Goal: Task Accomplishment & Management: Manage account settings

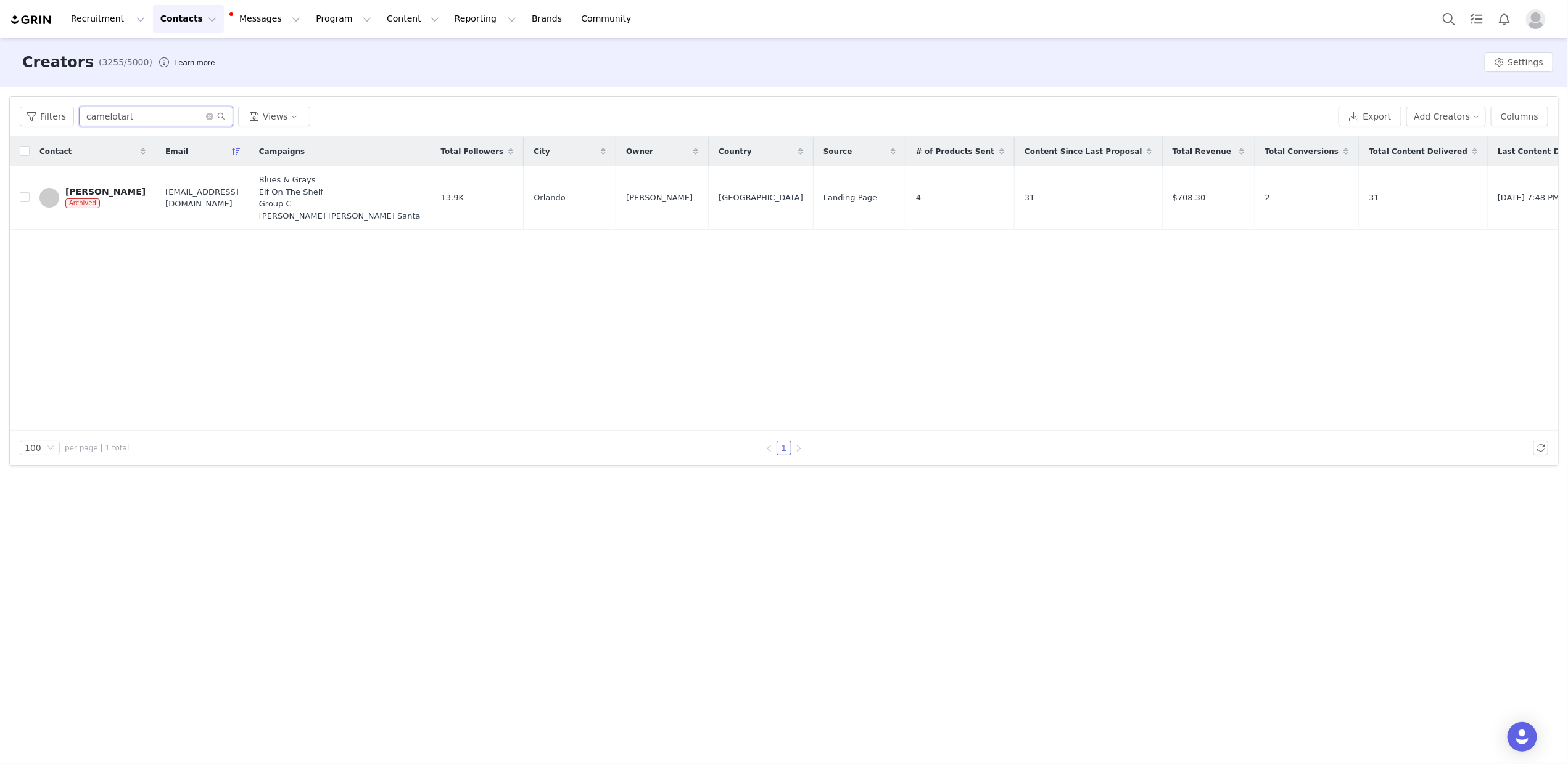
click at [173, 109] on input "camelotart" at bounding box center [156, 116] width 154 height 20
paste input "adornedbymireille"
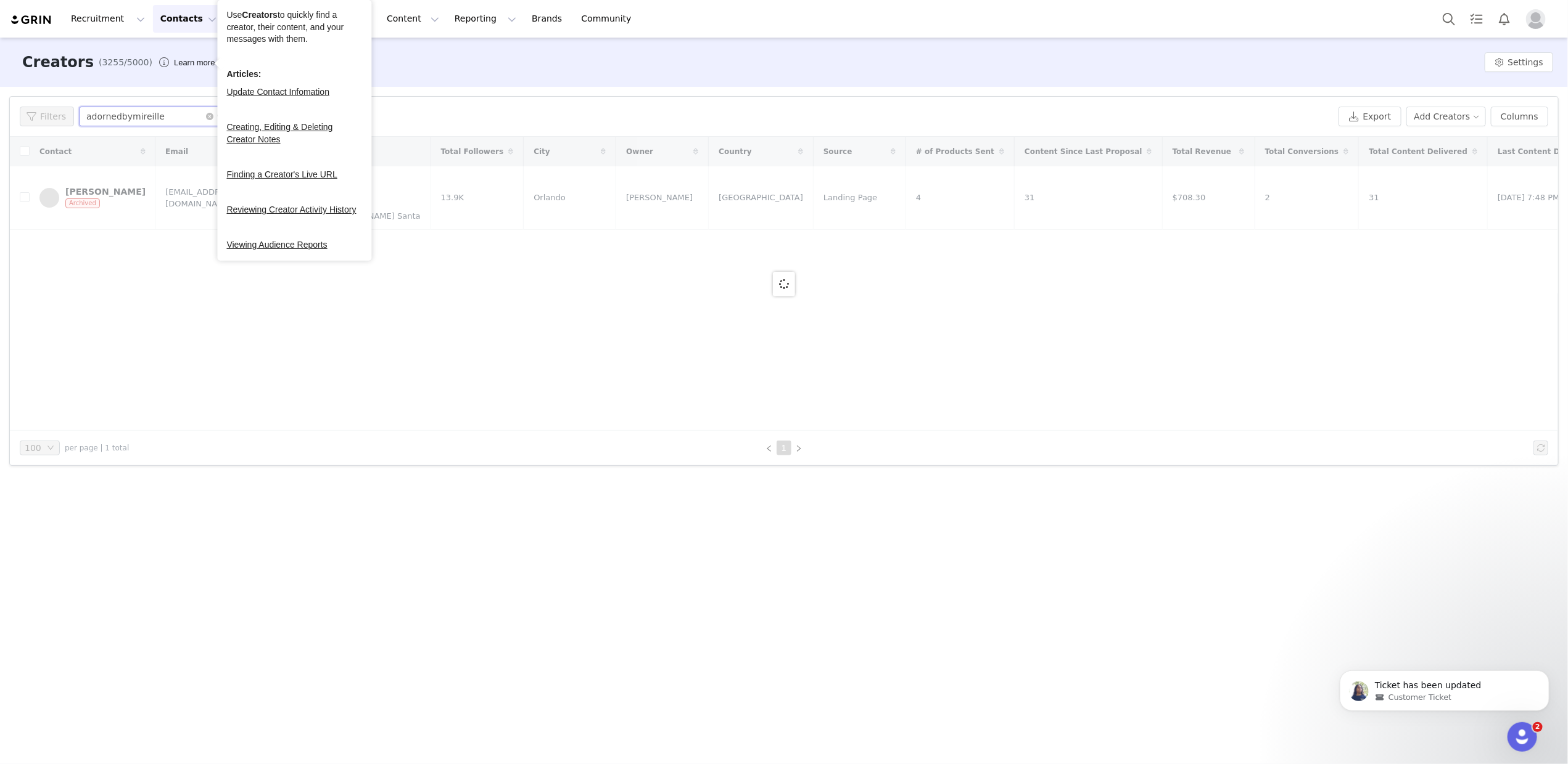
type input "adornedbymireille"
click at [469, 49] on div "Creators (3255/5000) Learn more Settings" at bounding box center [784, 62] width 1568 height 49
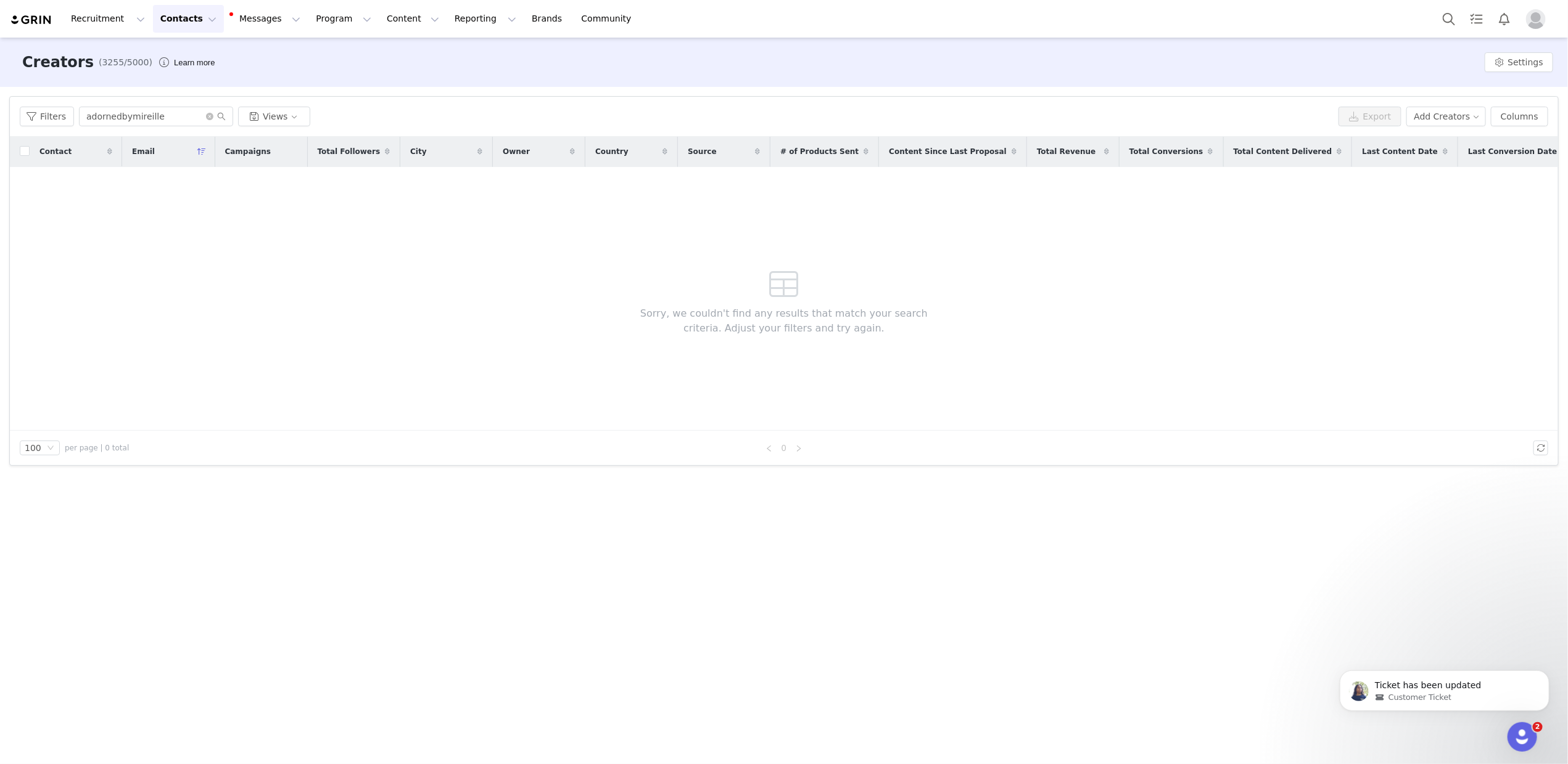
click at [187, 23] on button "Contacts Contacts" at bounding box center [188, 19] width 71 height 28
click at [198, 94] on div "Applicants" at bounding box center [193, 100] width 83 height 13
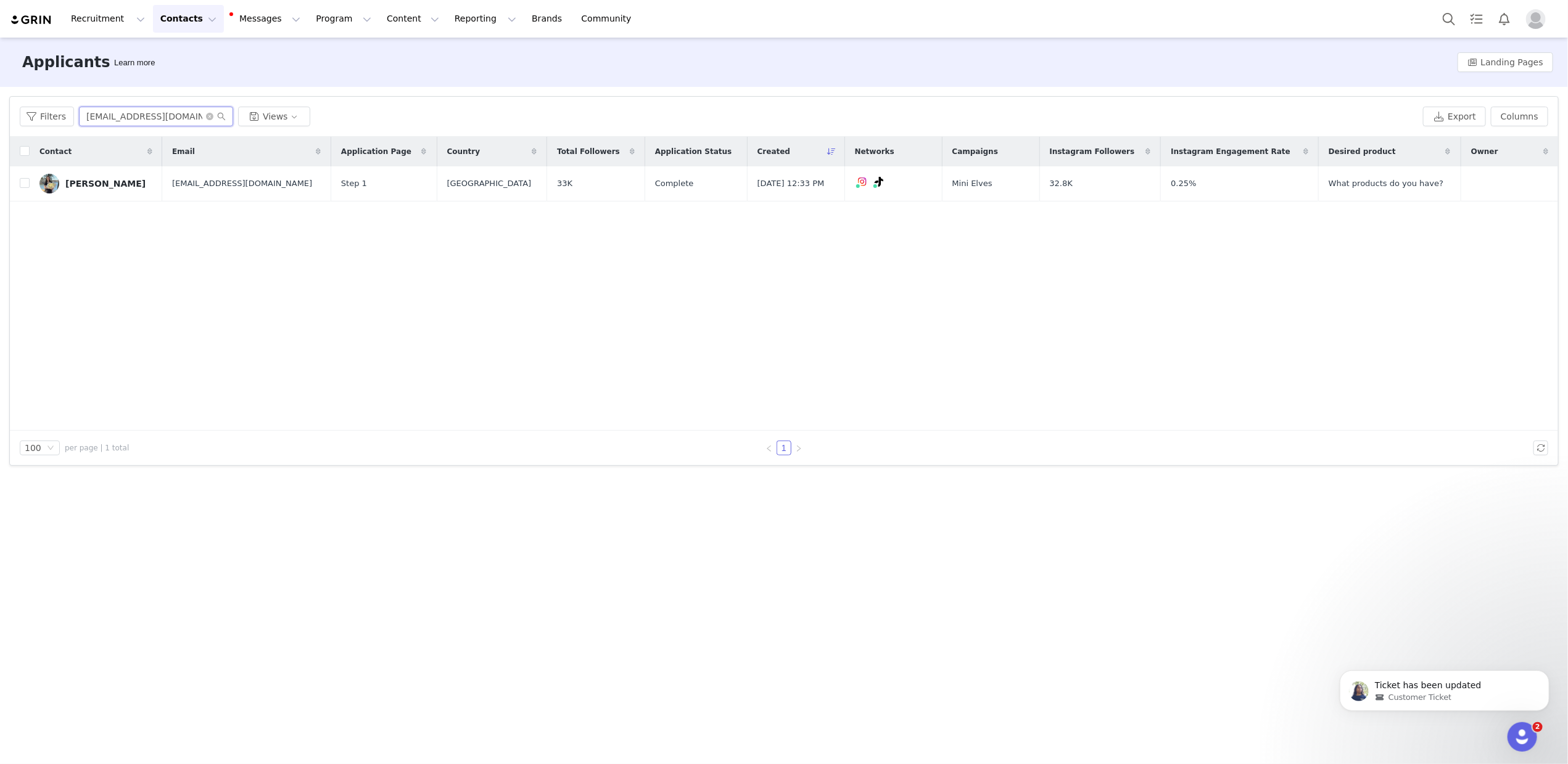
click at [165, 109] on input "neli555@yahoo.com" at bounding box center [156, 116] width 154 height 20
paste input "adornedbymireille"
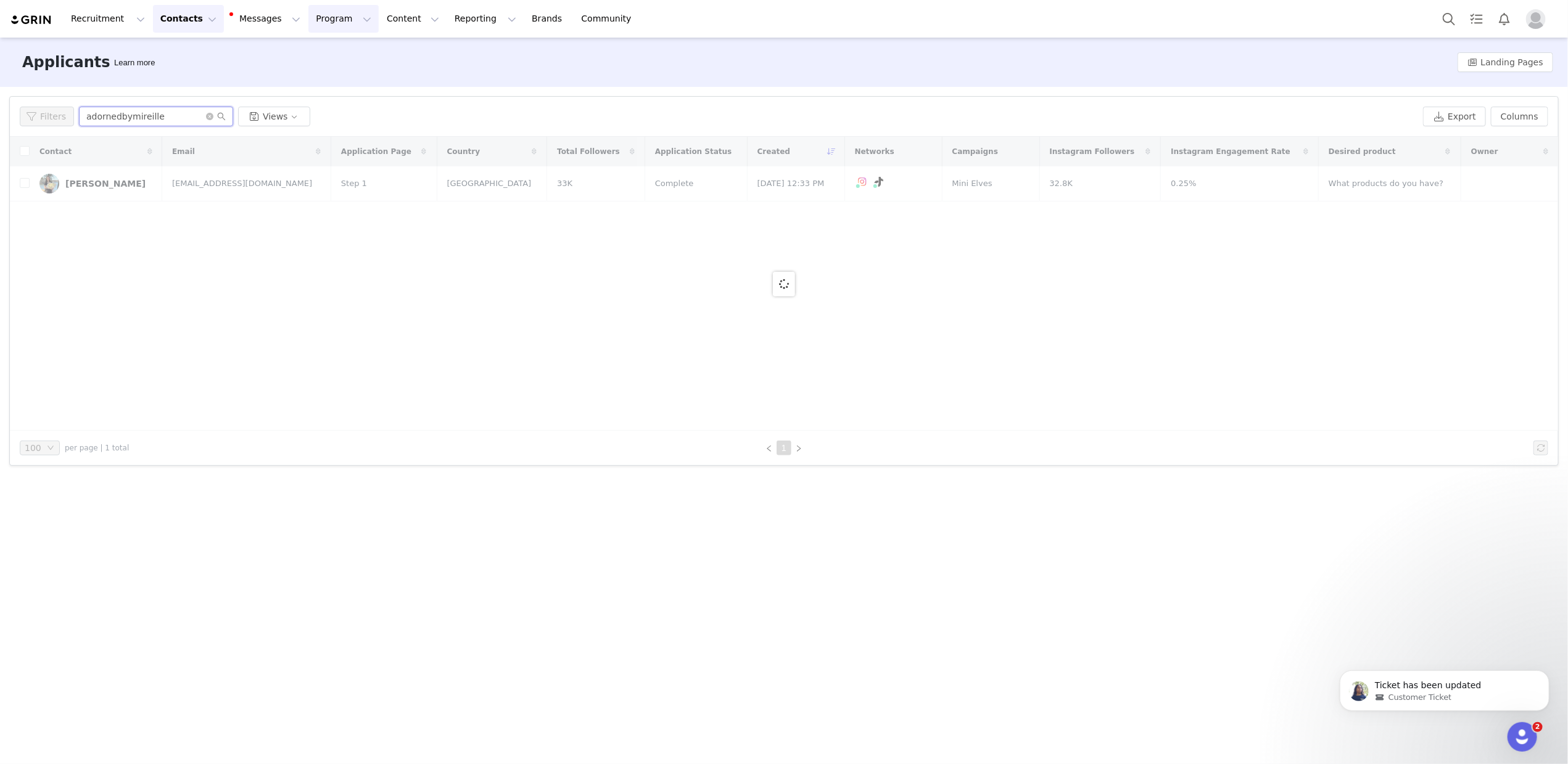
type input "adornedbymireille"
click at [322, 20] on button "Program Program" at bounding box center [344, 19] width 70 height 28
click at [345, 74] on div "Campaigns" at bounding box center [337, 78] width 83 height 13
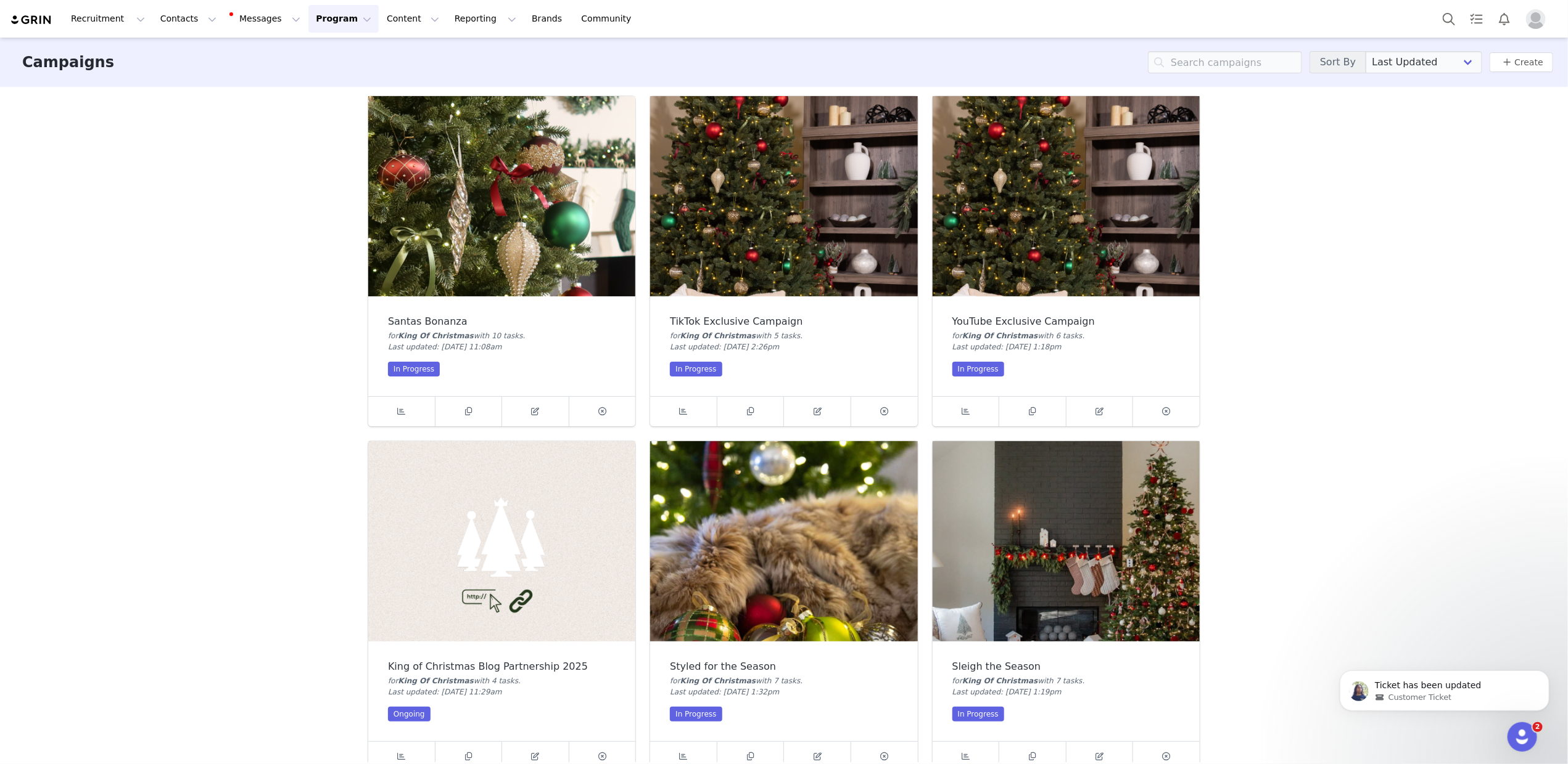
click at [461, 176] on img at bounding box center [501, 196] width 267 height 200
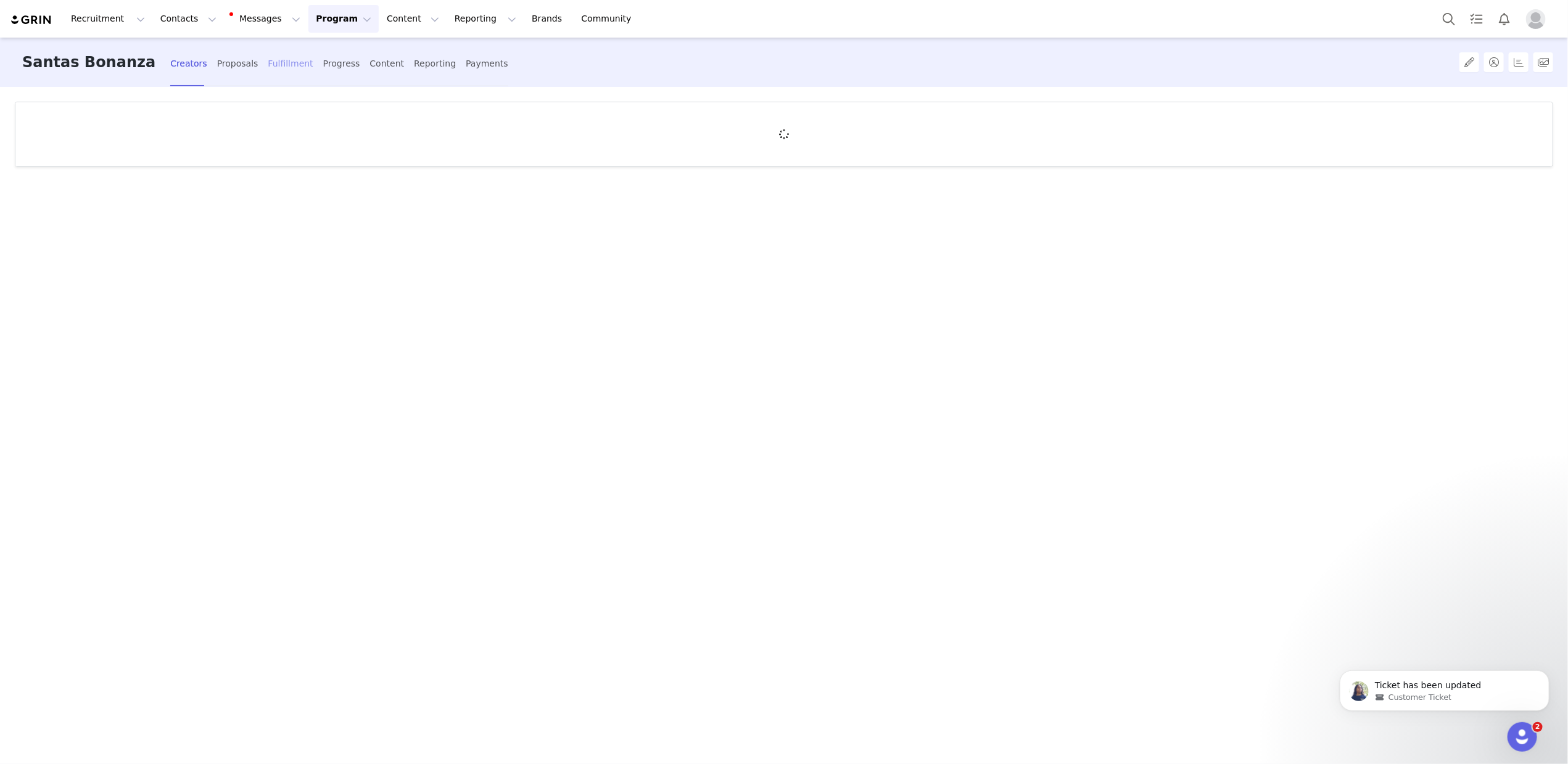
click at [268, 61] on div "Fulfillment" at bounding box center [290, 63] width 45 height 33
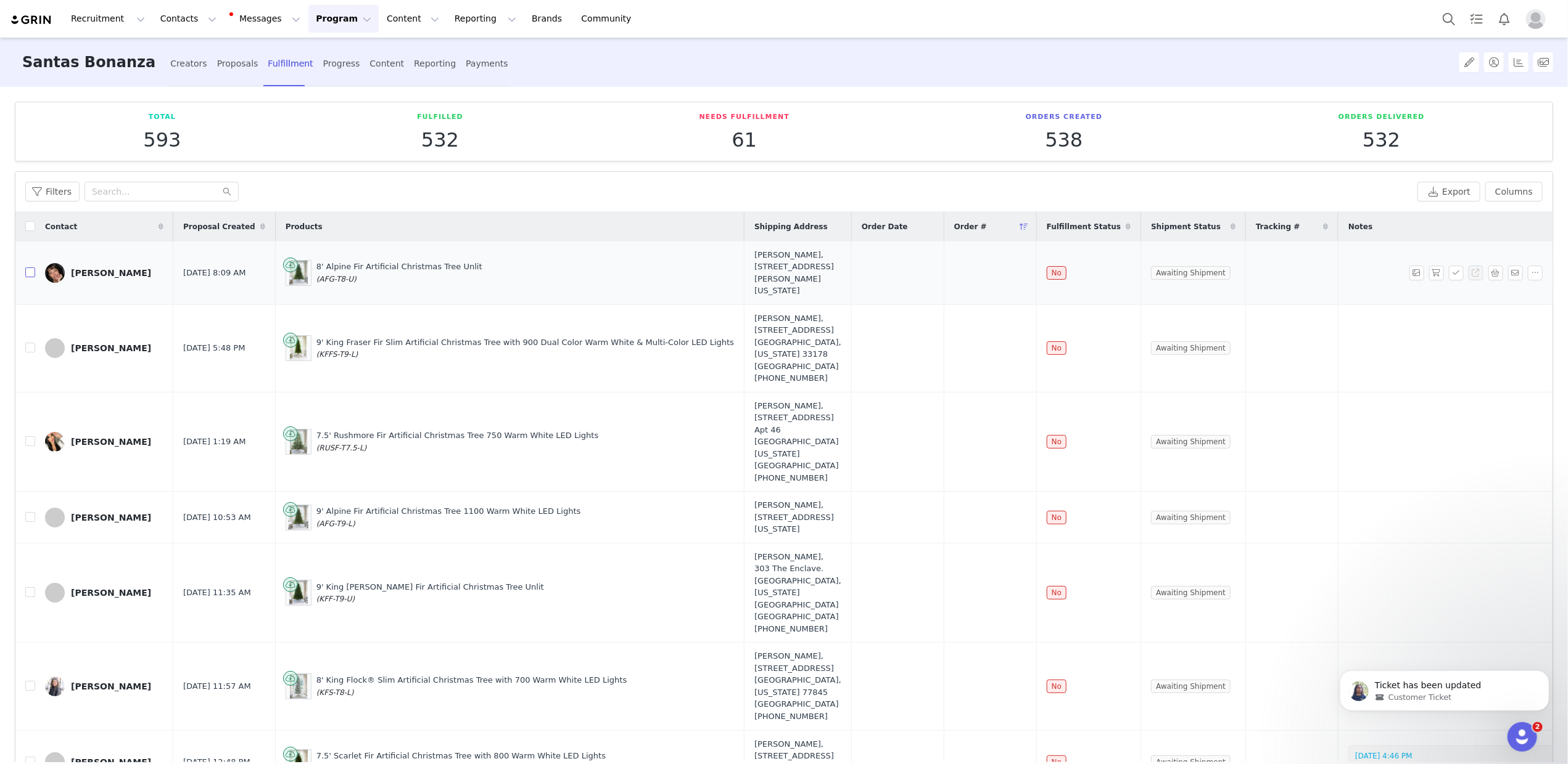
click at [33, 277] on input "checkbox" at bounding box center [29, 272] width 10 height 10
checkbox input "true"
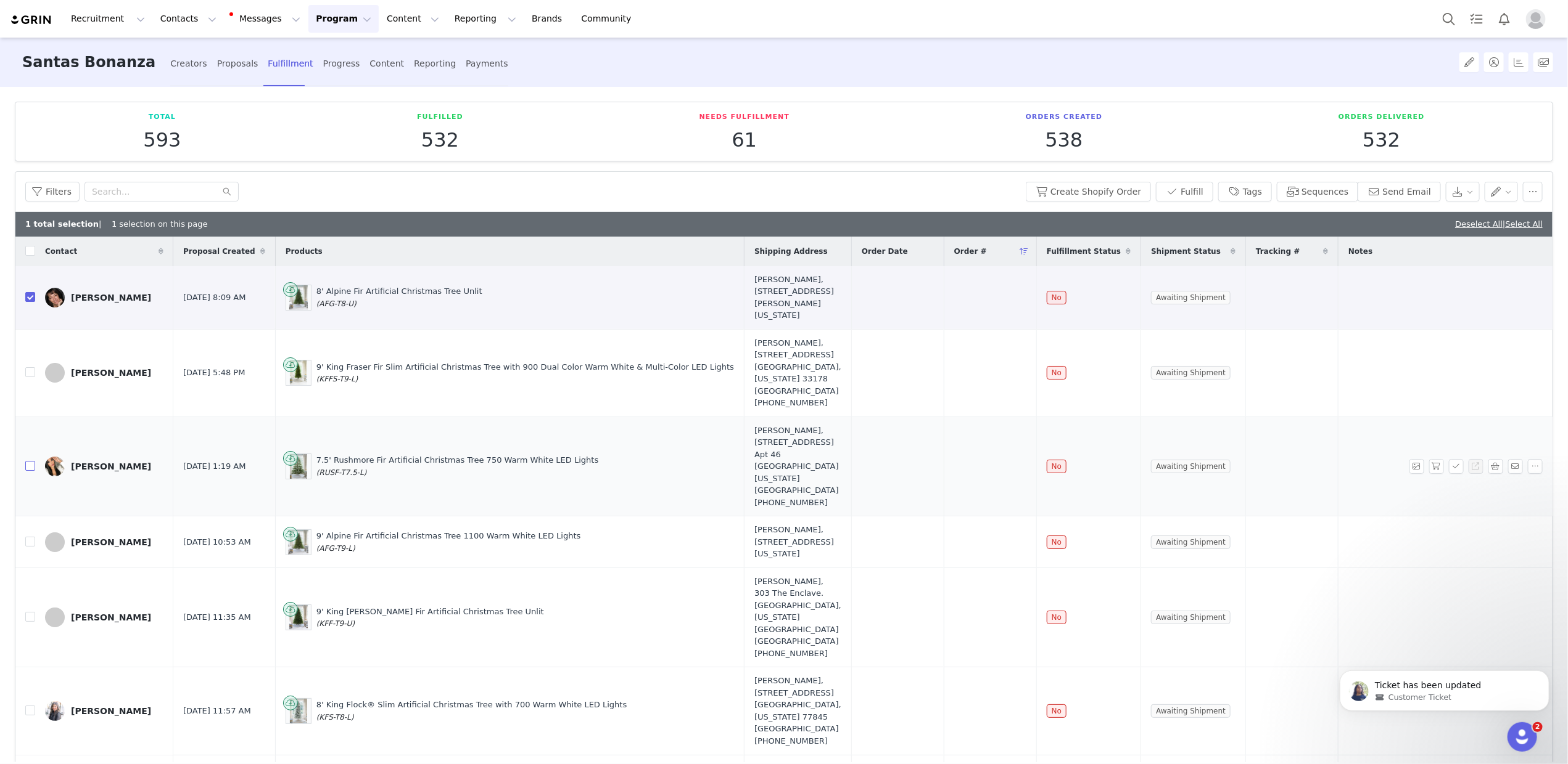
click at [32, 471] on input "checkbox" at bounding box center [29, 465] width 10 height 10
checkbox input "true"
click at [29, 546] on input "checkbox" at bounding box center [29, 541] width 10 height 10
checkbox input "true"
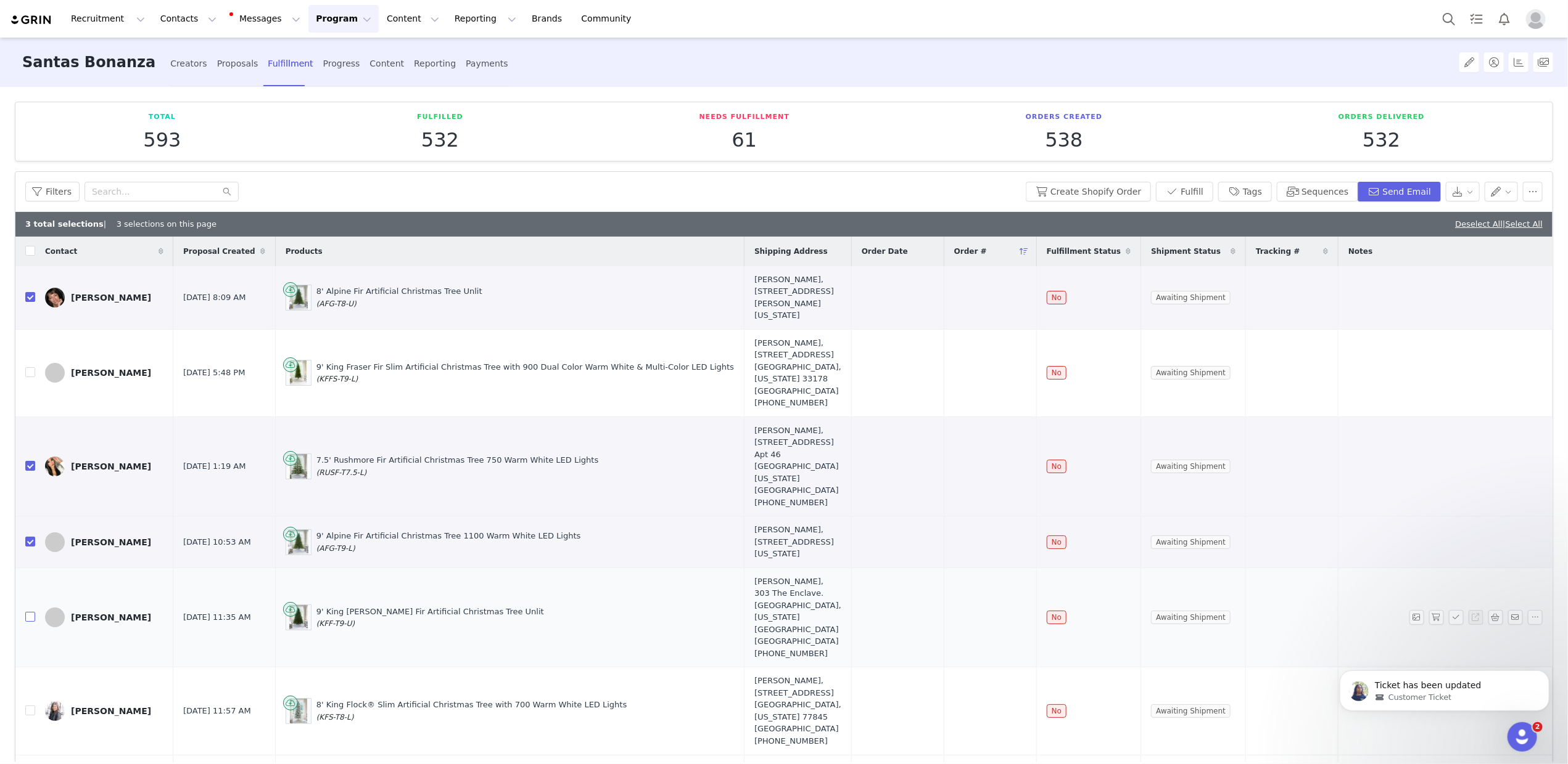
click at [30, 622] on input "checkbox" at bounding box center [29, 616] width 10 height 10
checkbox input "true"
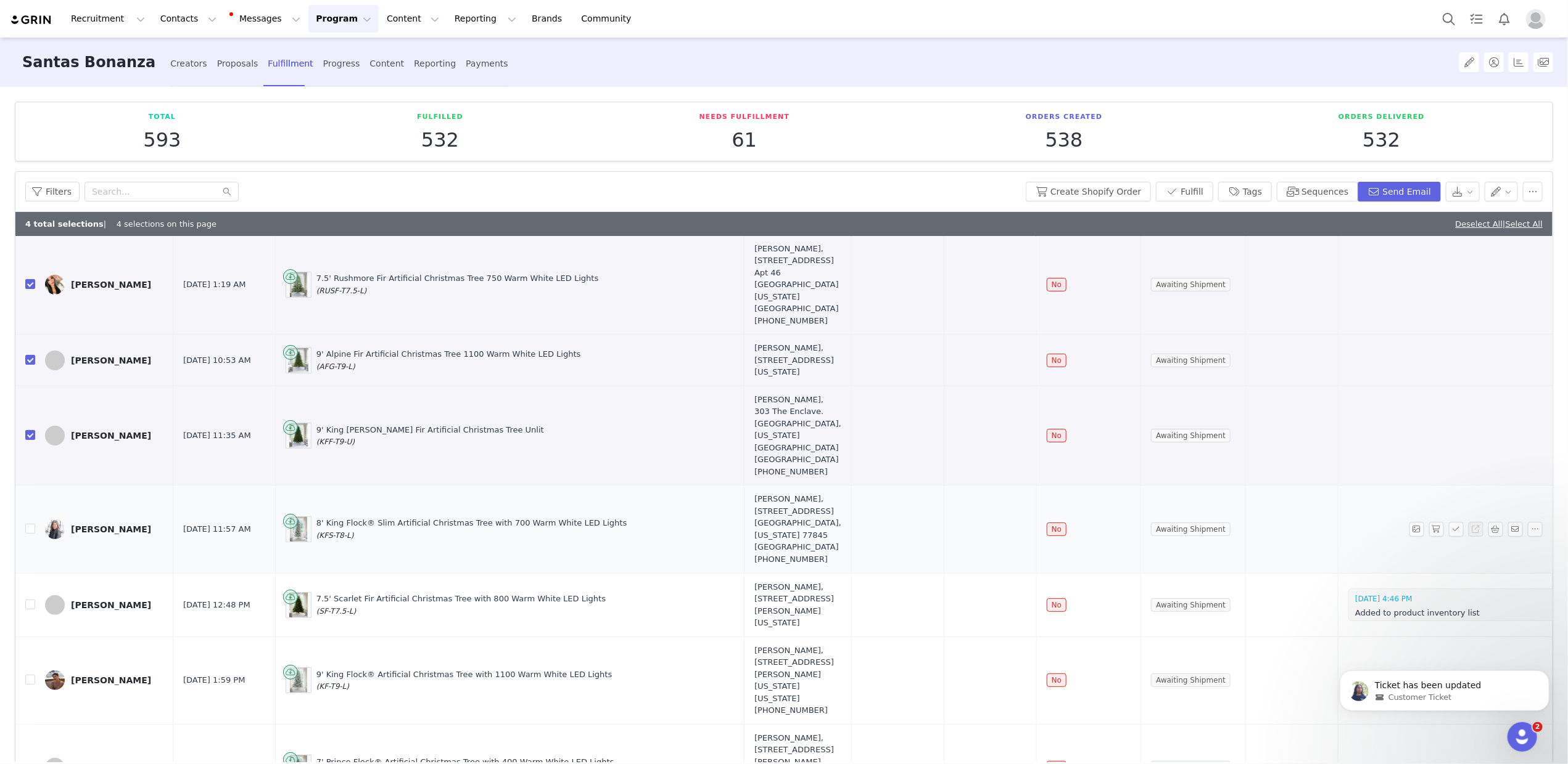
scroll to position [184, 0]
click at [28, 532] on input "checkbox" at bounding box center [29, 527] width 10 height 10
checkbox input "true"
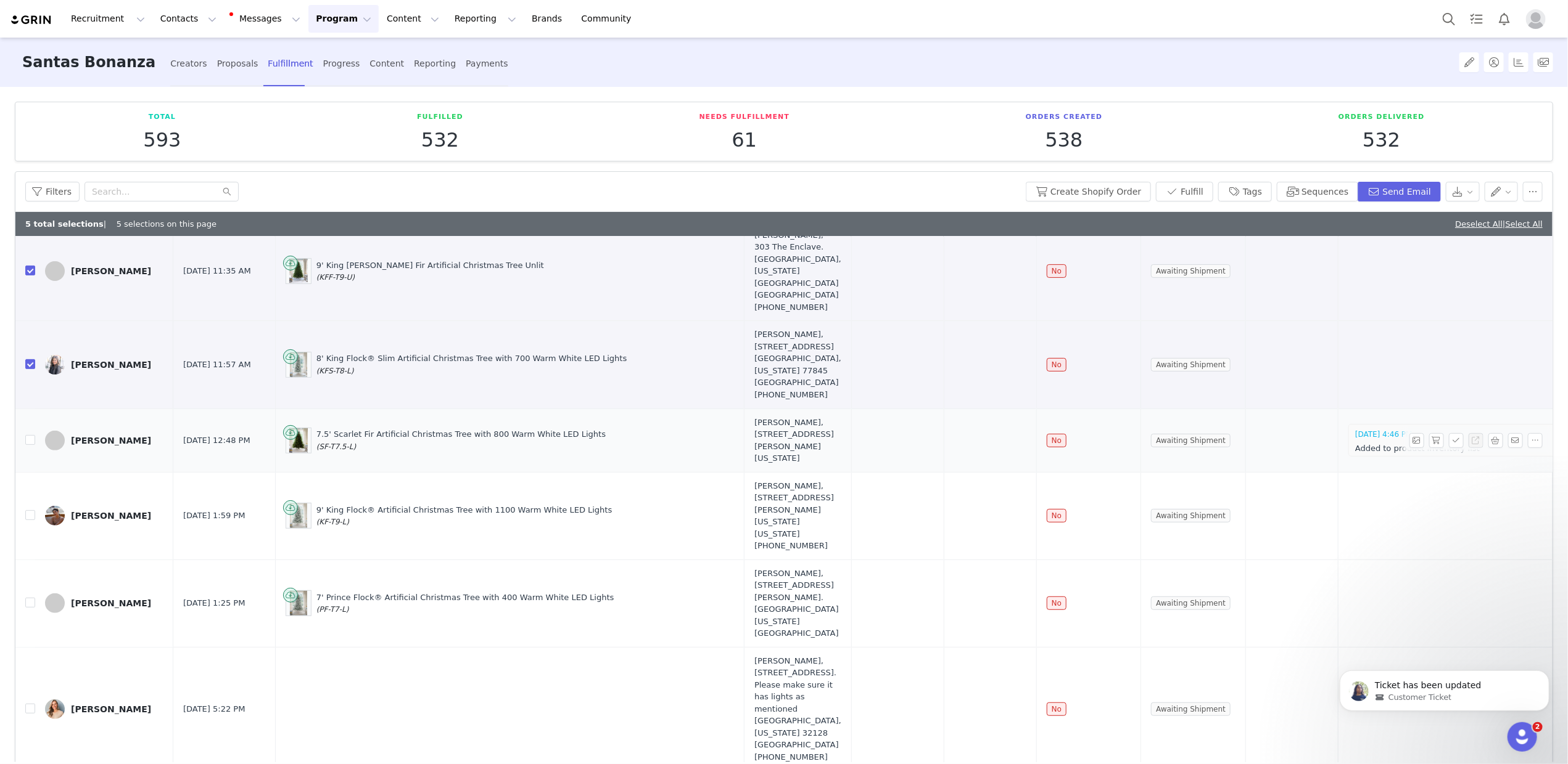
scroll to position [370, 0]
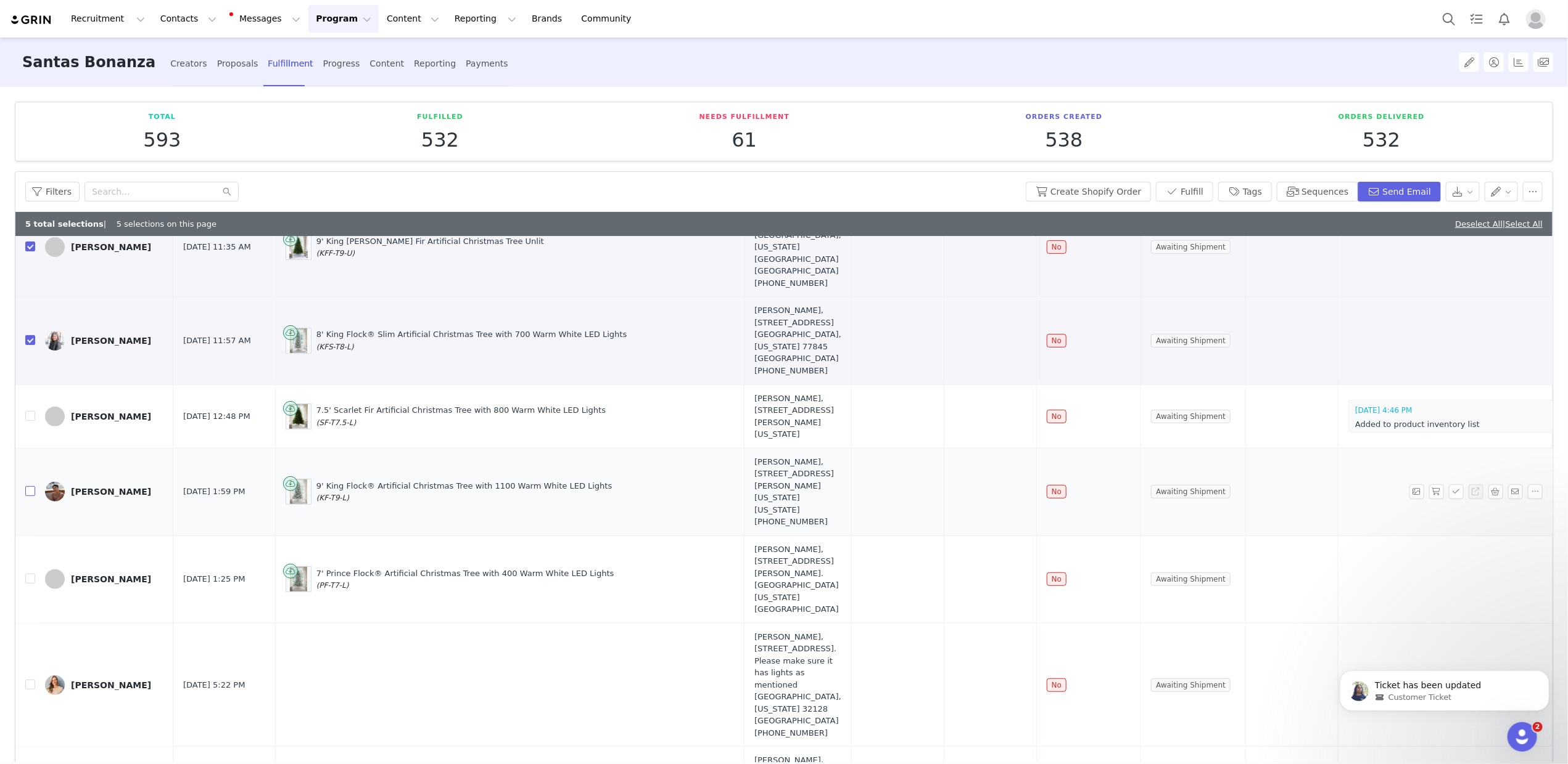
click at [29, 496] on input "checkbox" at bounding box center [29, 491] width 10 height 10
checkbox input "true"
click at [32, 584] on input "checkbox" at bounding box center [29, 578] width 10 height 10
checkbox input "true"
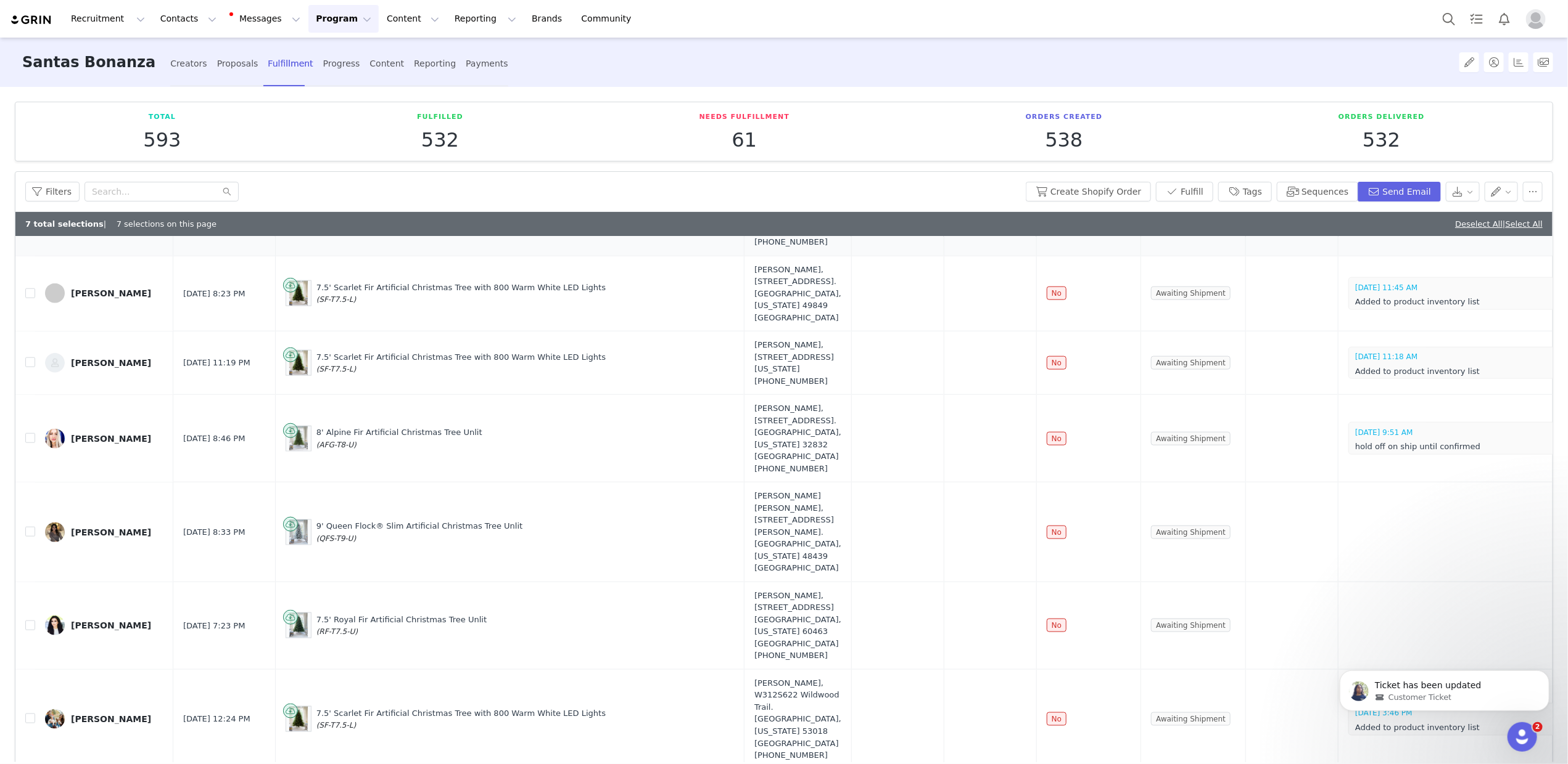
scroll to position [950, 0]
click at [29, 442] on input "checkbox" at bounding box center [29, 436] width 10 height 10
checkbox input "true"
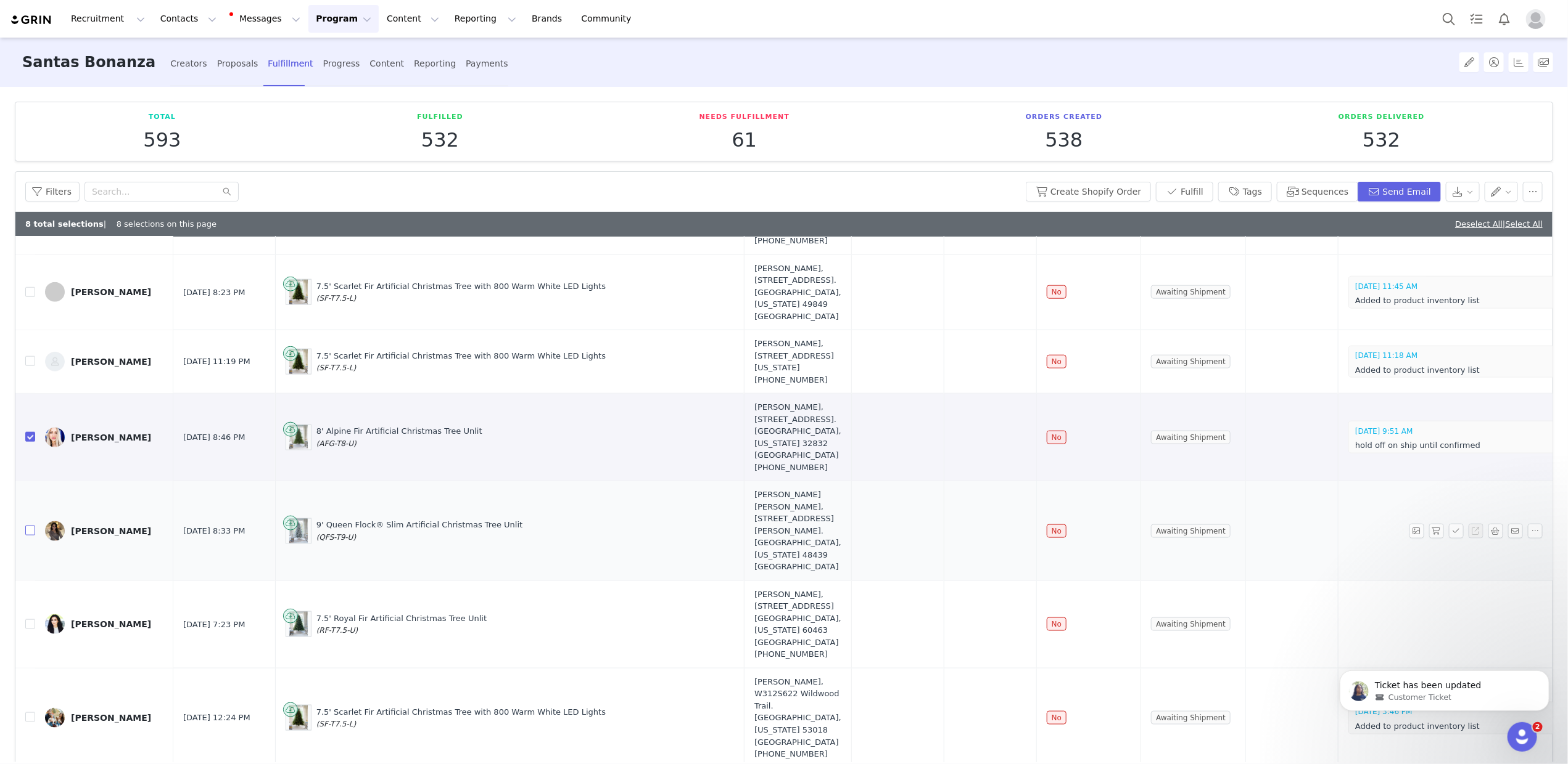
click at [29, 536] on input "checkbox" at bounding box center [29, 530] width 10 height 10
checkbox input "true"
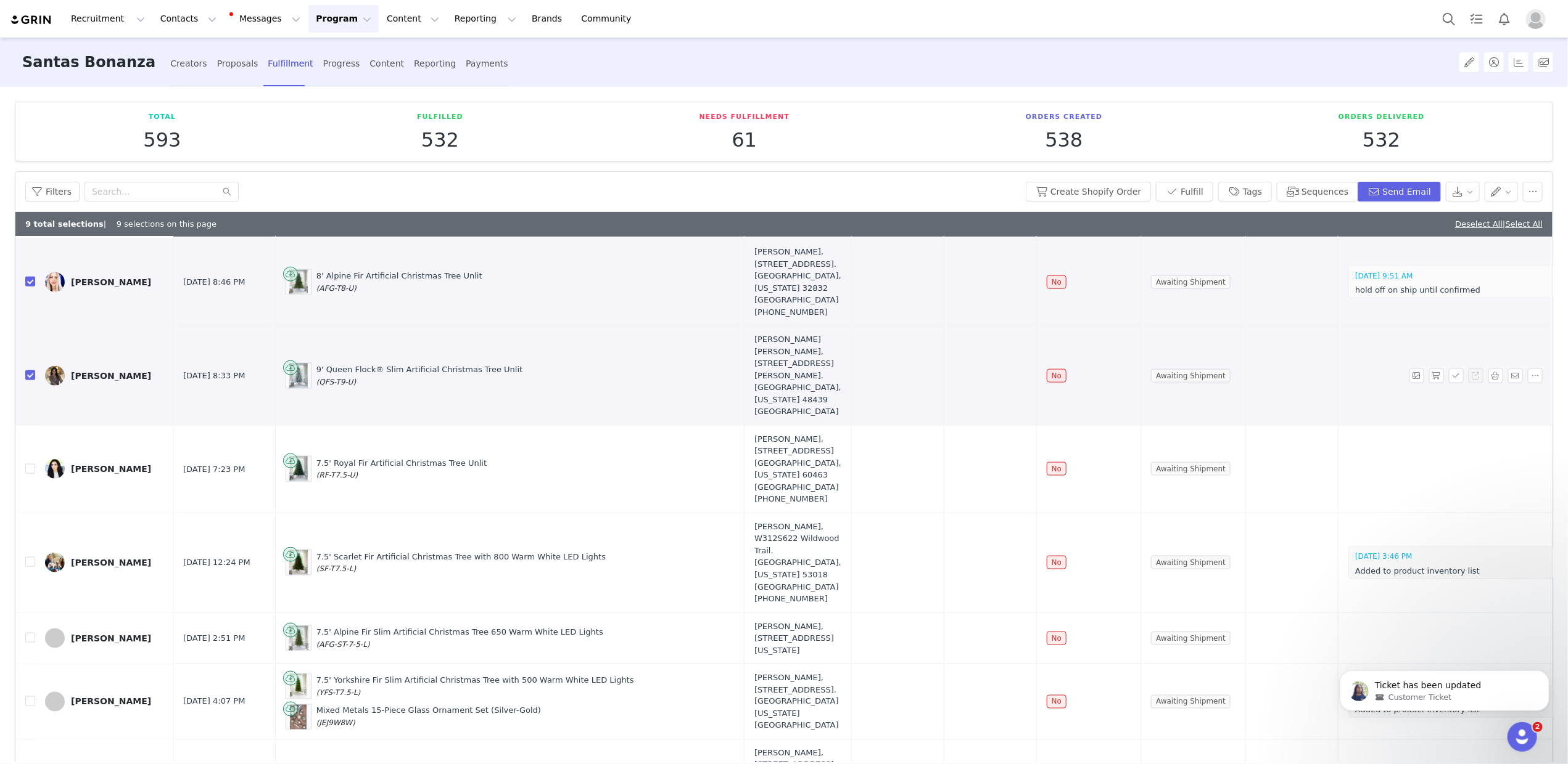
scroll to position [1119, 0]
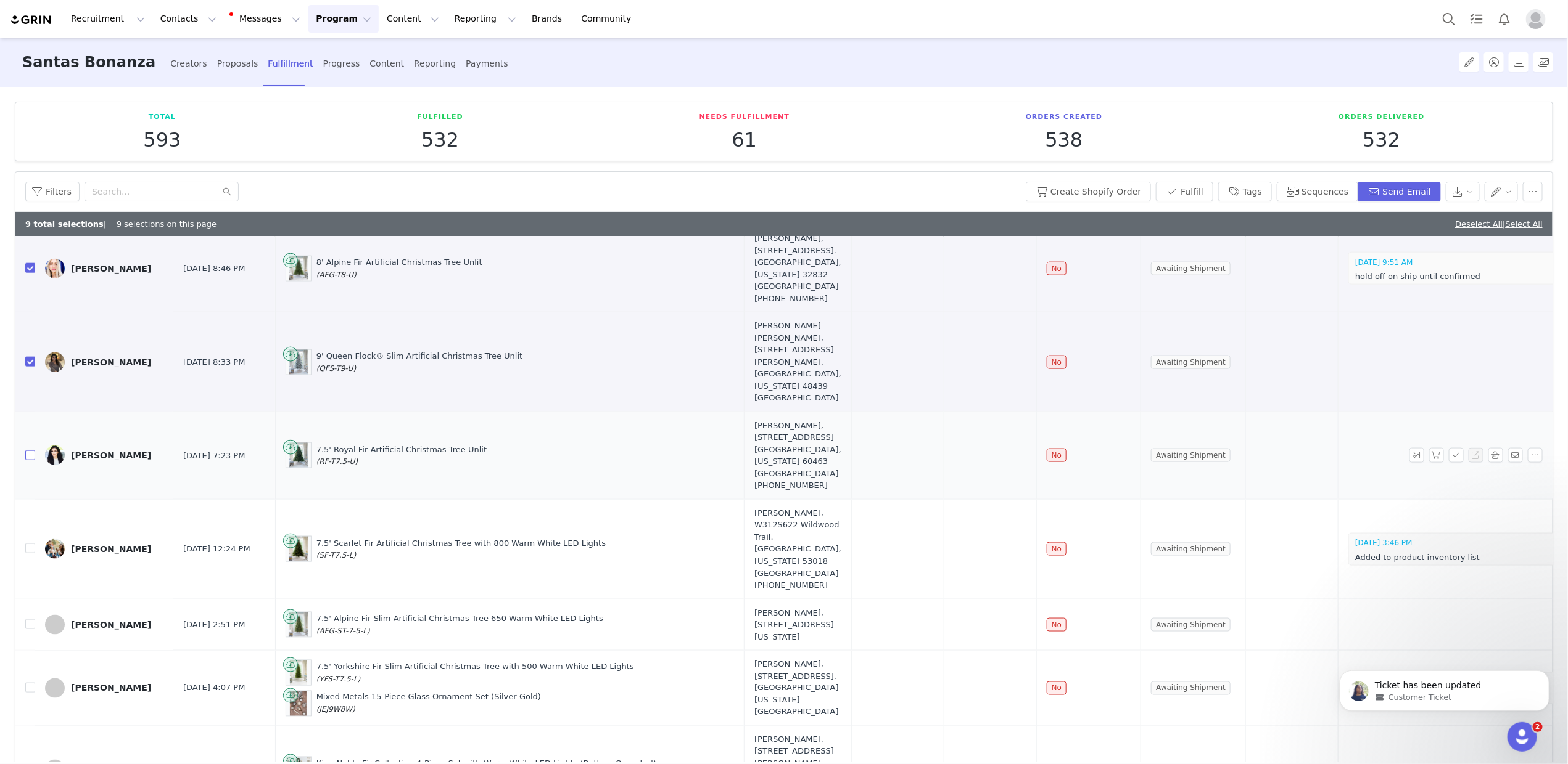
click at [29, 461] on input "checkbox" at bounding box center [29, 455] width 10 height 10
checkbox input "true"
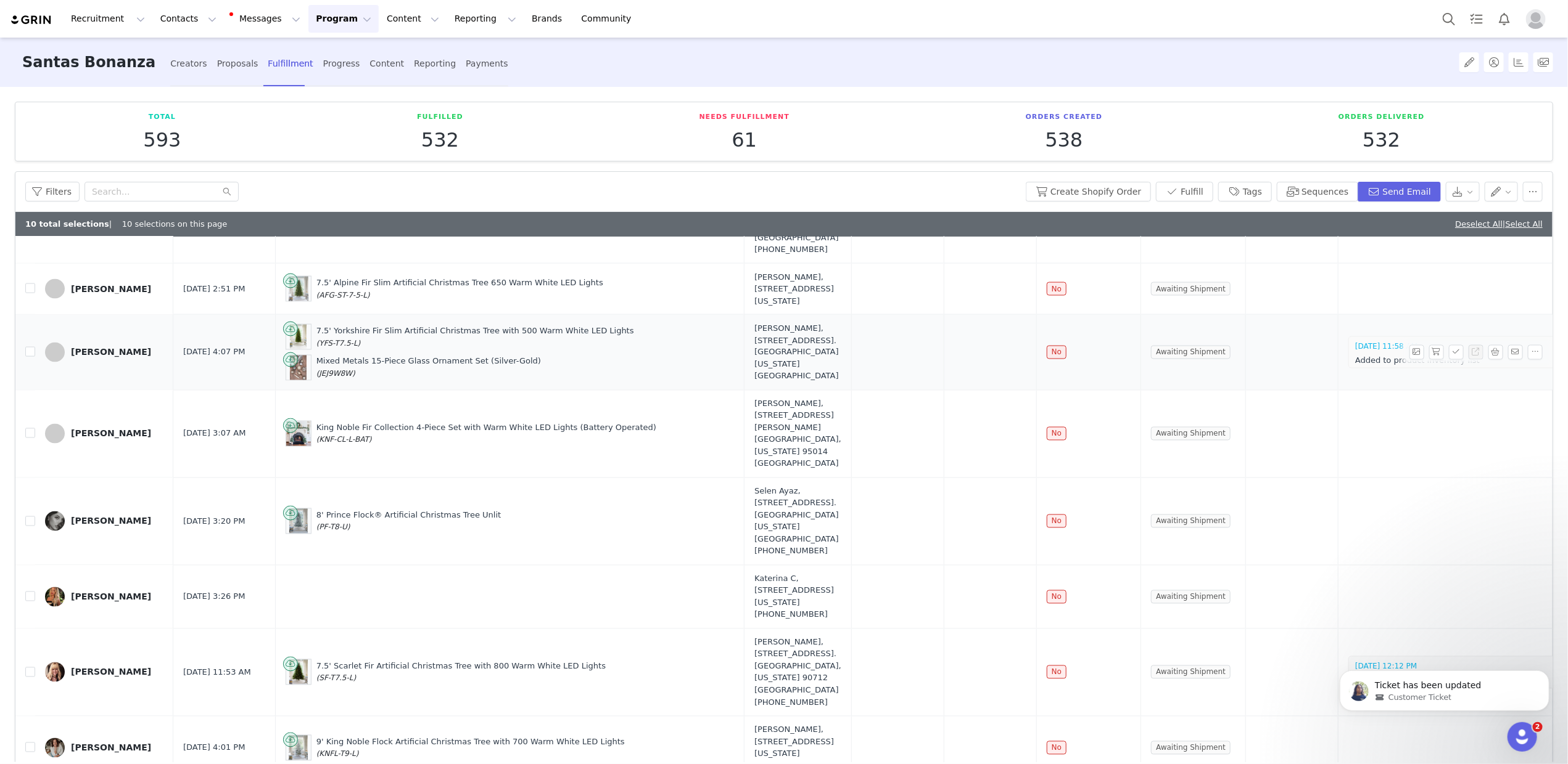
scroll to position [1456, 0]
click at [31, 438] on input "checkbox" at bounding box center [29, 432] width 10 height 10
checkbox input "true"
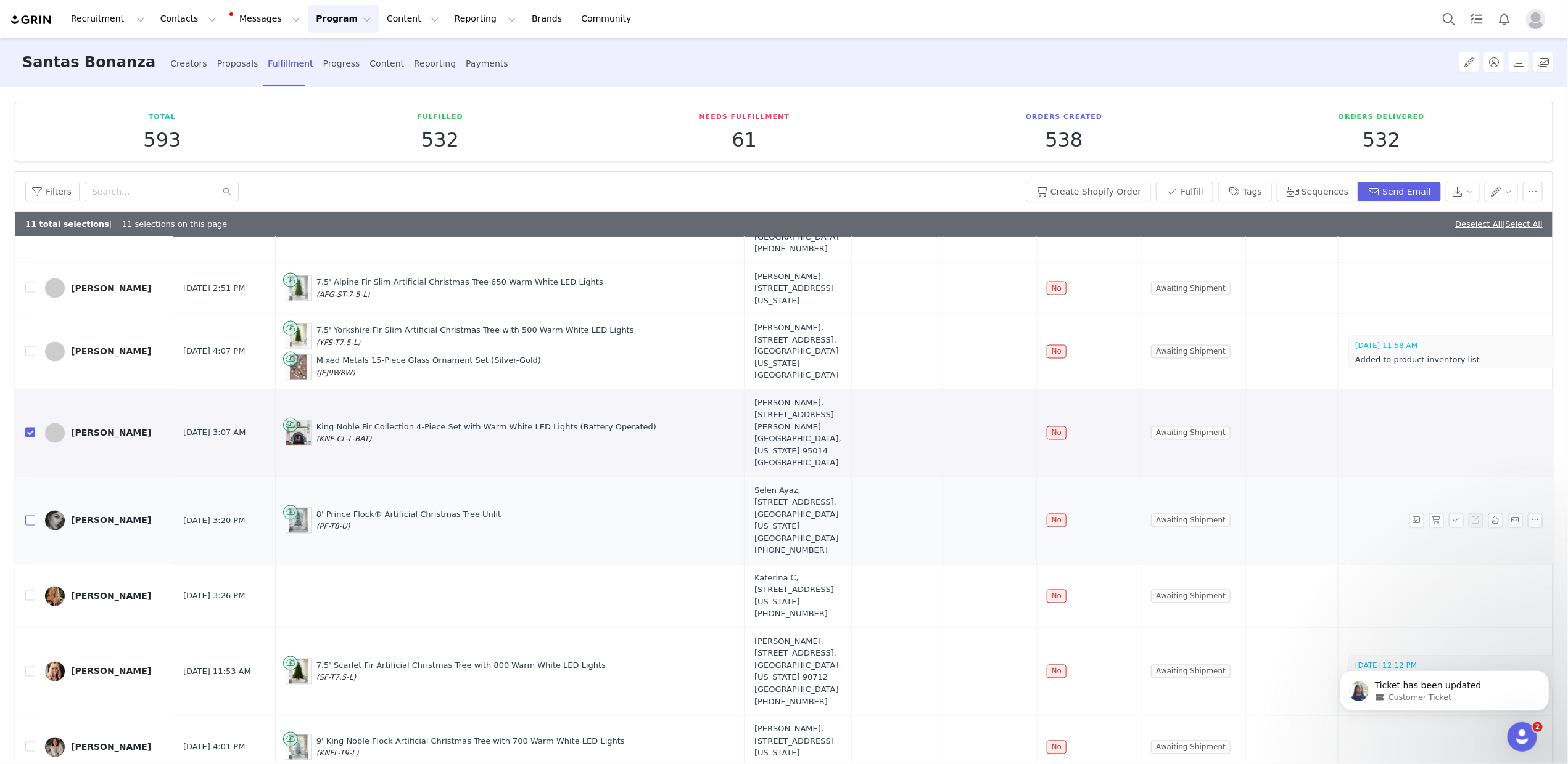
click at [29, 526] on input "checkbox" at bounding box center [29, 520] width 10 height 10
checkbox input "true"
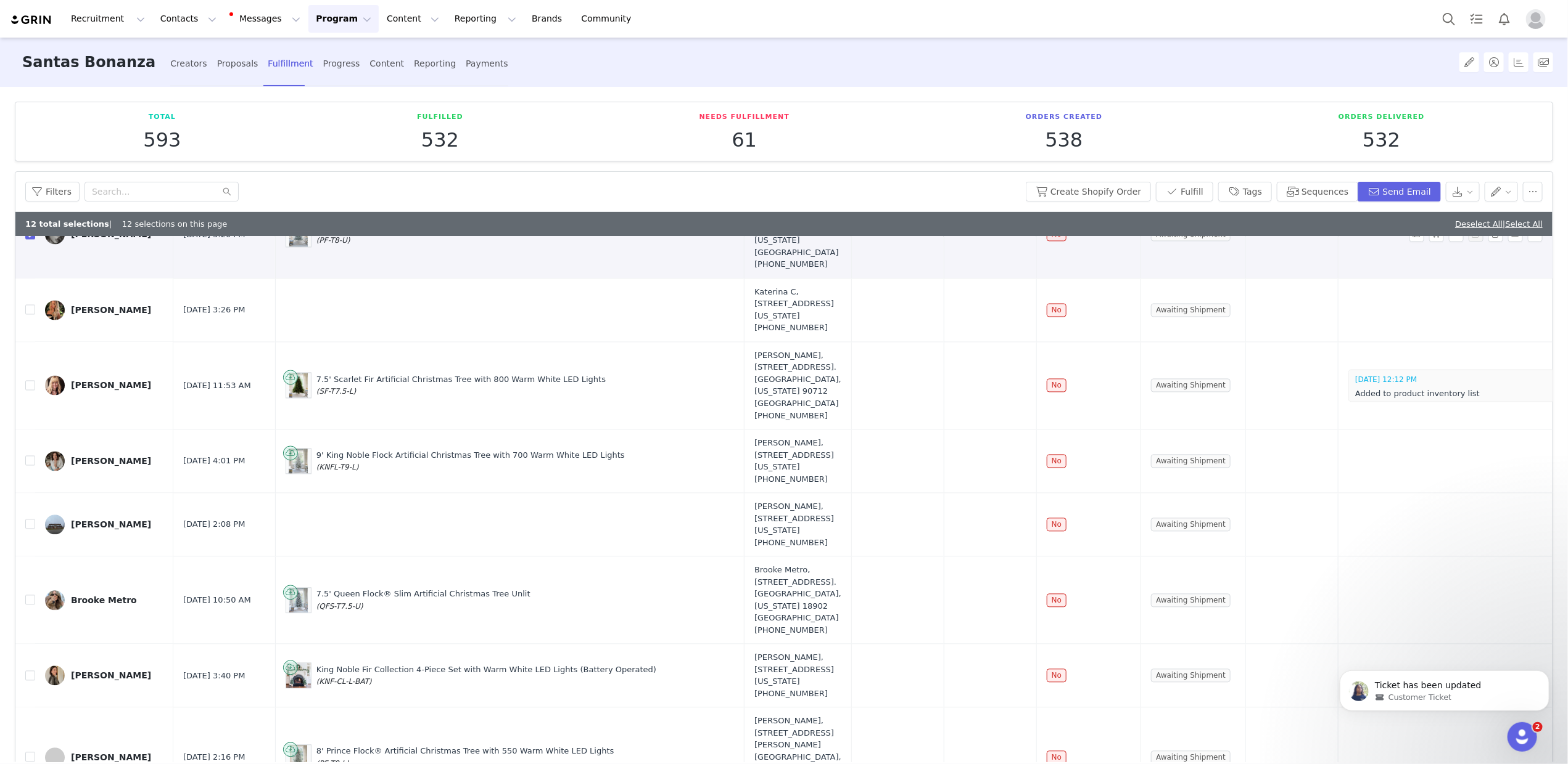
scroll to position [1742, 0]
click at [35, 494] on td "Brittany Preister" at bounding box center [104, 461] width 138 height 63
click at [29, 466] on input "checkbox" at bounding box center [29, 461] width 10 height 10
checkbox input "true"
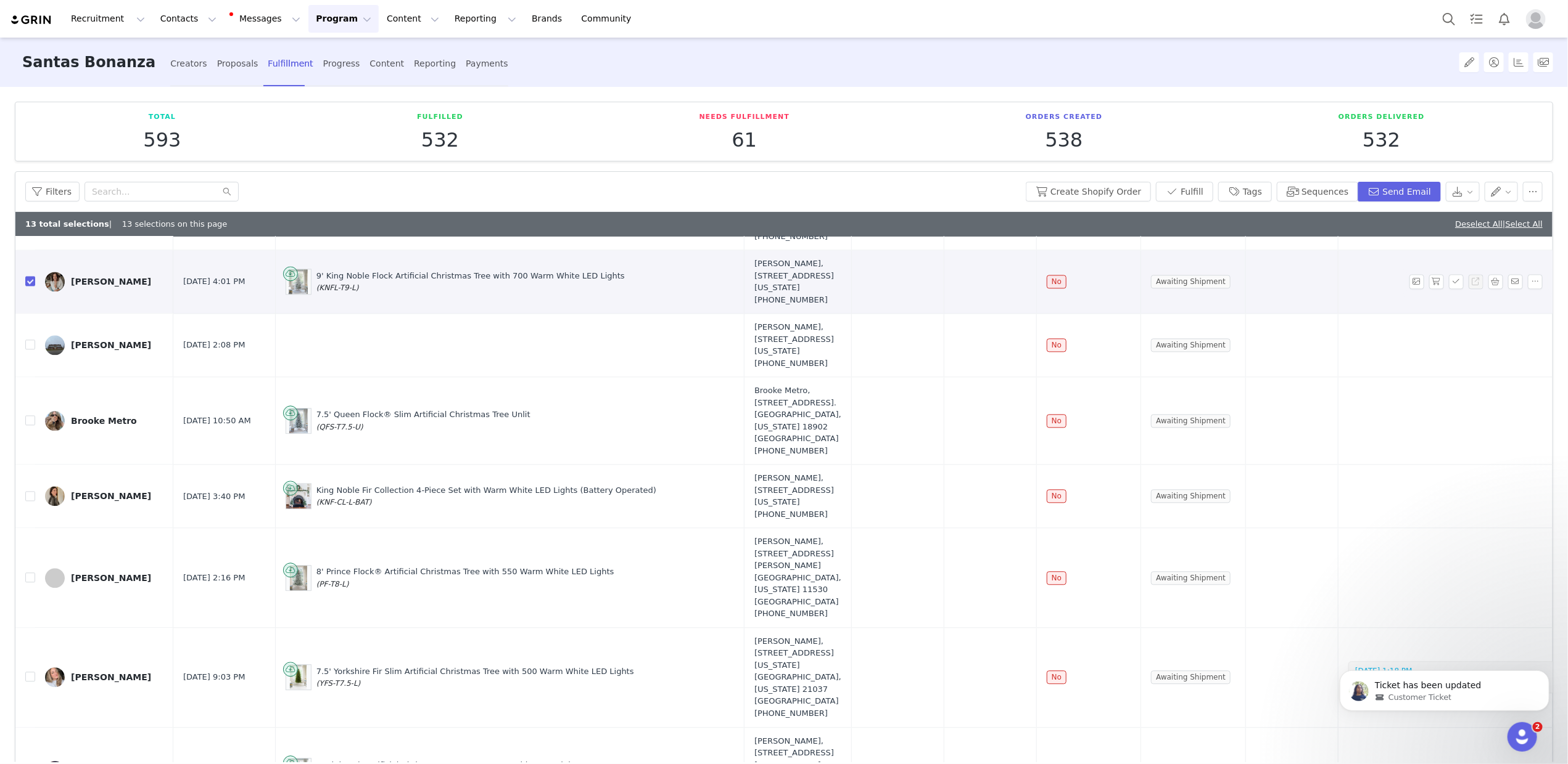
scroll to position [1925, 0]
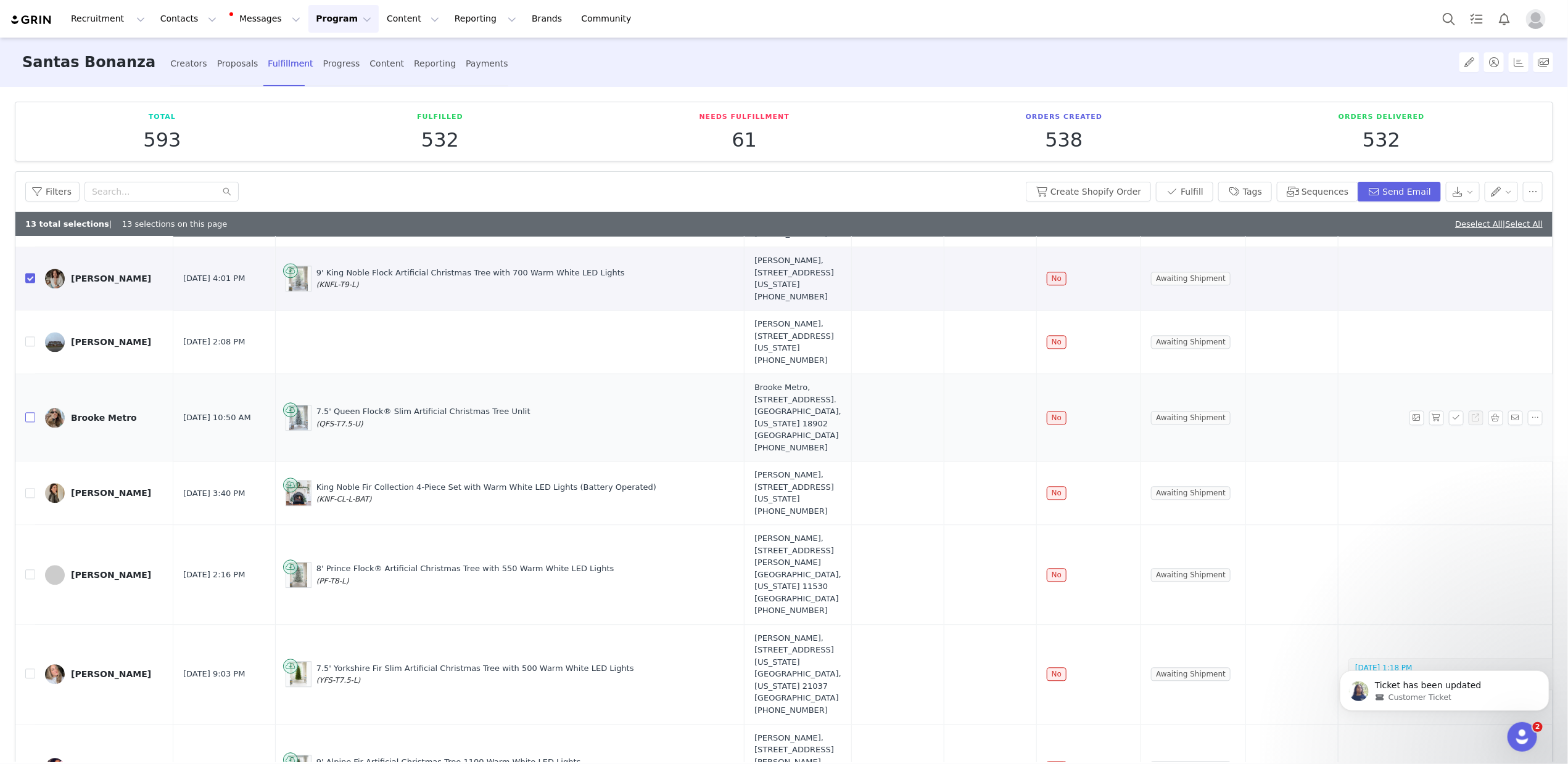
click at [33, 422] on input "checkbox" at bounding box center [29, 417] width 10 height 10
checkbox input "true"
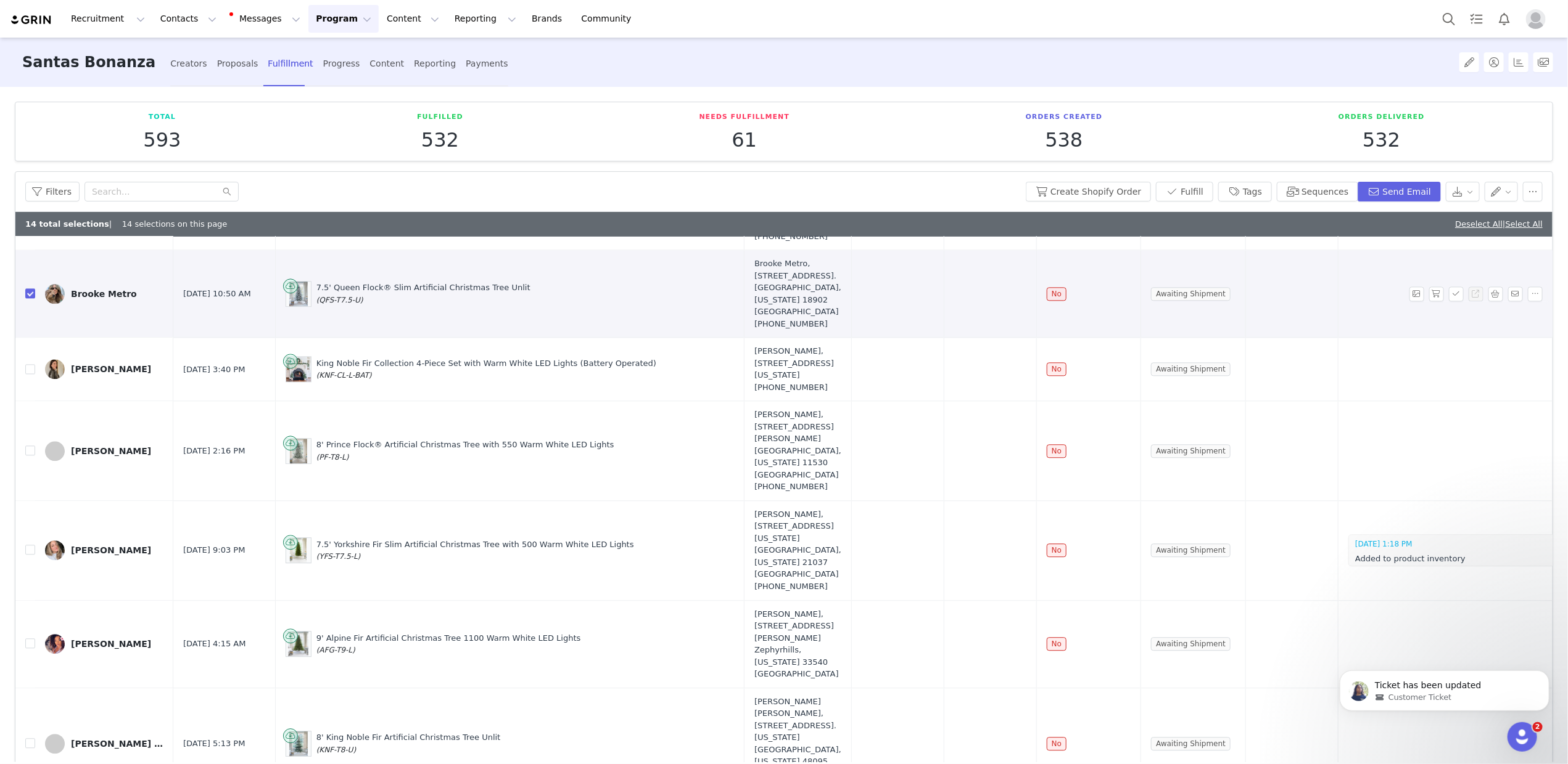
scroll to position [2069, 0]
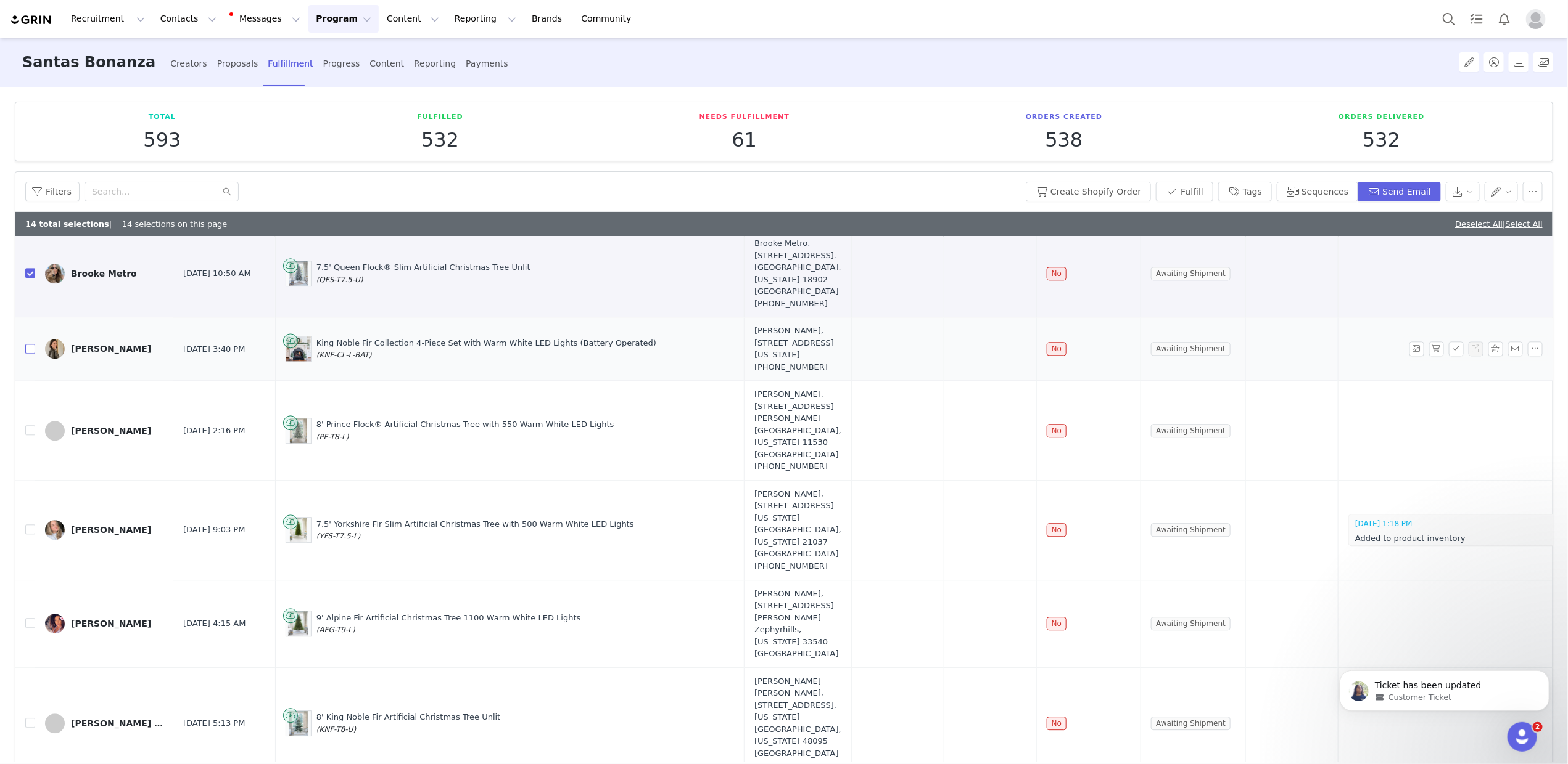
click at [29, 354] on input "checkbox" at bounding box center [29, 348] width 10 height 10
checkbox input "true"
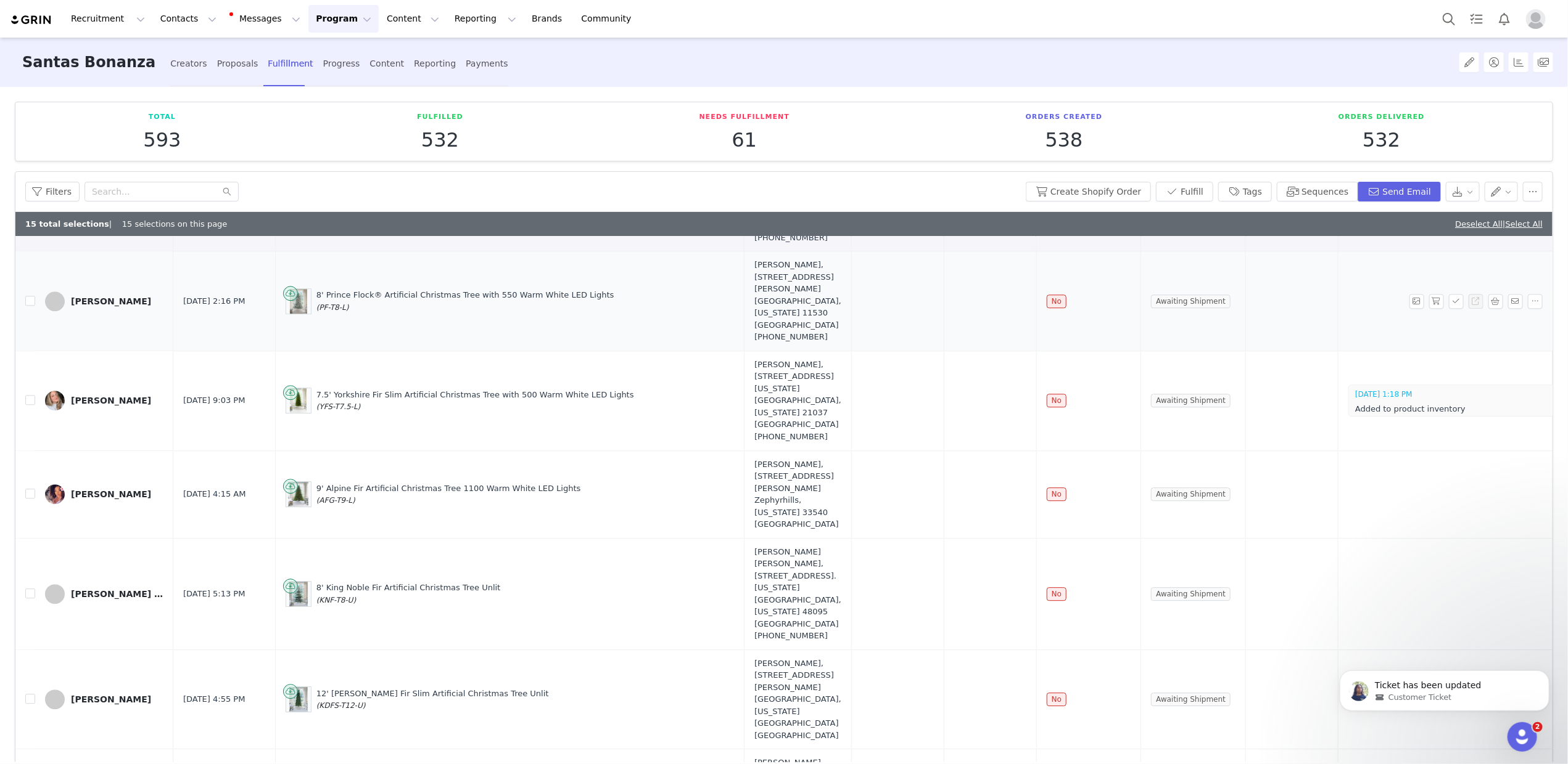
scroll to position [2200, 0]
click at [29, 304] on input "checkbox" at bounding box center [29, 298] width 10 height 10
checkbox input "true"
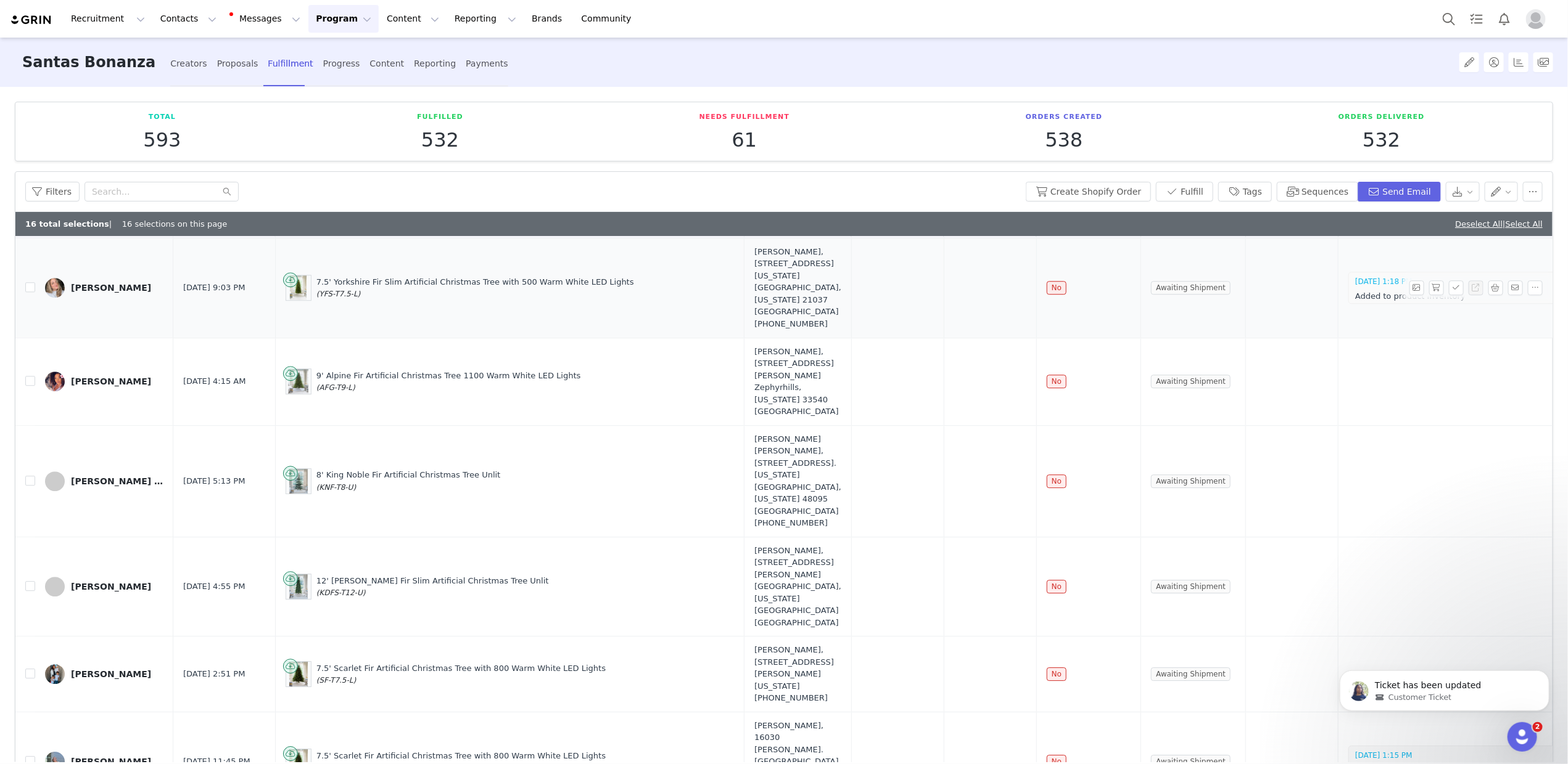
scroll to position [2315, 0]
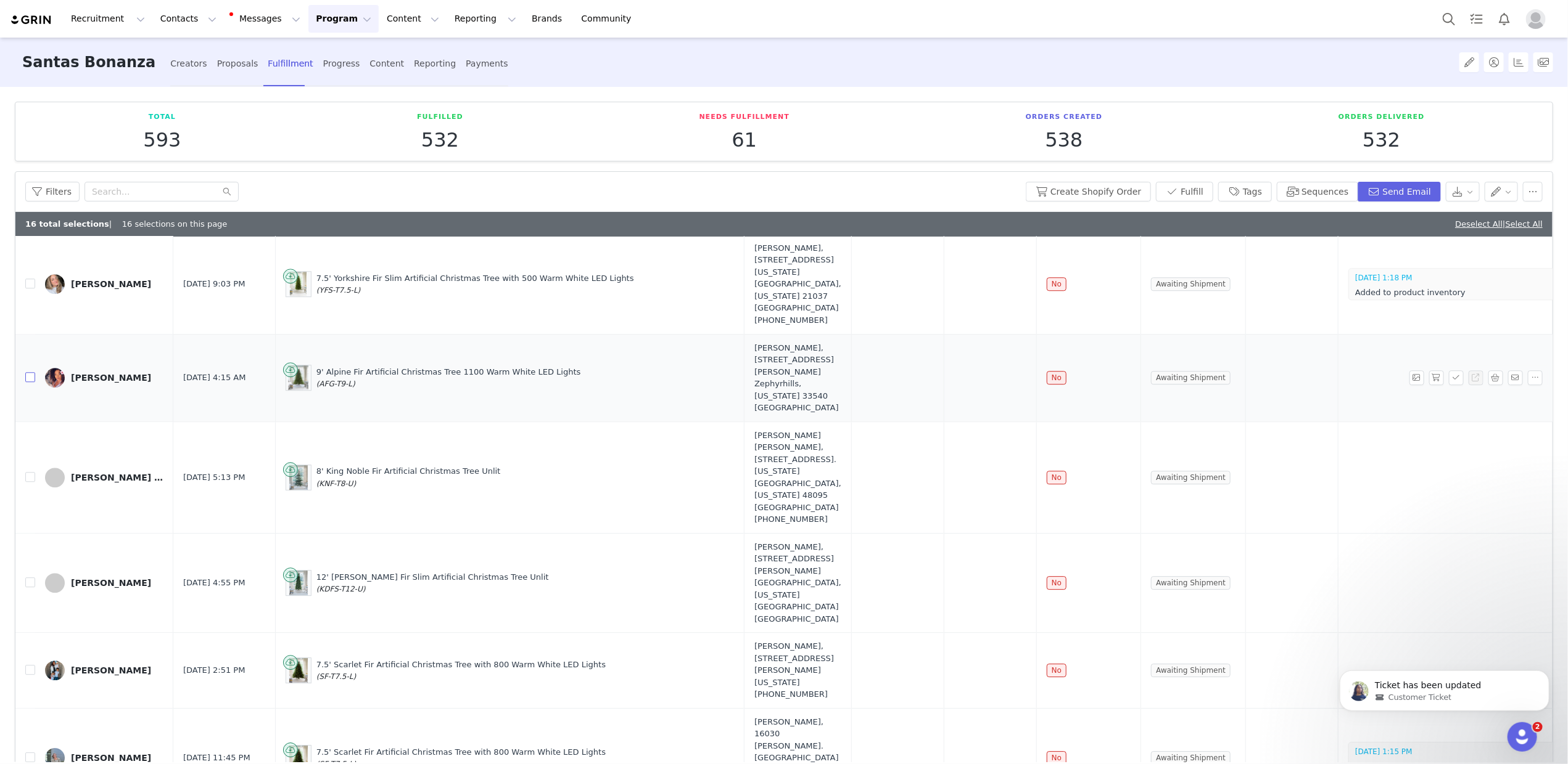
click at [29, 382] on input "checkbox" at bounding box center [29, 377] width 10 height 10
checkbox input "true"
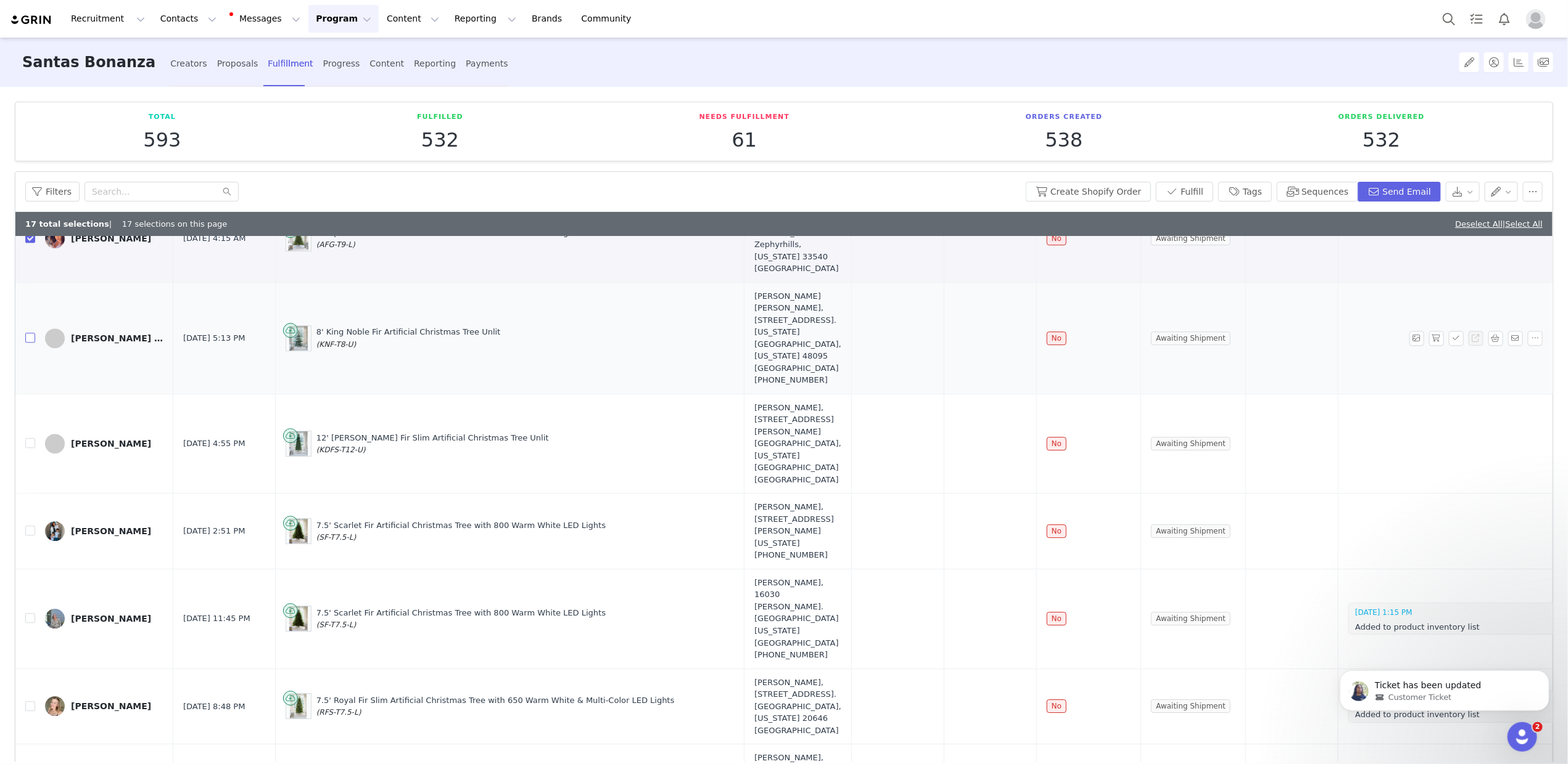
click at [27, 343] on input "checkbox" at bounding box center [29, 337] width 10 height 10
checkbox input "true"
click at [27, 448] on input "checkbox" at bounding box center [29, 443] width 10 height 10
checkbox input "true"
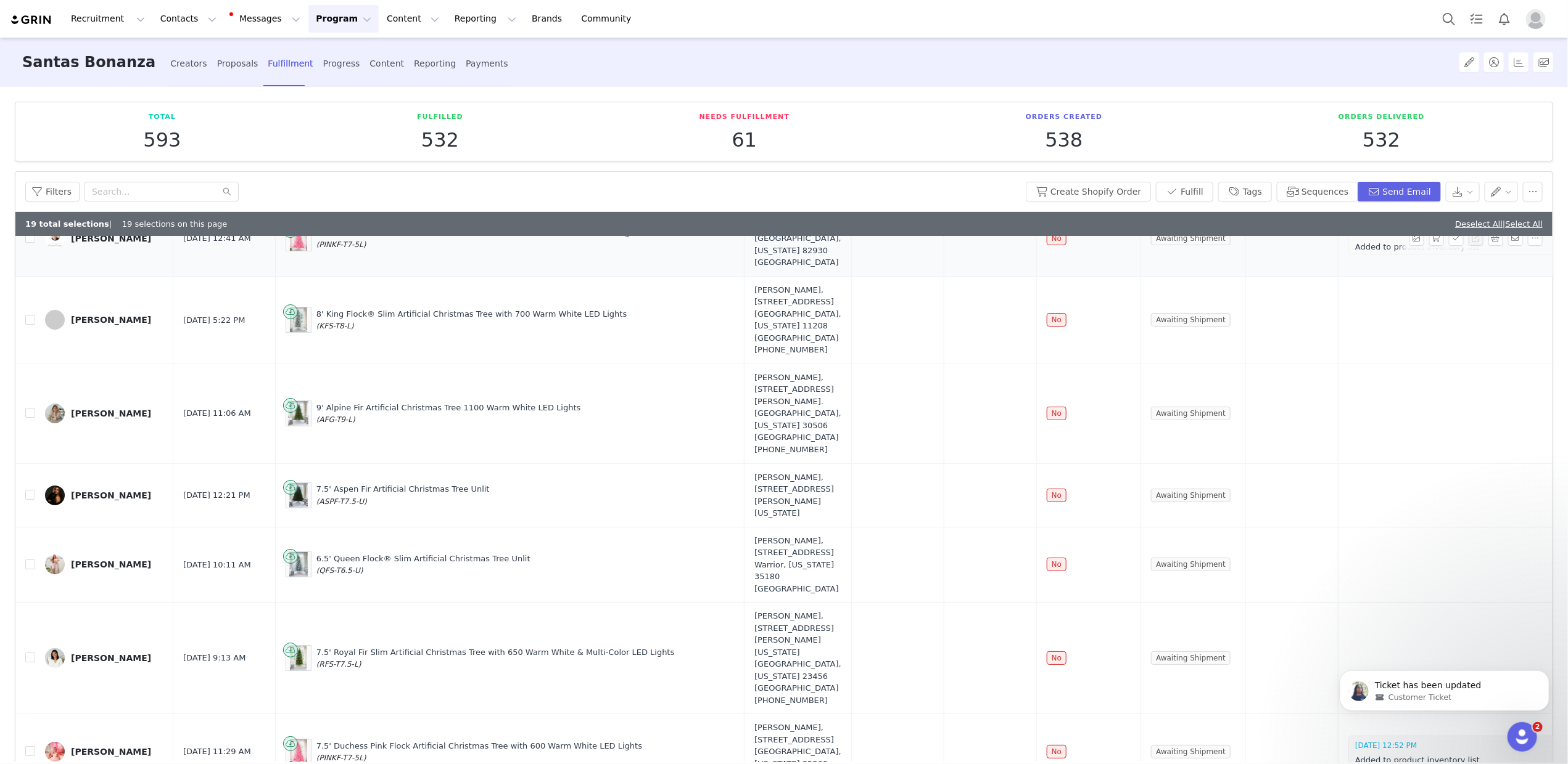
scroll to position [3124, 0]
click at [28, 326] on input "checkbox" at bounding box center [29, 321] width 10 height 10
checkbox input "true"
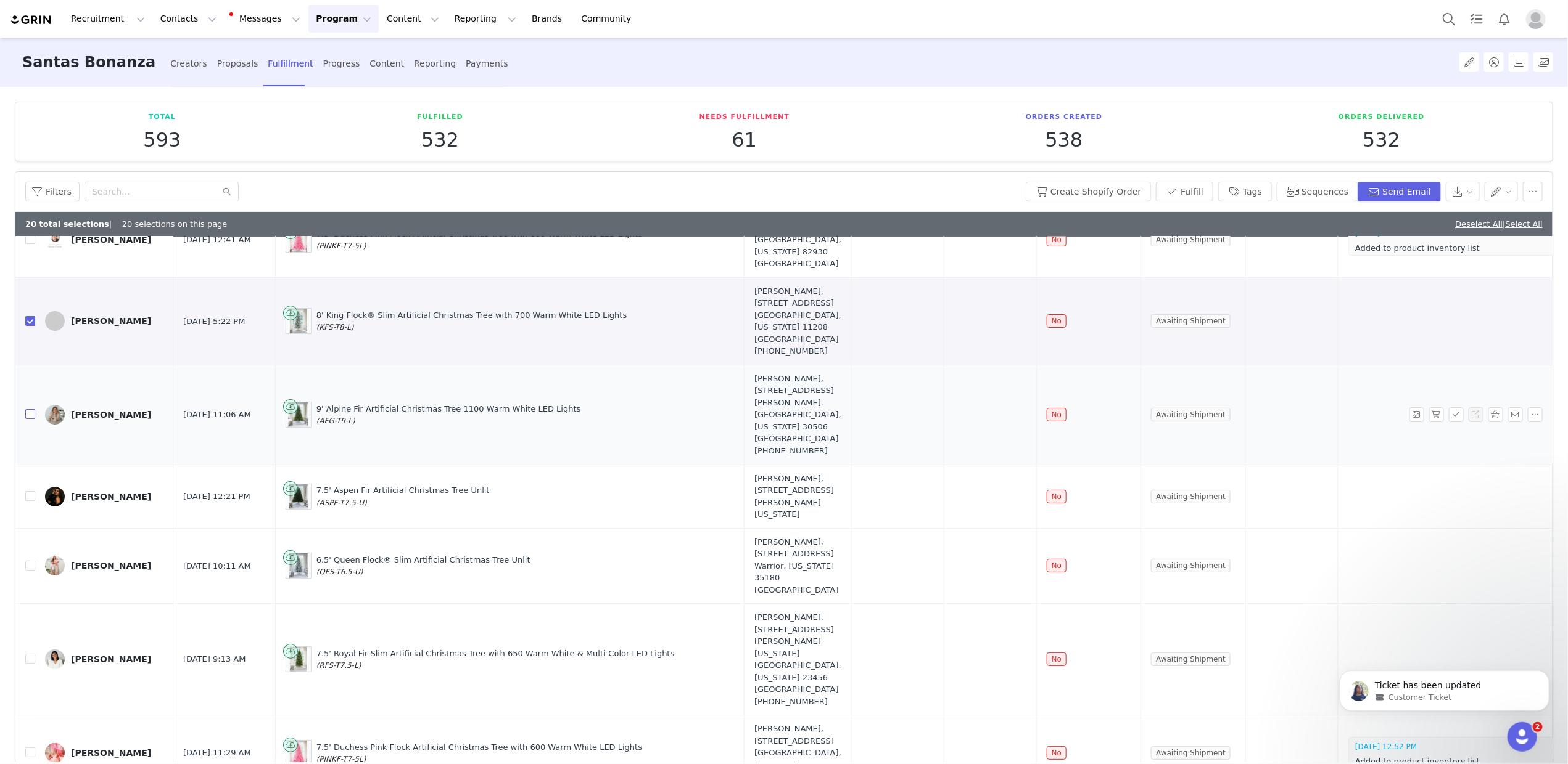
click at [33, 419] on input "checkbox" at bounding box center [29, 414] width 10 height 10
checkbox input "true"
click at [26, 501] on input "checkbox" at bounding box center [29, 496] width 10 height 10
checkbox input "true"
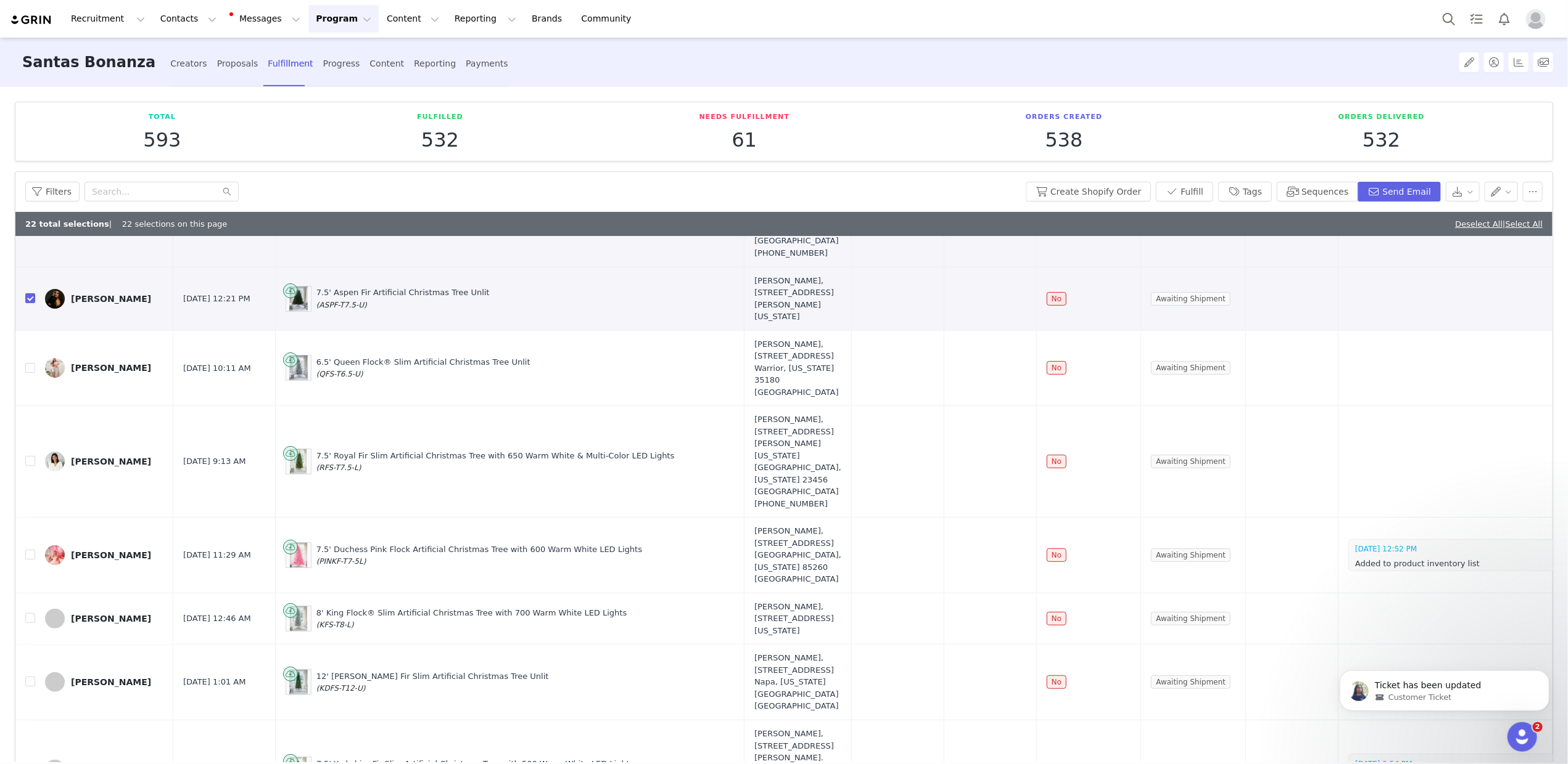
scroll to position [3323, 0]
click at [29, 371] on input "checkbox" at bounding box center [29, 365] width 10 height 10
checkbox input "true"
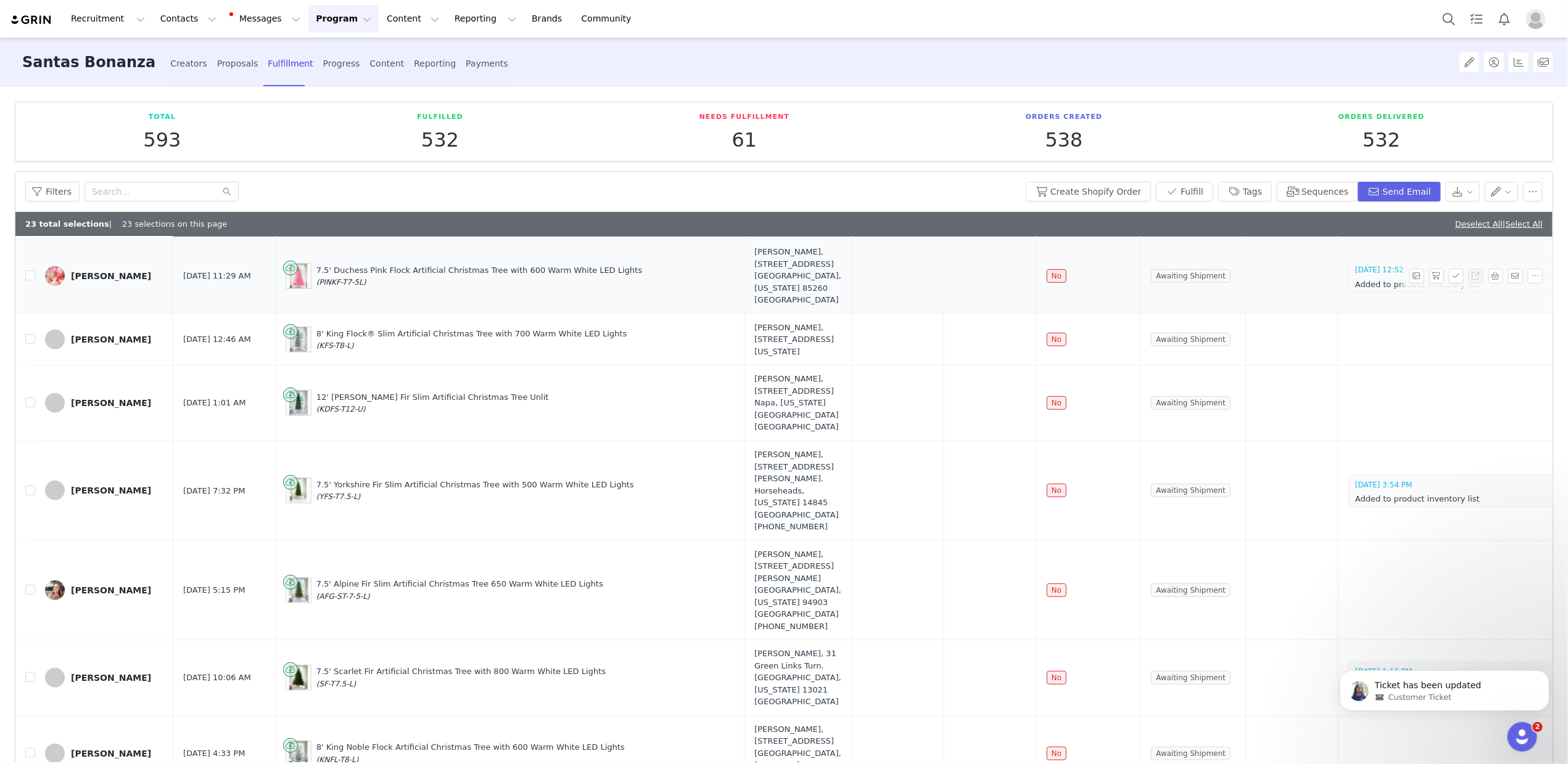
scroll to position [3689, 0]
click at [29, 344] on input "checkbox" at bounding box center [29, 338] width 10 height 10
checkbox input "true"
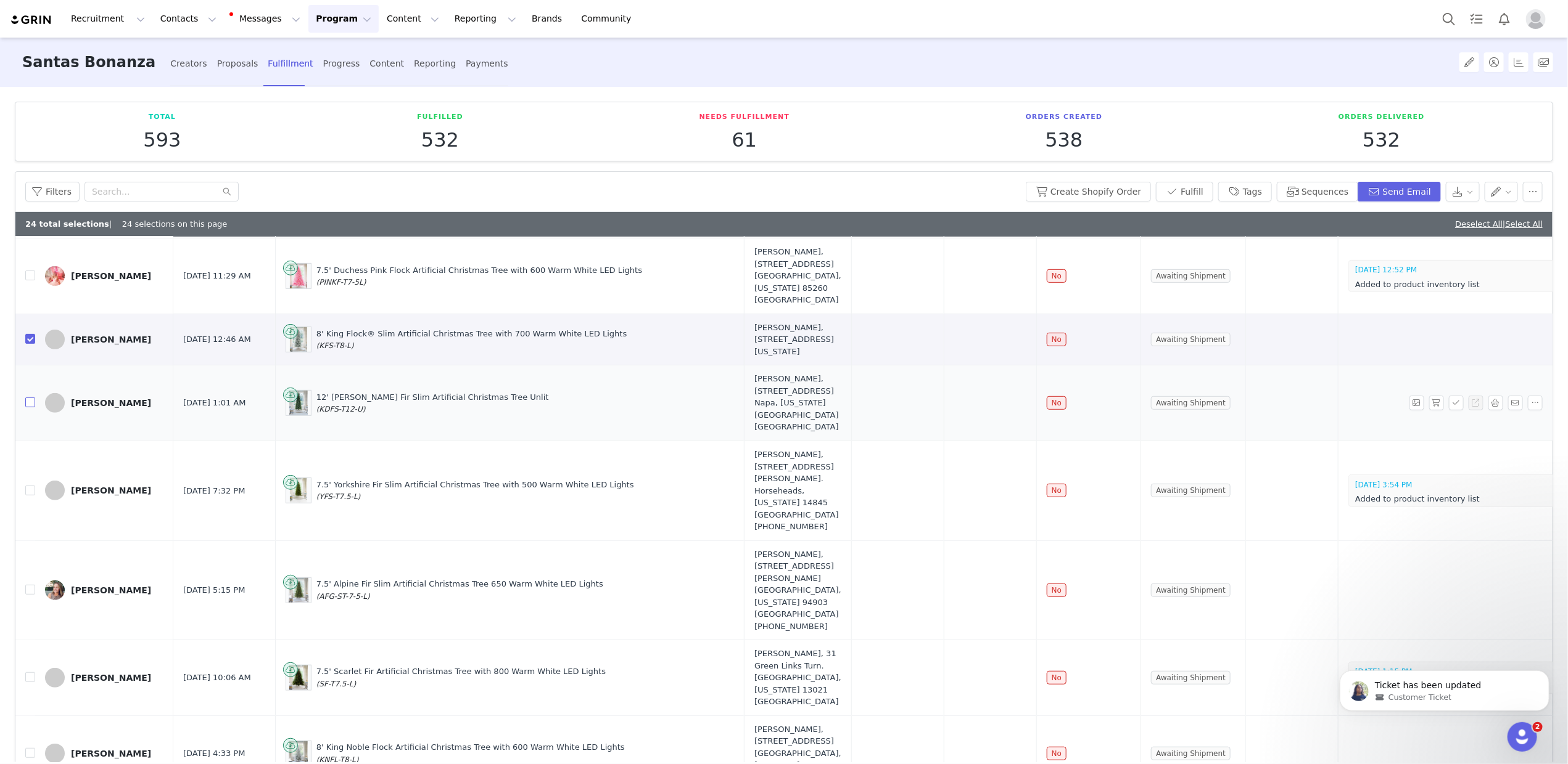
click at [26, 408] on input "checkbox" at bounding box center [29, 402] width 10 height 10
checkbox input "true"
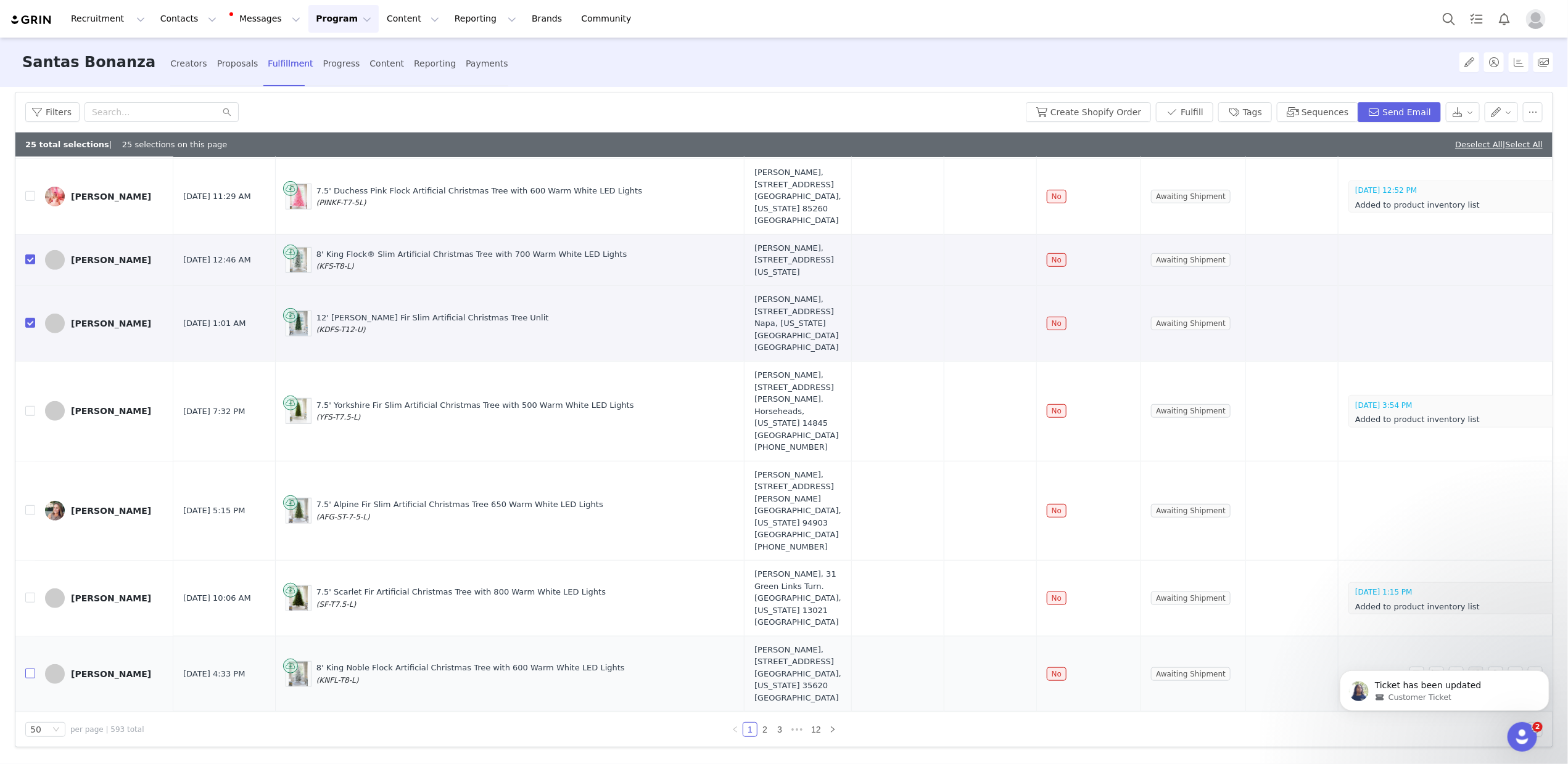
click at [29, 677] on input "checkbox" at bounding box center [29, 673] width 10 height 10
checkbox input "true"
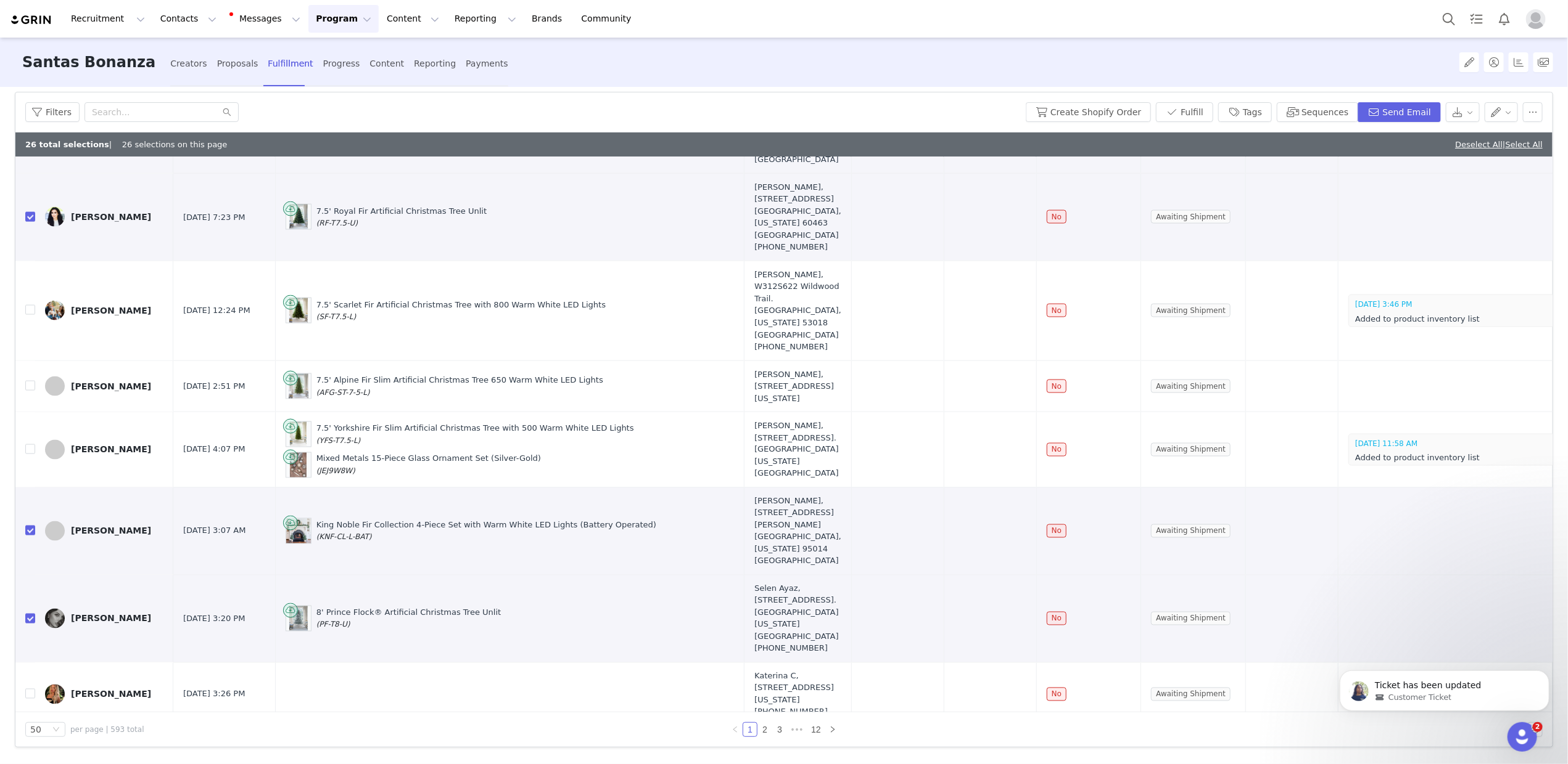
scroll to position [1156, 0]
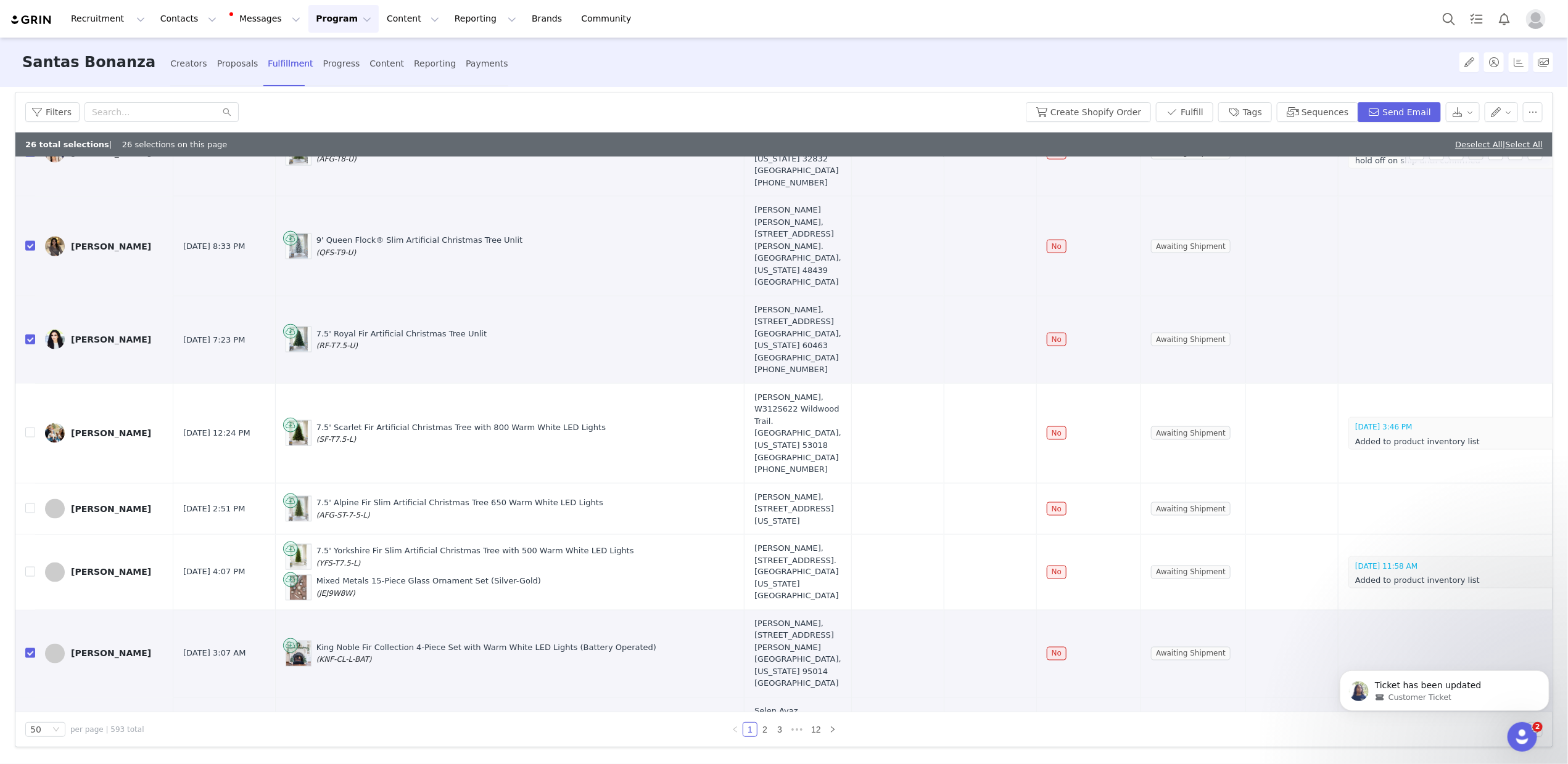
click at [22, 196] on td at bounding box center [25, 152] width 20 height 88
click at [33, 157] on input "checkbox" at bounding box center [29, 152] width 10 height 10
checkbox input "false"
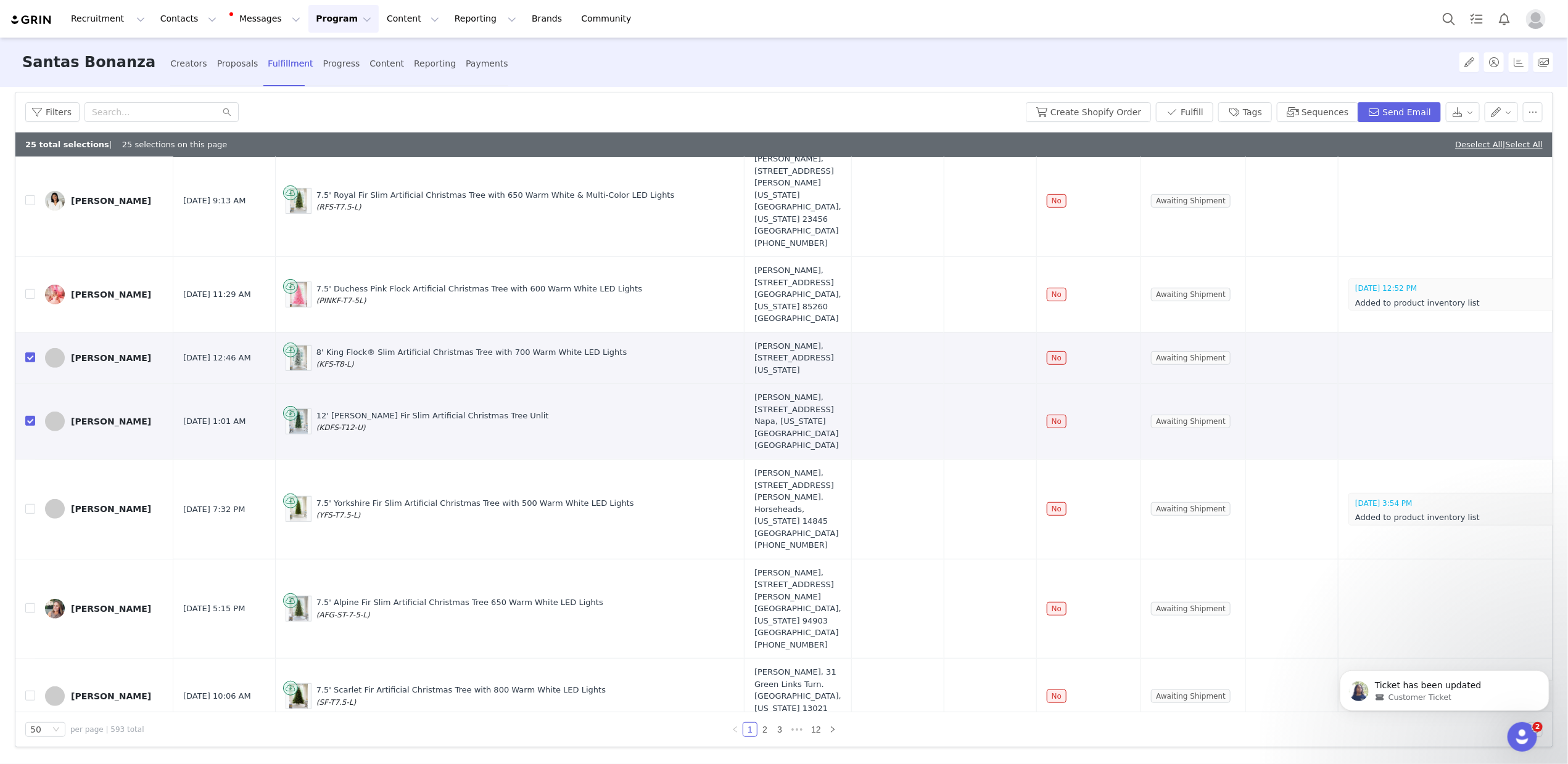
scroll to position [3830, 0]
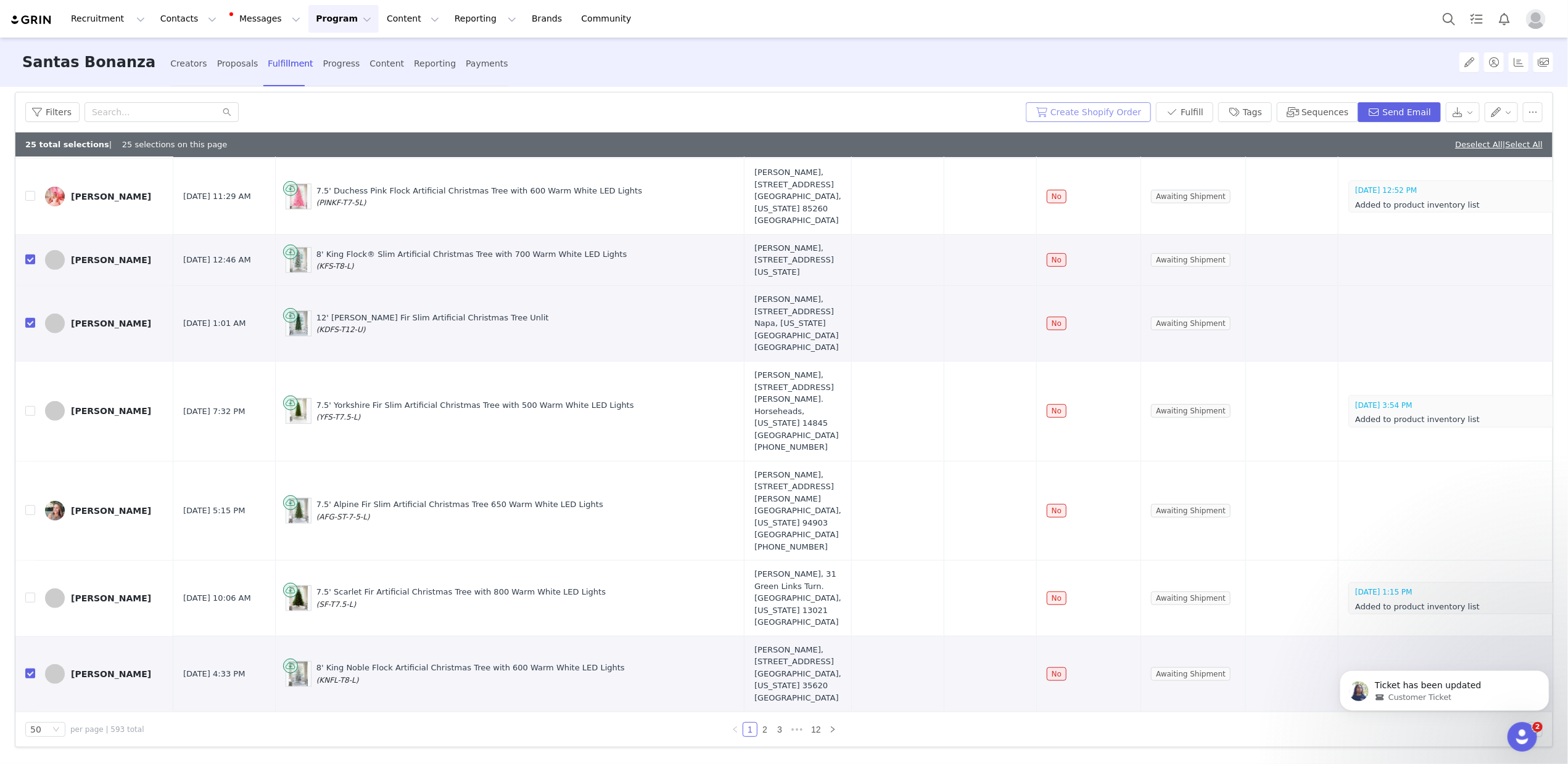
click at [1062, 115] on button "Create Shopify Order" at bounding box center [1088, 112] width 125 height 20
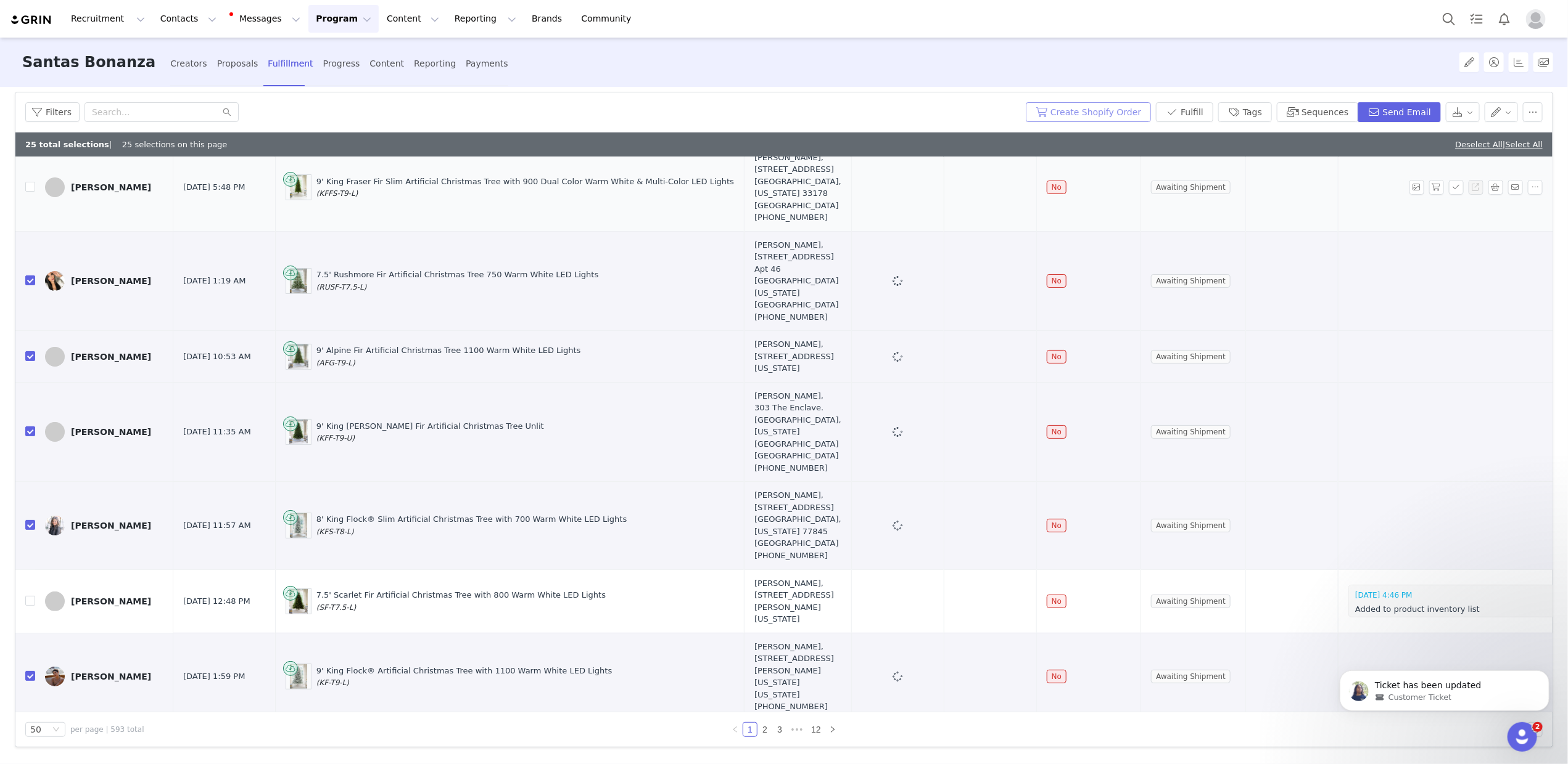
scroll to position [0, 0]
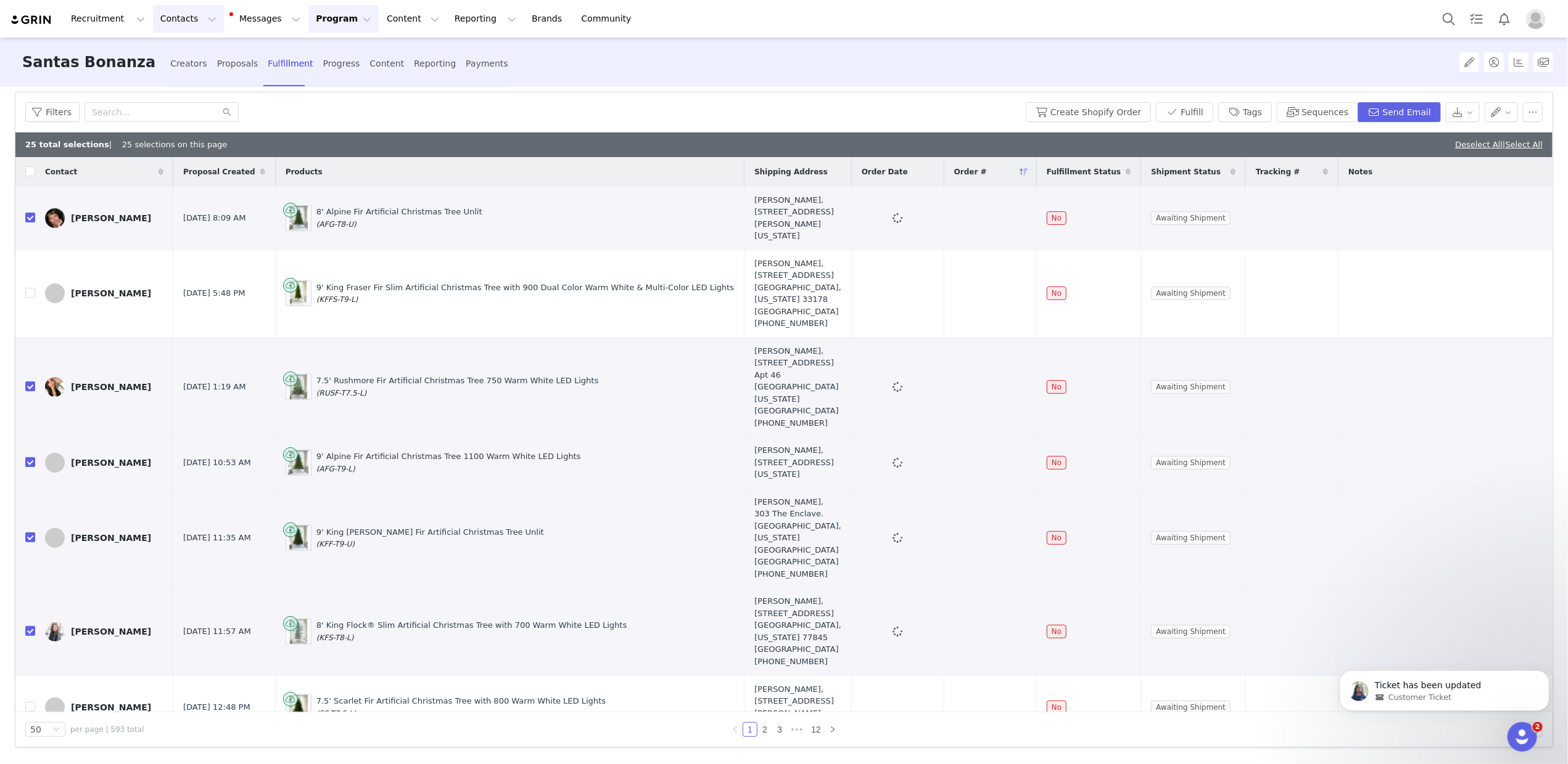
click at [188, 24] on button "Contacts Contacts" at bounding box center [188, 19] width 71 height 28
click at [207, 99] on div "Applicants" at bounding box center [193, 100] width 83 height 13
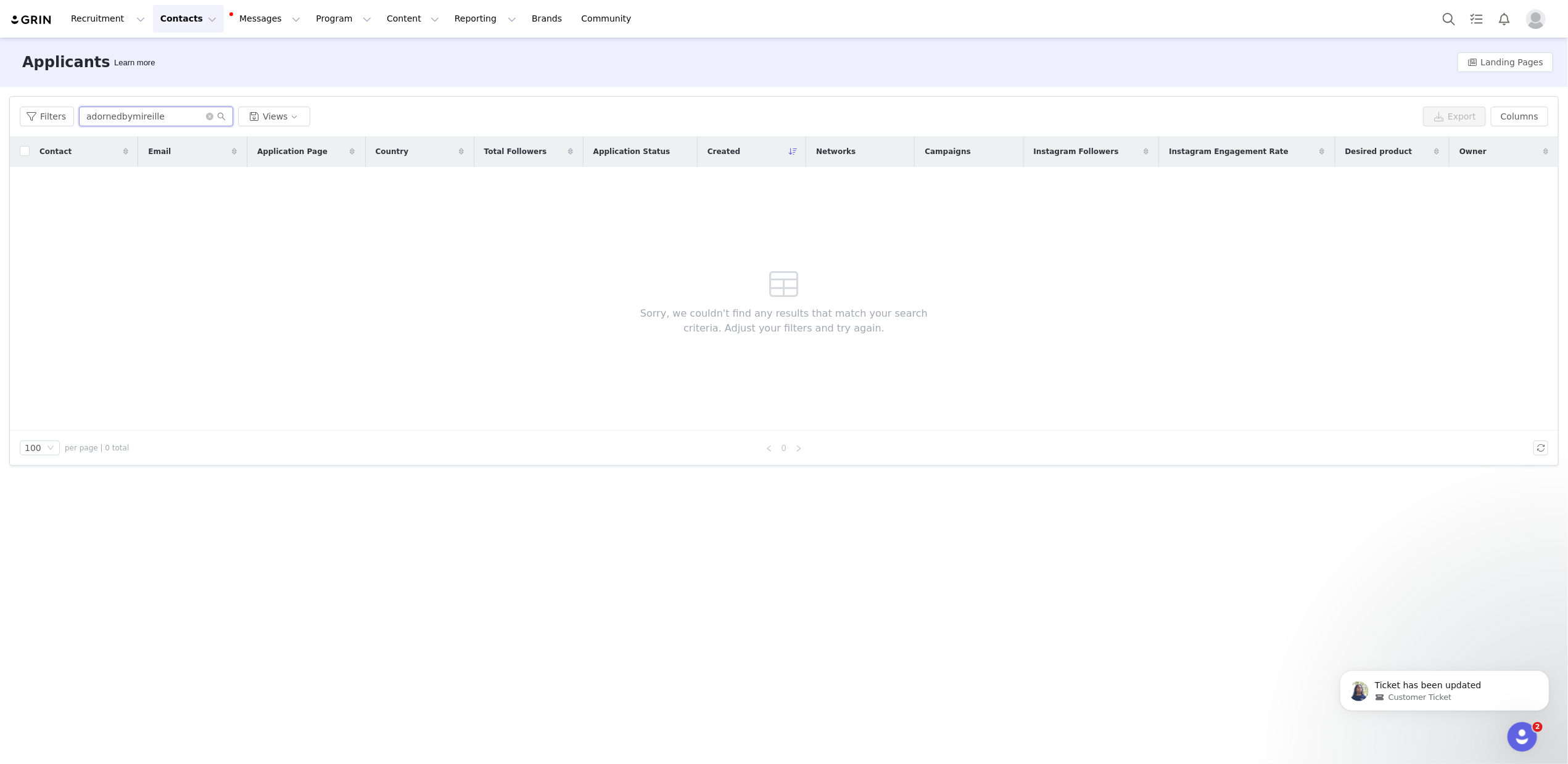
click at [141, 116] on input "adornedbymireille" at bounding box center [156, 116] width 154 height 20
paste input "adornedbymireille@gmail.com"
type input "adornedbymireille@gmail.com"
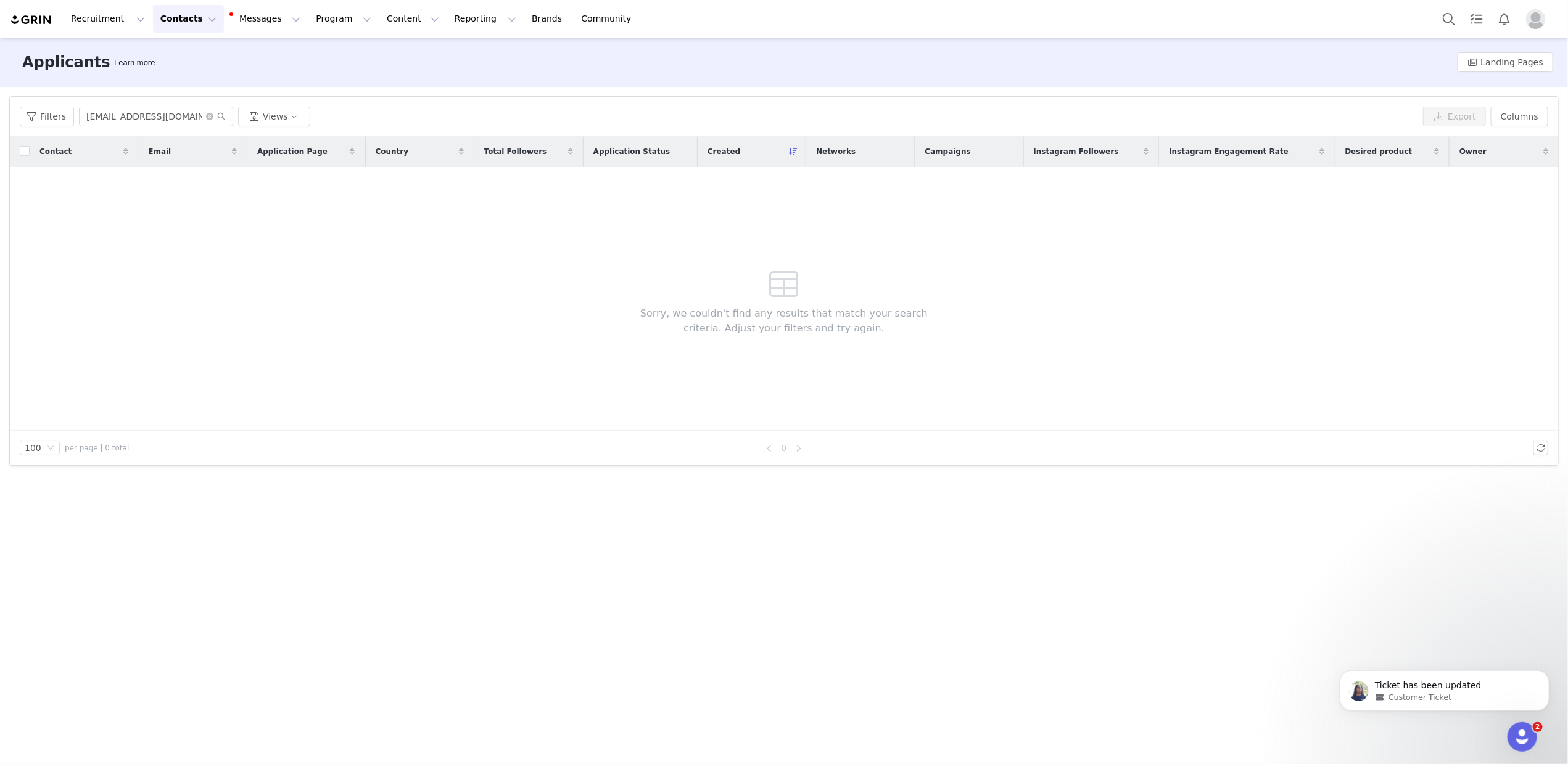
click at [161, 79] on div "Applicants Learn more Landing Pages" at bounding box center [784, 62] width 1568 height 49
click at [125, 110] on input "adornedbymireille@gmail.com" at bounding box center [156, 116] width 154 height 20
paste input "[EMAIL_ADDRESS][DOMAIN_NAME]"
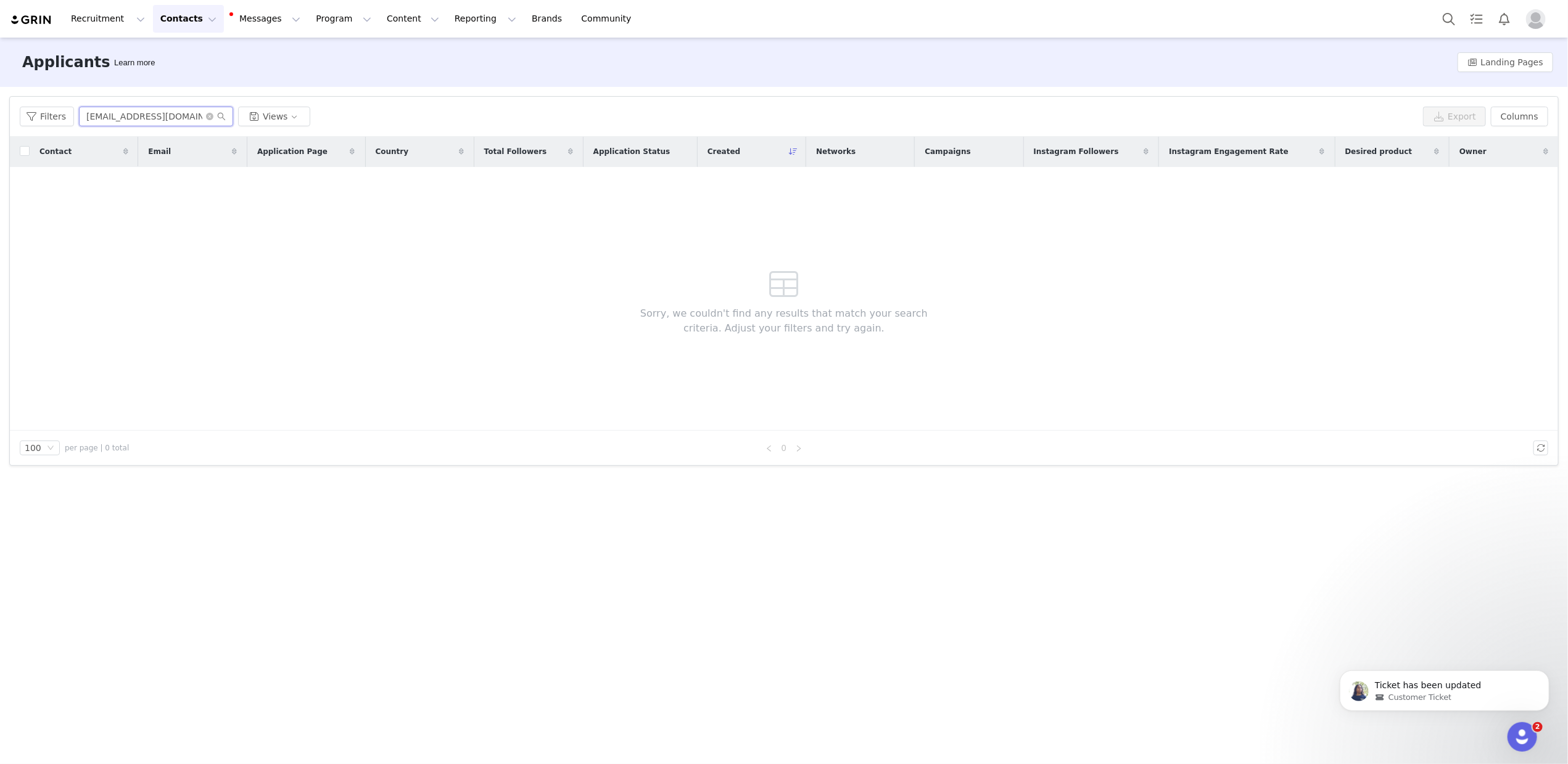
type input "[EMAIL_ADDRESS][DOMAIN_NAME]"
click at [164, 118] on input "[EMAIL_ADDRESS][DOMAIN_NAME]" at bounding box center [156, 116] width 154 height 20
click at [181, 32] on span "Contacts Contacts Creators Prospects Applicants" at bounding box center [188, 19] width 71 height 28
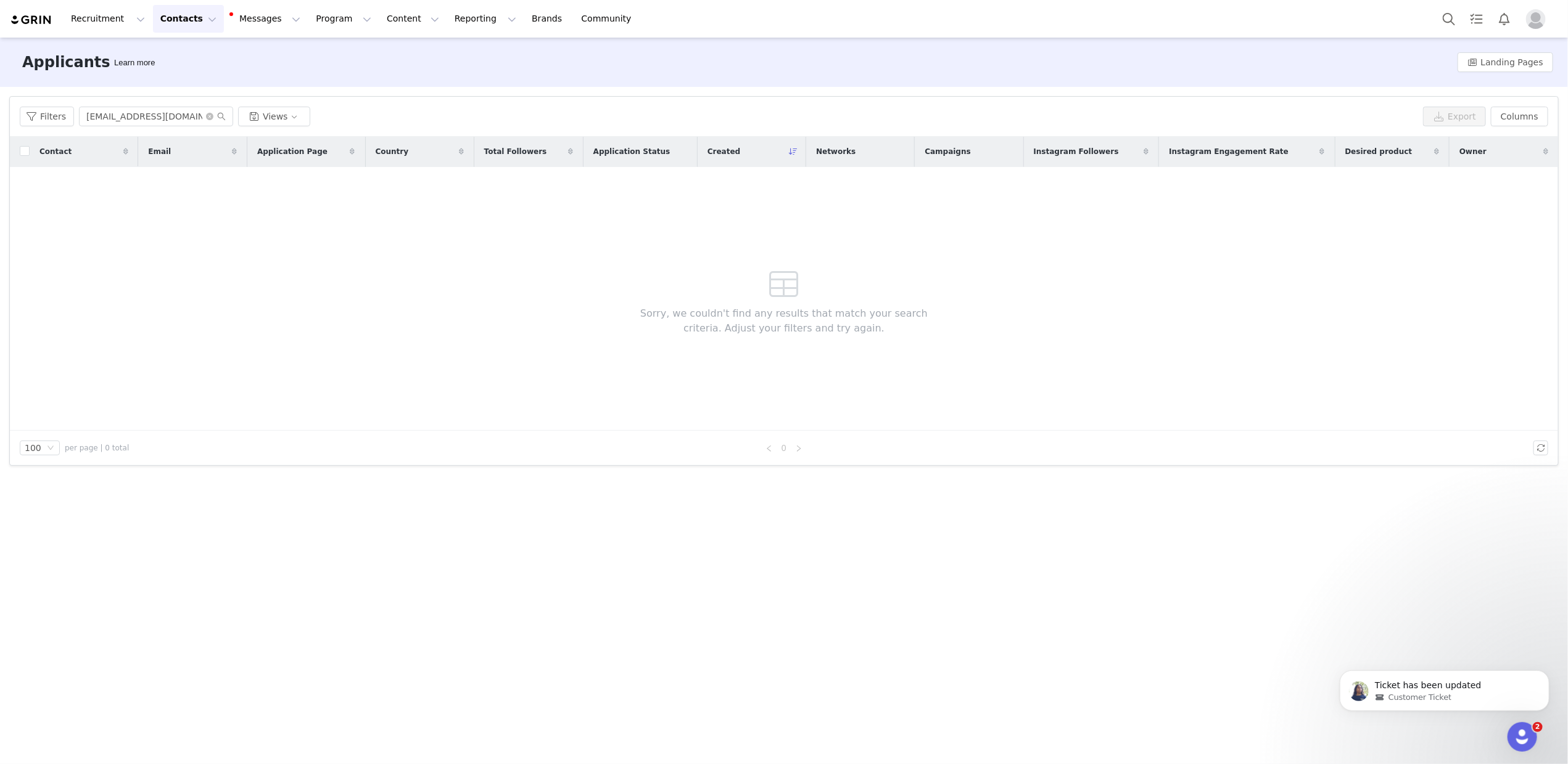
click at [187, 22] on button "Contacts Contacts" at bounding box center [188, 19] width 71 height 28
click at [206, 57] on div "Creators" at bounding box center [193, 55] width 83 height 13
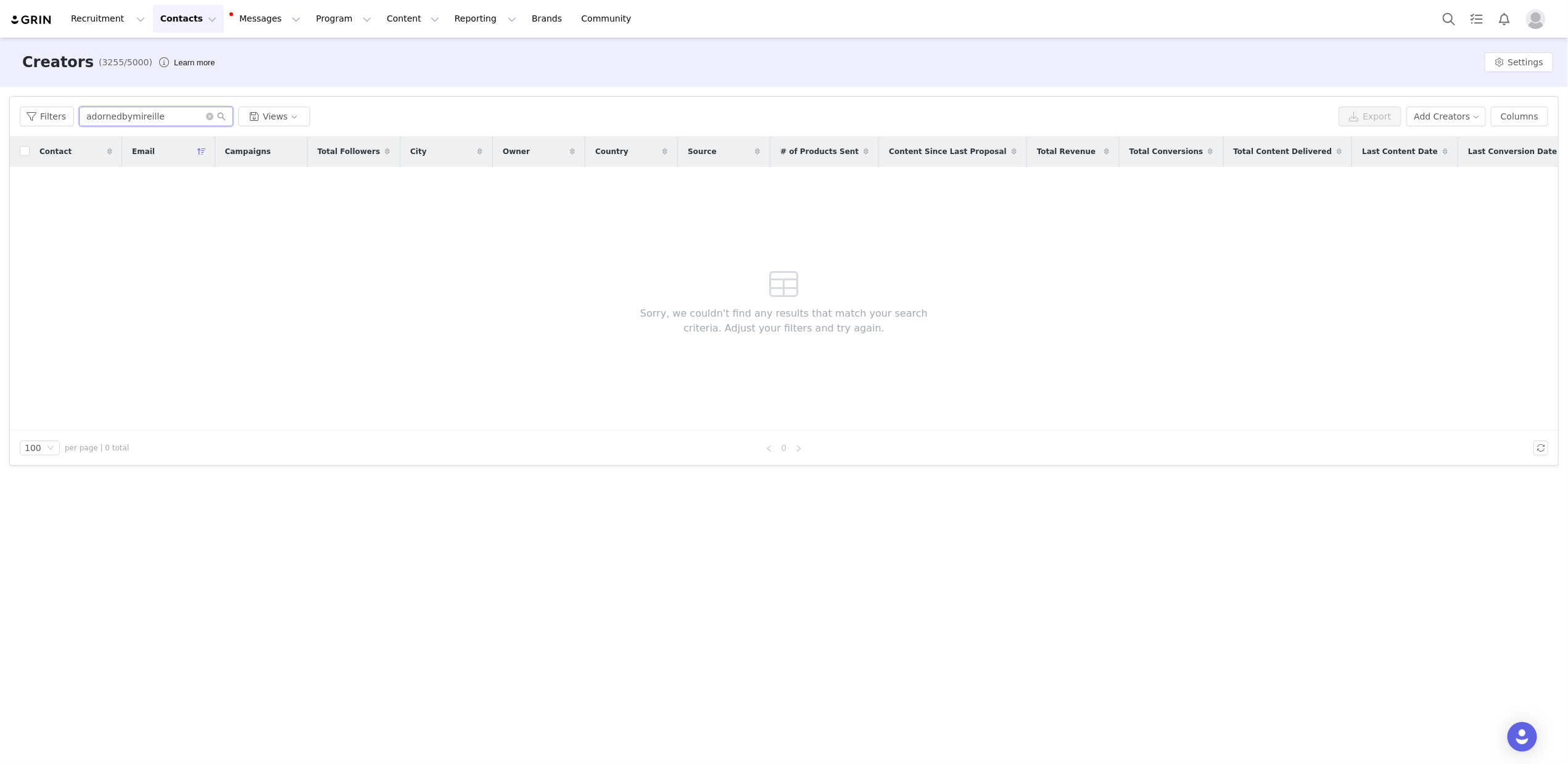
click at [140, 125] on input "adornedbymireille" at bounding box center [156, 116] width 154 height 20
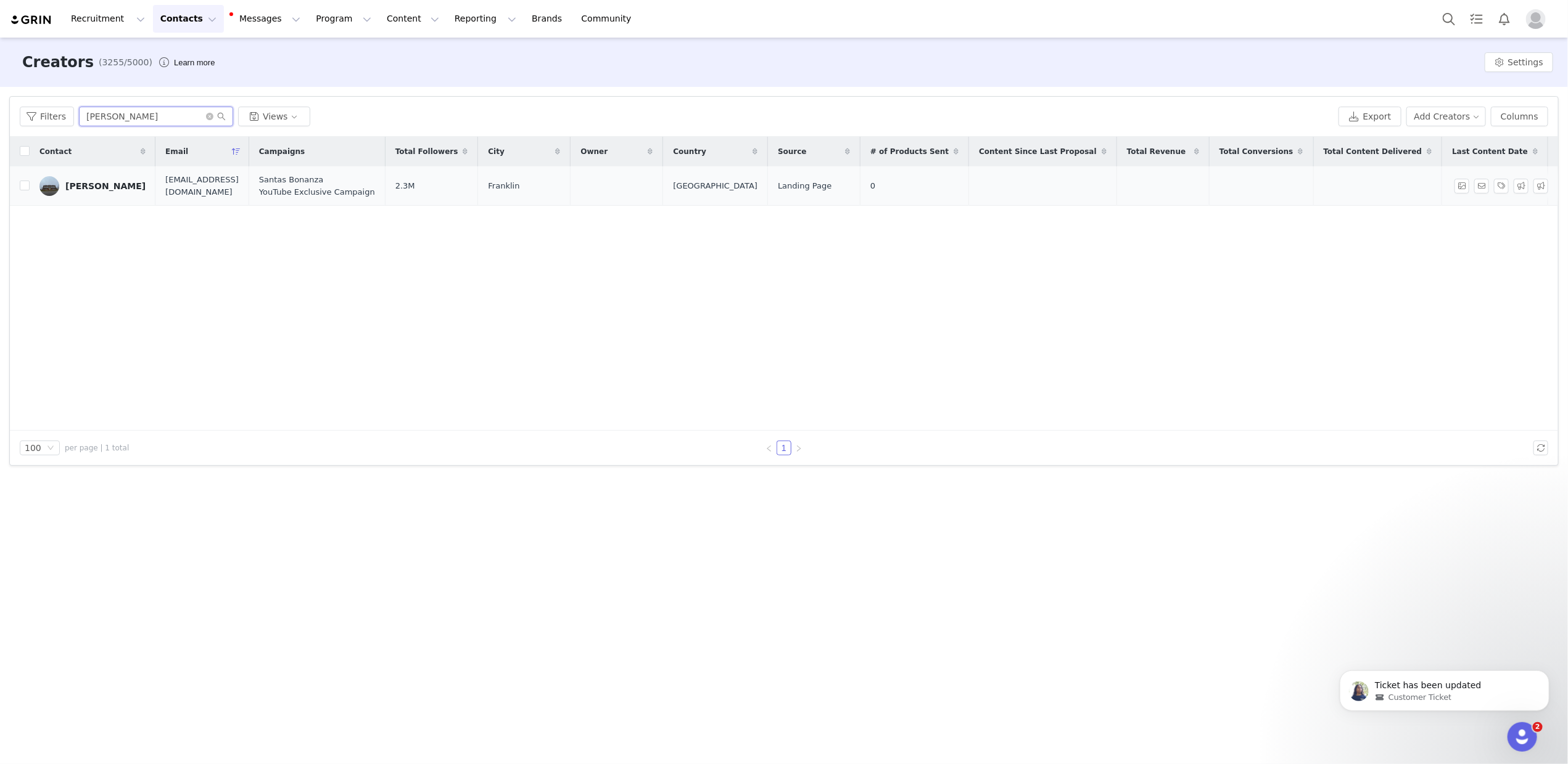
type input "stacie grisso"
click at [90, 187] on div "Stacie Grissom" at bounding box center [105, 186] width 80 height 10
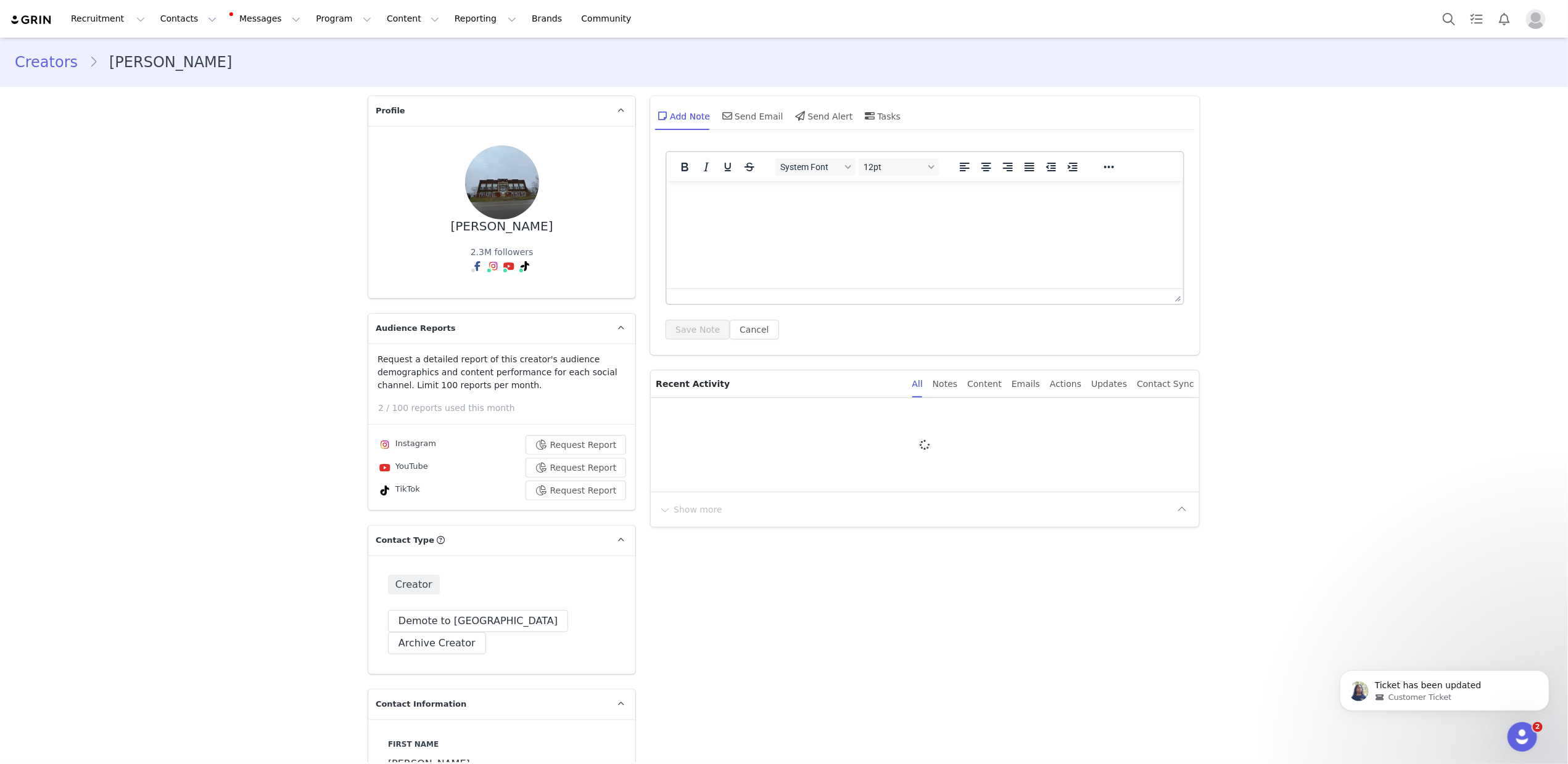
type input "+1 (United States)"
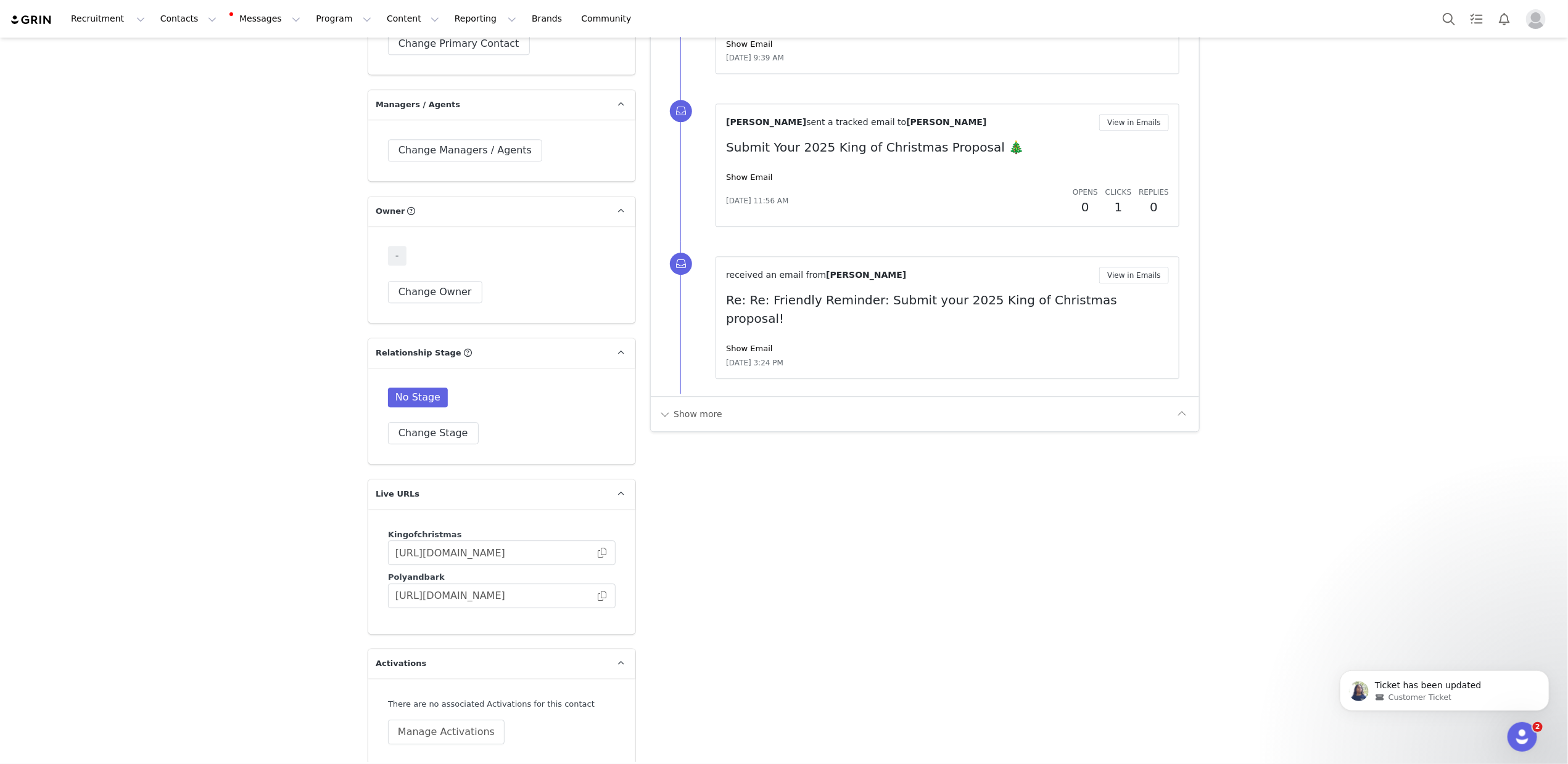
scroll to position [2549, 0]
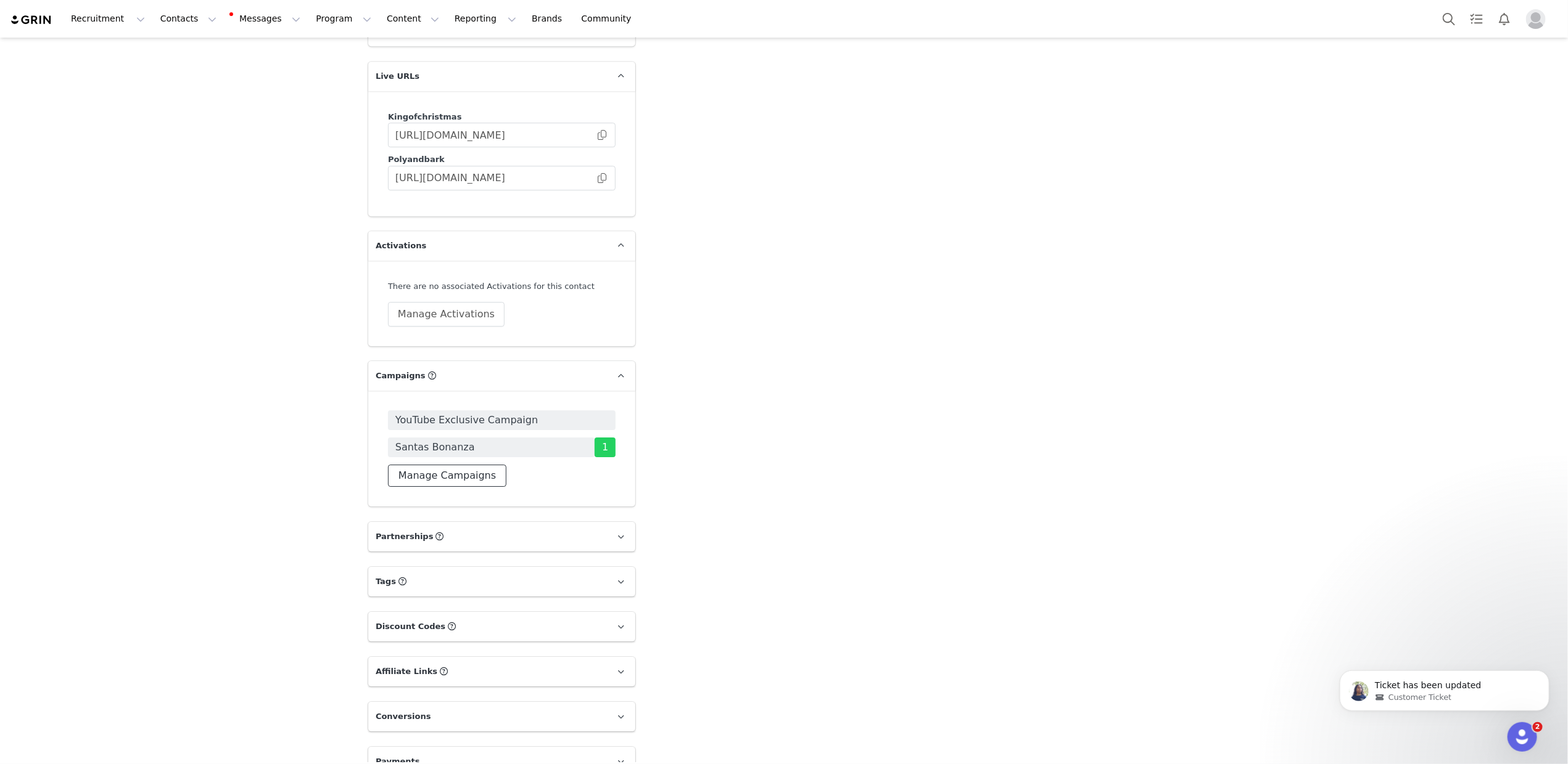
click at [481, 465] on button "Manage Campaigns" at bounding box center [447, 475] width 118 height 22
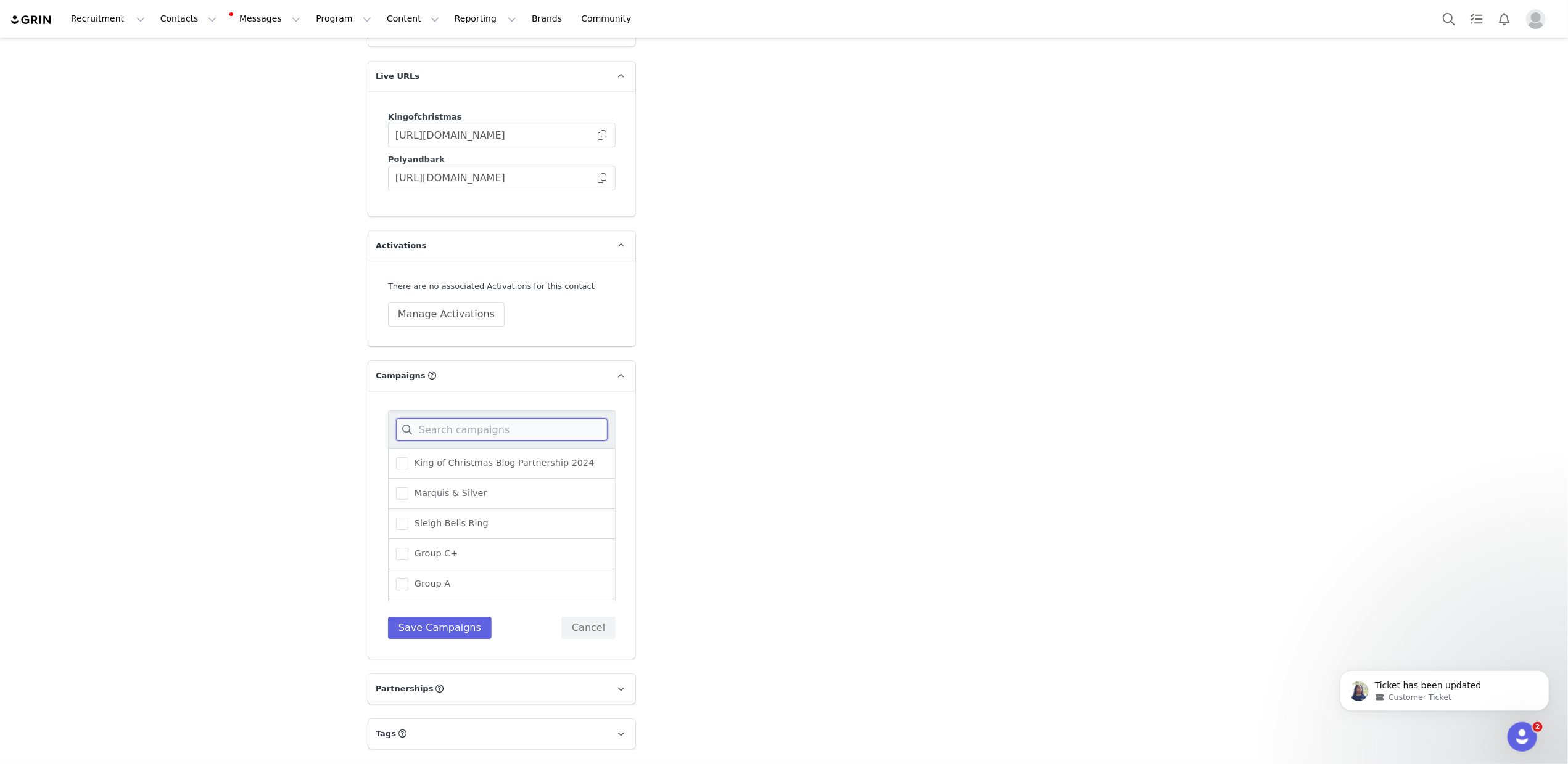
click at [492, 418] on input at bounding box center [501, 429] width 211 height 22
click at [598, 617] on button "Cancel" at bounding box center [588, 628] width 54 height 22
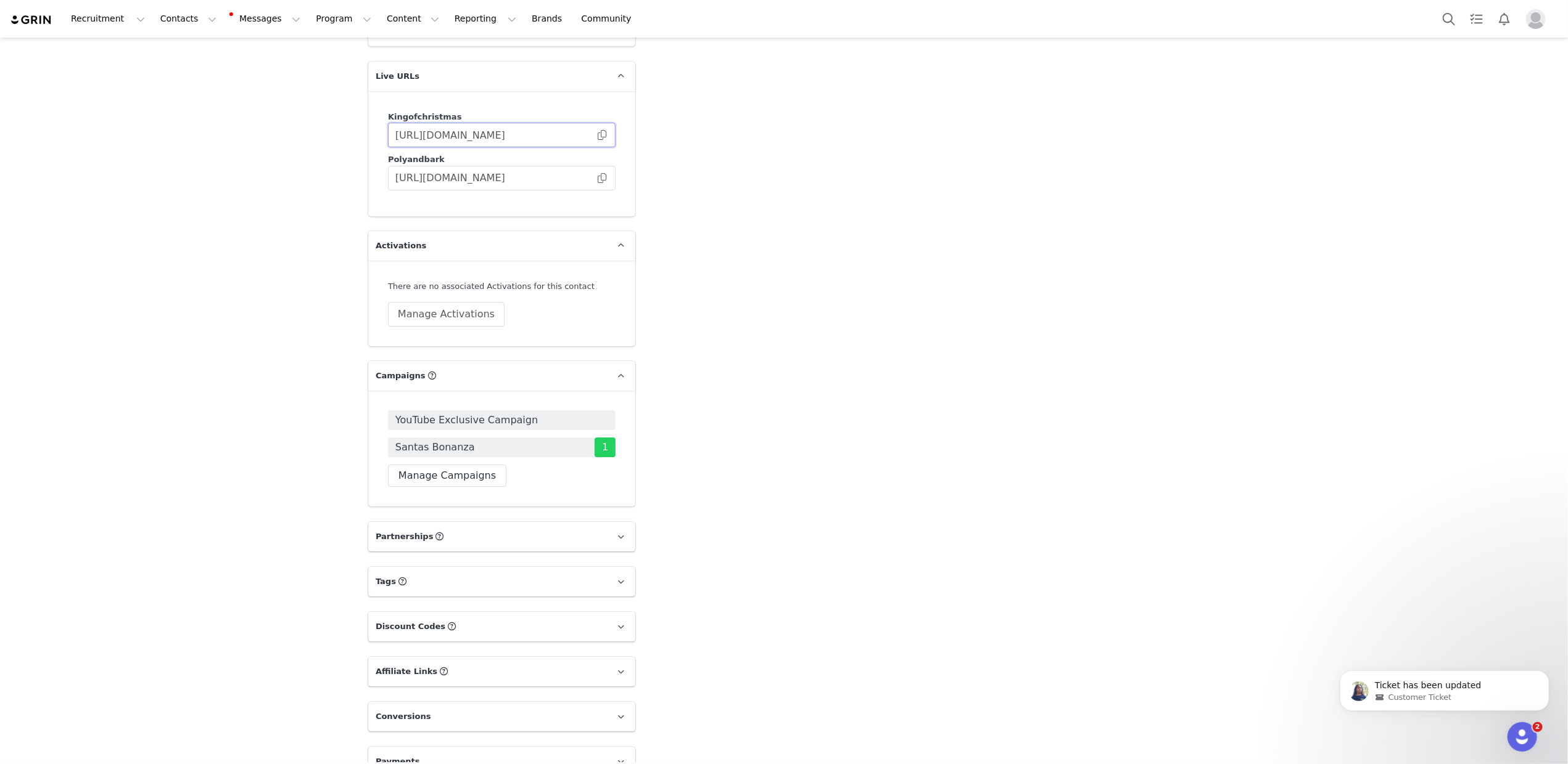
click at [595, 123] on input "https://kingofchristmas.grin.live/fb08b572-6843-4f93-9434-722ce5456e44" at bounding box center [501, 135] width 227 height 25
click at [605, 135] on span at bounding box center [601, 135] width 12 height 0
click at [440, 465] on button "Manage Campaigns" at bounding box center [447, 475] width 118 height 22
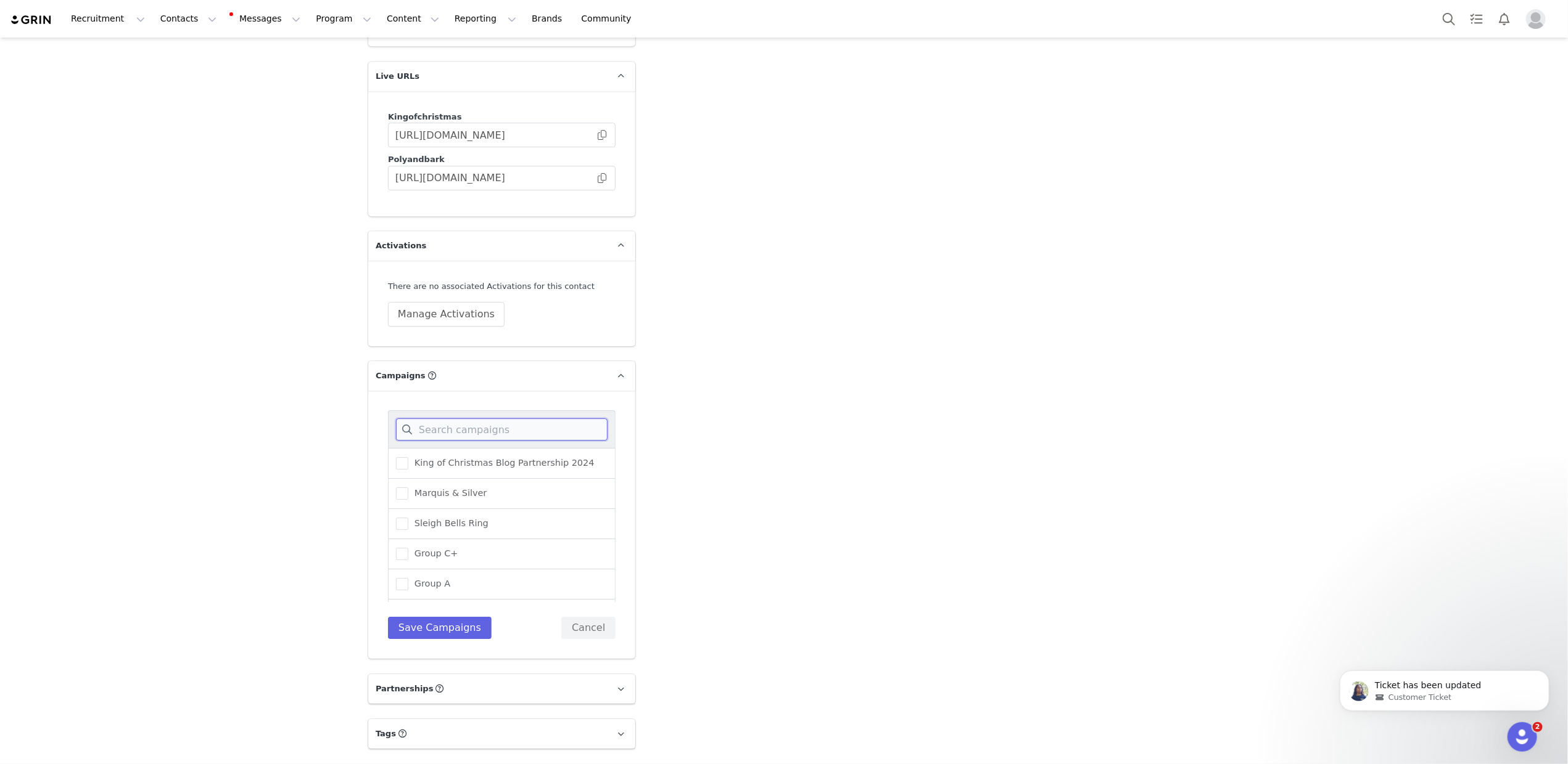
click at [453, 418] on input at bounding box center [501, 429] width 211 height 22
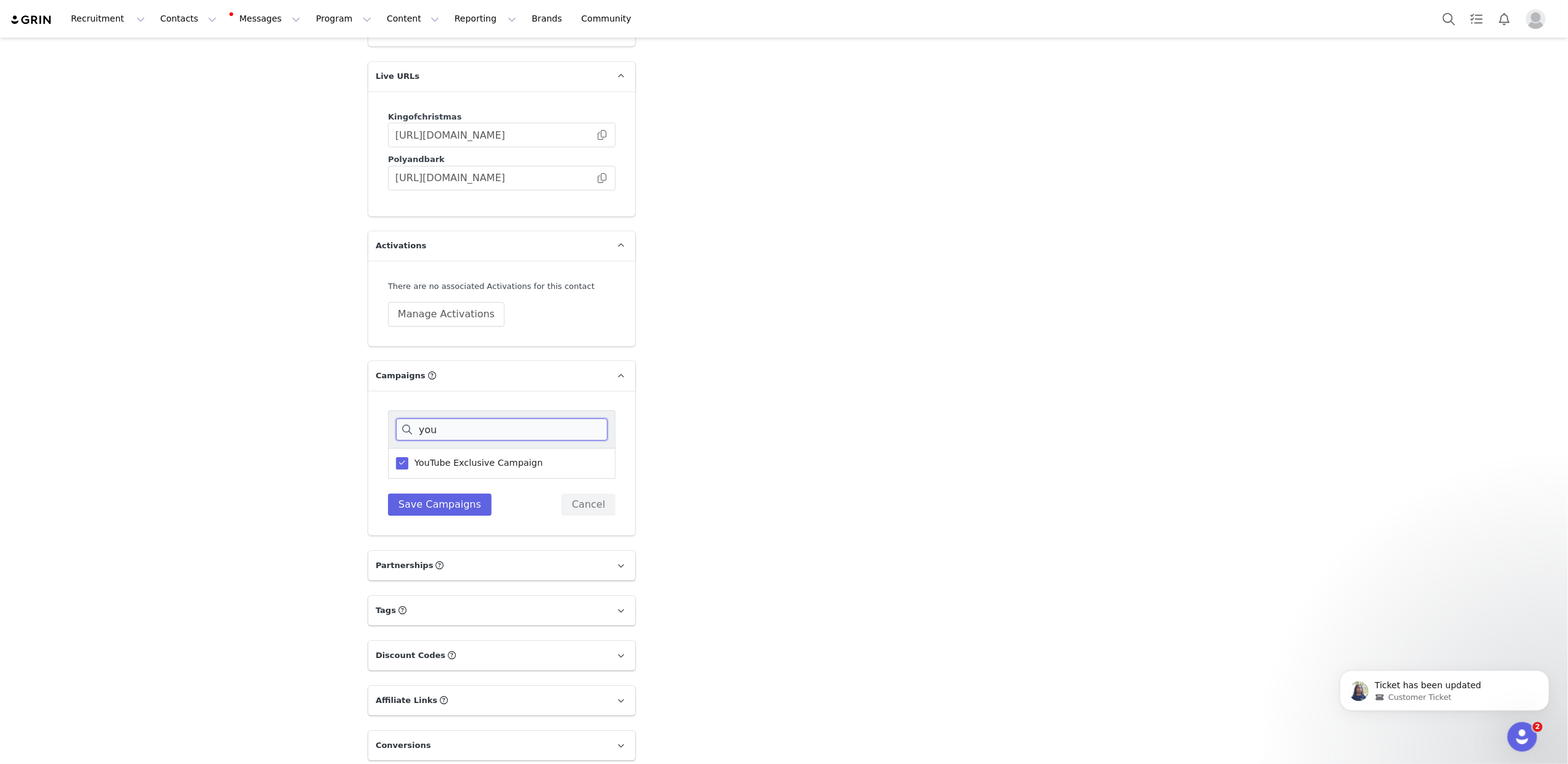
type input "you"
click at [406, 458] on span at bounding box center [401, 463] width 12 height 12
click at [408, 458] on input "YouTube Exclusive Campaign" at bounding box center [408, 458] width 0 height 0
click at [421, 494] on button "Save Campaigns" at bounding box center [440, 505] width 104 height 22
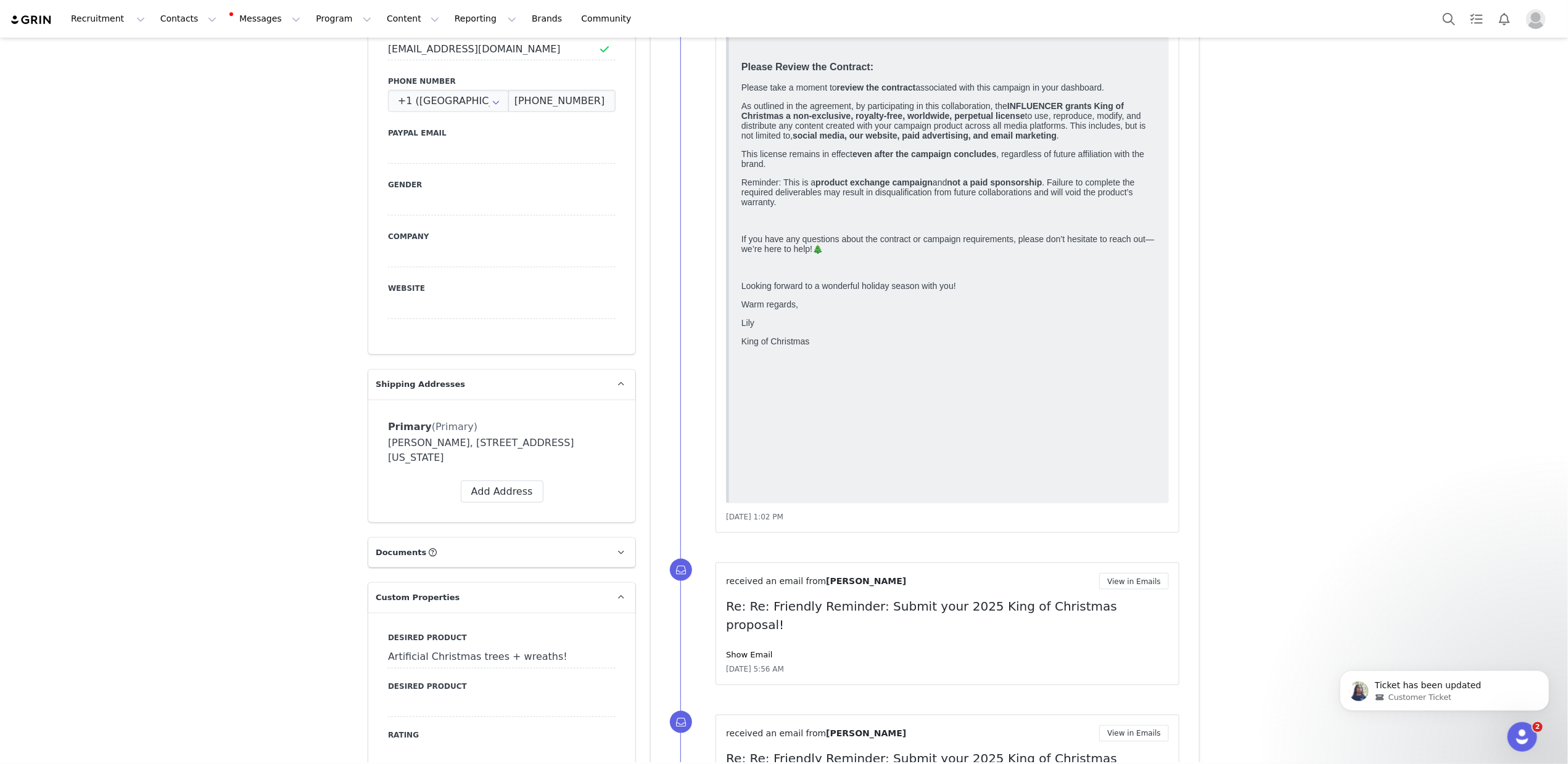
scroll to position [814, 0]
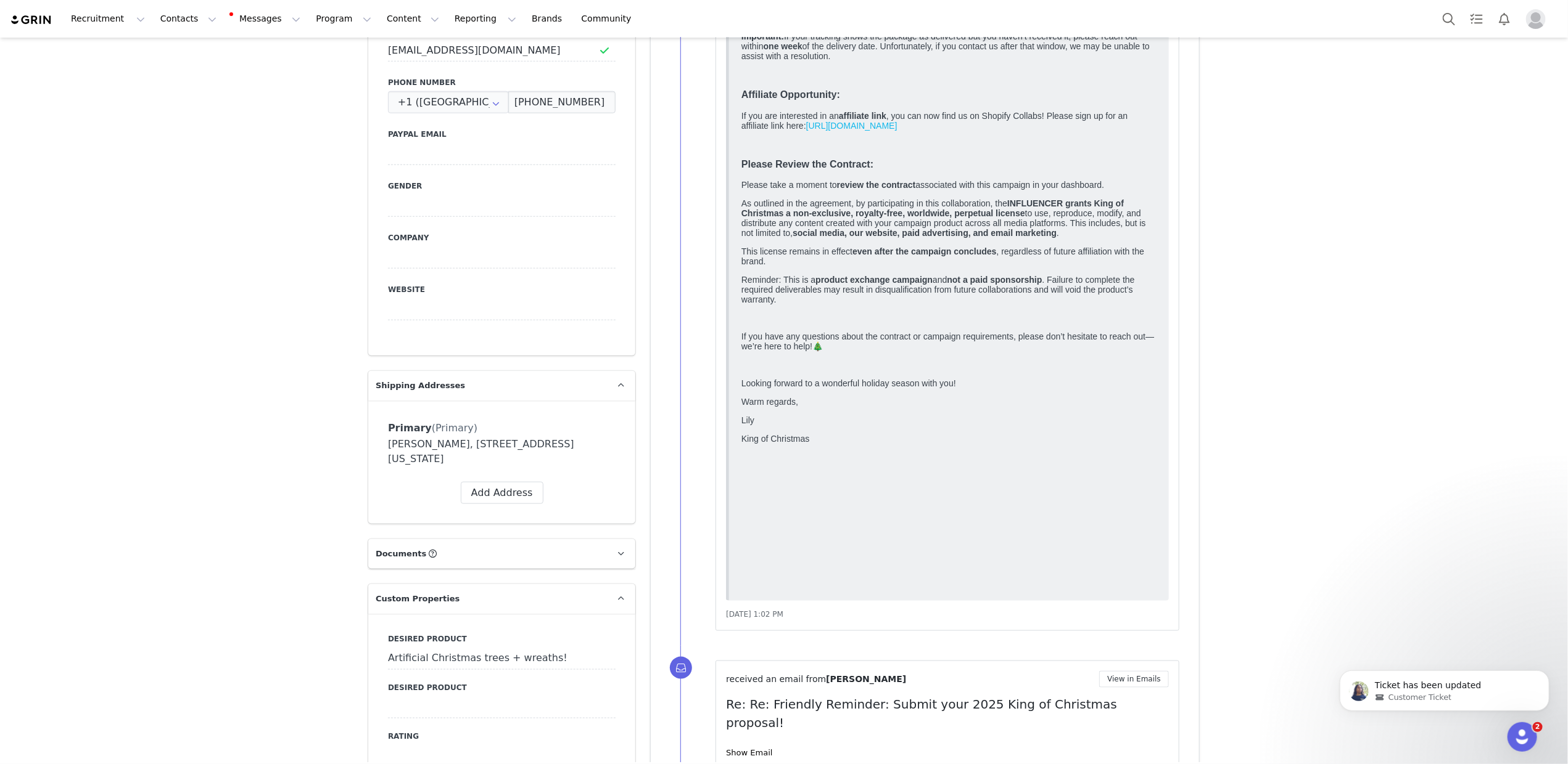
click at [476, 437] on div "Stacie Grissom, 843 E 300 S. Franklin, Indiana 46131 United States" at bounding box center [501, 452] width 227 height 29
click at [462, 437] on div "Stacie Grissom, 843 E 300 S. Franklin, Indiana 46131 United States" at bounding box center [501, 452] width 227 height 29
drag, startPoint x: 461, startPoint y: 418, endPoint x: 591, endPoint y: 419, distance: 130.0
click at [591, 437] on div "Stacie Grissom, 843 E 300 S. Franklin, Indiana 46131 United States" at bounding box center [501, 452] width 227 height 29
copy div "843 E 300 S. Franklin, Indiana"
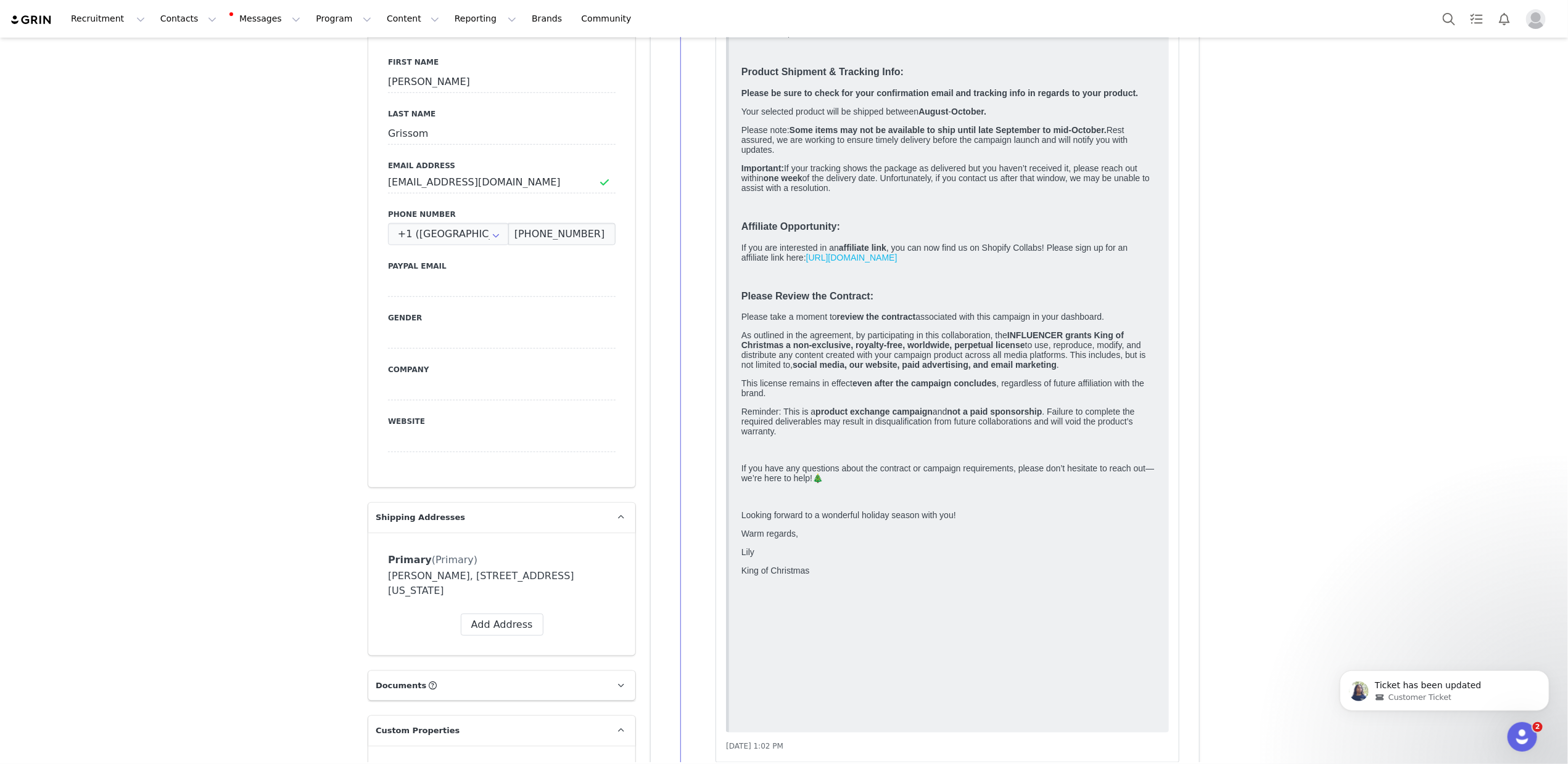
scroll to position [664, 0]
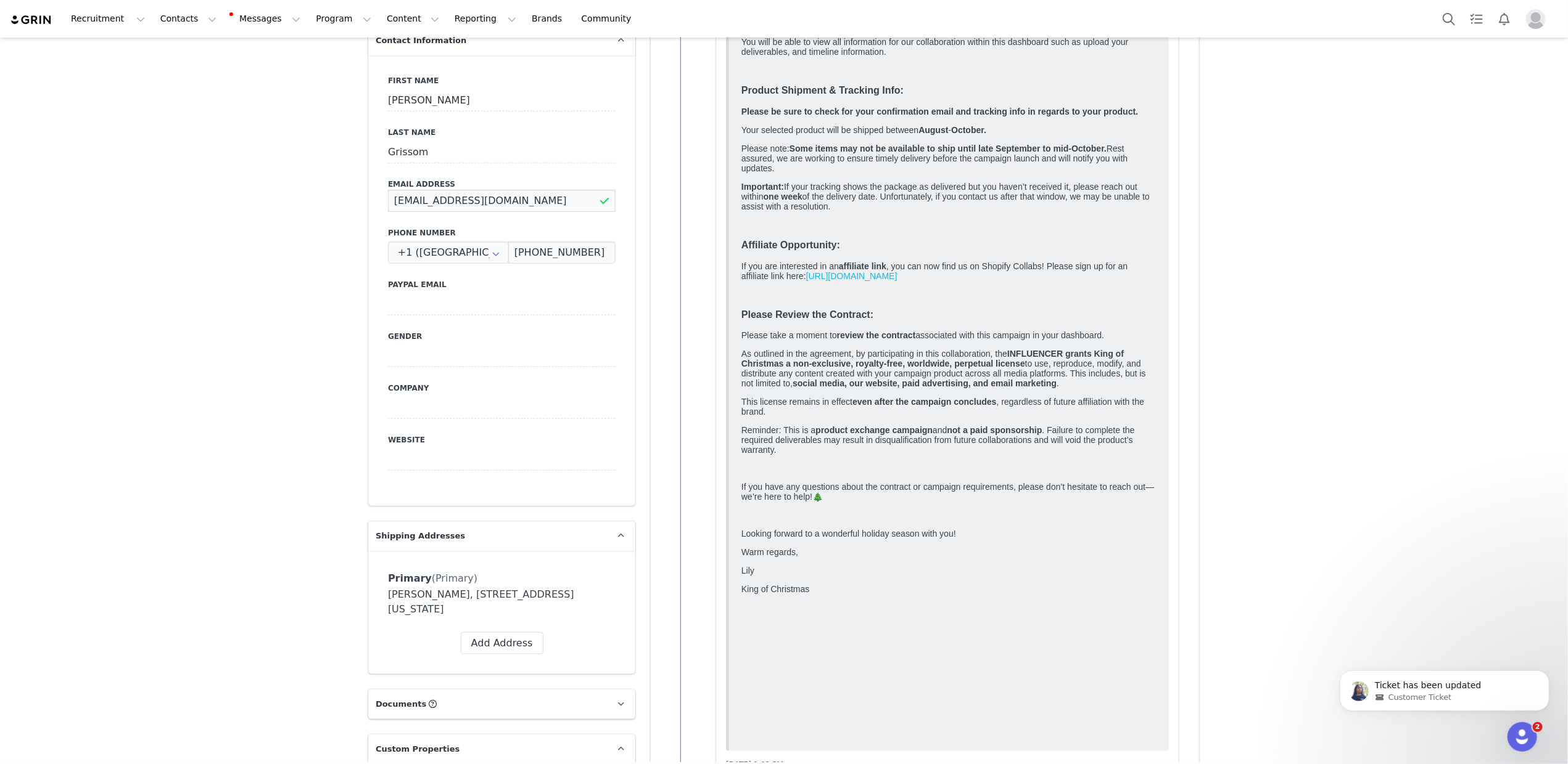
click at [446, 190] on input "schoolhomestead@gmail.com" at bounding box center [501, 201] width 227 height 22
drag, startPoint x: 490, startPoint y: 583, endPoint x: 377, endPoint y: 577, distance: 113.2
click at [377, 577] on div "Primary (Primary) Label Primary First Name Stacie Last Name Grissom Email schoo…" at bounding box center [501, 612] width 267 height 123
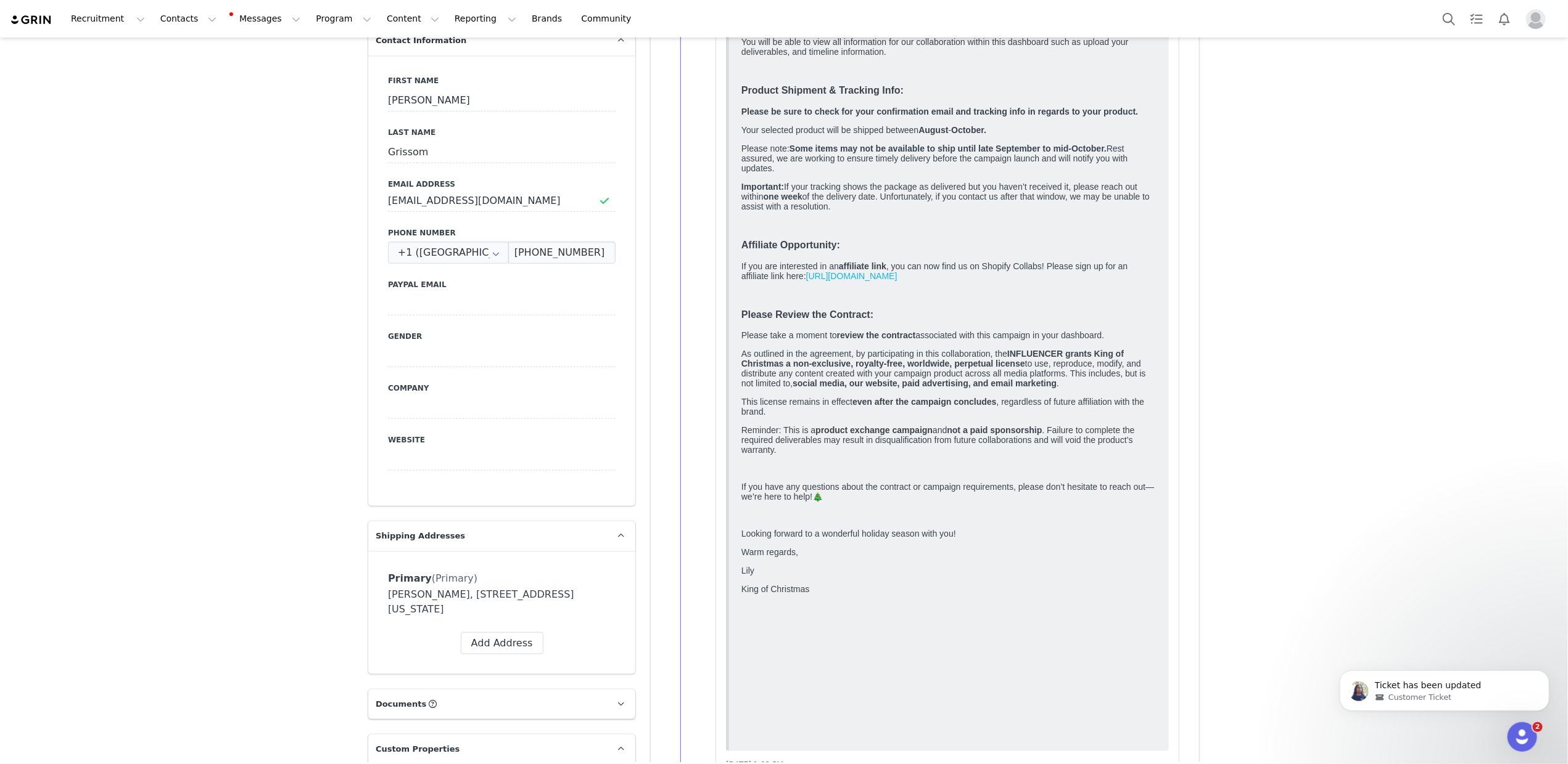
copy div "Stacie Grissom, 843 E 300 S. Franklin, Indiana 46131 United States"
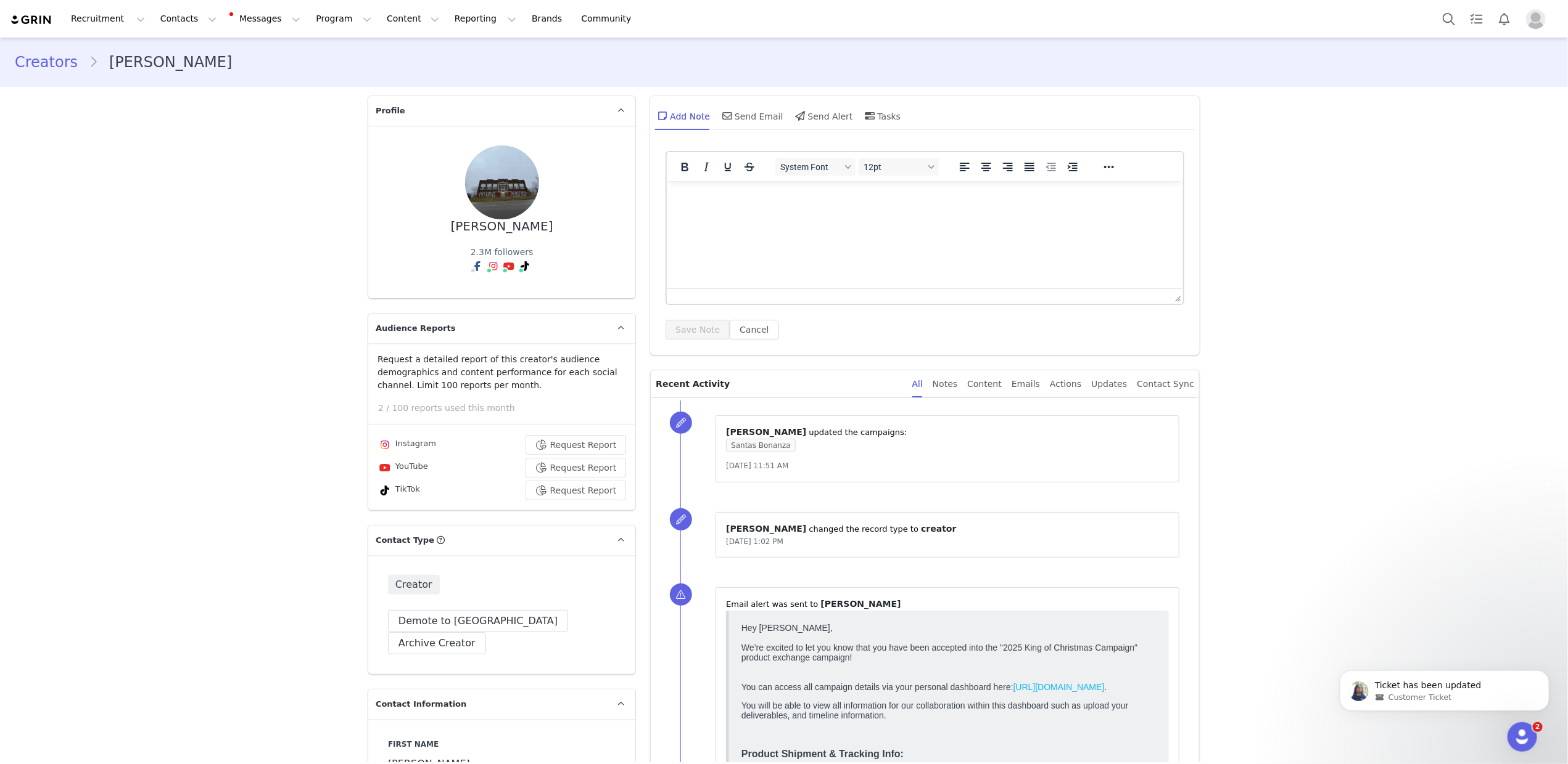
click at [798, 214] on html at bounding box center [925, 197] width 516 height 33
click at [679, 331] on button "Save Note" at bounding box center [697, 330] width 64 height 20
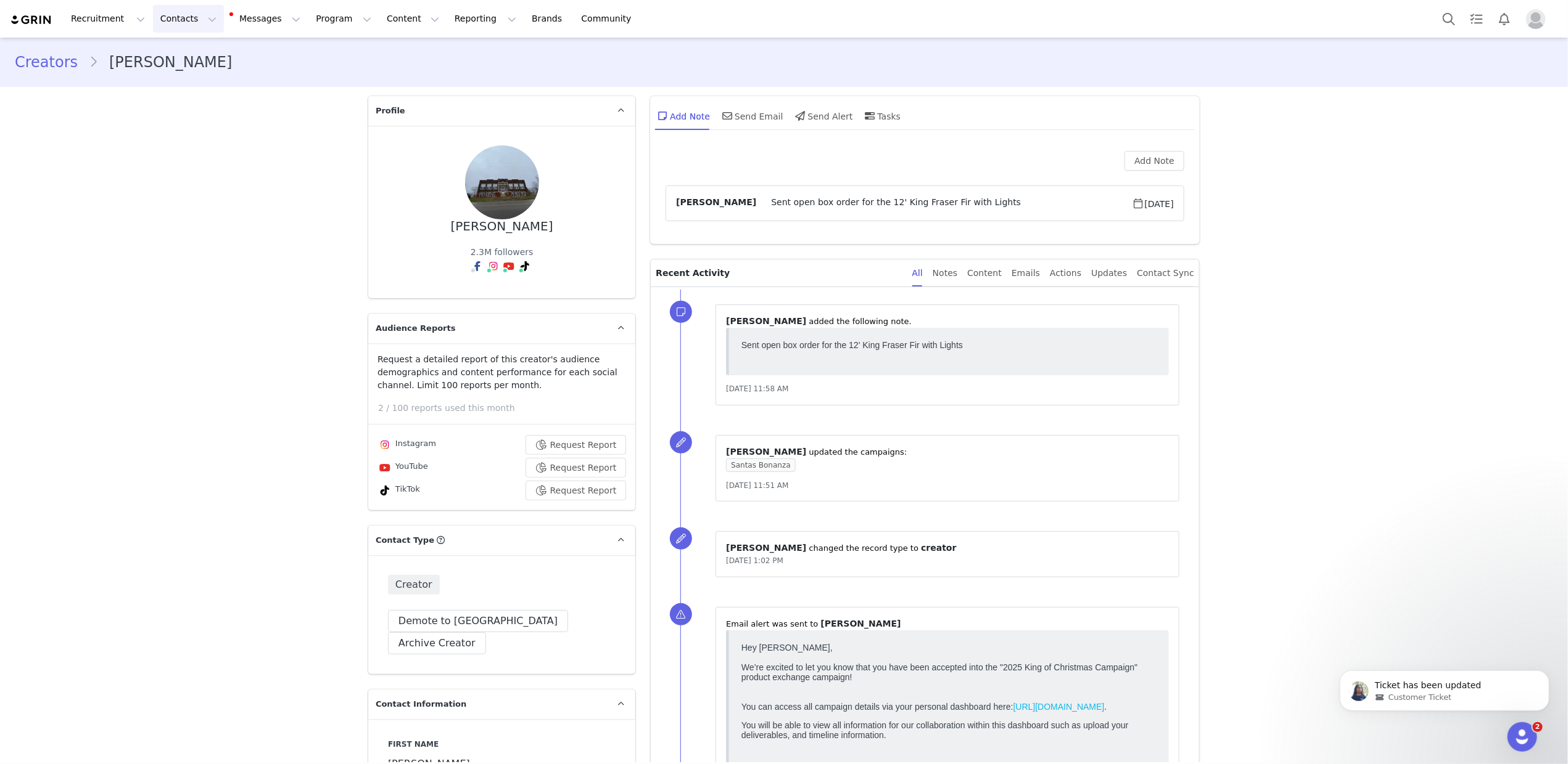
click at [161, 12] on button "Contacts Contacts" at bounding box center [188, 19] width 71 height 28
click at [173, 104] on p "Applicants" at bounding box center [177, 100] width 45 height 13
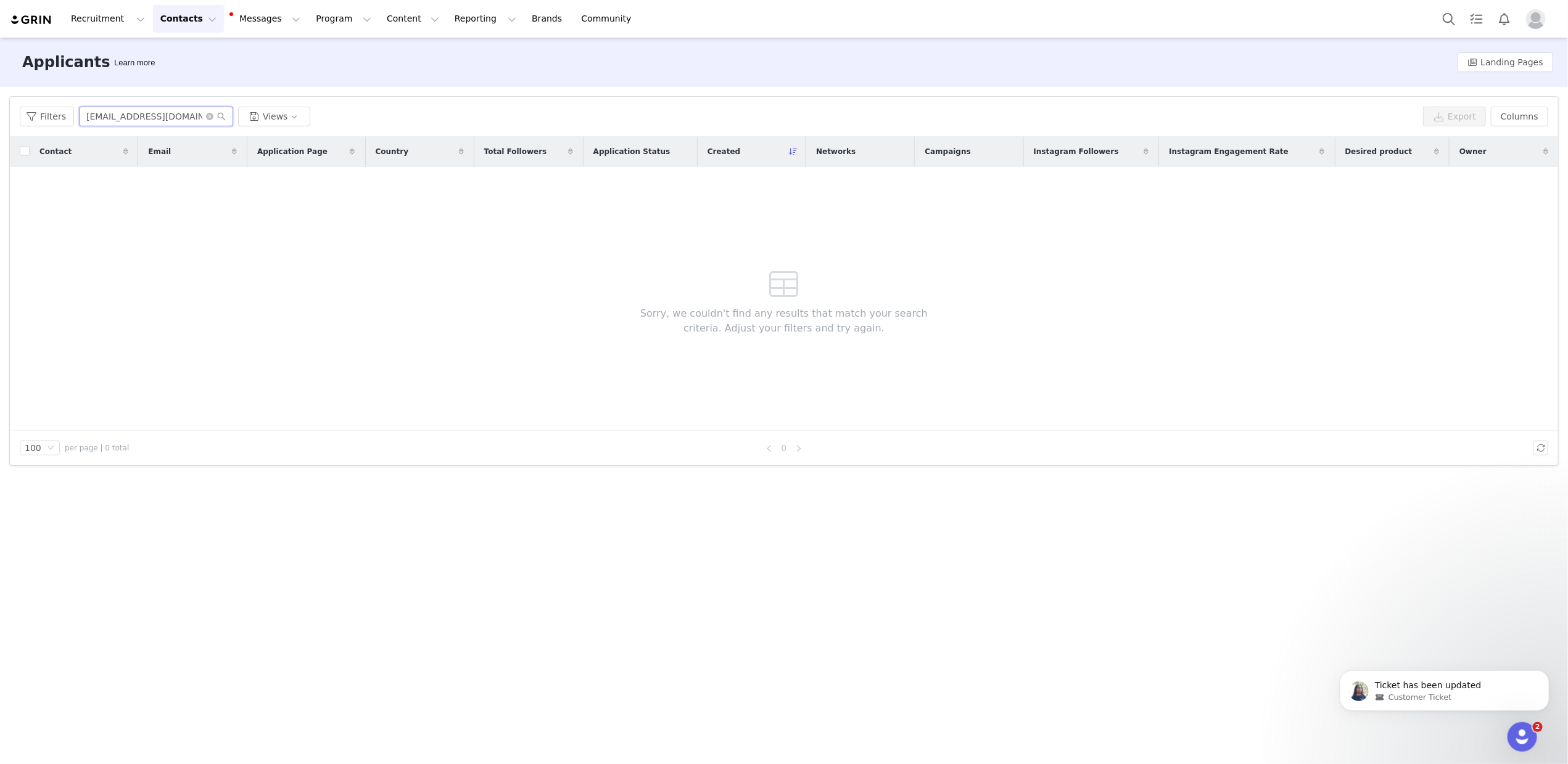
click at [187, 126] on input "[EMAIL_ADDRESS][DOMAIN_NAME]" at bounding box center [156, 116] width 154 height 20
paste input "[EMAIL_ADDRESS][DOMAIN_NAME]"
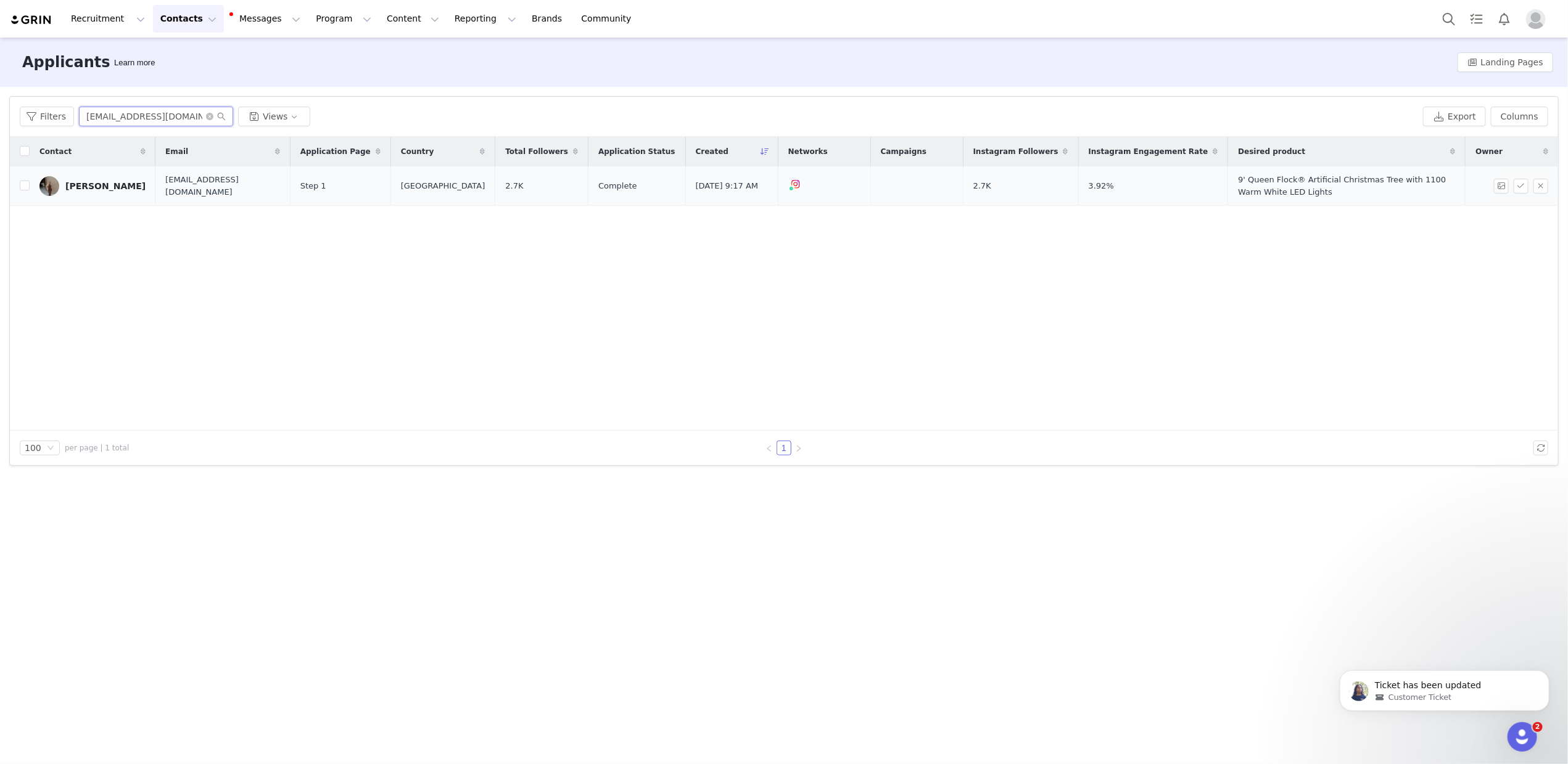
type input "[EMAIL_ADDRESS][DOMAIN_NAME]"
click at [109, 182] on div "[PERSON_NAME]" at bounding box center [105, 186] width 80 height 10
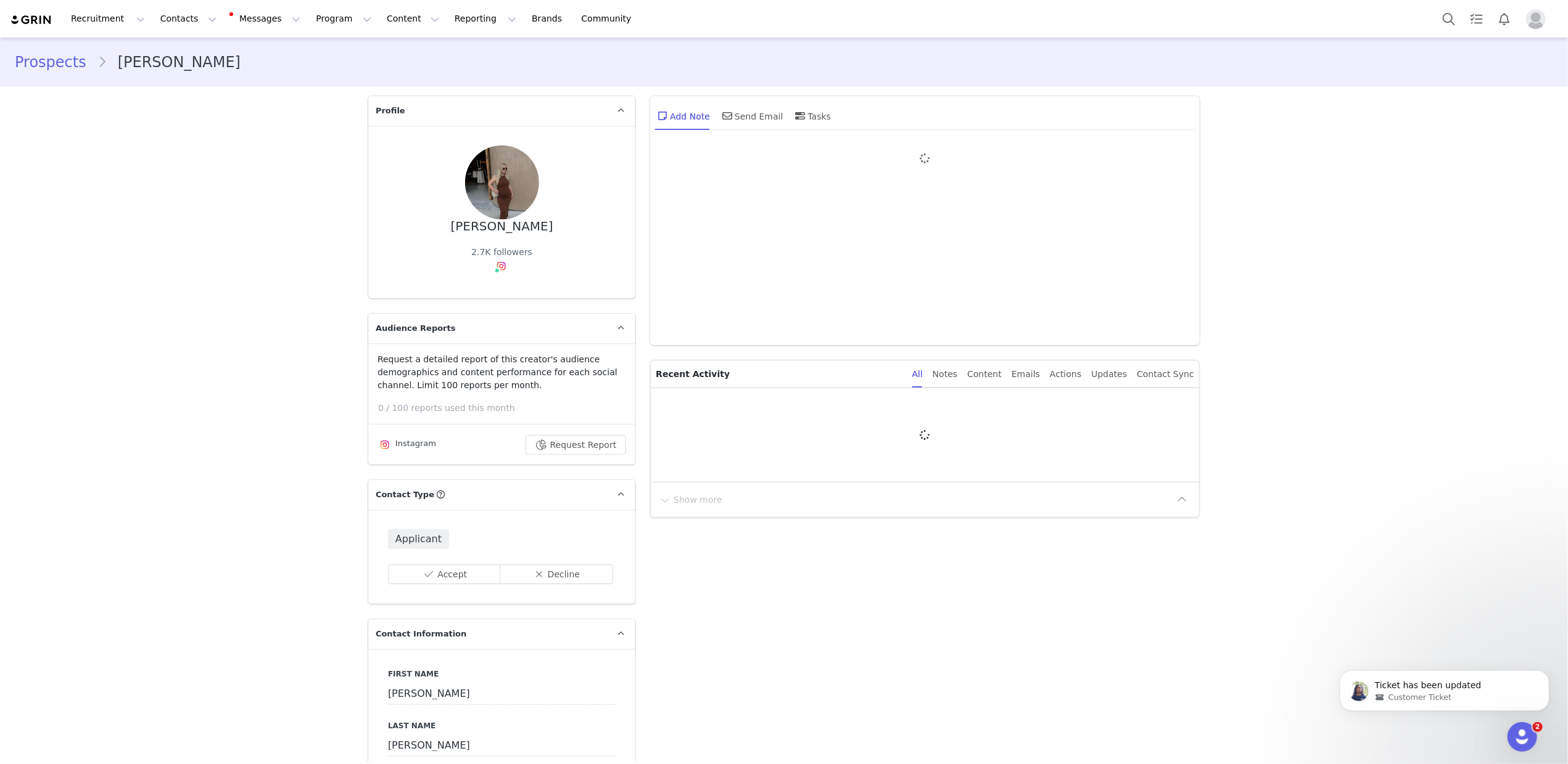
type input "+1 ([GEOGRAPHIC_DATA])"
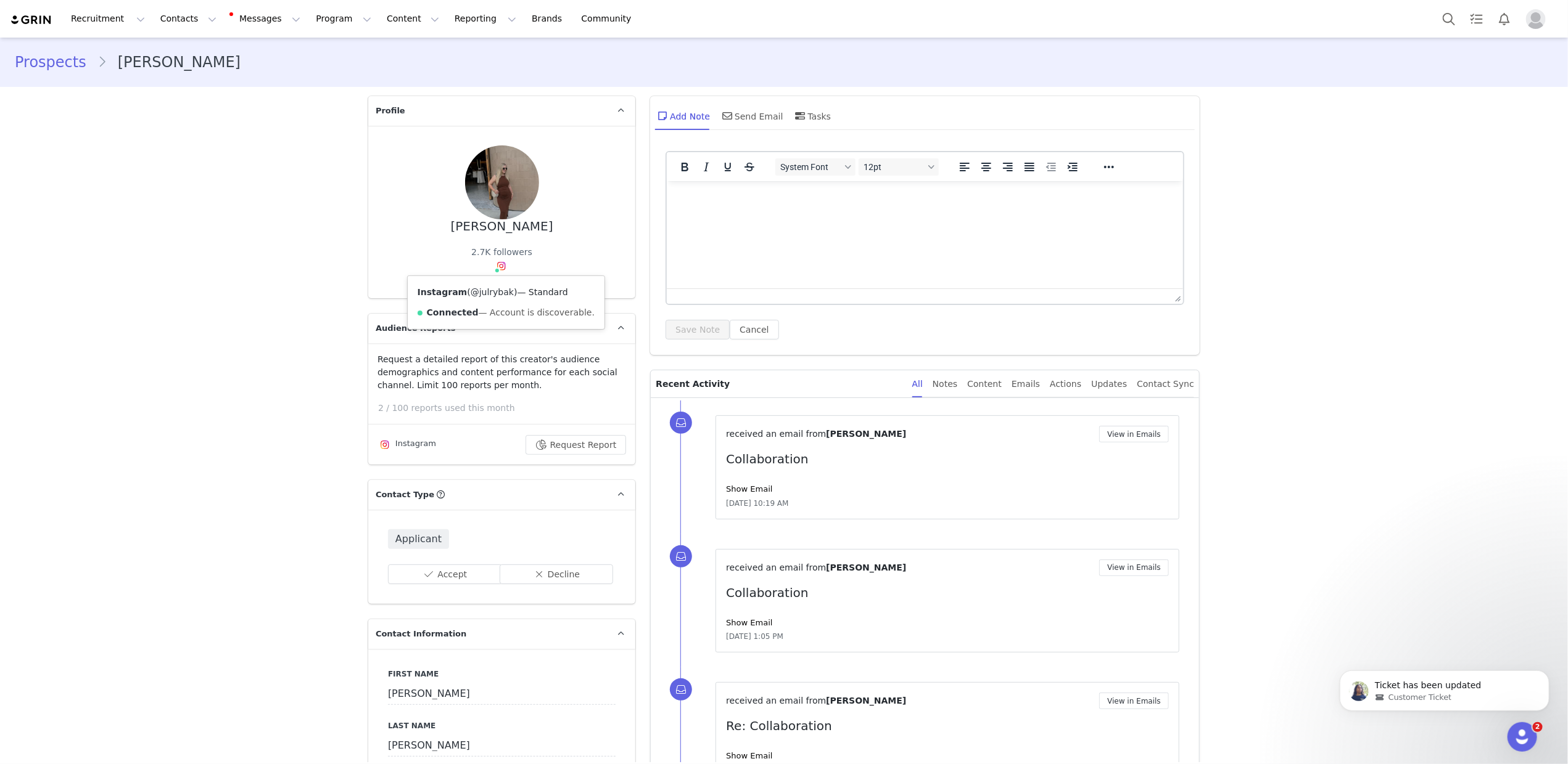
click at [500, 290] on link "@julrybak" at bounding box center [492, 292] width 43 height 10
click at [182, 10] on button "Contacts Contacts" at bounding box center [188, 19] width 71 height 28
click at [206, 96] on div "Applicants" at bounding box center [193, 100] width 83 height 13
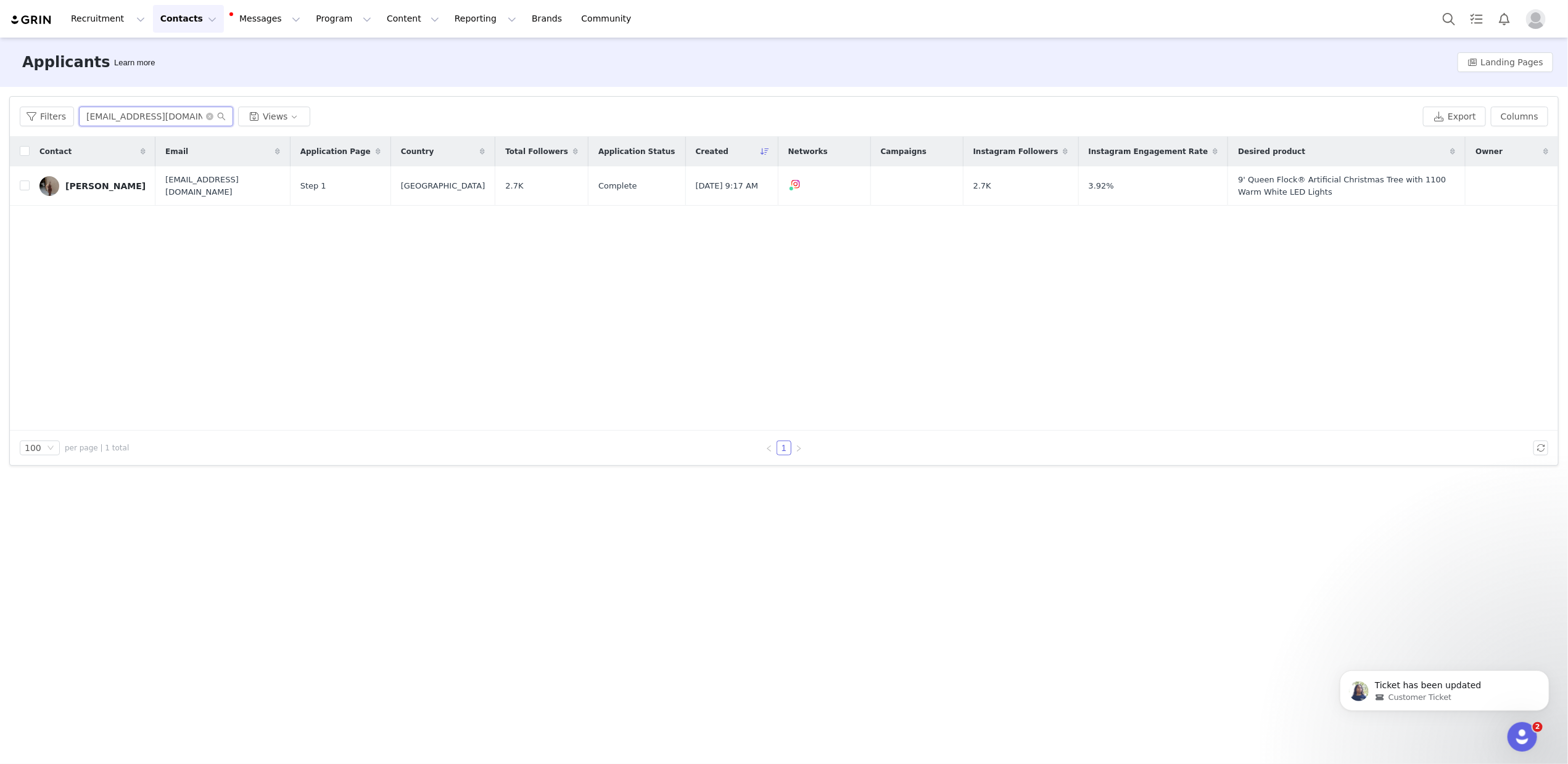
click at [151, 107] on input "[EMAIL_ADDRESS][DOMAIN_NAME]" at bounding box center [156, 116] width 154 height 20
paste input "[EMAIL_ADDRESS][DOMAIN_NAME]"
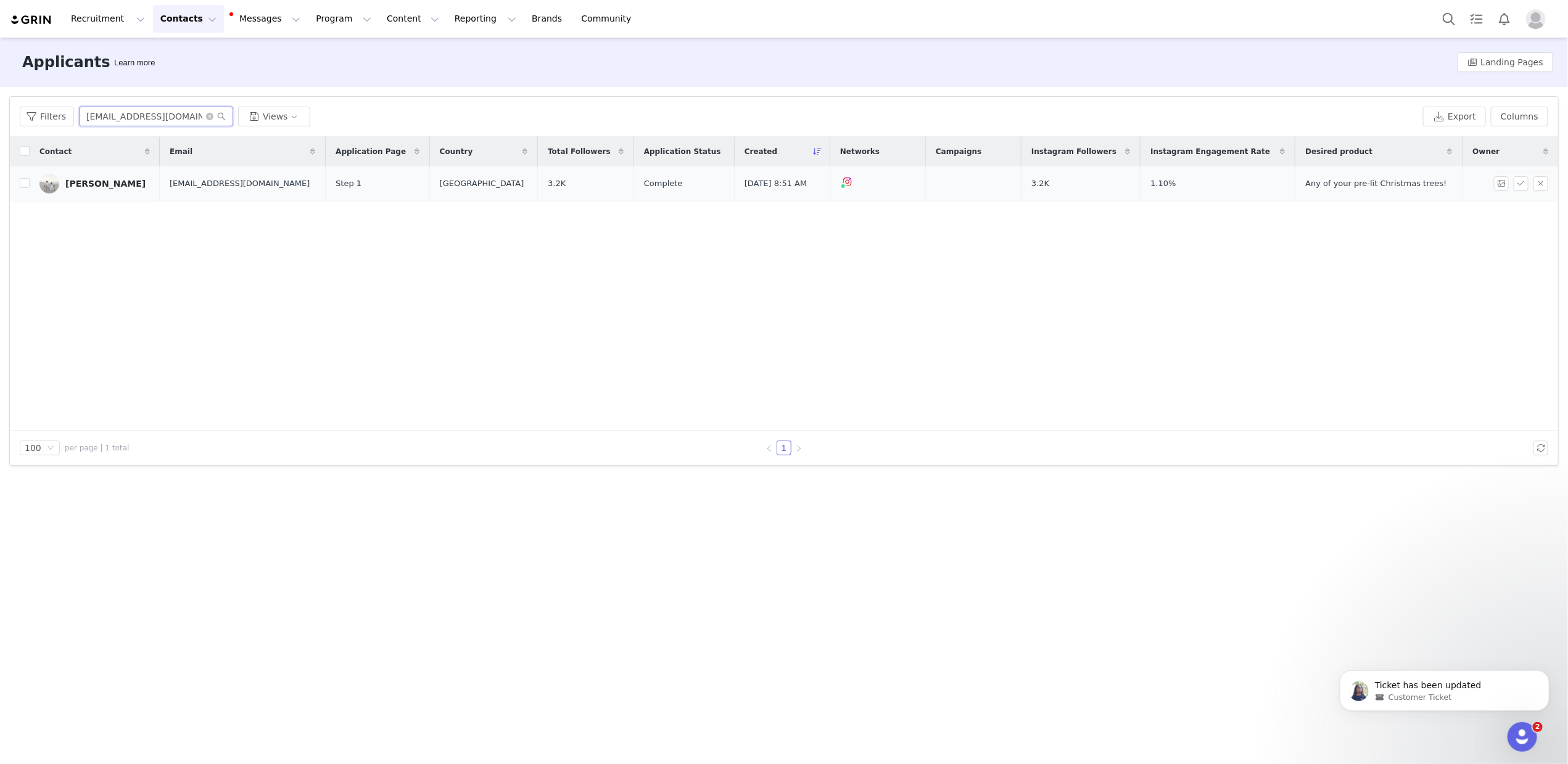
type input "[EMAIL_ADDRESS][DOMAIN_NAME]"
click at [99, 177] on link "[PERSON_NAME]" at bounding box center [95, 184] width 110 height 20
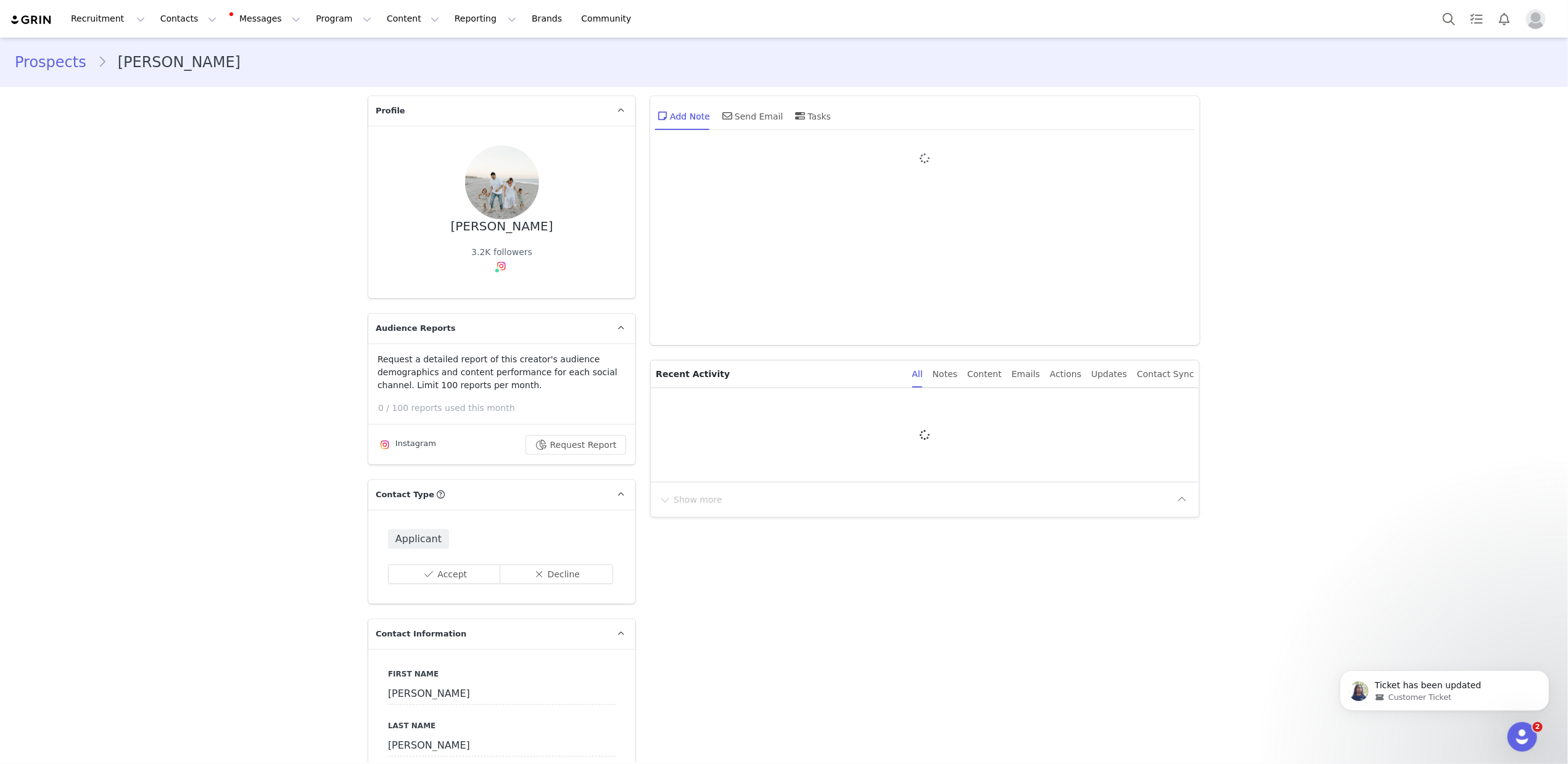
type input "+1 ([GEOGRAPHIC_DATA])"
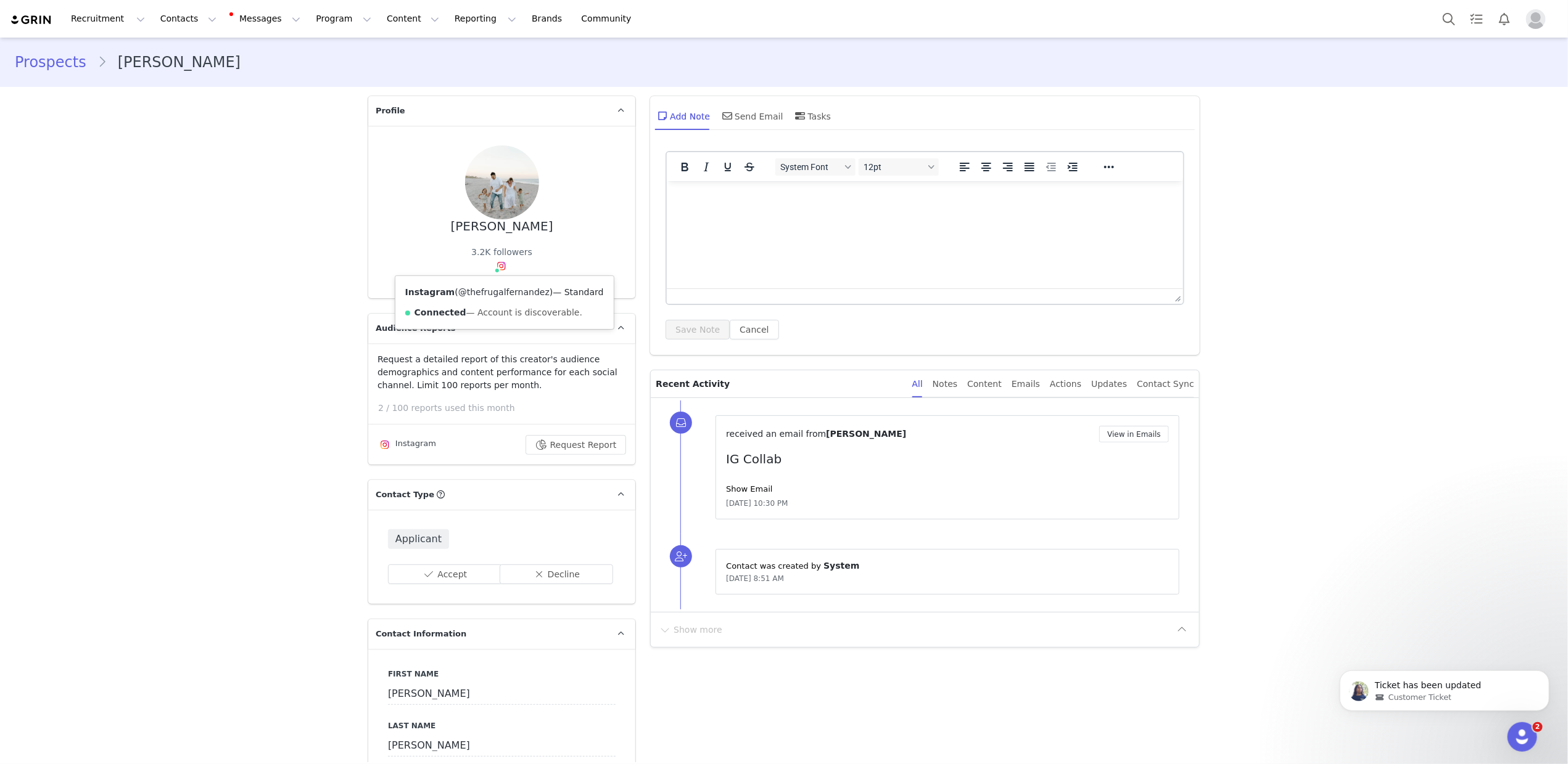
click at [495, 297] on link "@thefrugalfernandez" at bounding box center [504, 292] width 92 height 10
click at [167, 18] on button "Contacts Contacts" at bounding box center [188, 19] width 71 height 28
click at [194, 60] on div "Creators" at bounding box center [193, 55] width 83 height 13
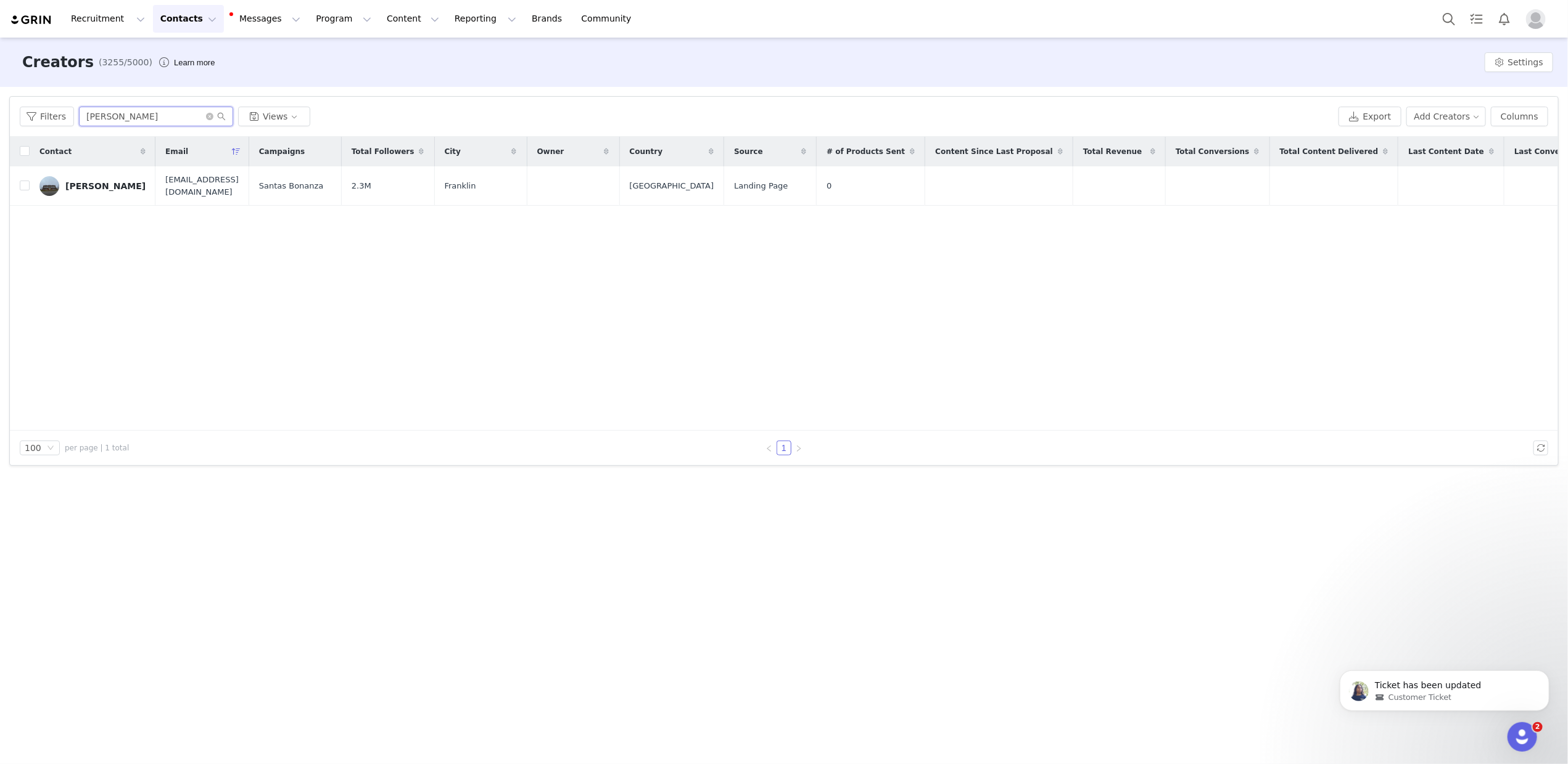
click at [161, 118] on input "stacie grisso" at bounding box center [156, 116] width 154 height 20
paste input "karin@silverstmedia.com"
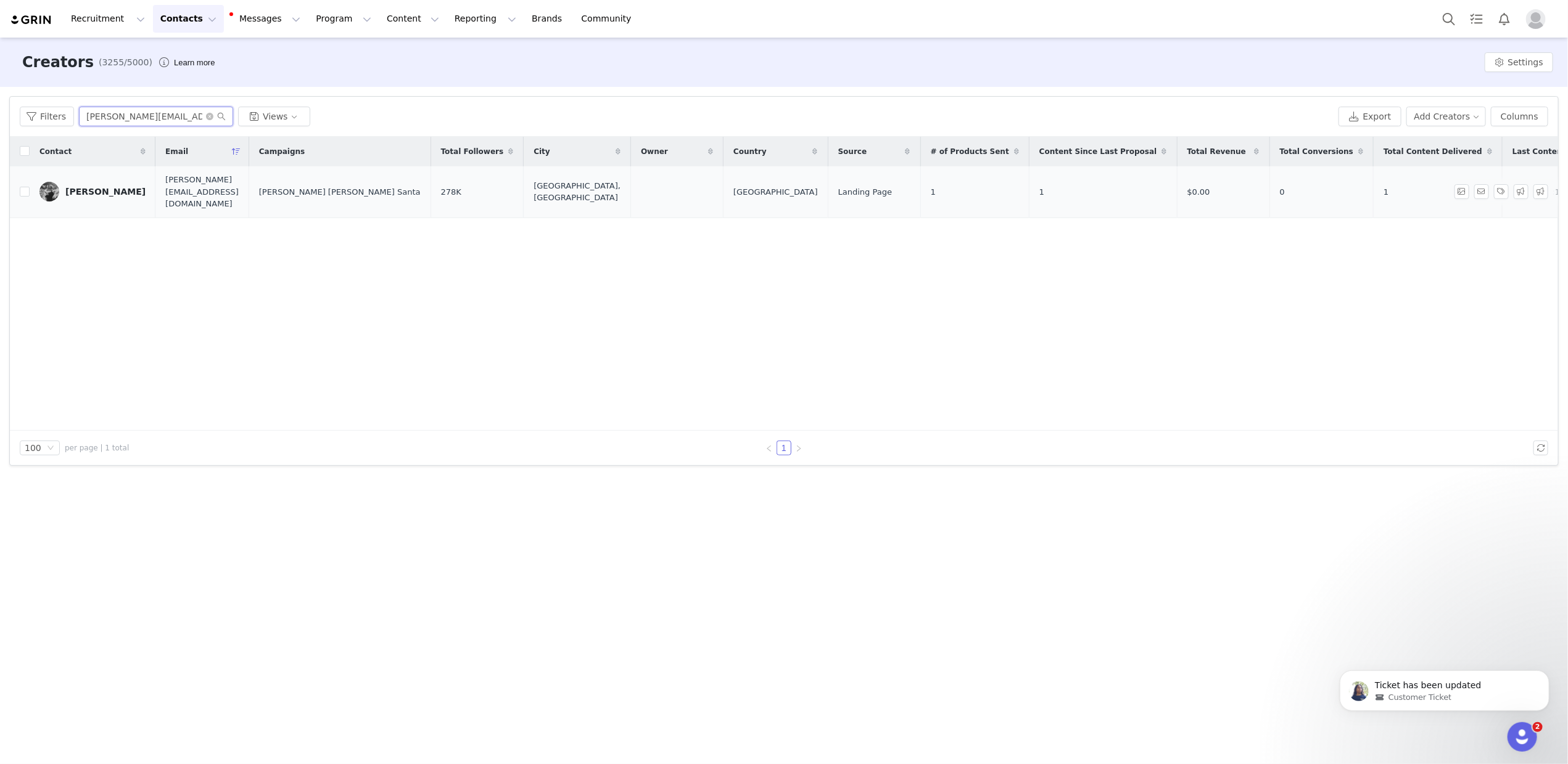
type input "karin@silverstmedia.com"
click at [101, 190] on div "Karin Chen" at bounding box center [105, 191] width 80 height 10
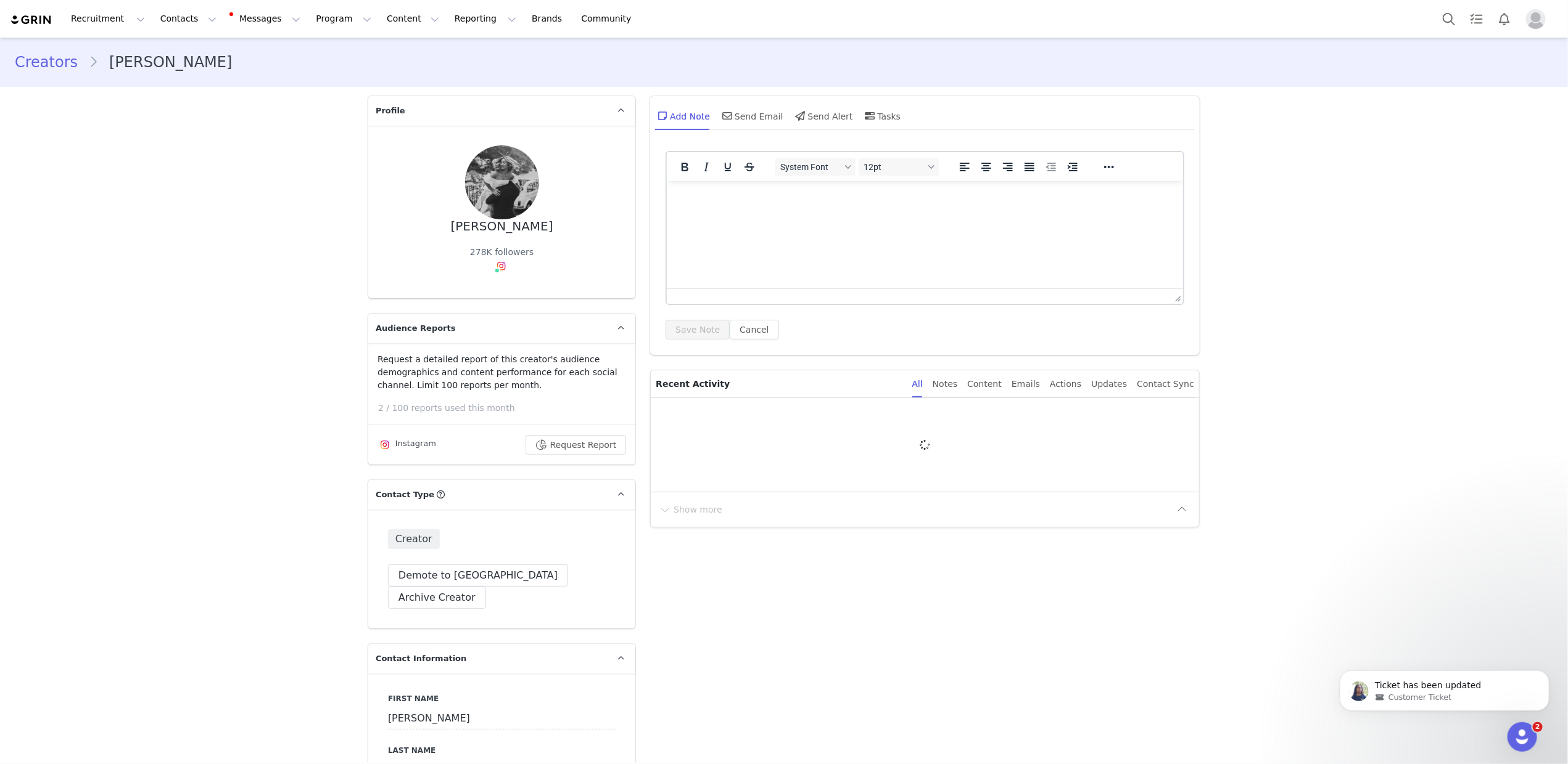
type input "+1 ([GEOGRAPHIC_DATA])"
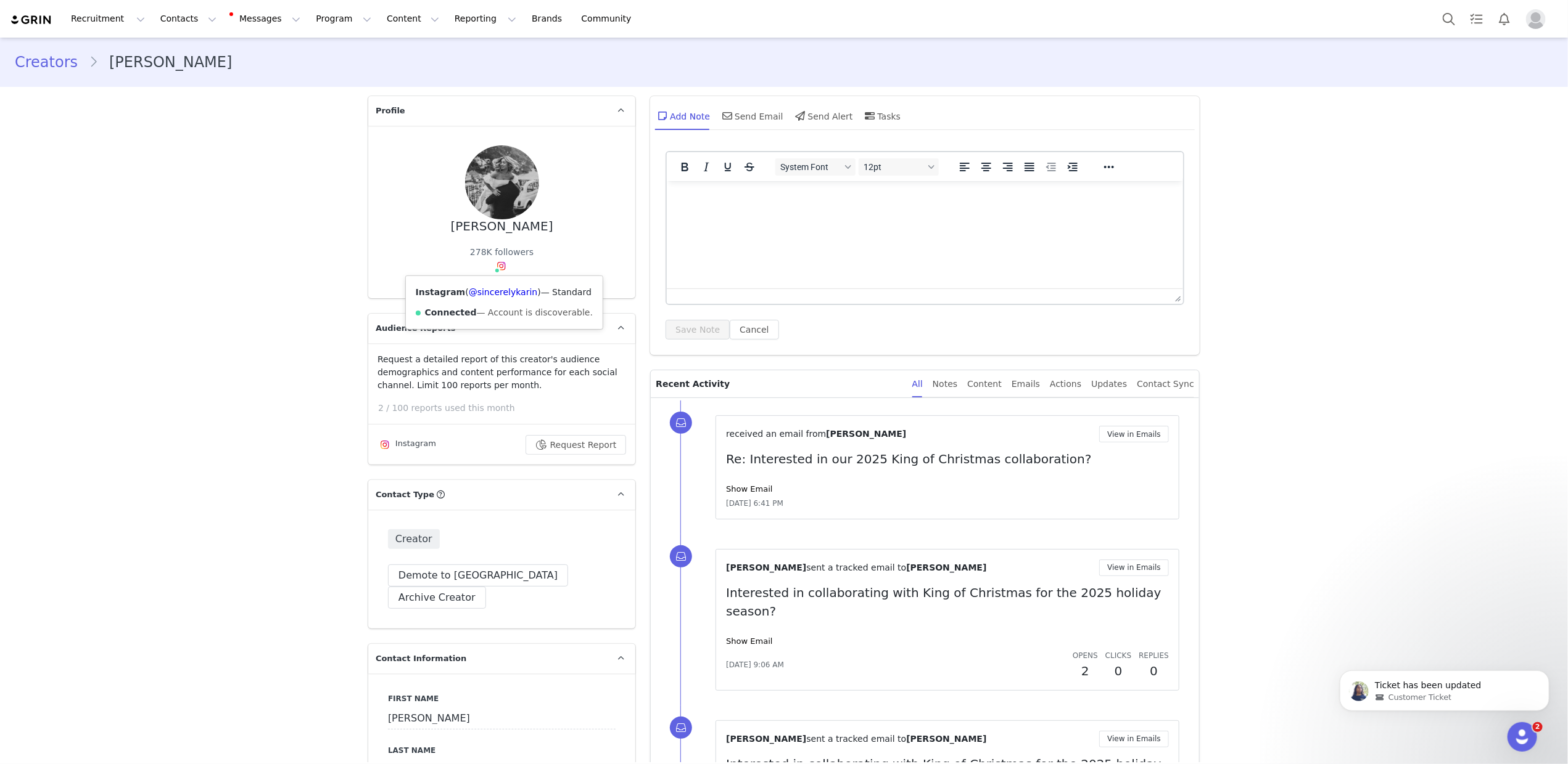
click at [499, 298] on div "Instagram ( @sincerelykarin ) — Standard Connected — Account is discoverable." at bounding box center [504, 303] width 197 height 53
click at [502, 290] on link "@sincerelykarin" at bounding box center [503, 292] width 69 height 10
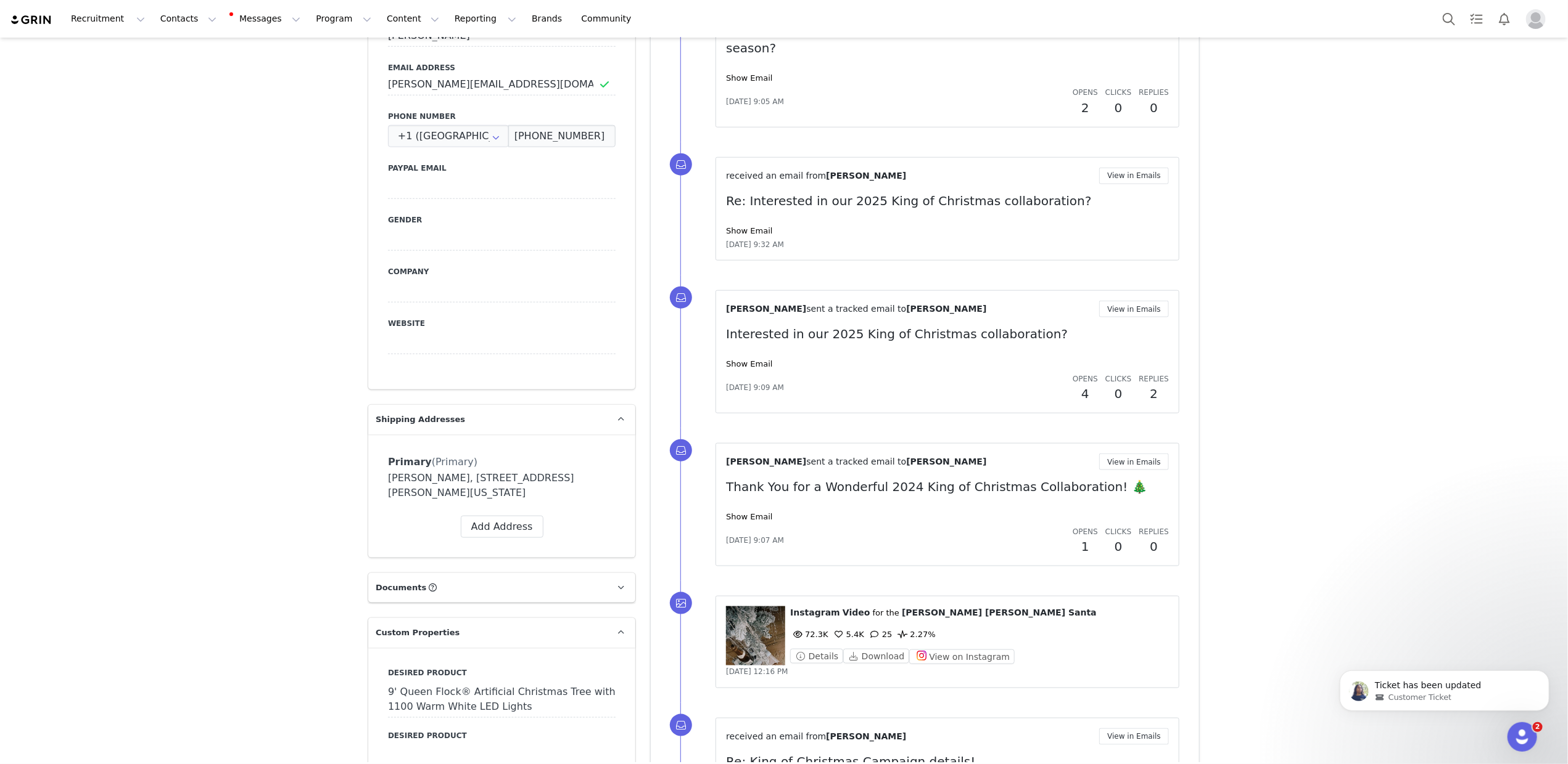
click at [768, 607] on figure at bounding box center [756, 636] width 59 height 59
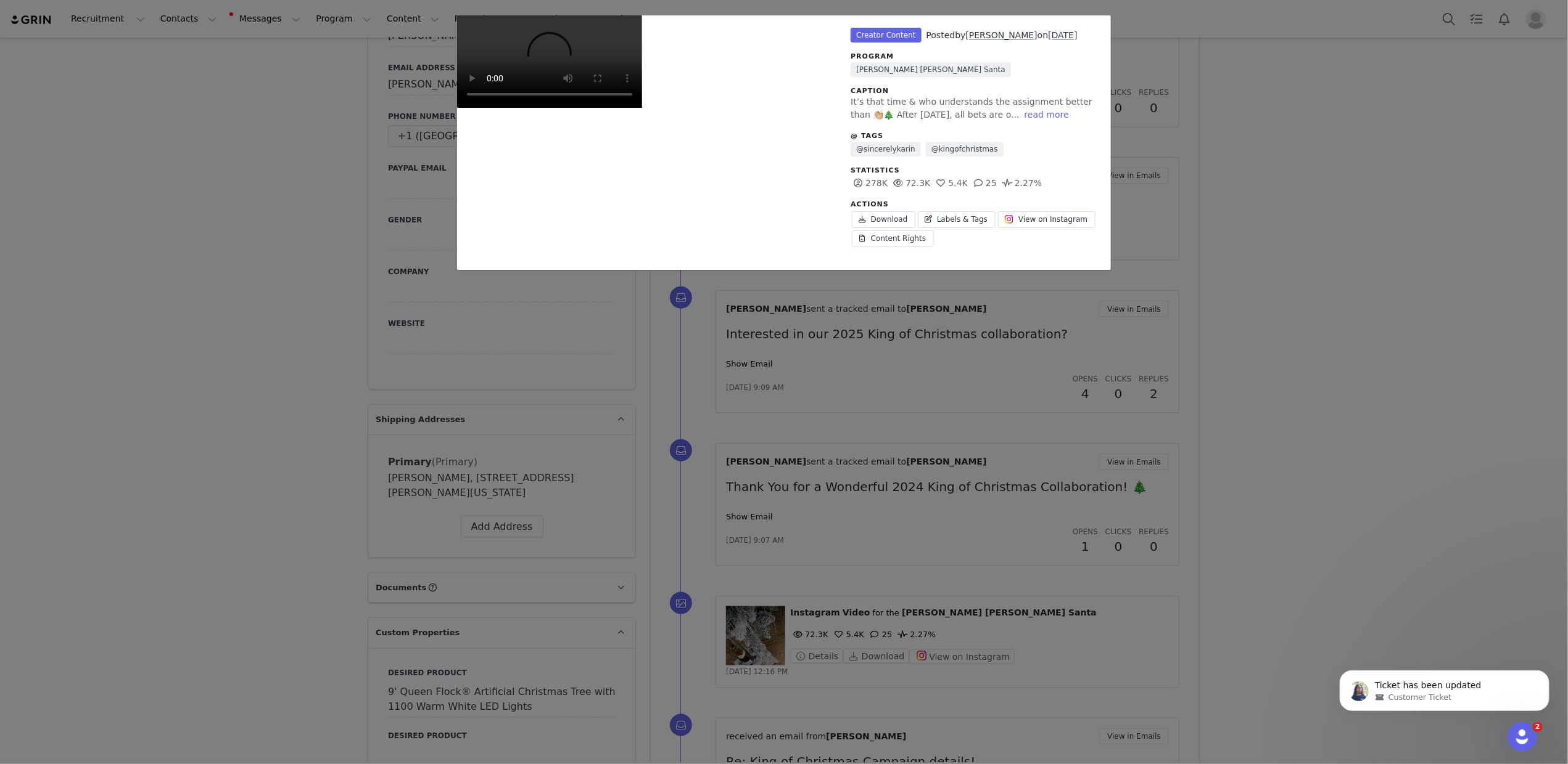
click at [1208, 317] on div "Unlabeled Creator Content Posted by Karin Chen on Nov 8, 2024 Program Holly Jol…" at bounding box center [784, 382] width 1568 height 764
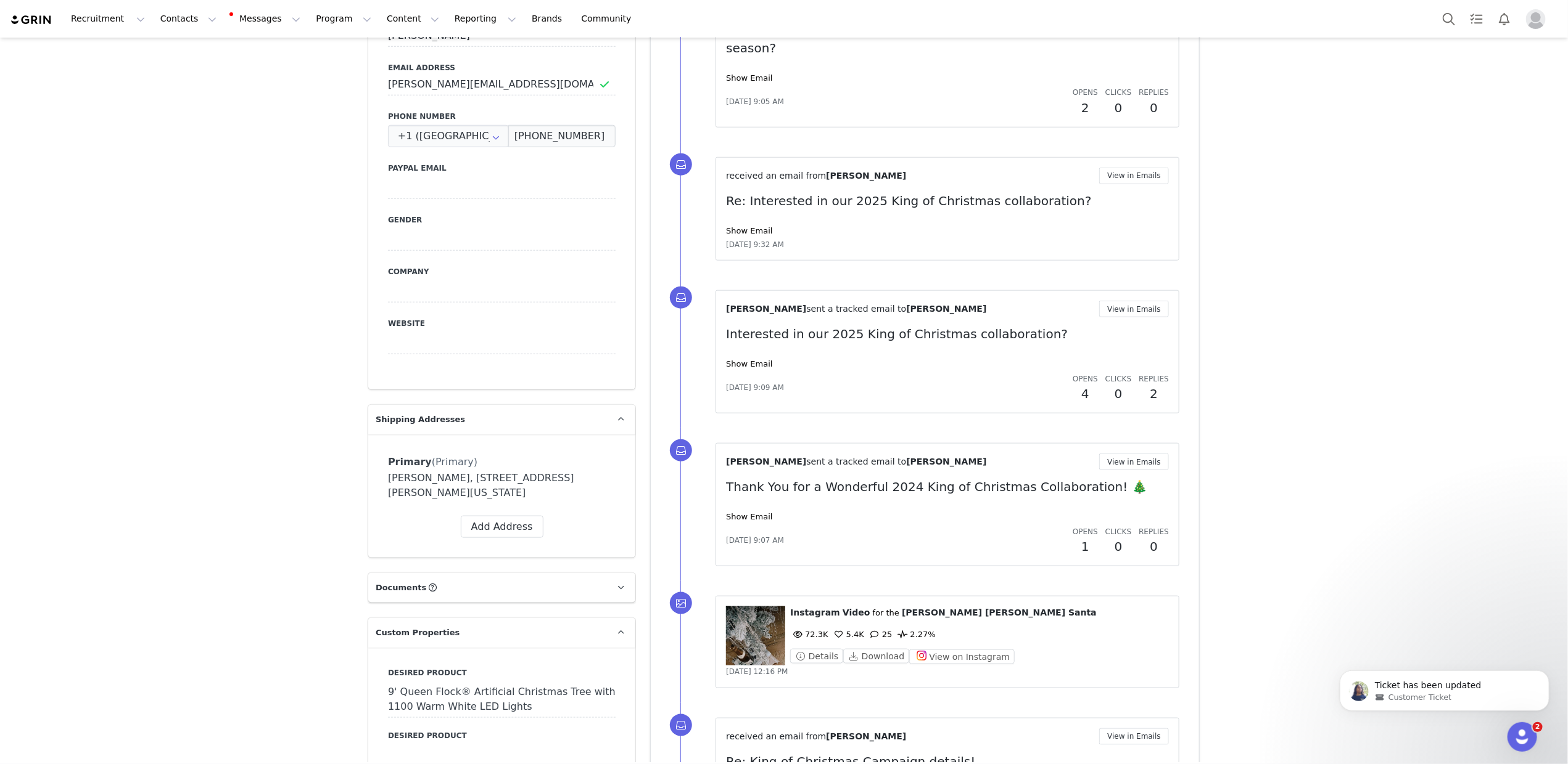
scroll to position [0, 0]
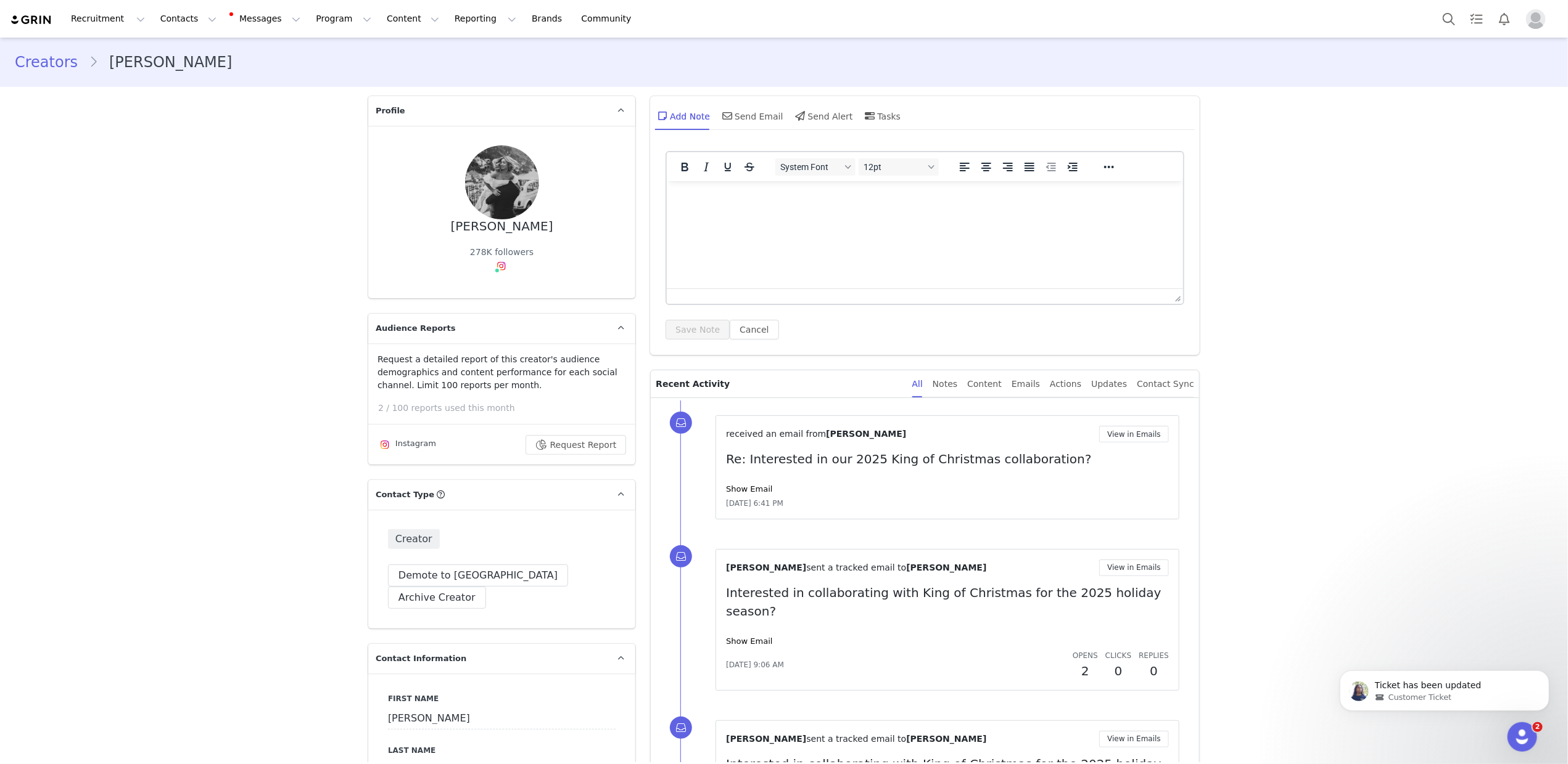
click at [161, 3] on div "Recruitment Recruitment Creator Search Curated Lists Landing Pages Web Extensio…" at bounding box center [784, 19] width 1568 height 38
click at [184, 18] on button "Contacts Contacts" at bounding box center [188, 19] width 71 height 28
click at [218, 57] on div "Creators" at bounding box center [192, 54] width 83 height 13
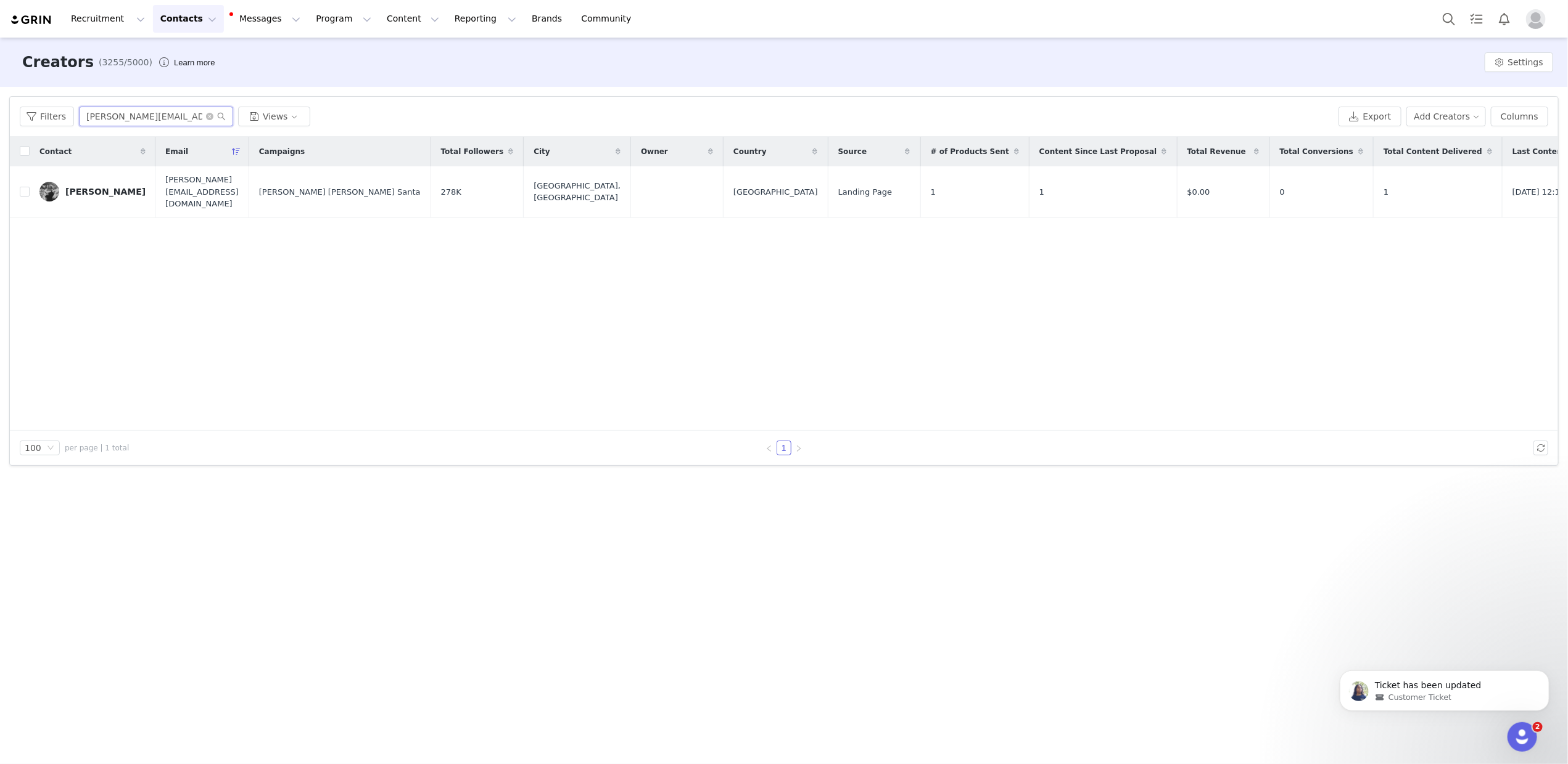
click at [200, 112] on input "karin@silverstmedia.com" at bounding box center [156, 116] width 154 height 20
paste input "auroraelizondo89@gmail.com"
type input "auroraelizondo89@gmail.com"
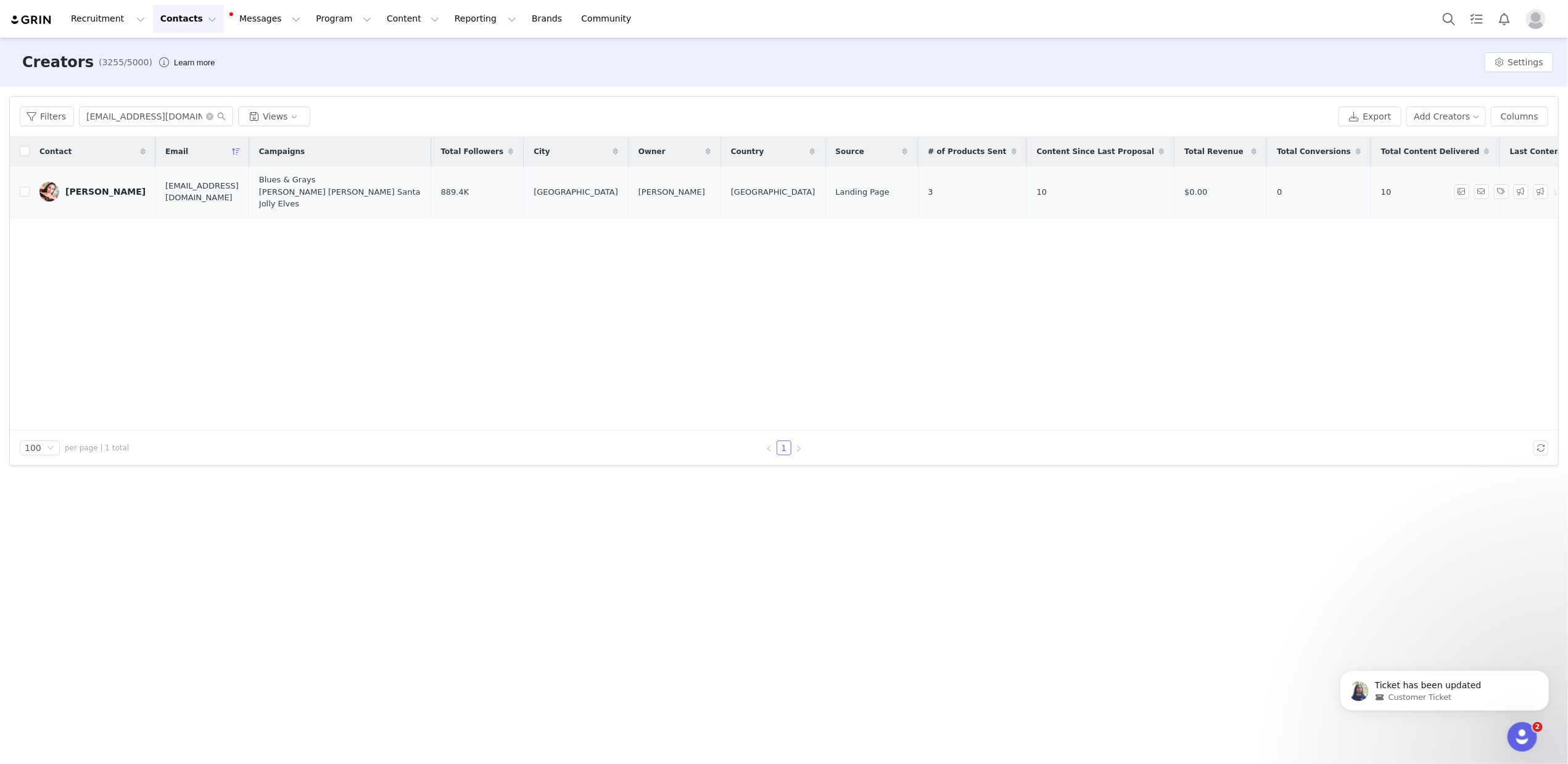
click at [110, 185] on link "aurora elizondo" at bounding box center [93, 191] width 106 height 20
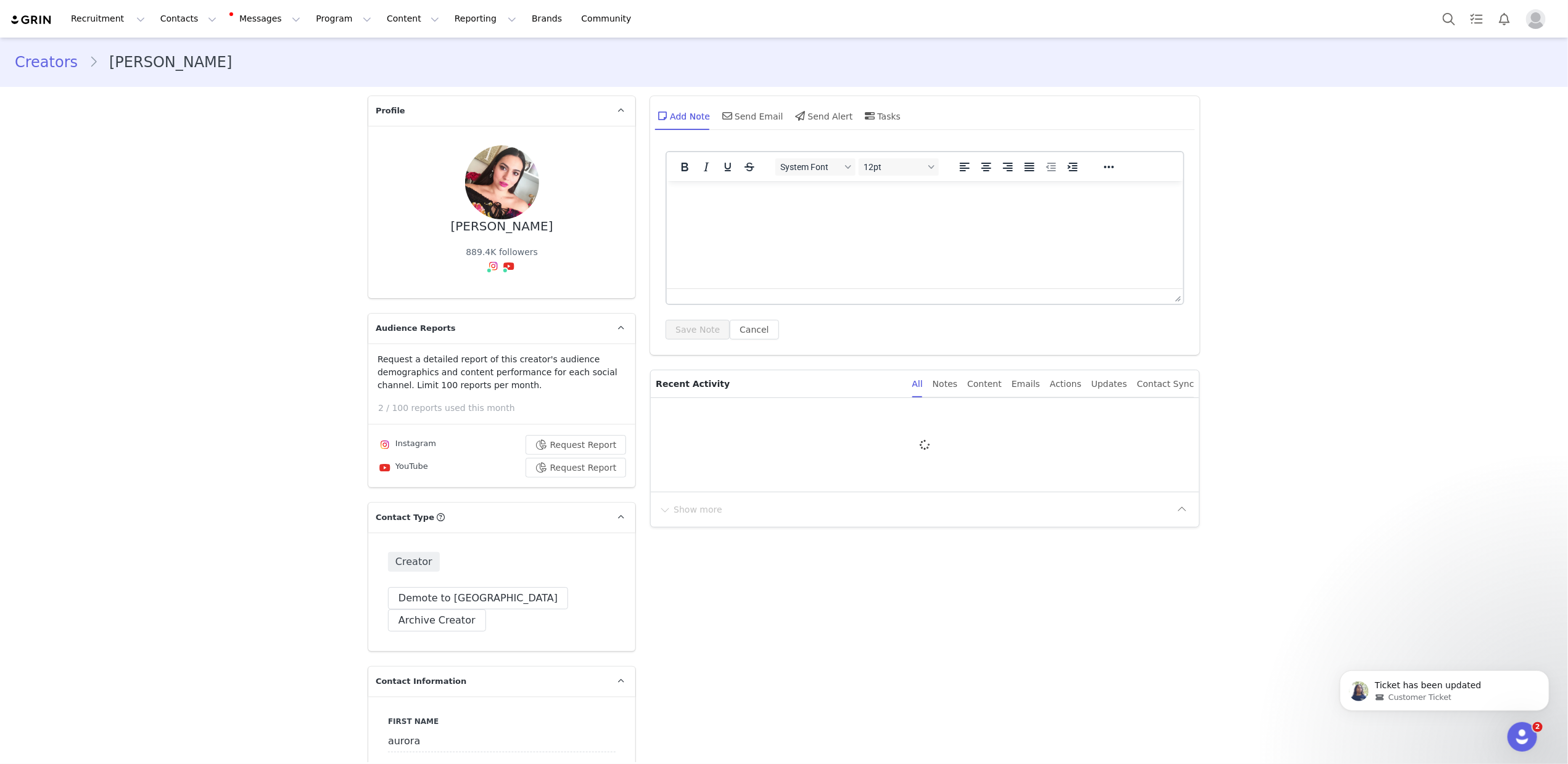
type input "+1 ([GEOGRAPHIC_DATA])"
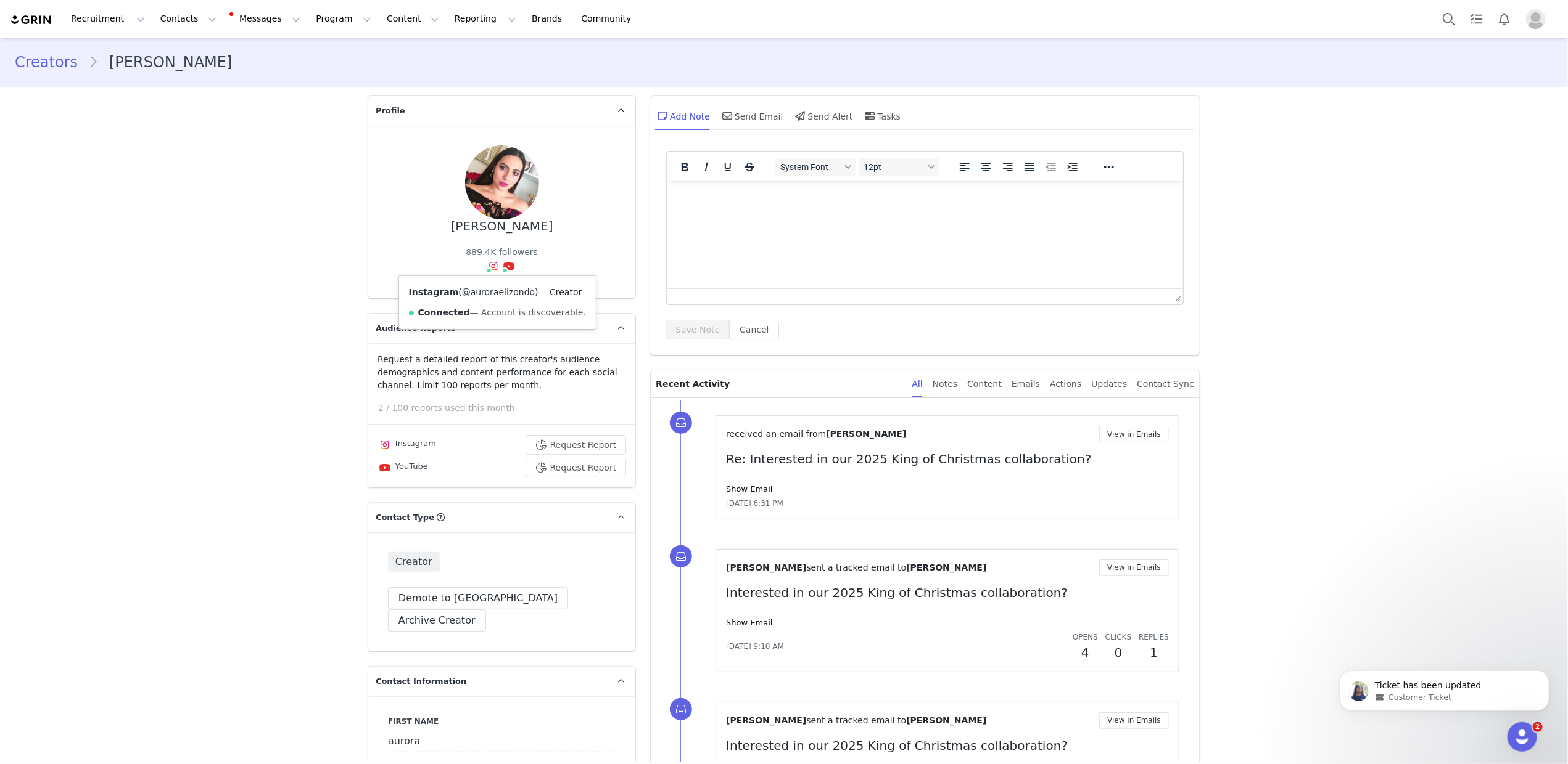
click at [493, 293] on link "@auroraelizondo" at bounding box center [498, 292] width 73 height 10
click at [505, 292] on link "@auroraelizondo" at bounding box center [497, 292] width 73 height 10
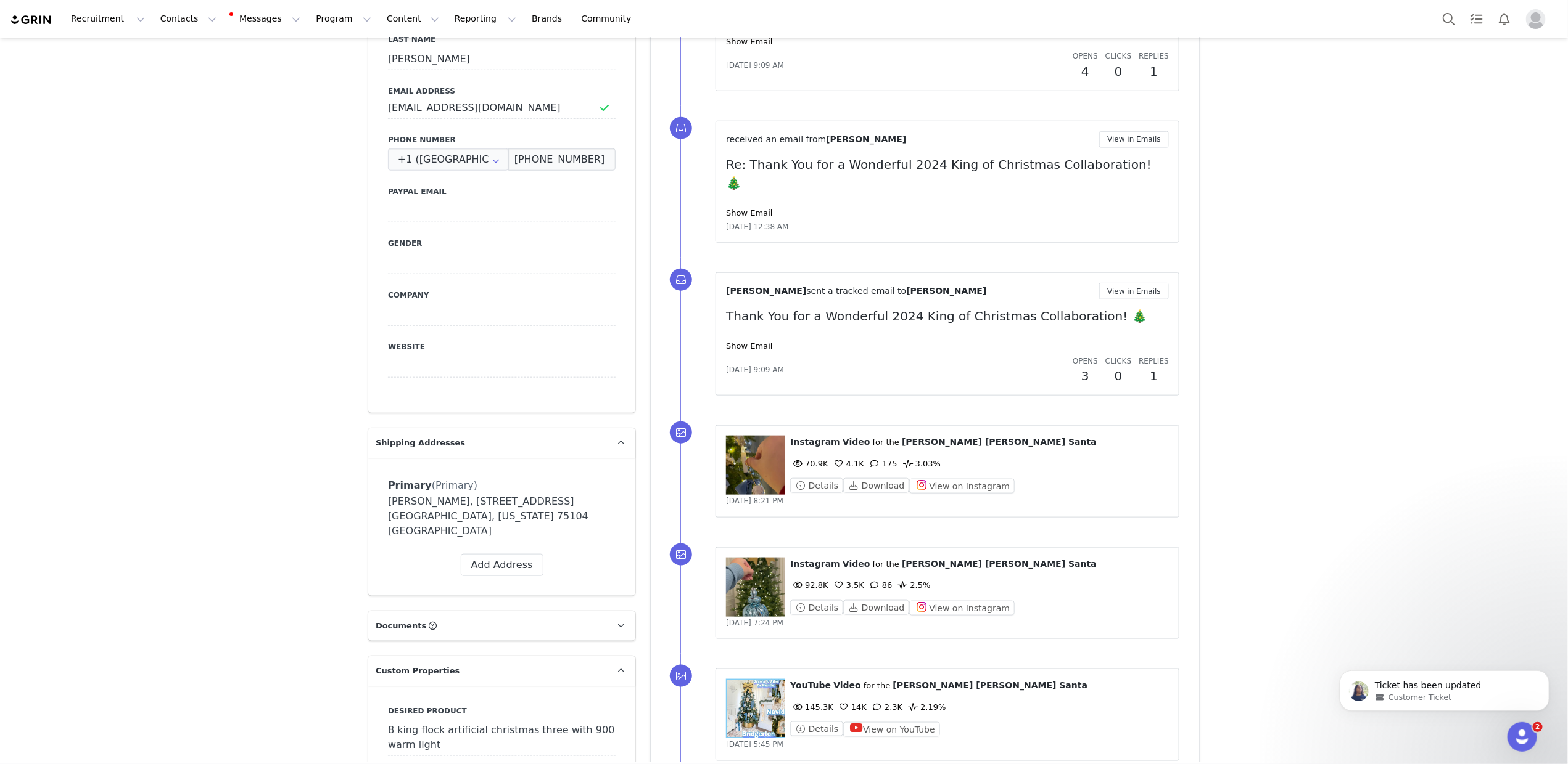
scroll to position [2609, 0]
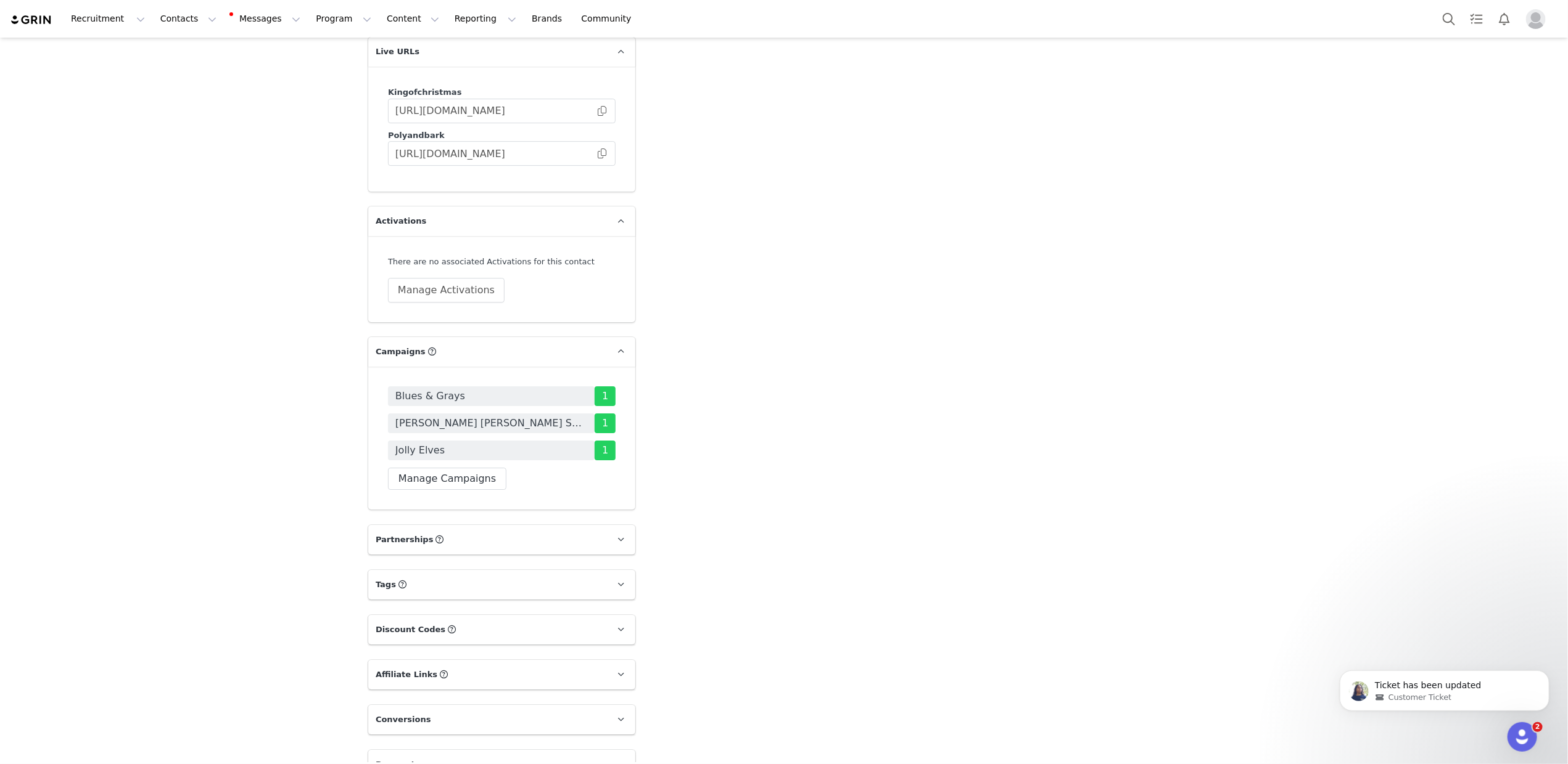
click at [445, 464] on div "Blues & Grays 1 Holly Jolly Santa 1 Jolly Elves 1 Manage Campaigns" at bounding box center [501, 438] width 227 height 104
click at [445, 468] on button "Manage Campaigns" at bounding box center [447, 479] width 118 height 22
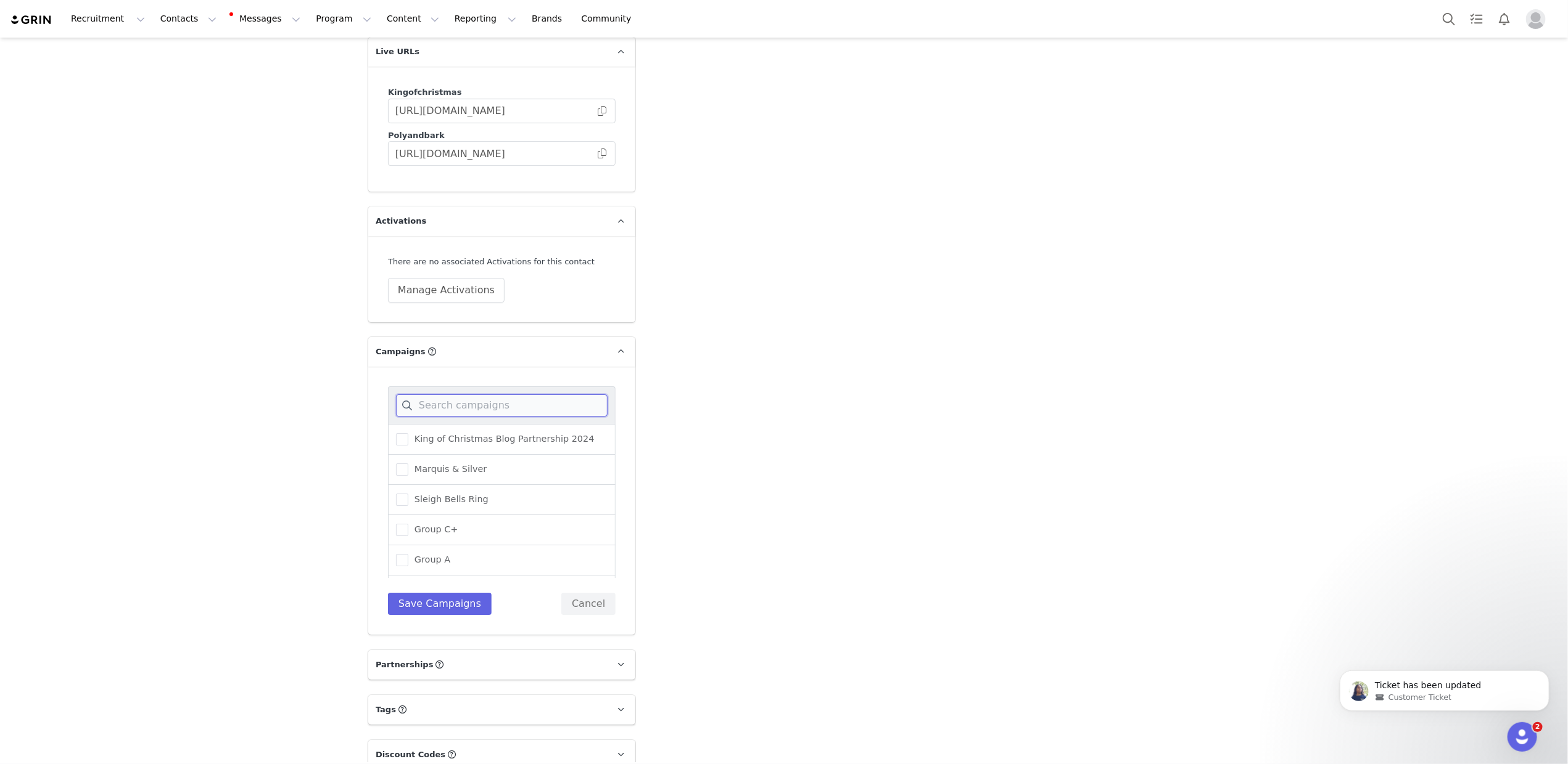
click at [457, 394] on input at bounding box center [501, 405] width 211 height 22
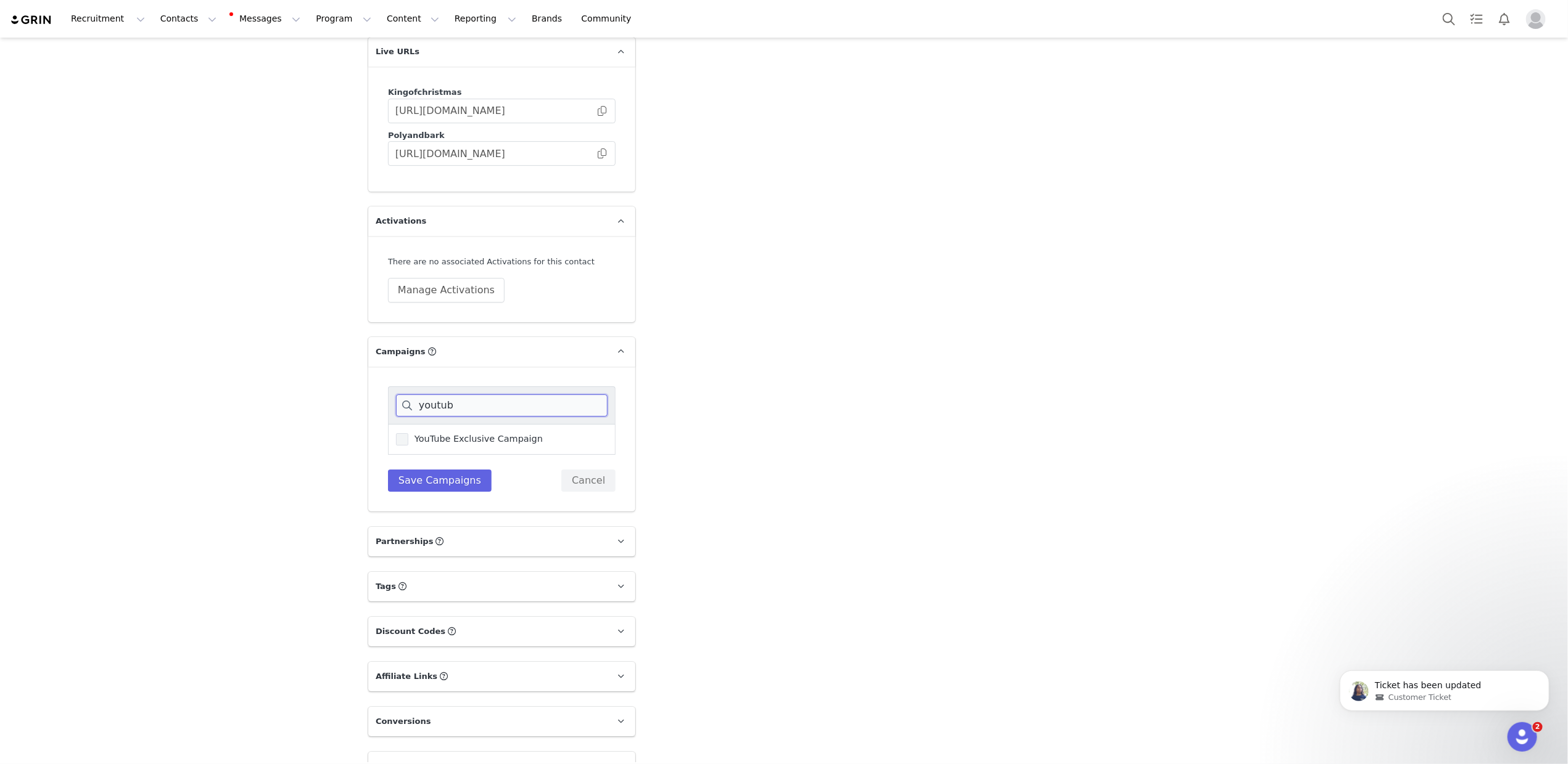
type input "youtub"
click at [515, 433] on span "YouTube Exclusive Campaign" at bounding box center [476, 439] width 134 height 12
click at [408, 433] on input "YouTube Exclusive Campaign" at bounding box center [408, 433] width 0 height 0
click at [434, 470] on button "Save Campaigns" at bounding box center [440, 481] width 104 height 22
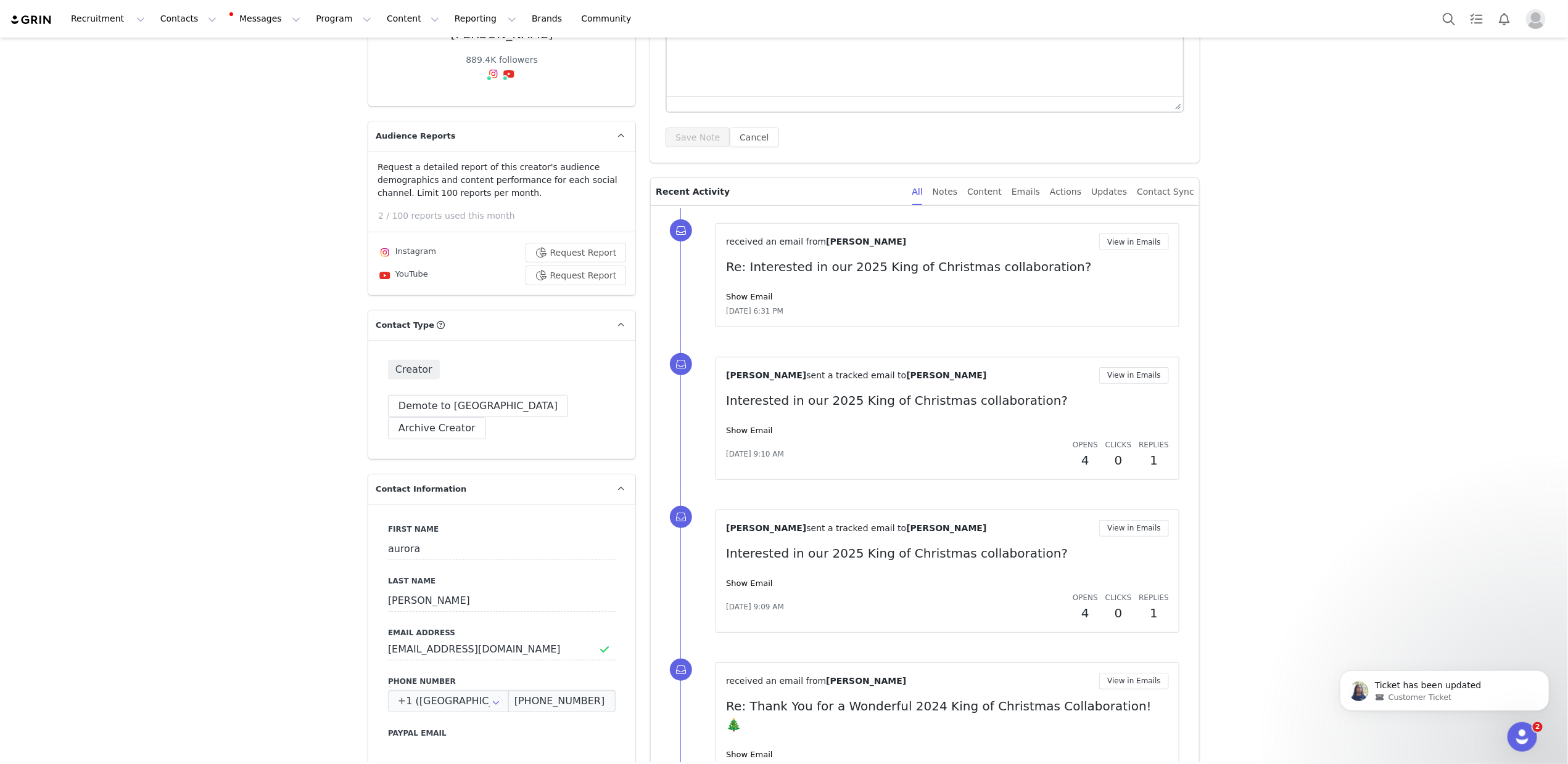
scroll to position [0, 0]
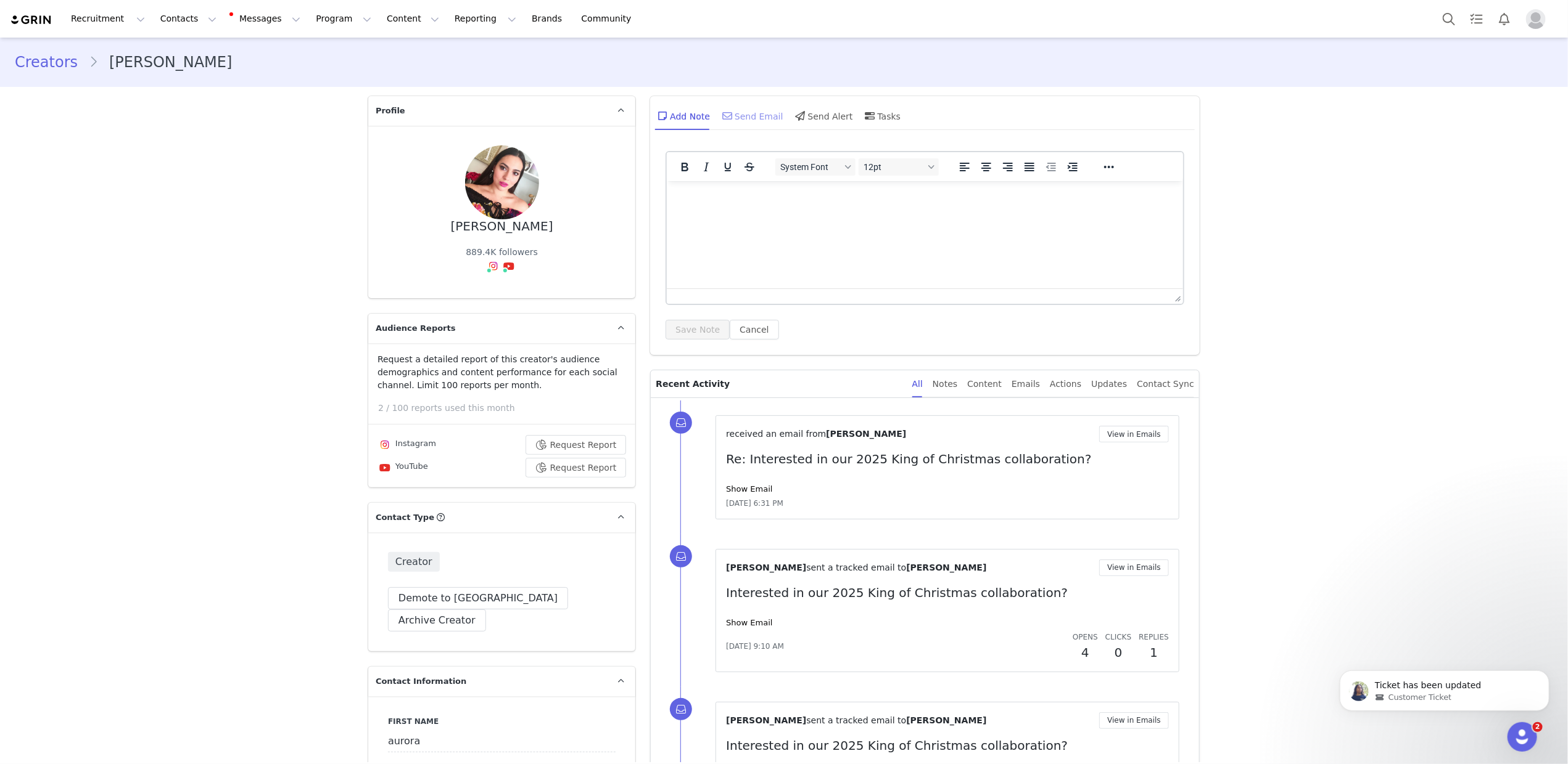
click at [742, 118] on div "Send Email" at bounding box center [751, 116] width 63 height 29
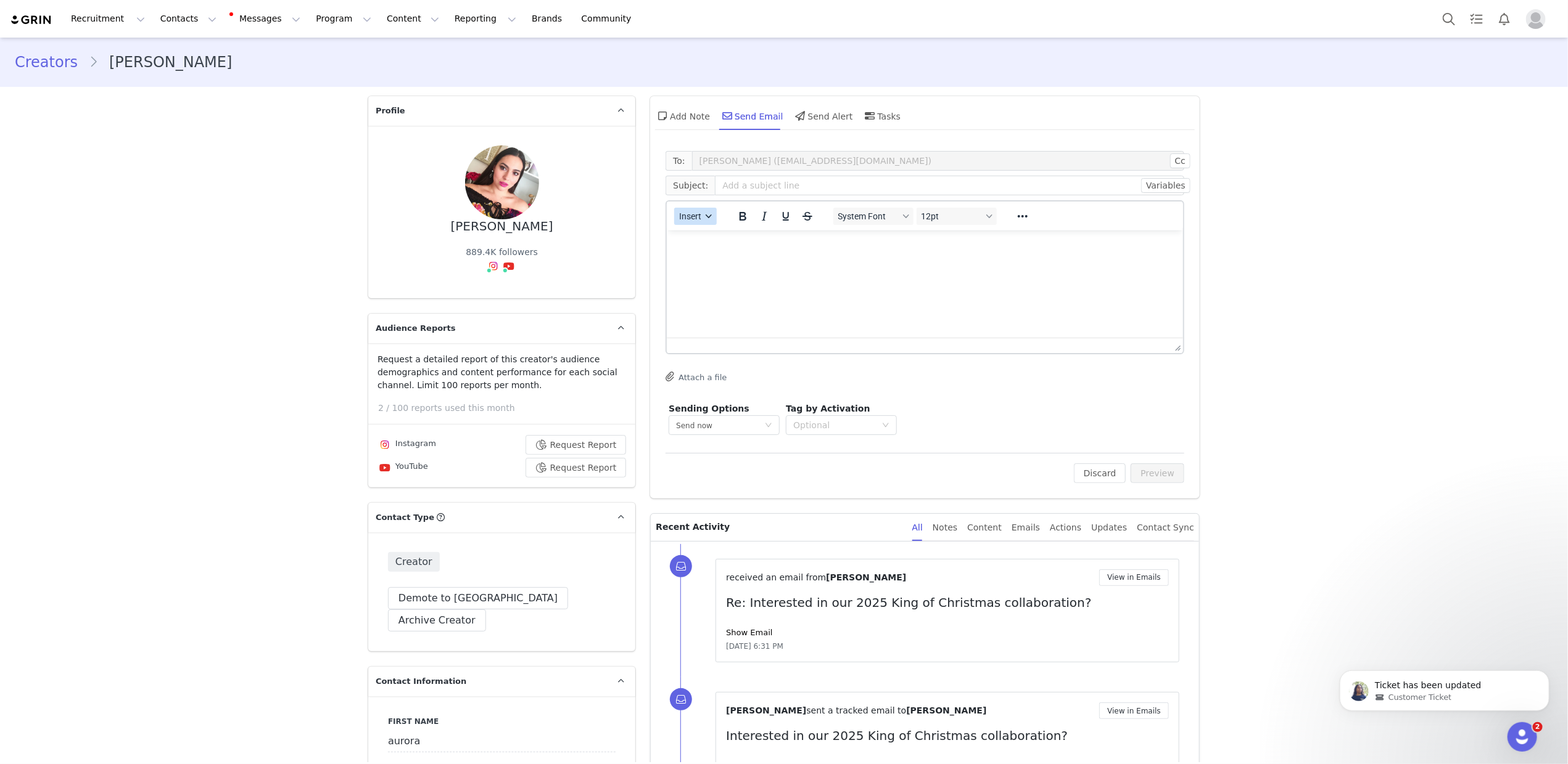
click at [697, 217] on span "Insert" at bounding box center [690, 216] width 22 height 10
click at [725, 237] on div "Insert Template" at bounding box center [740, 237] width 111 height 15
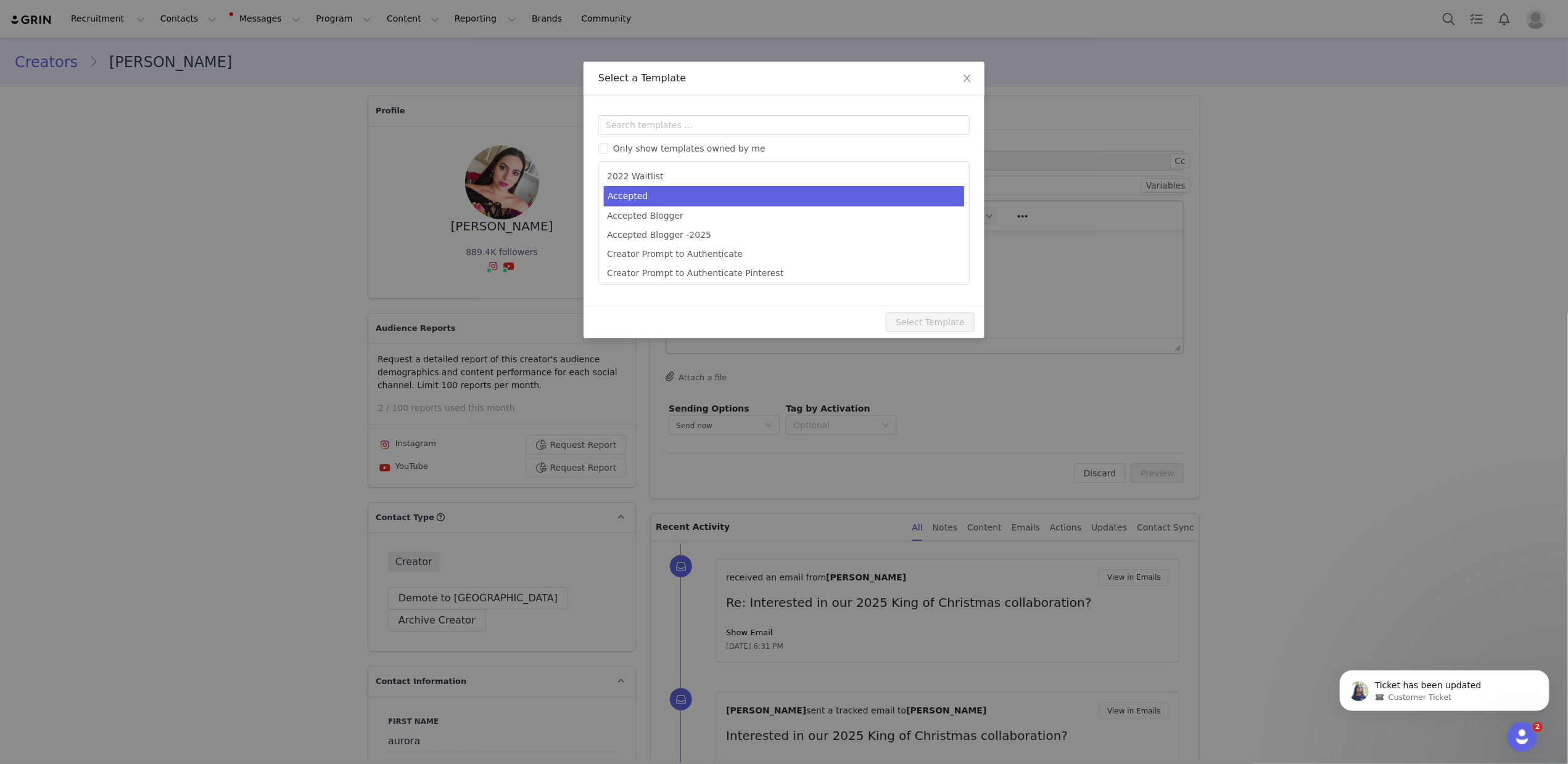
click at [704, 196] on li "Accepted" at bounding box center [784, 196] width 360 height 20
type input "You Have Been Selected for a King of Christmas 2025 Collaboration!"
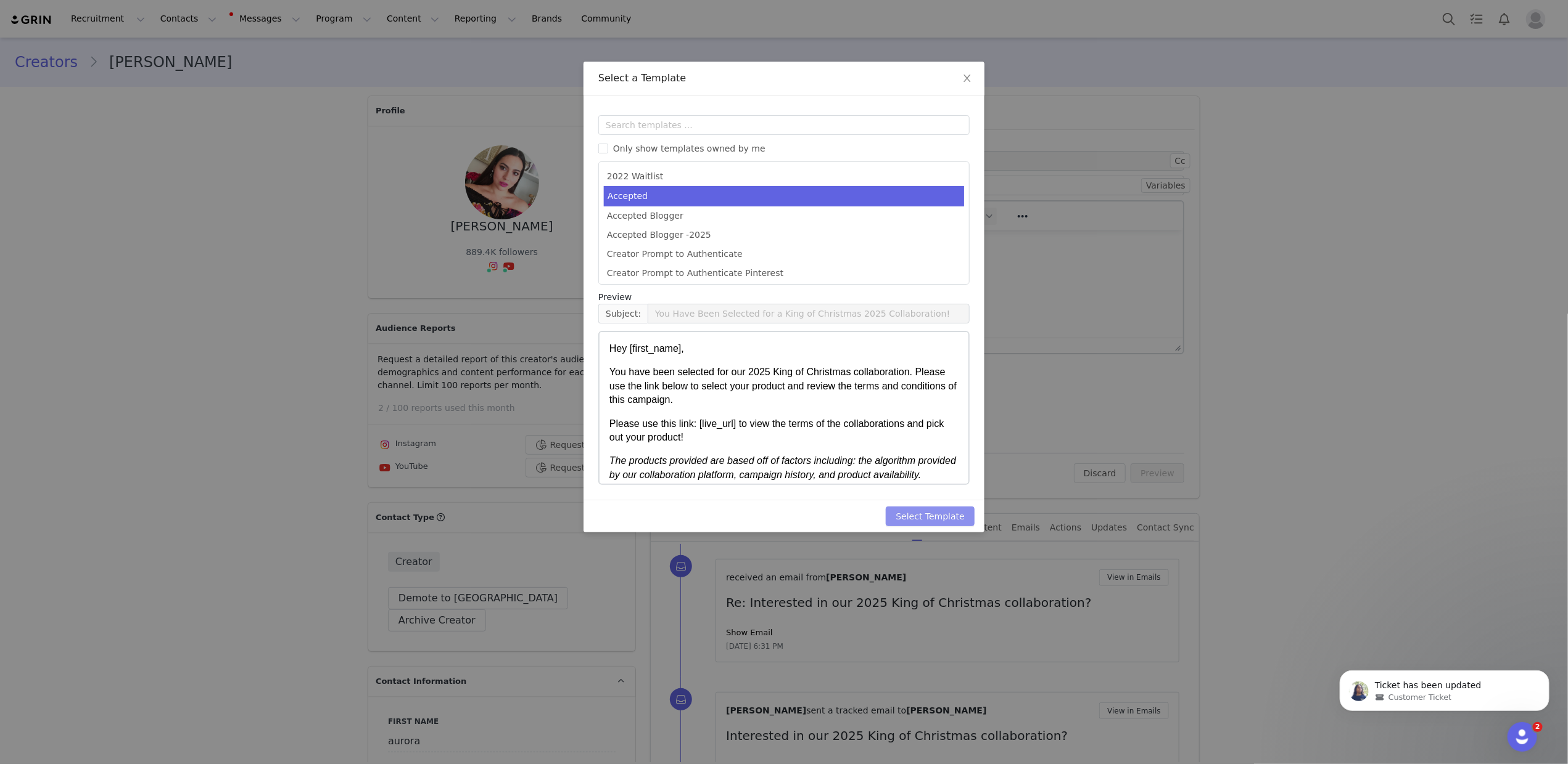
click at [937, 520] on button "Select Template" at bounding box center [930, 516] width 89 height 20
type input "You Have Been Selected for a King of Christmas 2025 Collaboration!"
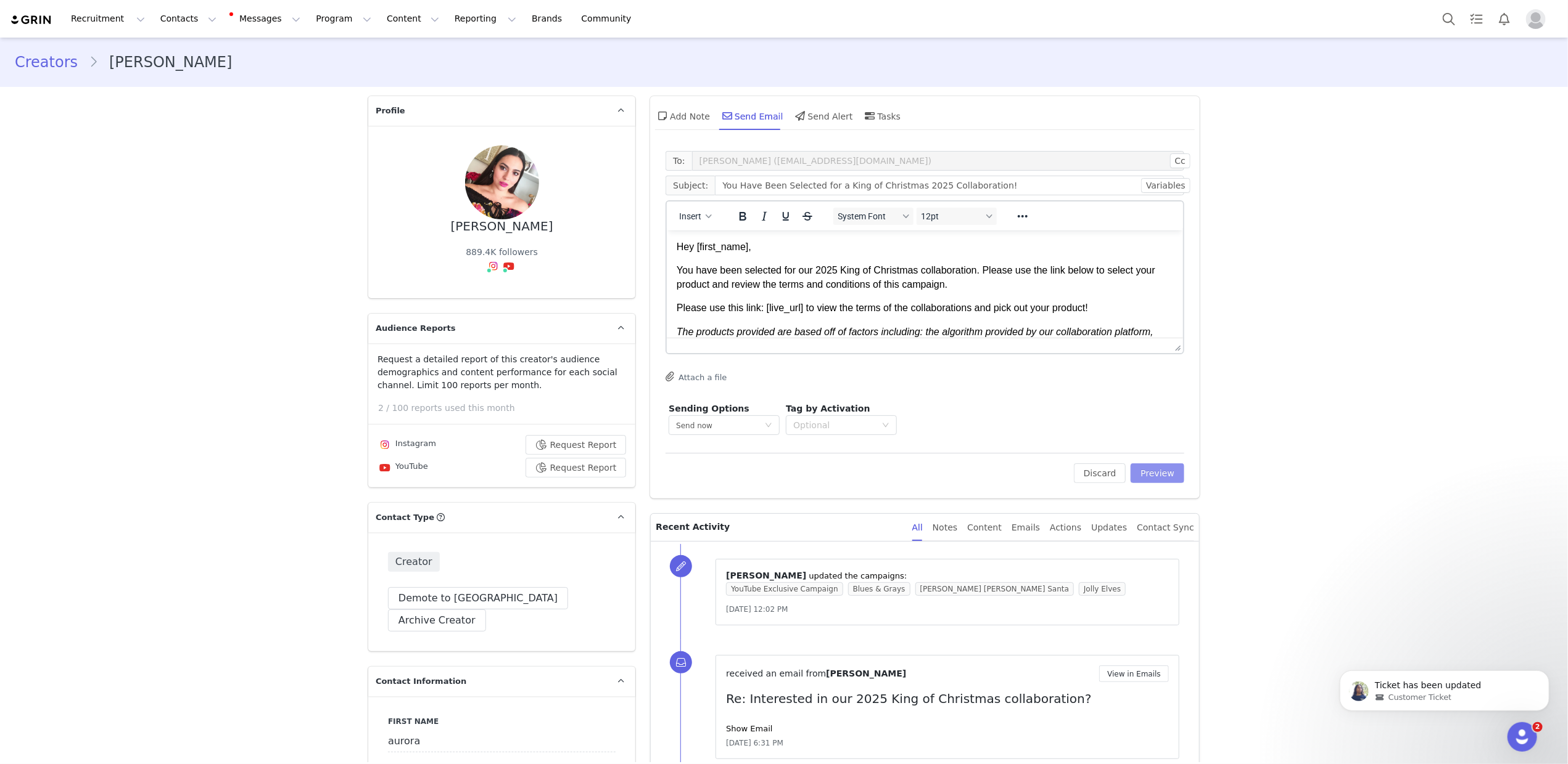
click at [1157, 477] on button "Preview" at bounding box center [1158, 473] width 54 height 20
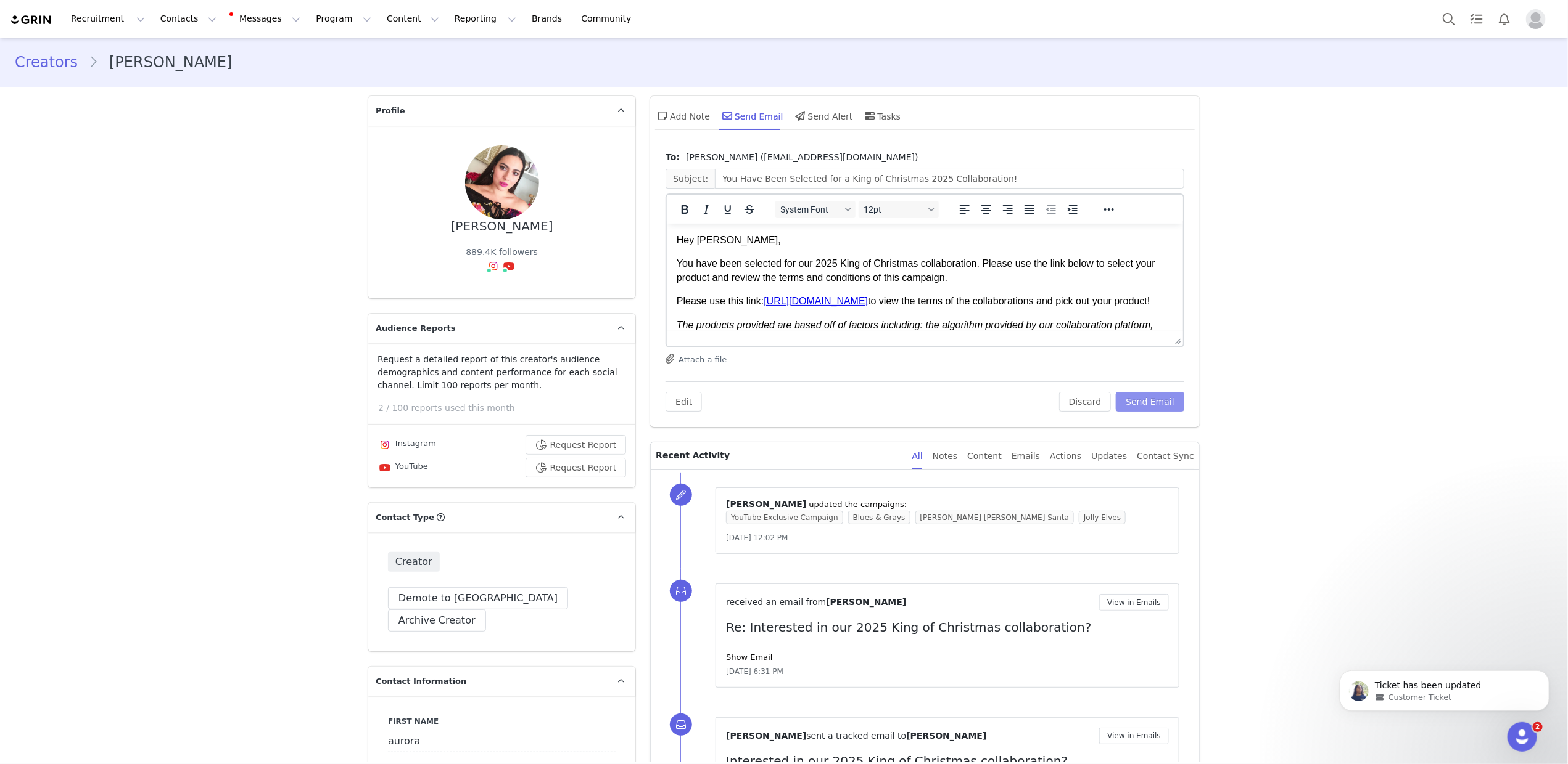
click at [1162, 398] on button "Send Email" at bounding box center [1149, 402] width 69 height 20
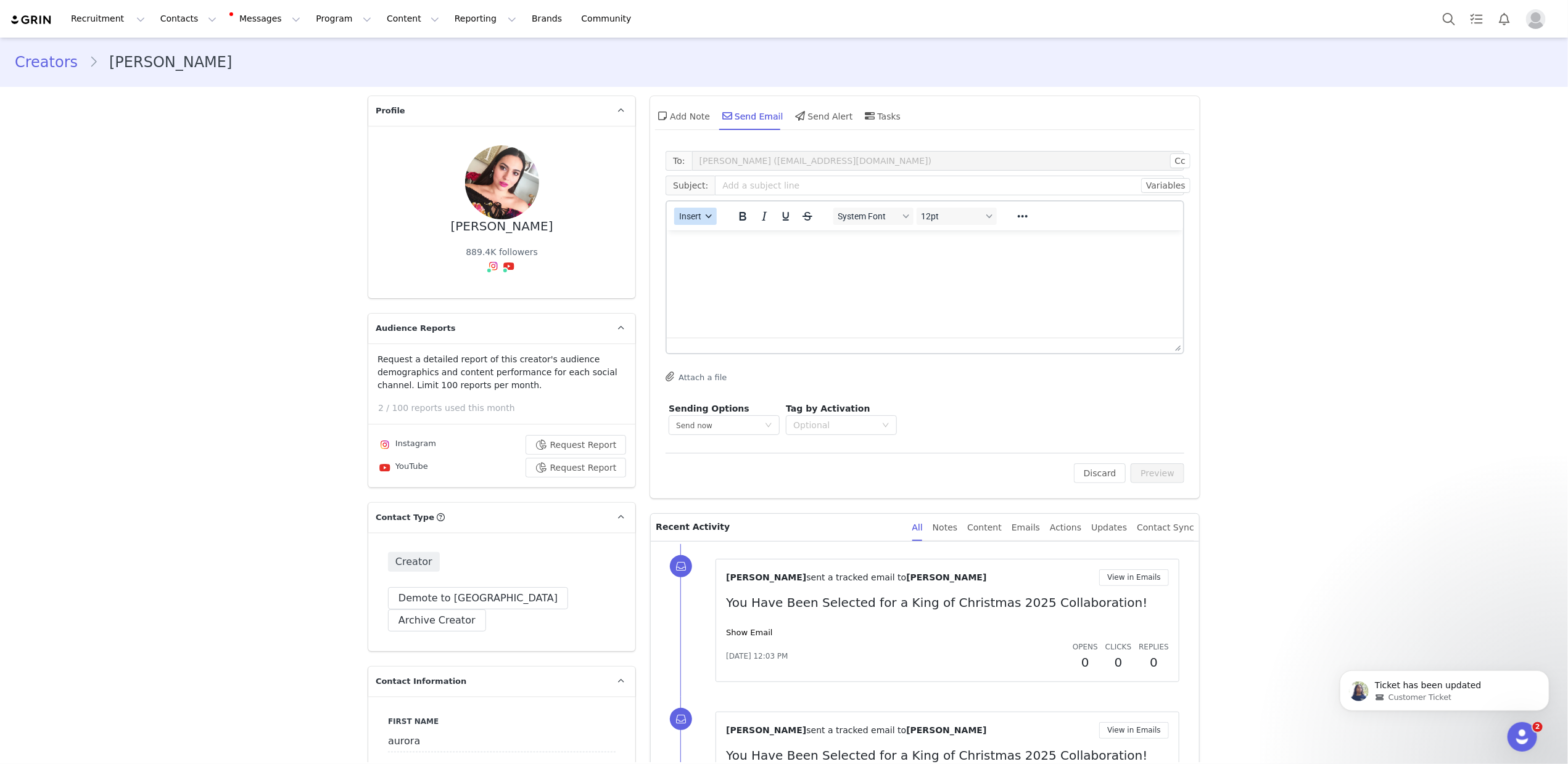
click at [707, 209] on button "Insert" at bounding box center [695, 216] width 42 height 17
click at [719, 236] on div "Insert Template" at bounding box center [740, 237] width 111 height 15
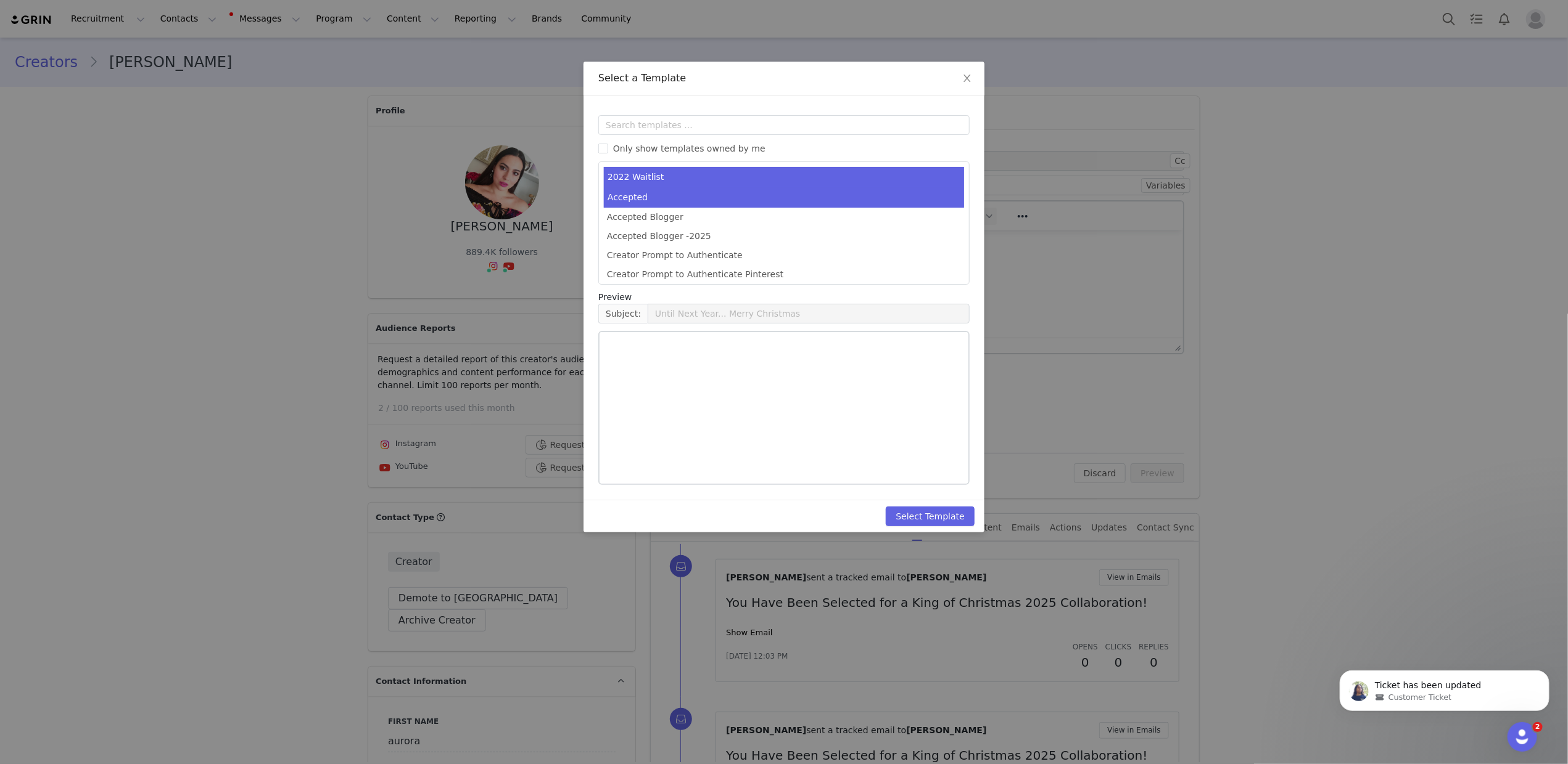
click at [710, 200] on li "Accepted" at bounding box center [784, 198] width 360 height 20
type input "You Have Been Selected for a King of Christmas 2025 Collaboration!"
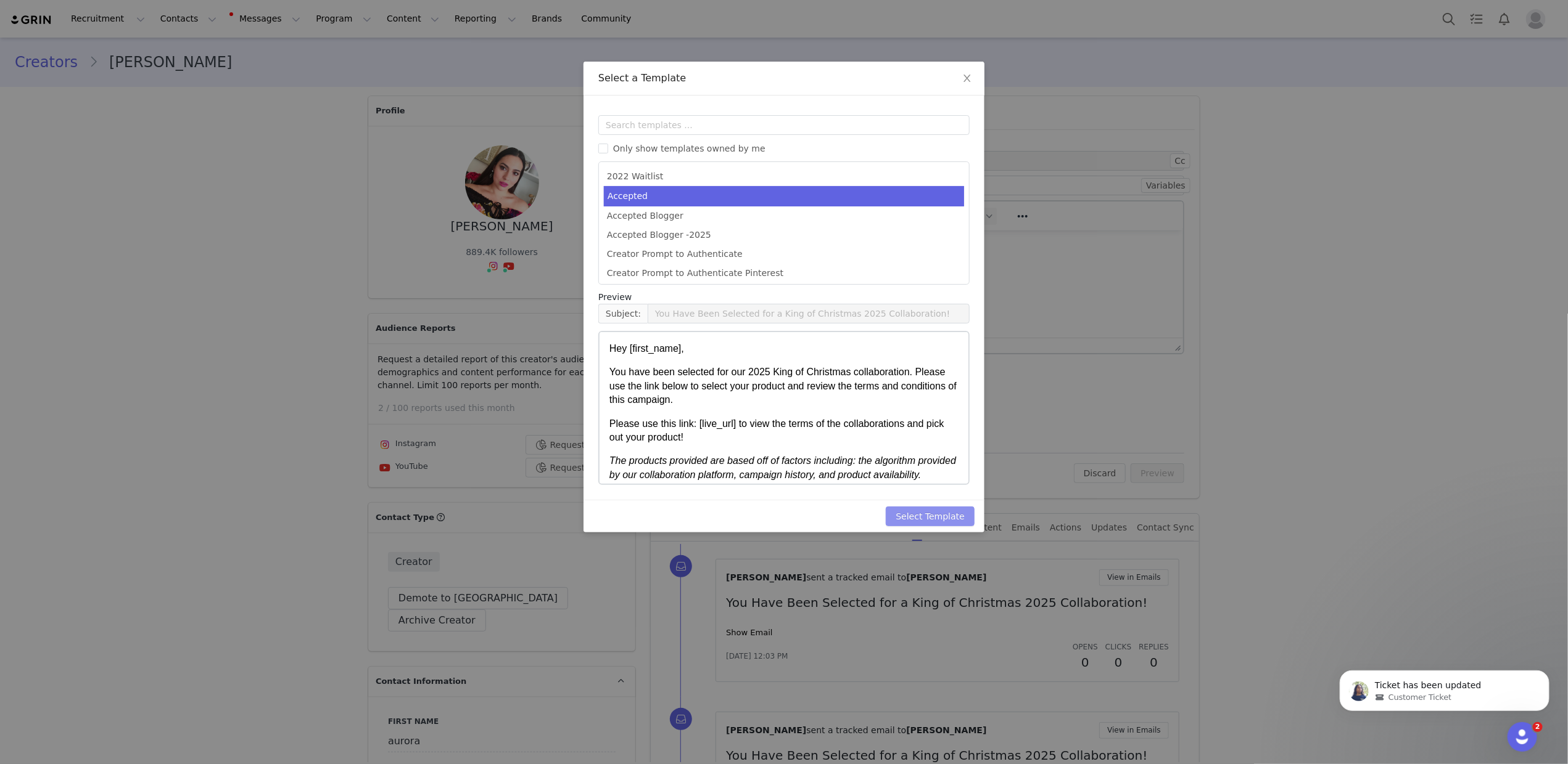
click at [935, 516] on button "Select Template" at bounding box center [930, 516] width 89 height 20
type input "You Have Been Selected for a King of Christmas 2025 Collaboration!"
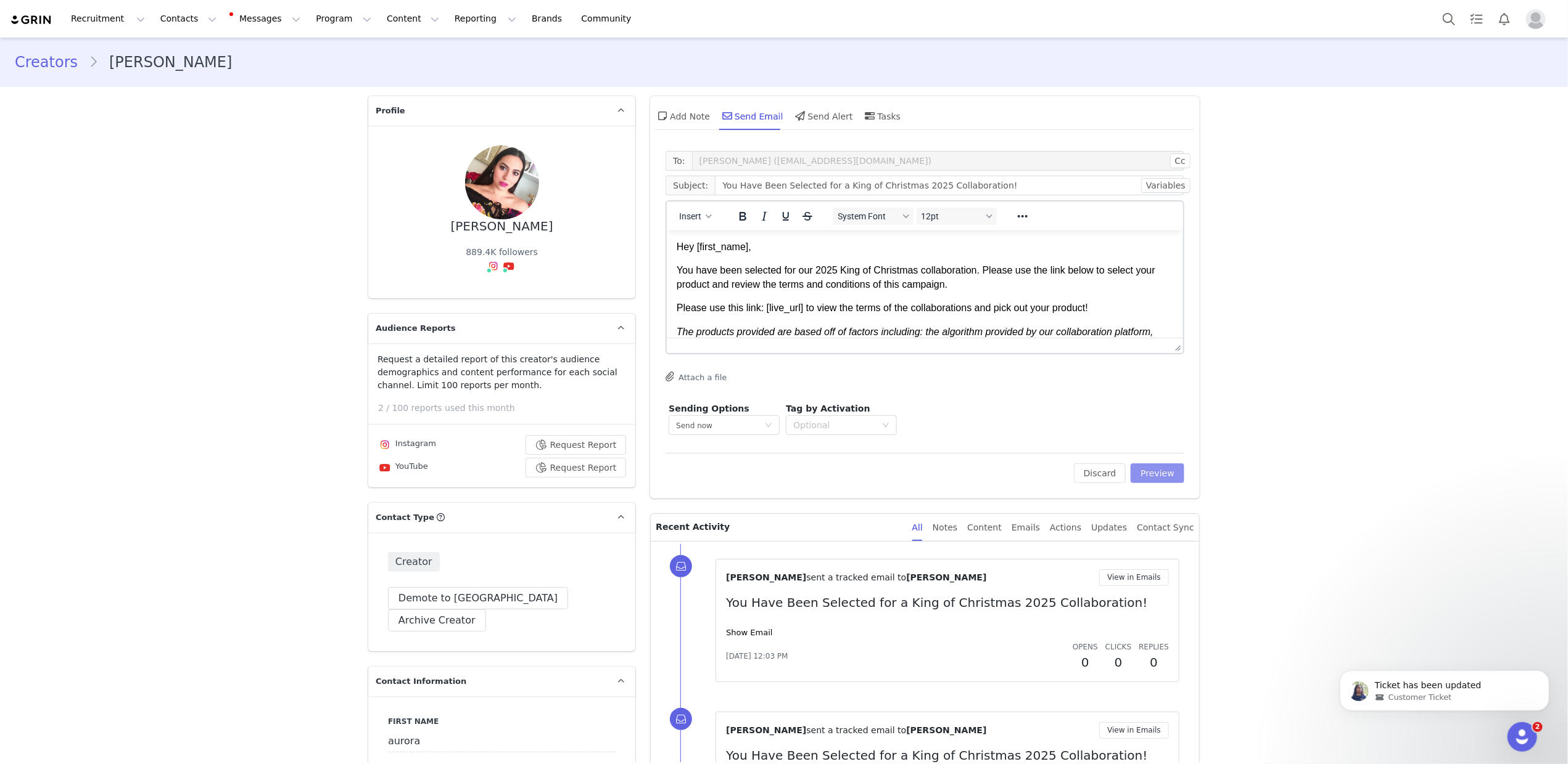
click at [1165, 477] on button "Preview" at bounding box center [1158, 473] width 54 height 20
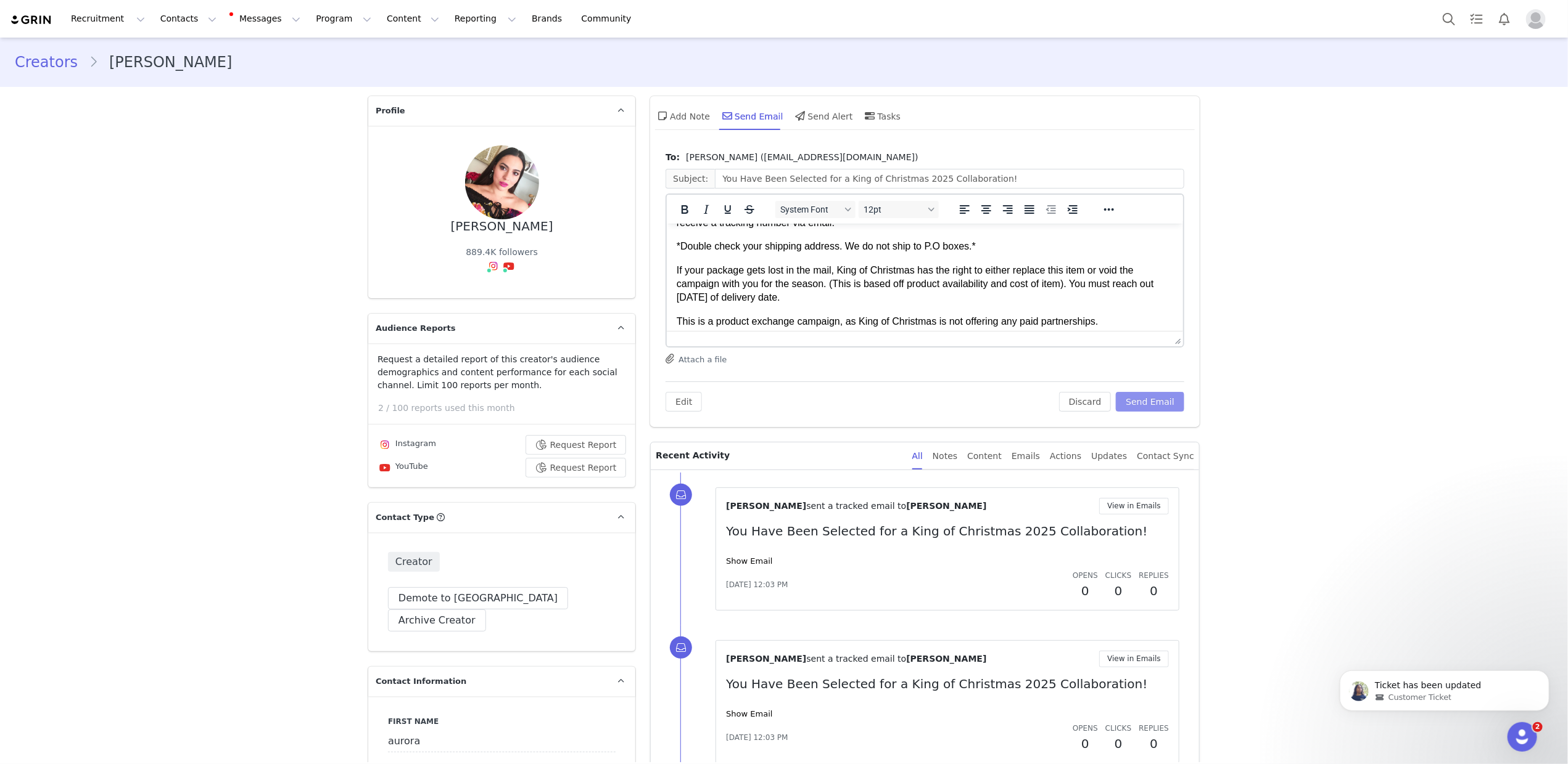
scroll to position [276, 0]
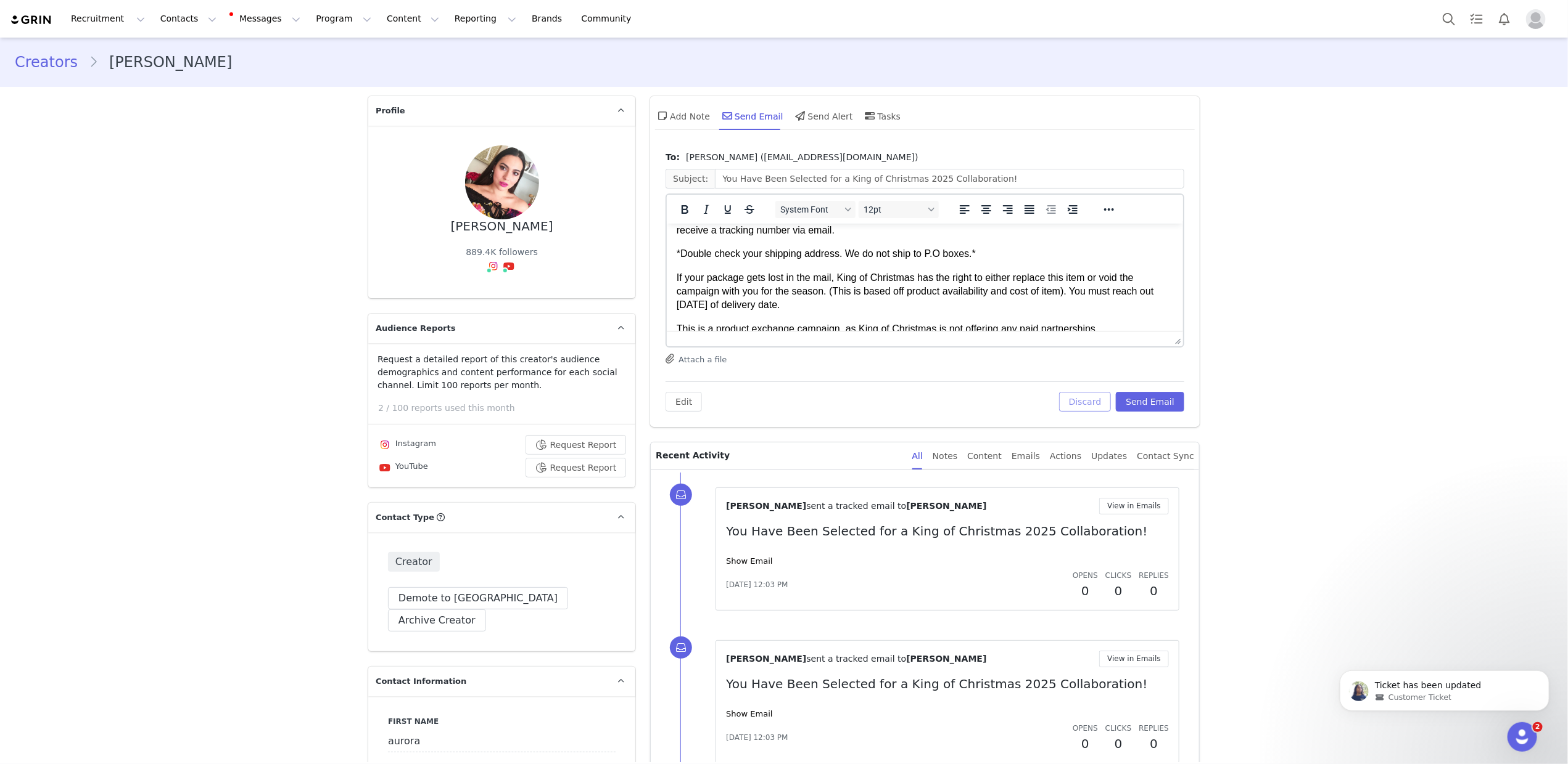
click at [1101, 405] on button "Discard" at bounding box center [1085, 402] width 53 height 20
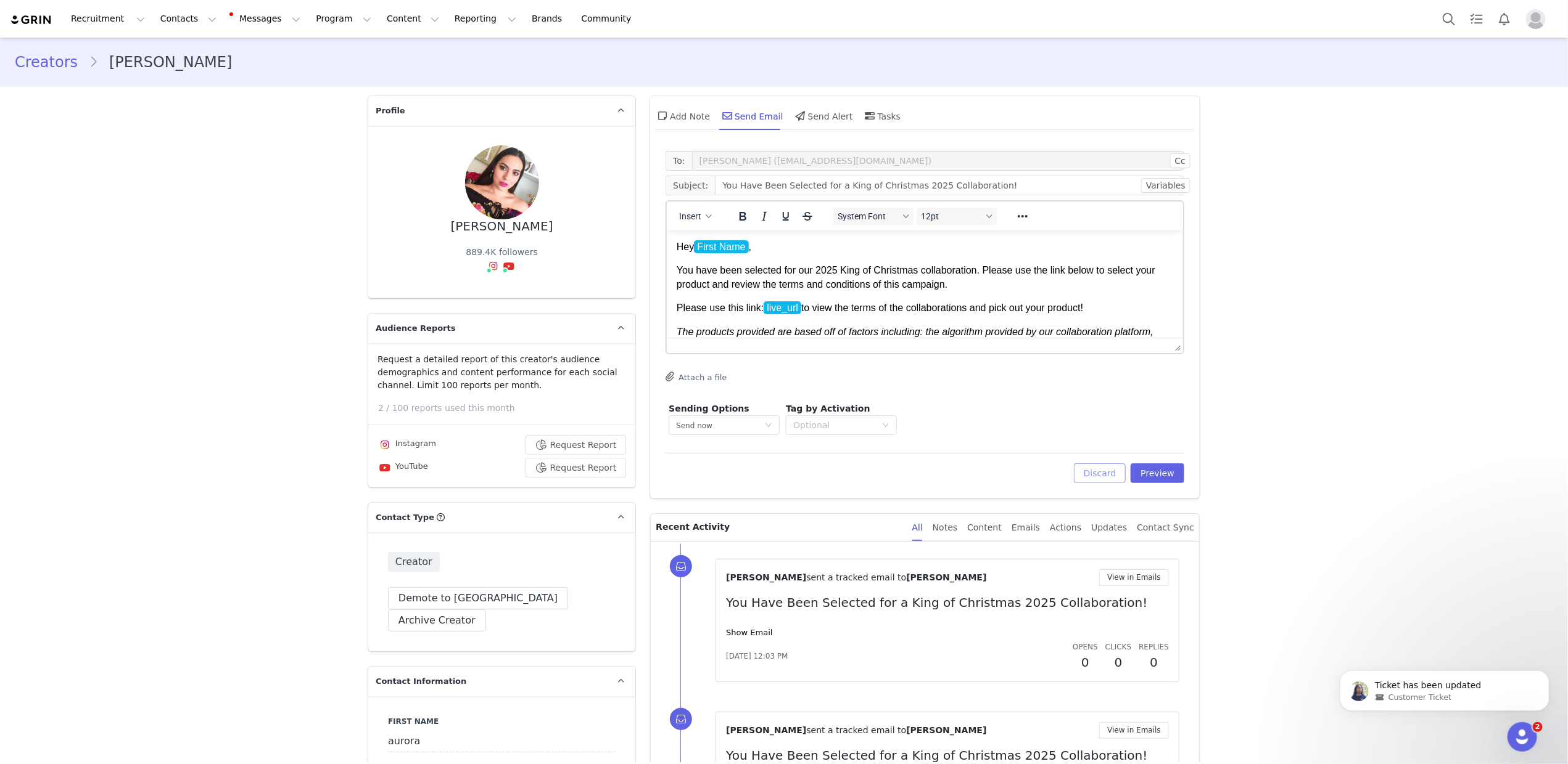
scroll to position [0, 0]
click at [1165, 479] on button "Preview" at bounding box center [1158, 473] width 54 height 20
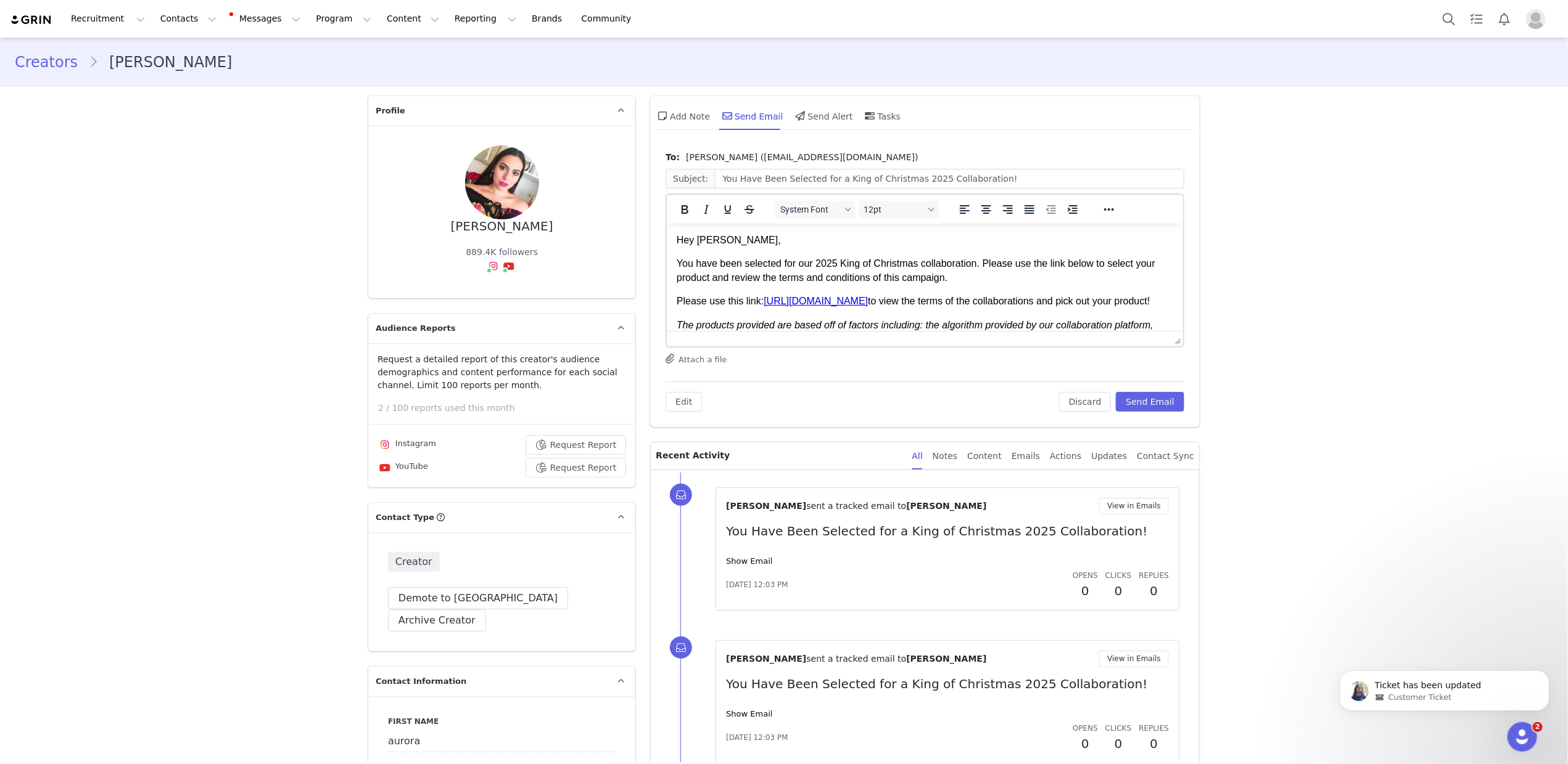
click at [704, 242] on p "Hey aurora," at bounding box center [925, 239] width 496 height 13
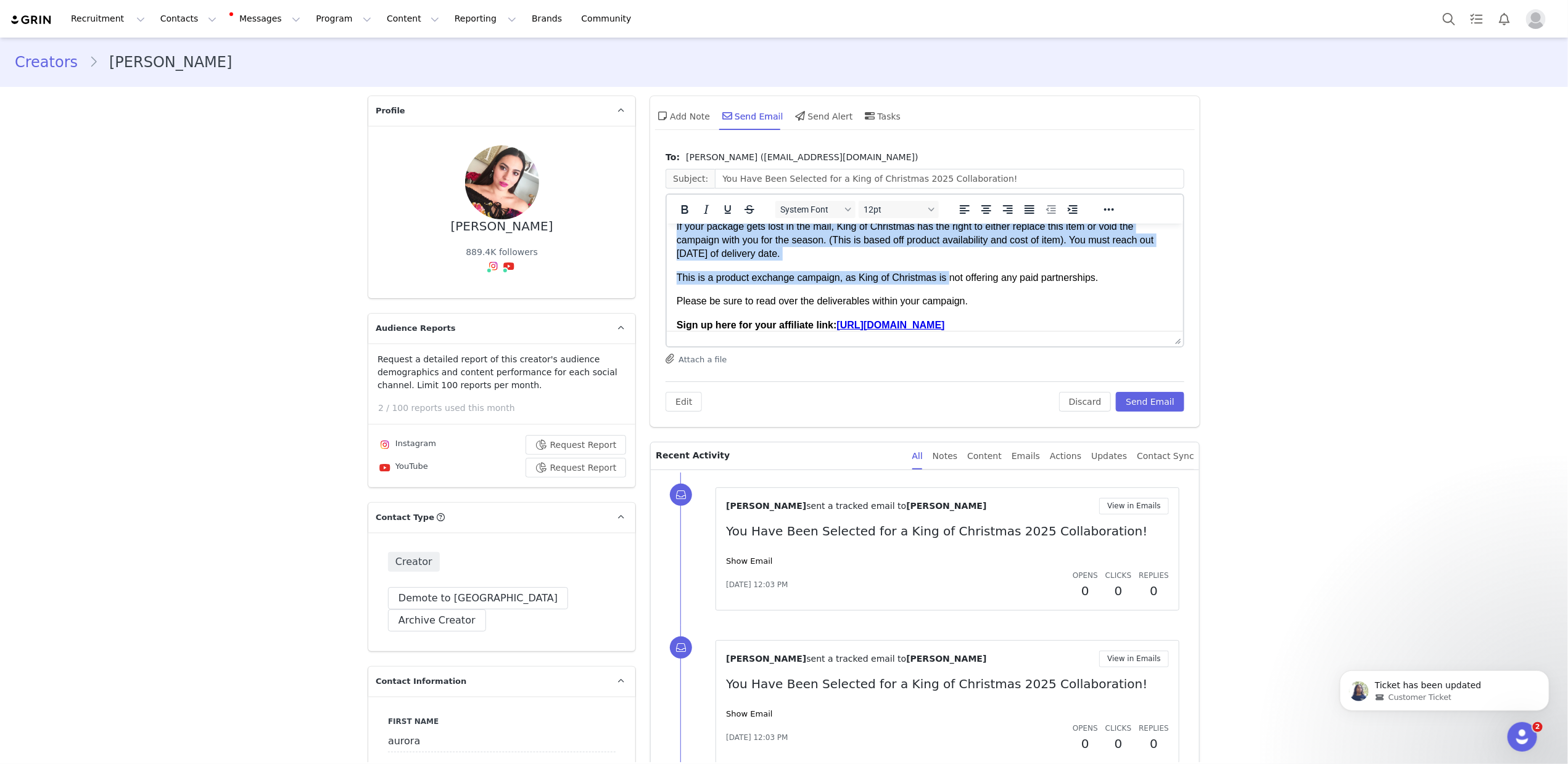
scroll to position [436, 0]
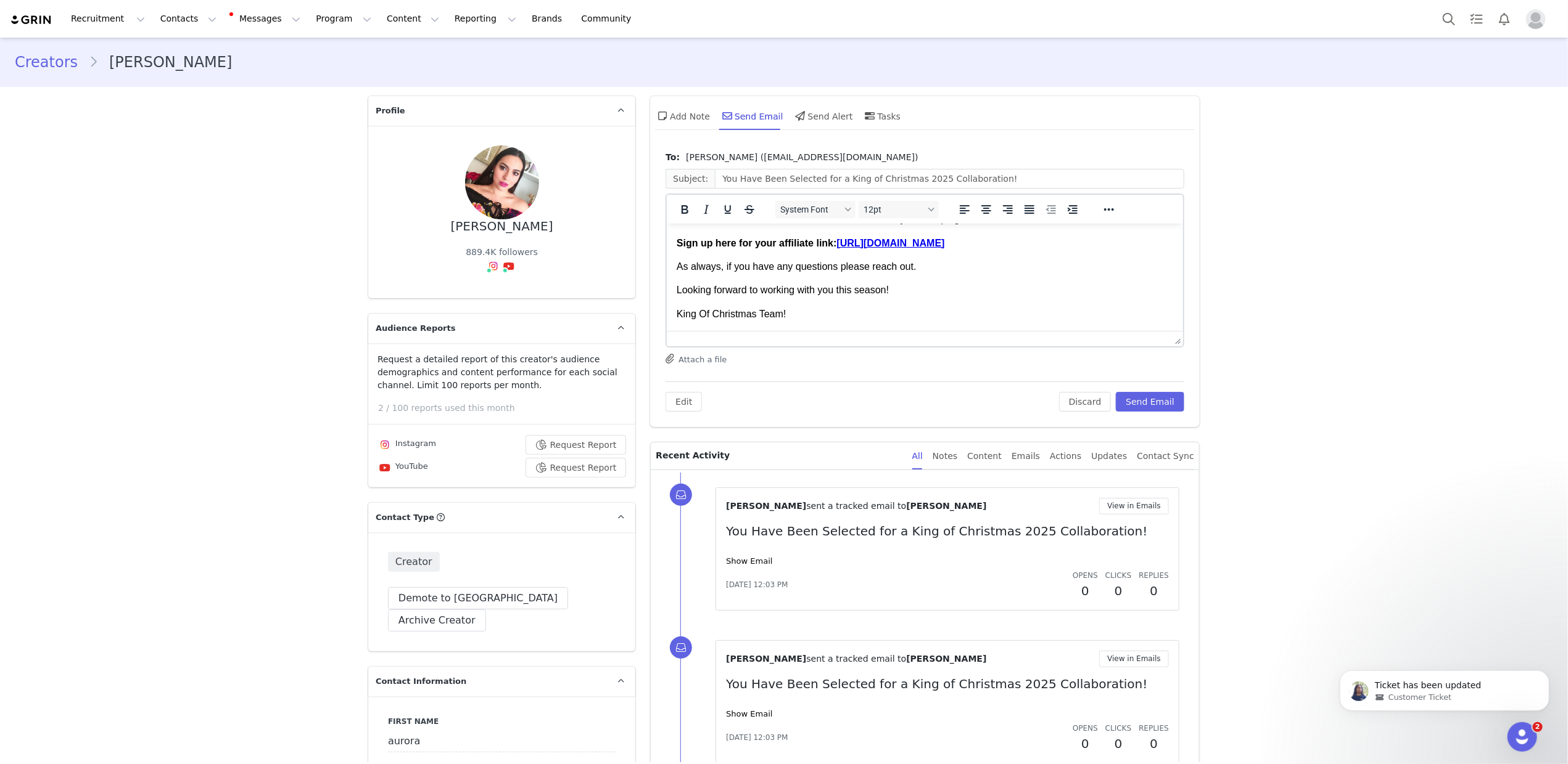
drag, startPoint x: 677, startPoint y: 241, endPoint x: 955, endPoint y: 356, distance: 300.8
click at [955, 330] on html "Hey Aurora, You have been selected for our 2025 King of Christmas collaboration…" at bounding box center [925, 72] width 516 height 516
copy body "Hey Aurora, You have been selected for our 2025 King of Christmas collaboration…"
click at [1165, 403] on button "Send Email" at bounding box center [1149, 402] width 69 height 20
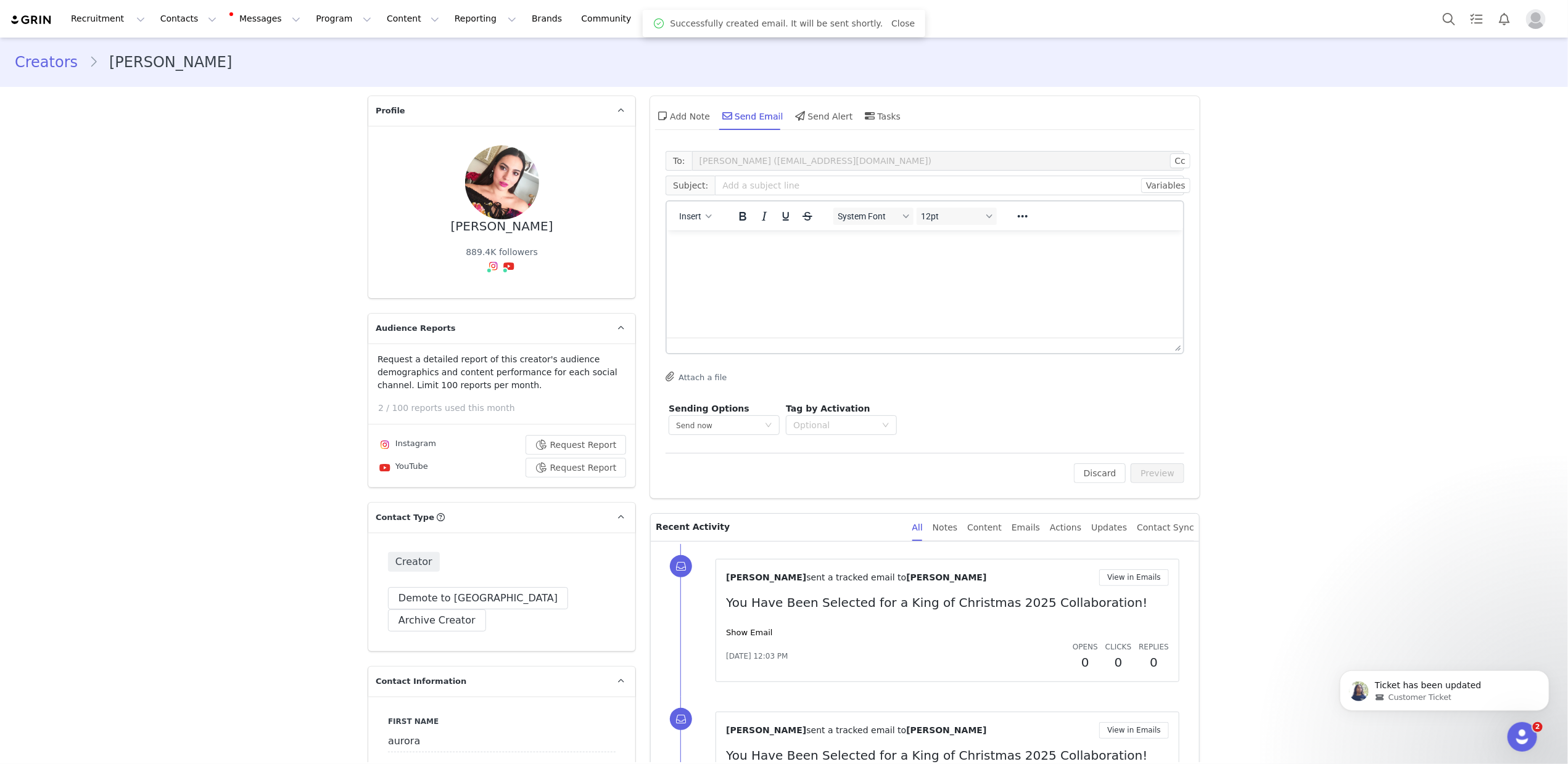
scroll to position [0, 0]
click at [184, 19] on button "Contacts Contacts" at bounding box center [188, 19] width 71 height 28
click at [184, 56] on p "Creators" at bounding box center [173, 55] width 37 height 13
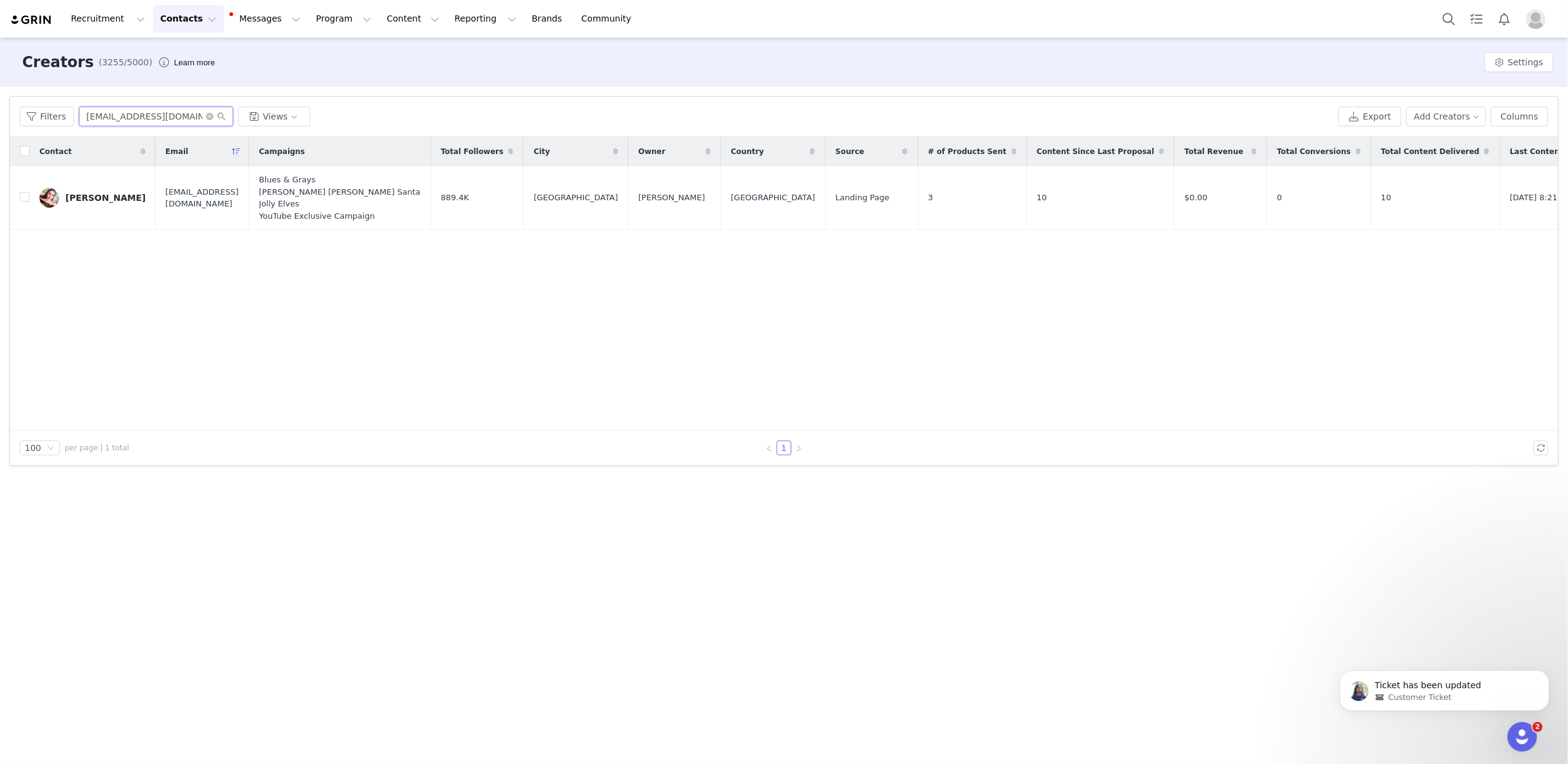
click at [164, 122] on input "auroraelizondo89@gmail.com" at bounding box center [156, 116] width 154 height 20
paste input "colaboracionymas@gmail.com"
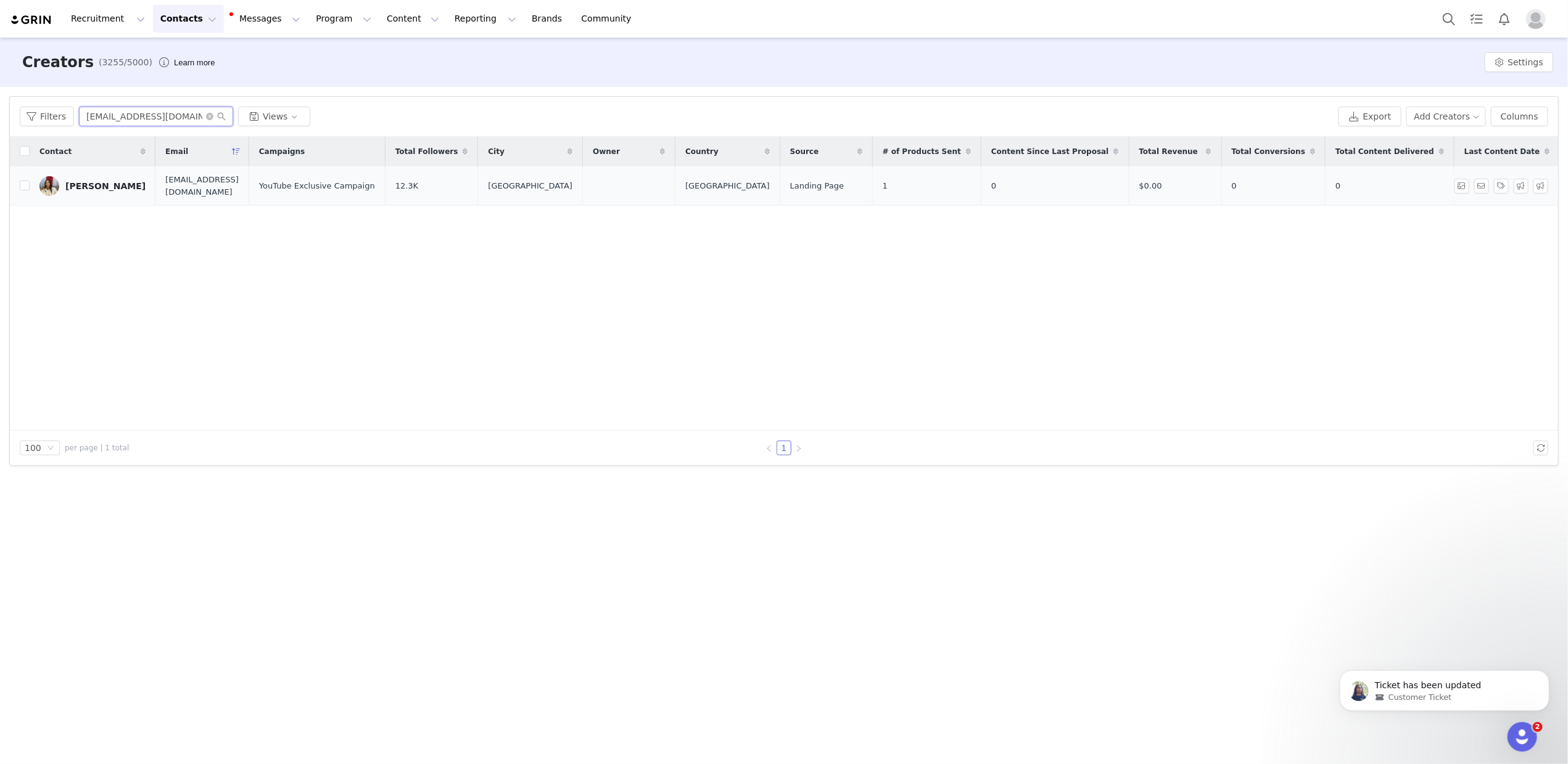
type input "colaboracionymas@gmail.com"
click at [108, 185] on div "Paola Gonzalez" at bounding box center [105, 186] width 80 height 10
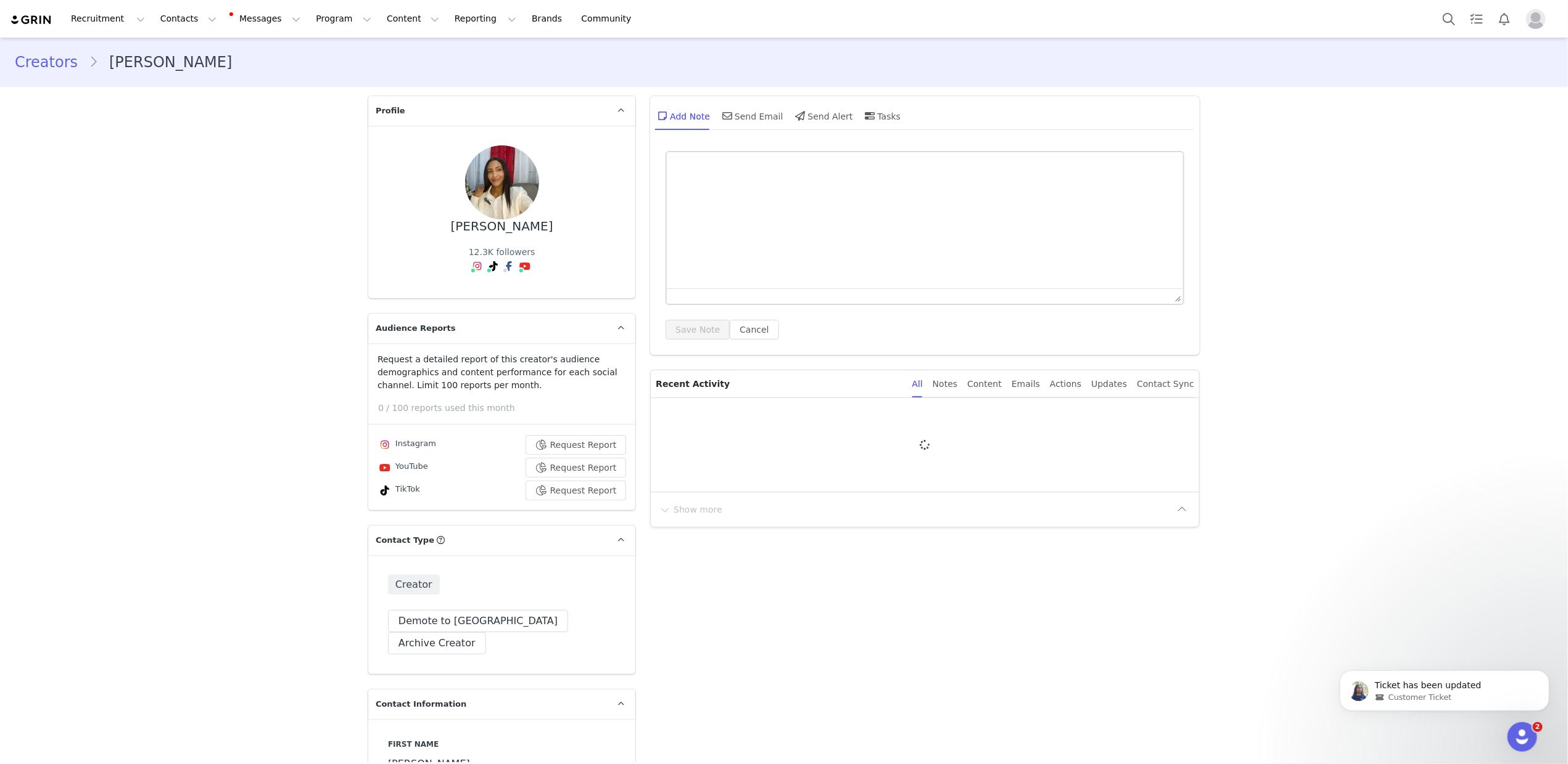
type input "+1 ([GEOGRAPHIC_DATA])"
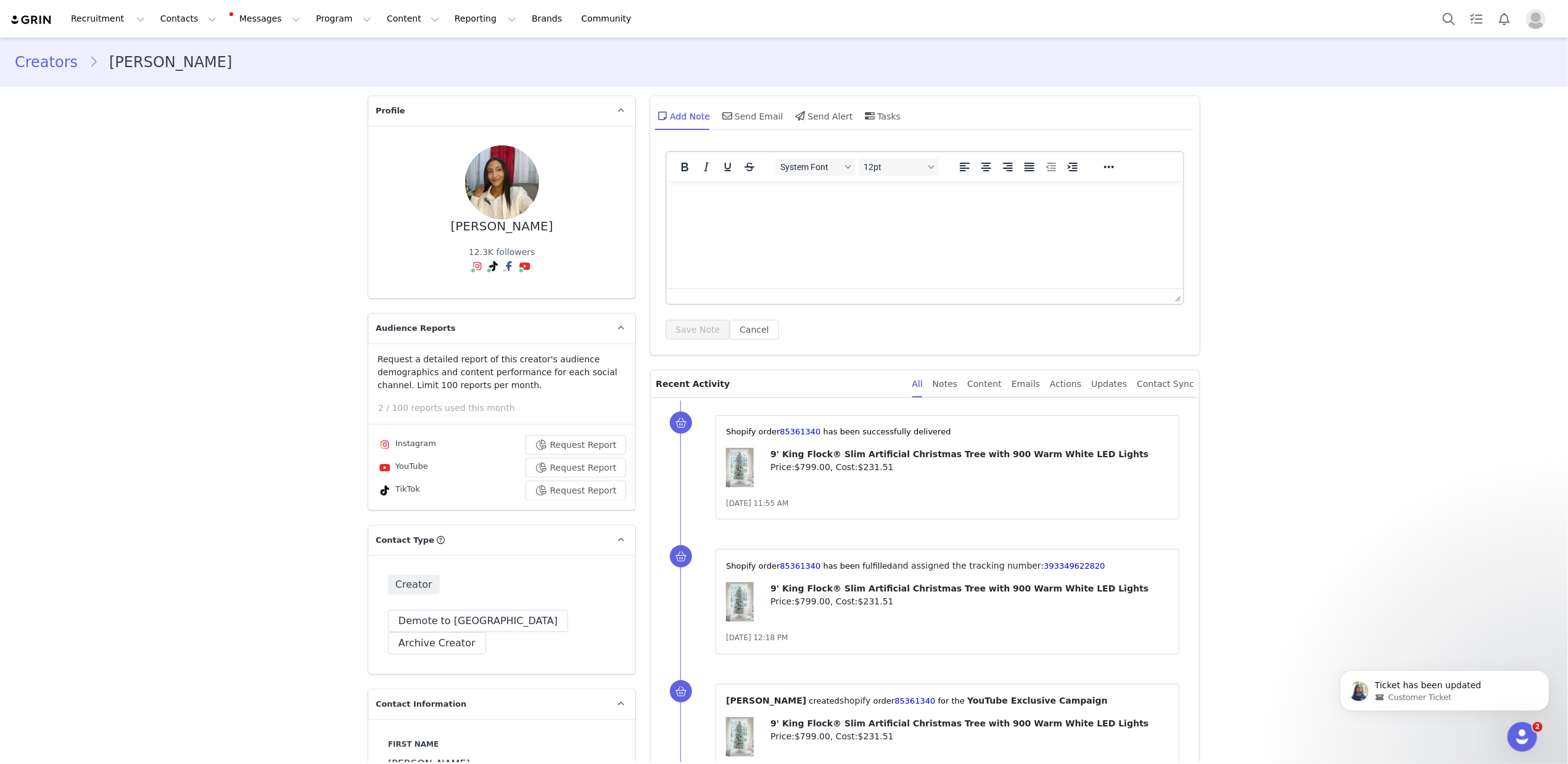
click at [801, 214] on html at bounding box center [925, 197] width 516 height 33
click at [798, 433] on link "85361340" at bounding box center [800, 432] width 41 height 9
click at [821, 214] on html "DOMINCAN REPUBLIC. CANNOT SHIP." at bounding box center [925, 197] width 516 height 33
click at [699, 327] on button "Save Note" at bounding box center [697, 330] width 64 height 20
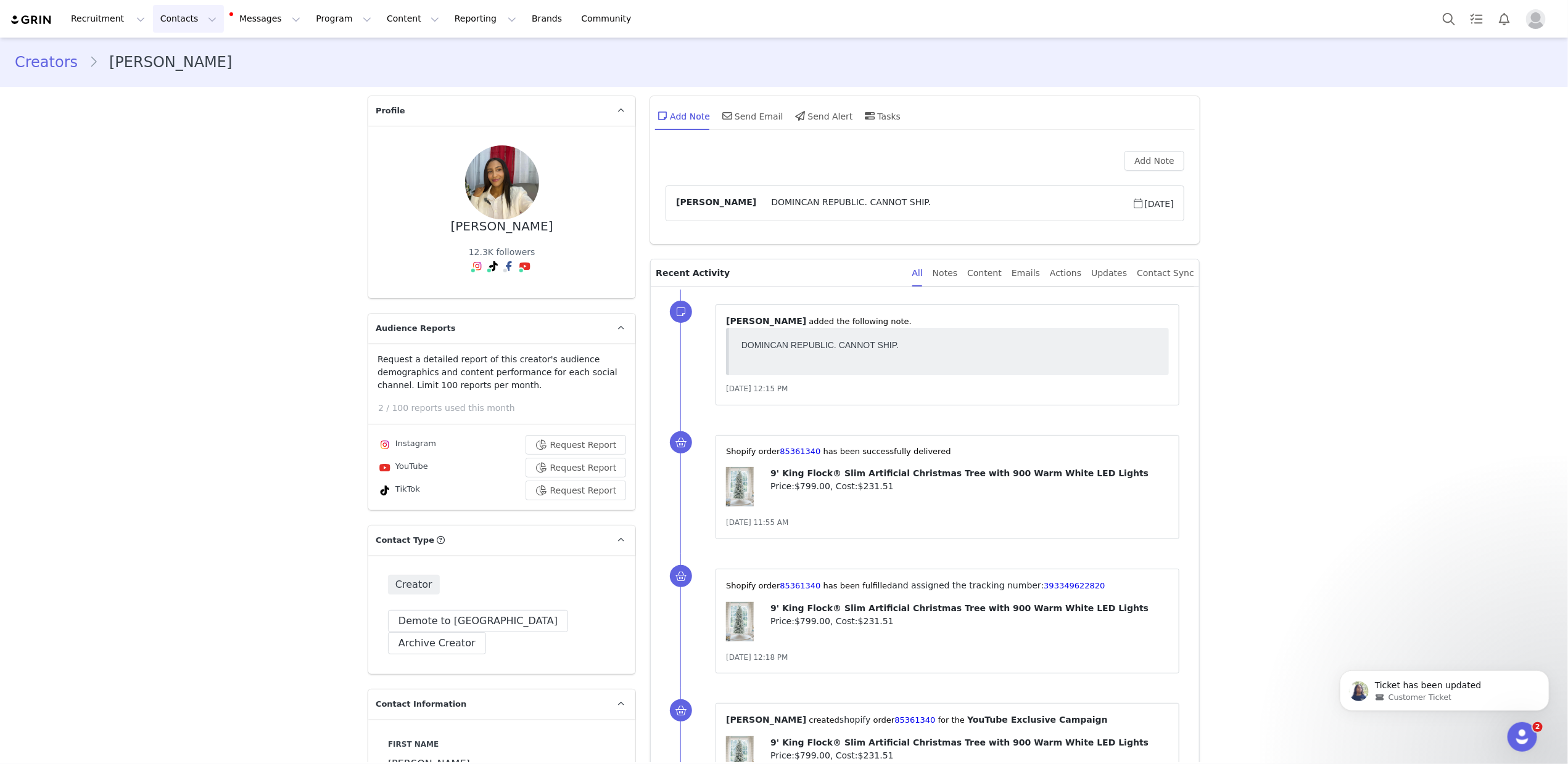
click at [183, 14] on button "Contacts Contacts" at bounding box center [188, 19] width 71 height 28
click at [186, 58] on p "Creators" at bounding box center [173, 55] width 37 height 13
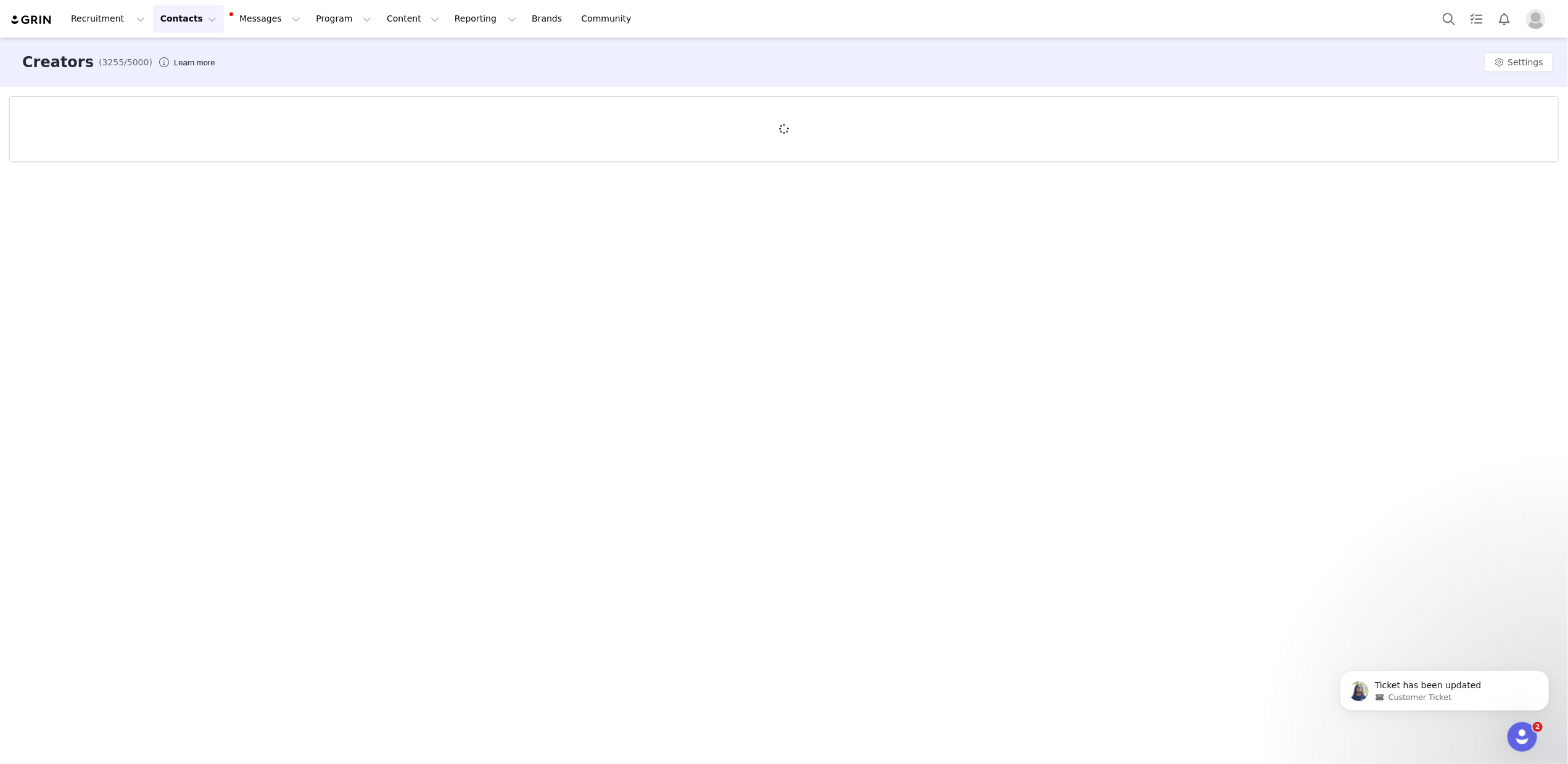
click at [349, 143] on div at bounding box center [784, 129] width 1548 height 64
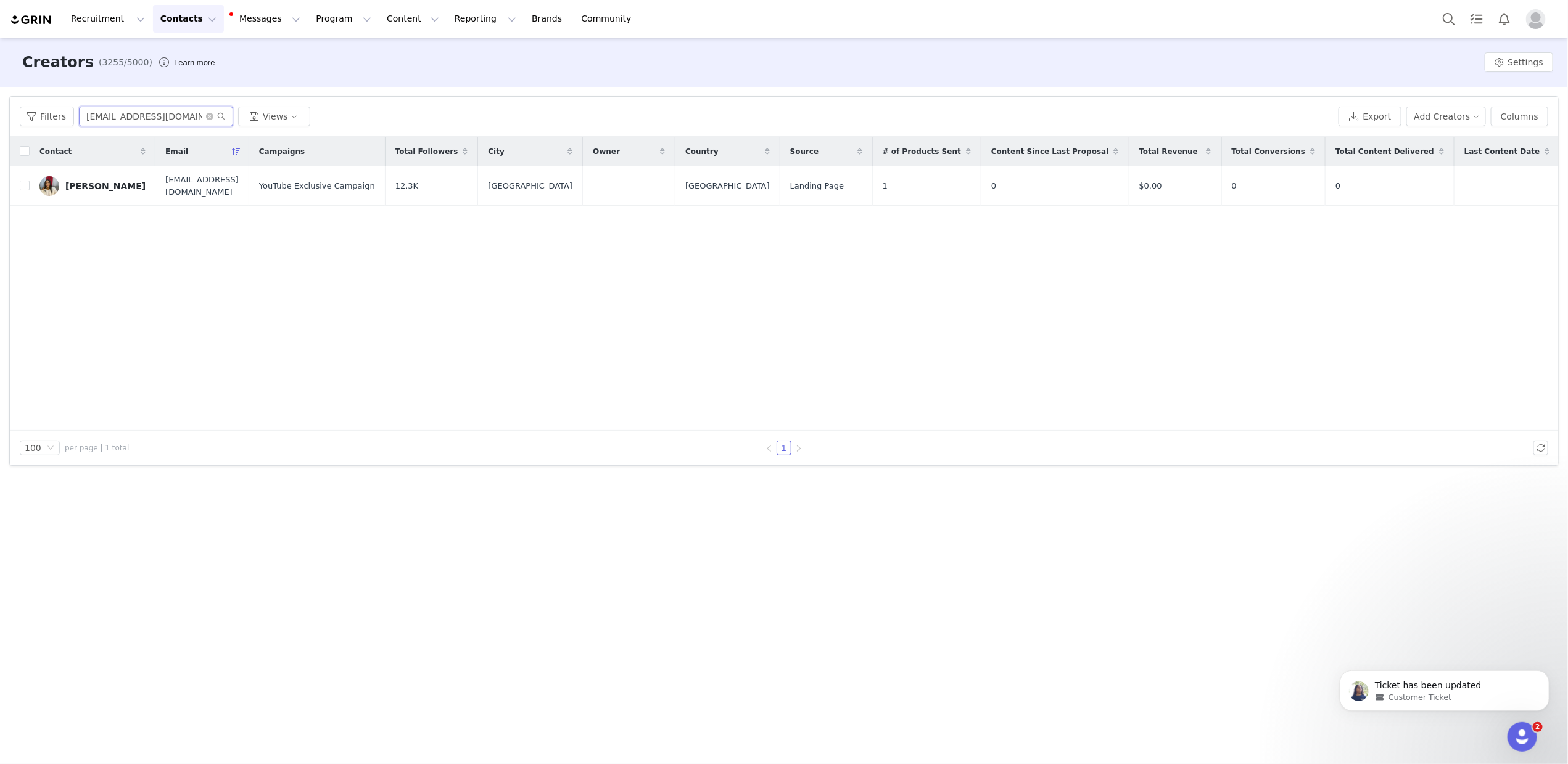
click at [135, 112] on input "colaboracionymas@gmail.com" at bounding box center [156, 116] width 154 height 20
paste input "[EMAIL_ADDRESS][DOMAIN_NAME]"
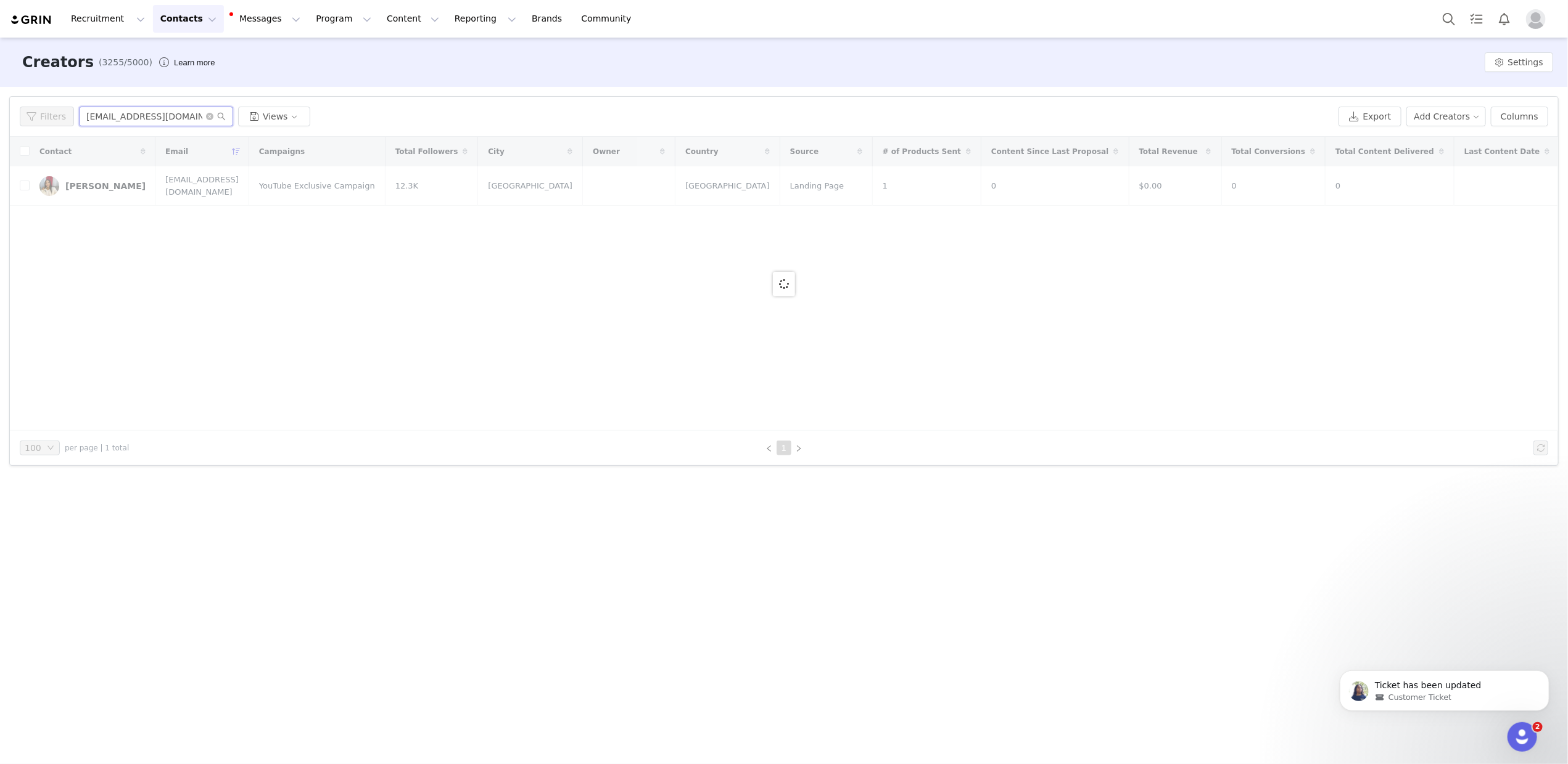
type input "[EMAIL_ADDRESS][DOMAIN_NAME]"
click at [173, 20] on button "Contacts Contacts" at bounding box center [188, 19] width 71 height 28
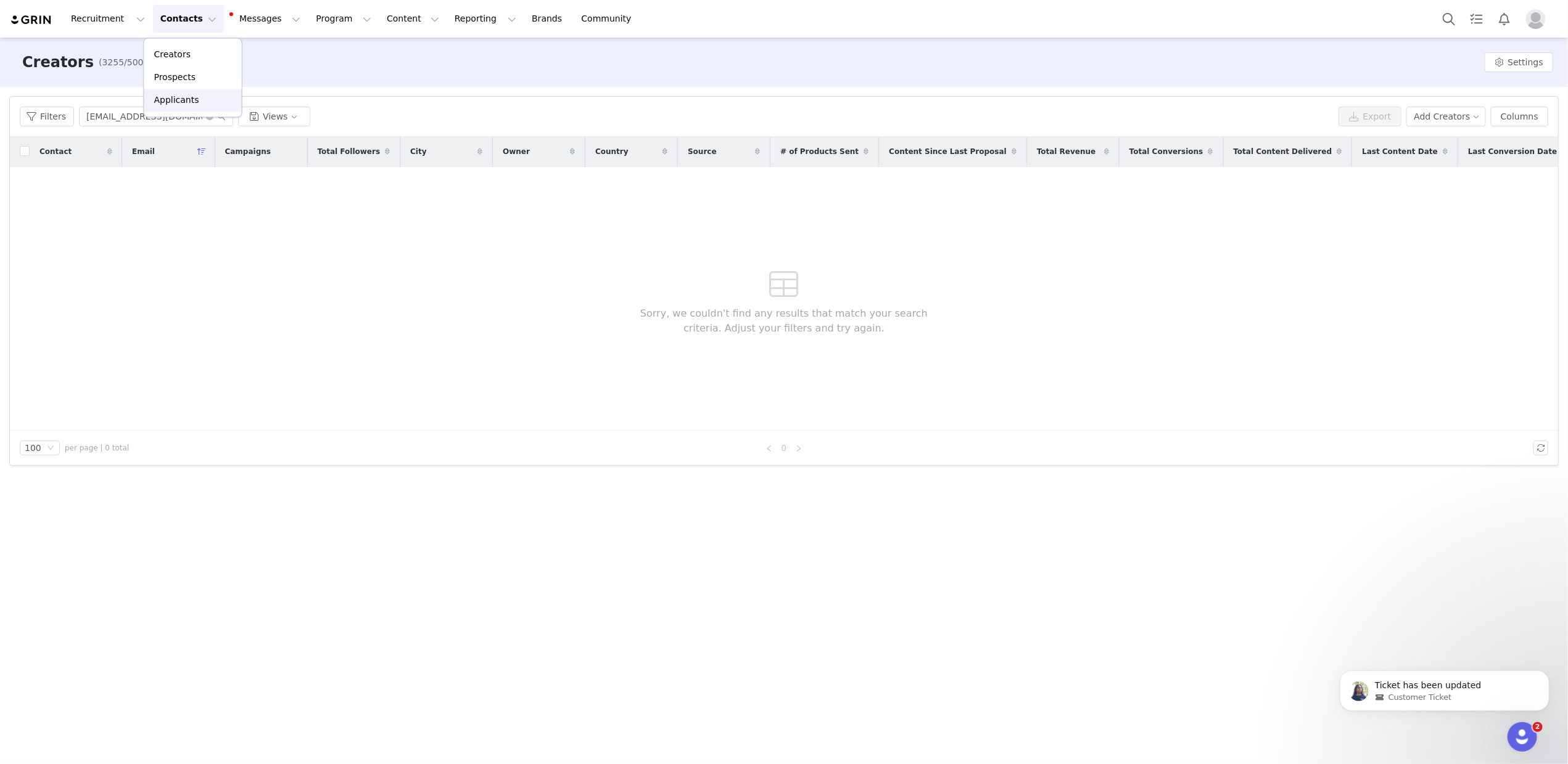
click at [188, 103] on p "Applicants" at bounding box center [177, 100] width 45 height 13
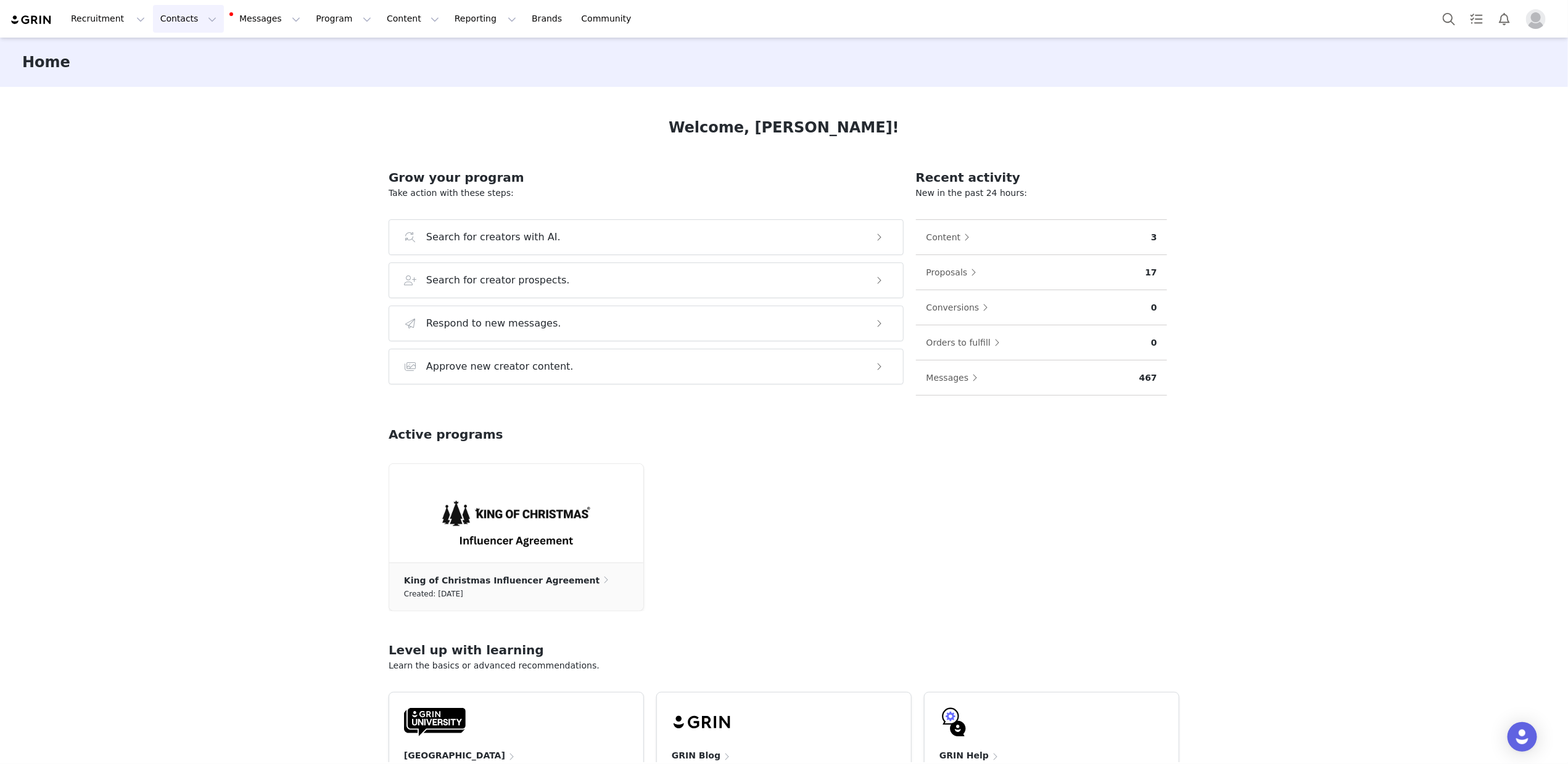
click at [185, 20] on button "Contacts Contacts" at bounding box center [188, 19] width 71 height 28
click at [200, 60] on div "Creators" at bounding box center [193, 55] width 83 height 13
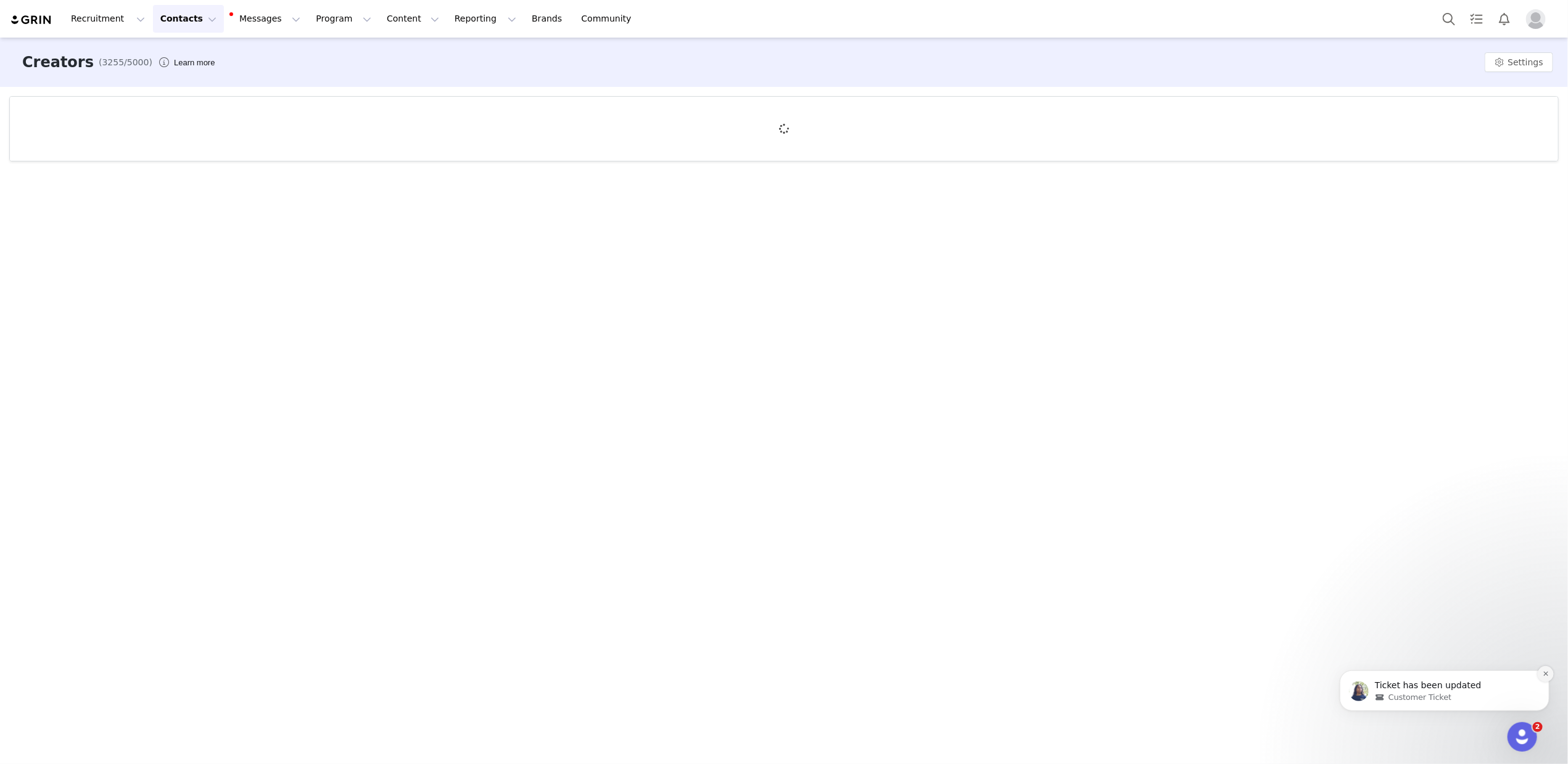
click at [1538, 674] on button "Dismiss notification" at bounding box center [1544, 673] width 16 height 16
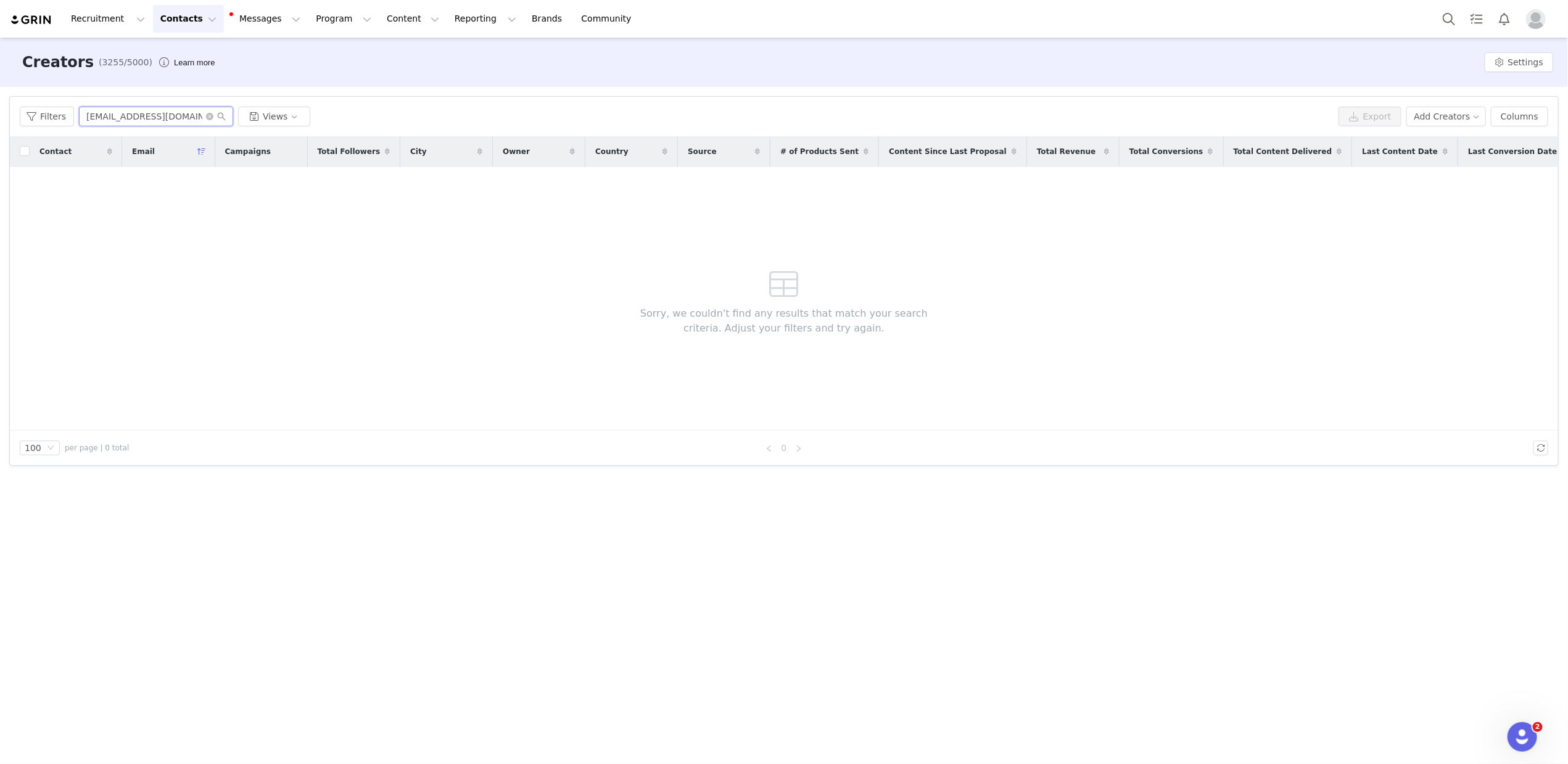
click at [118, 120] on input "[EMAIL_ADDRESS][DOMAIN_NAME]" at bounding box center [156, 116] width 154 height 20
paste input "[EMAIL_ADDRESS][DOMAIN_NAME]"
type input "[EMAIL_ADDRESS][DOMAIN_NAME]"
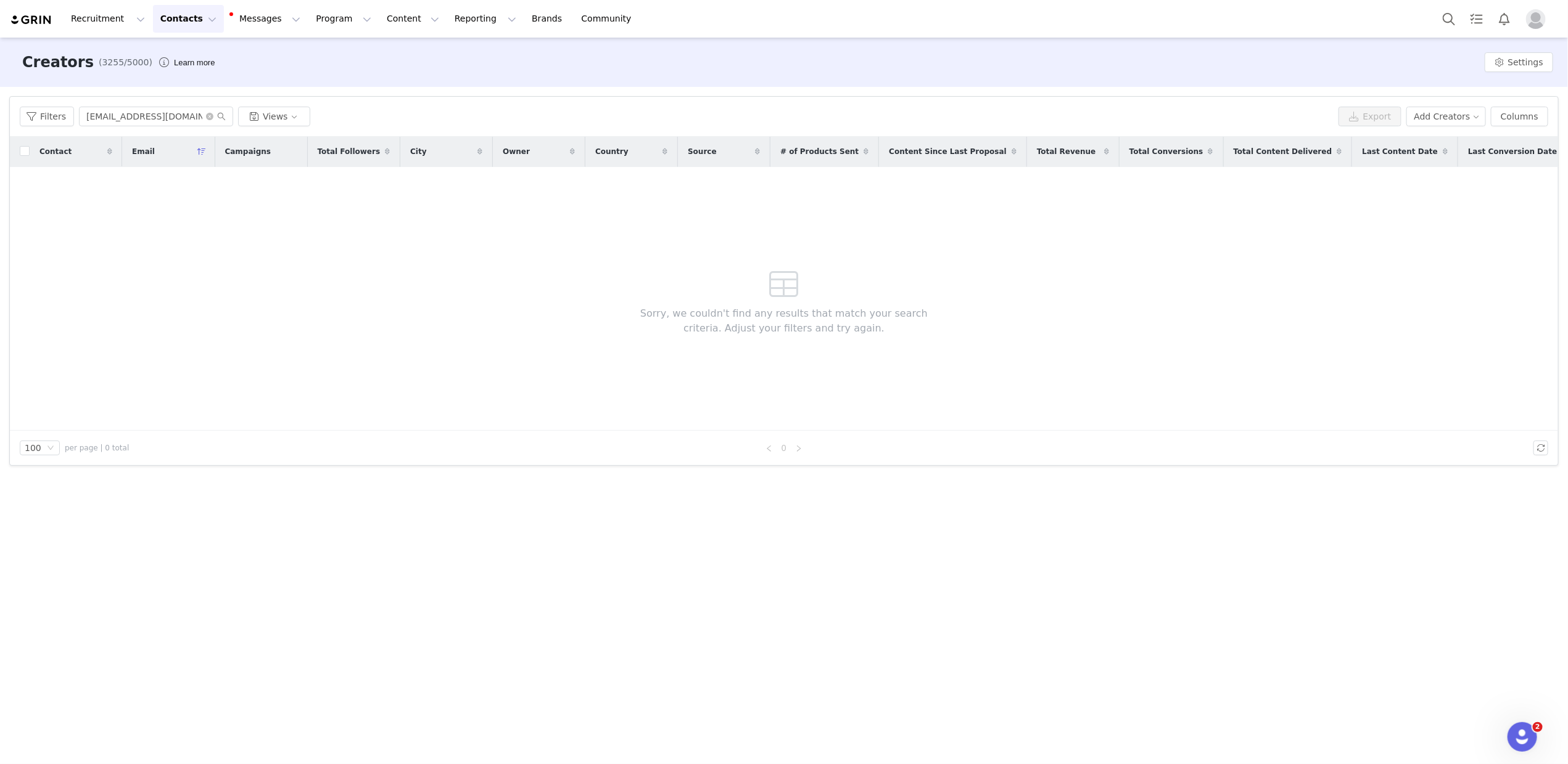
click at [175, 22] on button "Contacts Contacts" at bounding box center [188, 19] width 71 height 28
click at [202, 100] on div "Applicants" at bounding box center [193, 100] width 83 height 13
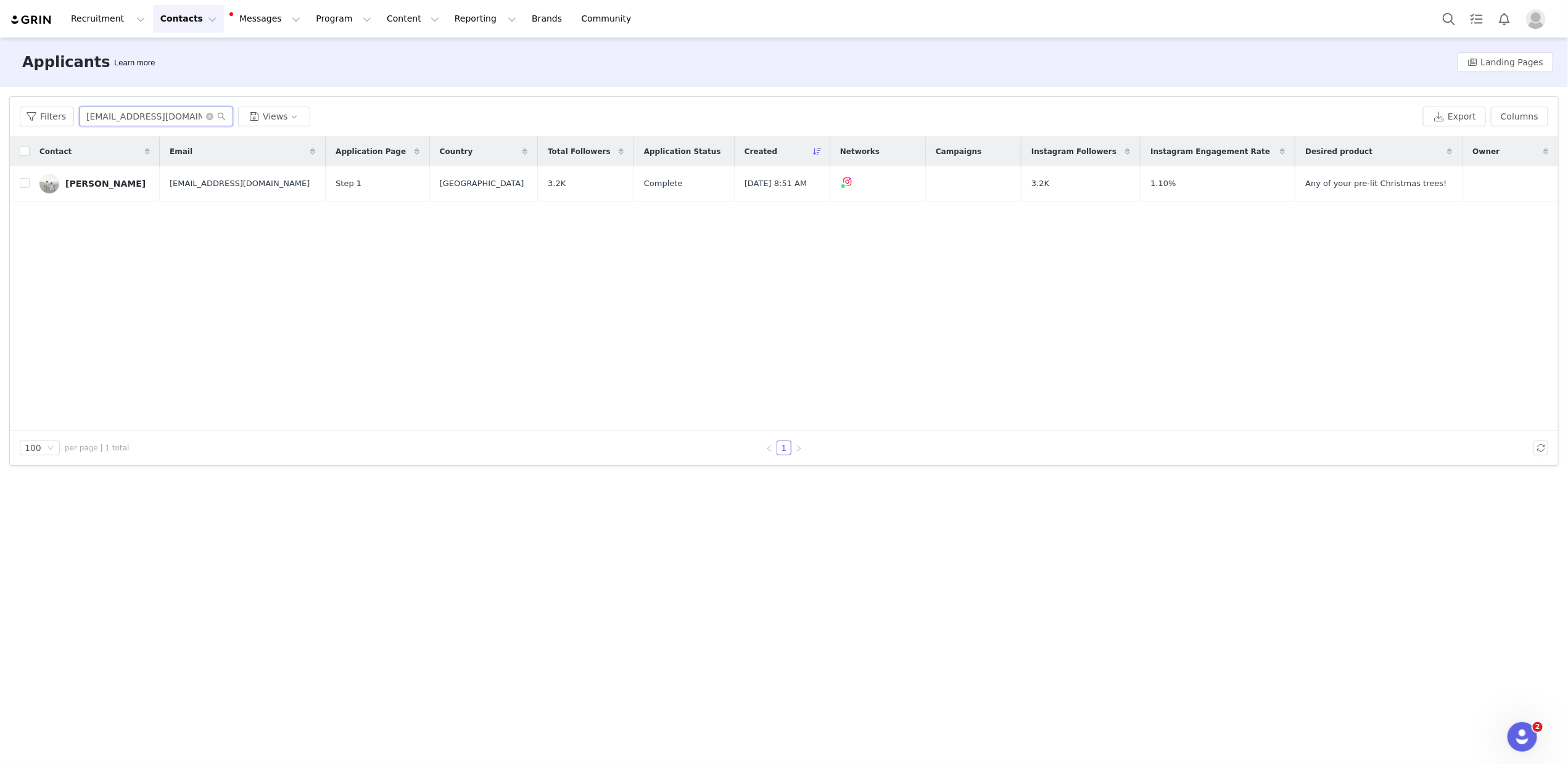
click at [197, 112] on input "[EMAIL_ADDRESS][DOMAIN_NAME]" at bounding box center [156, 116] width 154 height 20
paste input "[EMAIL_ADDRESS][DOMAIN_NAME]"
type input "[EMAIL_ADDRESS][DOMAIN_NAME]"
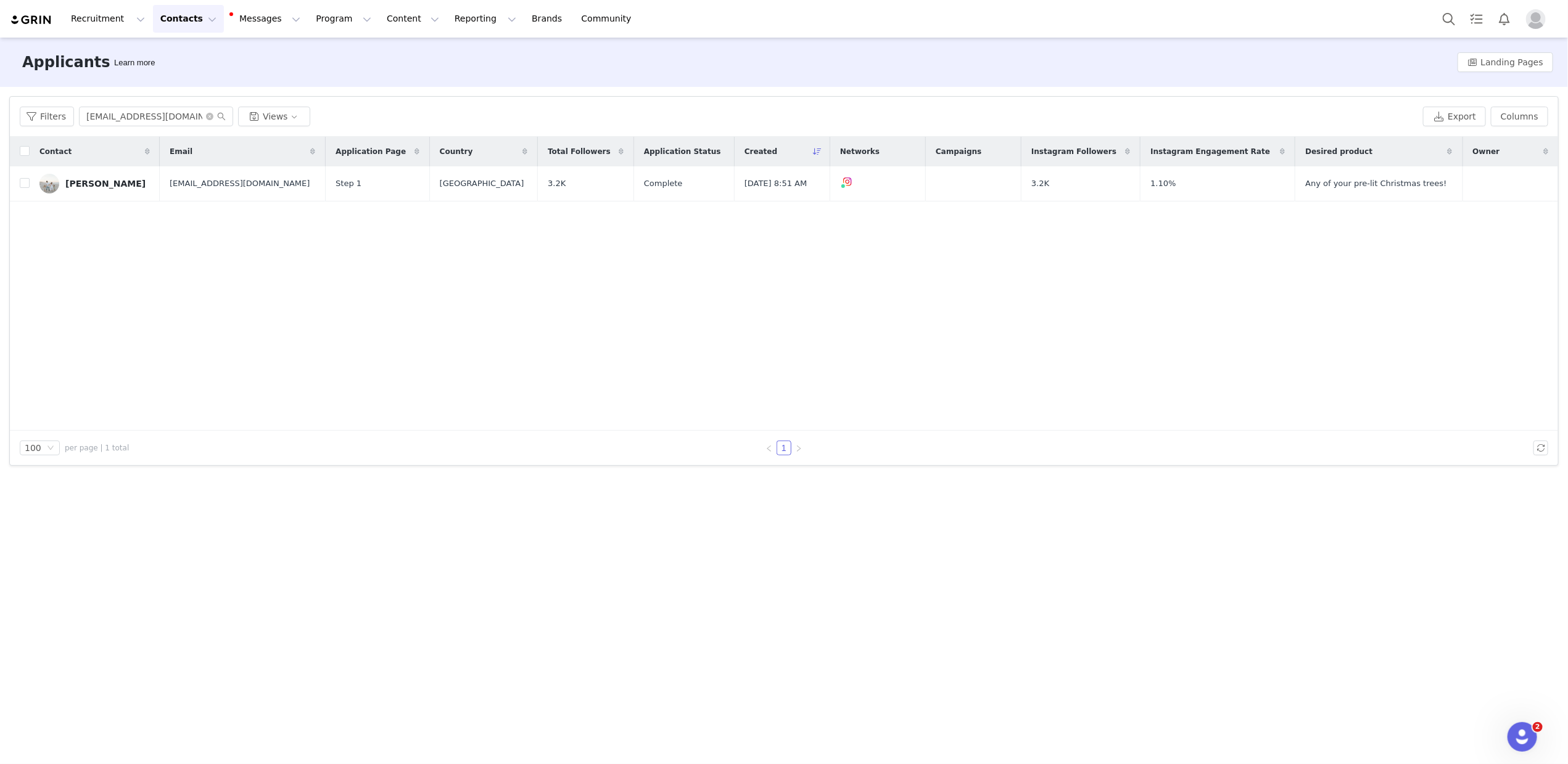
click at [234, 243] on div "Contact Email Application Page Country Total Followers Application Status Creat…" at bounding box center [784, 283] width 1548 height 294
click at [197, 111] on input "[EMAIL_ADDRESS][DOMAIN_NAME]" at bounding box center [156, 116] width 154 height 20
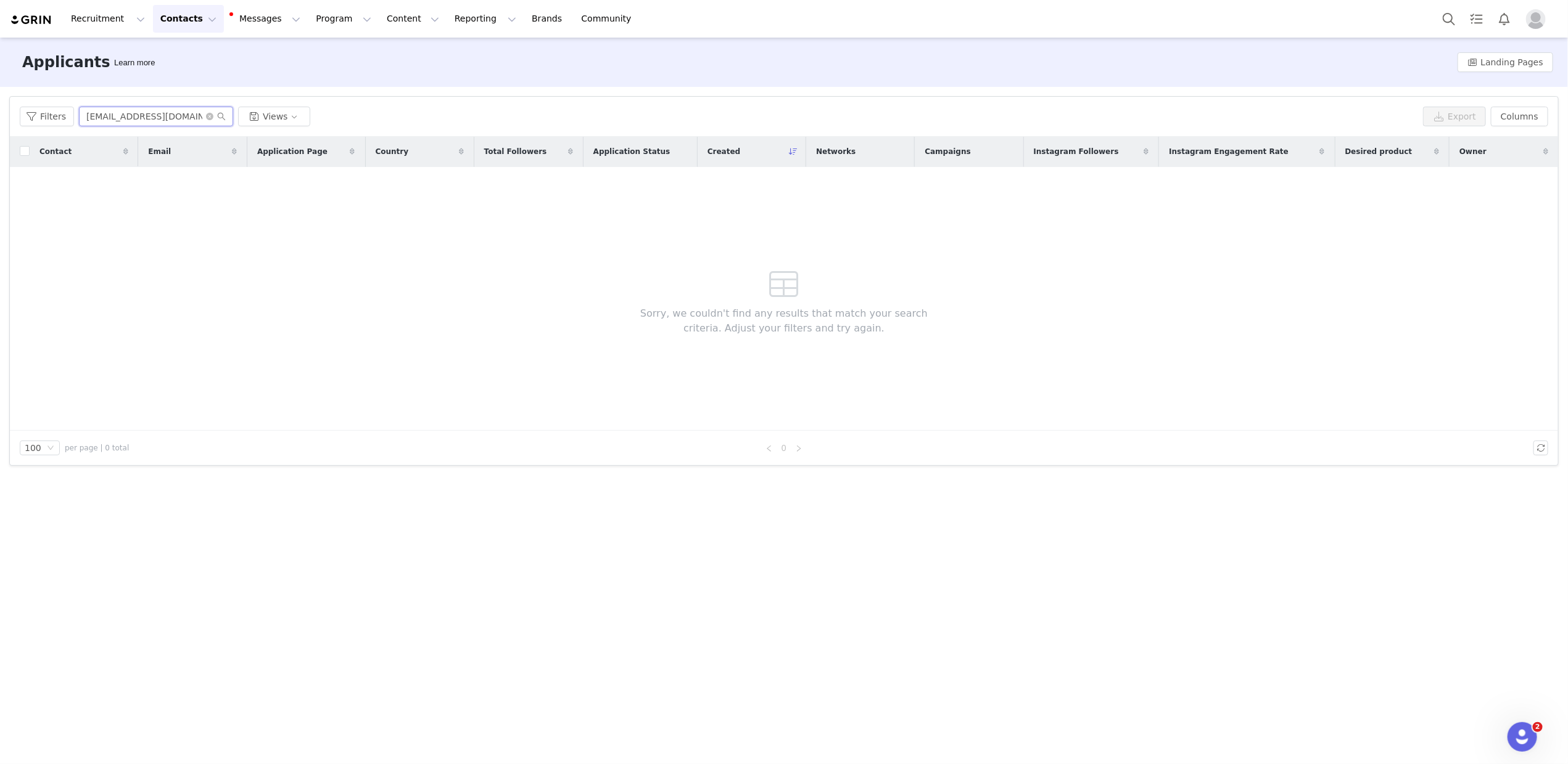
click at [119, 118] on input "[EMAIL_ADDRESS][DOMAIN_NAME]" at bounding box center [156, 116] width 154 height 20
click at [112, 118] on input "[EMAIL_ADDRESS][DOMAIN_NAME]" at bounding box center [156, 116] width 154 height 20
click at [115, 118] on input "[EMAIL_ADDRESS][DOMAIN_NAME]" at bounding box center [156, 116] width 154 height 20
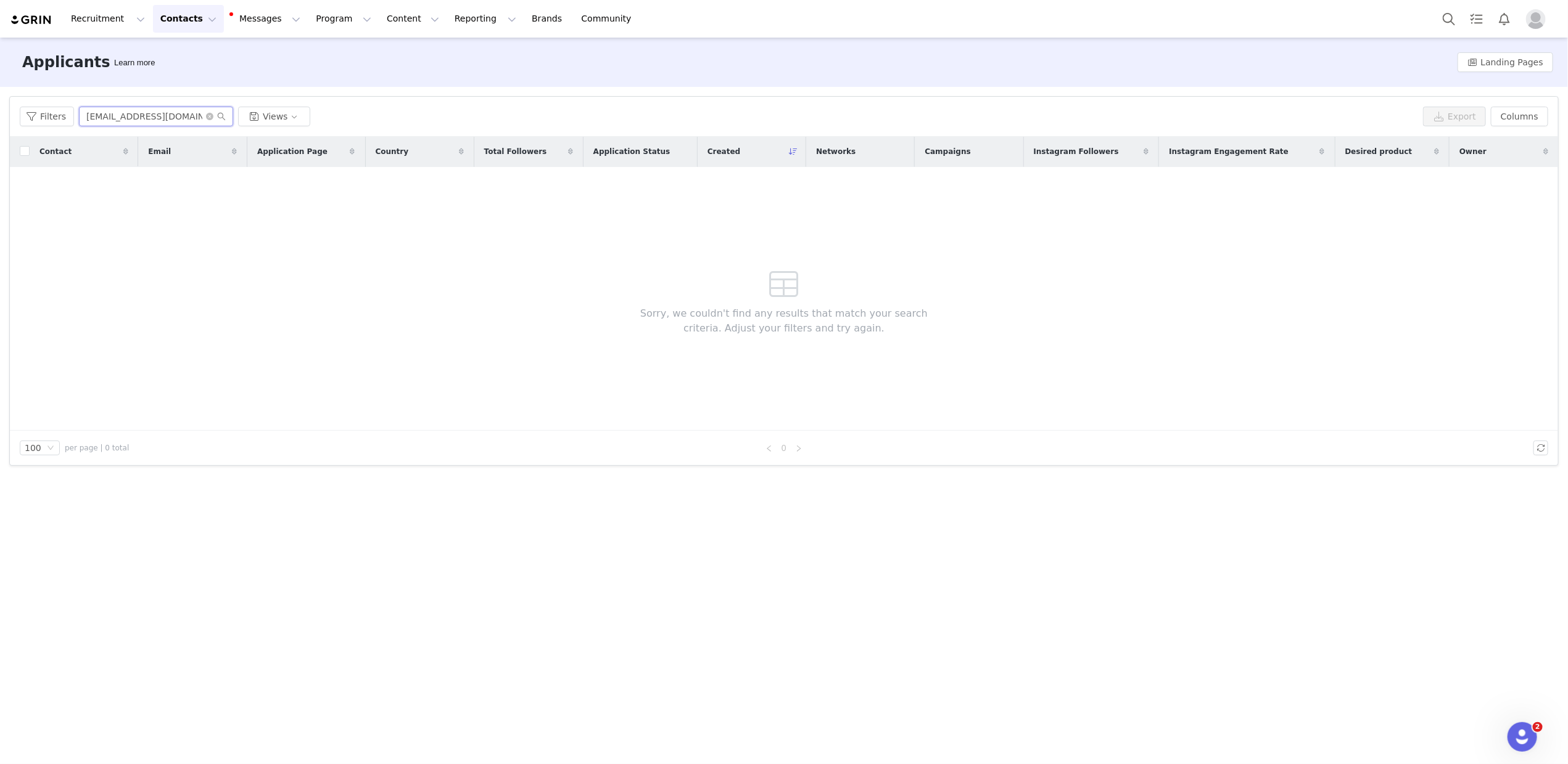
click at [115, 118] on input "[EMAIL_ADDRESS][DOMAIN_NAME]" at bounding box center [156, 116] width 154 height 20
paste input "[EMAIL_ADDRESS][DOMAIN_NAME]"
type input "[EMAIL_ADDRESS][DOMAIN_NAME]"
click at [184, 22] on button "Contacts Contacts" at bounding box center [188, 19] width 71 height 28
click at [197, 54] on div "Creators" at bounding box center [193, 55] width 83 height 13
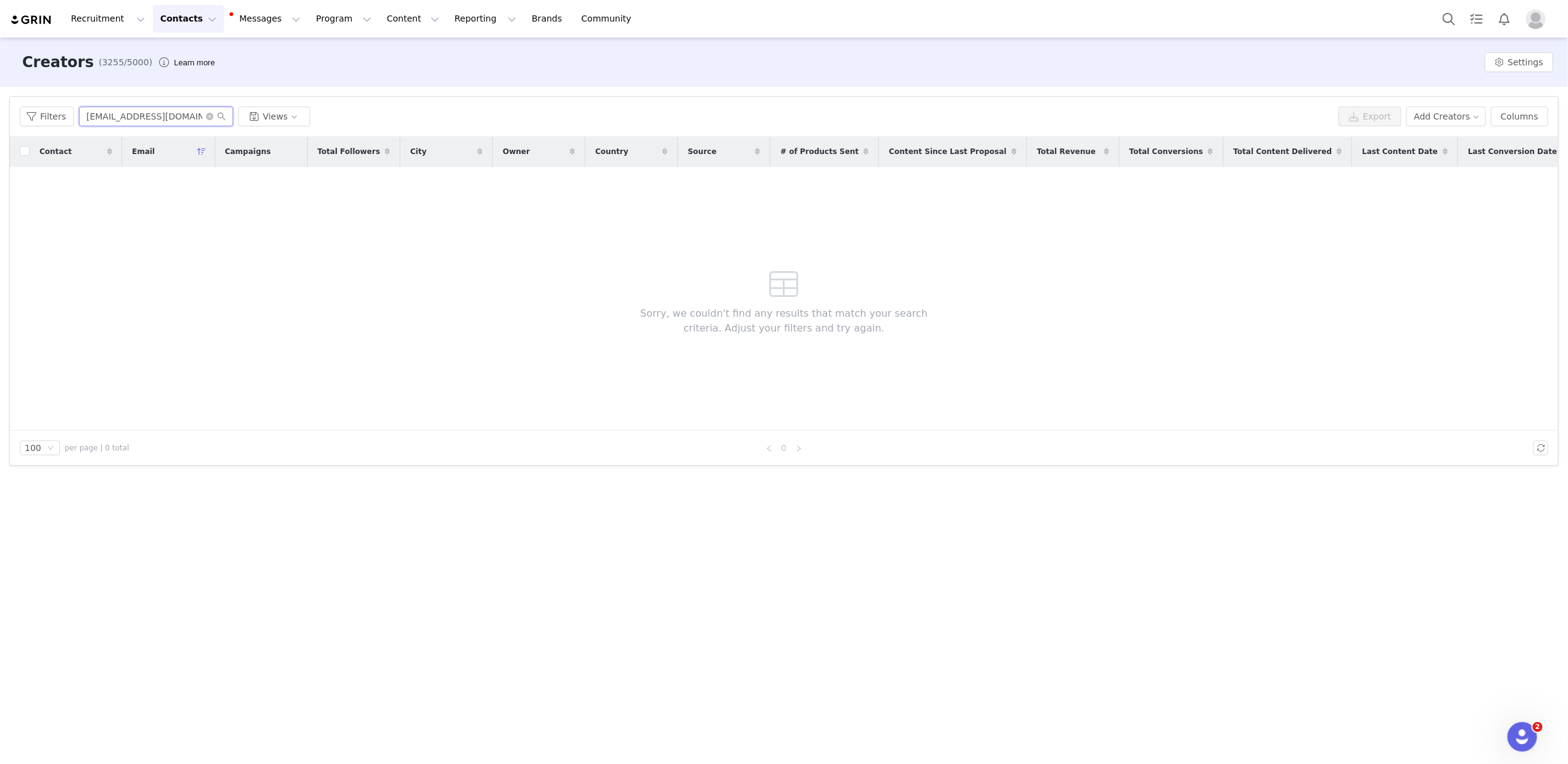
click at [177, 109] on input "[EMAIL_ADDRESS][DOMAIN_NAME]" at bounding box center [156, 116] width 154 height 20
paste input "[EMAIL_ADDRESS][DOMAIN_NAME]"
type input "[EMAIL_ADDRESS][DOMAIN_NAME]"
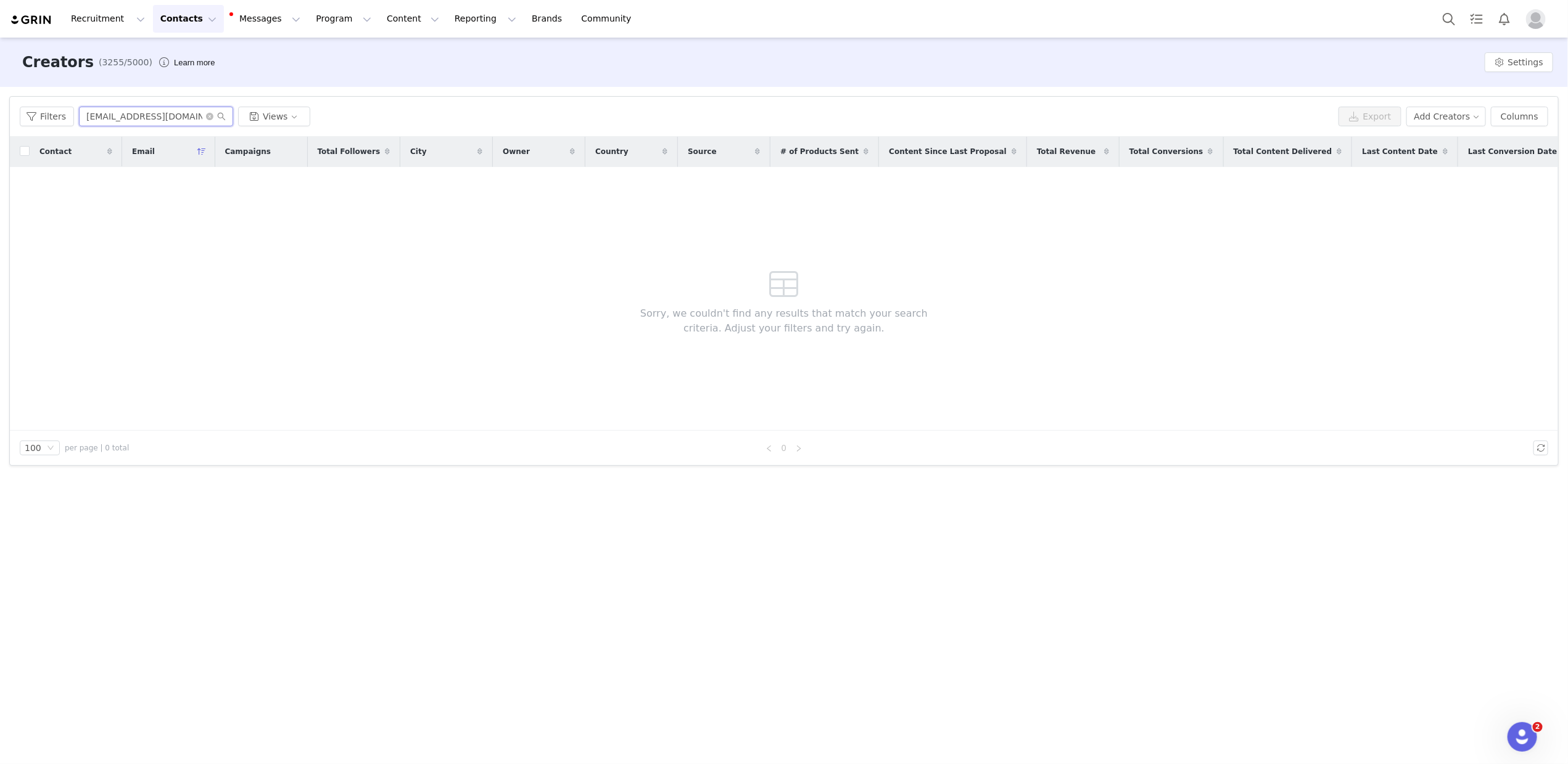
click at [151, 115] on input "[EMAIL_ADDRESS][DOMAIN_NAME]" at bounding box center [156, 116] width 154 height 20
paste input "[PERSON_NAME]"
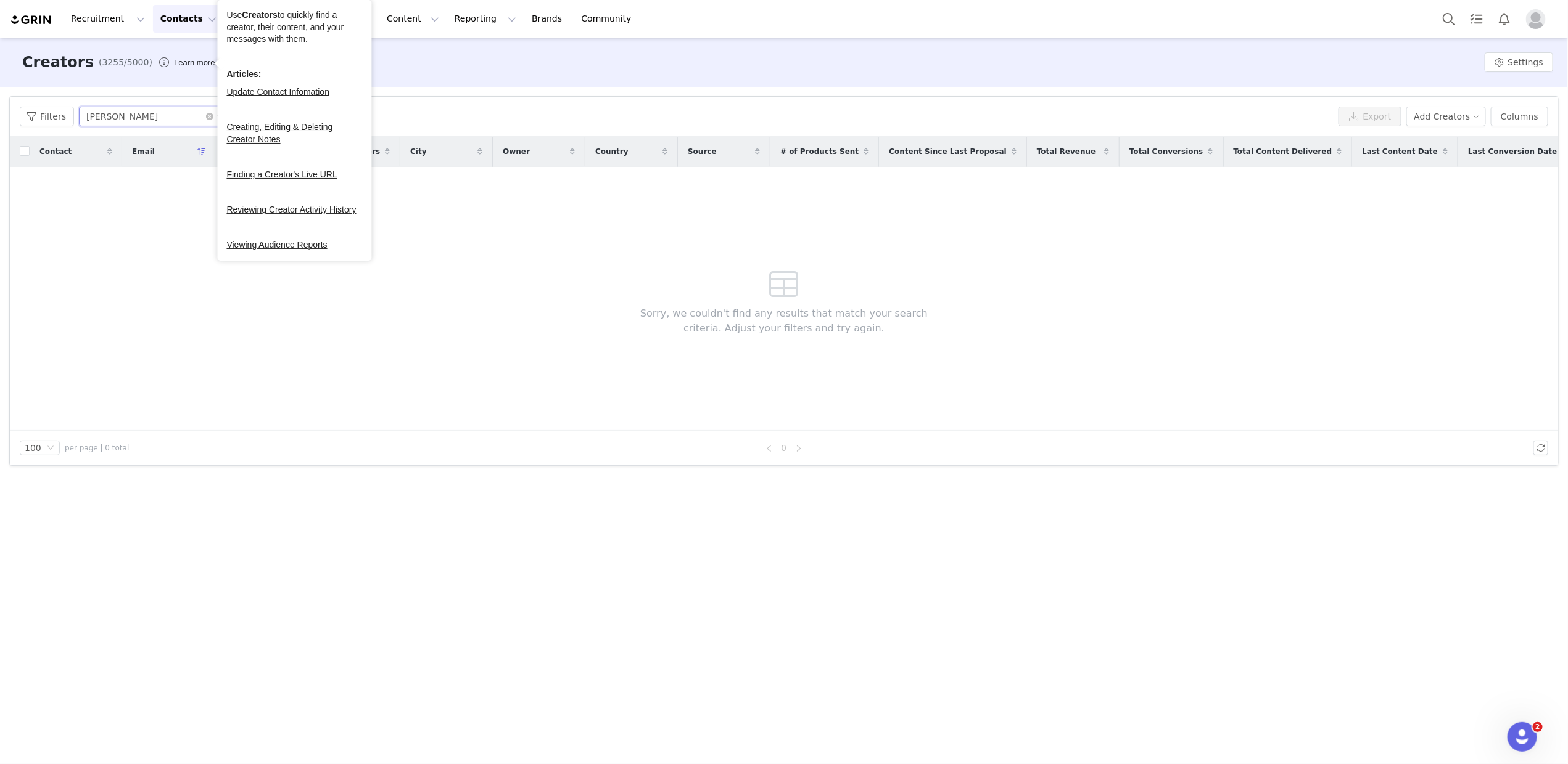
type input "[PERSON_NAME]"
click at [193, 29] on button "Contacts Contacts" at bounding box center [188, 19] width 71 height 28
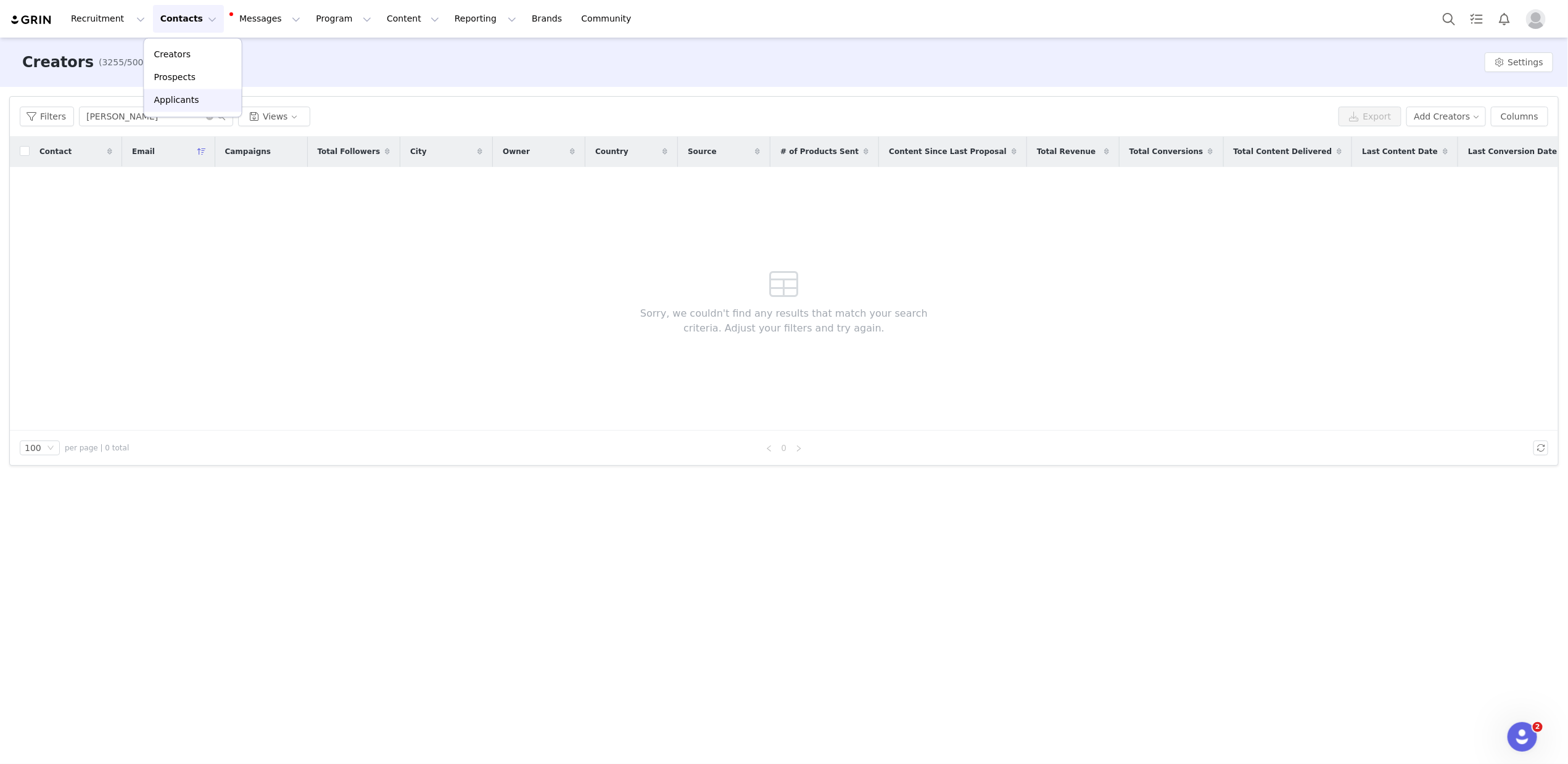
click at [197, 102] on div "Applicants" at bounding box center [193, 100] width 83 height 13
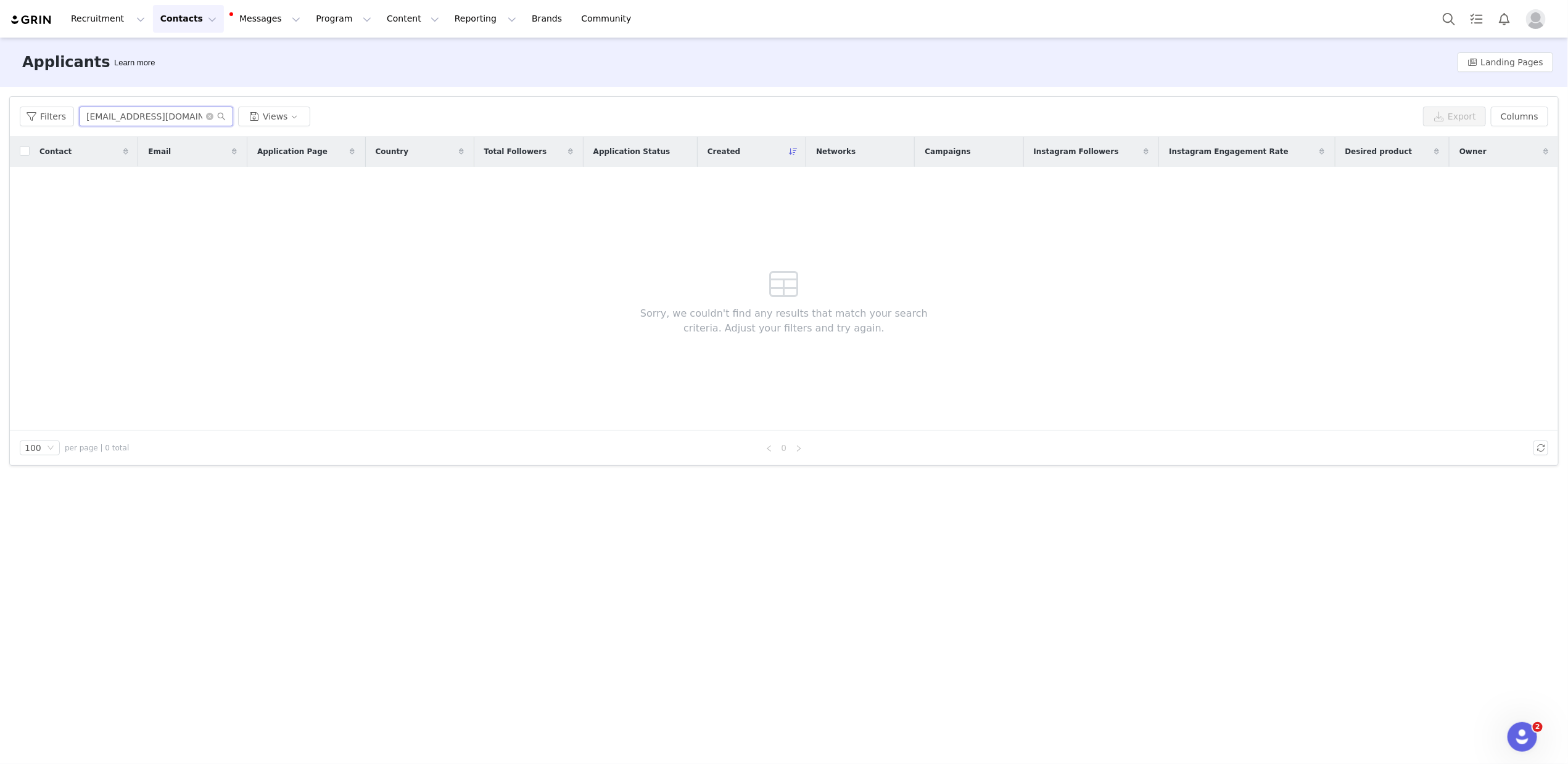
click at [165, 119] on input "[EMAIL_ADDRESS][DOMAIN_NAME]" at bounding box center [156, 116] width 154 height 20
paste input "[PERSON_NAME]"
type input "[PERSON_NAME]"
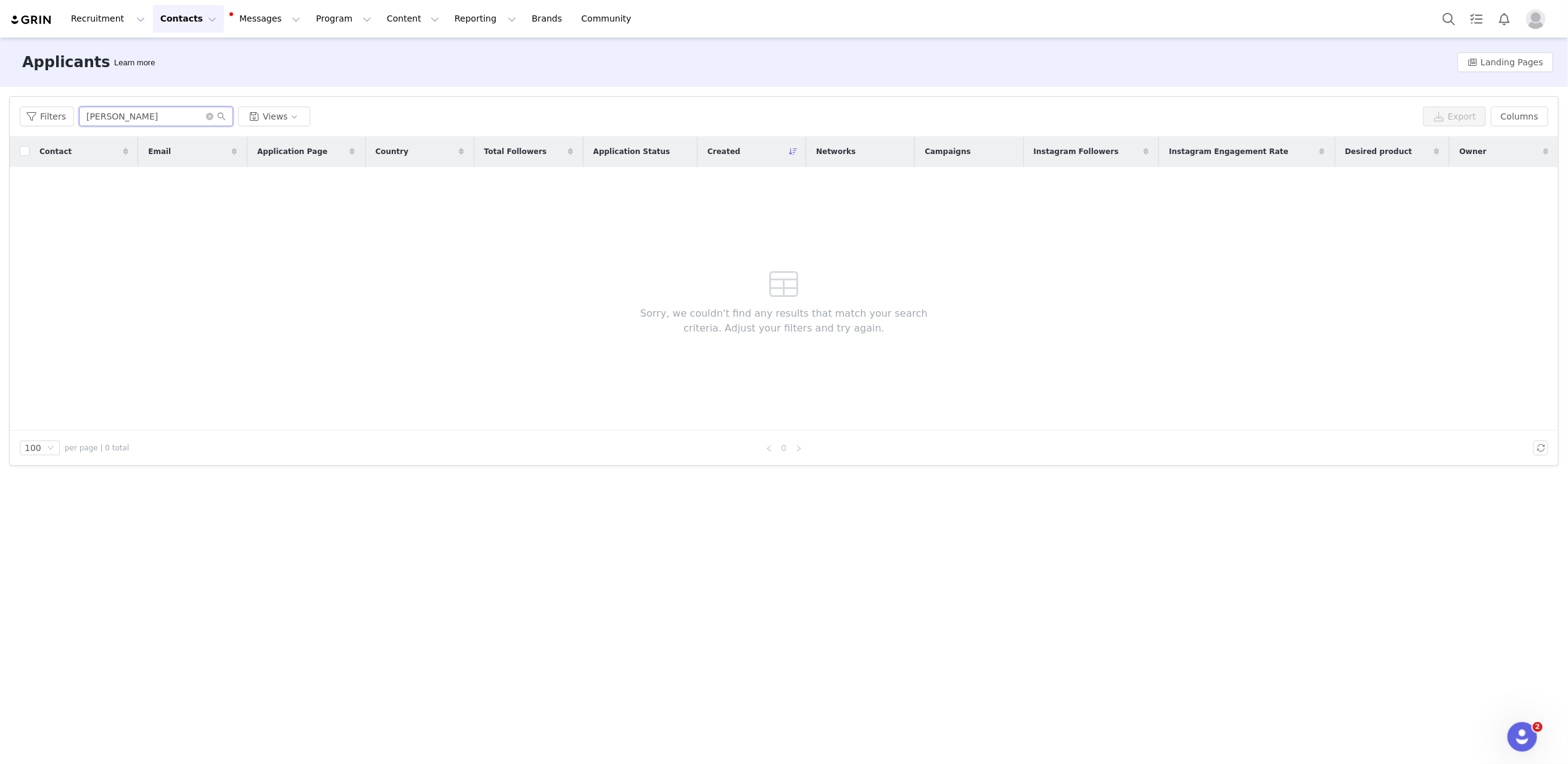
click at [96, 109] on input "[PERSON_NAME]" at bounding box center [156, 116] width 154 height 20
paste input "[EMAIL_ADDRESS][DOMAIN_NAME]"
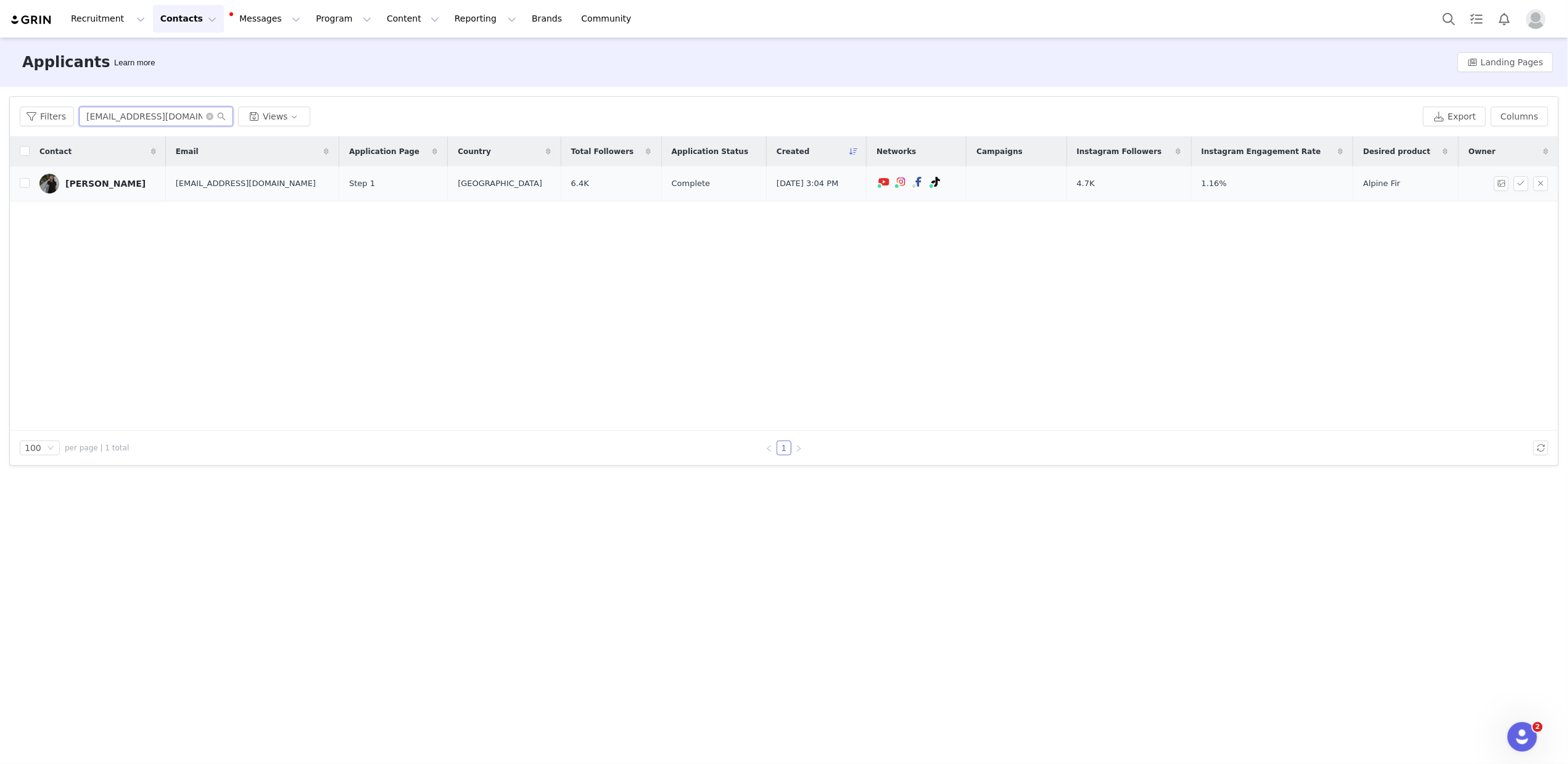
type input "[EMAIL_ADDRESS][DOMAIN_NAME]"
click at [77, 179] on div "[PERSON_NAME]" at bounding box center [105, 183] width 80 height 10
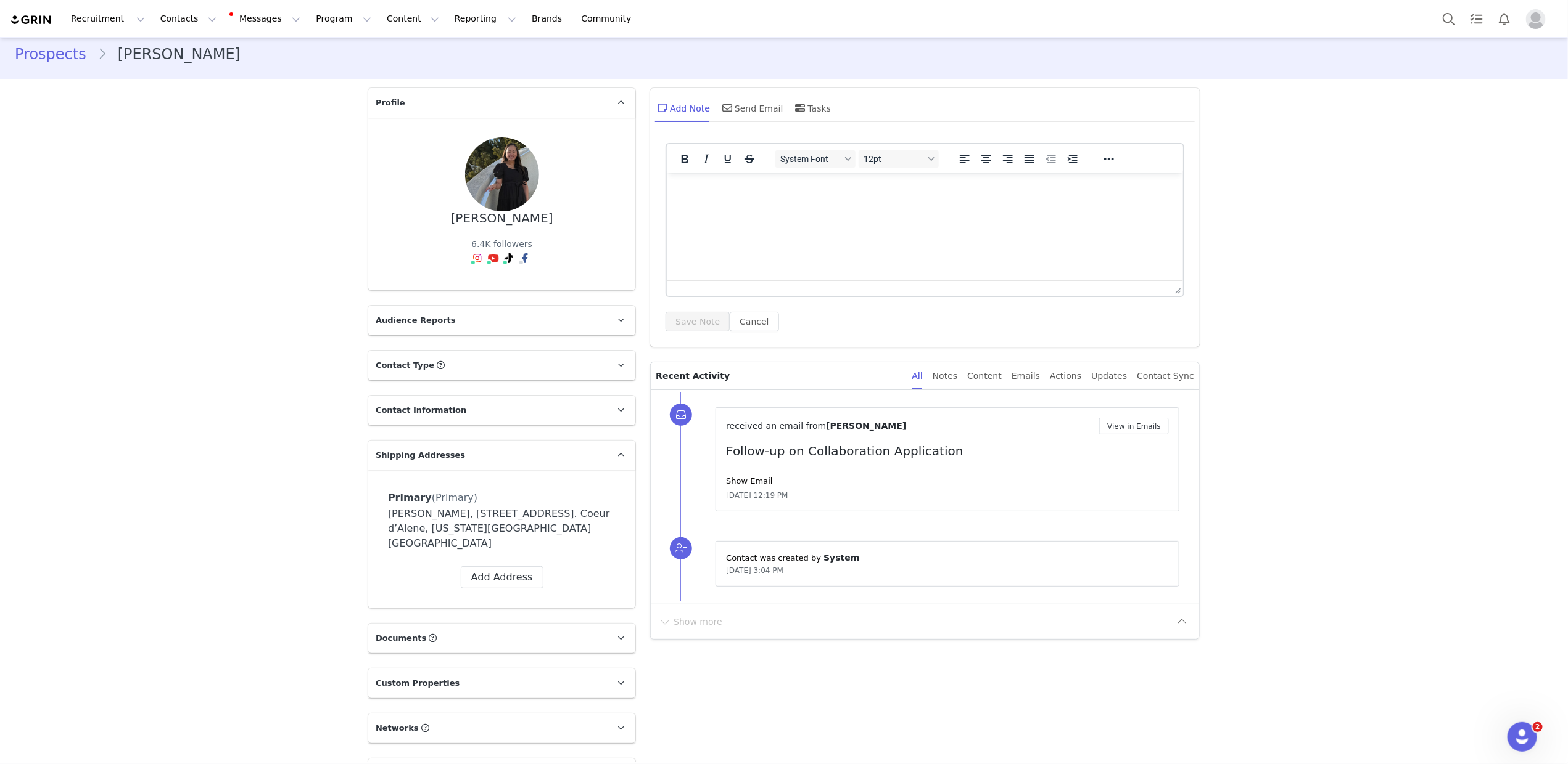
scroll to position [12, 0]
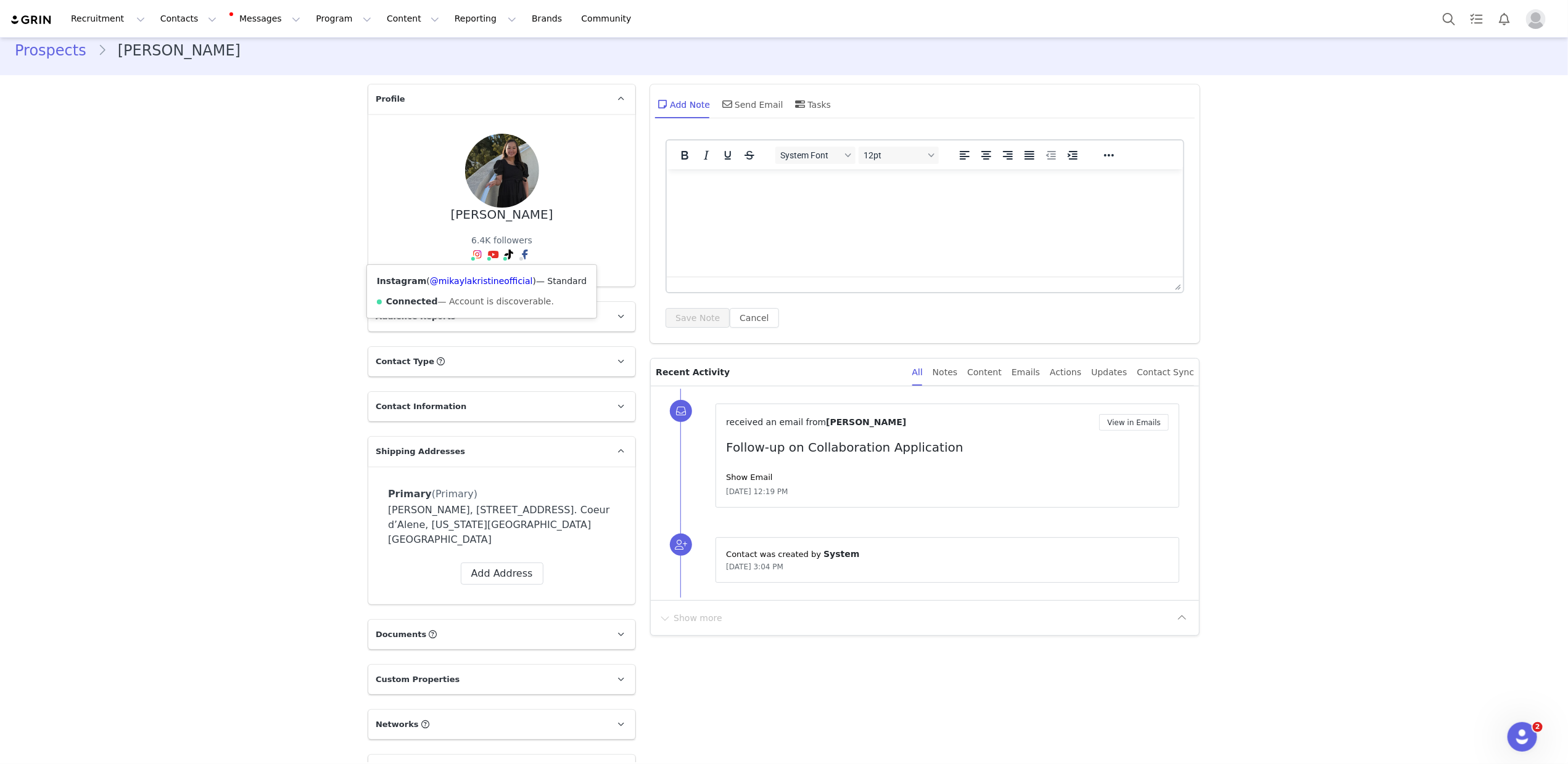
click at [469, 285] on div "Instagram ( @mikaylakristineofficial ) — Standard Connected — Account is discov…" at bounding box center [481, 291] width 229 height 53
click at [469, 278] on link "@mikaylakristineofficial" at bounding box center [481, 281] width 103 height 10
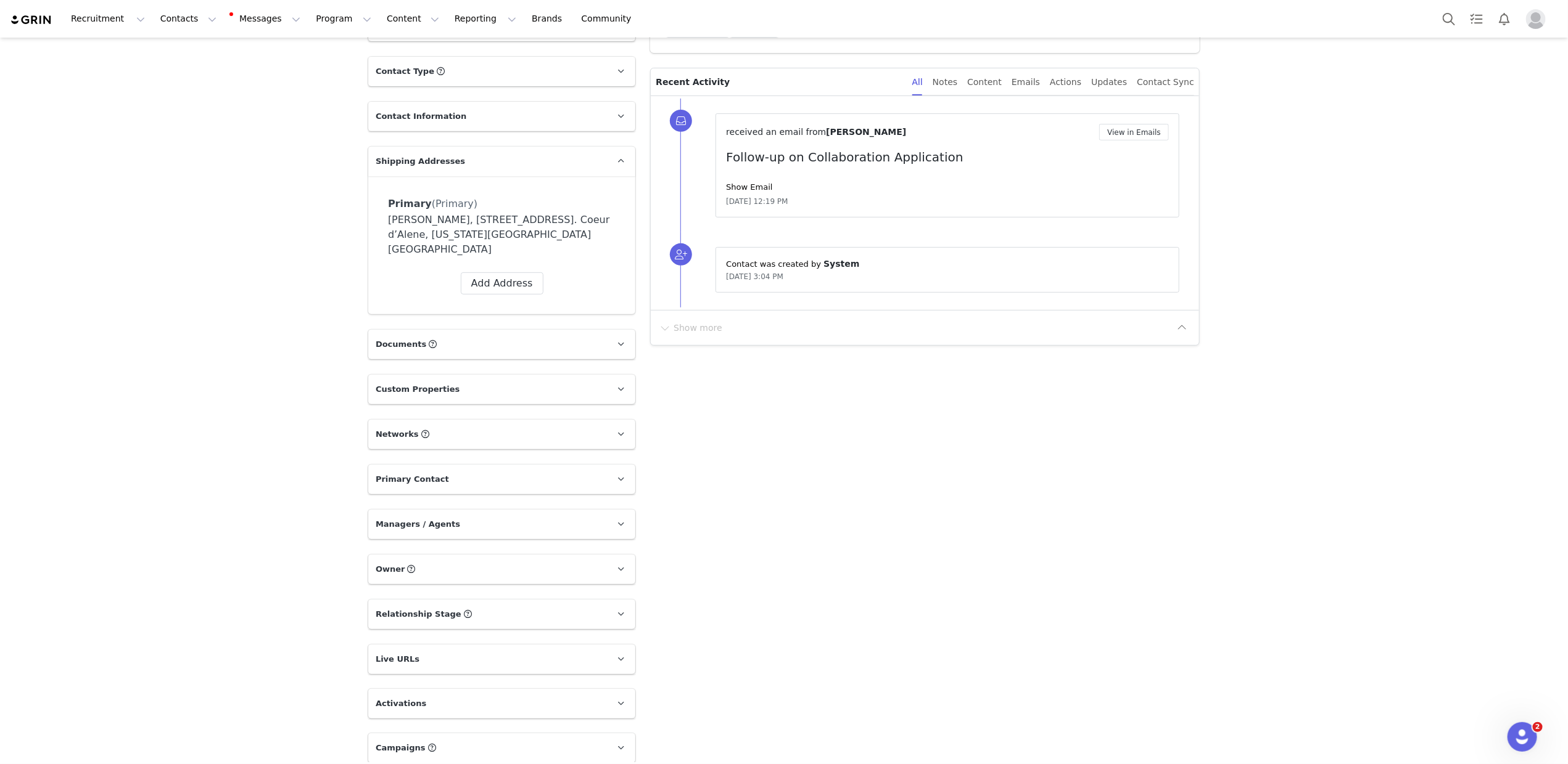
scroll to position [342, 0]
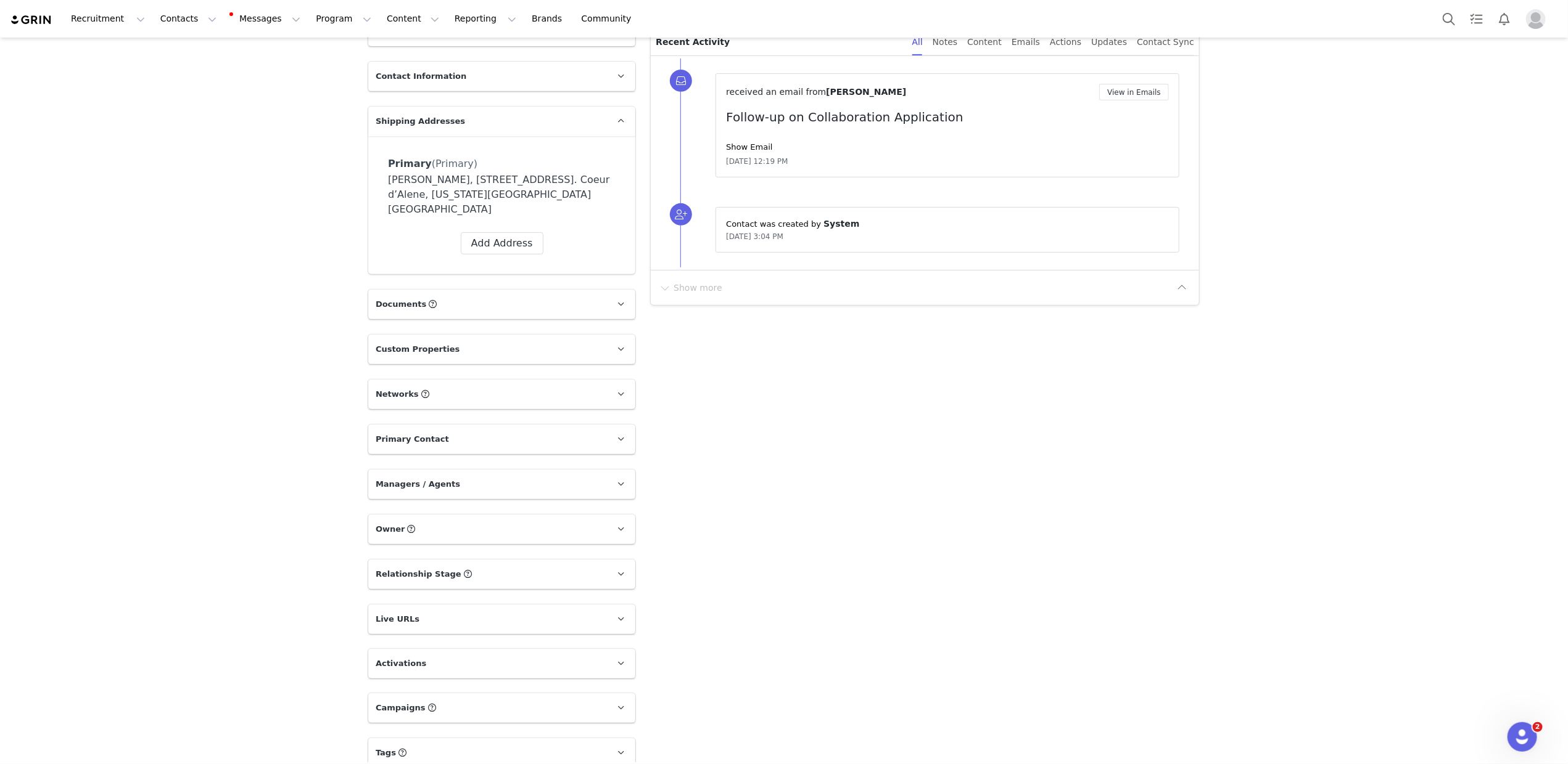
click at [416, 270] on div "Profile [PERSON_NAME] 6.4K followers Instagram ( @mikaylakristineofficial ) — S…" at bounding box center [501, 261] width 282 height 1029
click at [416, 298] on span "Documents" at bounding box center [401, 304] width 51 height 12
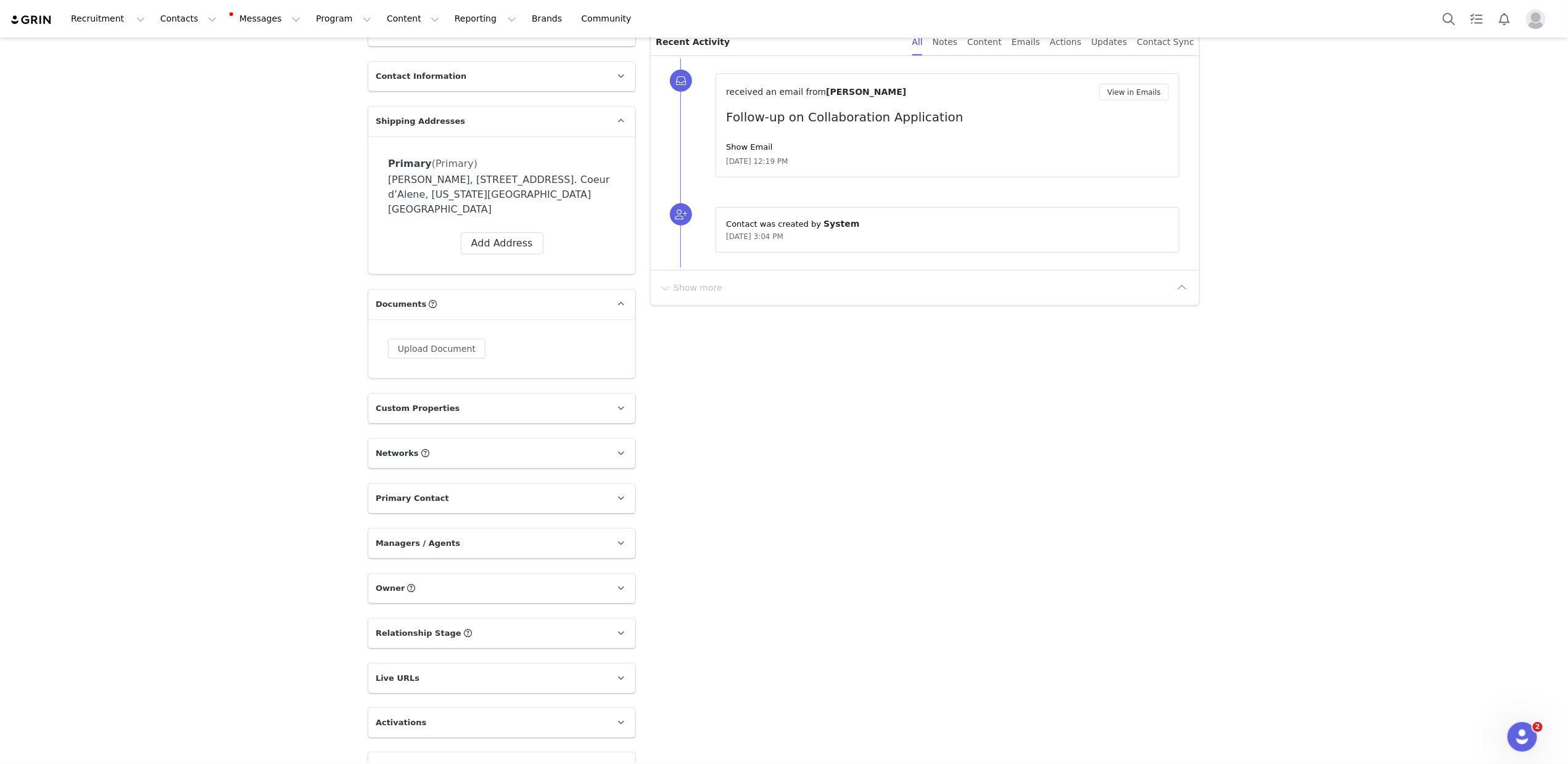
click at [449, 402] on span "Custom Properties" at bounding box center [417, 408] width 84 height 12
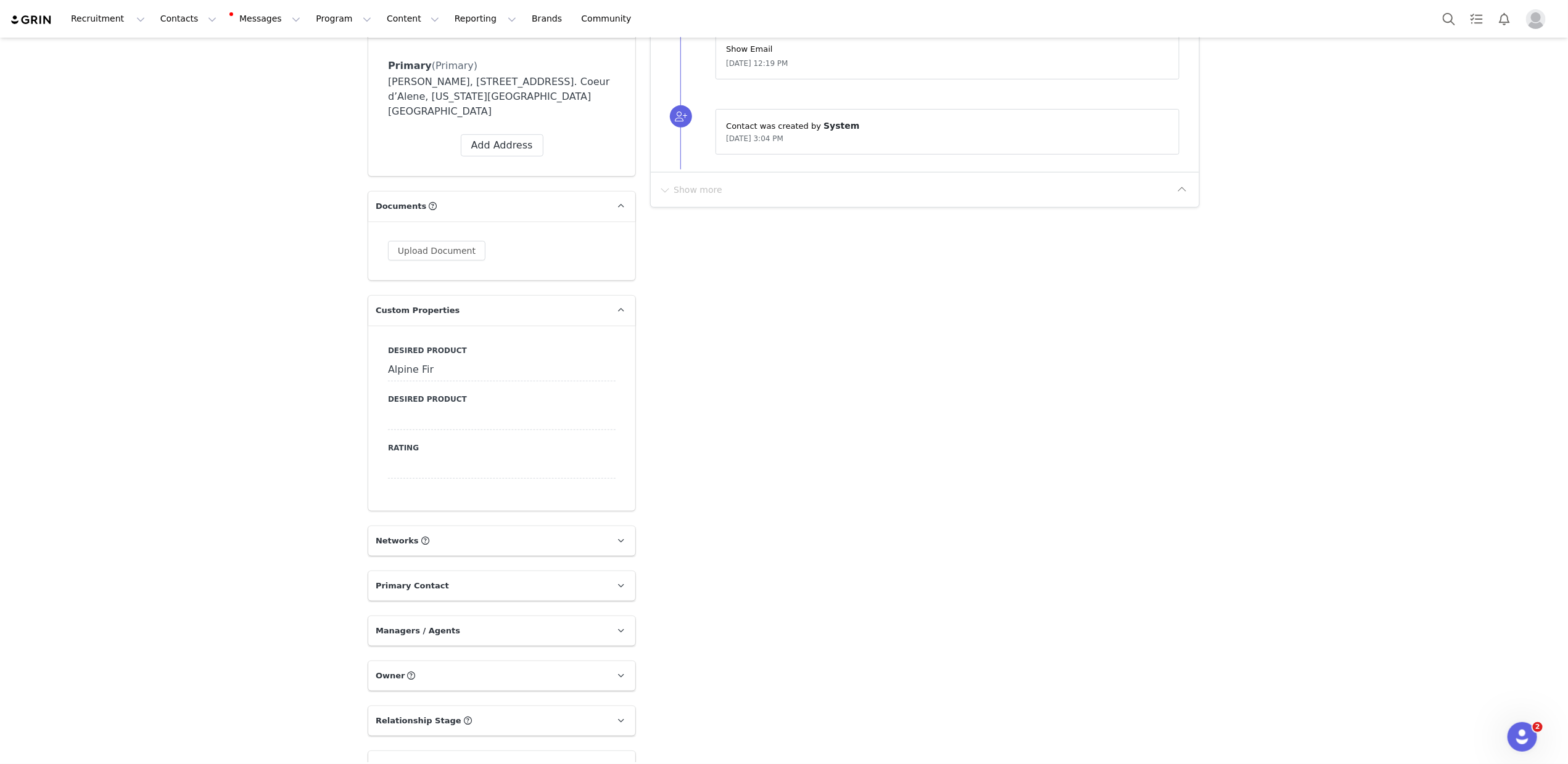
scroll to position [470, 0]
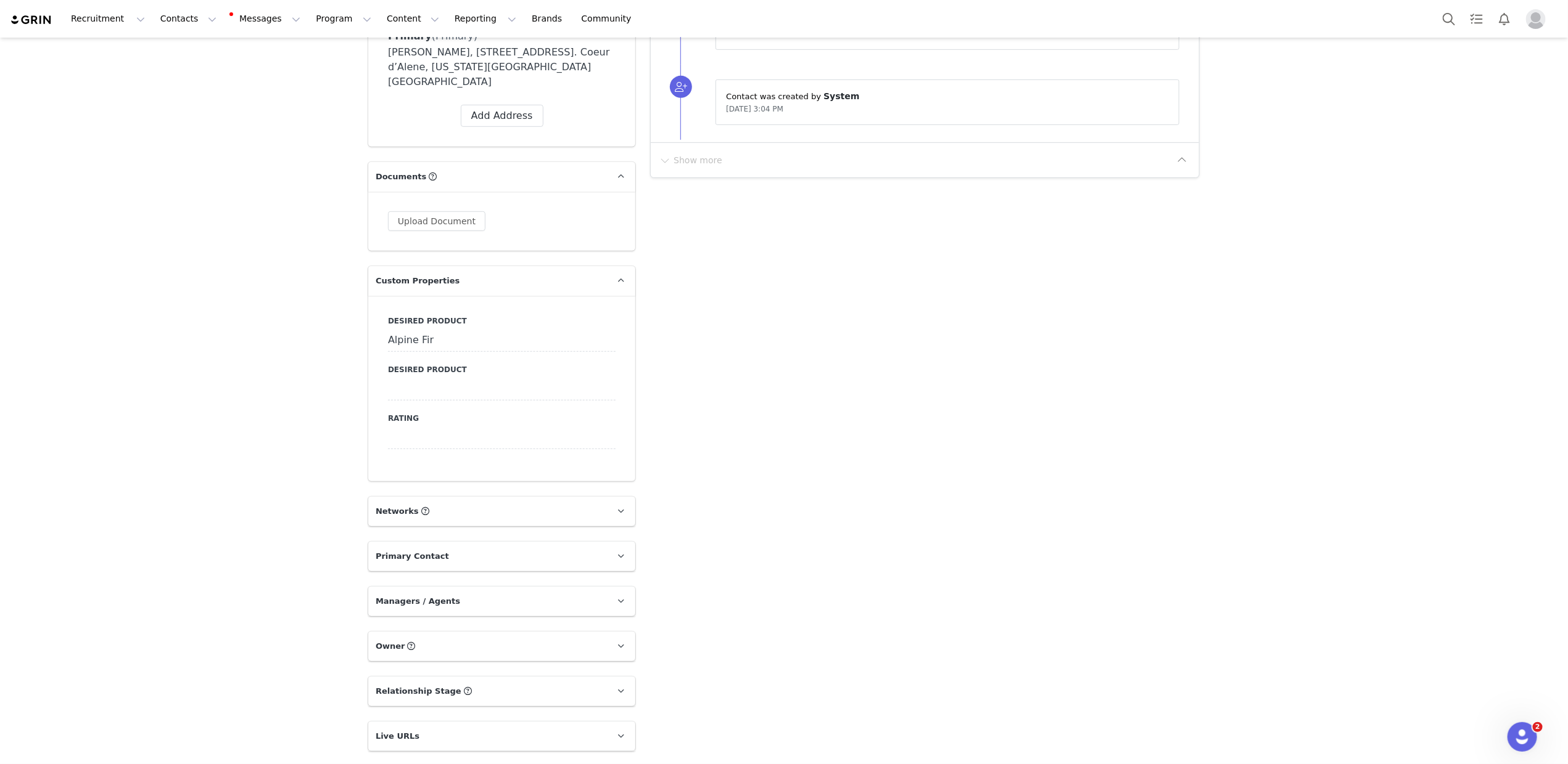
click at [529, 499] on p "Networks You can add or change your creators network URL' here, your active cre…" at bounding box center [487, 511] width 238 height 29
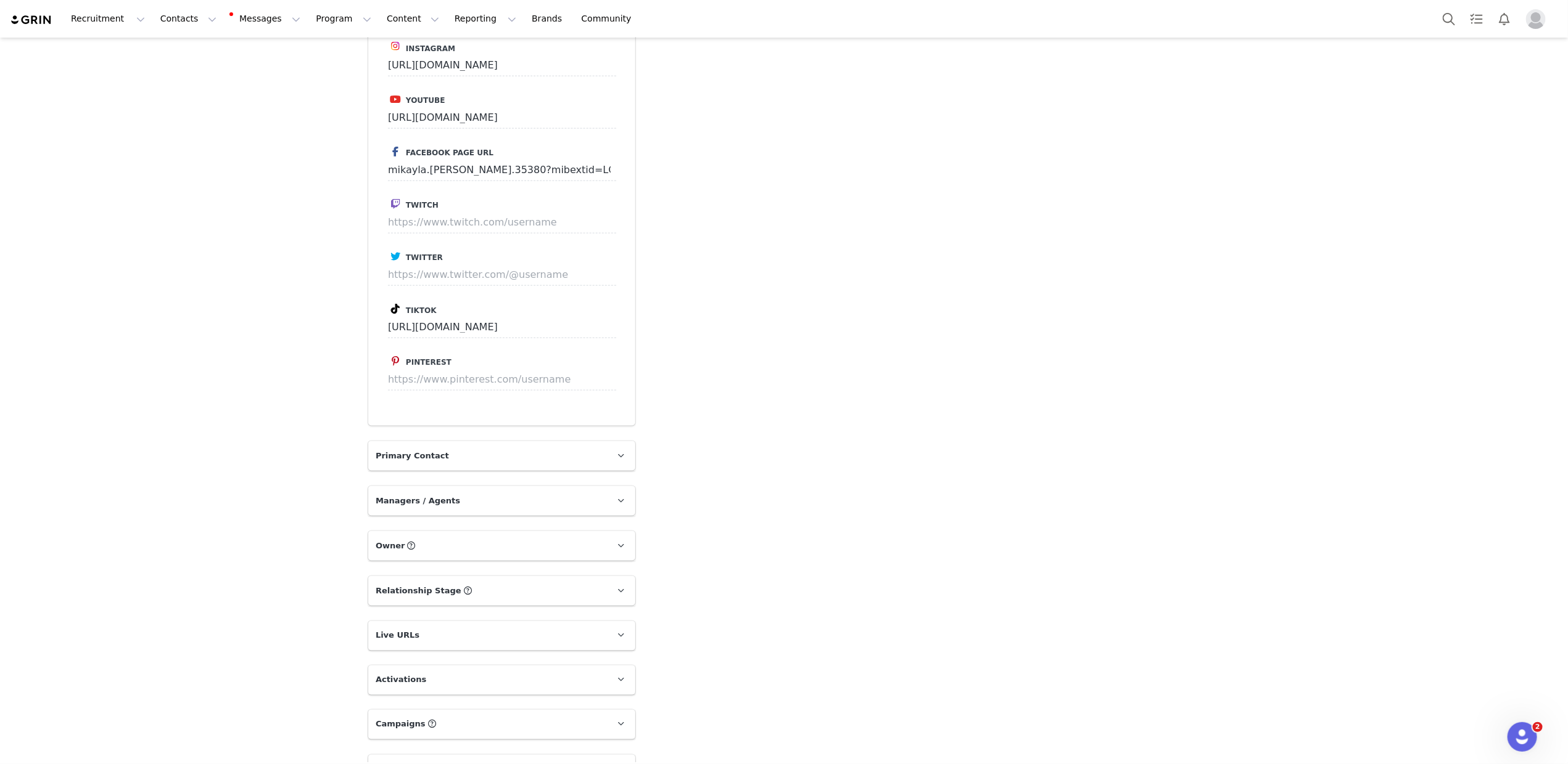
scroll to position [993, 0]
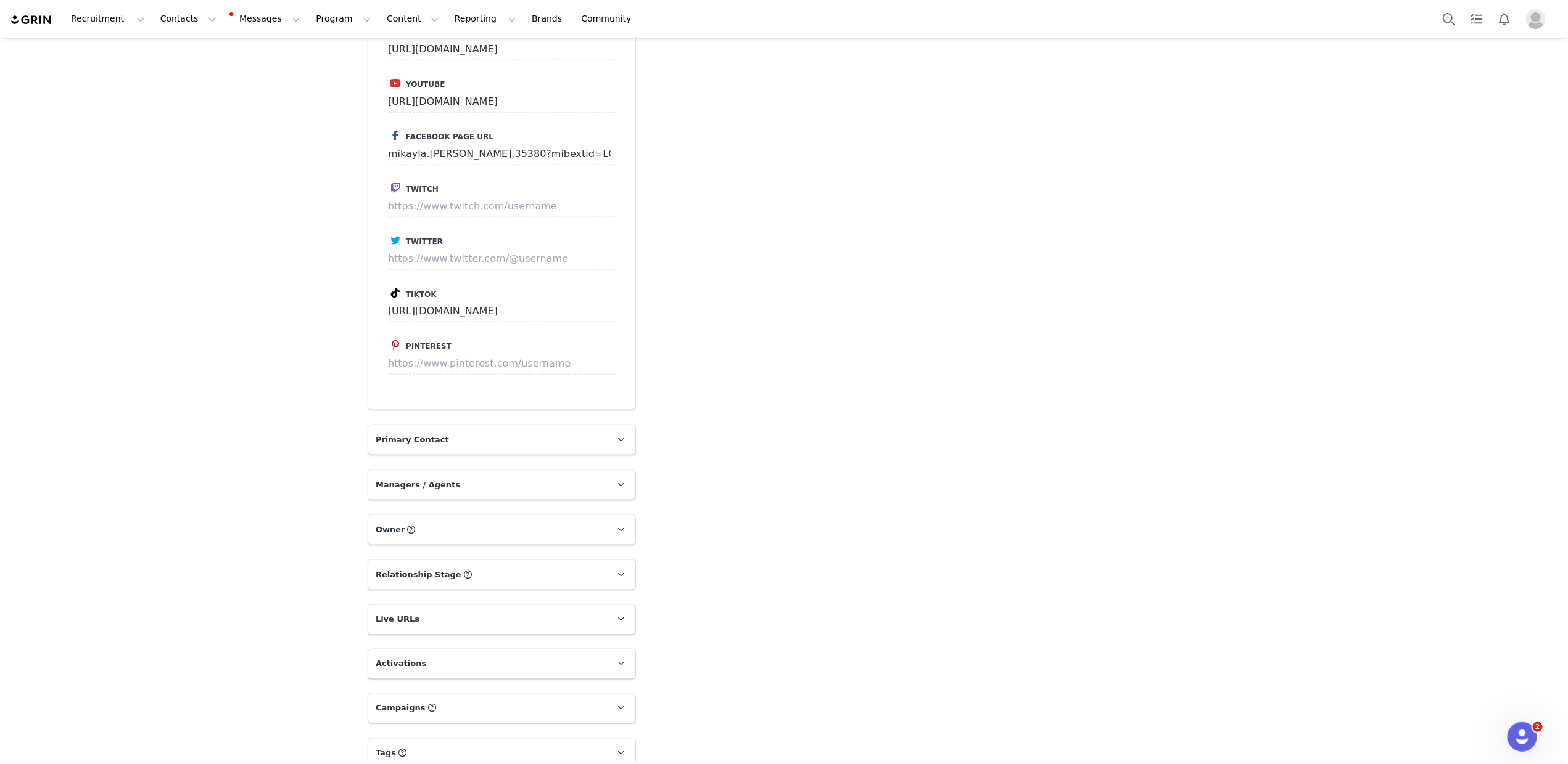
click at [433, 434] on span "Primary Contact" at bounding box center [412, 440] width 74 height 12
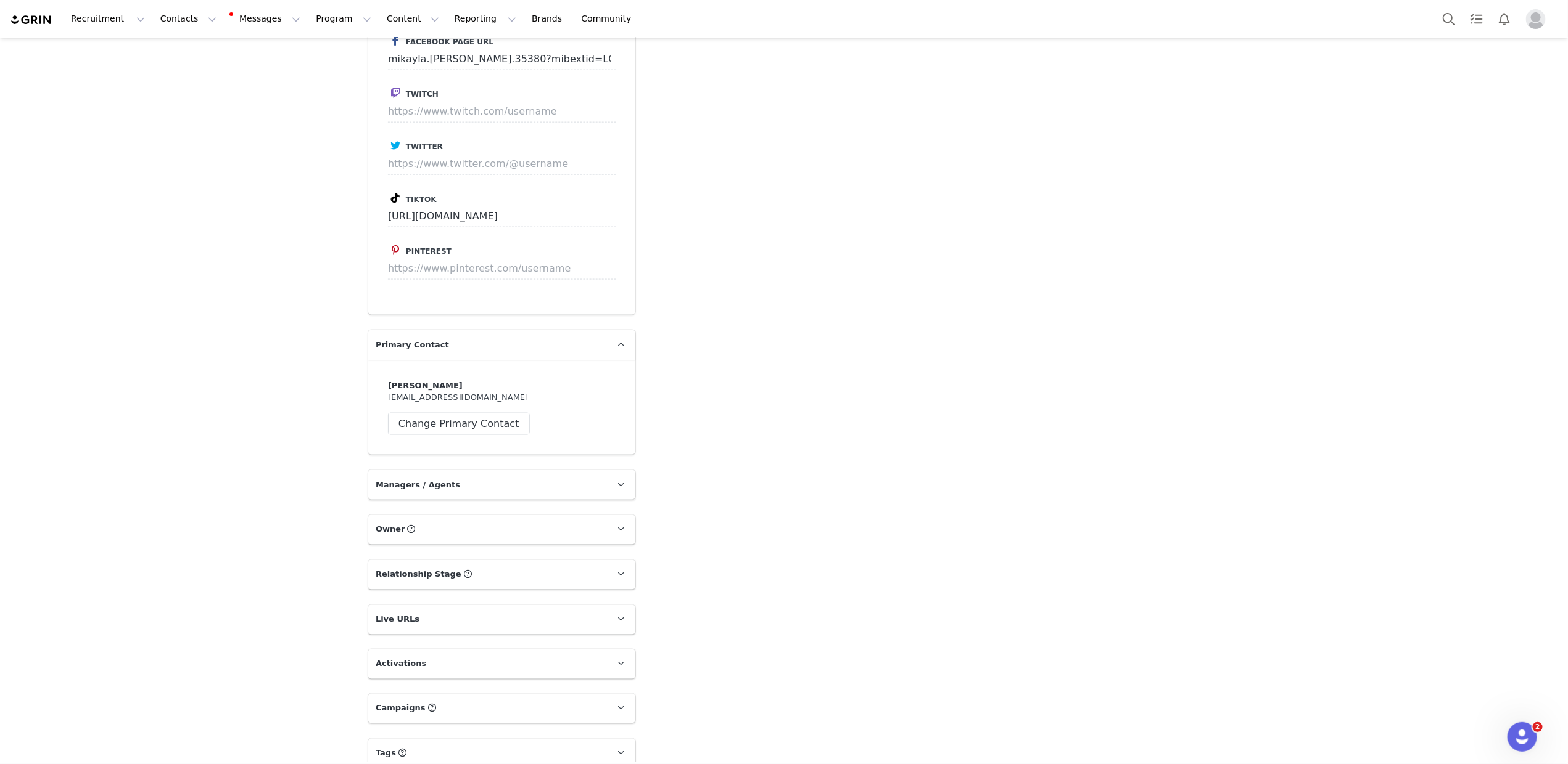
click at [464, 473] on p "Managers / Agents" at bounding box center [487, 485] width 238 height 29
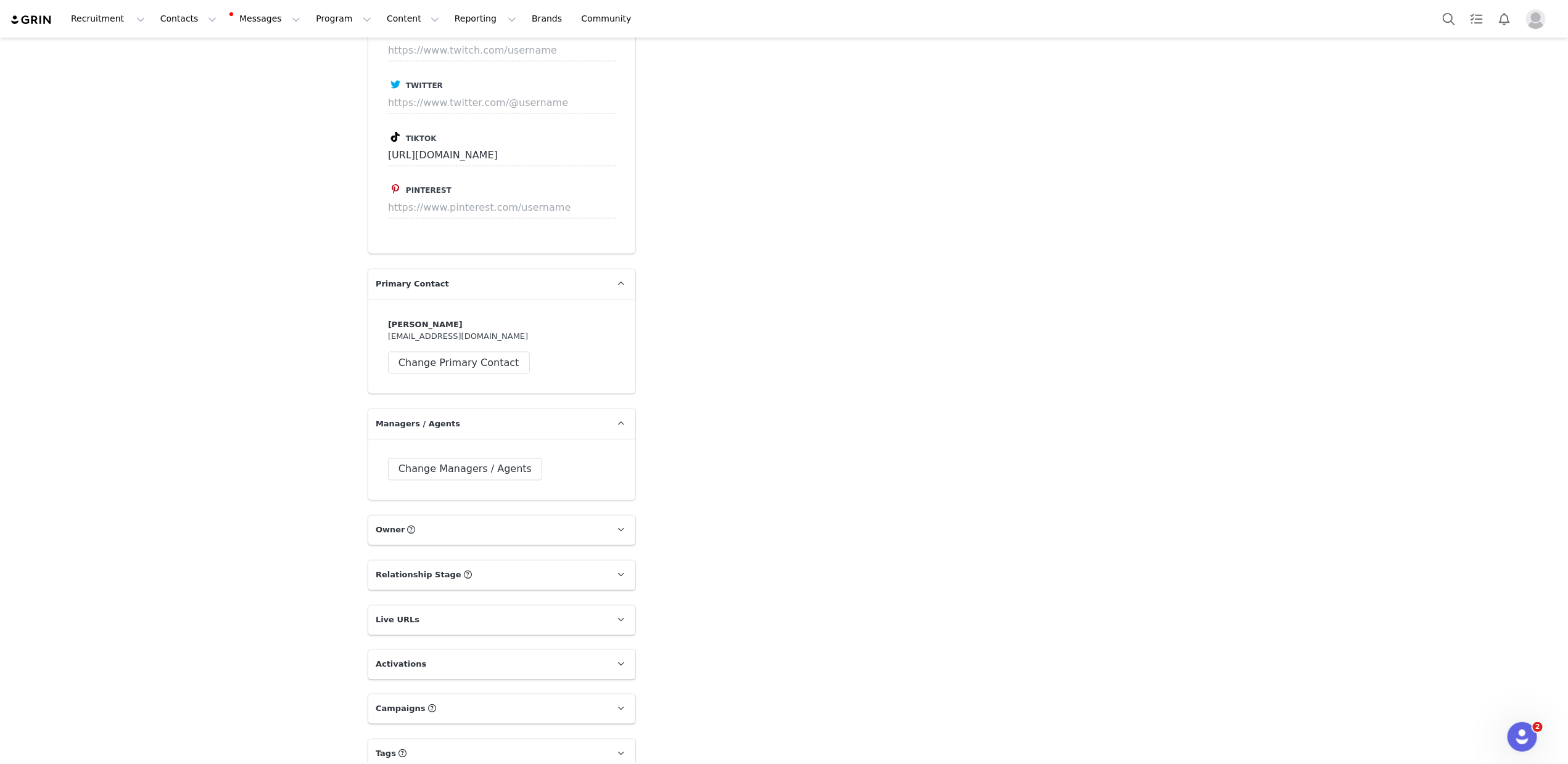
click at [467, 516] on p "Owner The account user who owns the contact" at bounding box center [487, 530] width 238 height 29
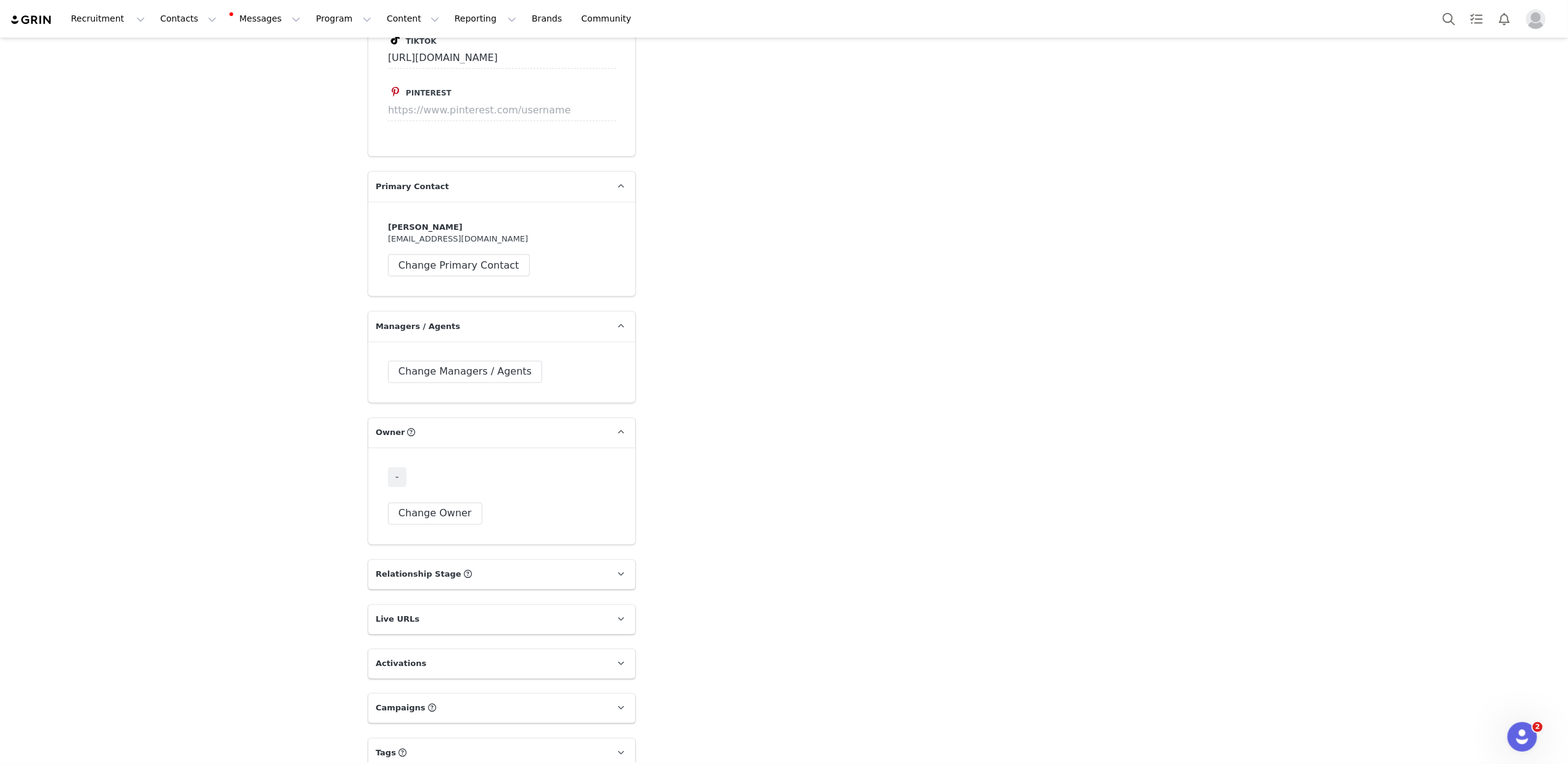
click at [482, 561] on p "Relationship Stage Use relationship stages to move contacts through a logical s…" at bounding box center [487, 575] width 238 height 29
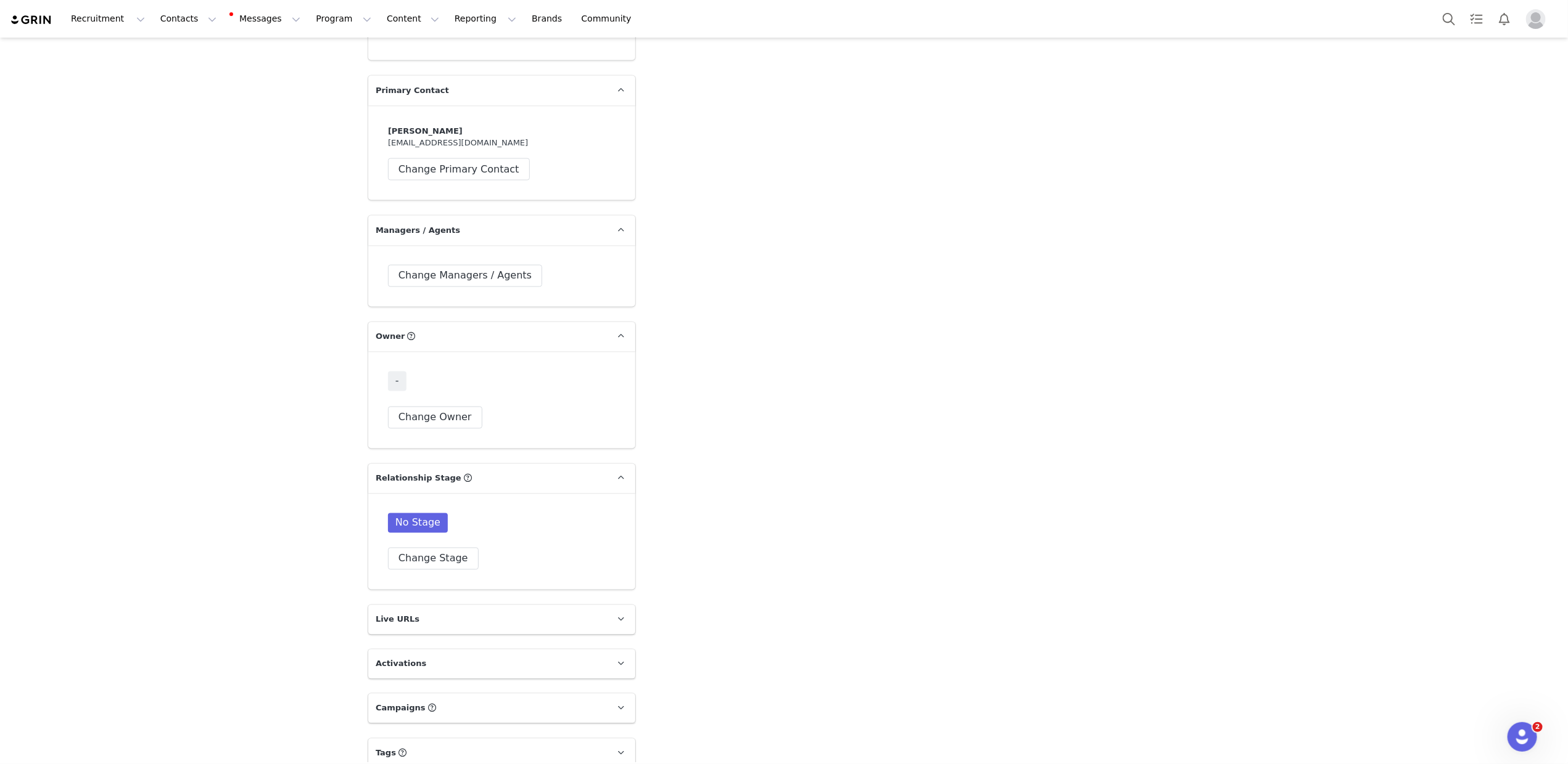
click at [428, 617] on p "Live URLs" at bounding box center [487, 620] width 238 height 29
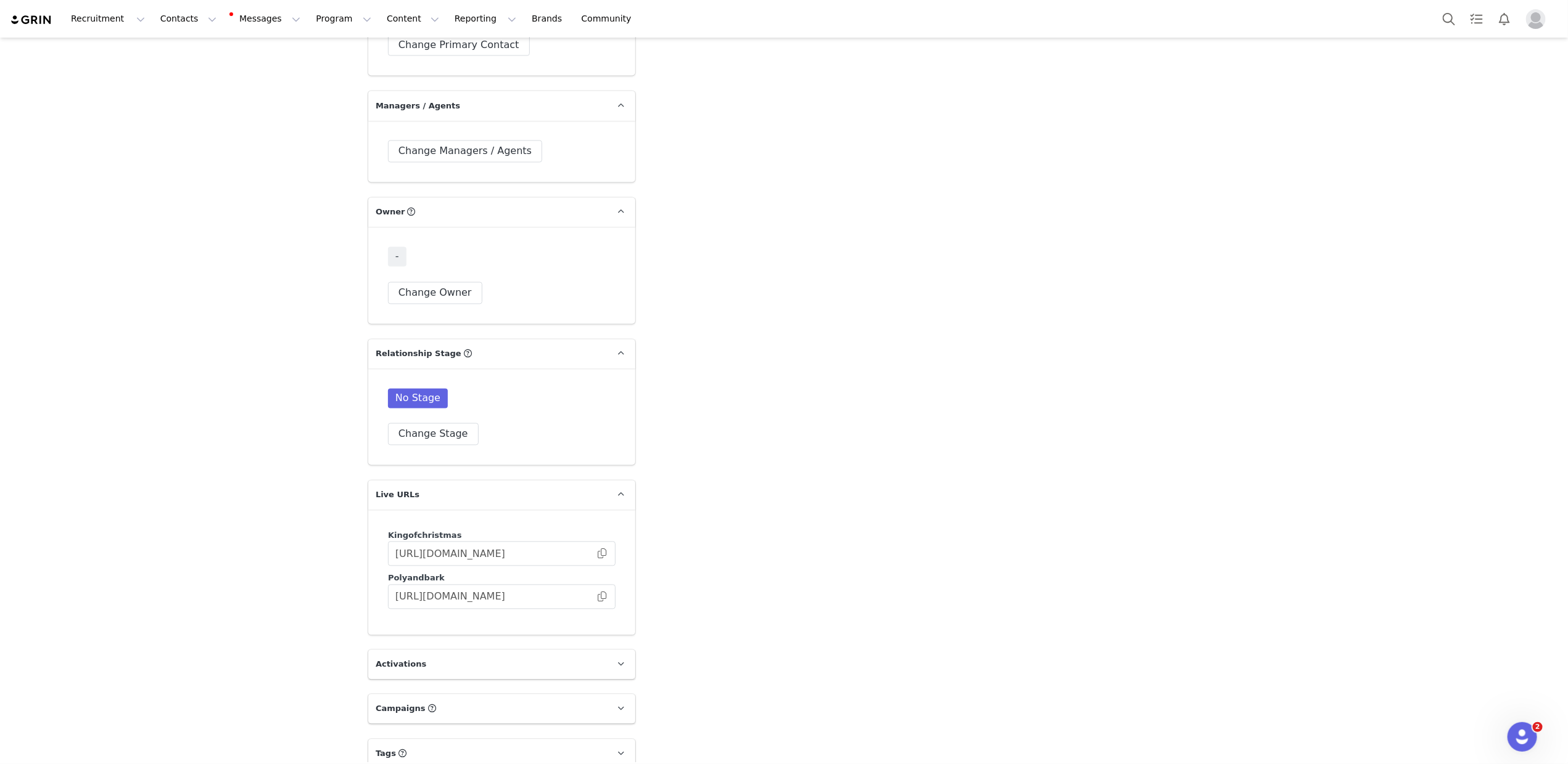
click at [421, 650] on p "Activations" at bounding box center [487, 665] width 238 height 29
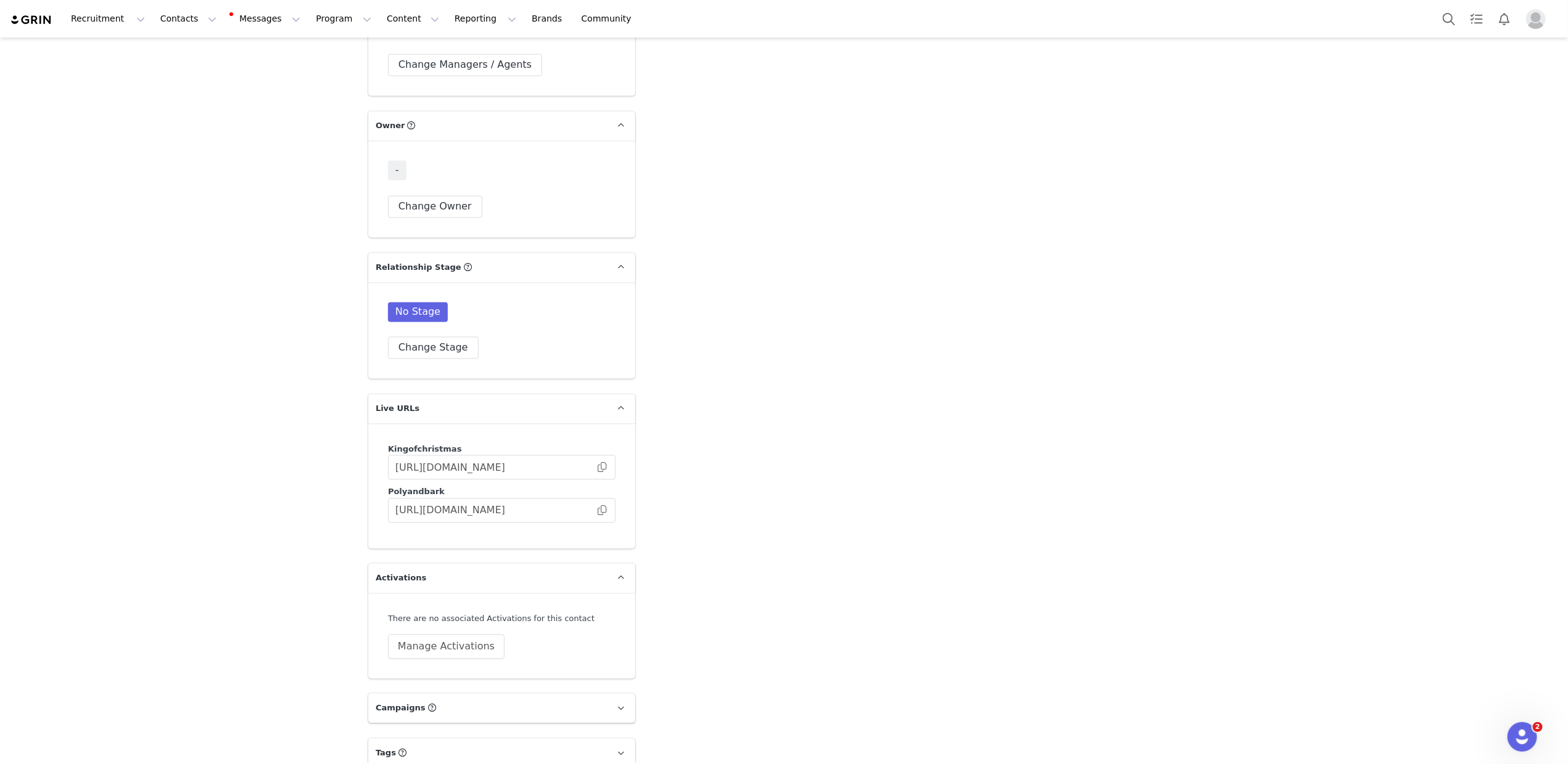
click at [445, 694] on p "Campaigns Any campaigns associated with a contact will be available to them via…" at bounding box center [487, 709] width 238 height 29
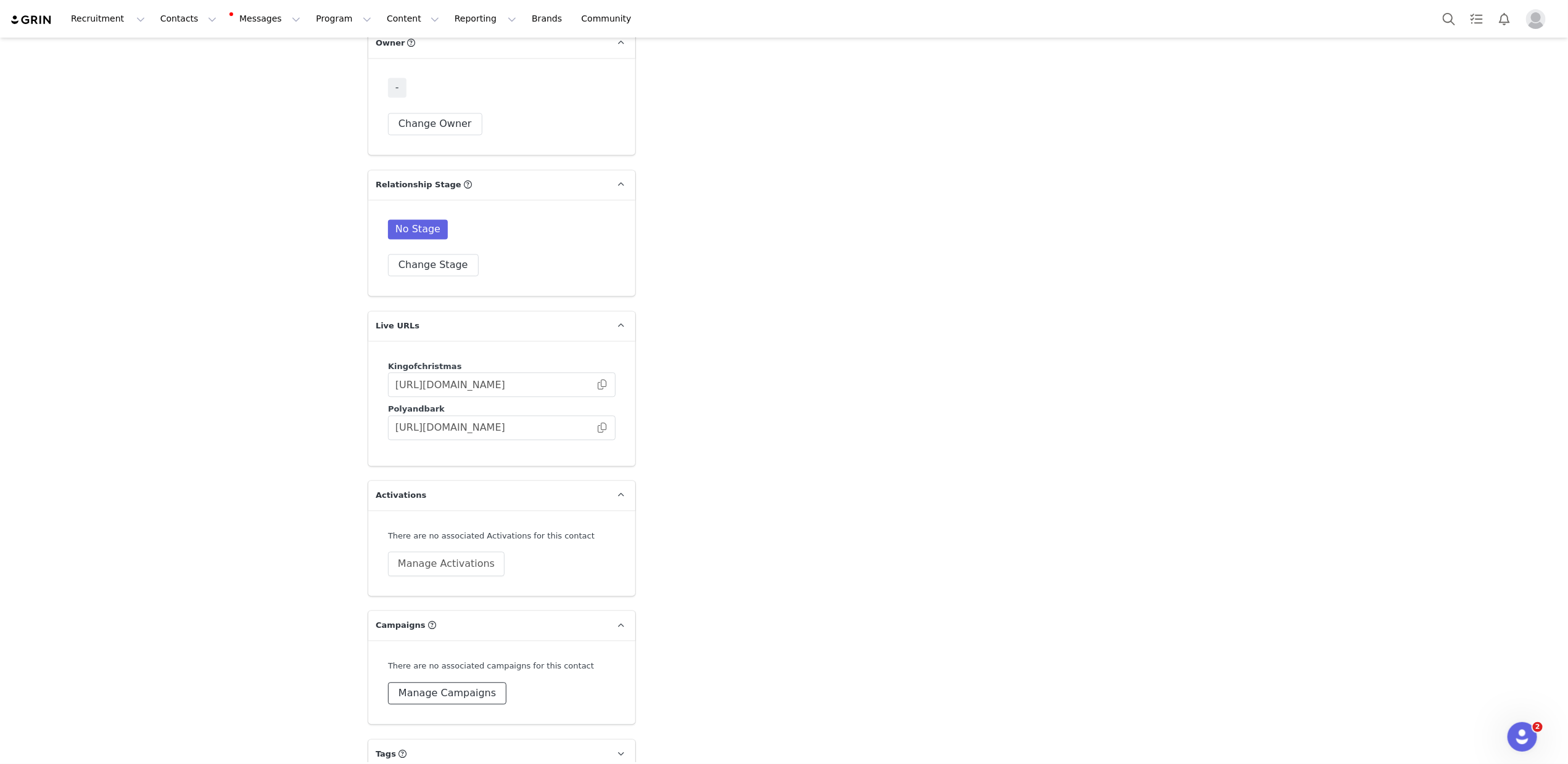
click at [474, 682] on button "Manage Campaigns" at bounding box center [447, 693] width 118 height 22
click at [478, 660] on div at bounding box center [501, 679] width 227 height 38
click at [478, 668] on input at bounding box center [501, 679] width 211 height 22
type input "sty"
click at [471, 707] on span "Styled for the Season" at bounding box center [459, 713] width 102 height 12
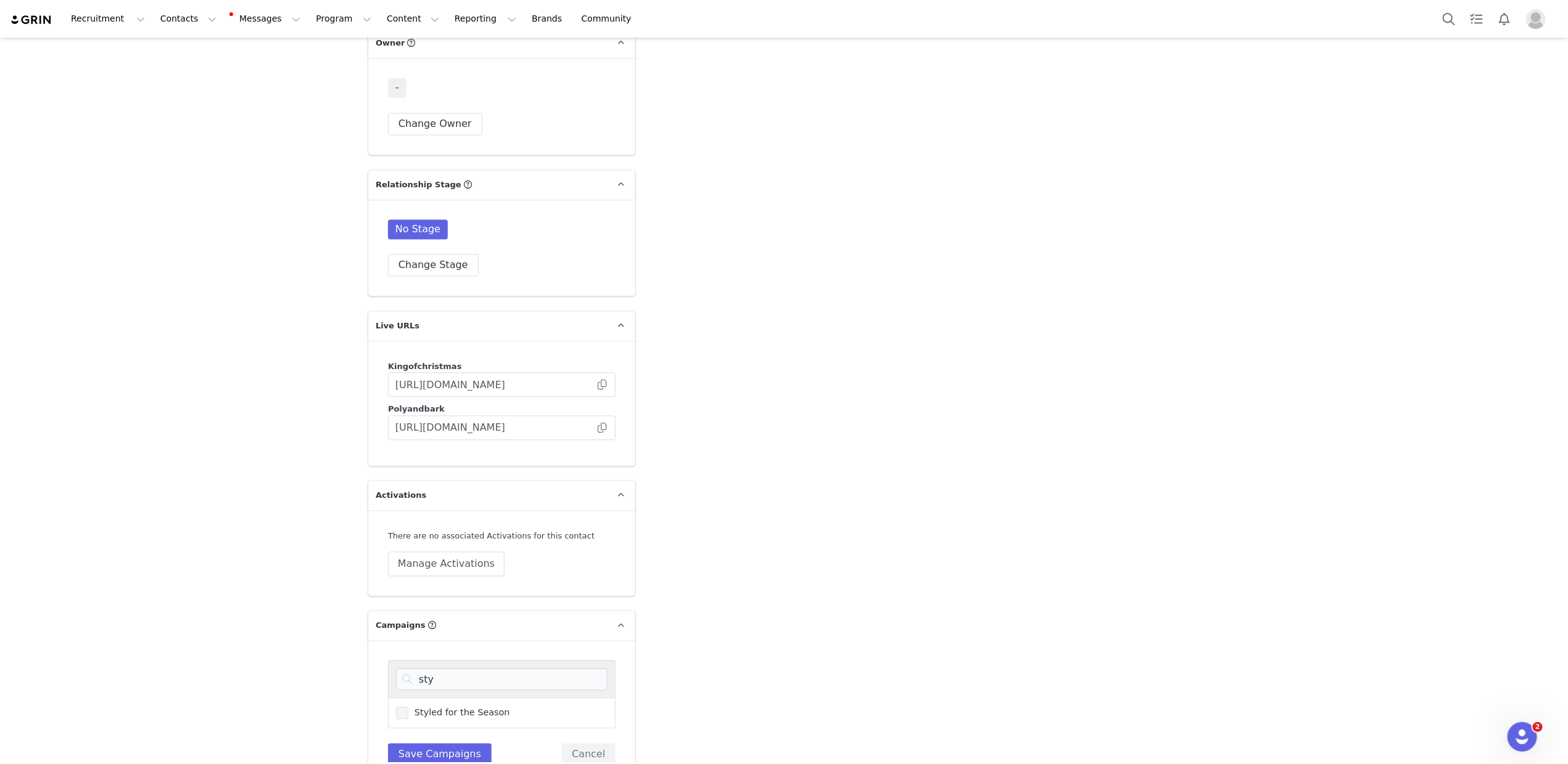
click at [408, 707] on input "Styled for the Season" at bounding box center [408, 707] width 0 height 0
click at [446, 744] on button "Save Campaigns" at bounding box center [440, 754] width 104 height 22
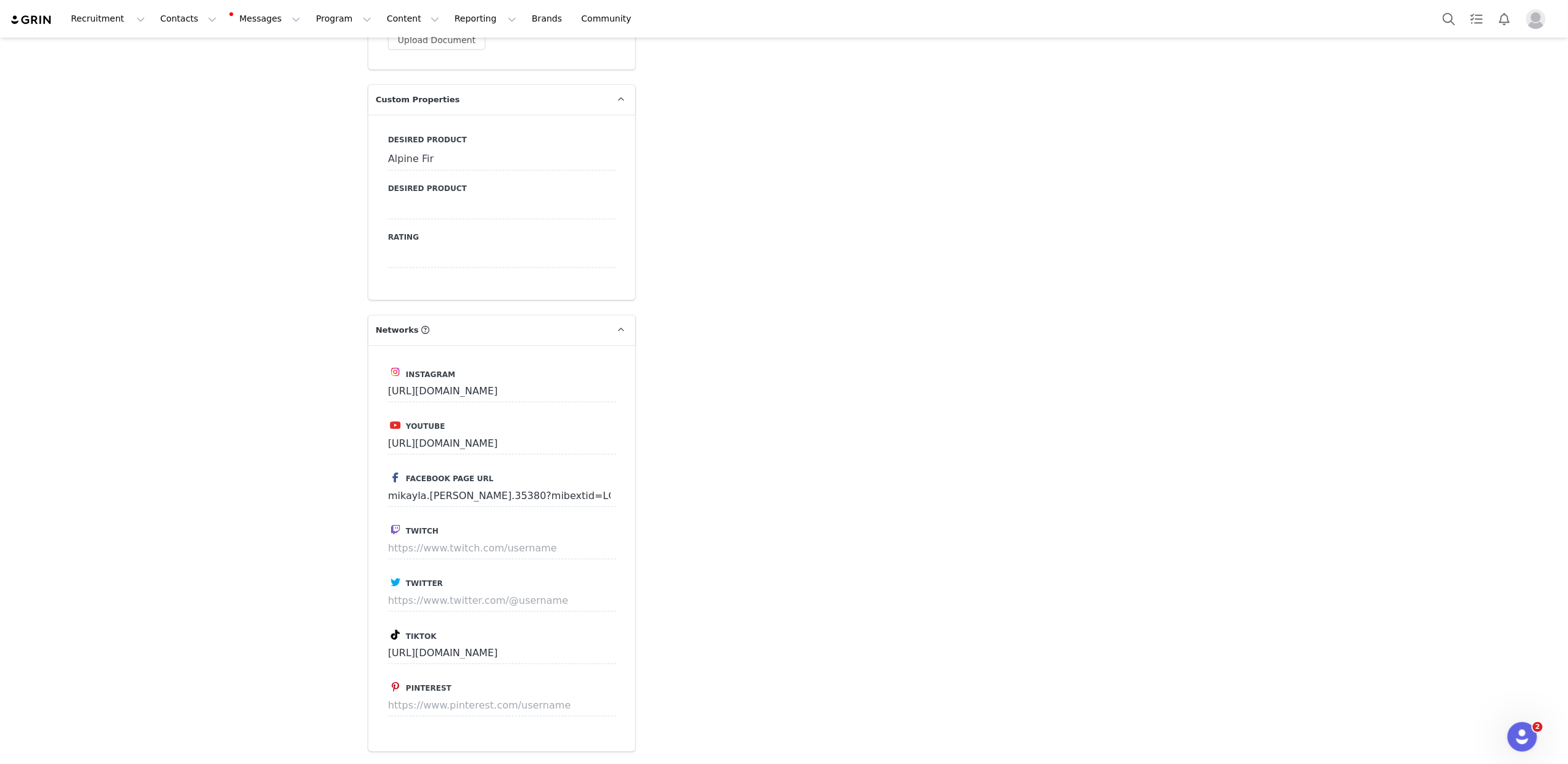
scroll to position [0, 0]
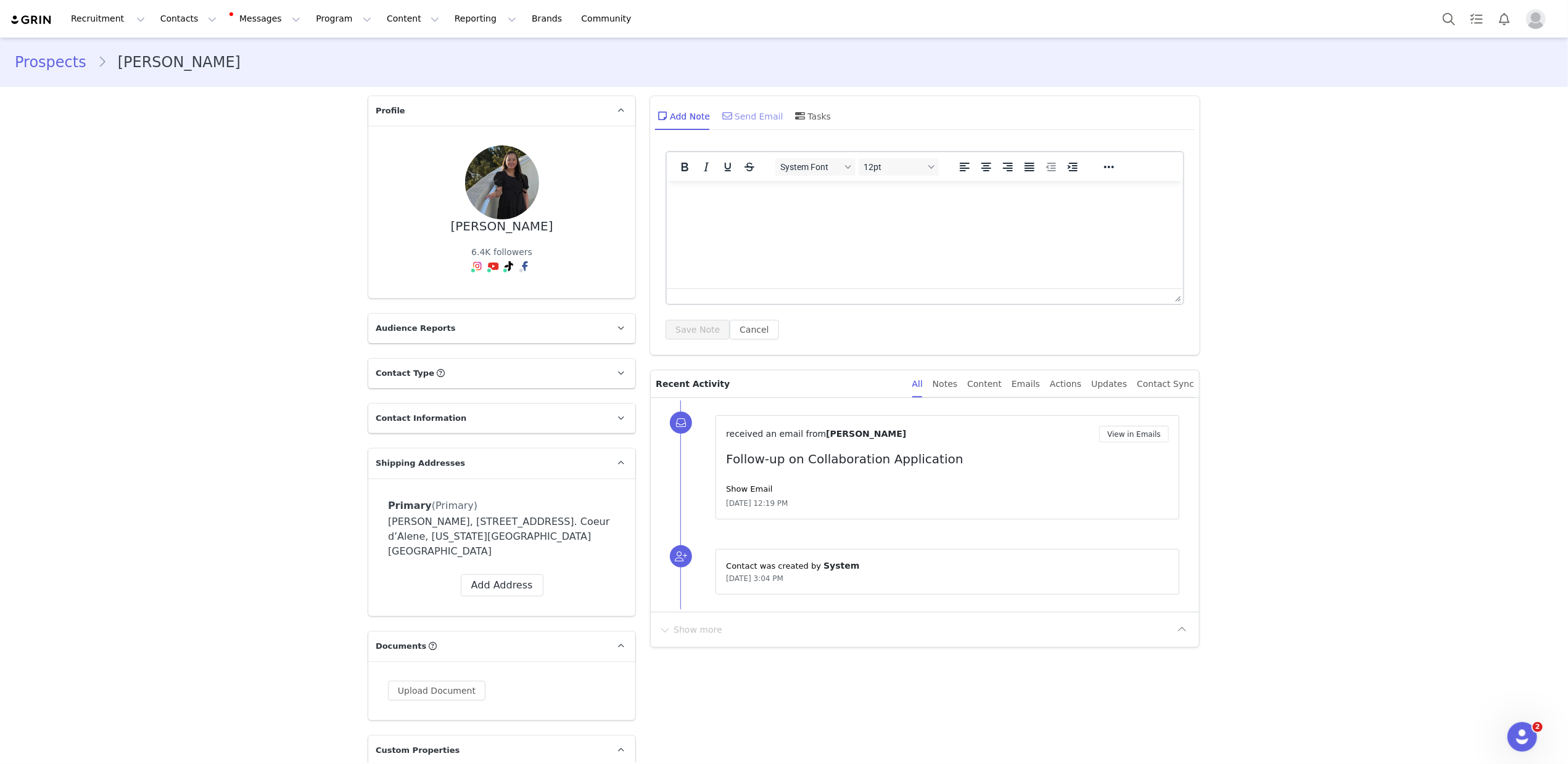
click at [760, 113] on div "Send Email" at bounding box center [751, 116] width 63 height 29
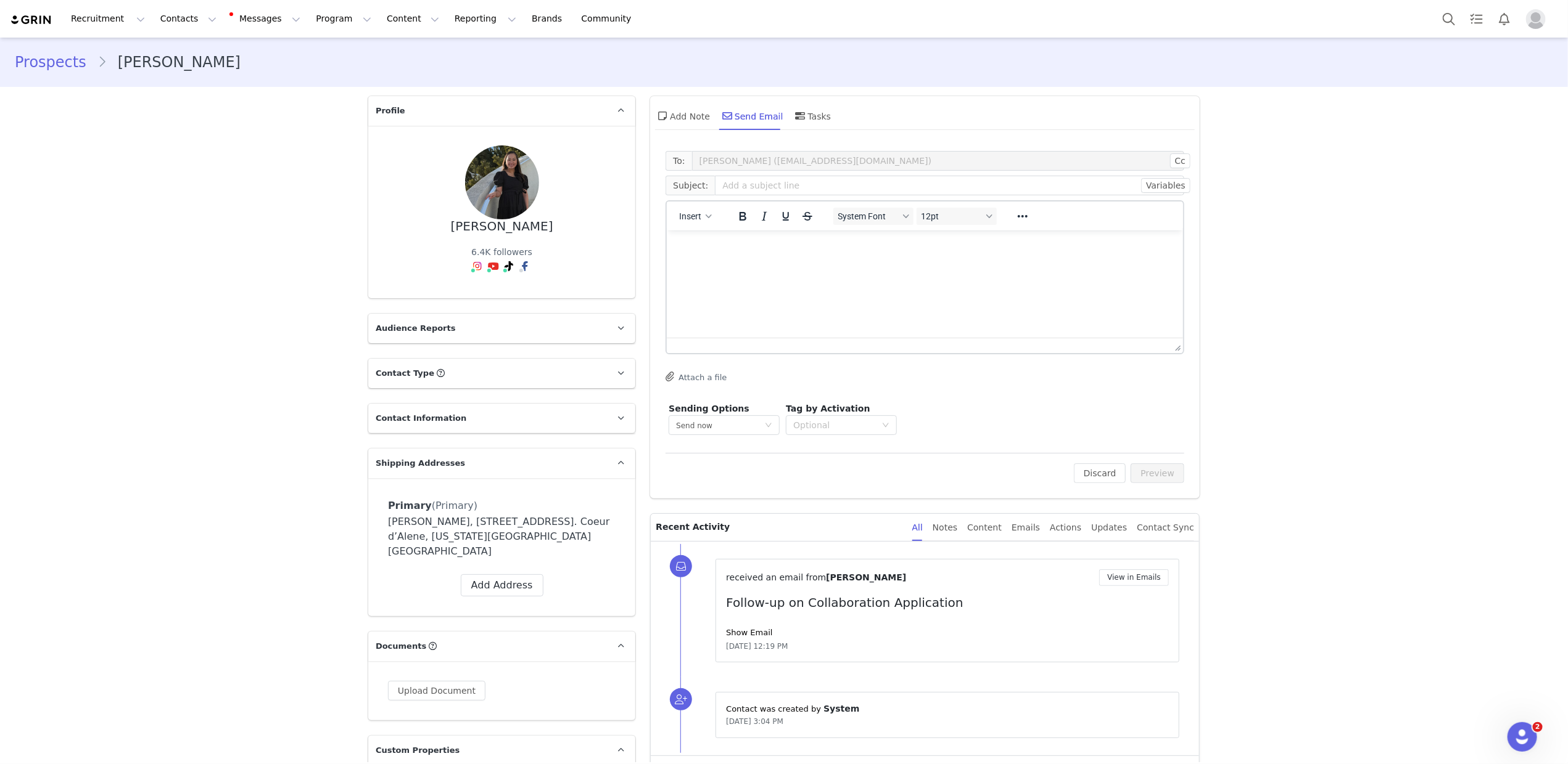
click at [670, 226] on div "Insert" at bounding box center [695, 216] width 58 height 24
click at [697, 214] on span "Insert" at bounding box center [690, 216] width 22 height 10
click at [728, 232] on div "Insert Template" at bounding box center [740, 237] width 111 height 15
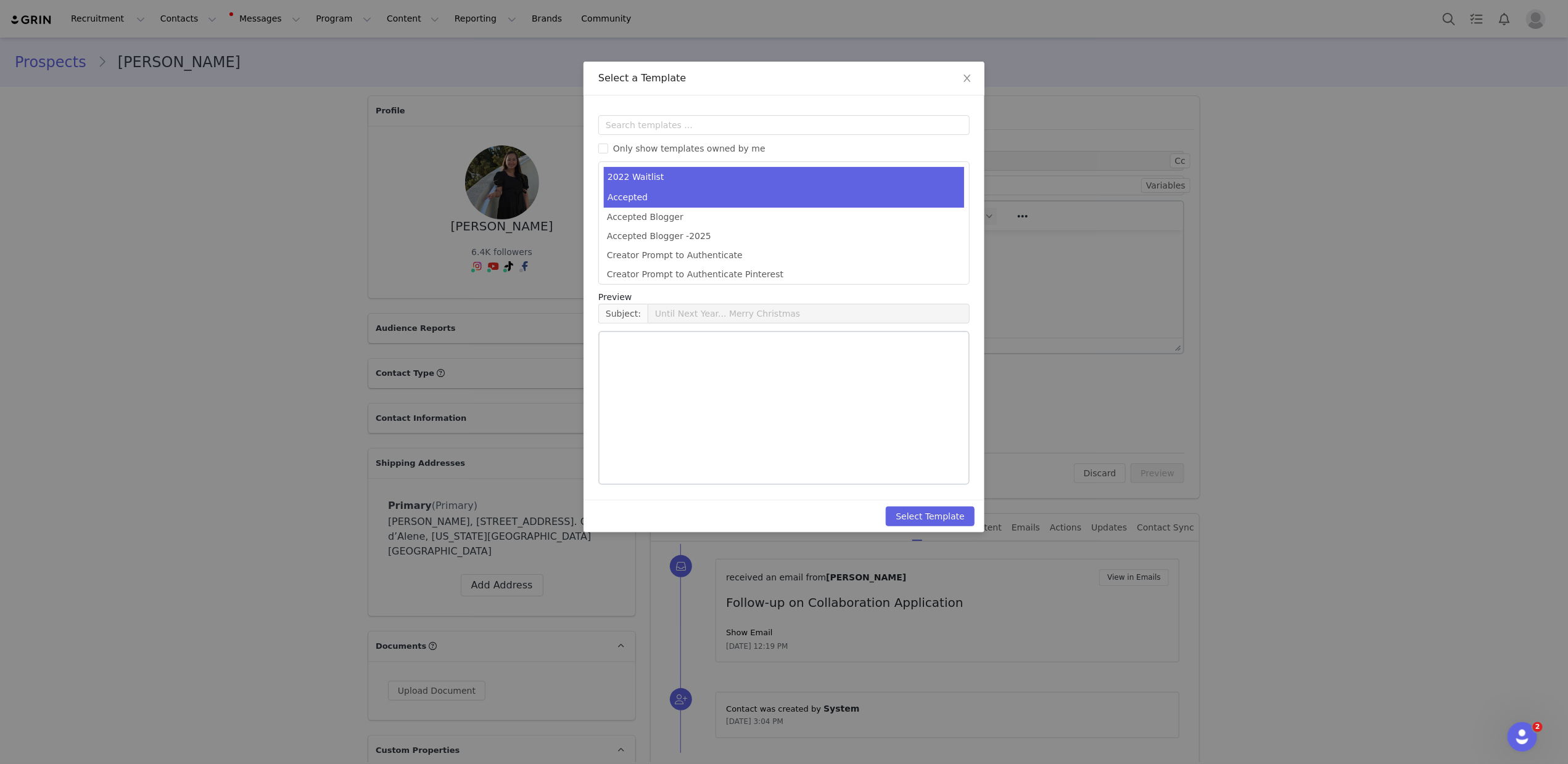
click at [694, 189] on li "Accepted" at bounding box center [784, 198] width 360 height 20
type input "You Have Been Selected for a King of Christmas 2025 Collaboration!"
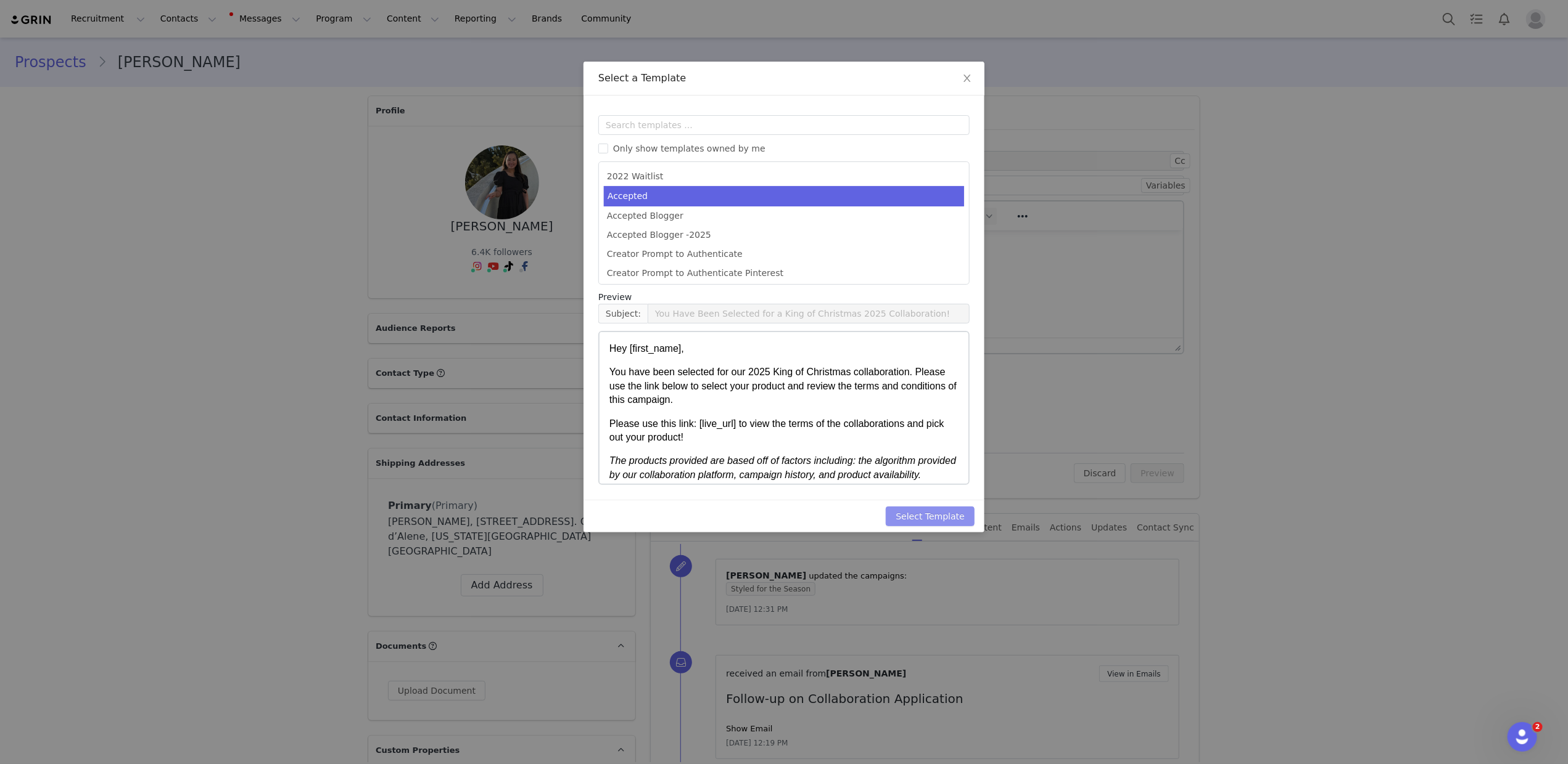
click at [959, 509] on button "Select Template" at bounding box center [930, 516] width 89 height 20
type input "You Have Been Selected for a King of Christmas 2025 Collaboration!"
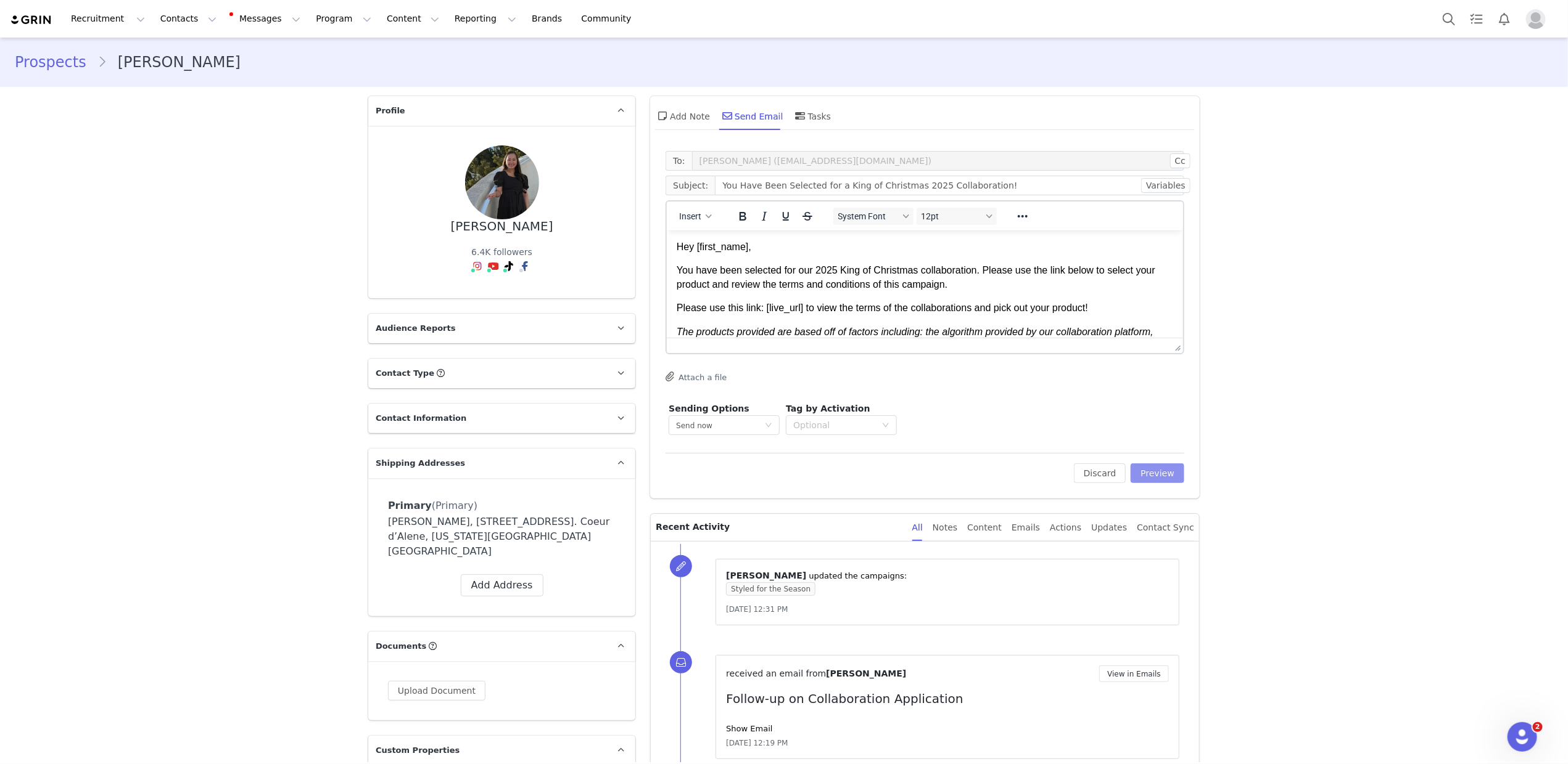
click at [1165, 479] on button "Preview" at bounding box center [1158, 473] width 54 height 20
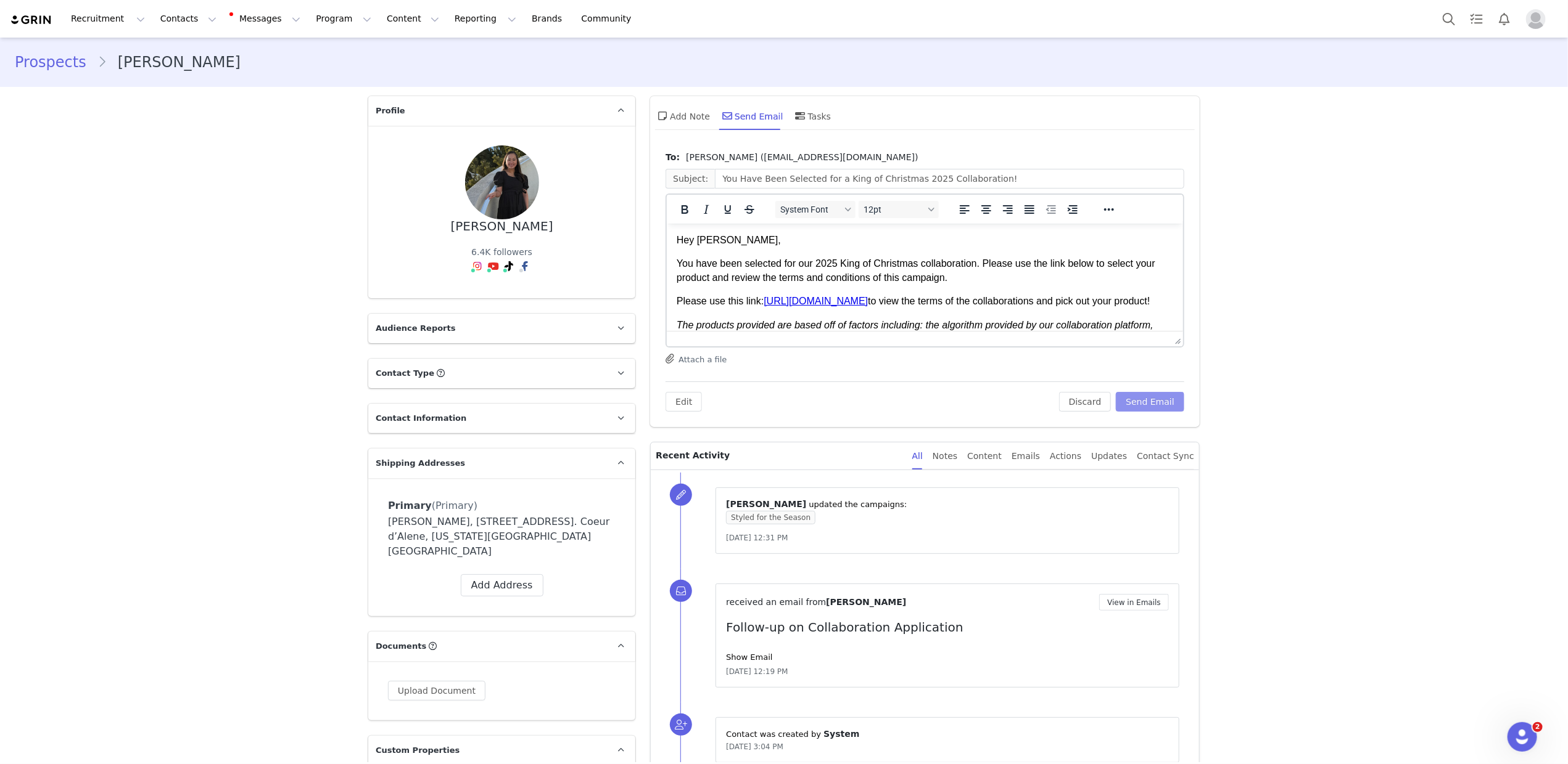
click at [1167, 393] on button "Send Email" at bounding box center [1149, 402] width 69 height 20
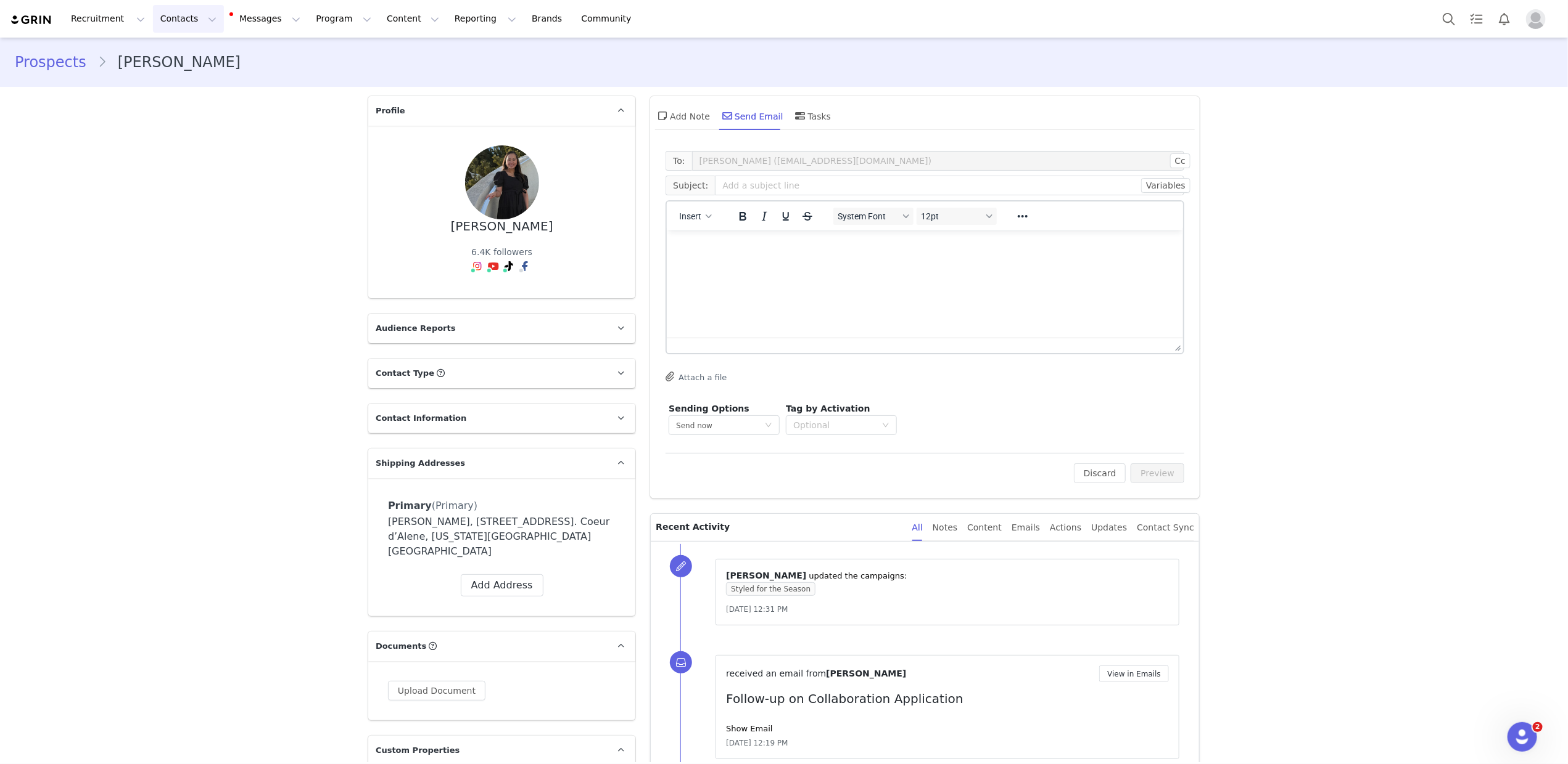
click at [200, 19] on button "Contacts Contacts" at bounding box center [188, 19] width 71 height 28
click at [200, 107] on div "Applicants" at bounding box center [193, 100] width 83 height 13
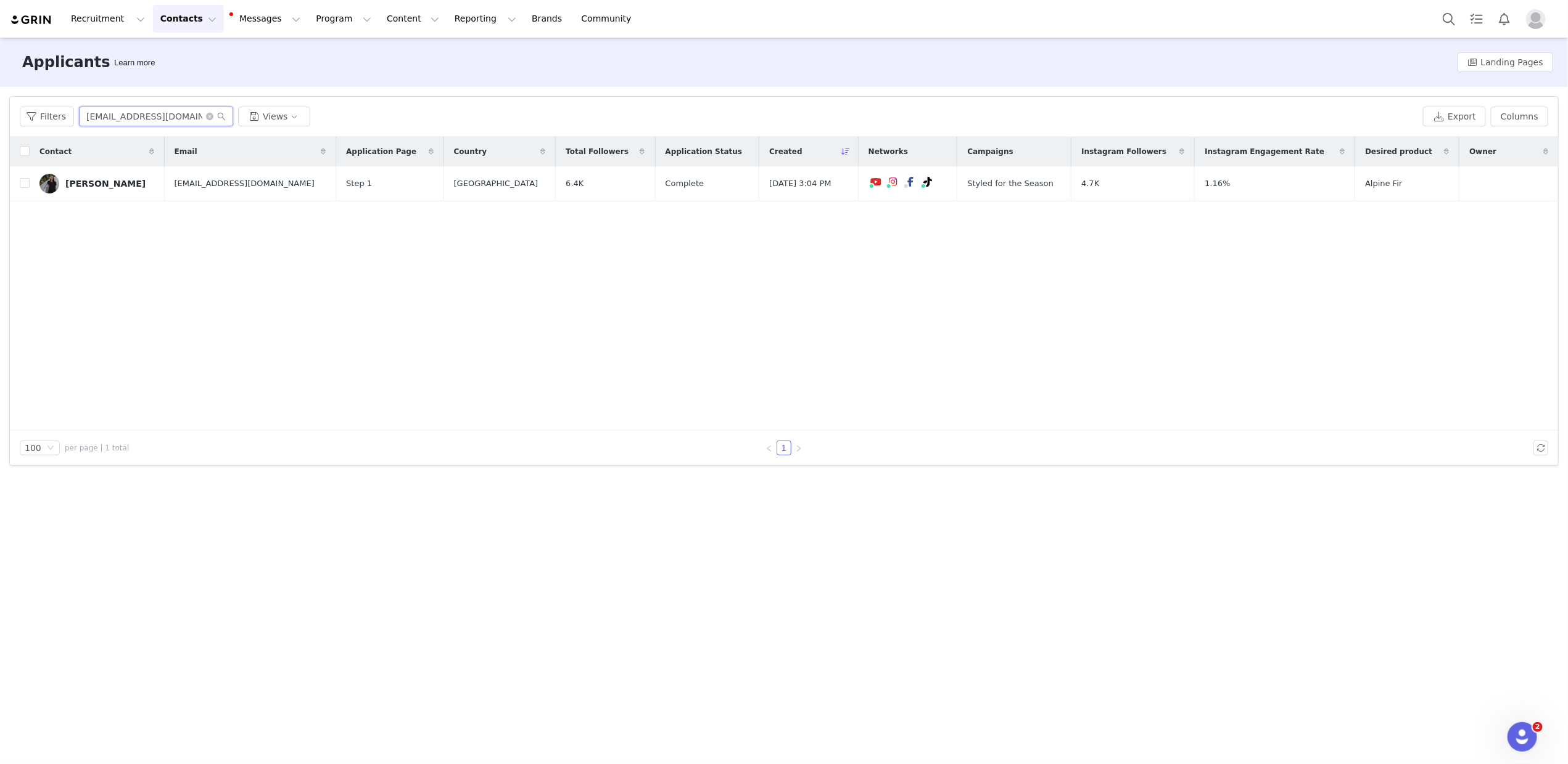
click at [150, 109] on input "[EMAIL_ADDRESS][DOMAIN_NAME]" at bounding box center [156, 116] width 154 height 20
paste input "[EMAIL_ADDRESS][DOMAIN_NAME]"
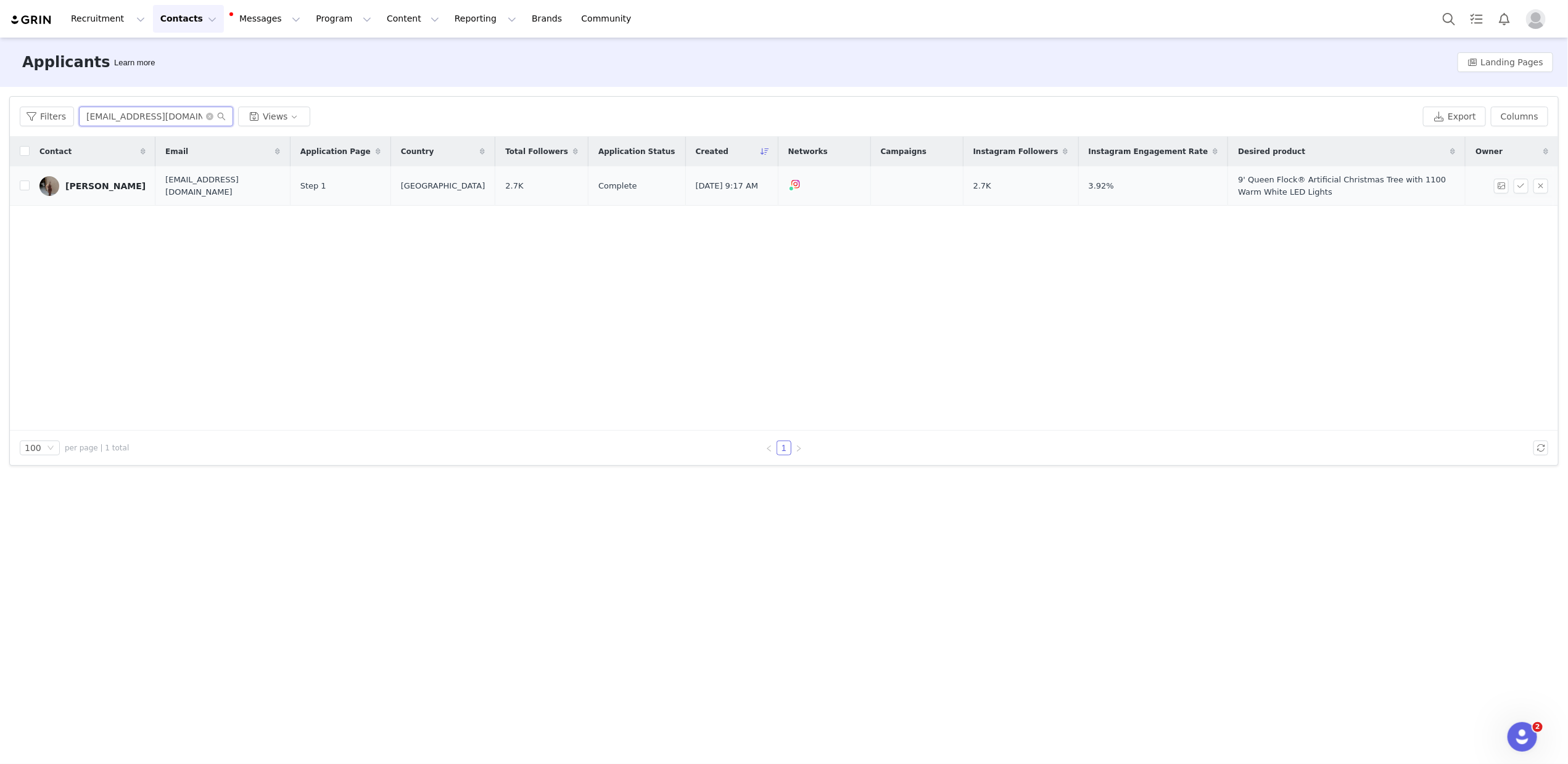
type input "[EMAIL_ADDRESS][DOMAIN_NAME]"
click at [87, 182] on div "[PERSON_NAME]" at bounding box center [105, 186] width 80 height 10
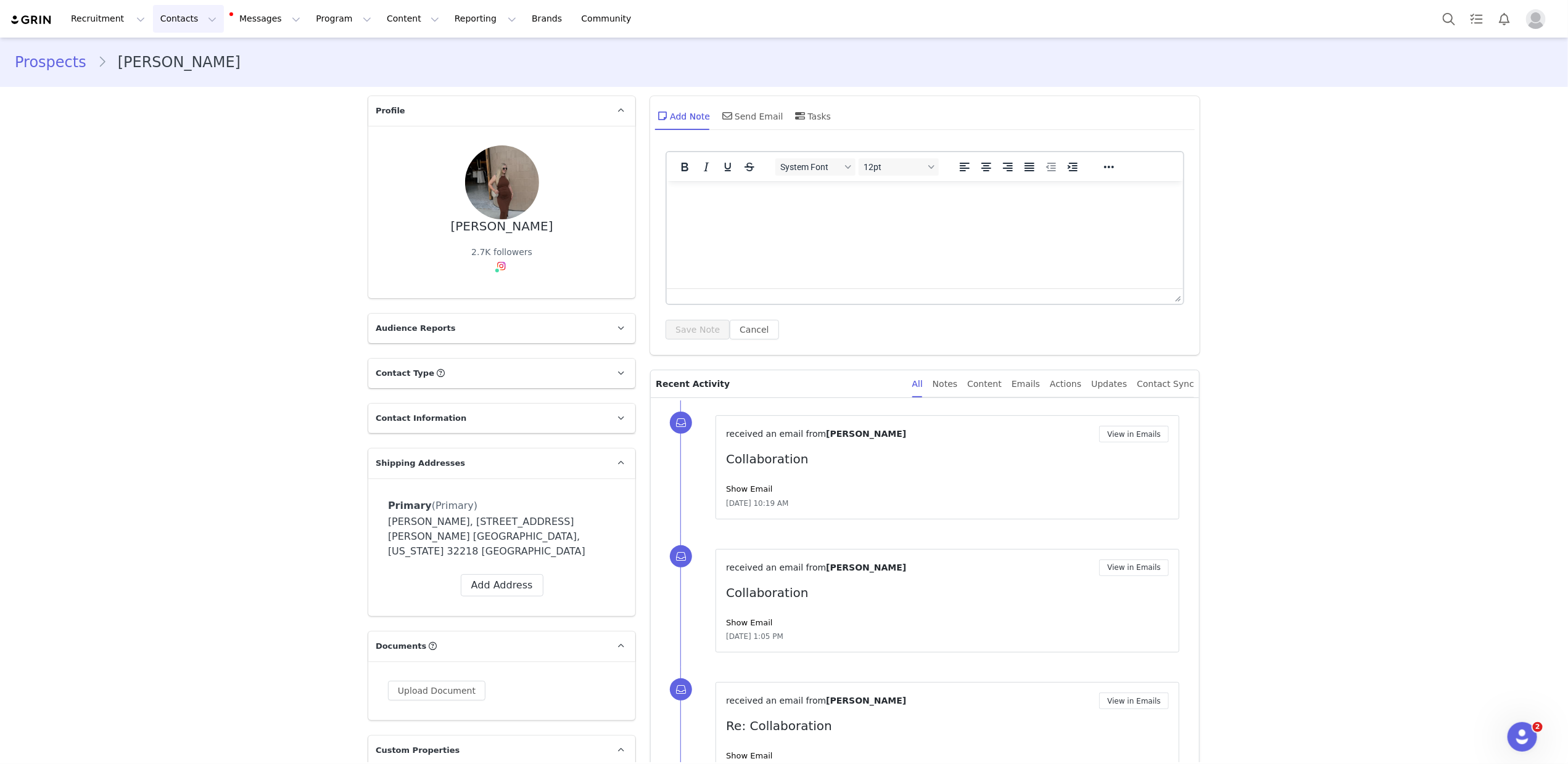
click at [160, 19] on button "Contacts Contacts" at bounding box center [188, 19] width 71 height 28
click at [181, 54] on p "Creators" at bounding box center [173, 55] width 37 height 13
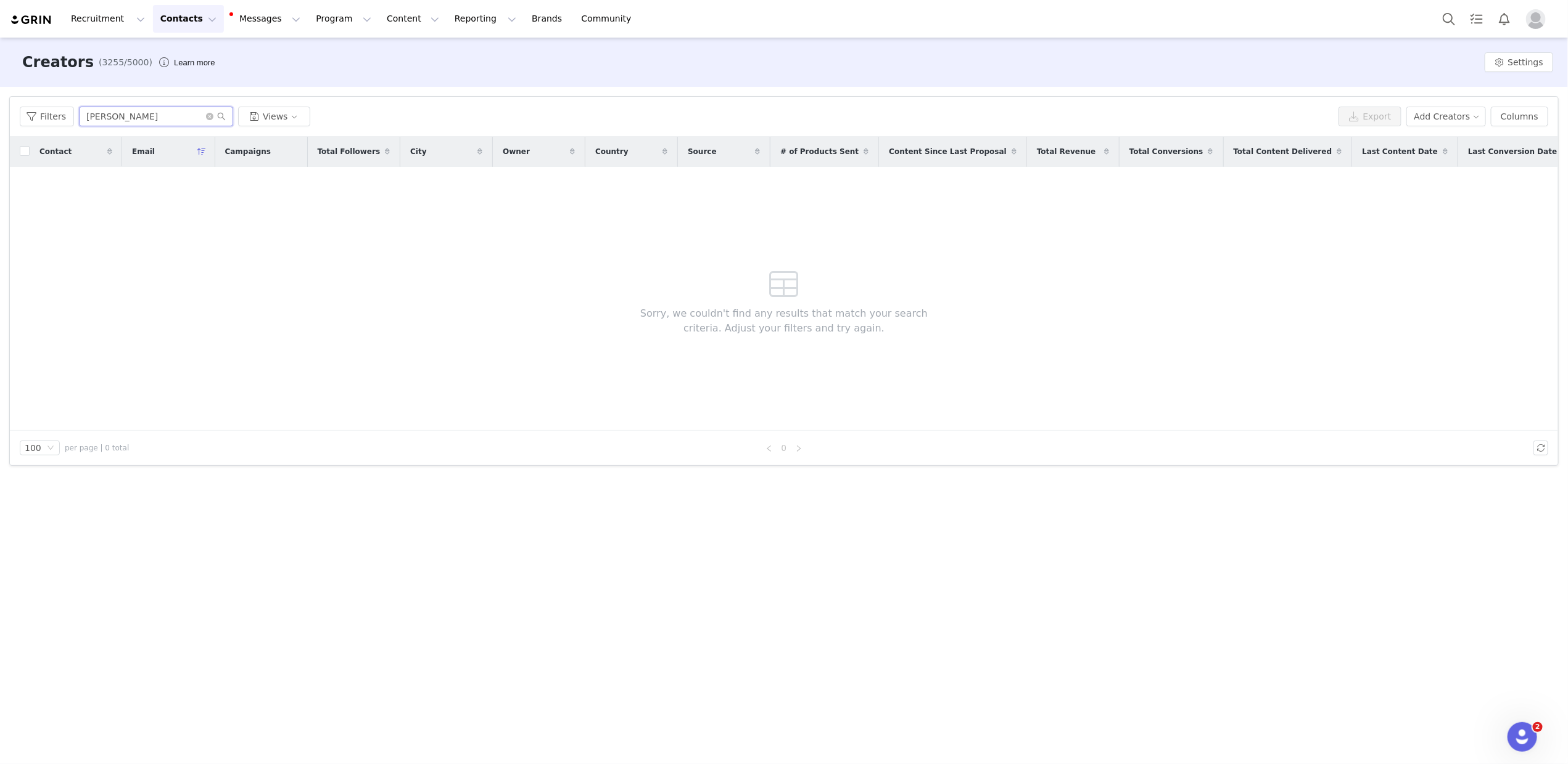
click at [172, 115] on input "[PERSON_NAME]" at bounding box center [156, 116] width 154 height 20
paste input "[PERSON_NAME][EMAIL_ADDRESS][DOMAIN_NAME]"
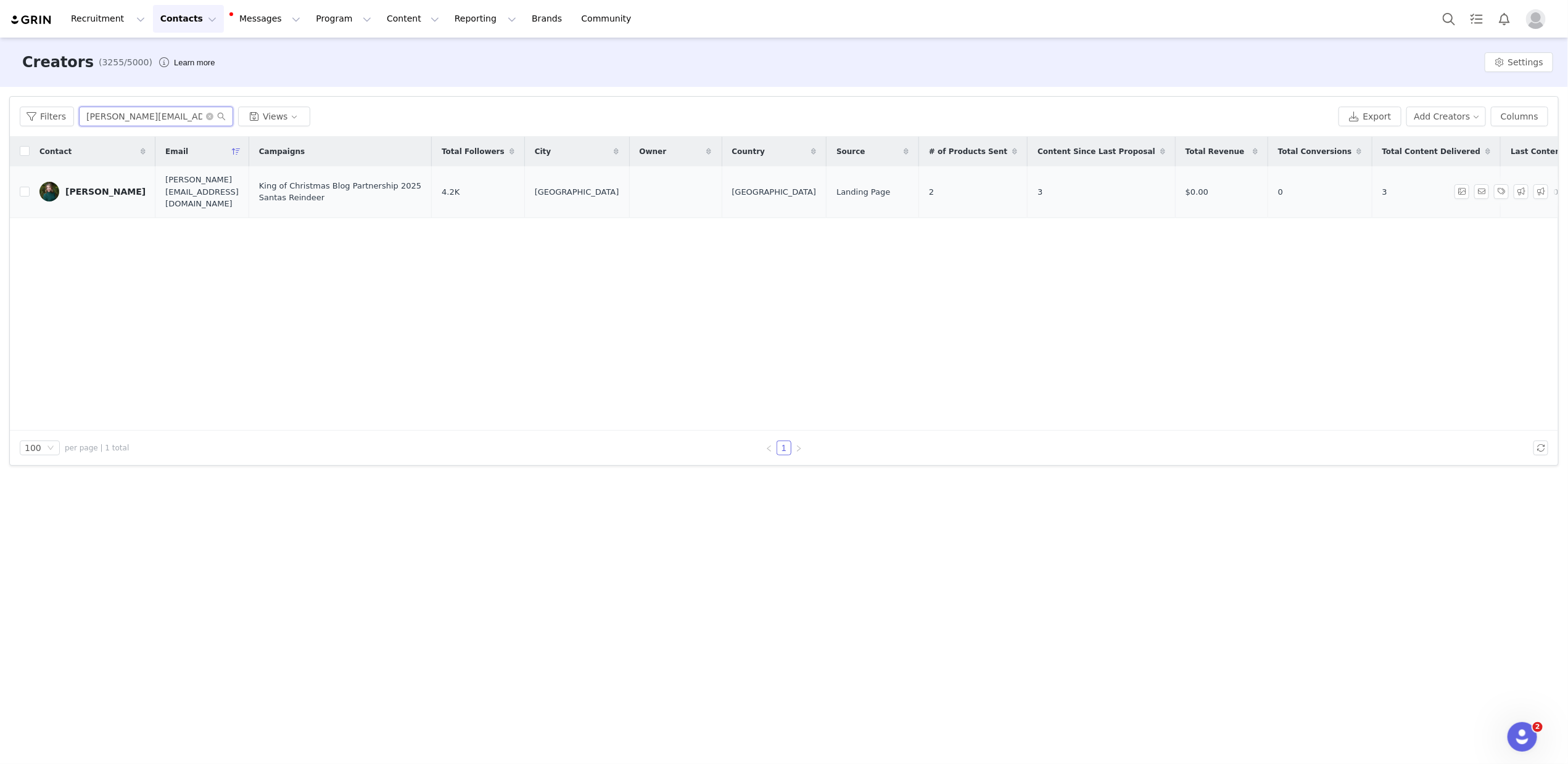
type input "[PERSON_NAME][EMAIL_ADDRESS][DOMAIN_NAME]"
click at [88, 187] on div "[PERSON_NAME]" at bounding box center [105, 191] width 80 height 10
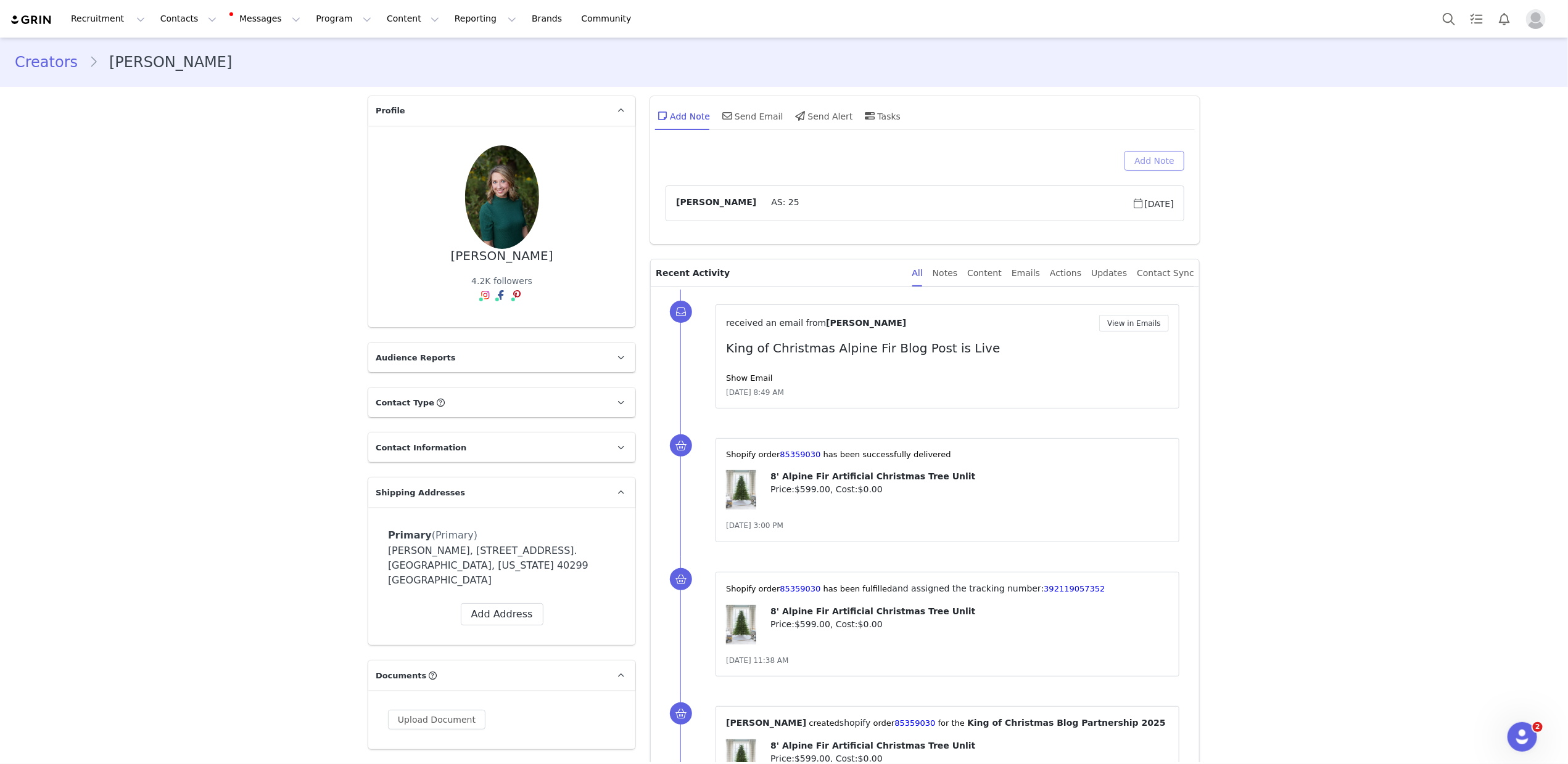
click at [1177, 159] on button "Add Note" at bounding box center [1154, 161] width 60 height 20
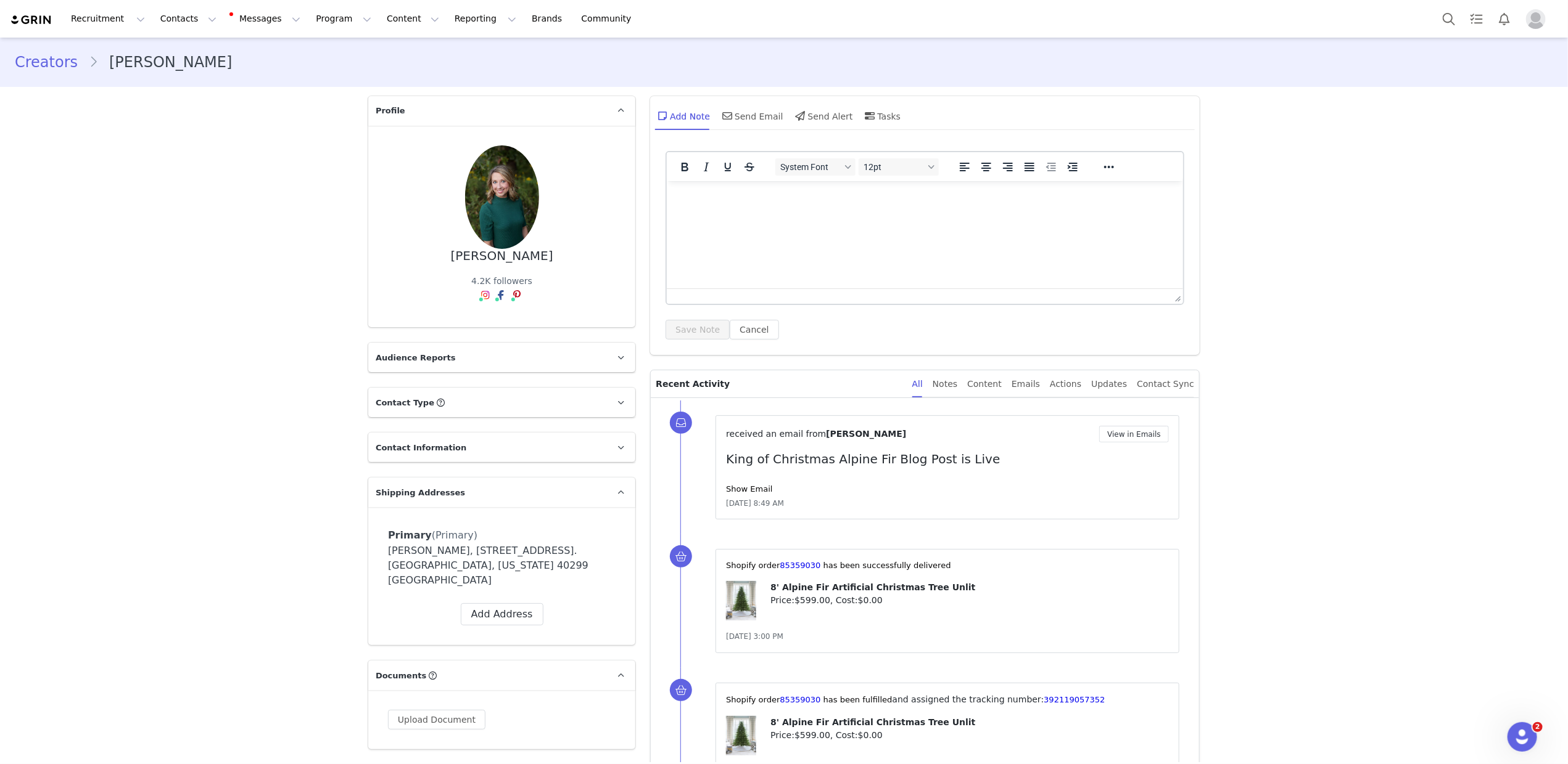
click at [882, 214] on html at bounding box center [925, 197] width 516 height 33
paste body "Rich Text Area. Press ALT-0 for help."
click at [702, 332] on button "Save Note" at bounding box center [697, 330] width 64 height 20
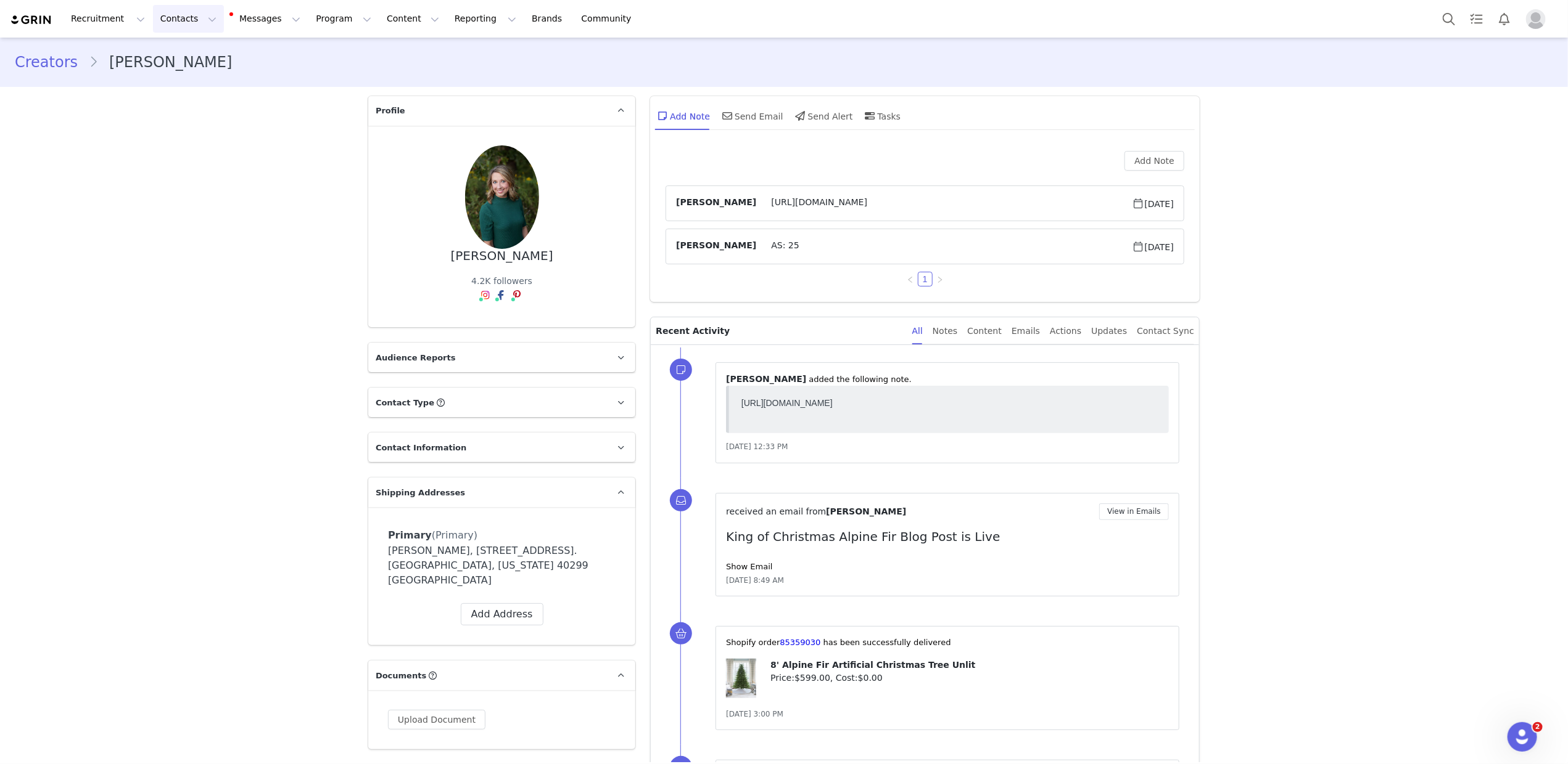
click at [178, 21] on button "Contacts Contacts" at bounding box center [188, 19] width 71 height 28
click at [181, 90] on link "Applicants" at bounding box center [193, 101] width 97 height 23
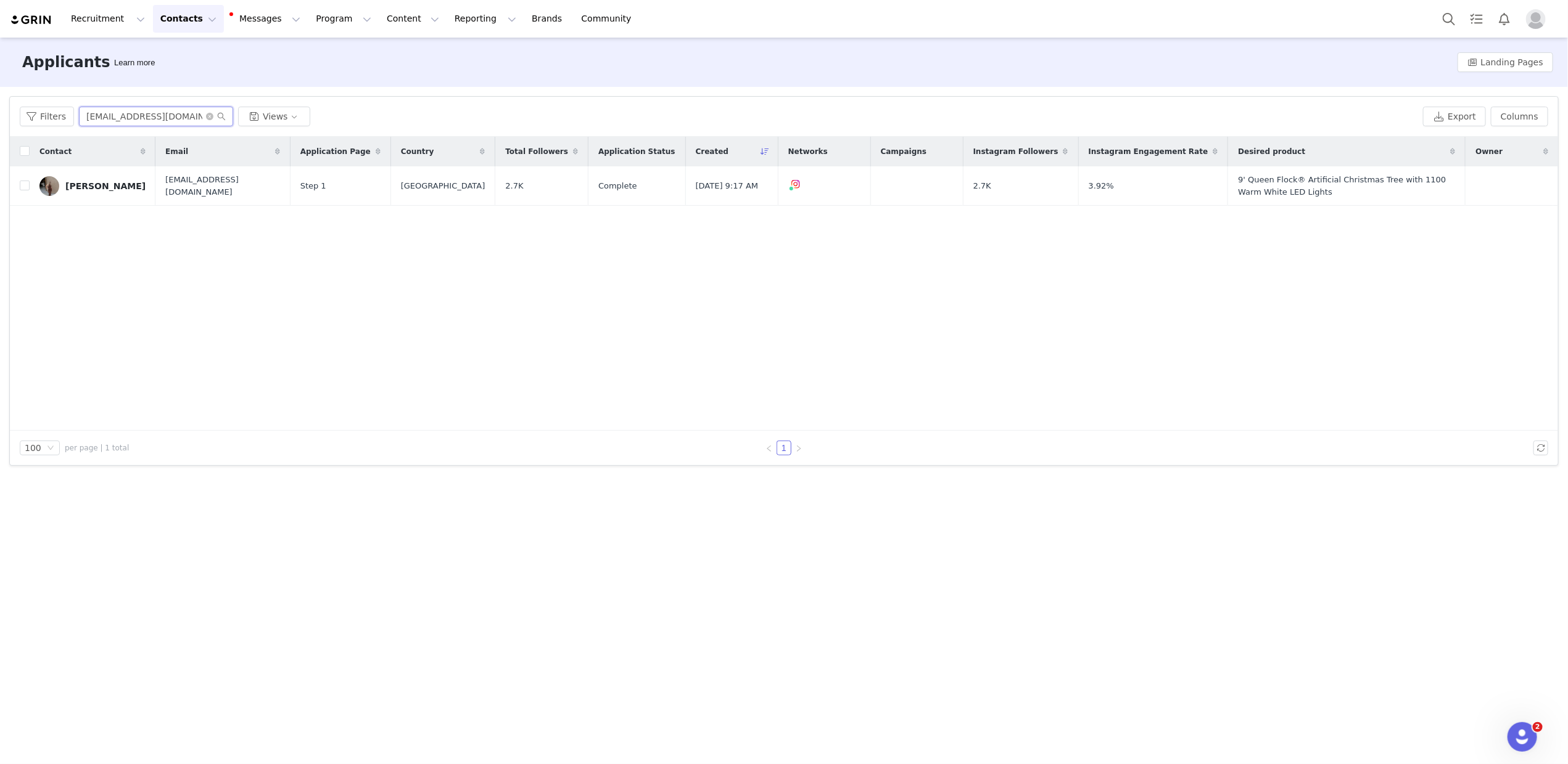
click at [169, 115] on input "[EMAIL_ADDRESS][DOMAIN_NAME]" at bounding box center [156, 116] width 154 height 20
paste input "[EMAIL_ADDRESS][DOMAIN_NAME]"
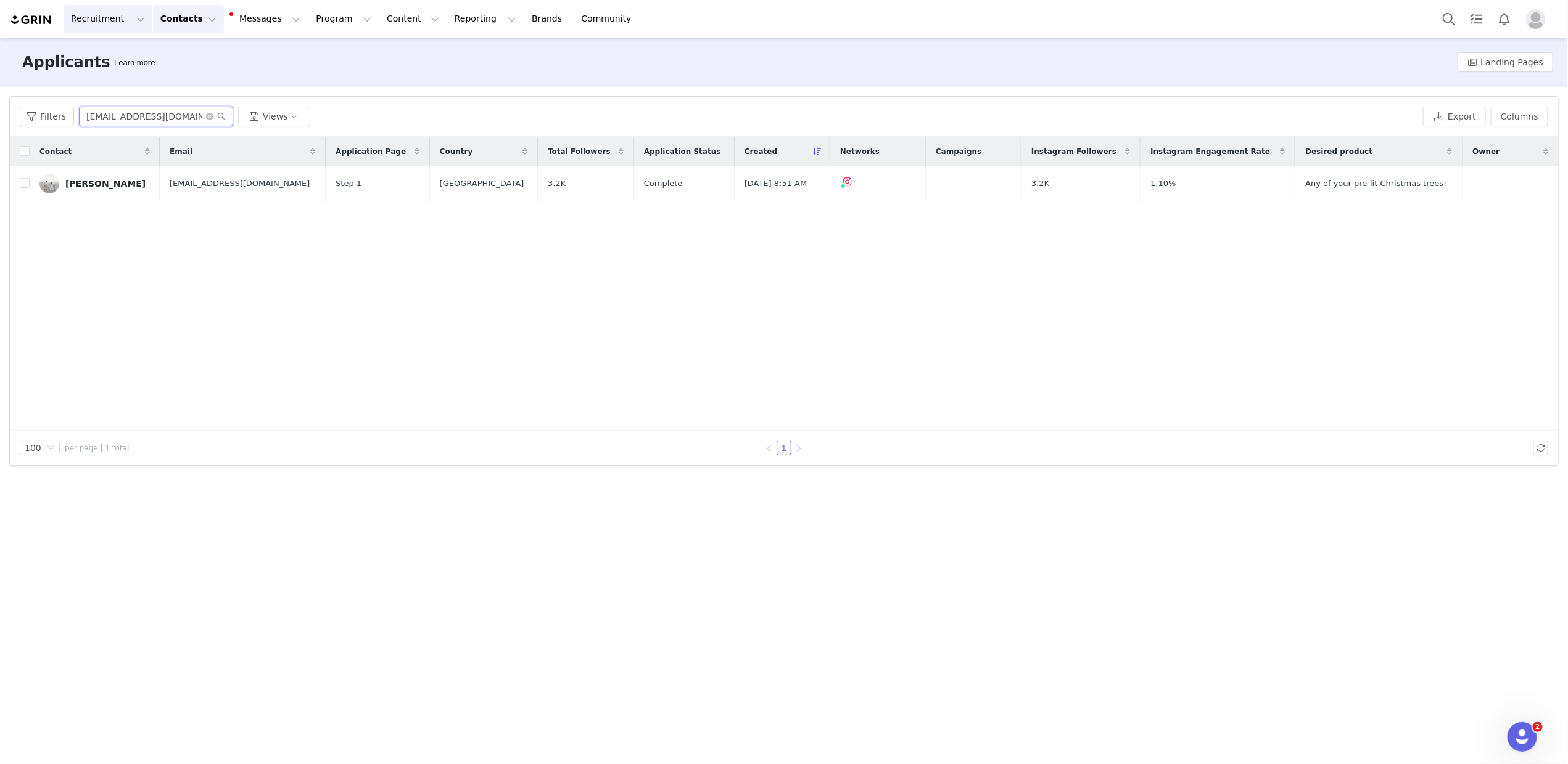
type input "[EMAIL_ADDRESS][DOMAIN_NAME]"
click at [155, 108] on input "[EMAIL_ADDRESS][DOMAIN_NAME]" at bounding box center [156, 116] width 154 height 20
paste input "[EMAIL_ADDRESS][DOMAIN_NAME]"
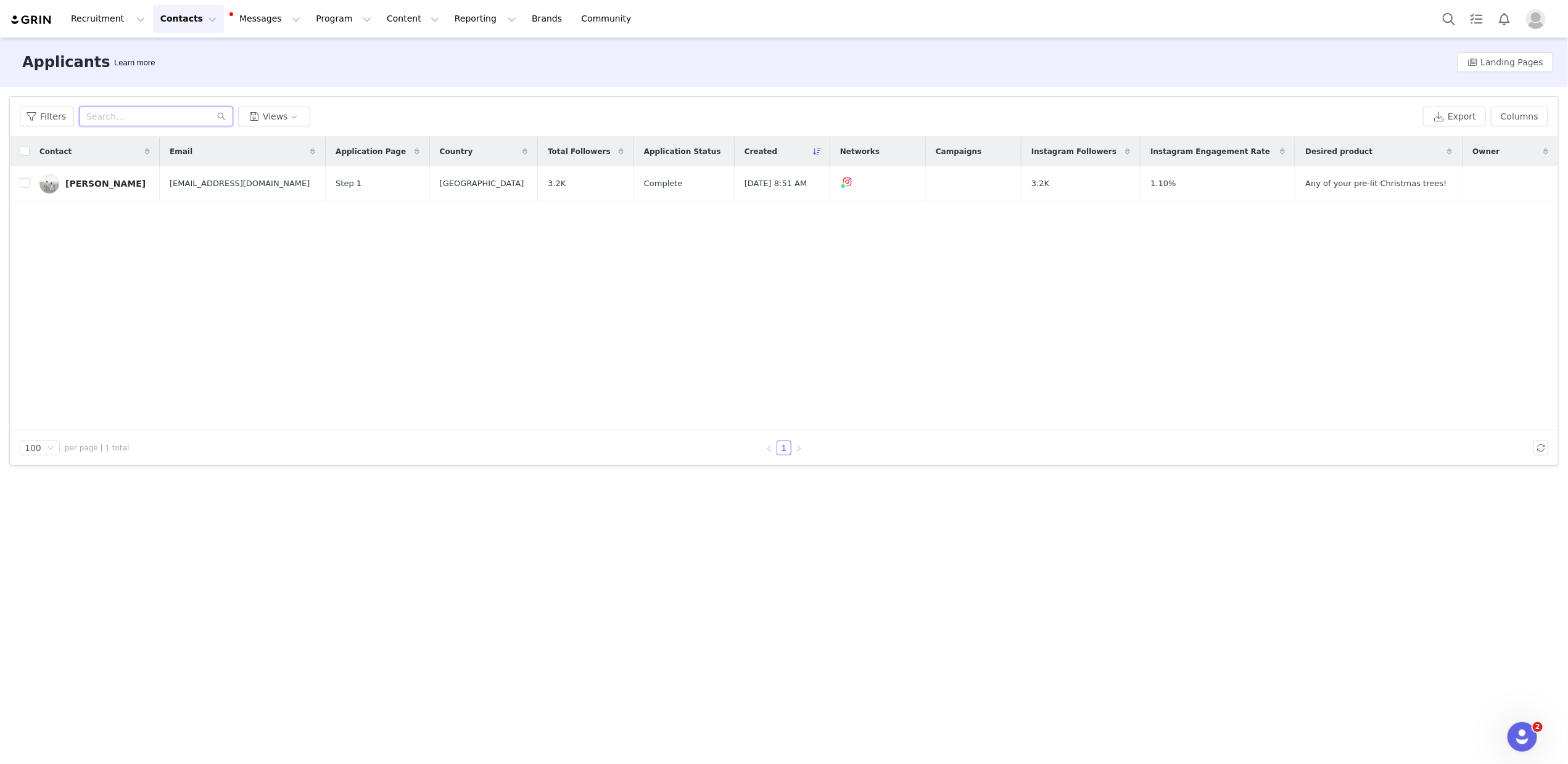
type input "[EMAIL_ADDRESS][DOMAIN_NAME]"
click at [191, 17] on button "Contacts Contacts" at bounding box center [188, 19] width 71 height 28
click at [199, 54] on div "Creators" at bounding box center [193, 55] width 83 height 13
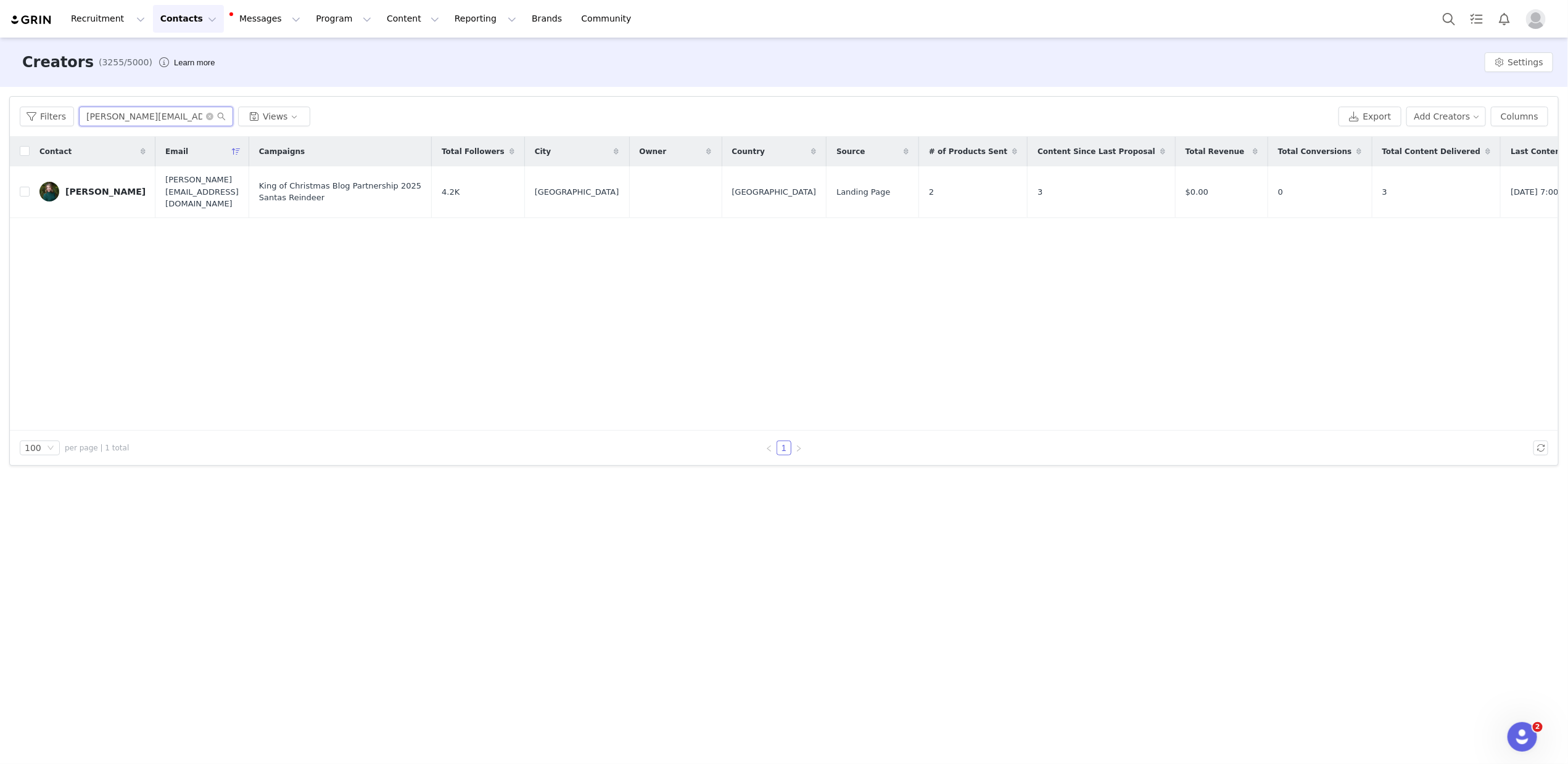
click at [181, 115] on input "[PERSON_NAME][EMAIL_ADDRESS][DOMAIN_NAME]" at bounding box center [156, 116] width 154 height 20
paste input "[EMAIL_ADDRESS][DOMAIN_NAME]"
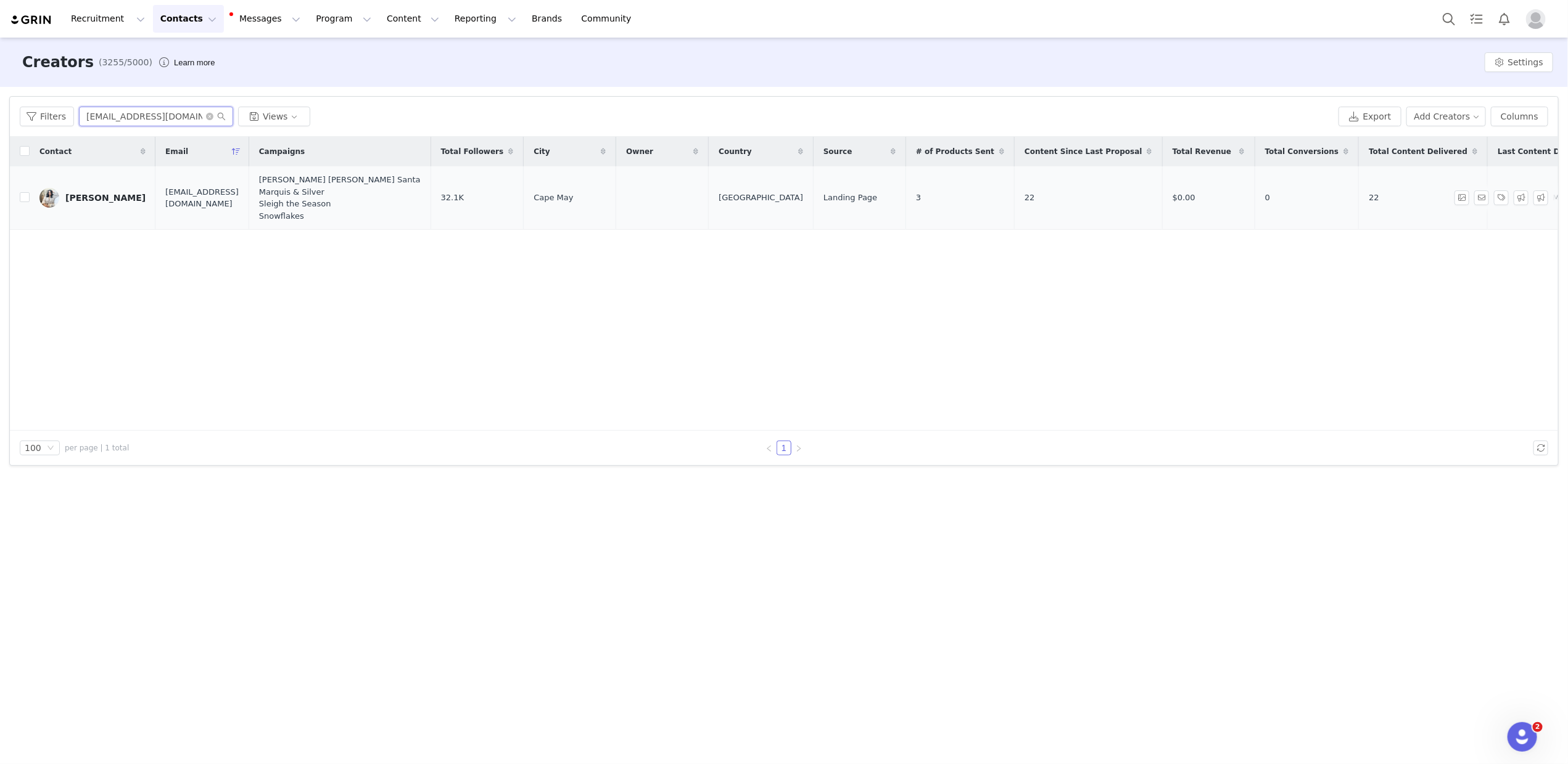
type input "[EMAIL_ADDRESS][DOMAIN_NAME]"
click at [83, 200] on div "[PERSON_NAME]" at bounding box center [105, 197] width 80 height 10
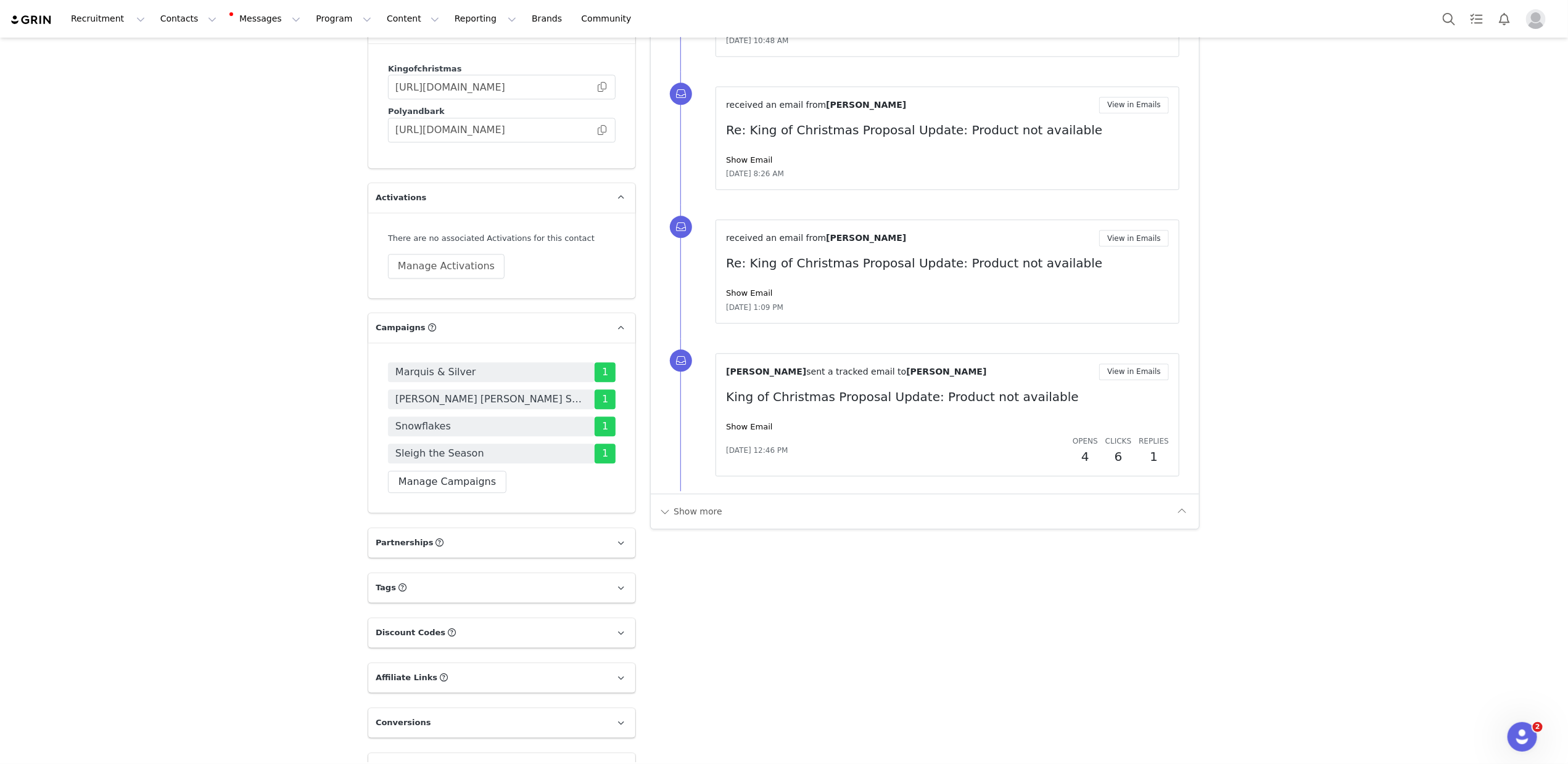
scroll to position [1948, 0]
click at [599, 445] on span "1" at bounding box center [605, 454] width 21 height 20
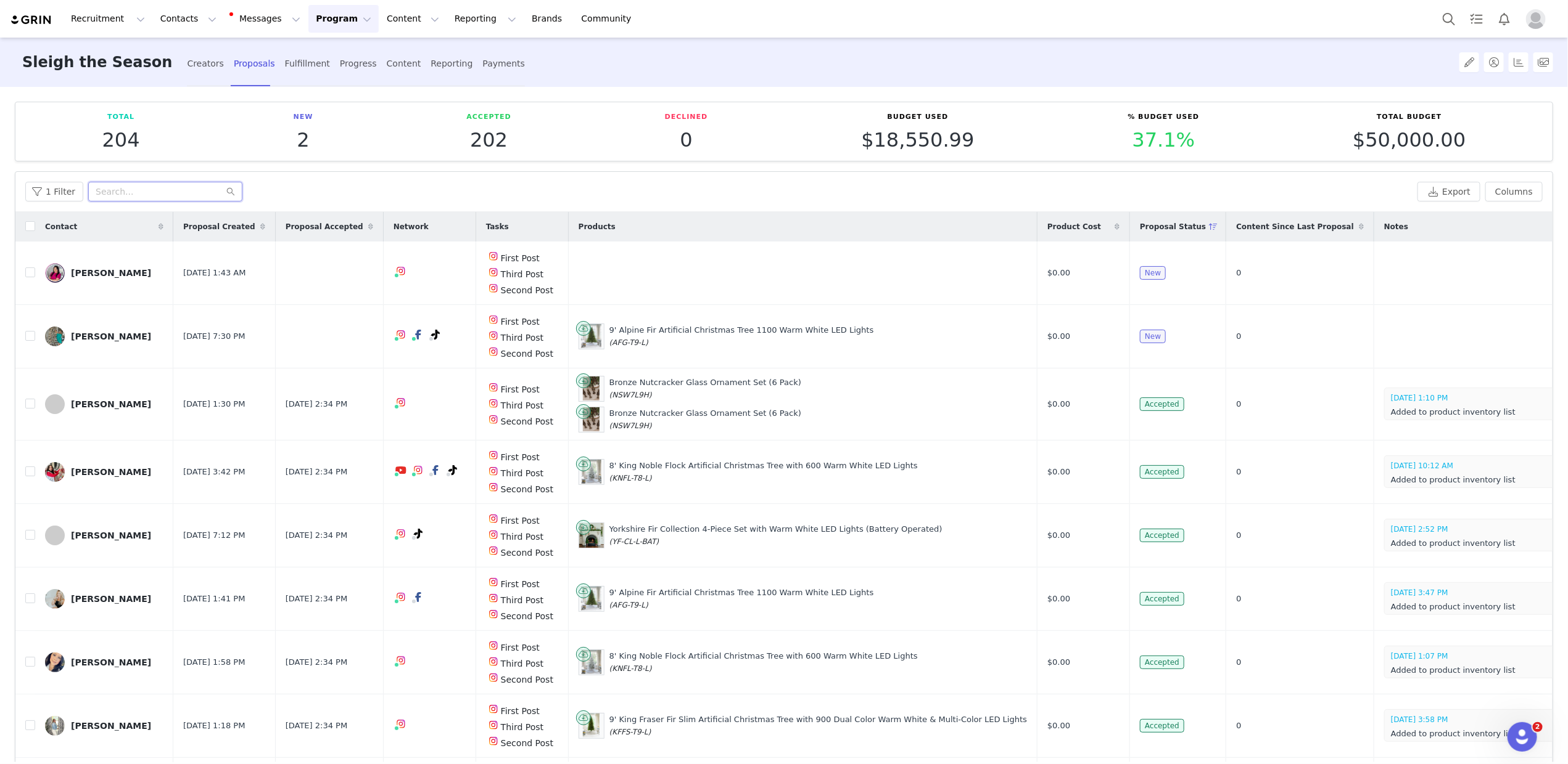
click at [142, 189] on input "text" at bounding box center [165, 191] width 154 height 20
paste input "[EMAIL_ADDRESS][DOMAIN_NAME]"
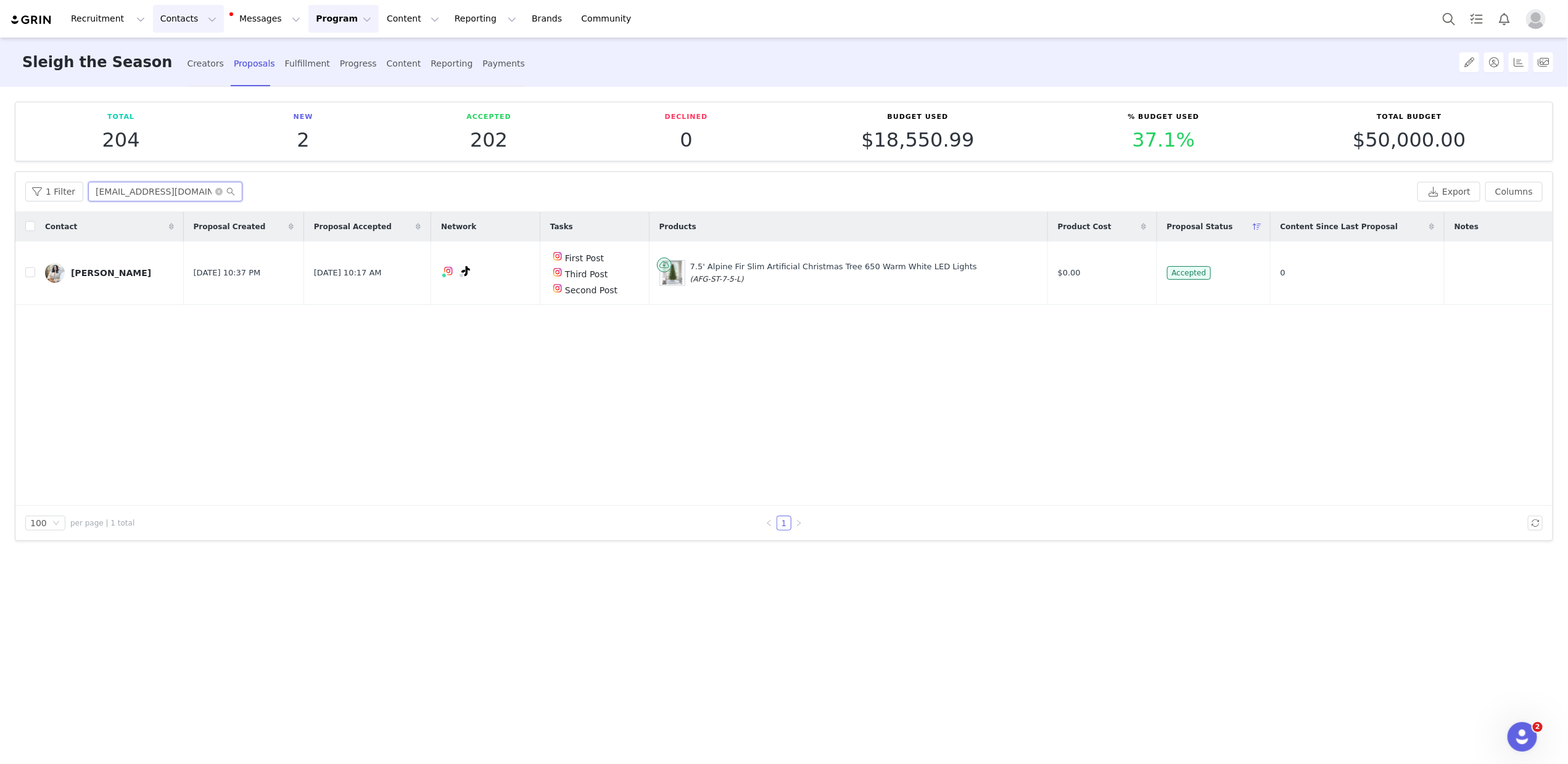
type input "[EMAIL_ADDRESS][DOMAIN_NAME]"
click at [198, 19] on button "Contacts Contacts" at bounding box center [188, 19] width 71 height 28
click at [206, 59] on div "Creators" at bounding box center [193, 55] width 83 height 13
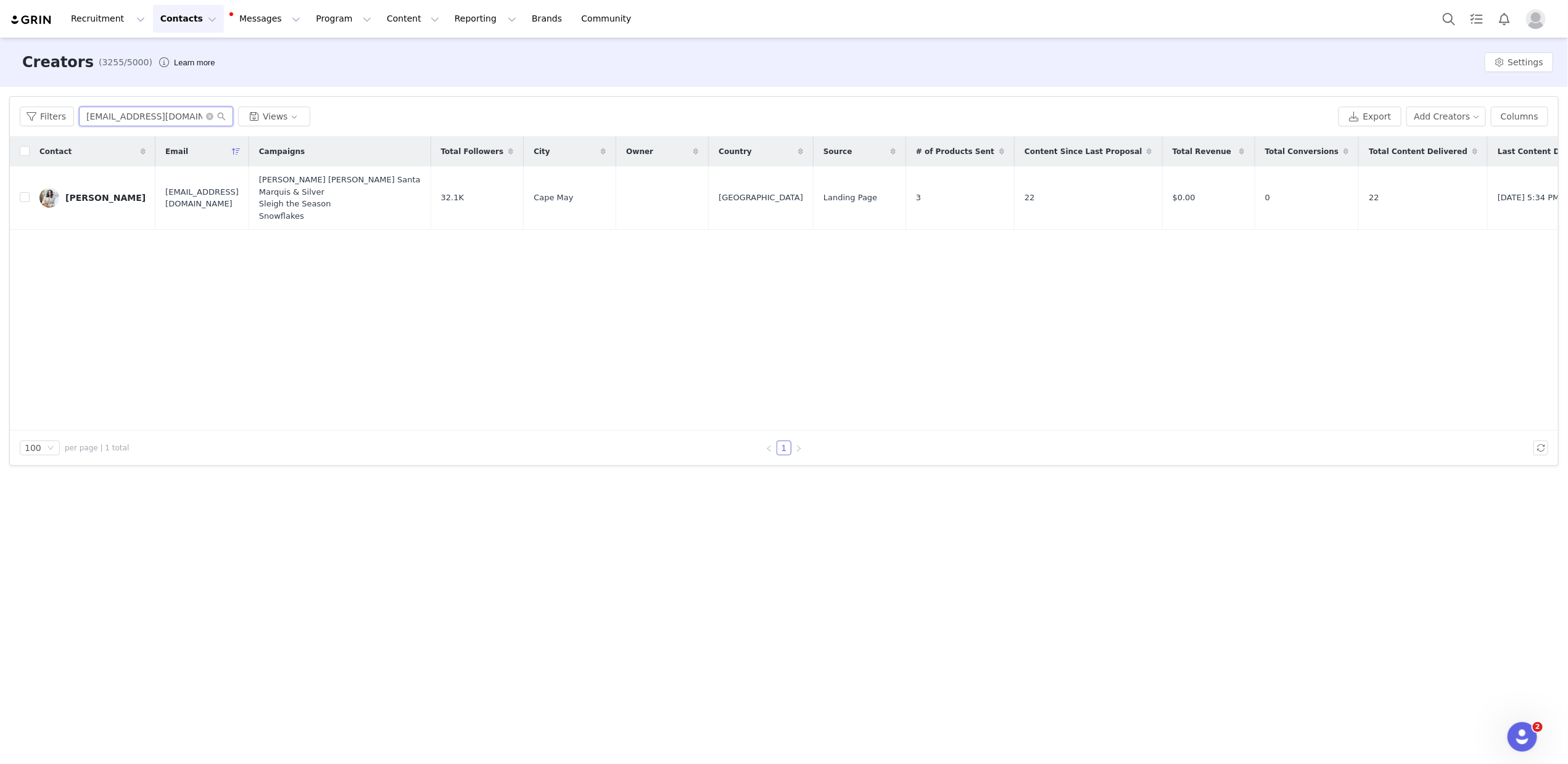
click at [144, 113] on input "[EMAIL_ADDRESS][DOMAIN_NAME]" at bounding box center [156, 116] width 154 height 20
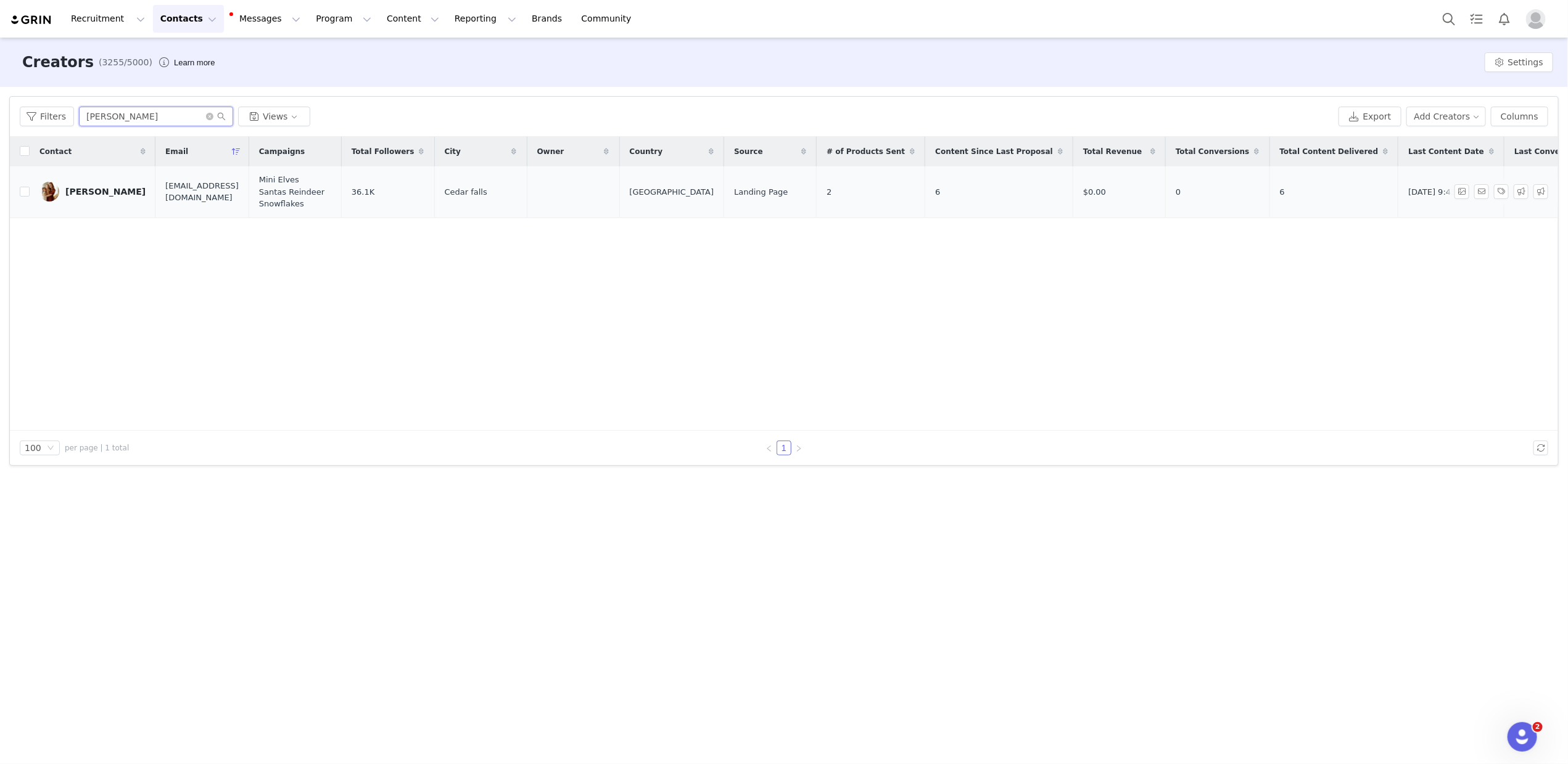
type input "[PERSON_NAME]"
click at [95, 197] on link "[PERSON_NAME]" at bounding box center [93, 191] width 106 height 20
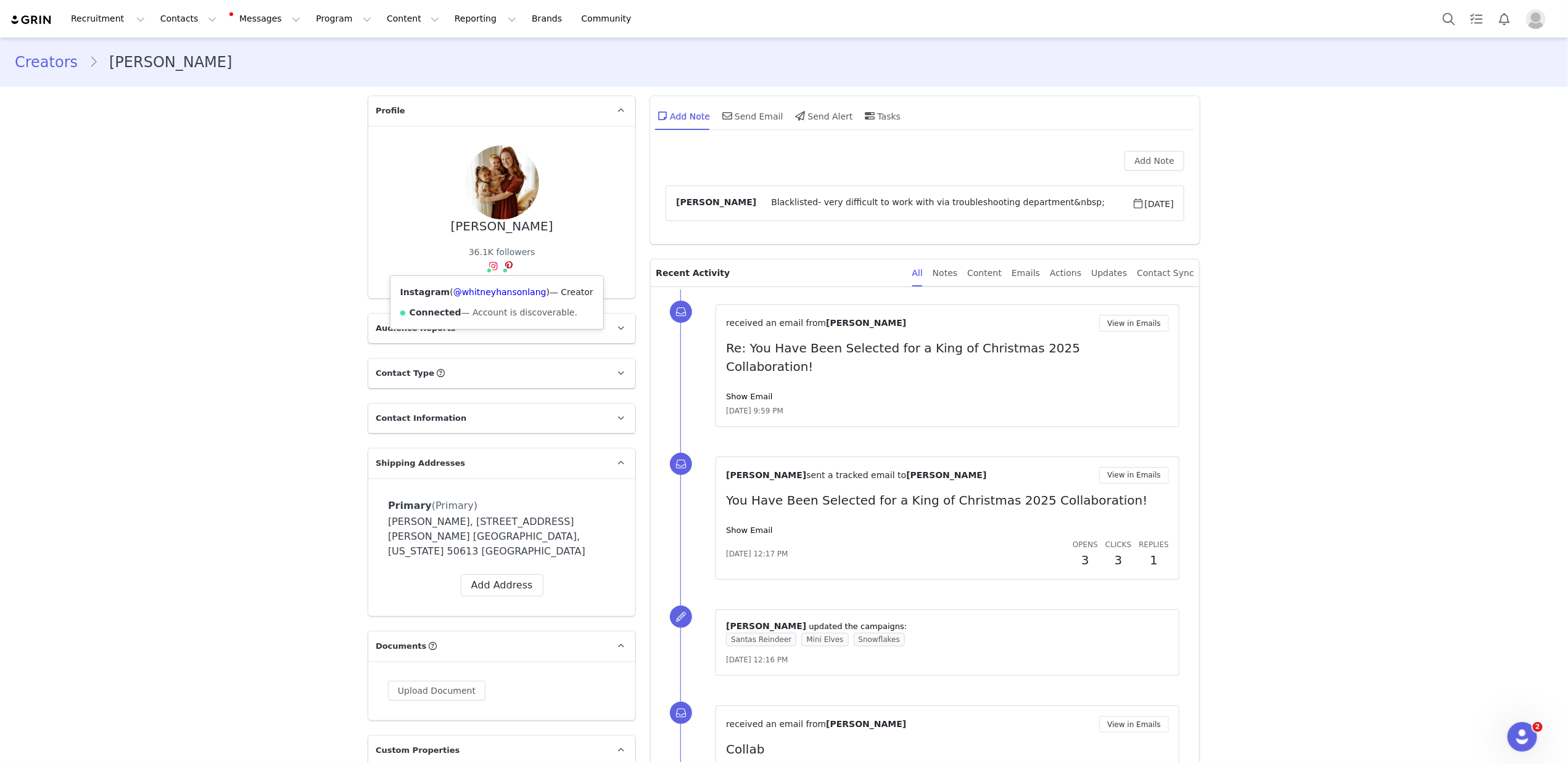
click at [505, 298] on div "Instagram ( @whitneyhansonlang ) — Creator Connected — Account is discoverable." at bounding box center [497, 303] width 213 height 53
click at [505, 294] on link "@whitneyhansonlang" at bounding box center [499, 292] width 93 height 10
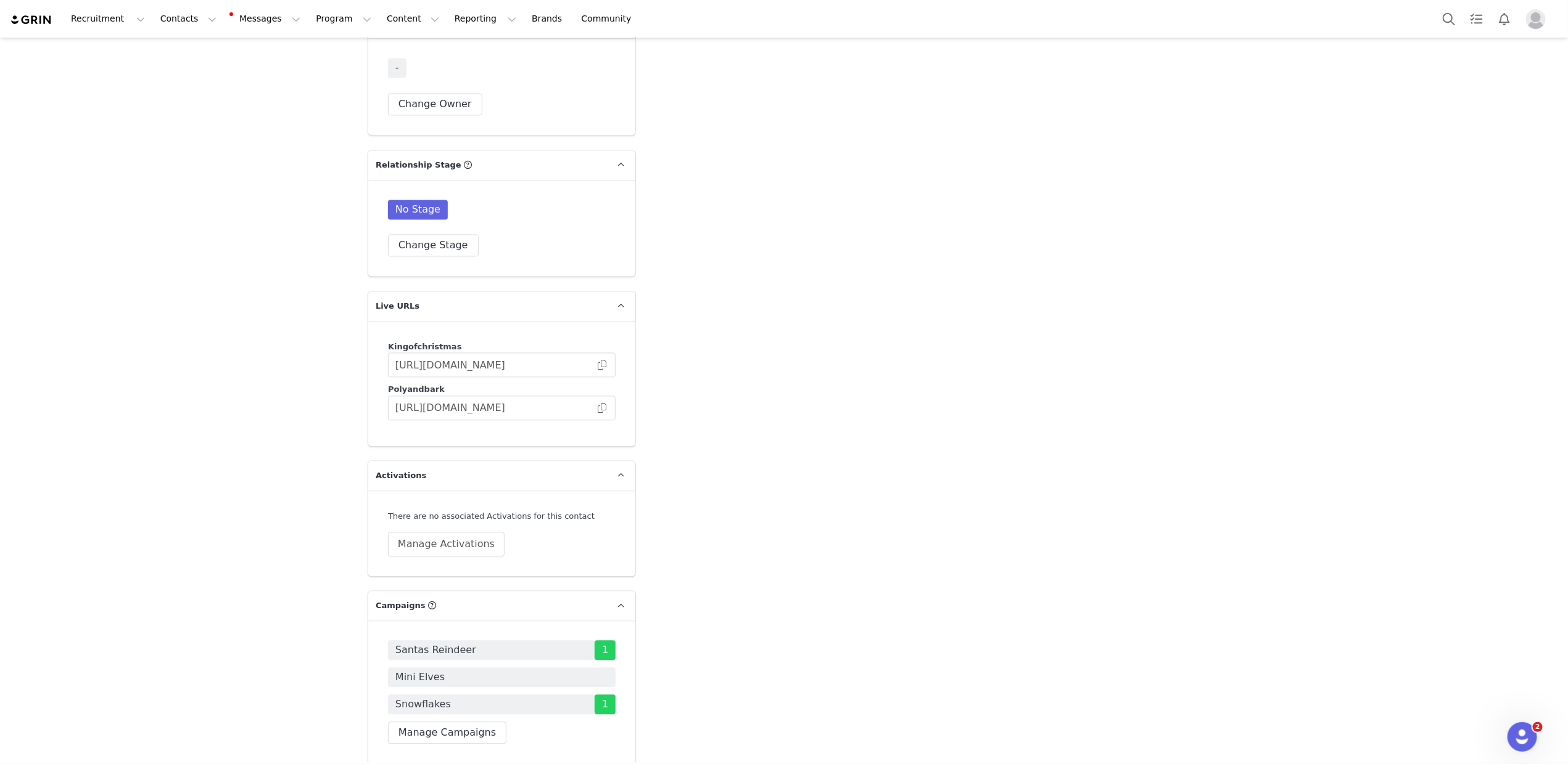
scroll to position [1595, 0]
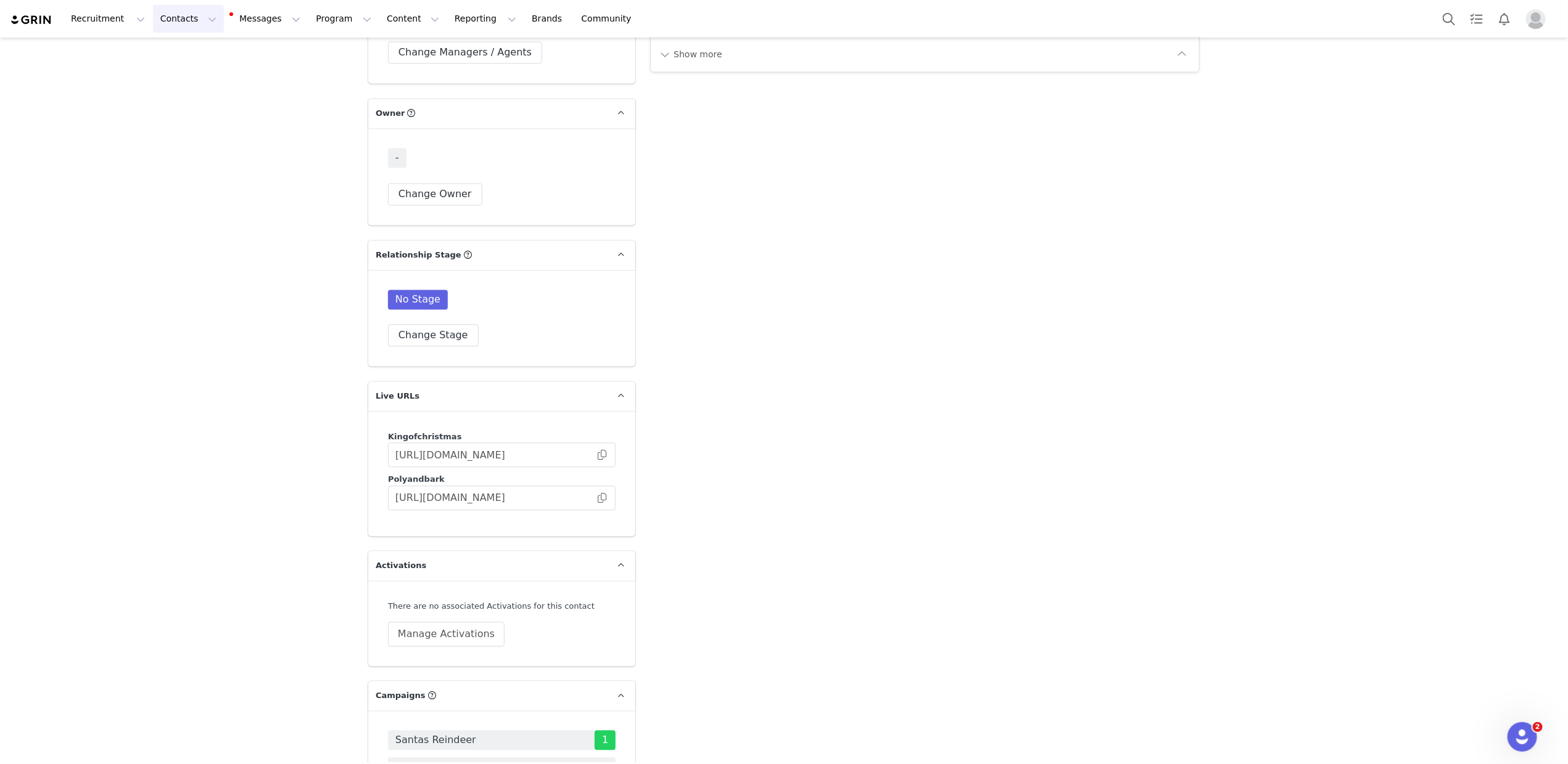
click at [186, 5] on button "Contacts Contacts" at bounding box center [188, 19] width 71 height 28
click at [188, 57] on p "Creators" at bounding box center [173, 55] width 37 height 13
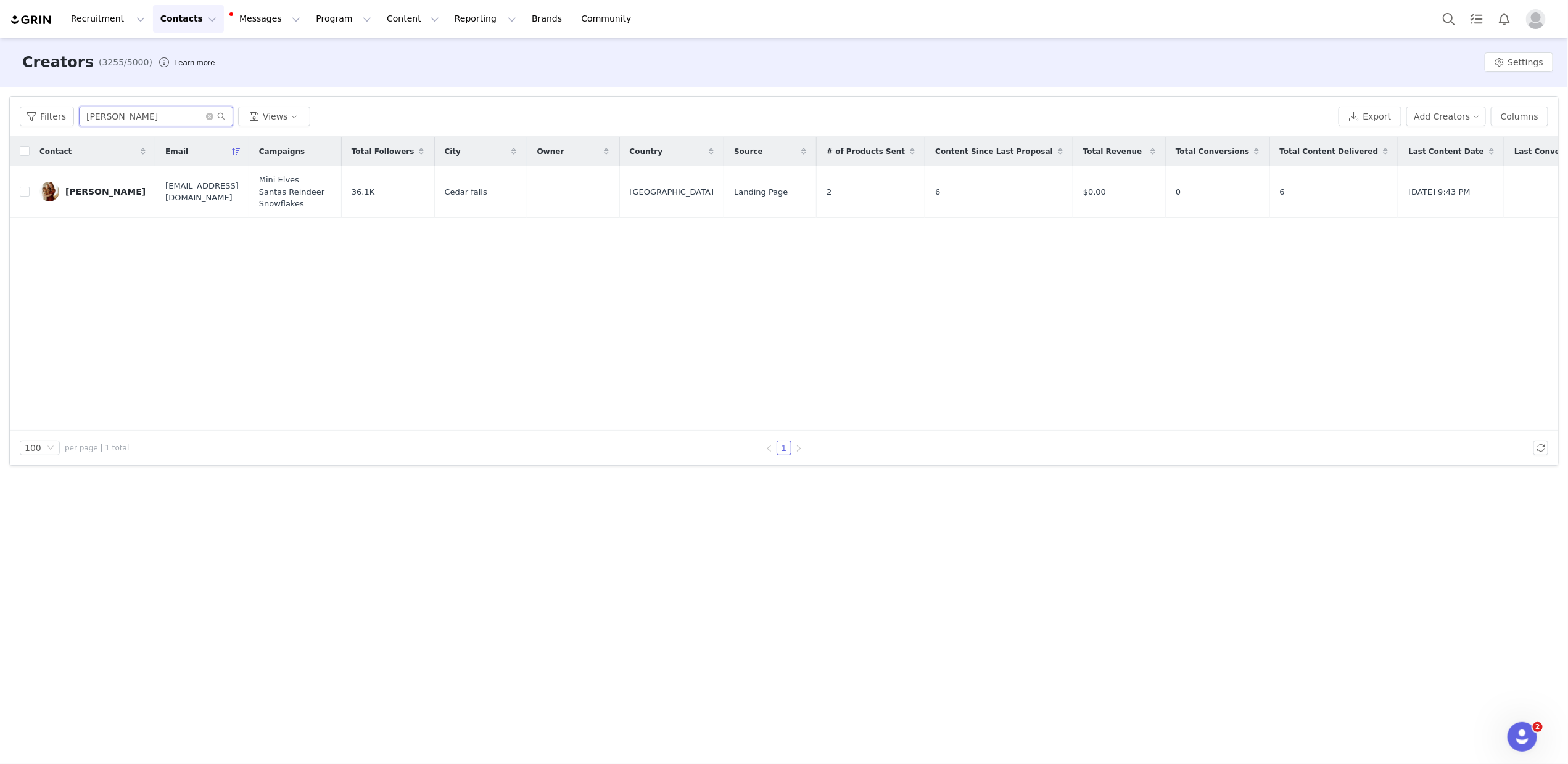
click at [166, 115] on input "[PERSON_NAME]" at bounding box center [156, 116] width 154 height 20
paste input "[EMAIL_ADDRESS][DOMAIN_NAME]"
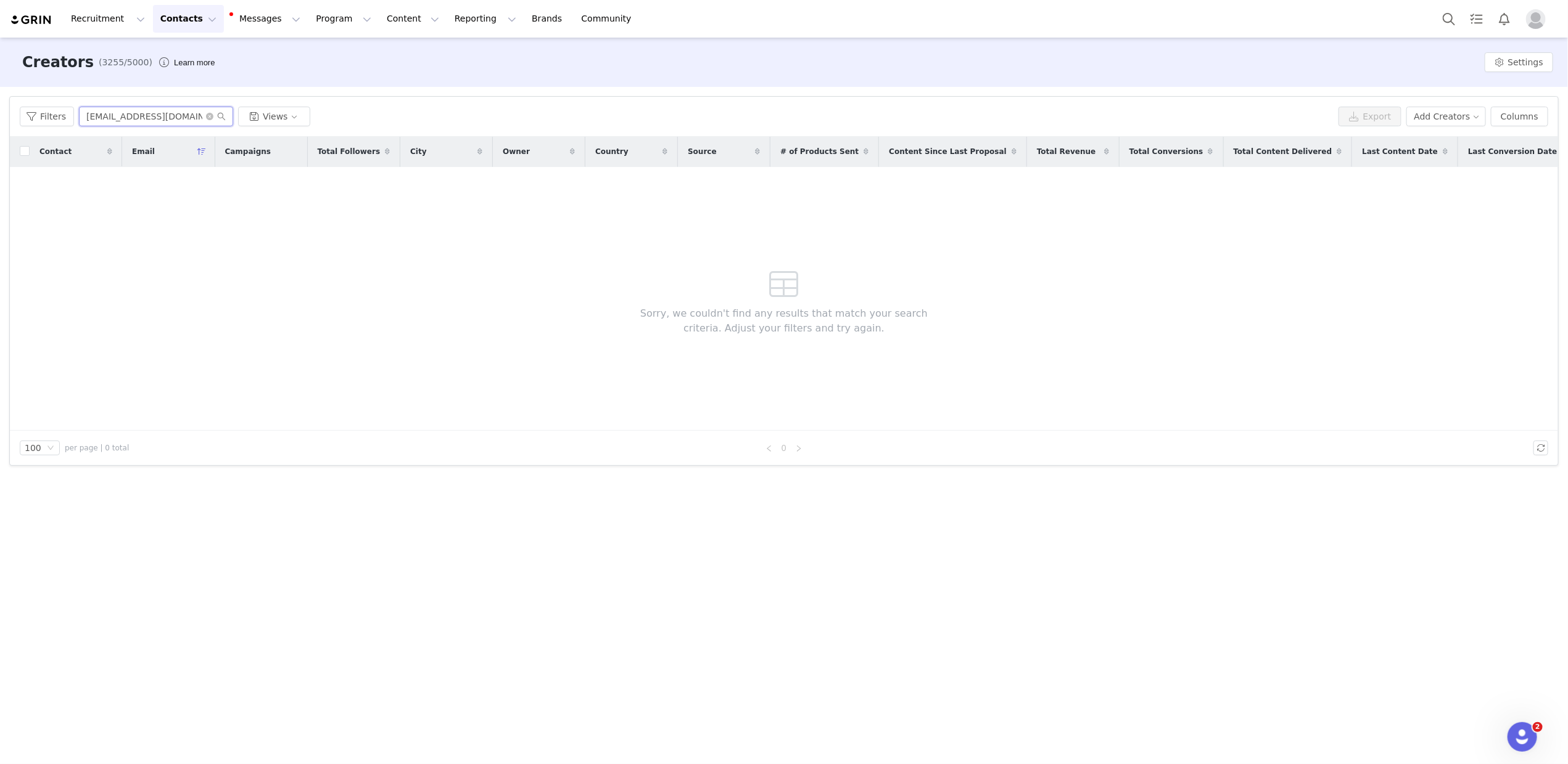
type input "[EMAIL_ADDRESS][DOMAIN_NAME]"
click at [186, 19] on button "Contacts Contacts" at bounding box center [188, 19] width 71 height 28
click at [204, 97] on div "Applicants" at bounding box center [193, 100] width 83 height 13
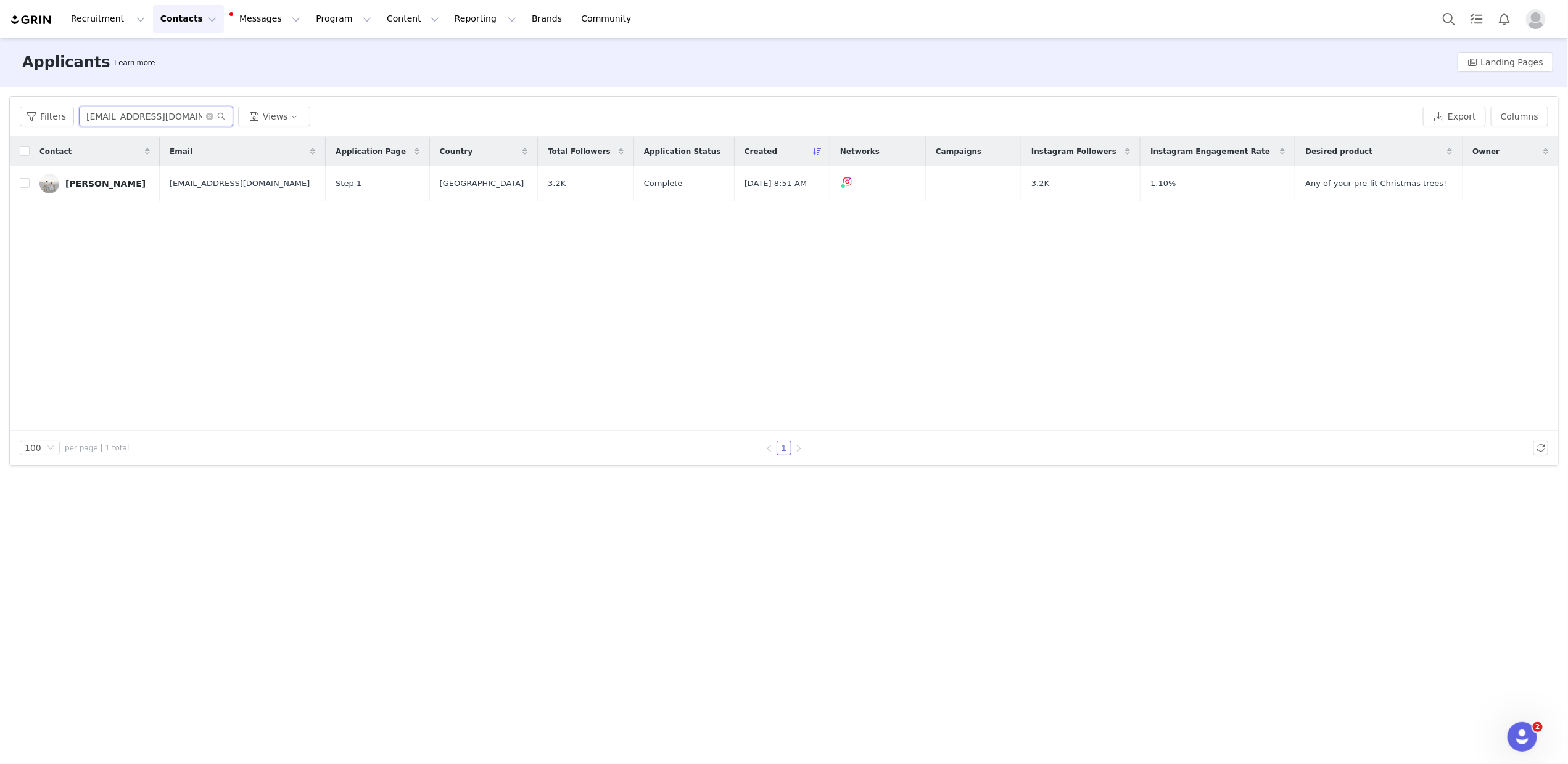
click at [169, 109] on input "[EMAIL_ADDRESS][DOMAIN_NAME]" at bounding box center [156, 116] width 154 height 20
paste input "[EMAIL_ADDRESS][DOMAIN_NAME]"
type input "[EMAIL_ADDRESS][DOMAIN_NAME]"
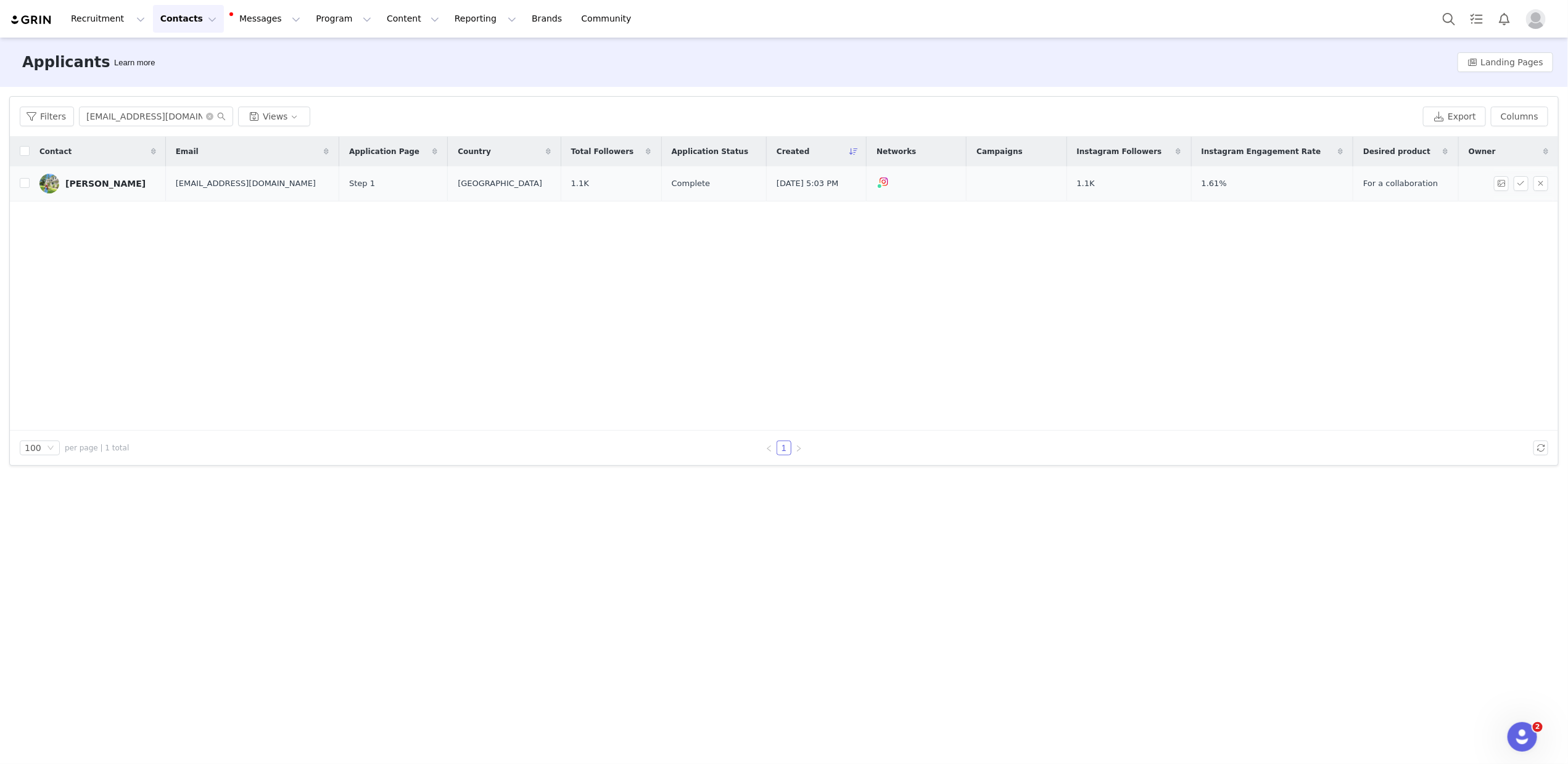
click at [97, 186] on div "[PERSON_NAME]" at bounding box center [105, 183] width 80 height 10
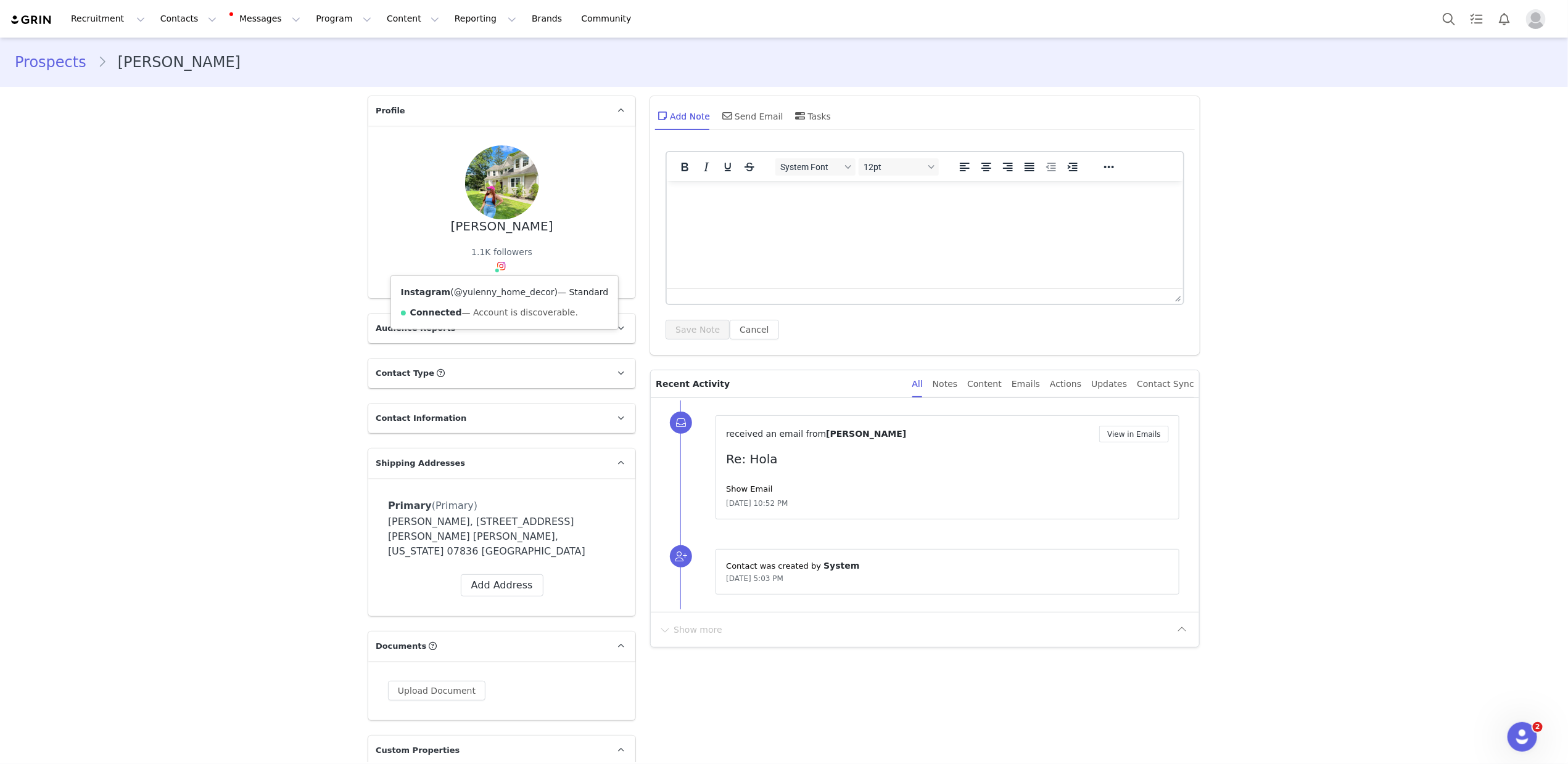
click at [506, 293] on link "@yulenny_home_decor" at bounding box center [504, 292] width 101 height 10
click at [174, 15] on button "Contacts Contacts" at bounding box center [188, 19] width 71 height 28
click at [180, 103] on p "Applicants" at bounding box center [177, 100] width 45 height 13
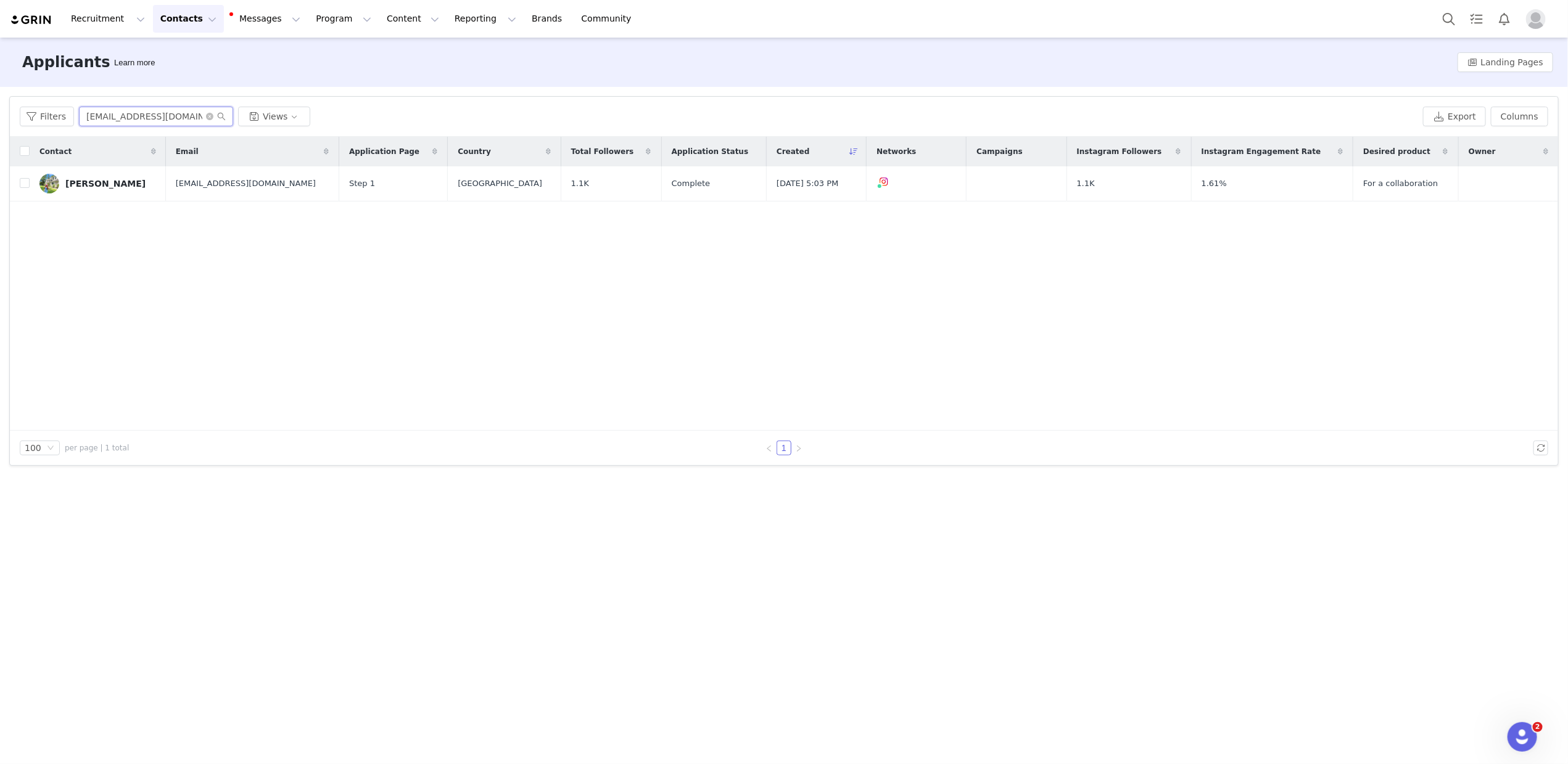
click at [148, 117] on input "[EMAIL_ADDRESS][DOMAIN_NAME]" at bounding box center [156, 116] width 154 height 20
paste input "[EMAIL_ADDRESS][DOMAIN_NAME]"
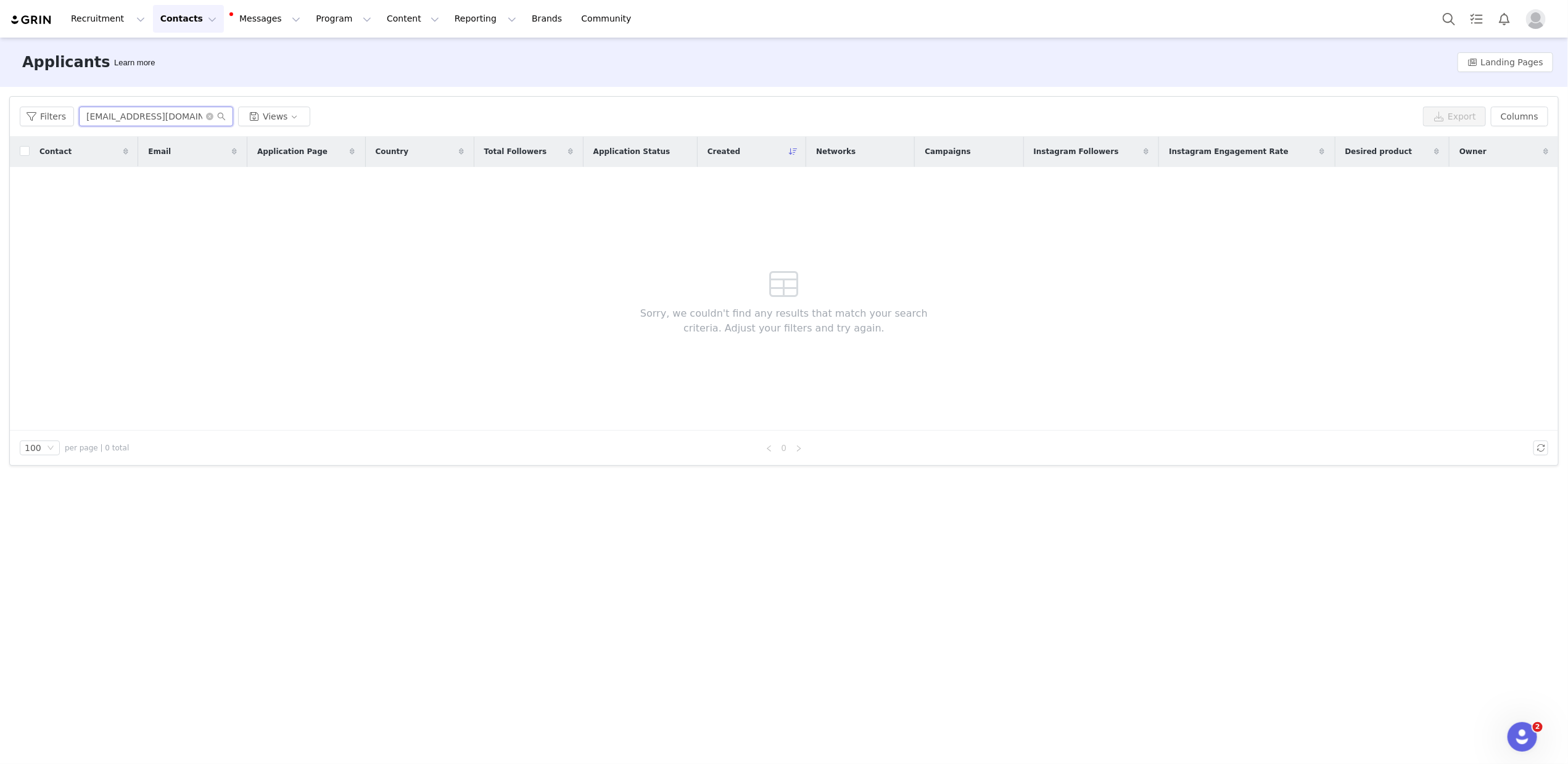
type input "[EMAIL_ADDRESS][DOMAIN_NAME]"
click at [202, 25] on button "Contacts Contacts" at bounding box center [188, 19] width 71 height 28
click at [195, 59] on div "Creators" at bounding box center [193, 55] width 83 height 13
click at [100, 108] on input "[EMAIL_ADDRESS][DOMAIN_NAME]" at bounding box center [156, 116] width 154 height 20
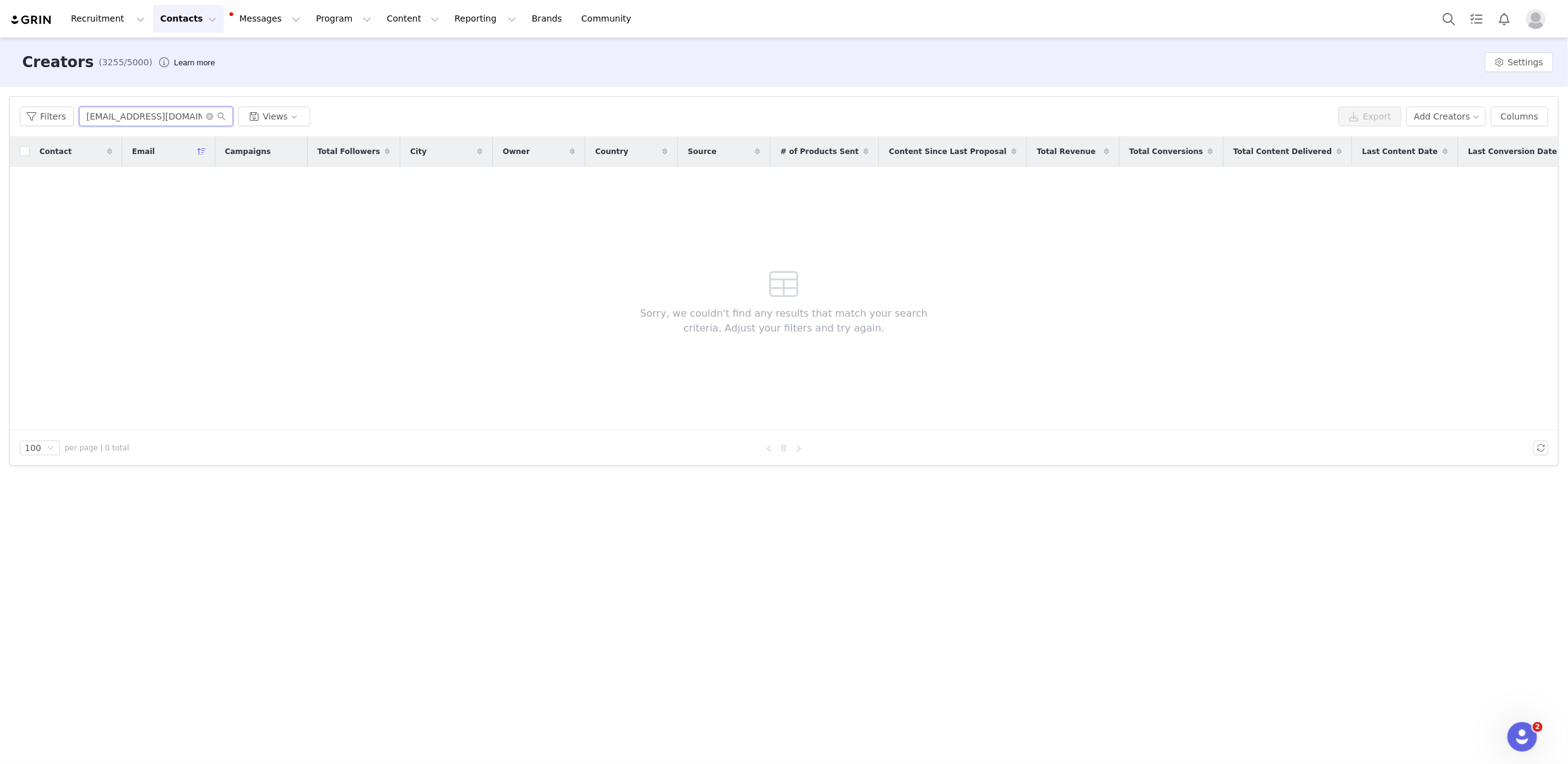
click at [100, 107] on span "[EMAIL_ADDRESS][DOMAIN_NAME]" at bounding box center [156, 116] width 154 height 20
paste input "[EMAIL_ADDRESS][DOMAIN_NAME]"
type input "[EMAIL_ADDRESS][DOMAIN_NAME]"
click at [166, 118] on input "[EMAIL_ADDRESS][DOMAIN_NAME]" at bounding box center [156, 116] width 154 height 20
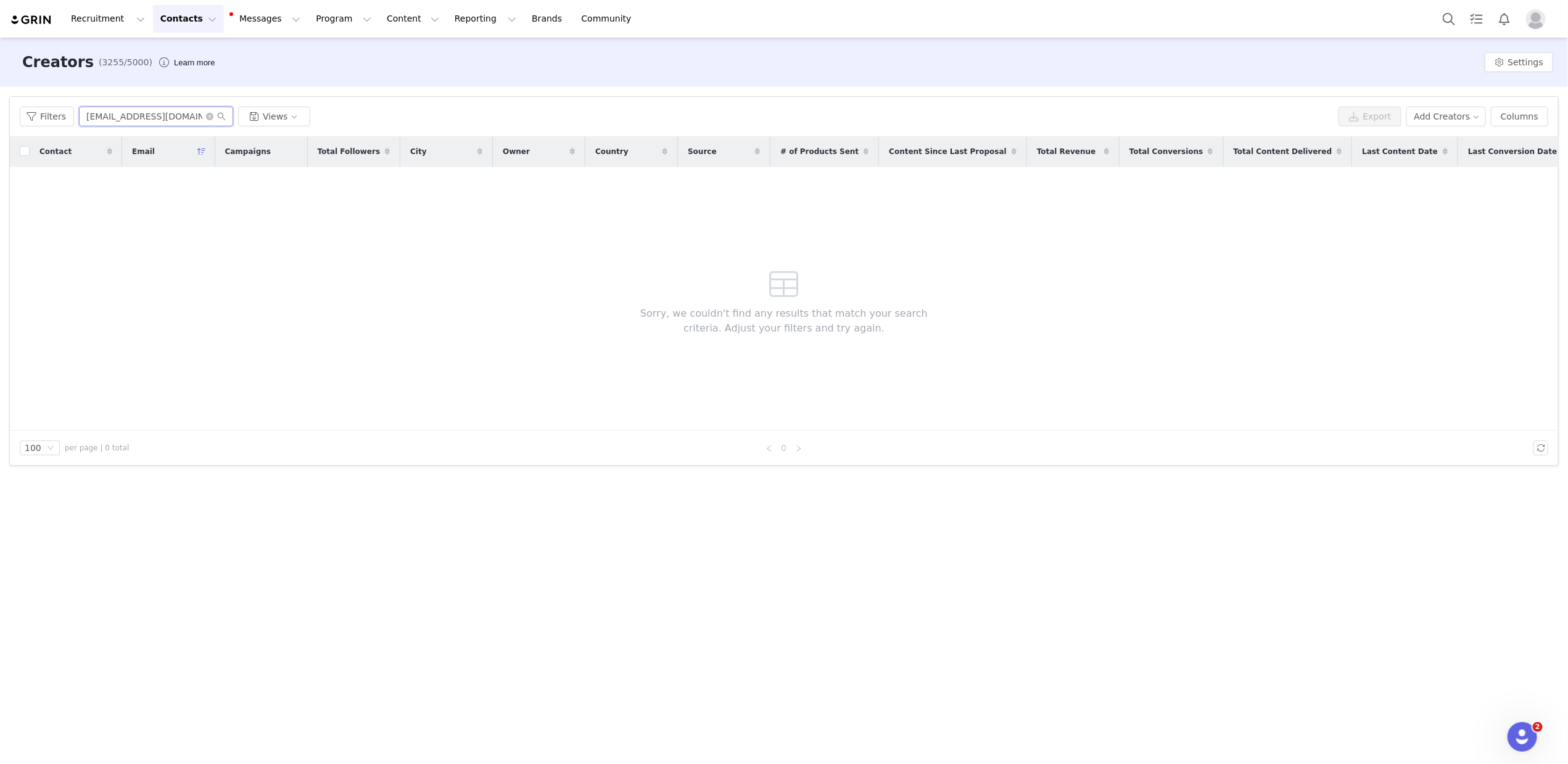
click at [166, 118] on input "[EMAIL_ADDRESS][DOMAIN_NAME]" at bounding box center [156, 116] width 154 height 20
paste input "[EMAIL_ADDRESS][DOMAIN_NAME]"
type input "[EMAIL_ADDRESS][DOMAIN_NAME]"
click at [175, 124] on input "[EMAIL_ADDRESS][DOMAIN_NAME]" at bounding box center [156, 116] width 154 height 20
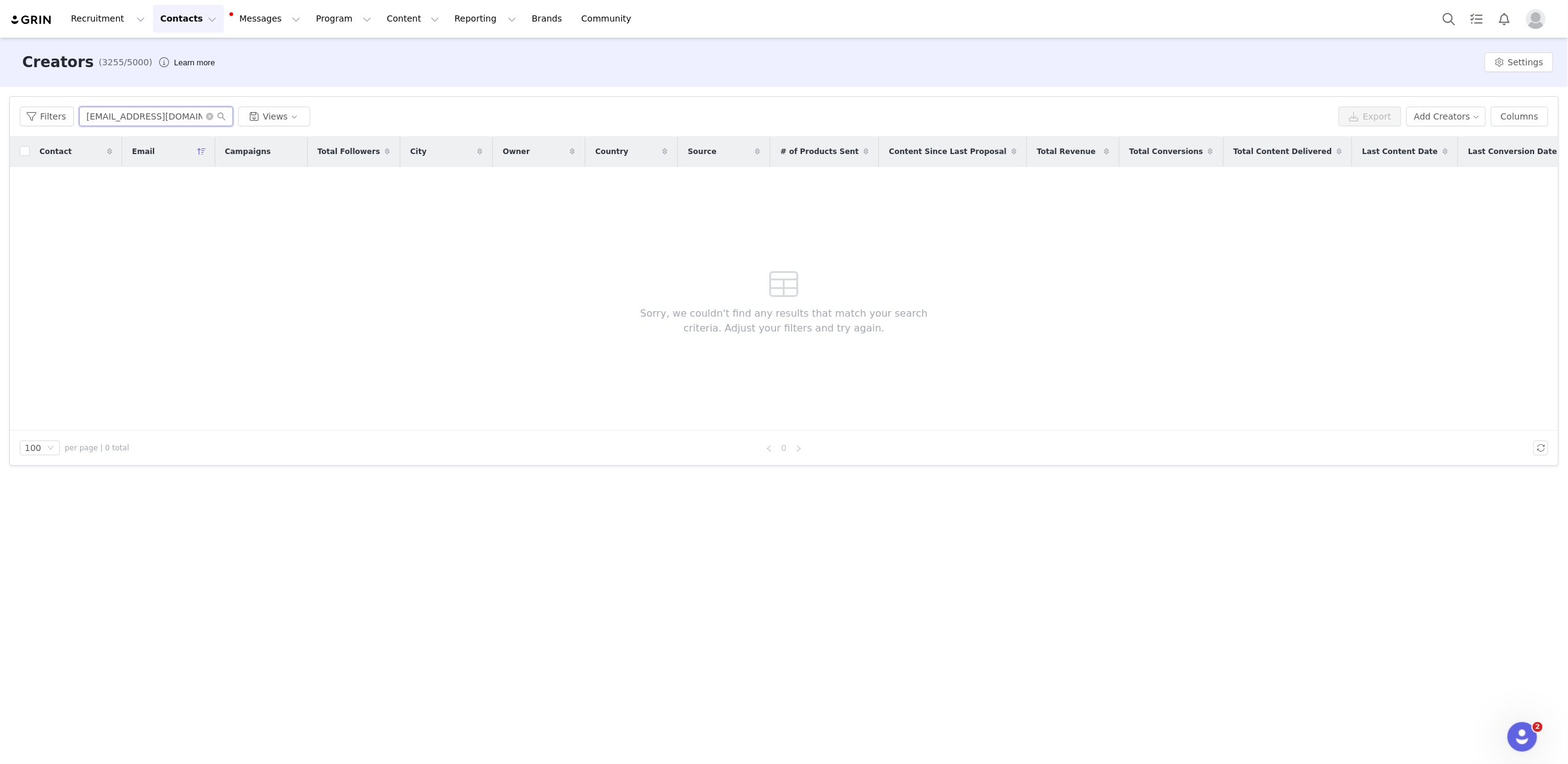
click at [175, 124] on input "[EMAIL_ADDRESS][DOMAIN_NAME]" at bounding box center [156, 116] width 154 height 20
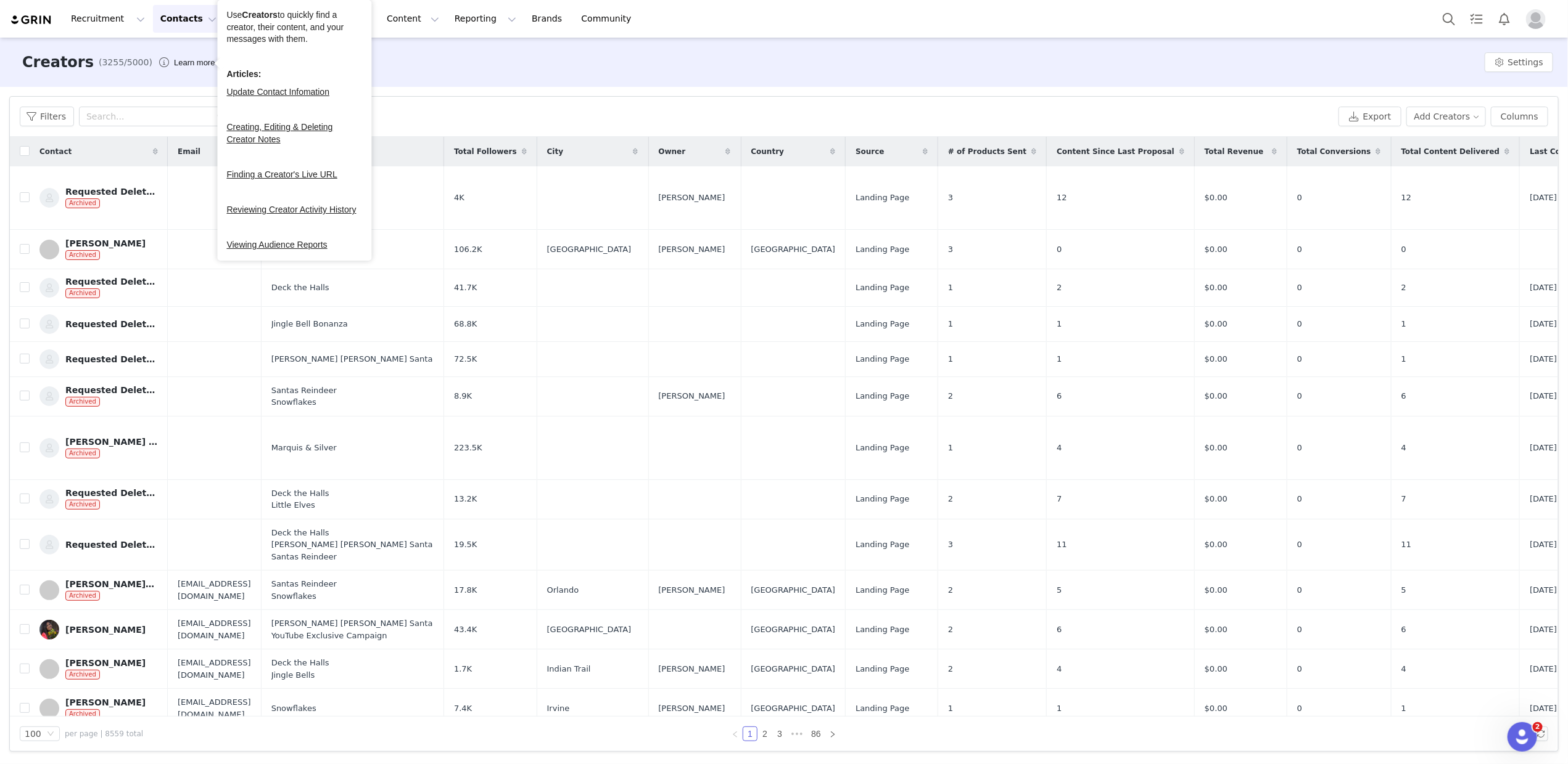
click at [201, 12] on button "Contacts Contacts" at bounding box center [188, 19] width 71 height 28
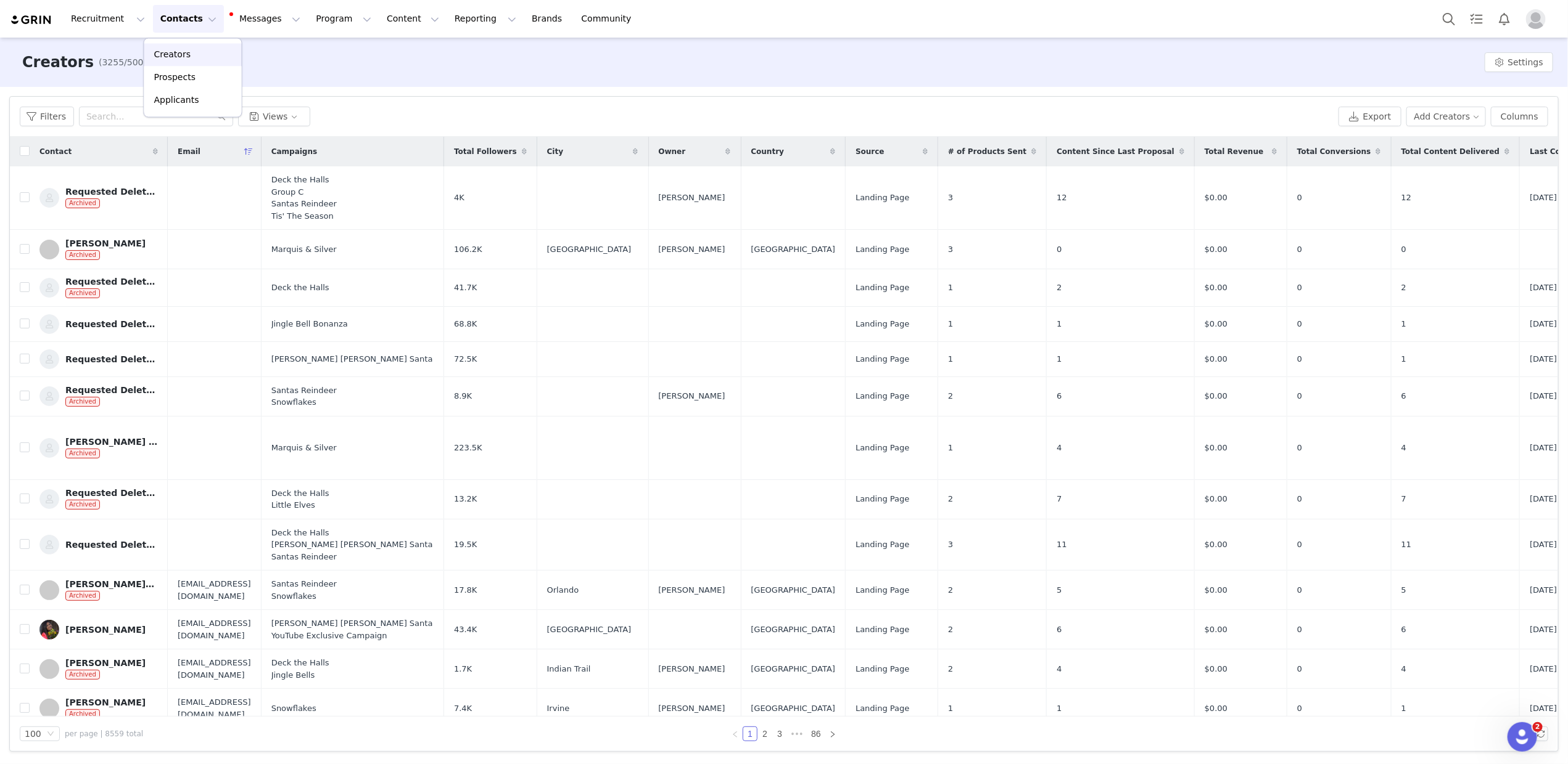
click at [191, 60] on div "Creators" at bounding box center [193, 55] width 83 height 13
click at [165, 16] on button "Contacts Contacts" at bounding box center [188, 19] width 71 height 28
click at [179, 94] on p "Applicants" at bounding box center [177, 100] width 45 height 13
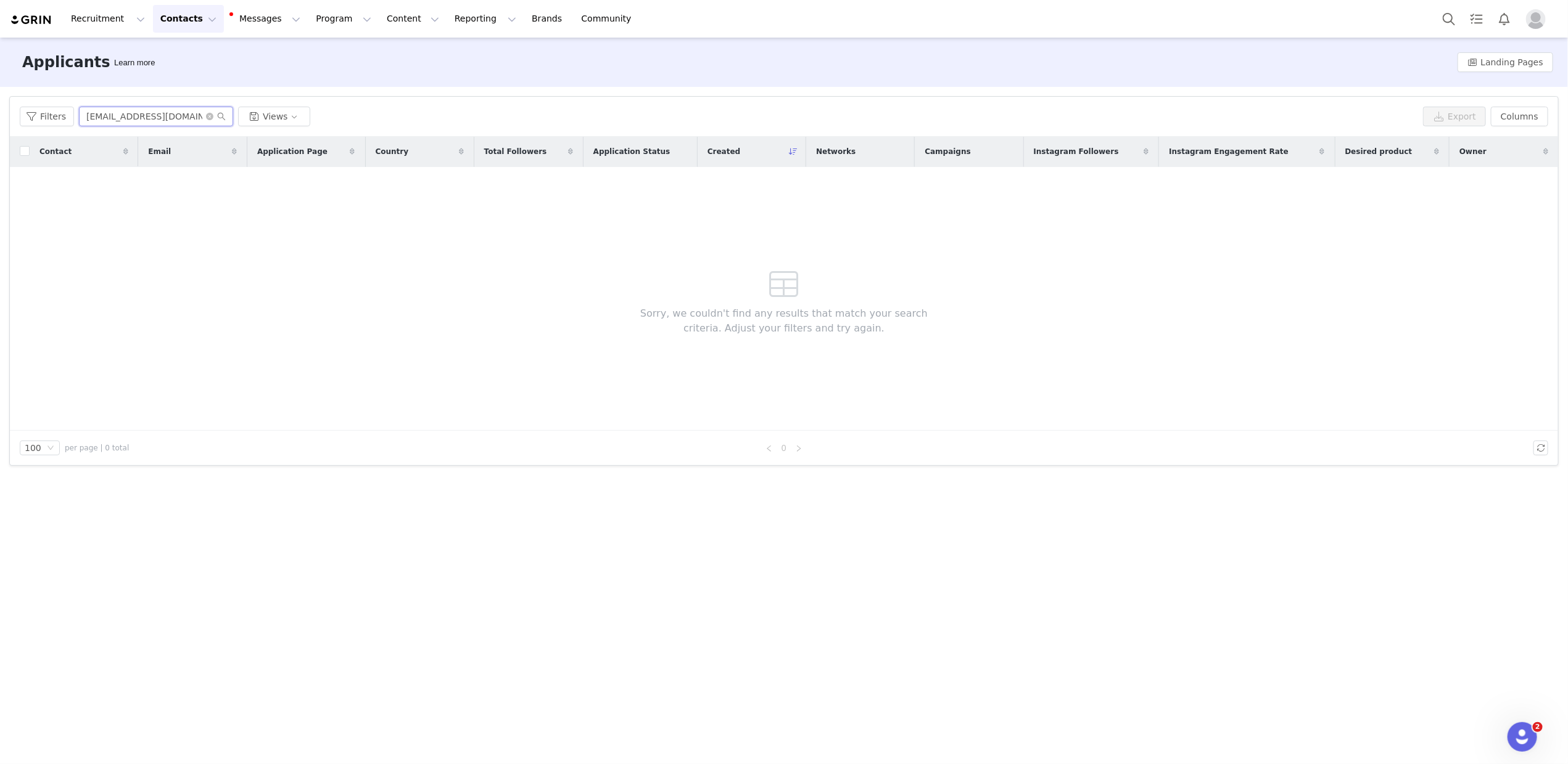
click at [115, 113] on input "[EMAIL_ADDRESS][DOMAIN_NAME]" at bounding box center [156, 116] width 154 height 20
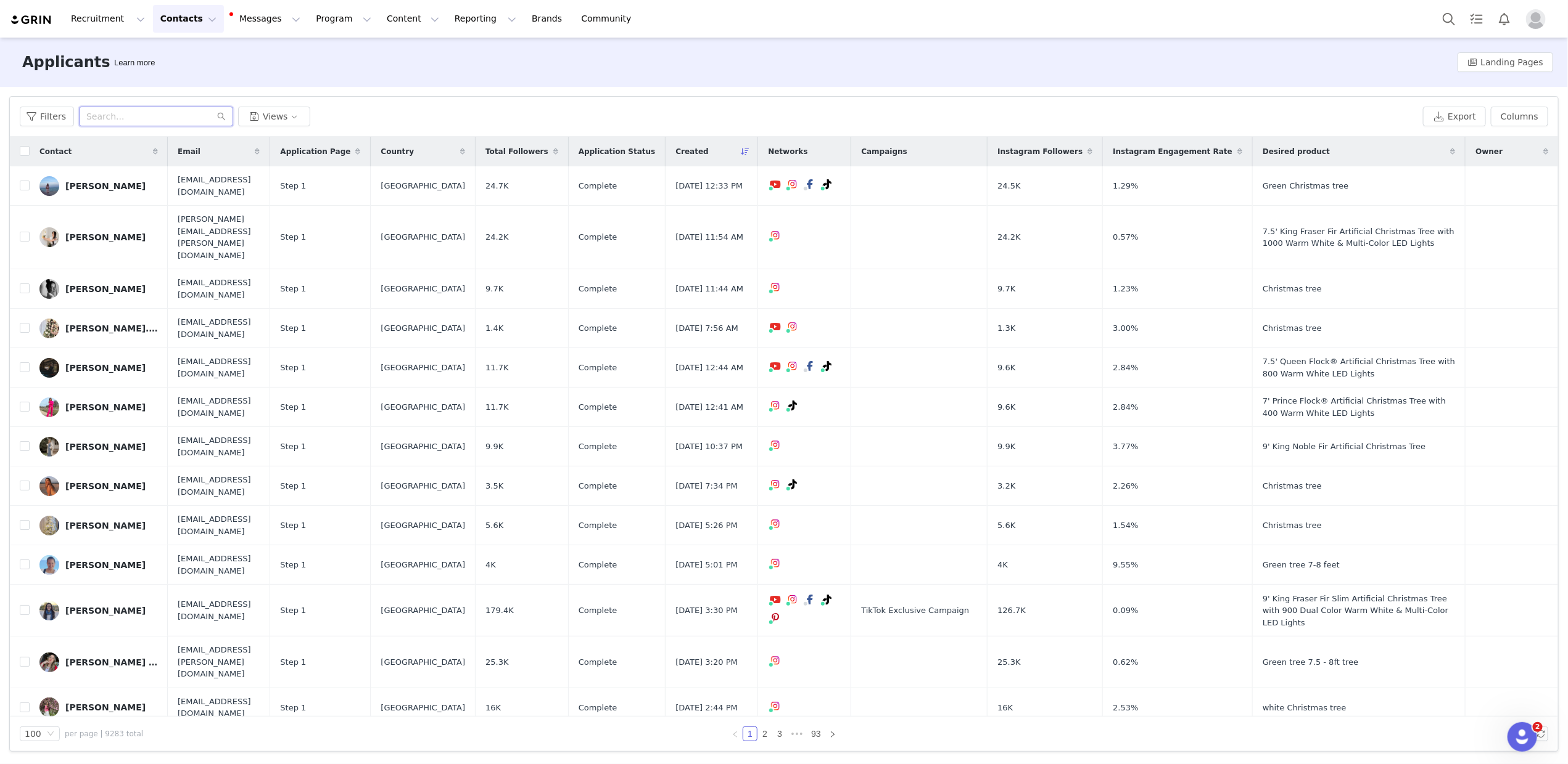
click at [145, 113] on input "text" at bounding box center [156, 116] width 154 height 20
paste input "[EMAIL_ADDRESS][DOMAIN_NAME]"
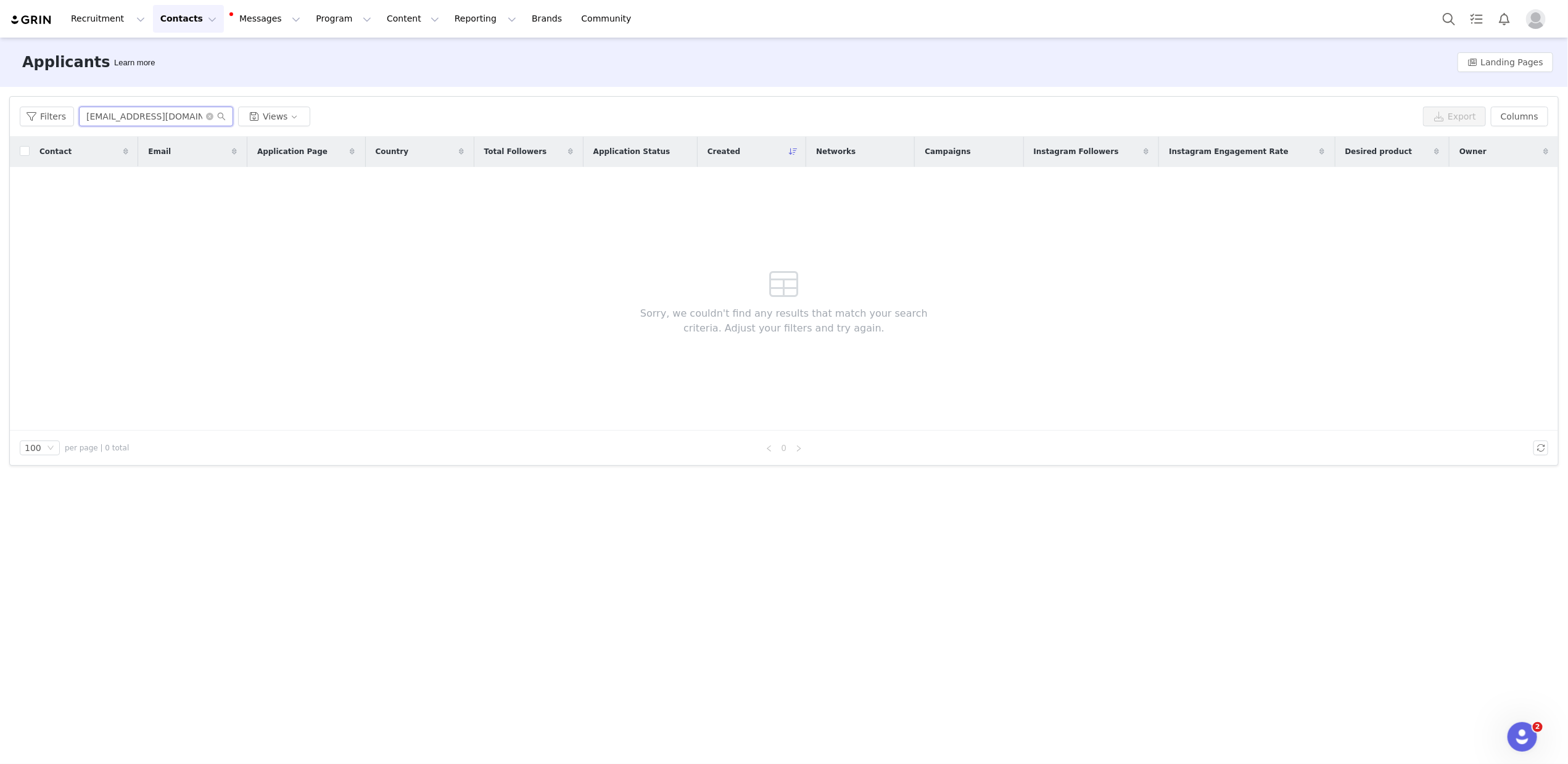
type input "[EMAIL_ADDRESS][DOMAIN_NAME]"
click at [183, 31] on button "Contacts Contacts" at bounding box center [188, 19] width 71 height 28
click at [186, 49] on p "Creators" at bounding box center [173, 55] width 37 height 13
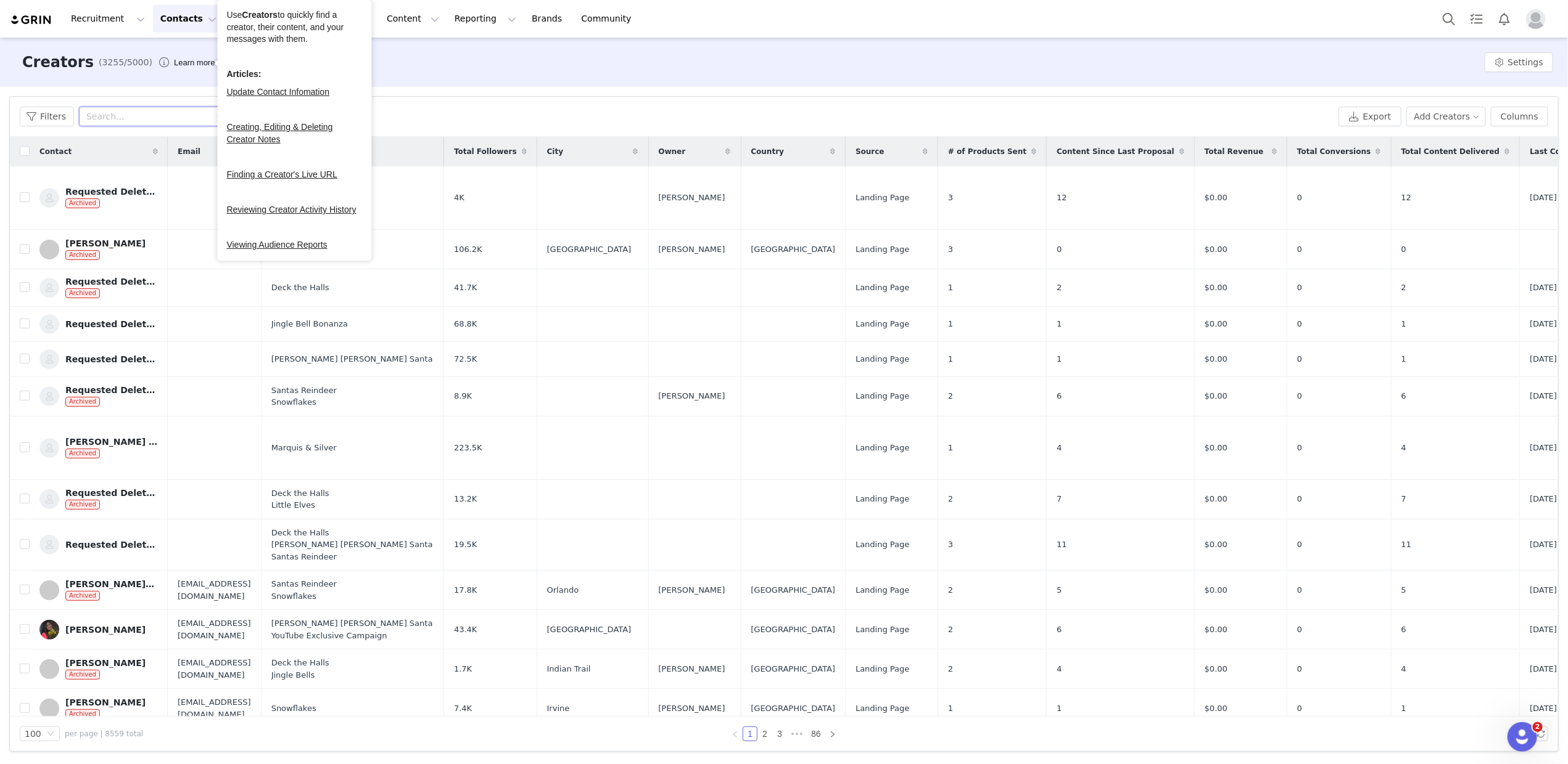
click at [106, 119] on input "text" at bounding box center [156, 116] width 154 height 20
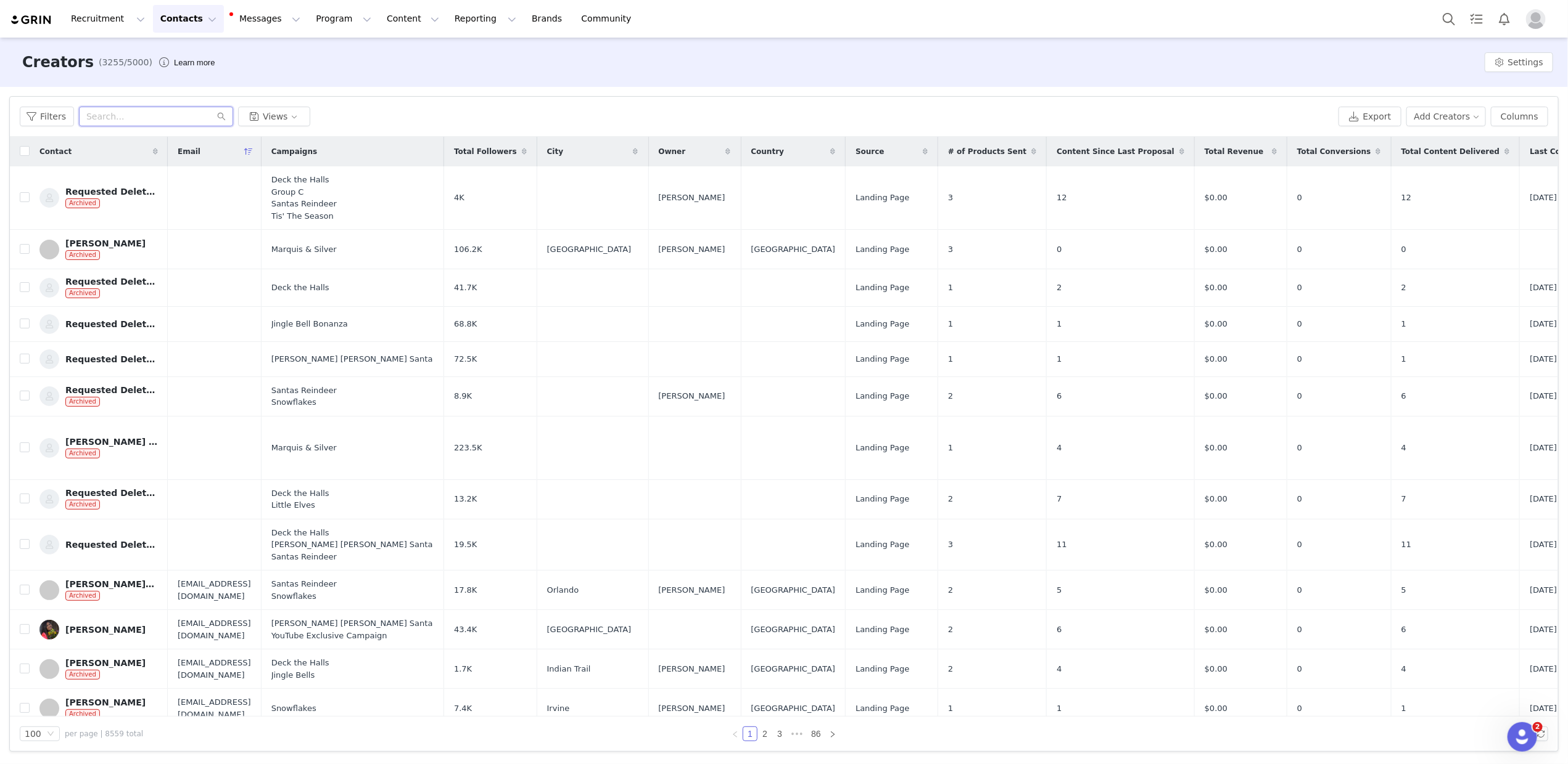
paste input "[EMAIL_ADDRESS][DOMAIN_NAME]"
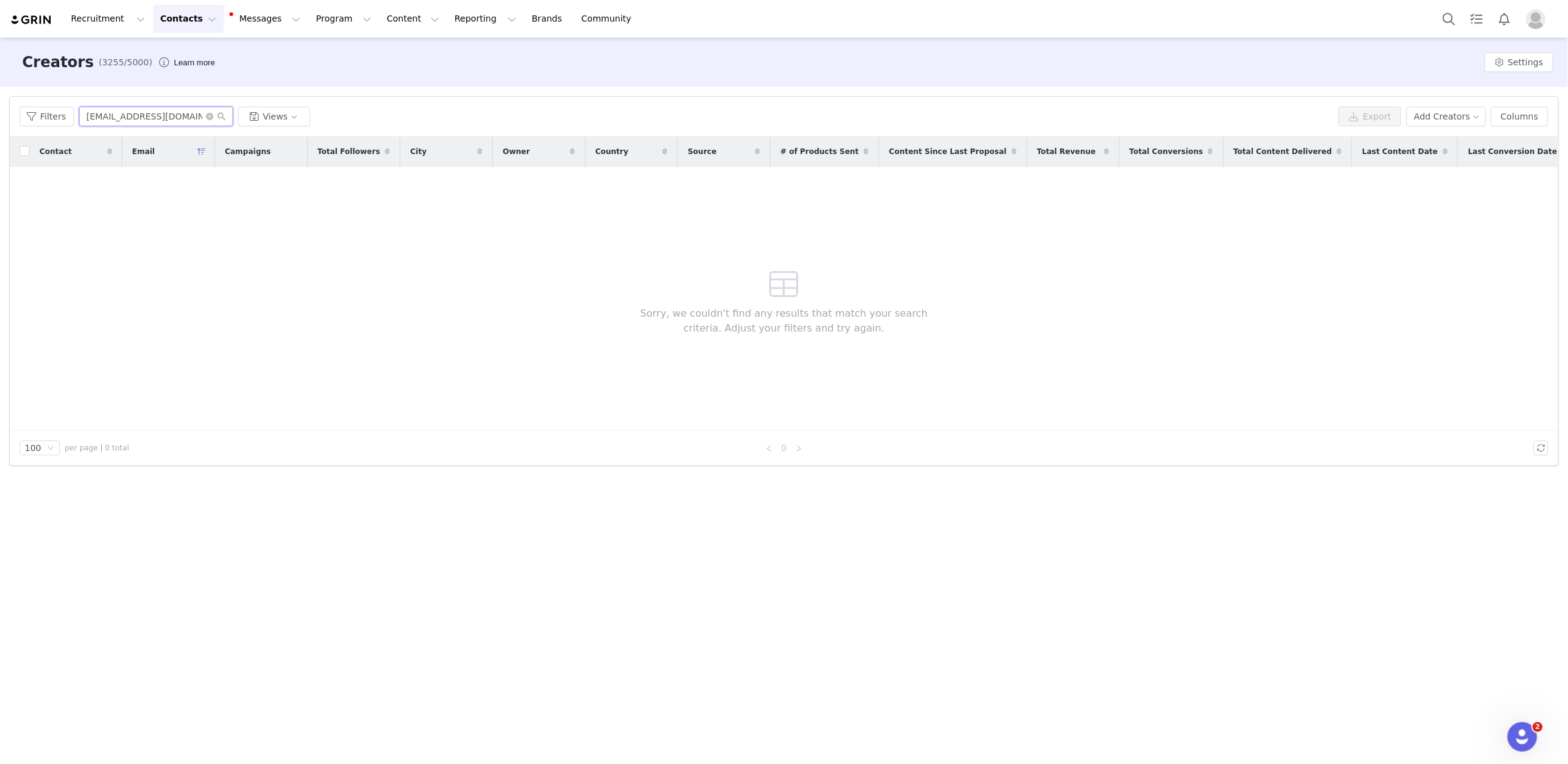
type input "[EMAIL_ADDRESS][DOMAIN_NAME]"
click at [150, 112] on input "[EMAIL_ADDRESS][DOMAIN_NAME]" at bounding box center [156, 116] width 154 height 20
click at [200, 24] on button "Contacts Contacts" at bounding box center [188, 19] width 71 height 28
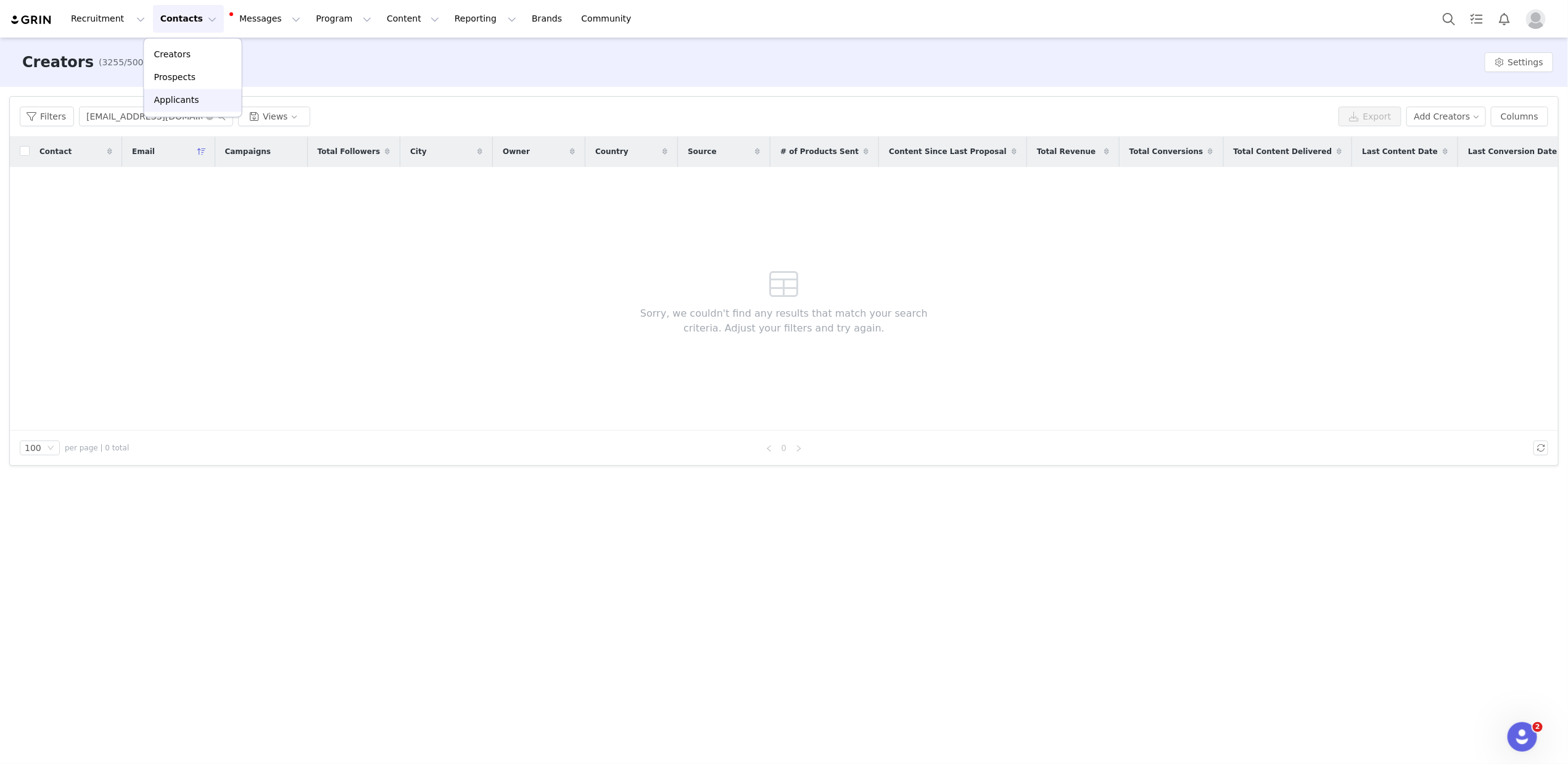
click at [198, 97] on div "Applicants" at bounding box center [193, 100] width 83 height 13
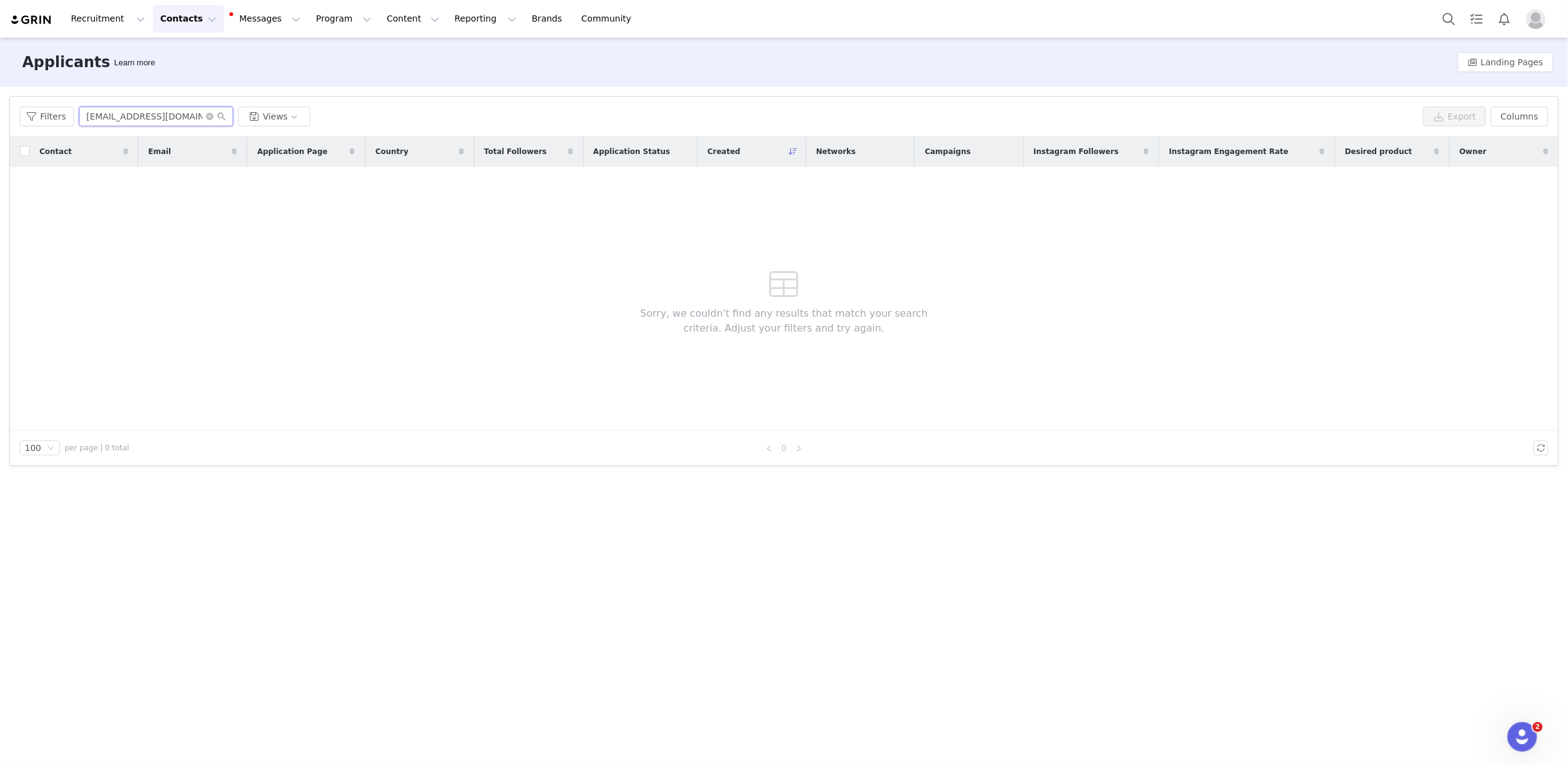
click at [154, 115] on input "[EMAIL_ADDRESS][DOMAIN_NAME]" at bounding box center [156, 116] width 154 height 20
paste input "[EMAIL_ADDRESS][DOMAIN_NAME]"
type input "[EMAIL_ADDRESS][DOMAIN_NAME]"
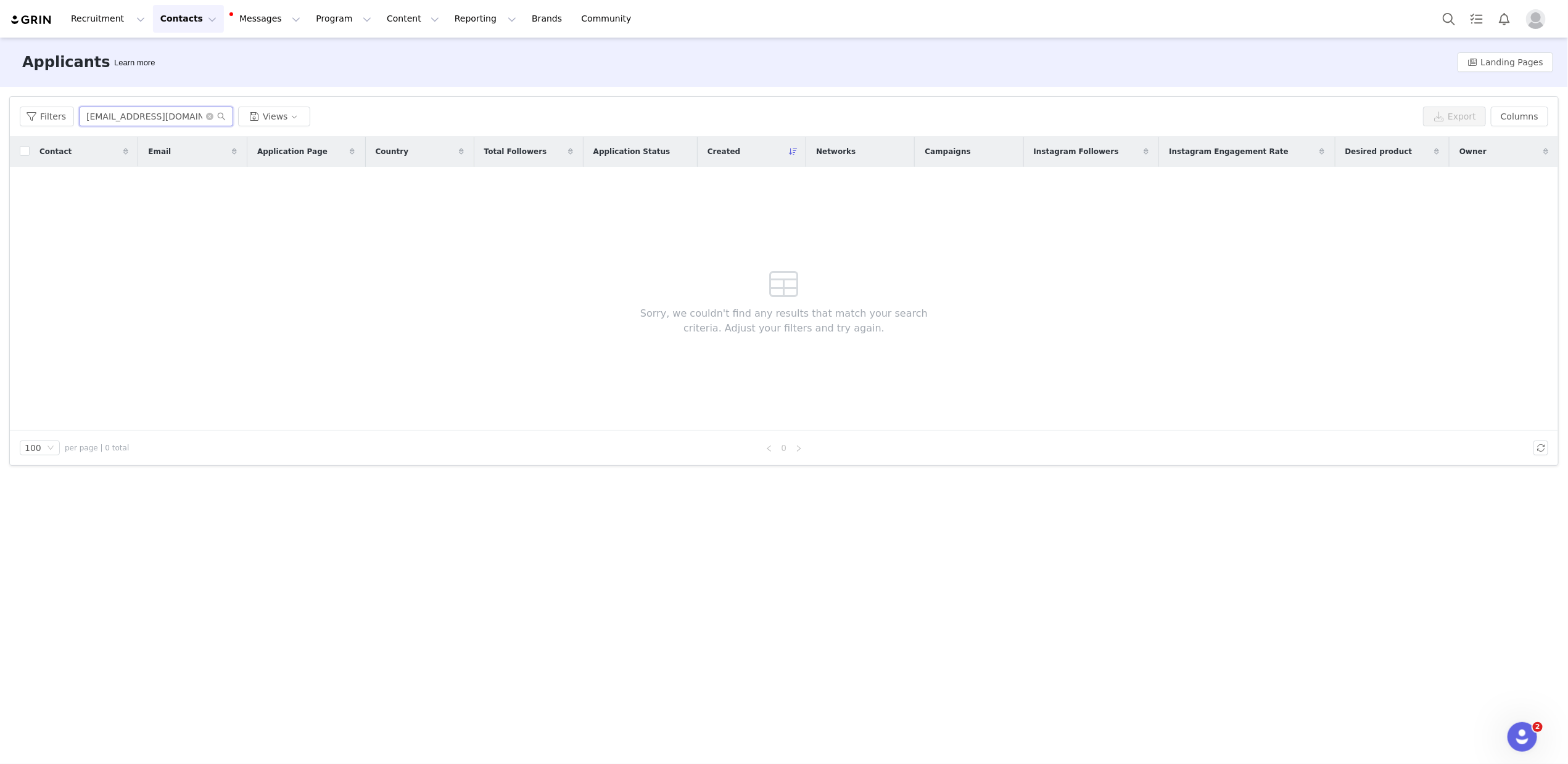
click at [126, 117] on input "[EMAIL_ADDRESS][DOMAIN_NAME]" at bounding box center [156, 116] width 154 height 20
paste input "[EMAIL_ADDRESS][DOMAIN_NAME]"
type input "[EMAIL_ADDRESS][DOMAIN_NAME]"
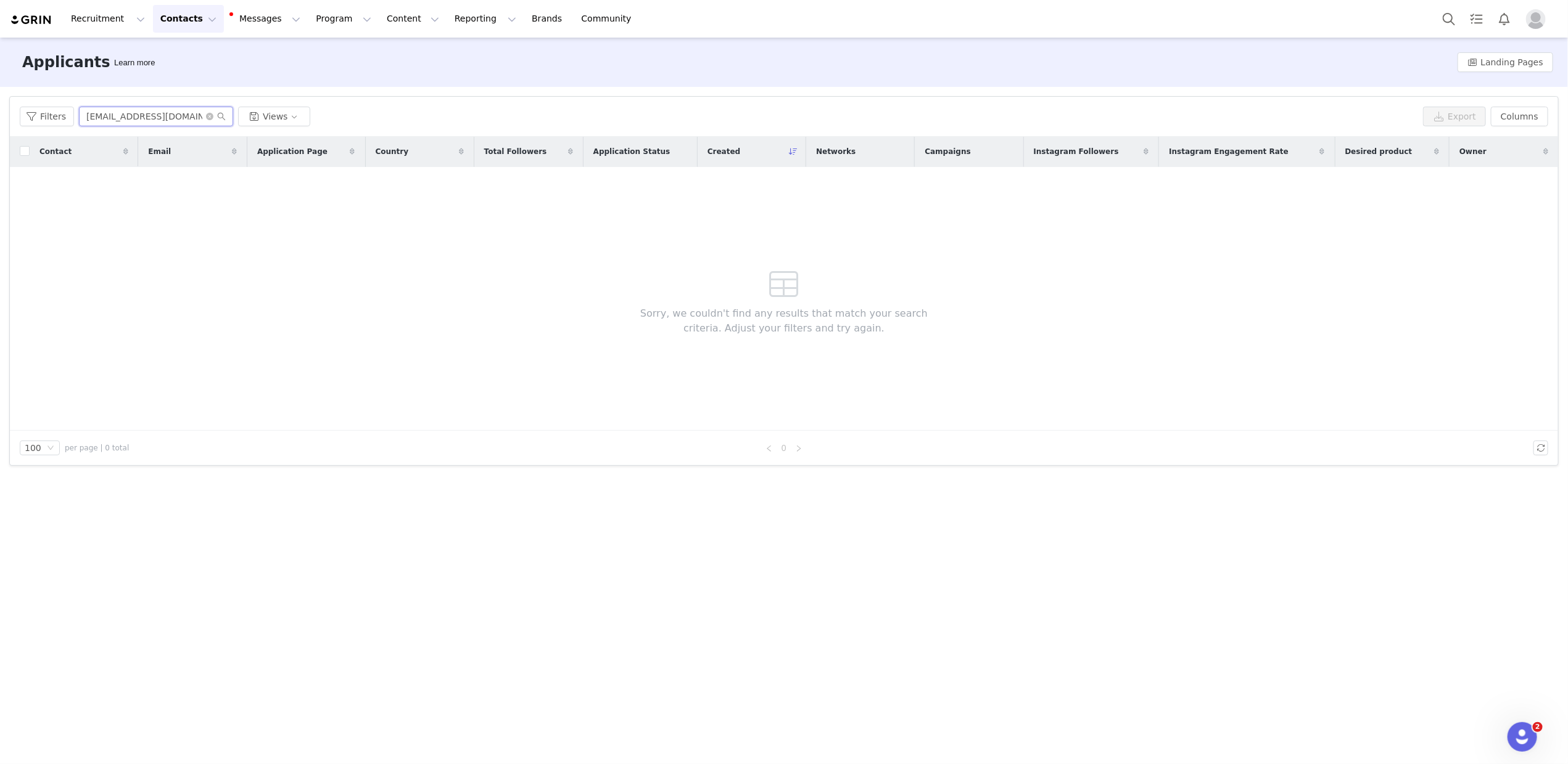
click at [170, 115] on input "[EMAIL_ADDRESS][DOMAIN_NAME]" at bounding box center [156, 116] width 154 height 20
paste input "[PERSON_NAME][EMAIL_ADDRESS][DOMAIN_NAME]"
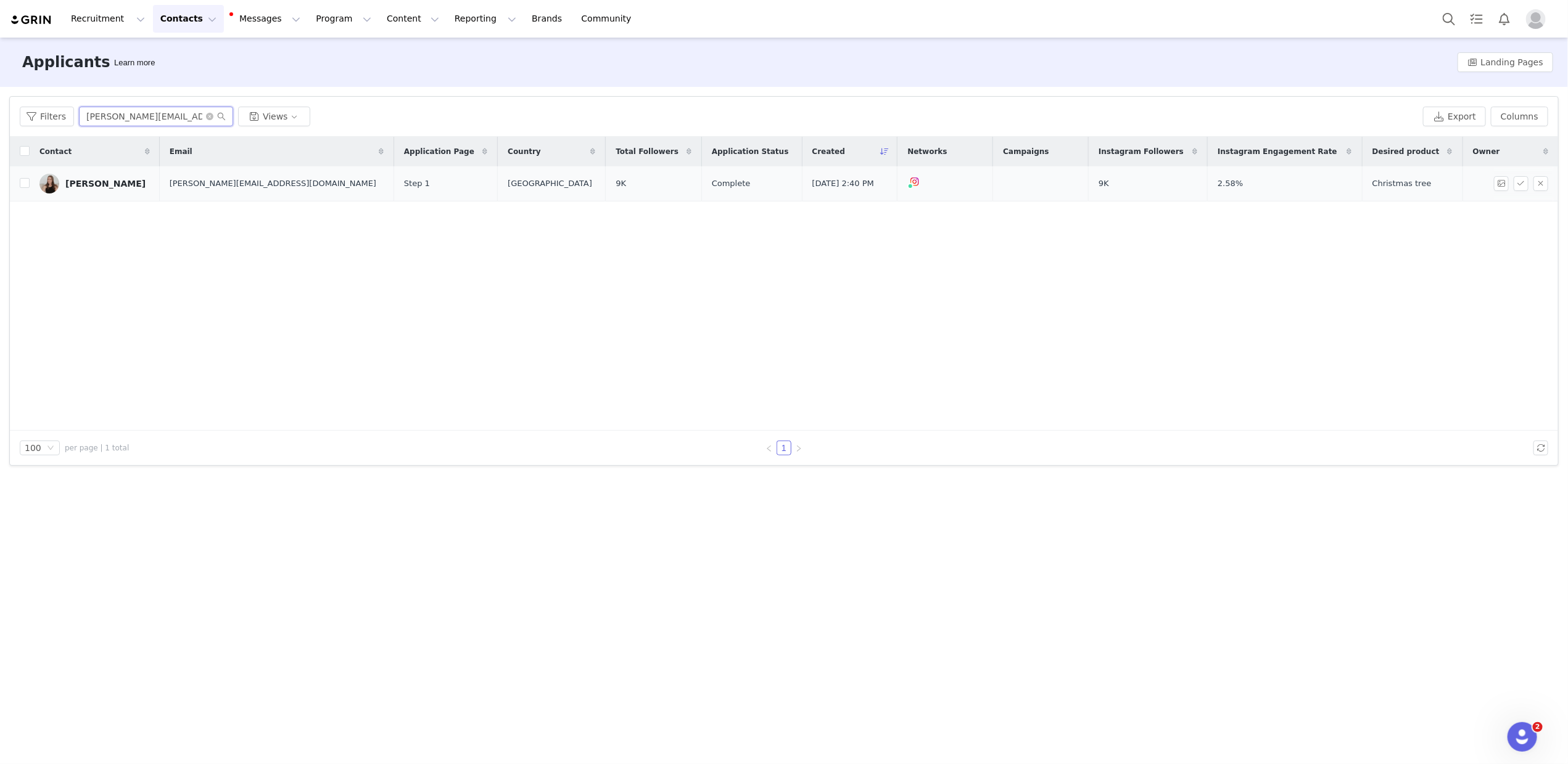
type input "[PERSON_NAME][EMAIL_ADDRESS][DOMAIN_NAME]"
click at [107, 179] on div "[PERSON_NAME]" at bounding box center [105, 183] width 80 height 10
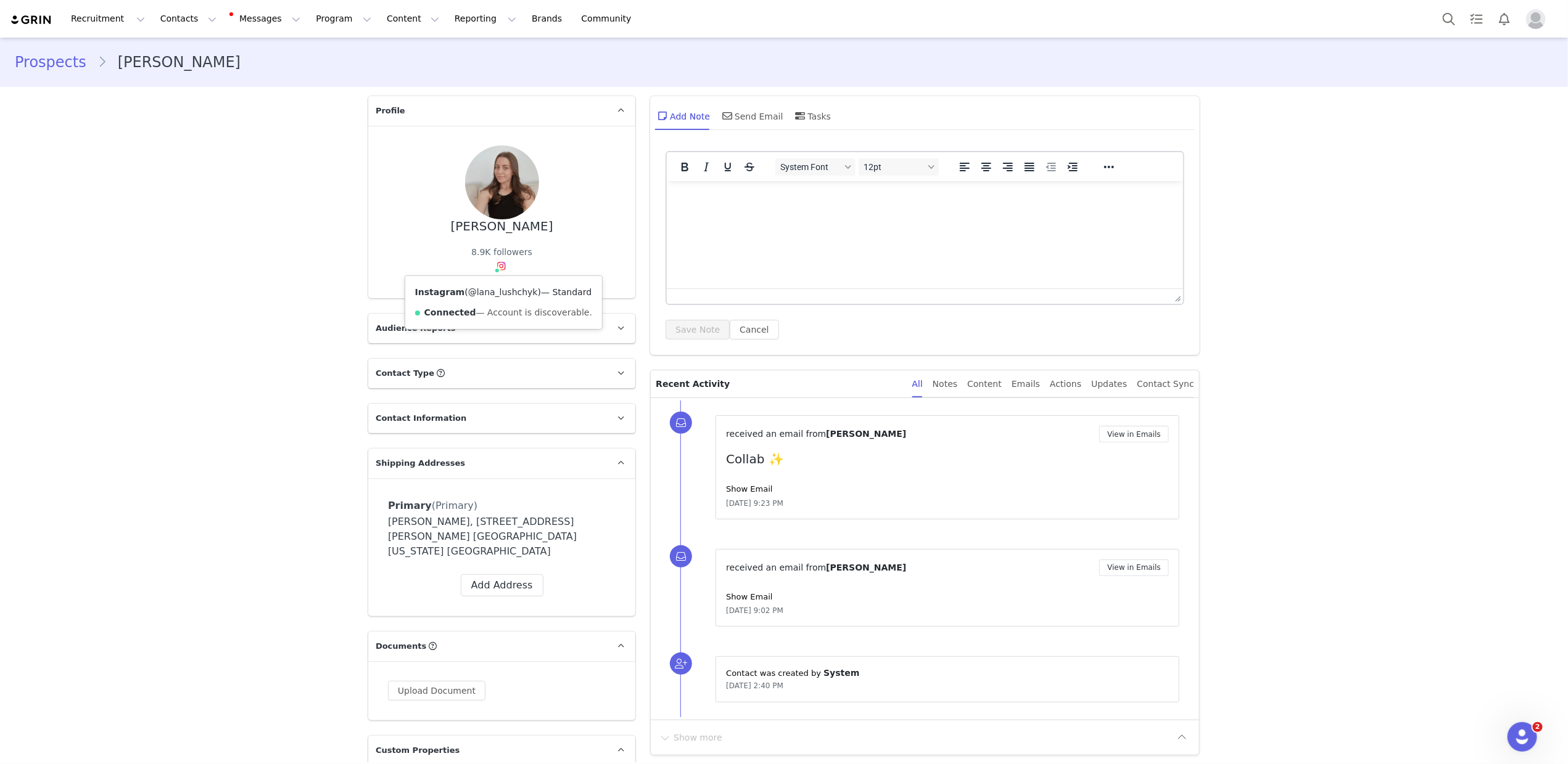
click at [503, 288] on link "@lana_lushchyk" at bounding box center [503, 292] width 70 height 10
click at [181, 26] on button "Contacts Contacts" at bounding box center [188, 19] width 71 height 28
click at [183, 100] on p "Applicants" at bounding box center [177, 100] width 45 height 13
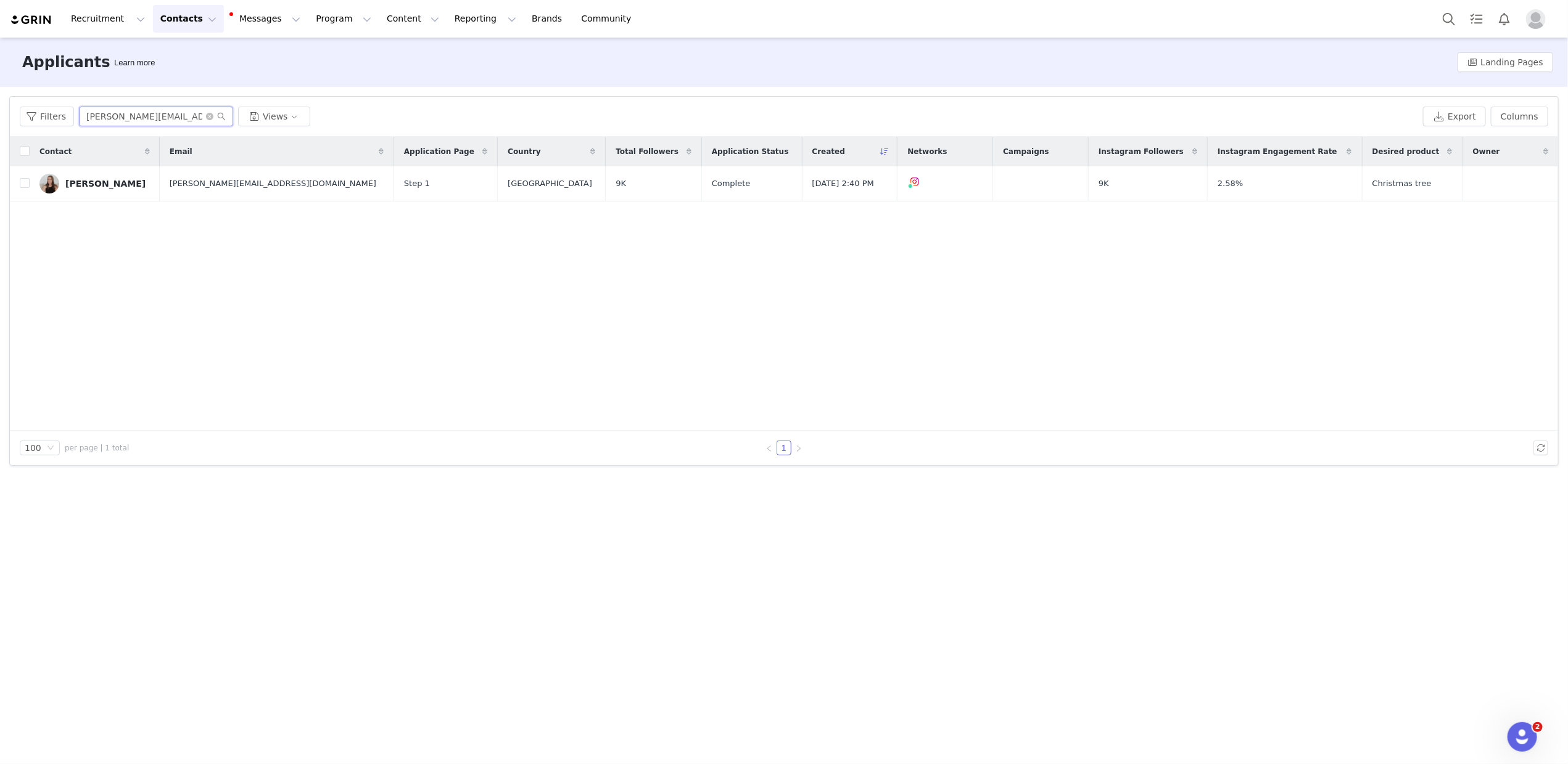
click at [122, 111] on input "[PERSON_NAME][EMAIL_ADDRESS][DOMAIN_NAME]" at bounding box center [156, 116] width 154 height 20
paste input "[EMAIL_ADDRESS][DOMAIN_NAME]"
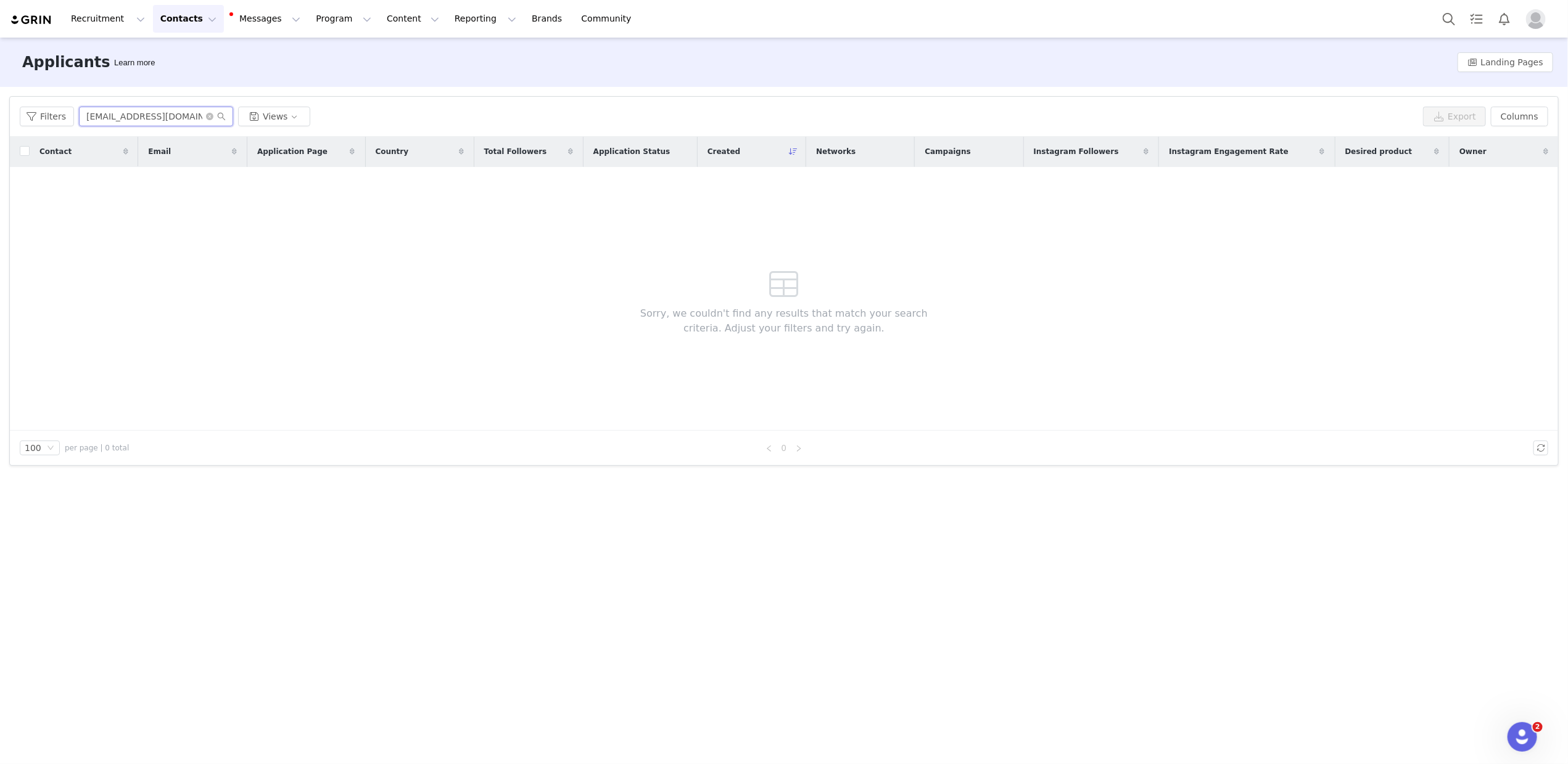
type input "[EMAIL_ADDRESS][DOMAIN_NAME]"
click at [128, 112] on input "[EMAIL_ADDRESS][DOMAIN_NAME]" at bounding box center [156, 116] width 154 height 20
paste input "[DOMAIN_NAME][EMAIL_ADDRESS][DOMAIN_NAME]"
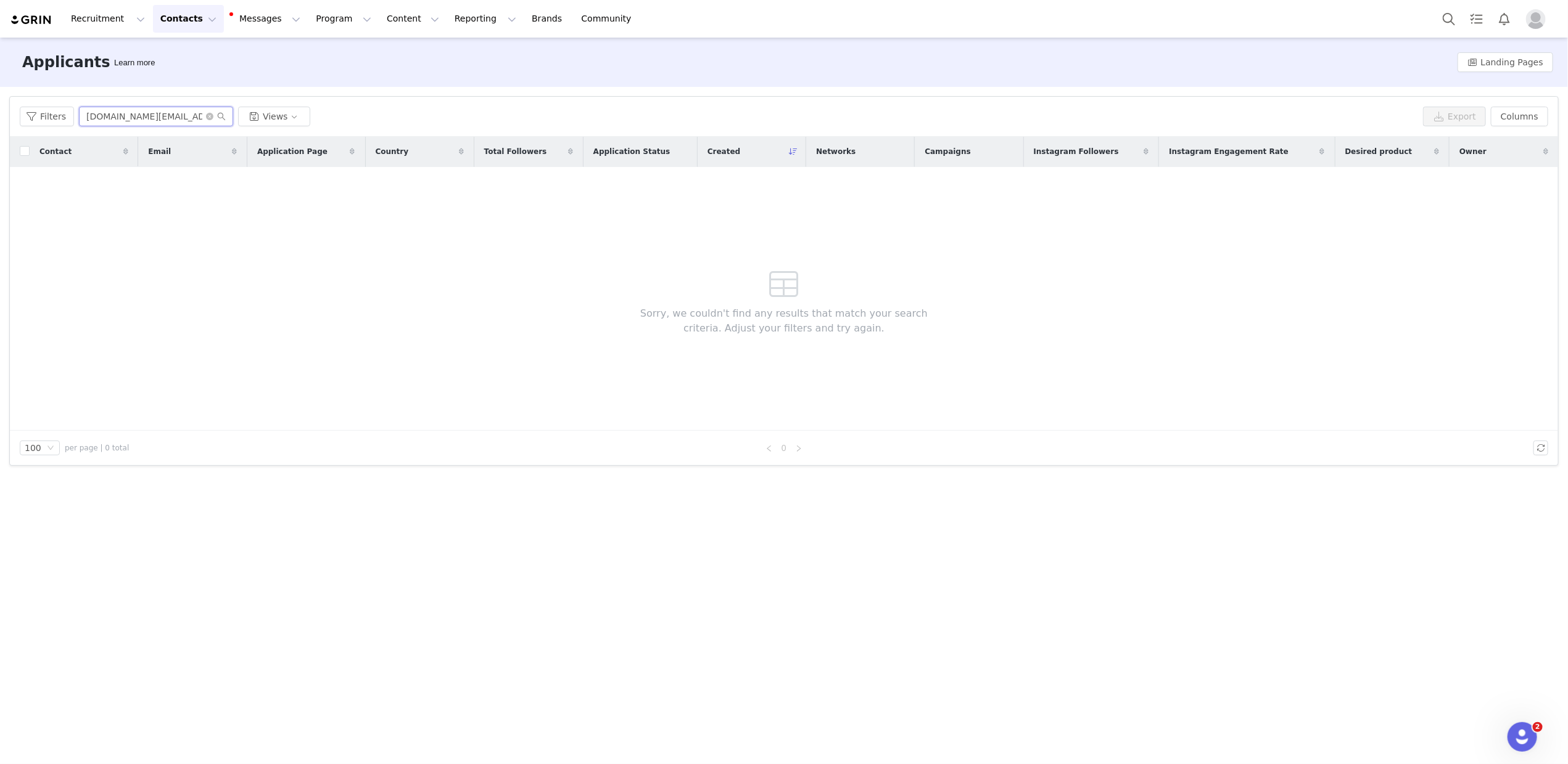
type input "[DOMAIN_NAME][EMAIL_ADDRESS][DOMAIN_NAME]"
click at [188, 19] on button "Contacts Contacts" at bounding box center [188, 19] width 71 height 28
click at [195, 58] on div "Creators" at bounding box center [193, 55] width 83 height 13
click at [176, 125] on input "[EMAIL_ADDRESS][DOMAIN_NAME]" at bounding box center [156, 116] width 154 height 20
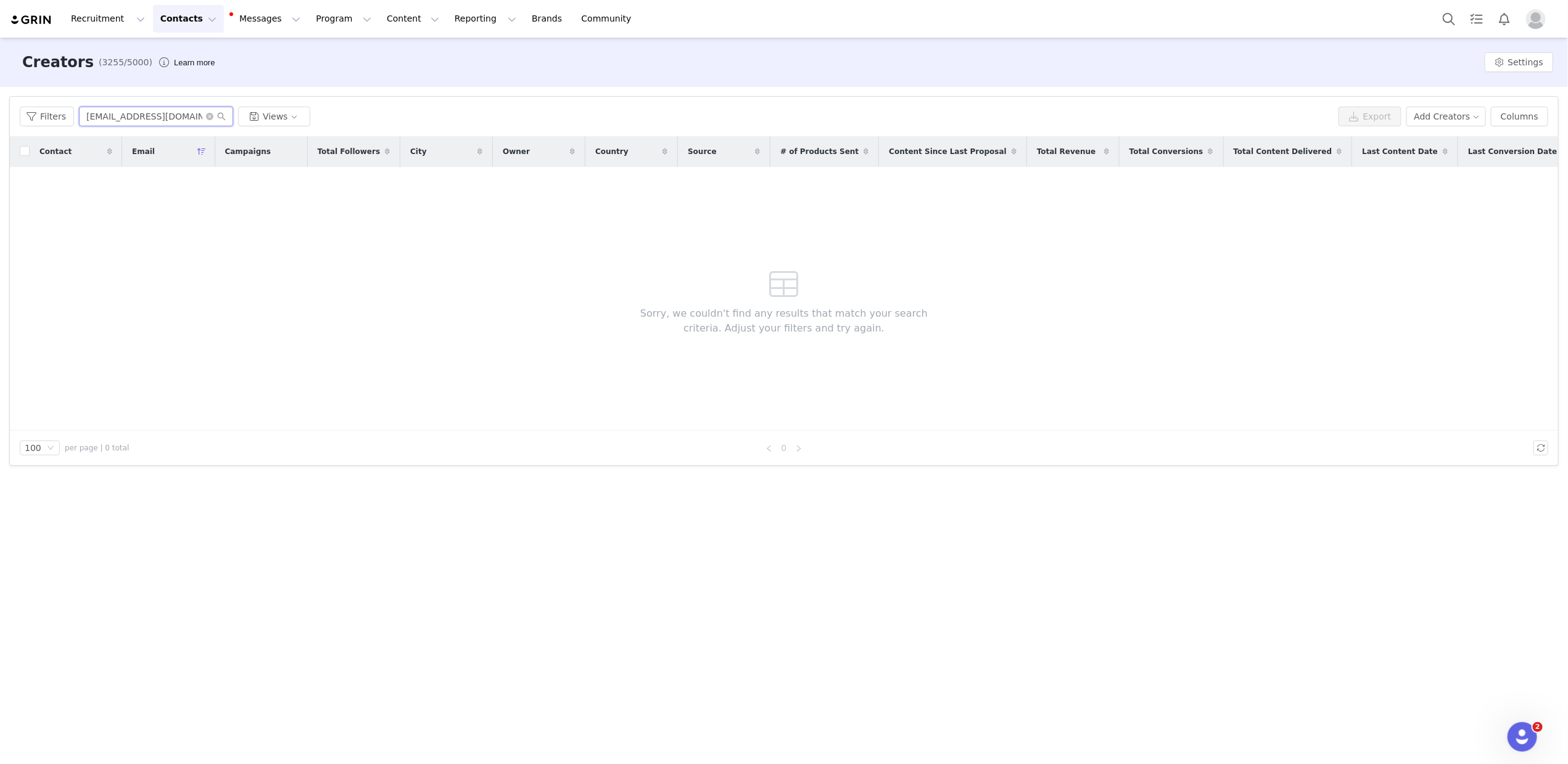
click at [176, 125] on input "[EMAIL_ADDRESS][DOMAIN_NAME]" at bounding box center [156, 116] width 154 height 20
paste input "[PERSON_NAME]"
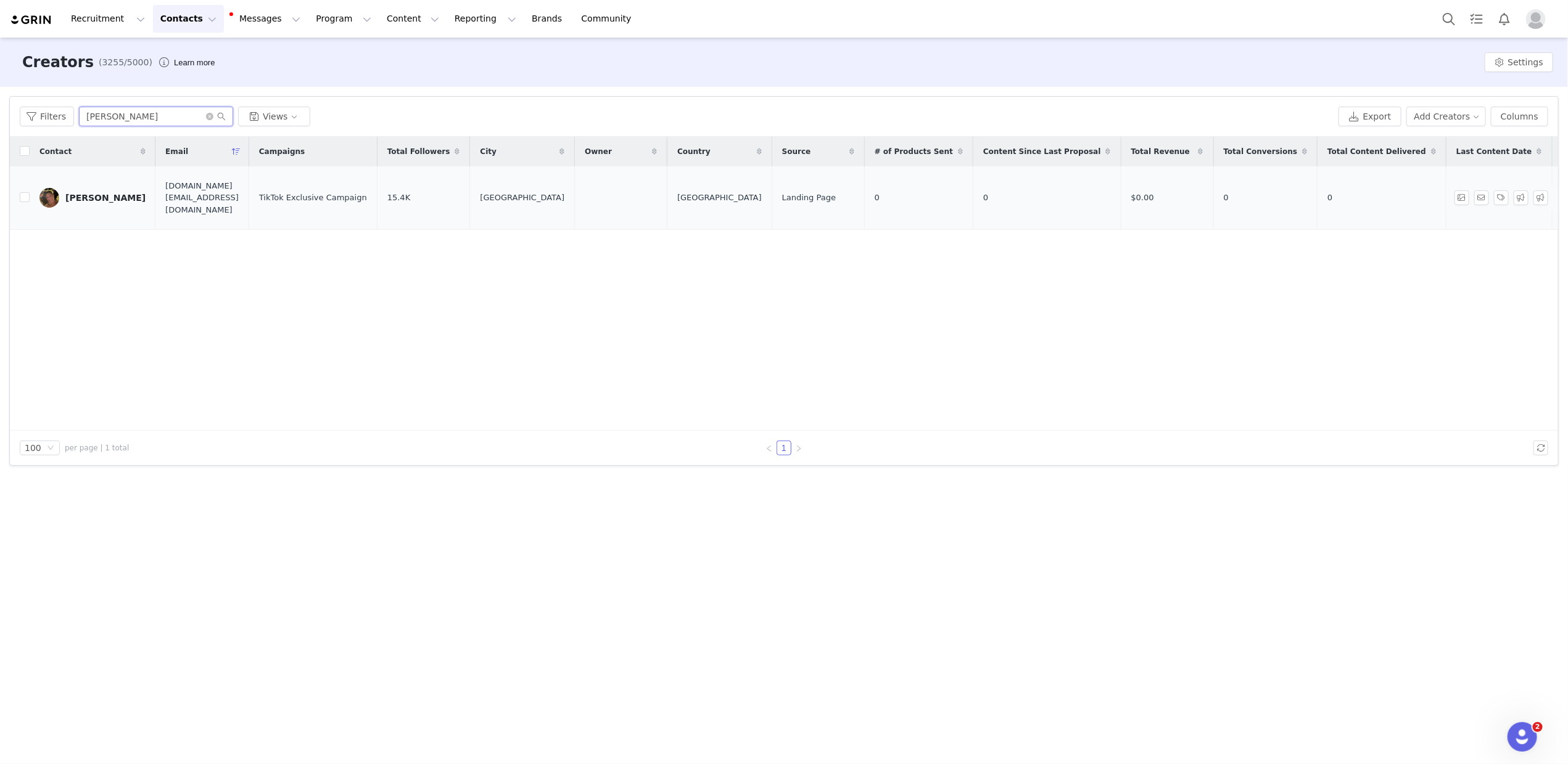
type input "[PERSON_NAME]"
click at [78, 193] on div "[PERSON_NAME]" at bounding box center [105, 197] width 80 height 10
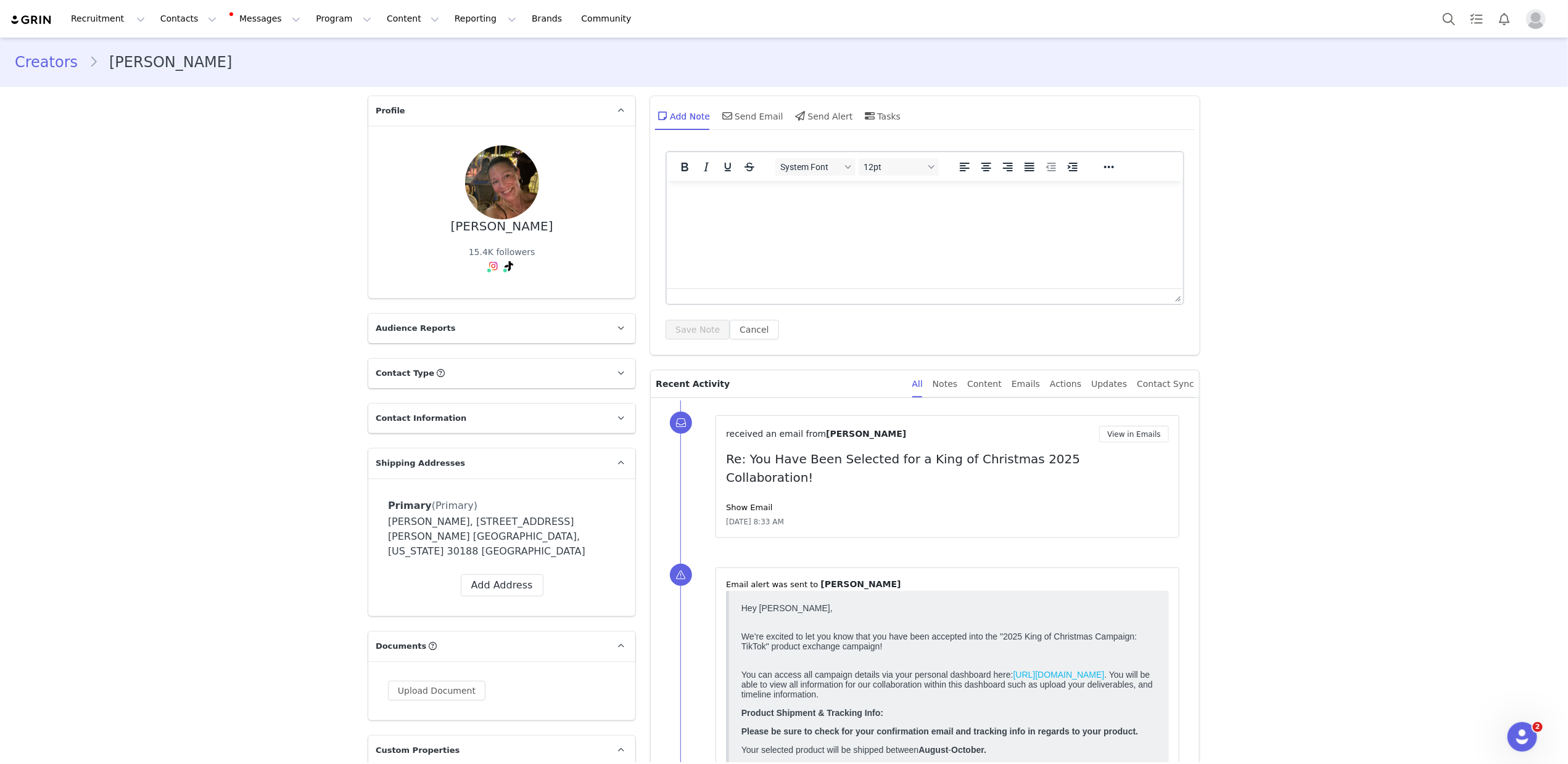
click at [494, 290] on link "@[PERSON_NAME][DOMAIN_NAME]" at bounding box center [538, 292] width 152 height 10
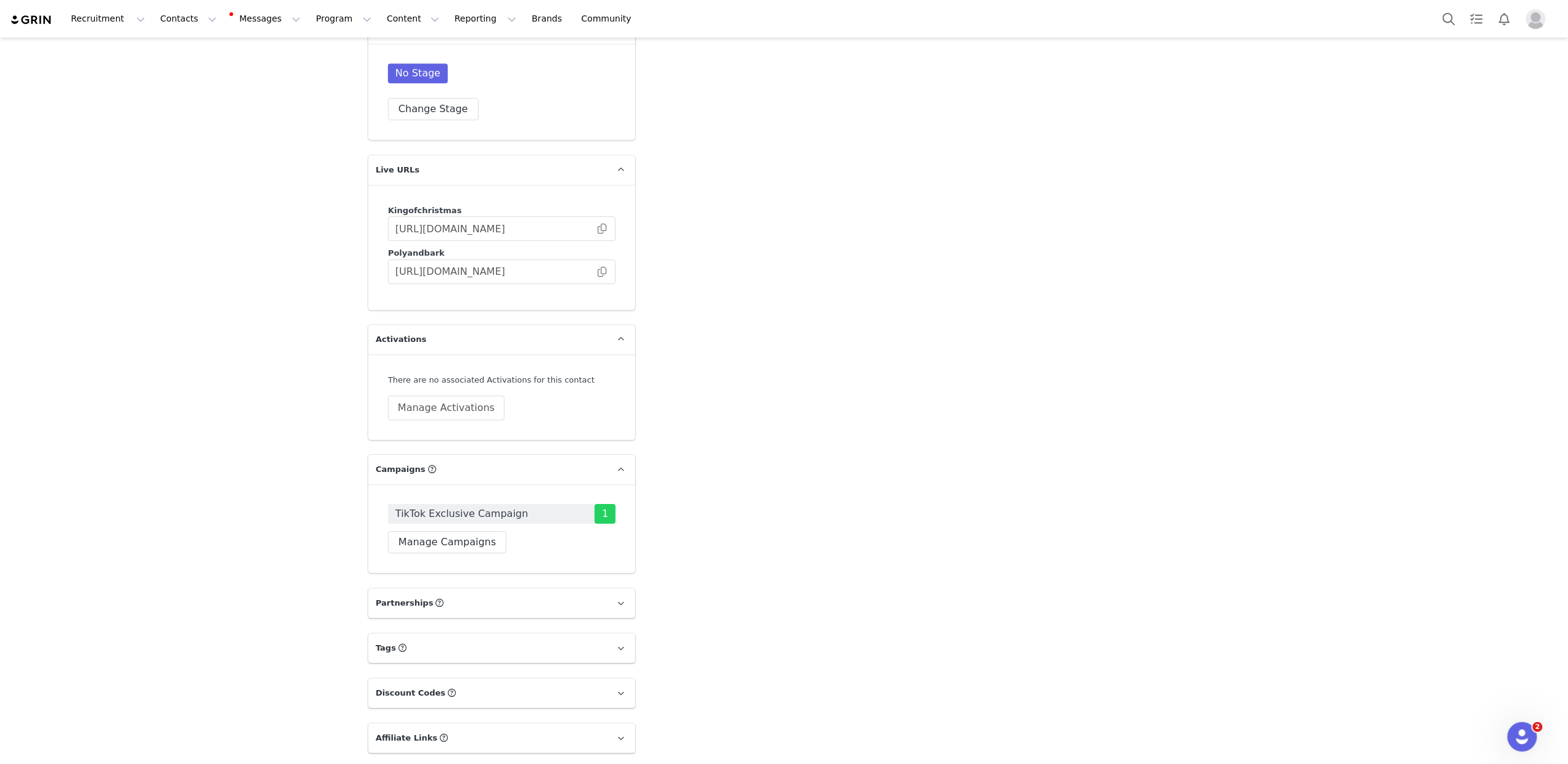
scroll to position [2369, 0]
click at [610, 504] on span "1" at bounding box center [605, 513] width 21 height 20
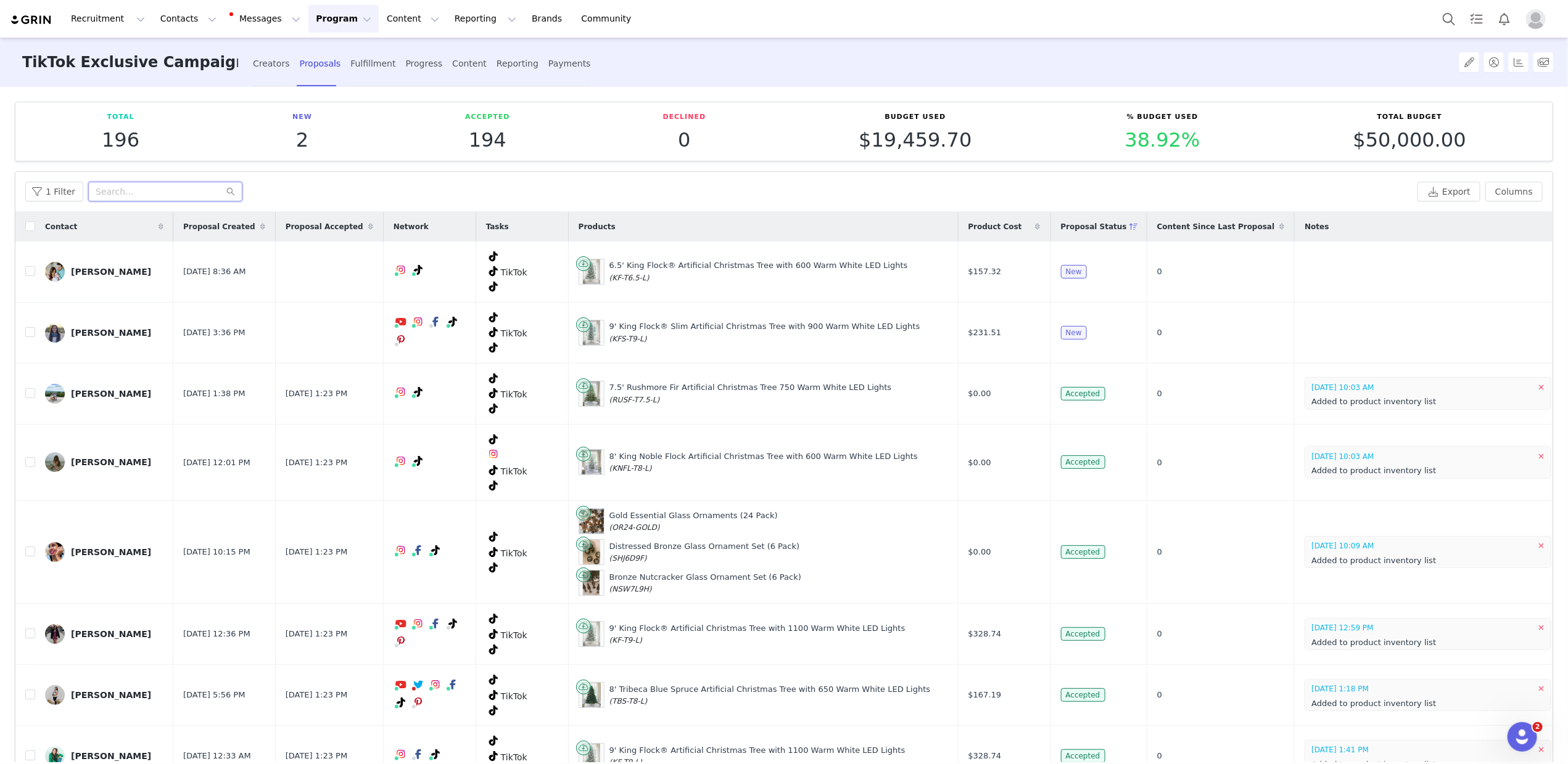
click at [115, 189] on input "text" at bounding box center [165, 191] width 154 height 20
paste input "[PERSON_NAME]"
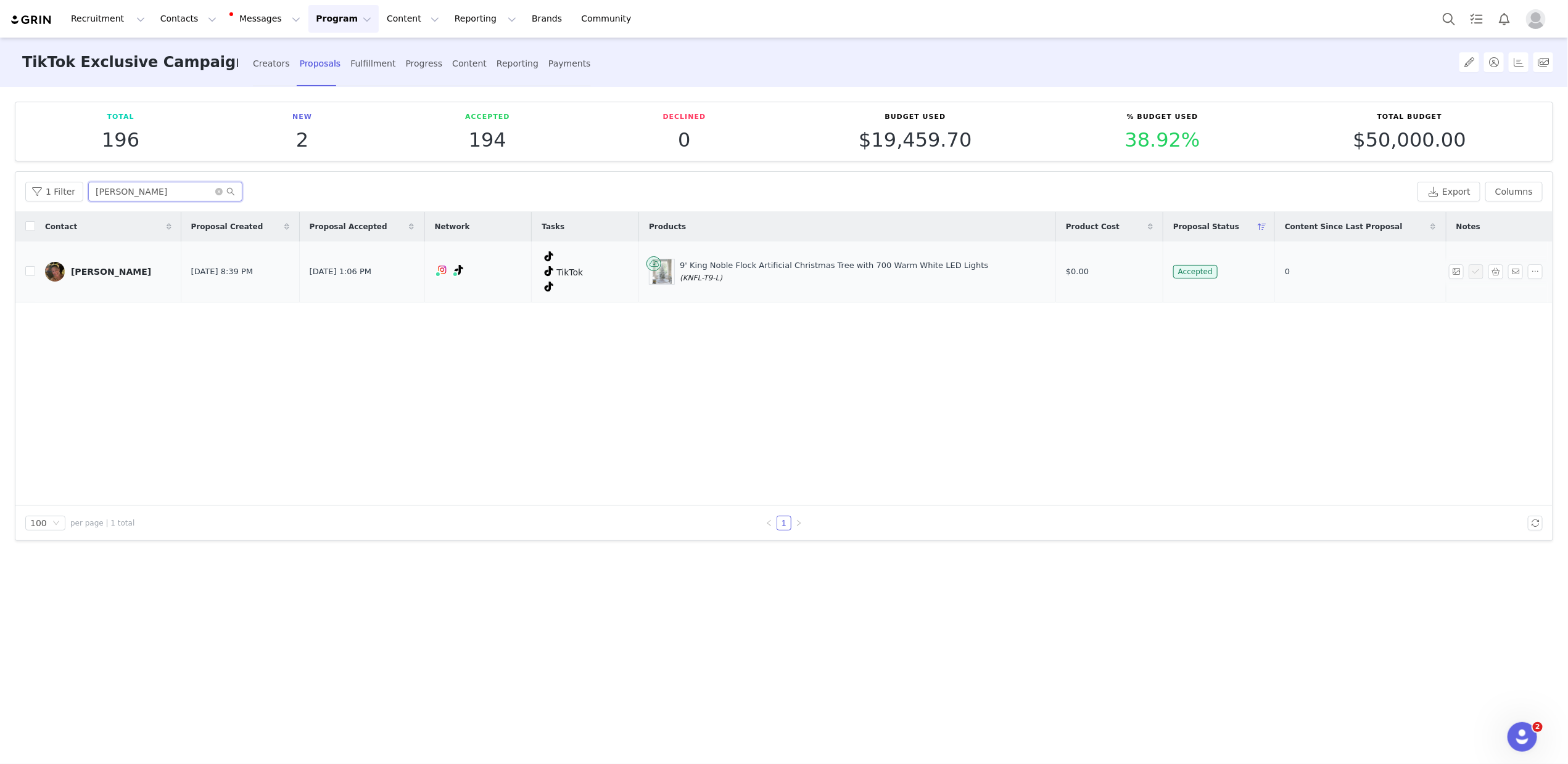
type input "[PERSON_NAME]"
click at [723, 260] on div "9' King Noble Flock Artificial Christmas Tree with 700 Warm White LED Lights (K…" at bounding box center [834, 272] width 309 height 24
copy div "9' King Noble Flock Artificial Christmas Tree with 700 Warm White LED Lights"
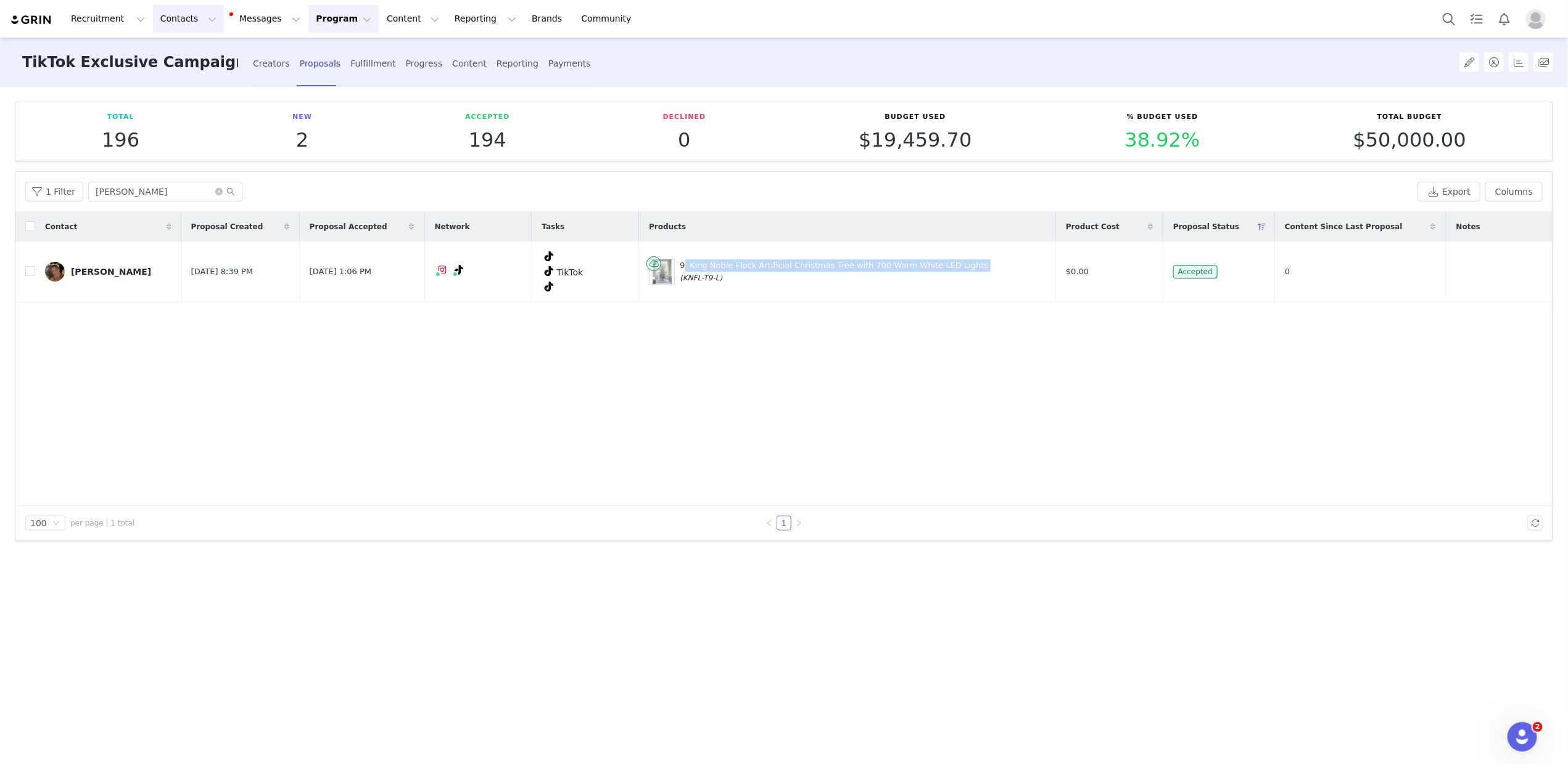
click at [167, 16] on button "Contacts Contacts" at bounding box center [188, 19] width 71 height 28
click at [178, 58] on p "Creators" at bounding box center [173, 55] width 37 height 13
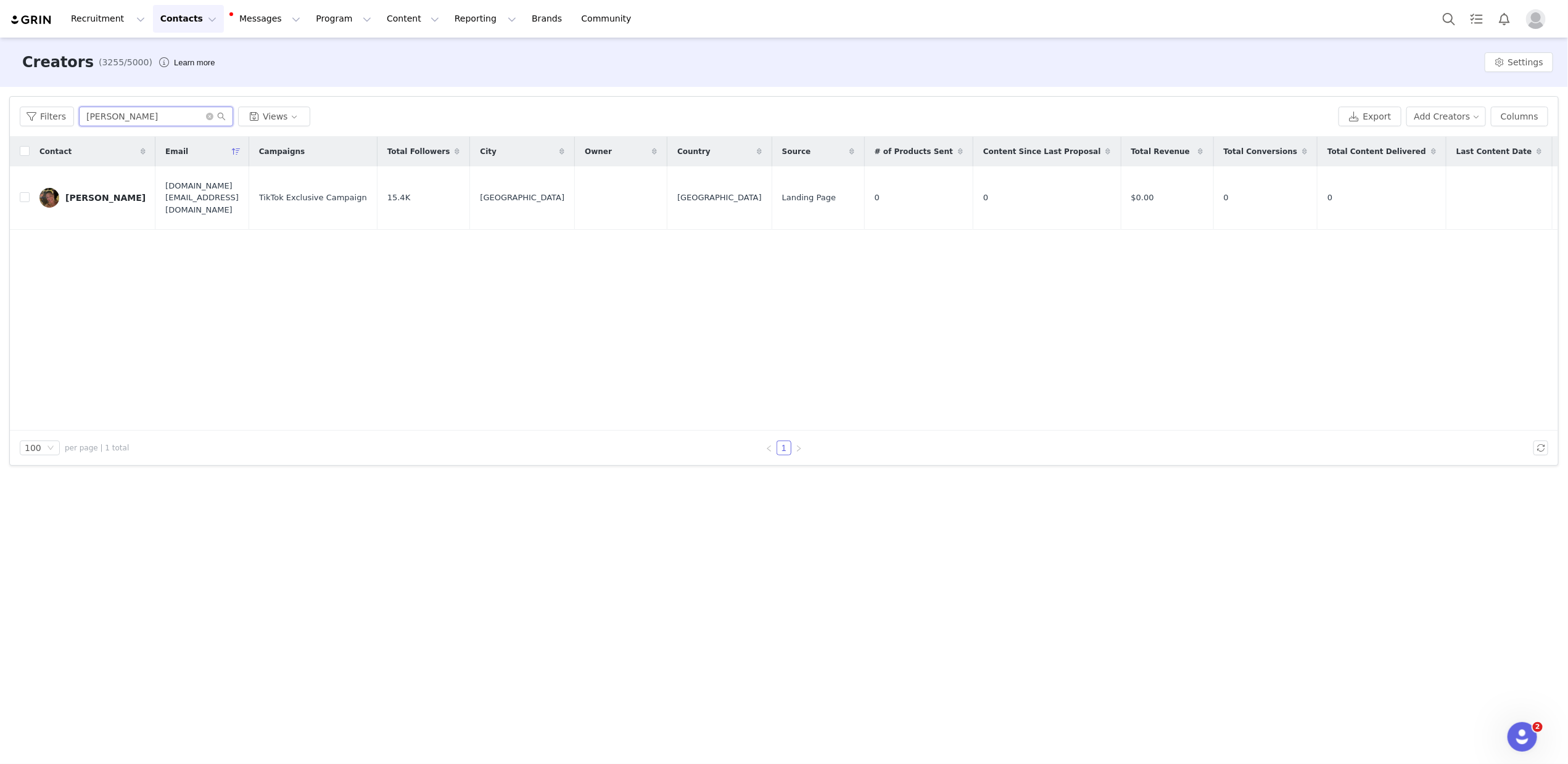
click at [145, 126] on input "[PERSON_NAME]" at bounding box center [156, 116] width 154 height 20
click at [145, 125] on input "[PERSON_NAME]" at bounding box center [156, 116] width 154 height 20
paste input "[PERSON_NAME][EMAIL_ADDRESS][DOMAIN_NAME]"
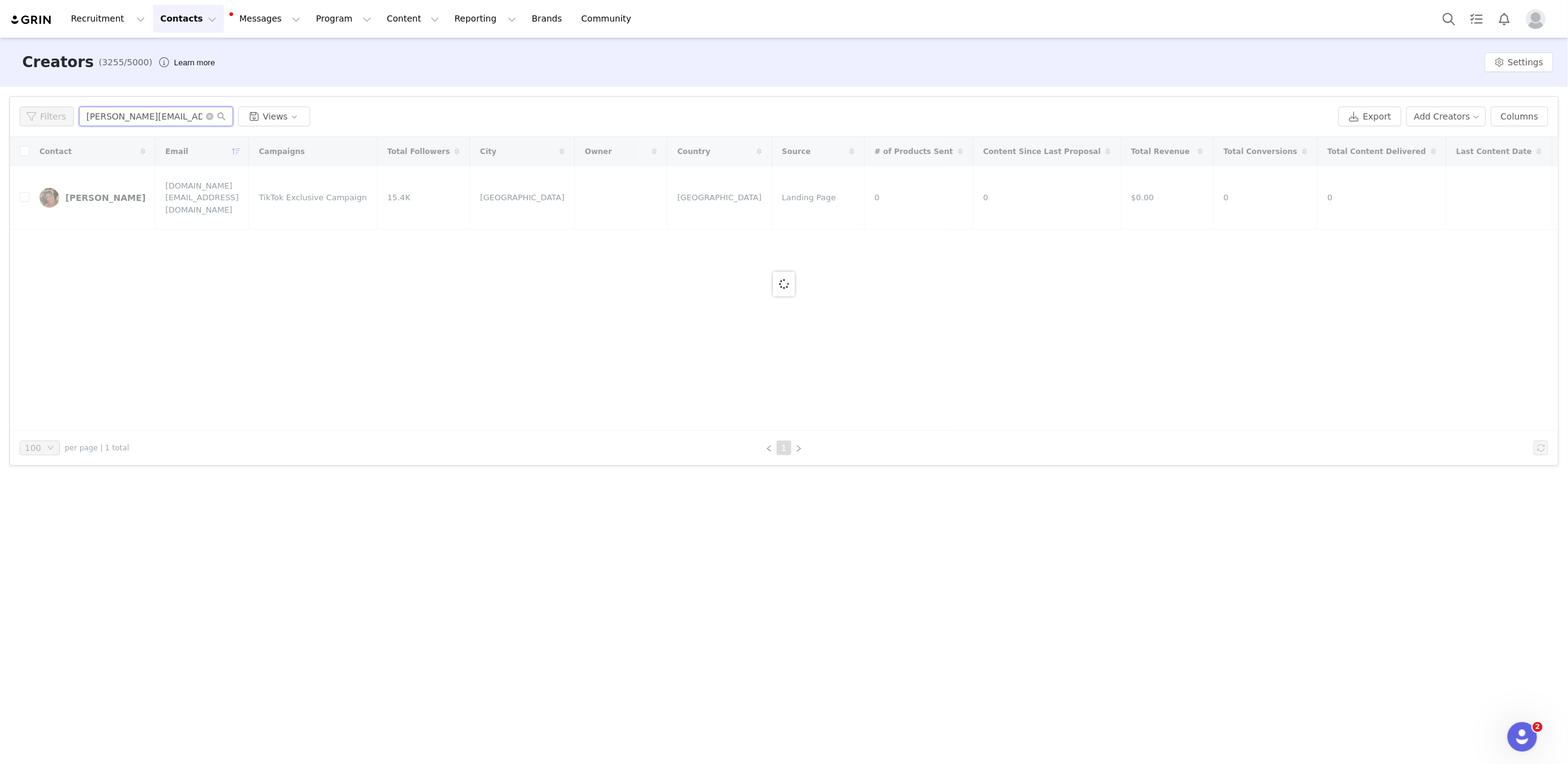
type input "[PERSON_NAME][EMAIL_ADDRESS][DOMAIN_NAME]"
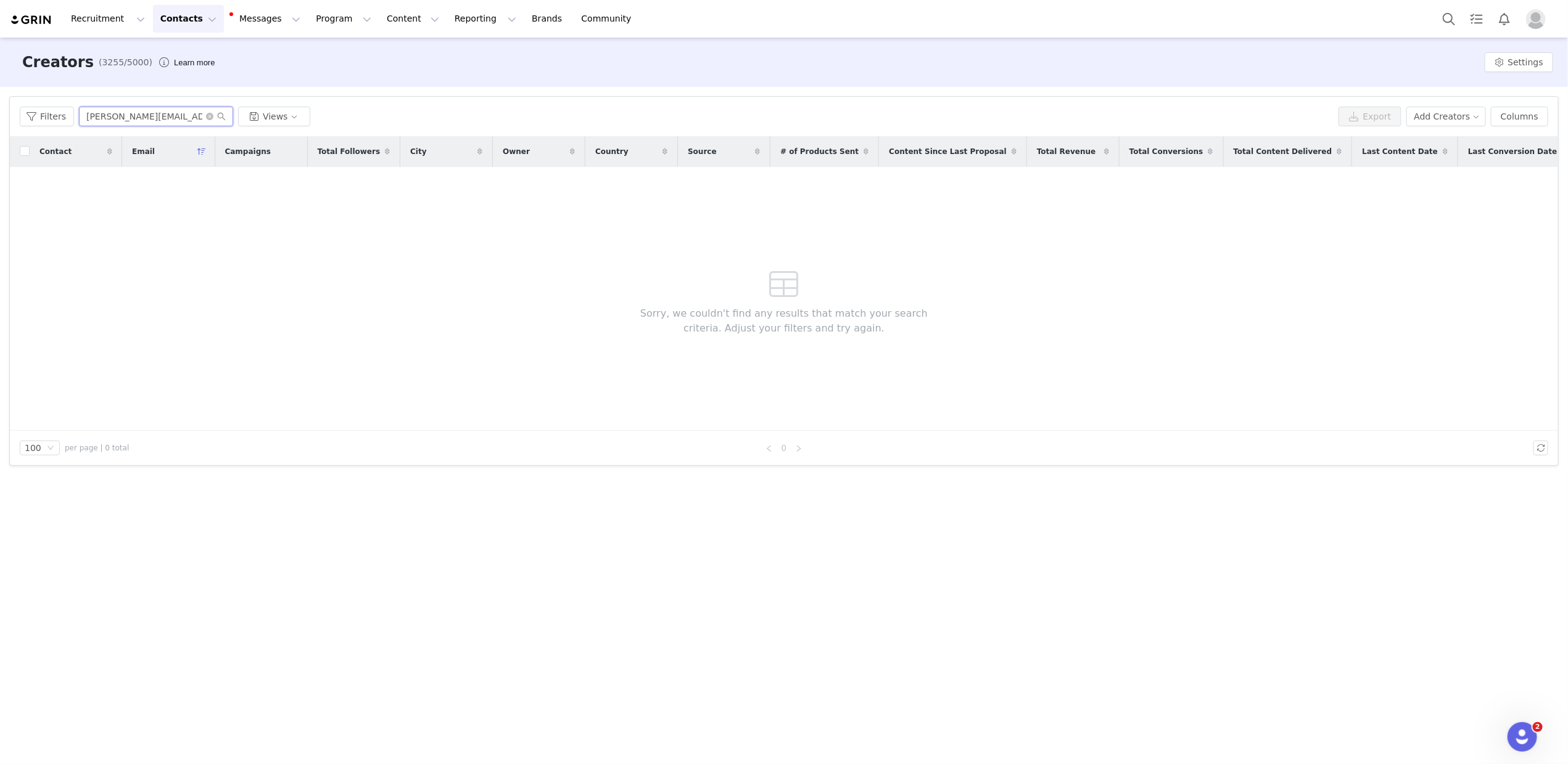
click at [127, 120] on input "[PERSON_NAME][EMAIL_ADDRESS][DOMAIN_NAME]" at bounding box center [156, 116] width 154 height 20
paste input "[PERSON_NAME][EMAIL_ADDRESS][DOMAIN_NAME]"
type input "[PERSON_NAME][EMAIL_ADDRESS][DOMAIN_NAME]"
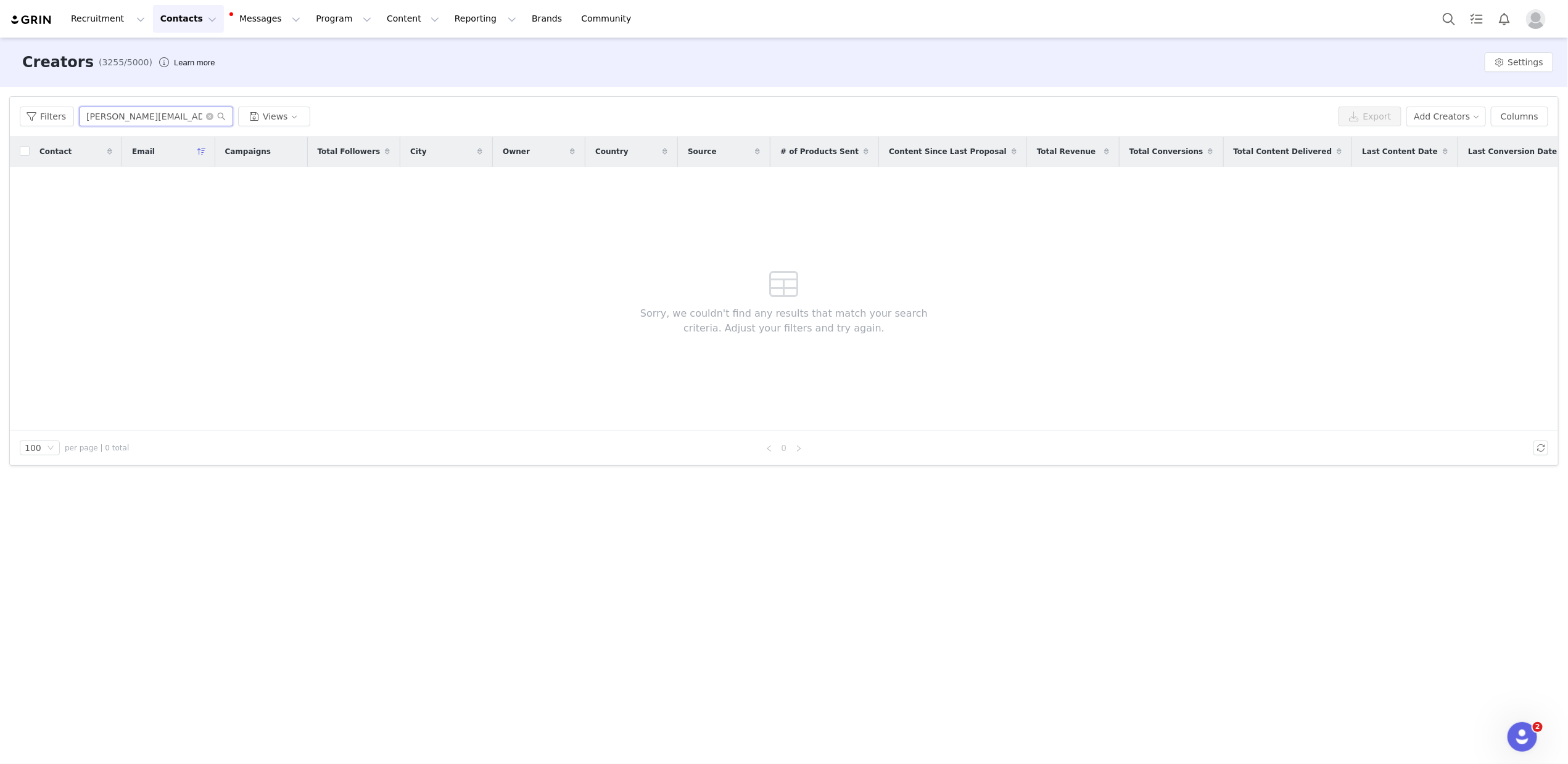
click at [146, 120] on input "[PERSON_NAME][EMAIL_ADDRESS][DOMAIN_NAME]" at bounding box center [156, 116] width 154 height 20
paste input "[EMAIL_ADDRESS][DOMAIN_NAME]"
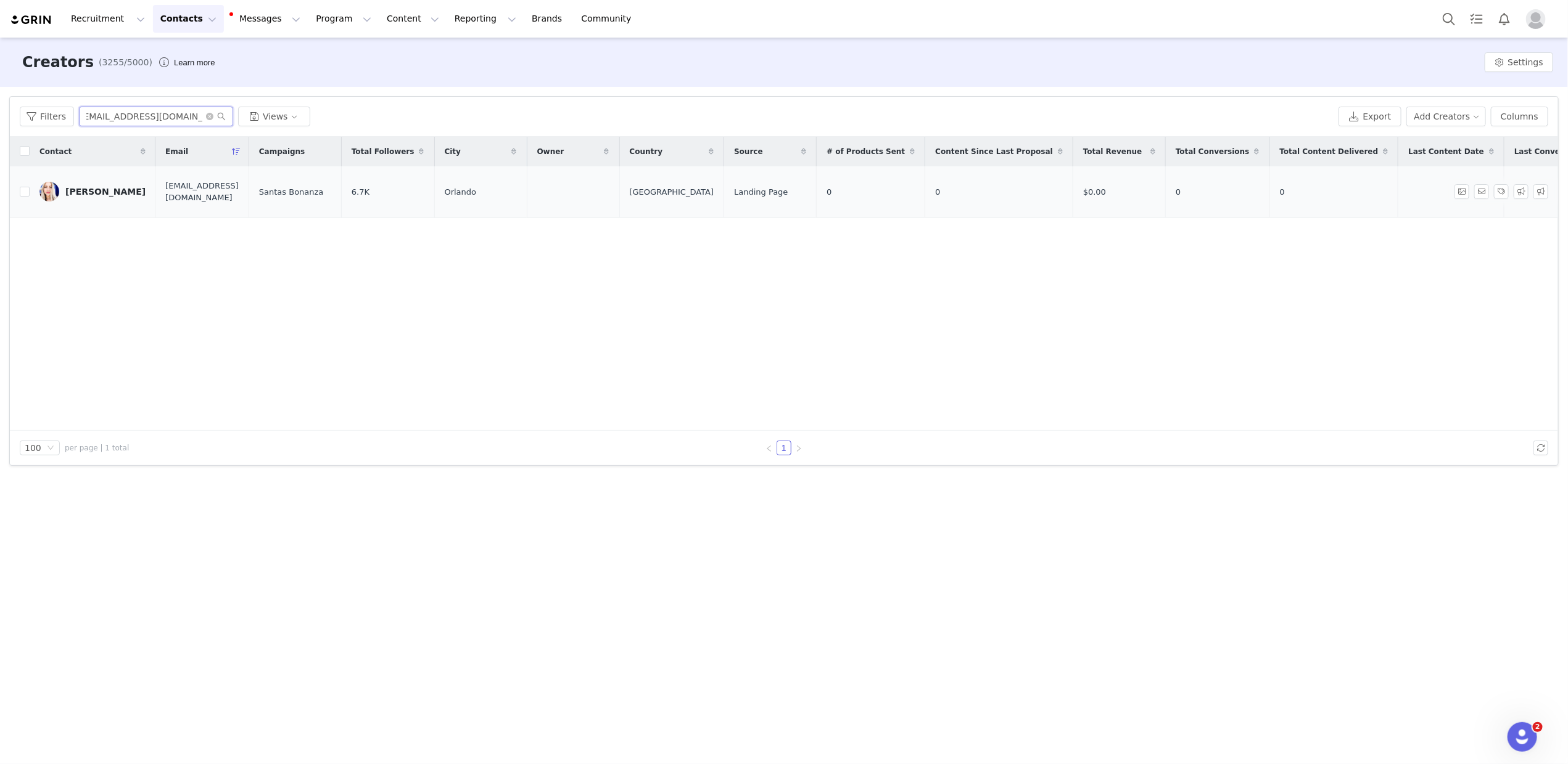
type input "[EMAIL_ADDRESS][DOMAIN_NAME]"
click at [104, 187] on div "[PERSON_NAME]" at bounding box center [105, 191] width 80 height 10
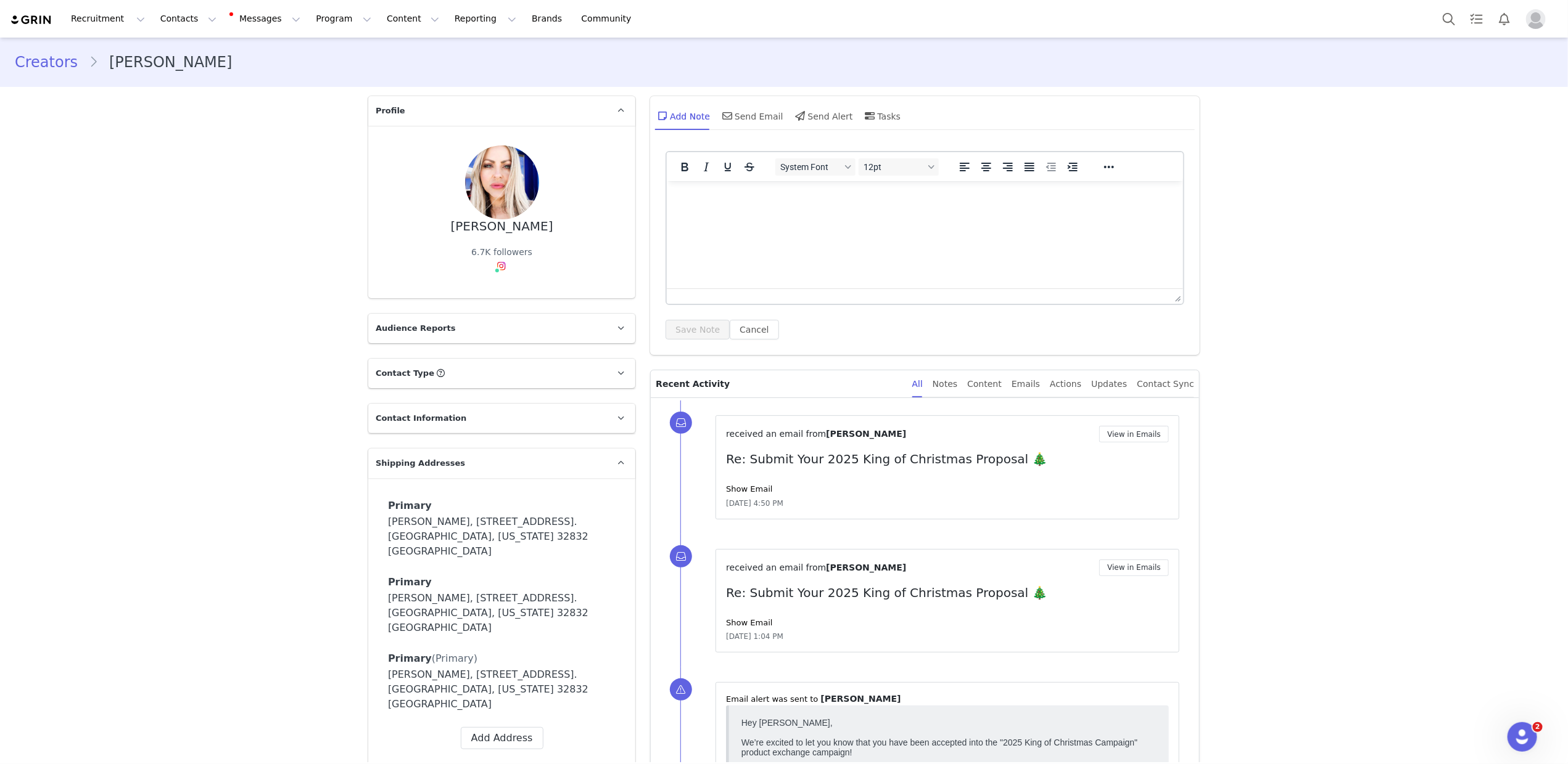
click at [189, 17] on button "Contacts Contacts" at bounding box center [188, 19] width 71 height 28
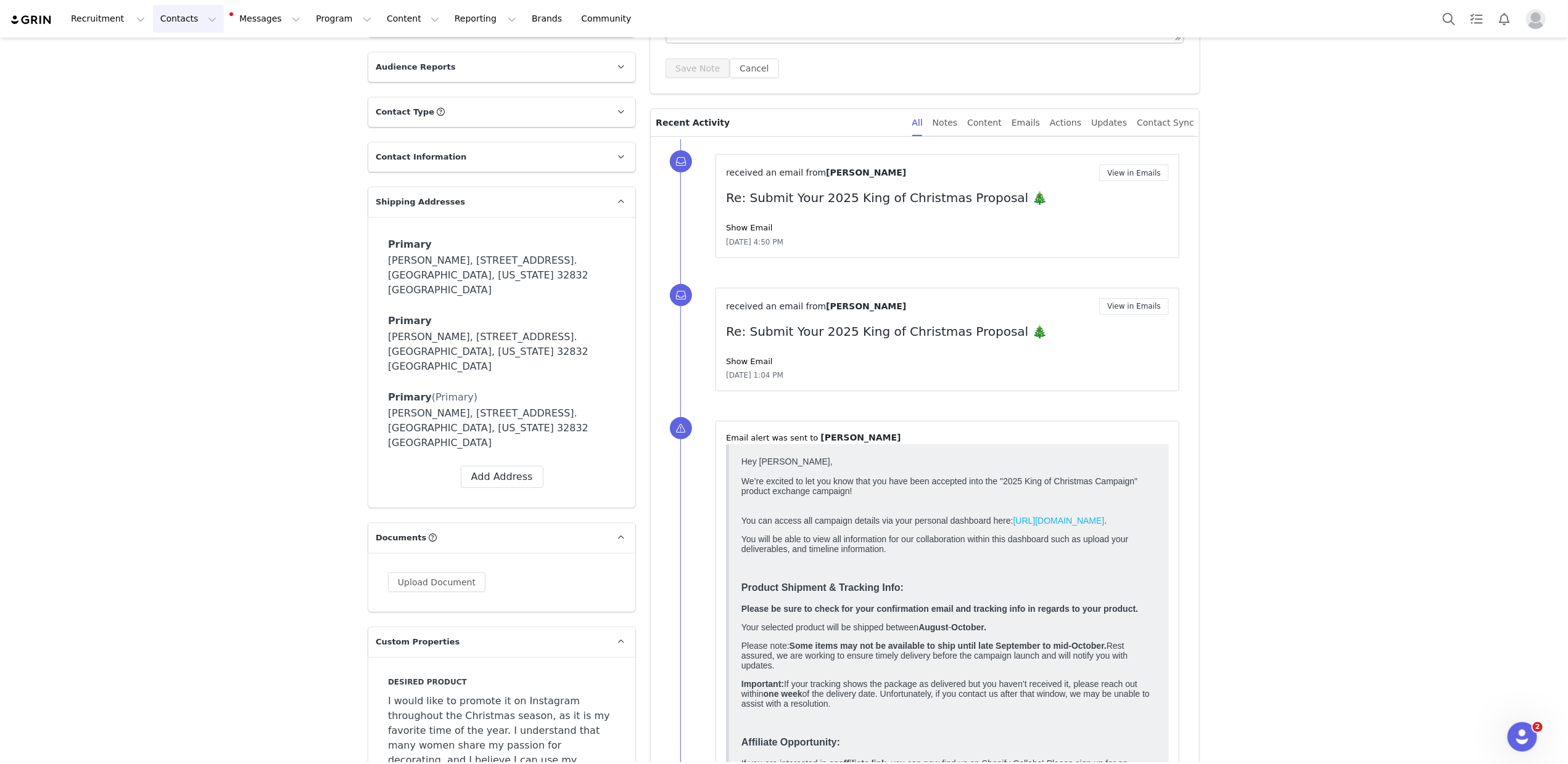
scroll to position [327, 0]
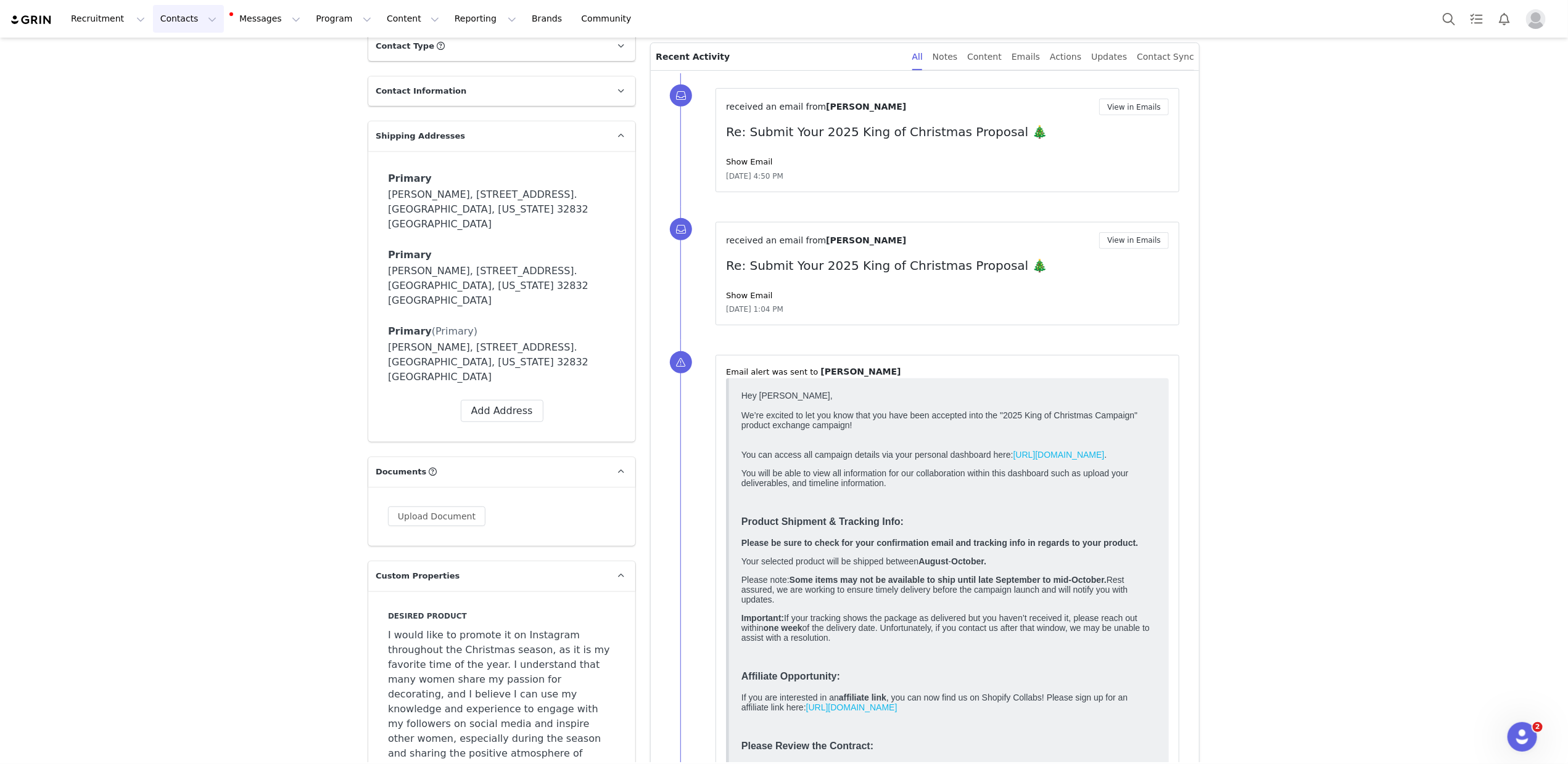
click at [188, 21] on button "Contacts Contacts" at bounding box center [188, 19] width 71 height 28
click at [195, 56] on div "Creators" at bounding box center [193, 55] width 83 height 13
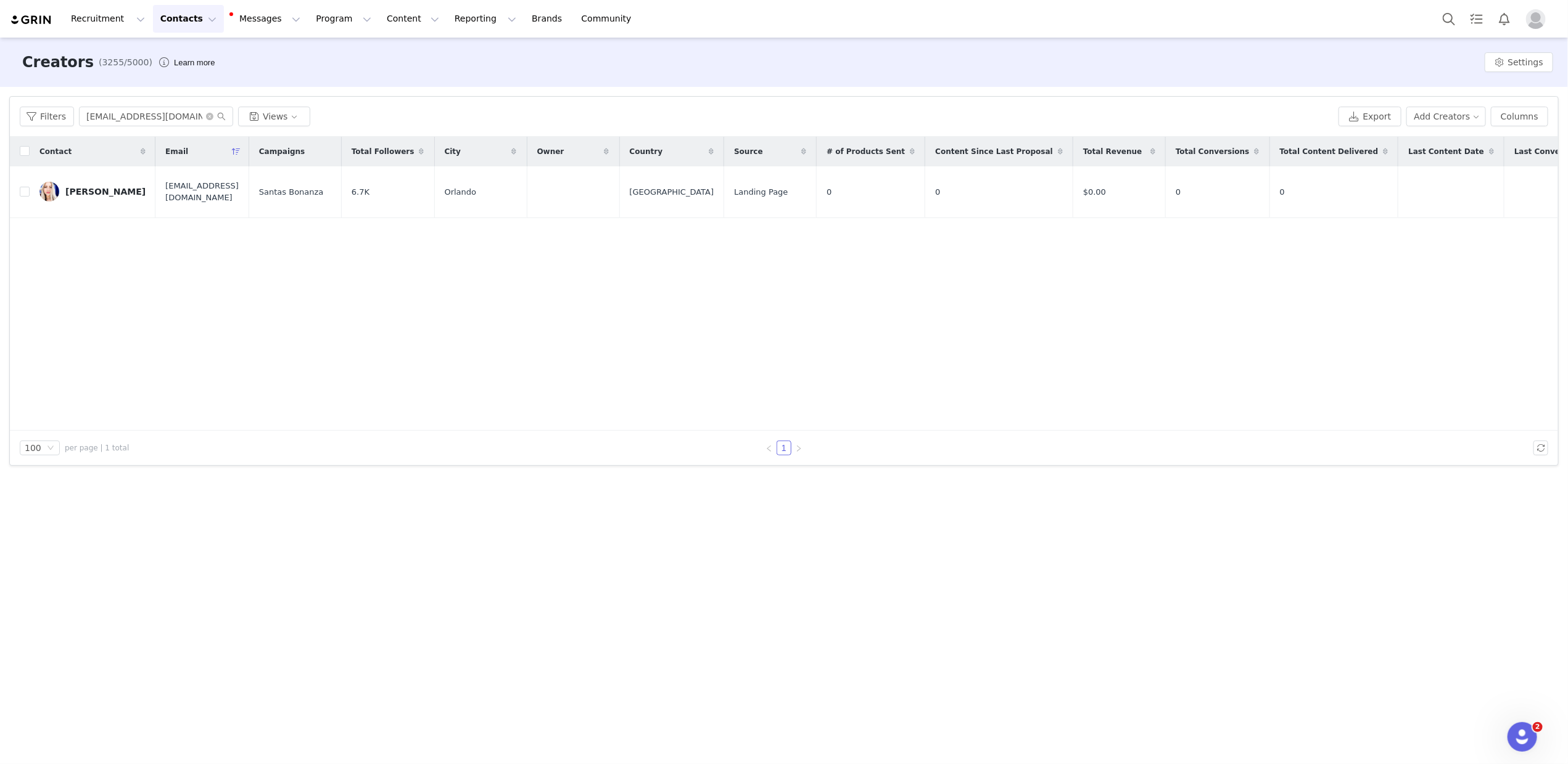
click at [188, 105] on div "Filters [EMAIL_ADDRESS][DOMAIN_NAME] Views Export Add Creators Columns" at bounding box center [784, 116] width 1548 height 40
click at [114, 187] on div "[PERSON_NAME]" at bounding box center [105, 191] width 80 height 10
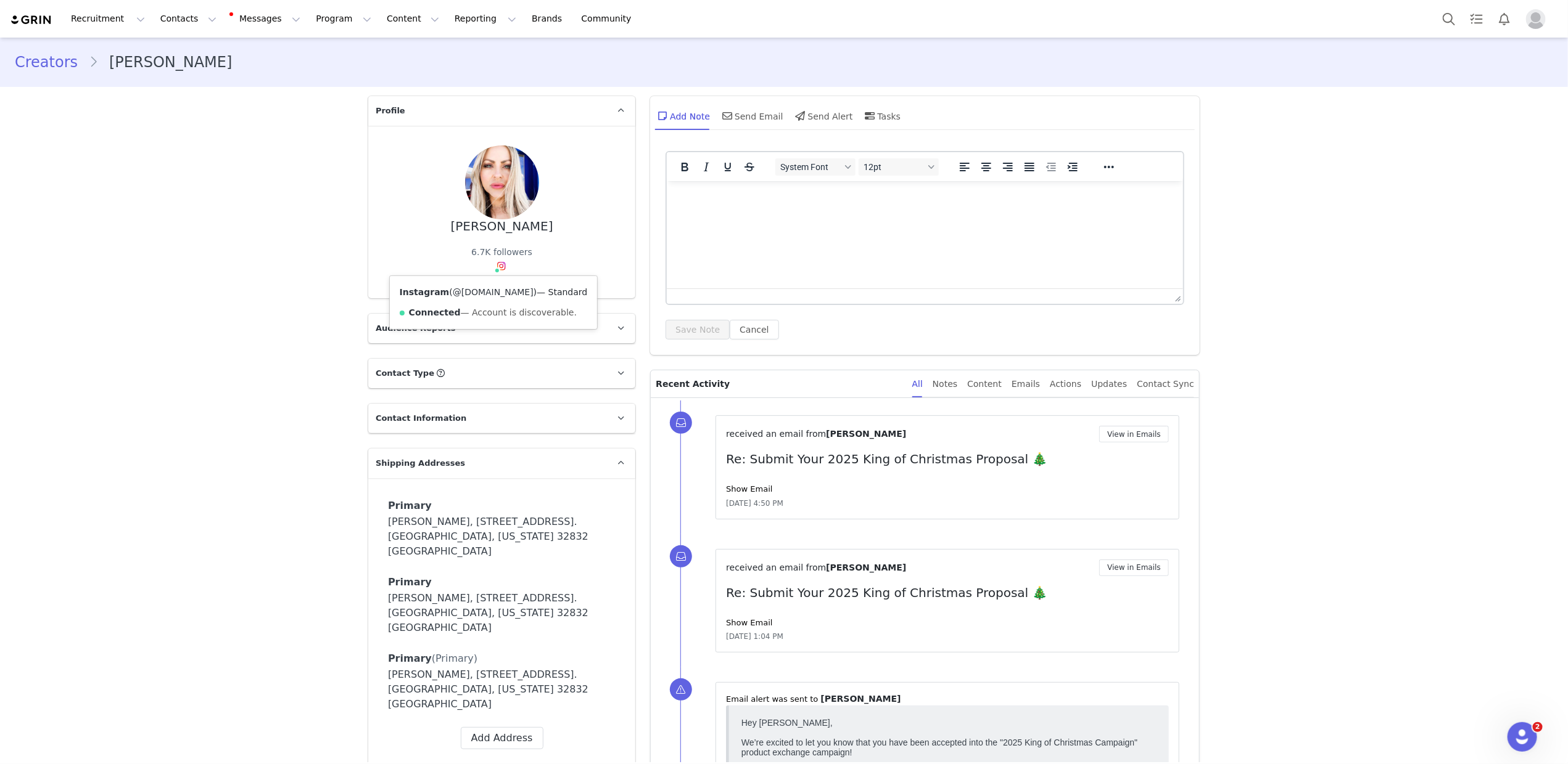
click at [491, 295] on link "@[DOMAIN_NAME]" at bounding box center [493, 292] width 81 height 10
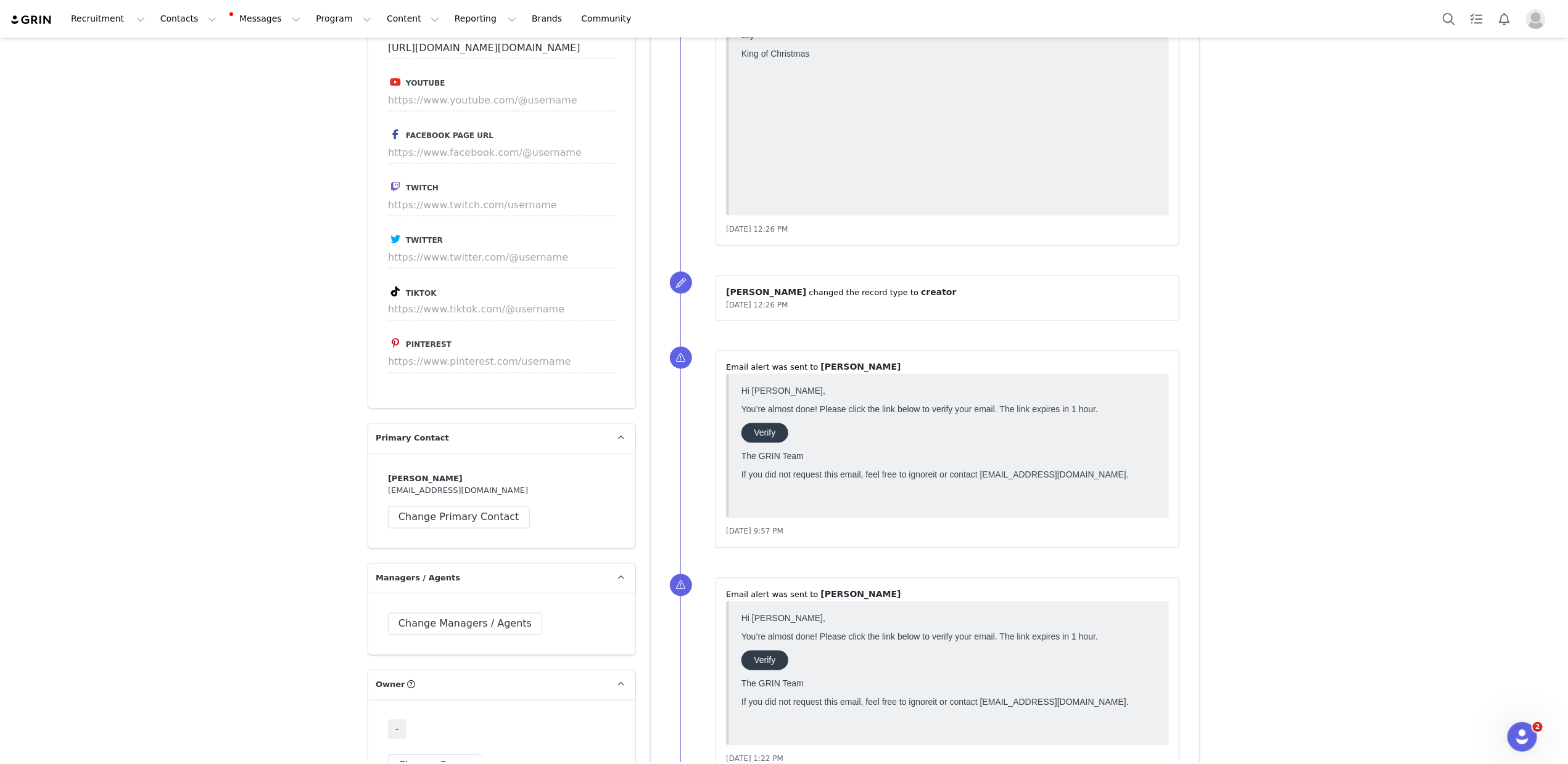
scroll to position [2108, 0]
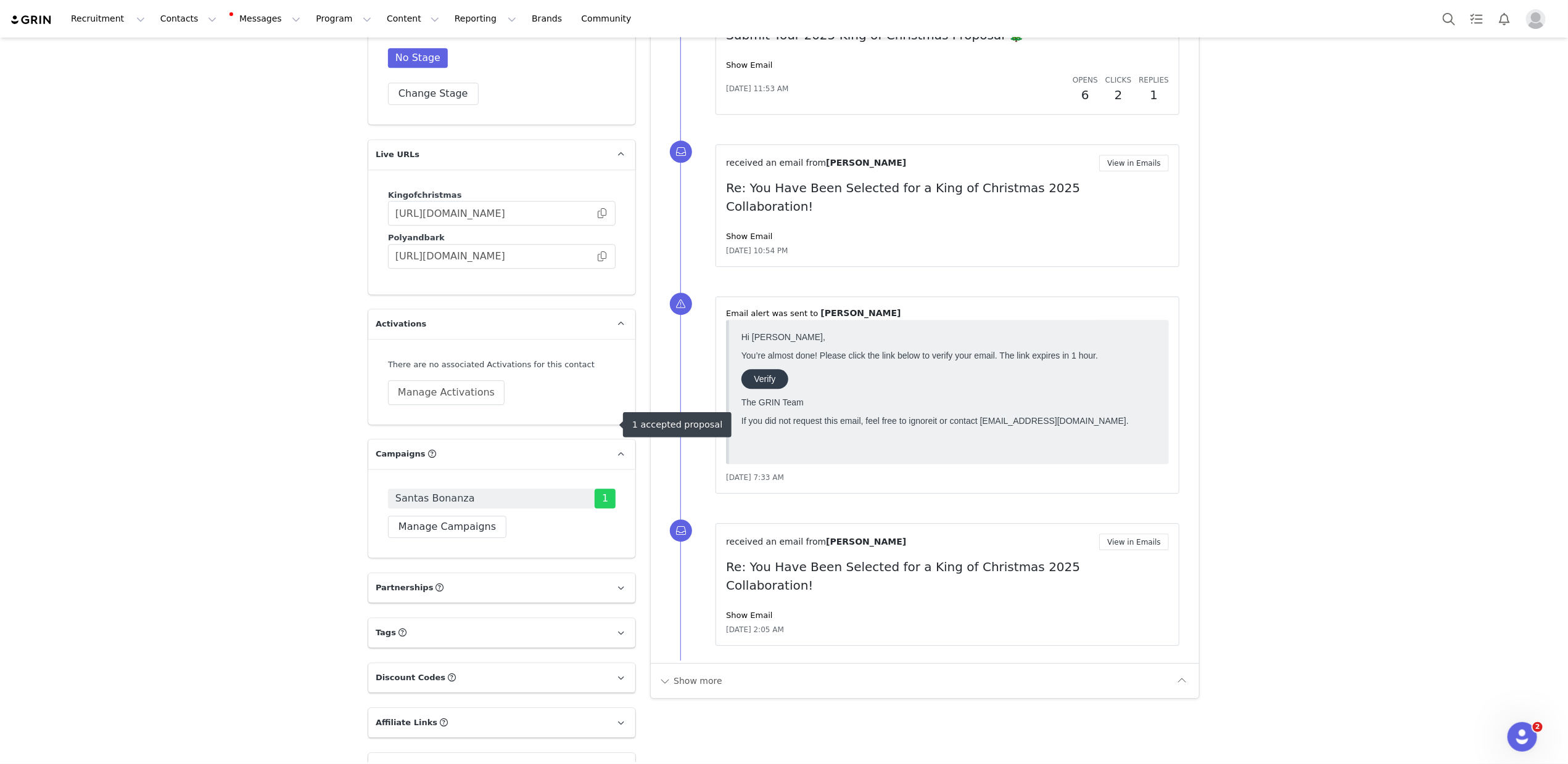
click at [610, 489] on span "1" at bounding box center [605, 498] width 21 height 20
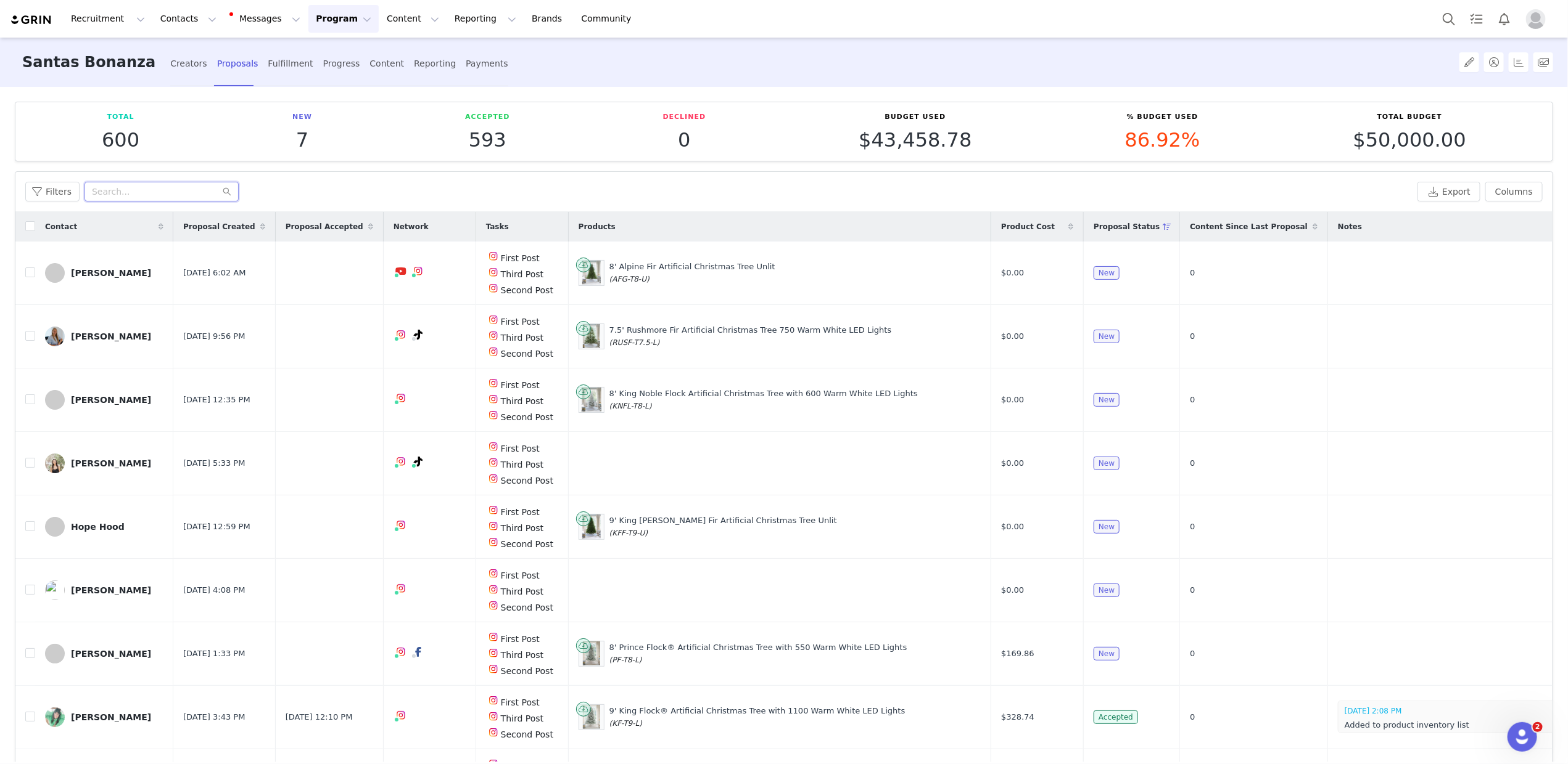
click at [181, 193] on input "text" at bounding box center [161, 191] width 154 height 20
paste input "[PERSON_NAME]"
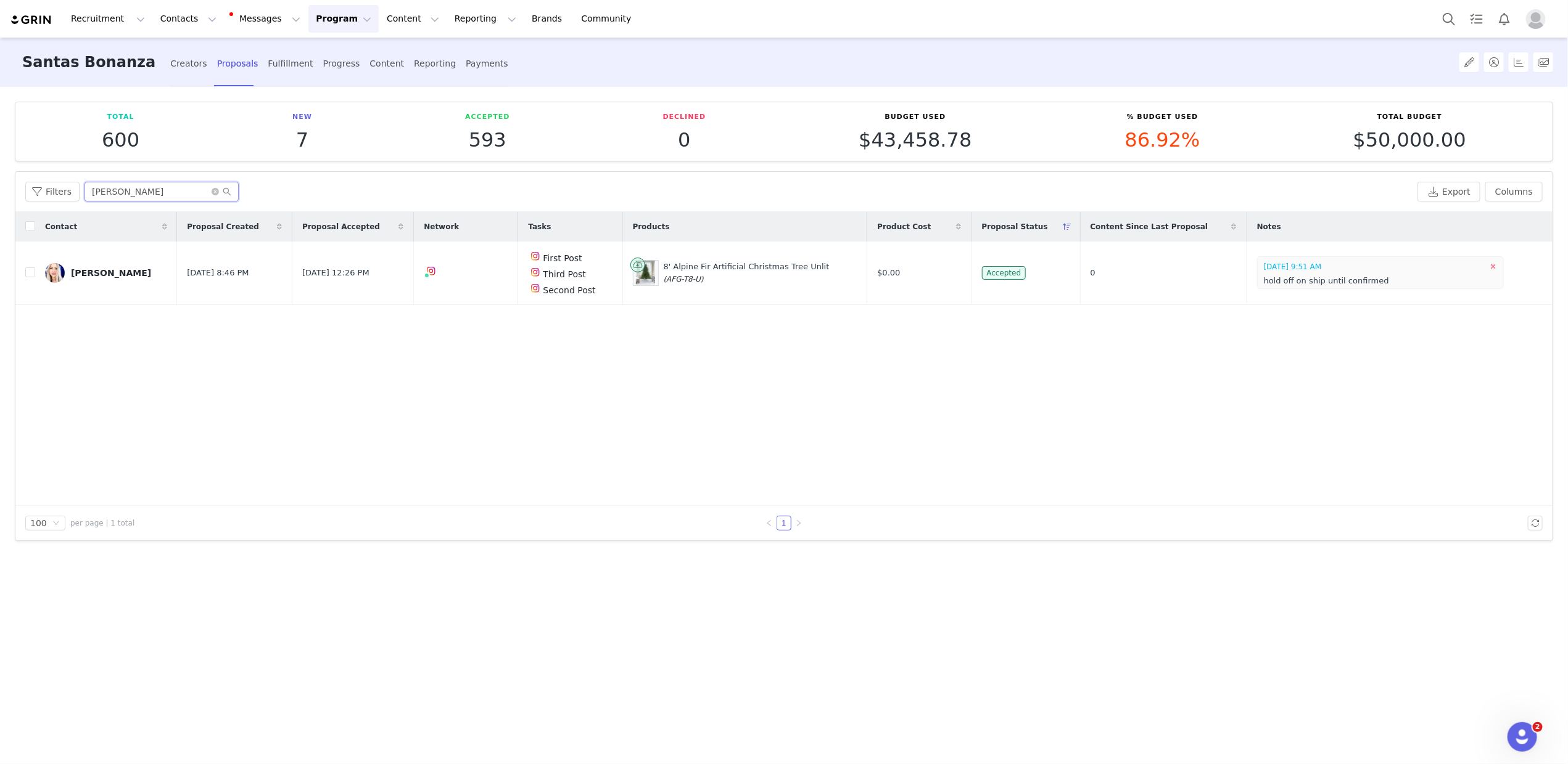
type input "[PERSON_NAME]"
click at [1204, 373] on div "Contact Proposal Created Proposal Accepted Network Tasks Products Product Cost …" at bounding box center [784, 358] width 1537 height 294
click at [1542, 272] on div at bounding box center [1498, 273] width 99 height 15
click at [1535, 272] on button "button" at bounding box center [1535, 273] width 15 height 15
click at [1343, 275] on div "[DATE] 9:51 AM Delete this Note? This cannot be undone. Yes, delete hold off on…" at bounding box center [1380, 273] width 247 height 33
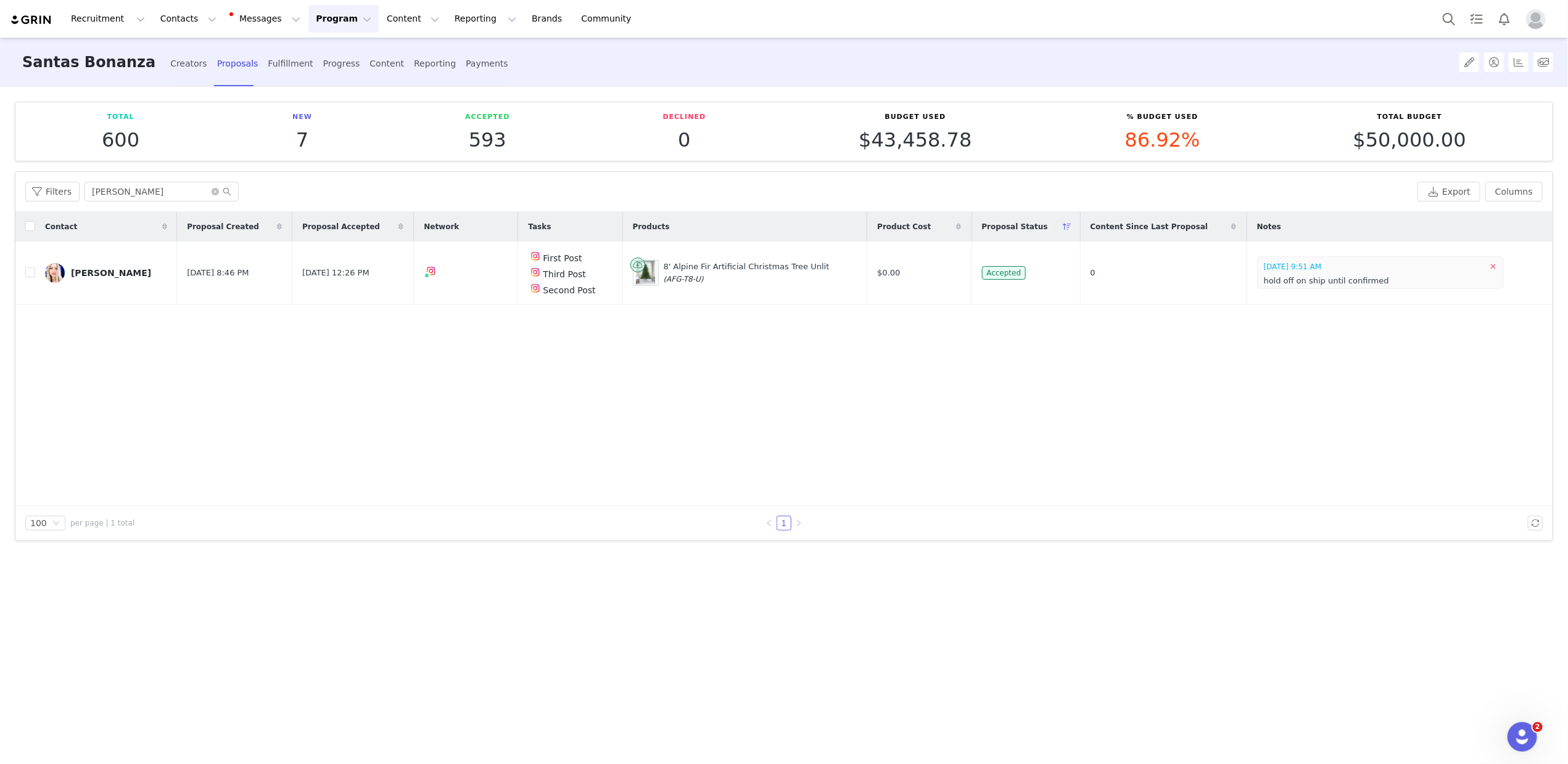
click at [1387, 341] on div "Contact Proposal Created Proposal Accepted Network Tasks Products Product Cost …" at bounding box center [784, 358] width 1537 height 294
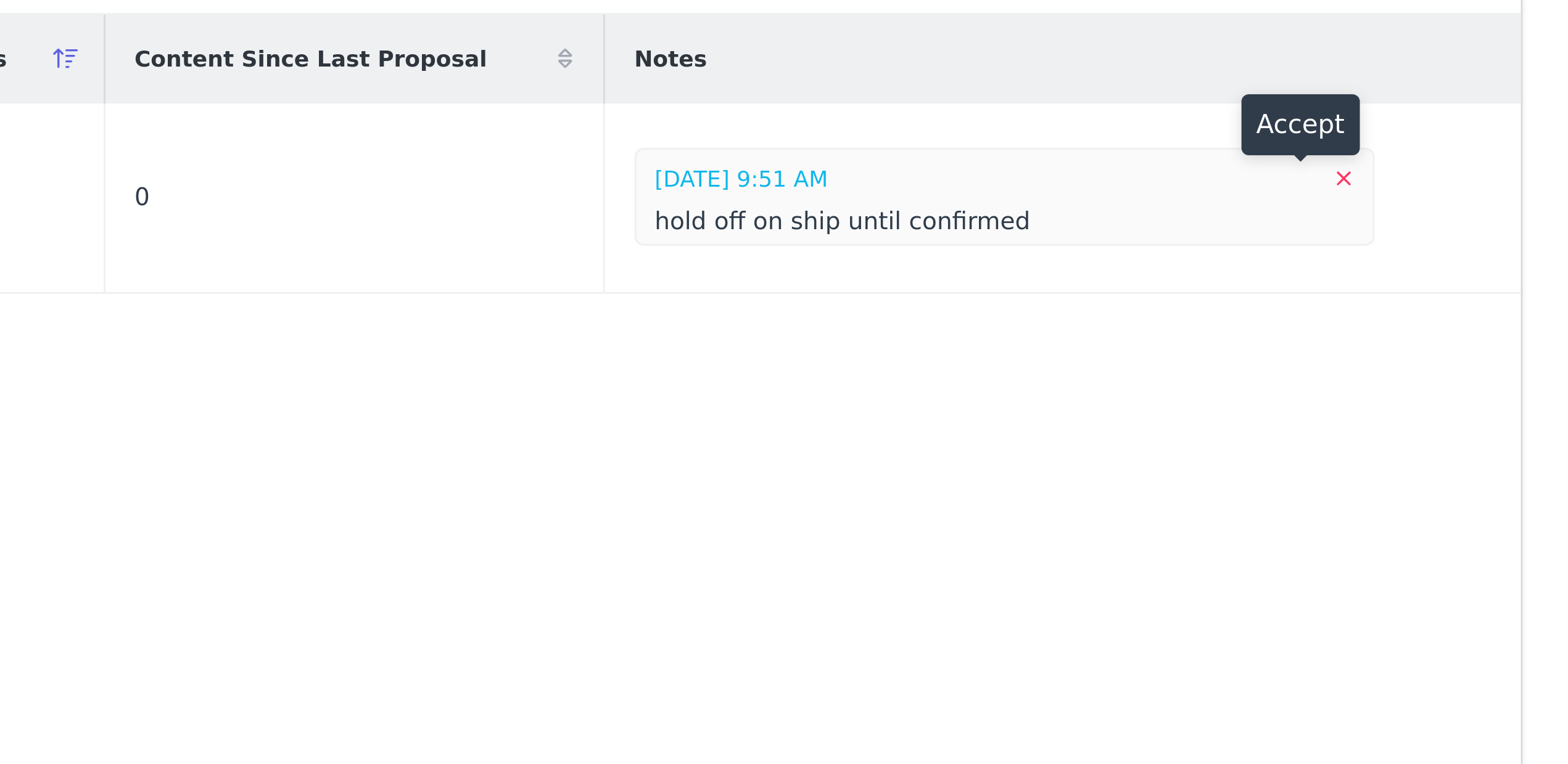
click at [1487, 259] on div "Accept" at bounding box center [1479, 249] width 40 height 20
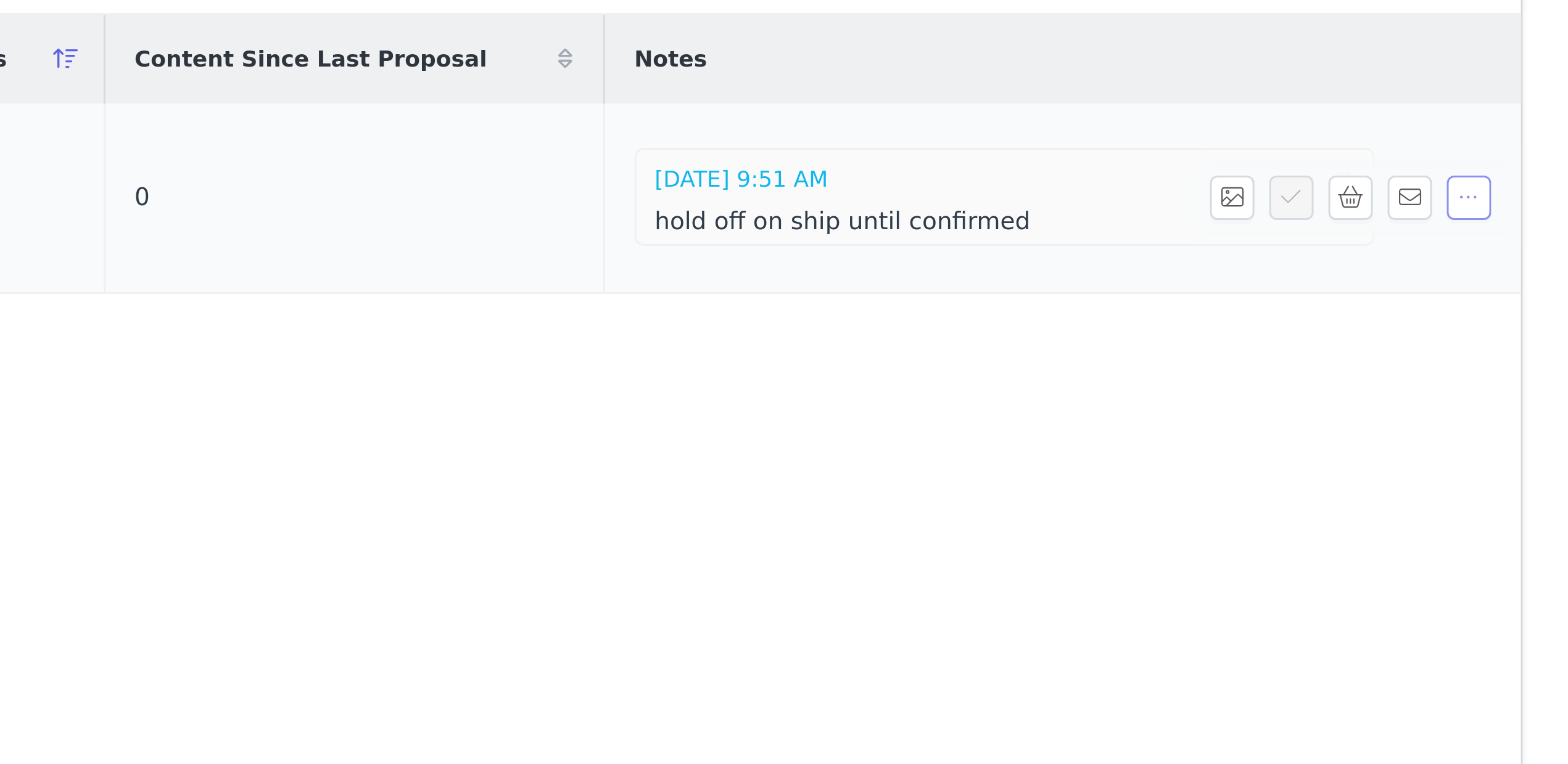
click at [1535, 272] on button "button" at bounding box center [1535, 273] width 15 height 15
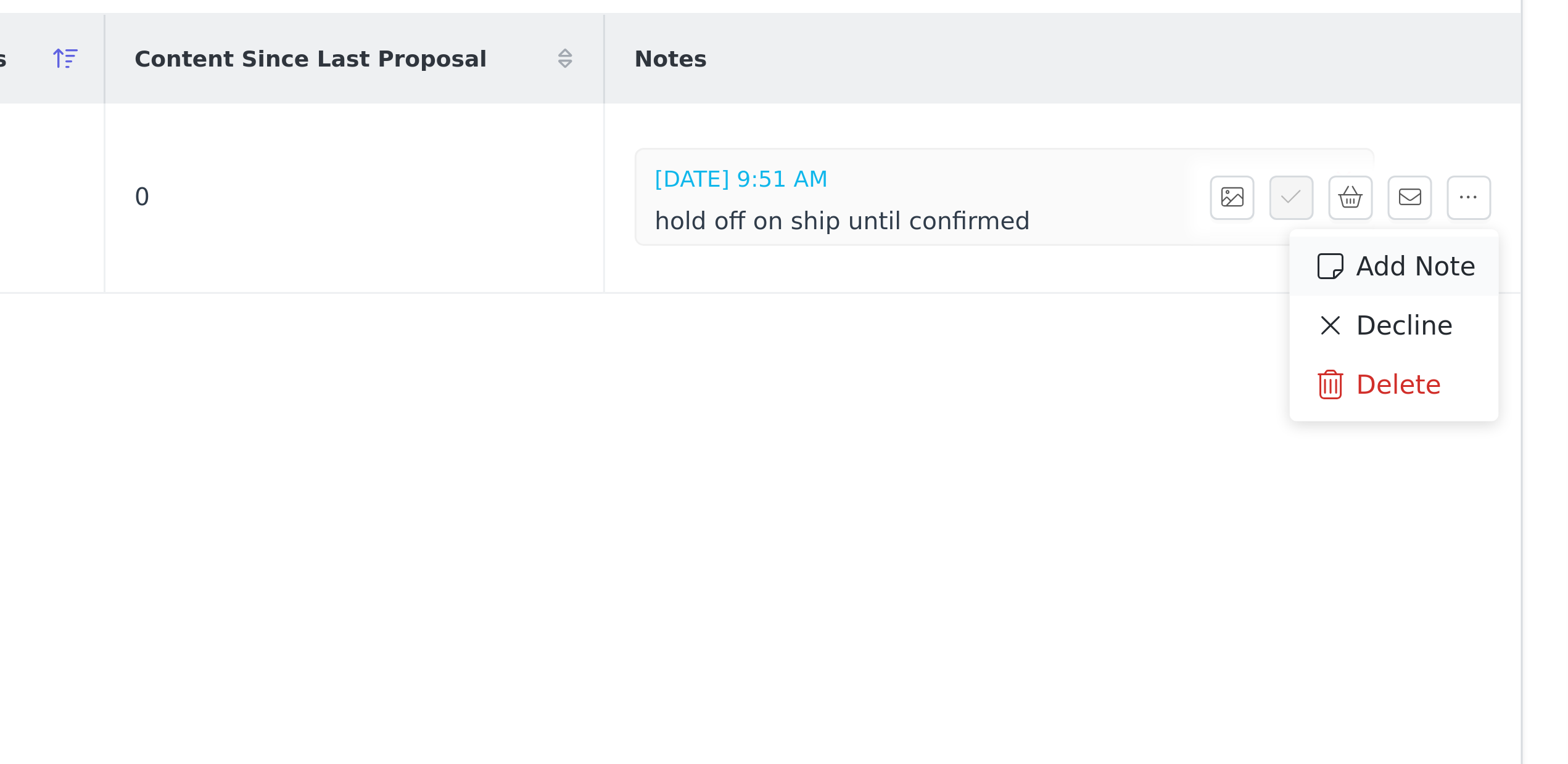
click at [1518, 296] on span "Add Note" at bounding box center [1517, 296] width 40 height 13
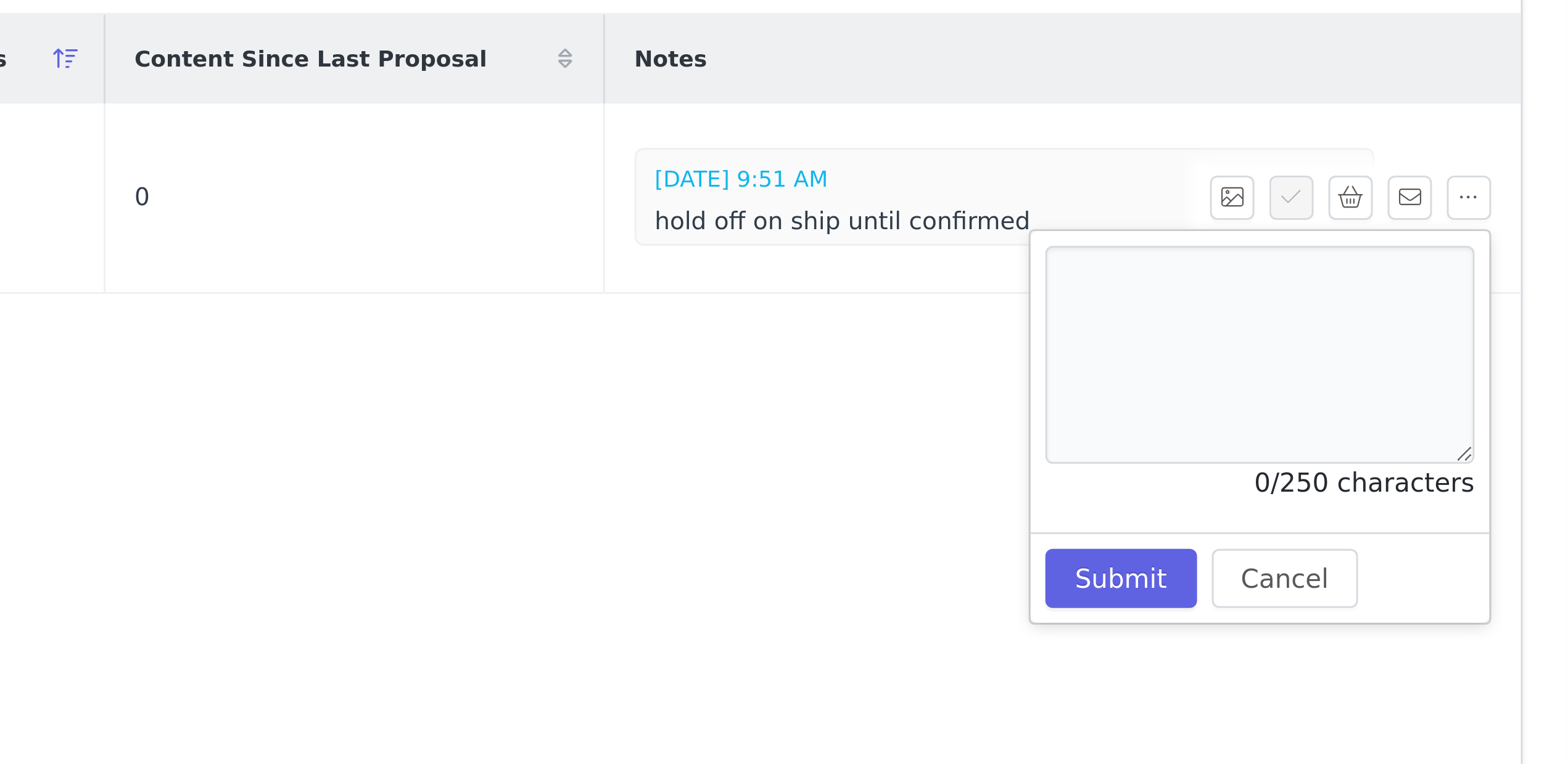
click at [1352, 340] on div "Contact Proposal Created Proposal Accepted Network Tasks Products Product Cost …" at bounding box center [784, 358] width 1537 height 294
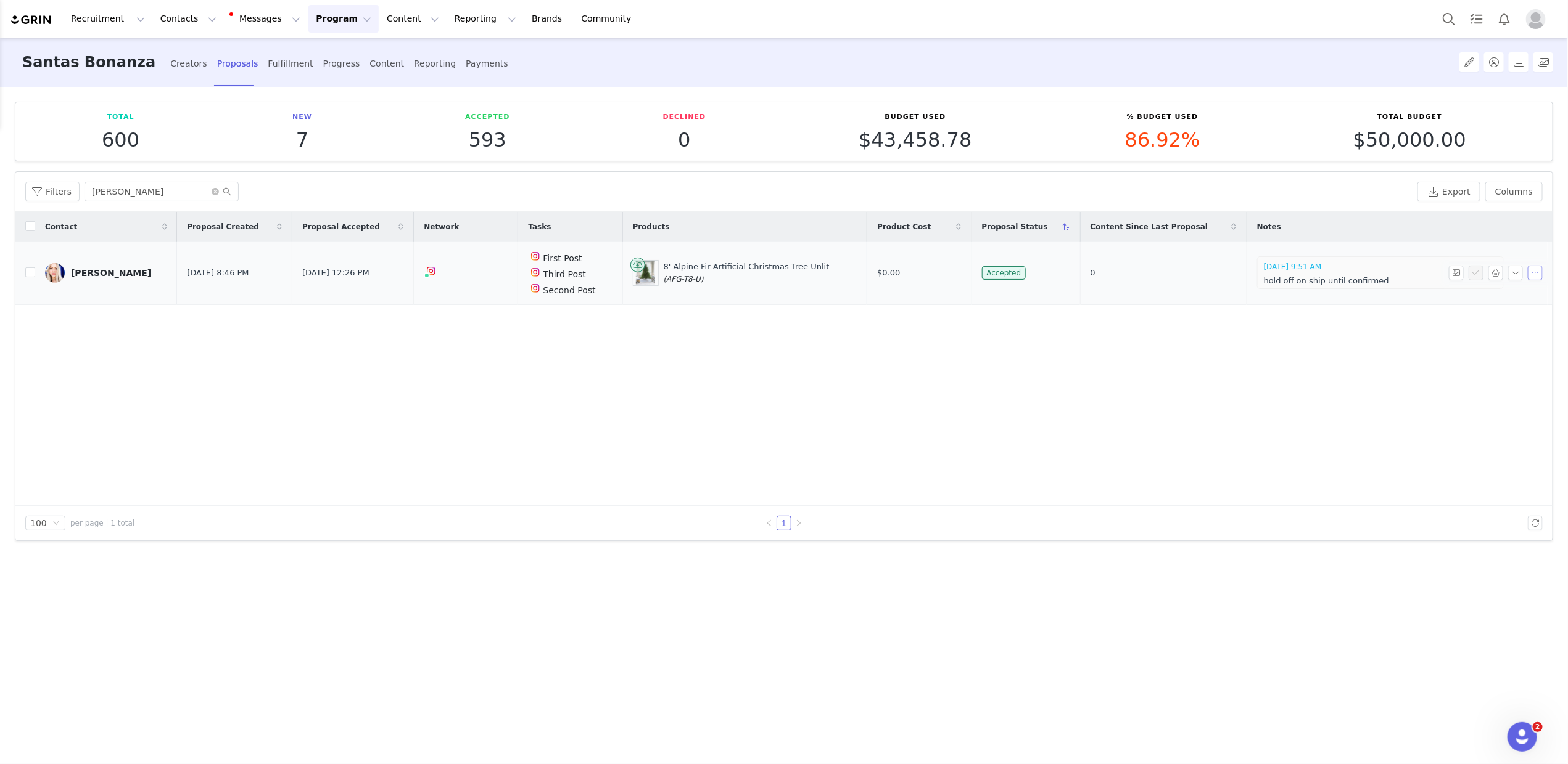
click at [1530, 271] on button "button" at bounding box center [1535, 273] width 15 height 15
click at [1194, 296] on td "0" at bounding box center [1163, 273] width 166 height 63
click at [930, 397] on div "Contact Proposal Created Proposal Accepted Network Tasks Products Product Cost …" at bounding box center [784, 358] width 1537 height 294
click at [25, 273] on input "checkbox" at bounding box center [29, 272] width 10 height 10
checkbox input "true"
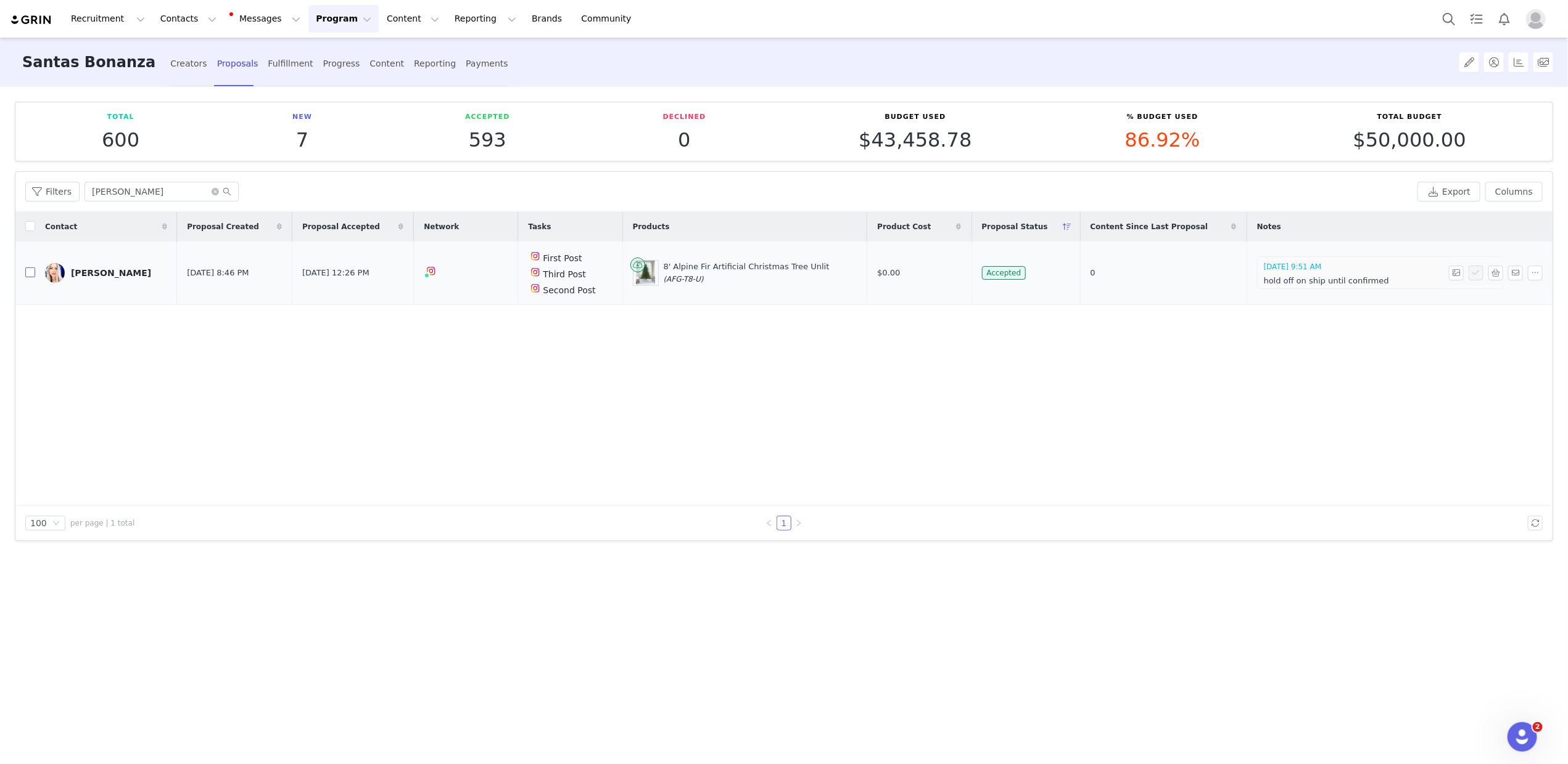
checkbox input "true"
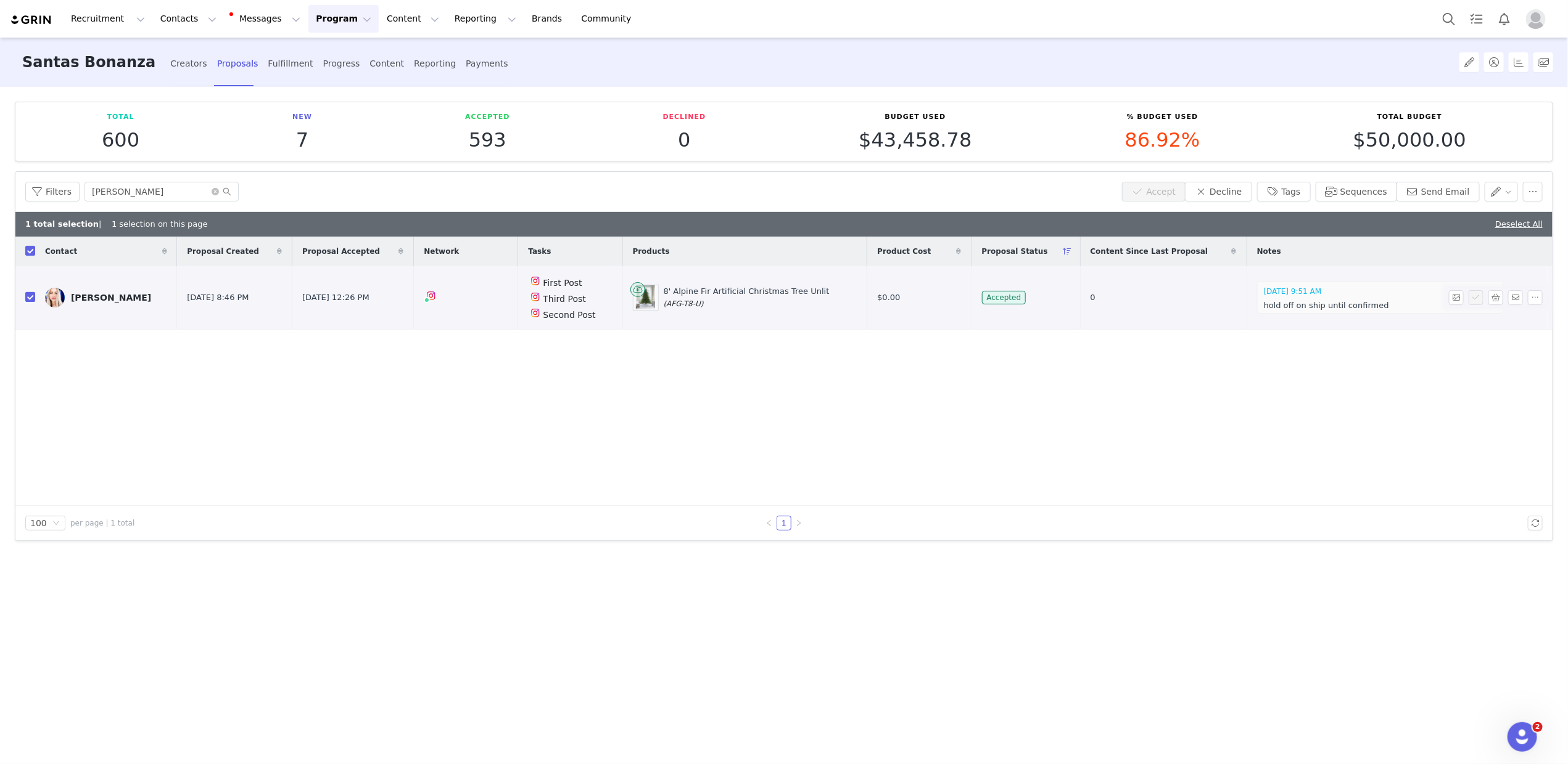
click at [29, 299] on input "checkbox" at bounding box center [29, 297] width 10 height 10
checkbox input "false"
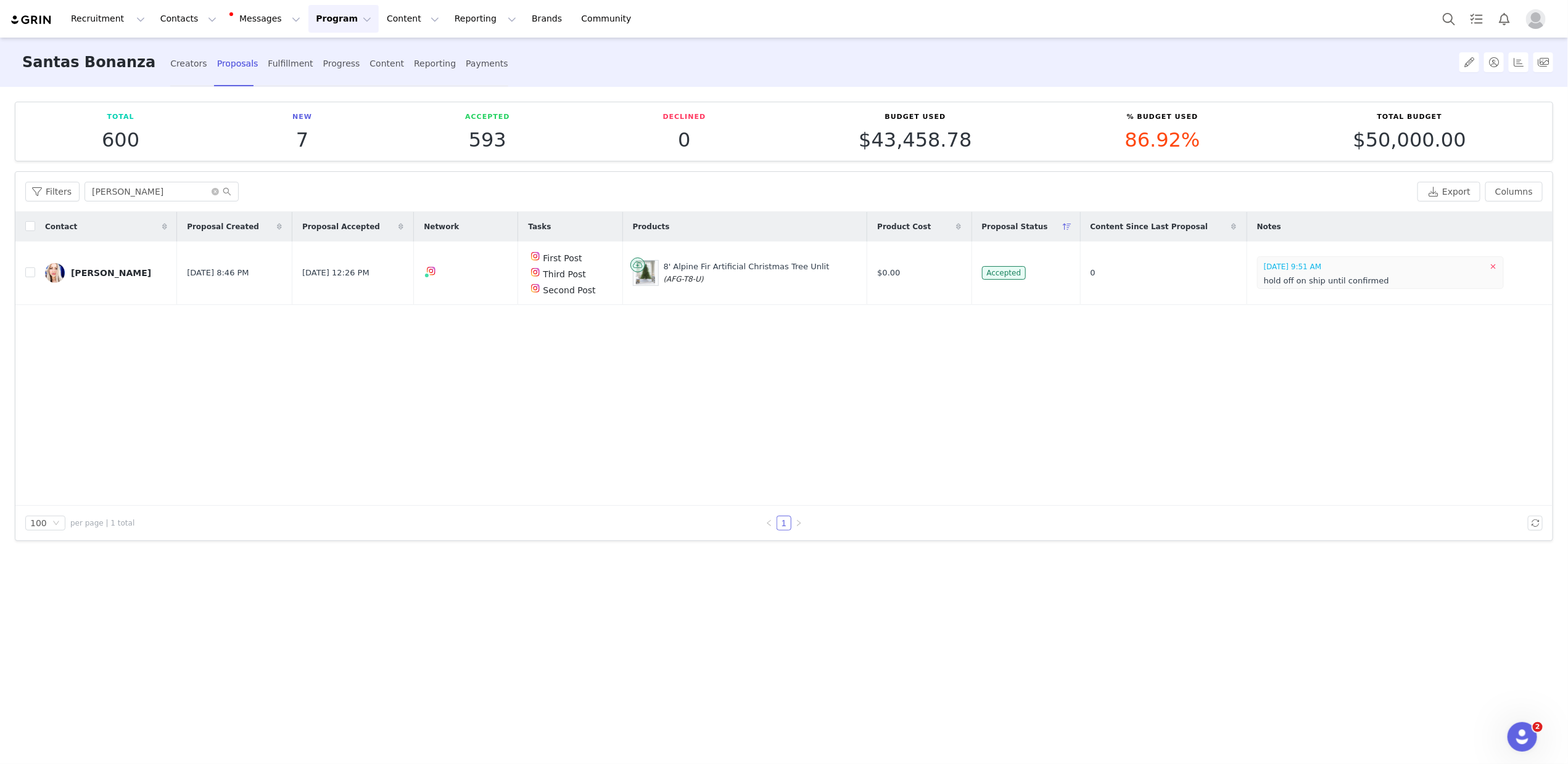
click at [551, 433] on div "Contact Proposal Created Proposal Accepted Network Tasks Products Product Cost …" at bounding box center [784, 358] width 1537 height 294
click at [1532, 276] on button "button" at bounding box center [1535, 273] width 15 height 15
click at [1533, 289] on span "Add Note" at bounding box center [1517, 296] width 40 height 13
click at [1468, 312] on textarea at bounding box center [1465, 326] width 143 height 73
type textarea "reaady to ship"
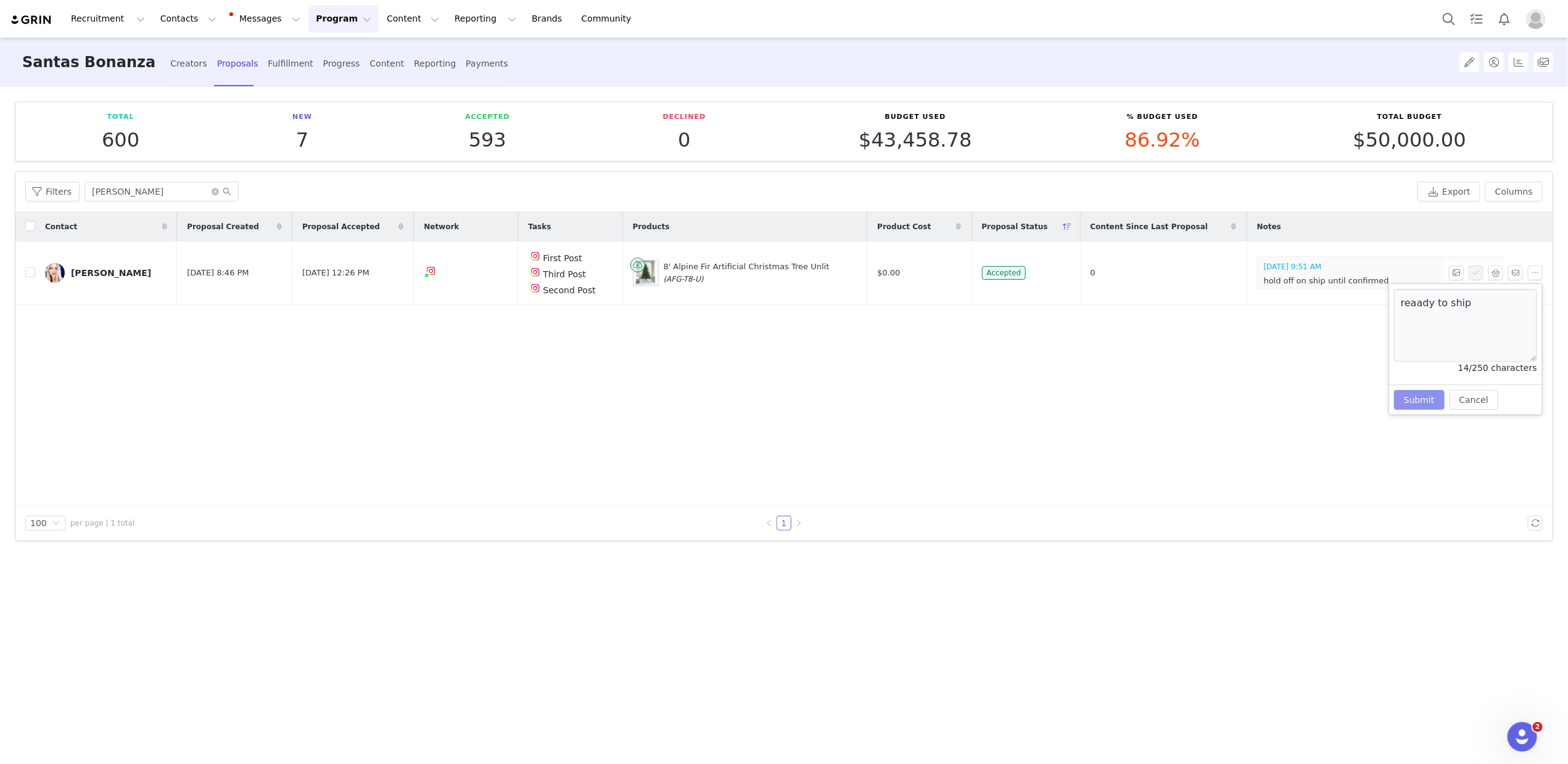
click at [1425, 399] on button "Submit" at bounding box center [1419, 400] width 51 height 20
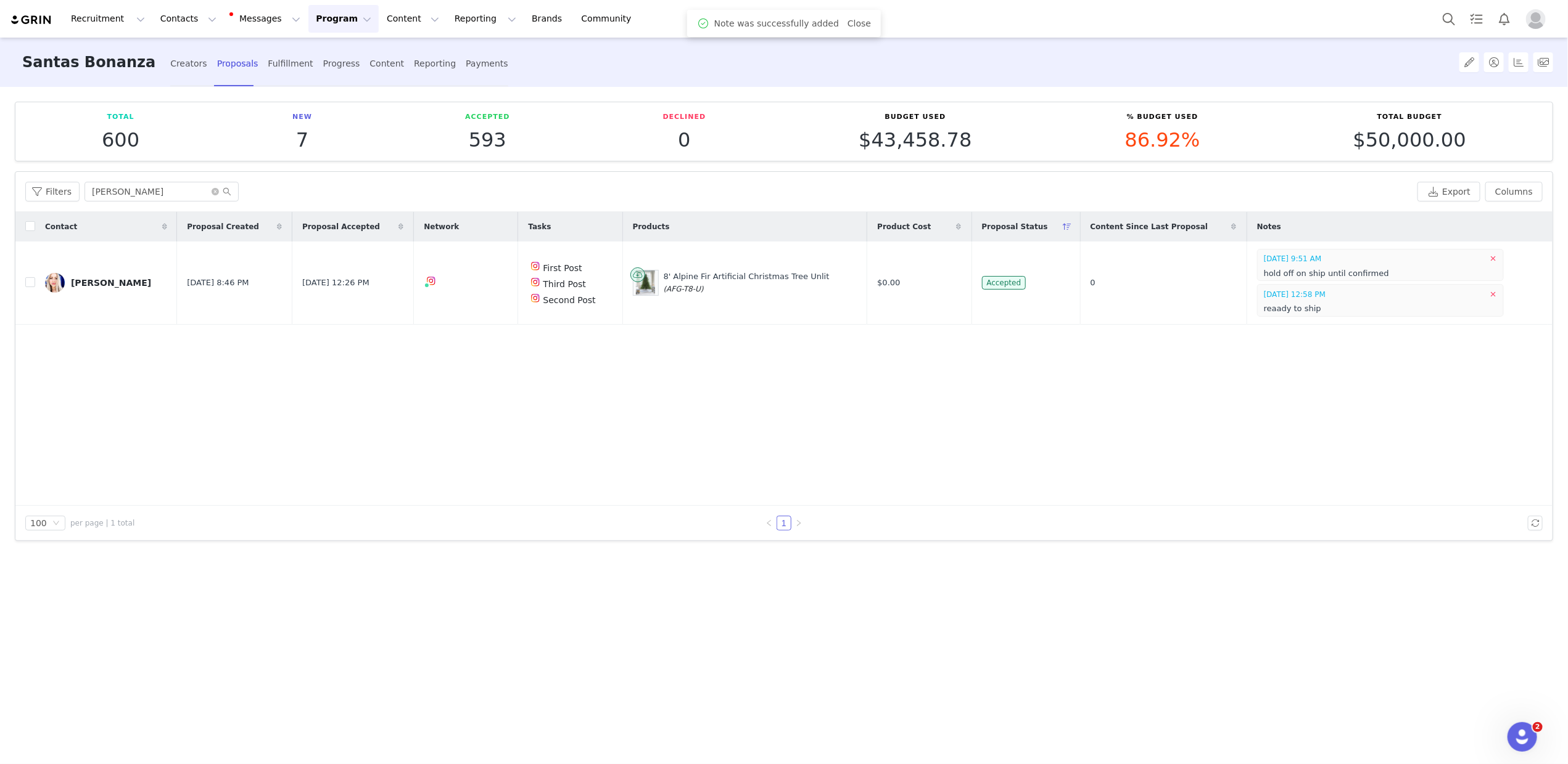
click at [1223, 359] on div "Contact Proposal Created Proposal Accepted Network Tasks Products Product Cost …" at bounding box center [784, 358] width 1537 height 294
click at [179, 16] on button "Contacts Contacts" at bounding box center [188, 19] width 71 height 28
click at [201, 54] on div "Creators" at bounding box center [193, 55] width 83 height 13
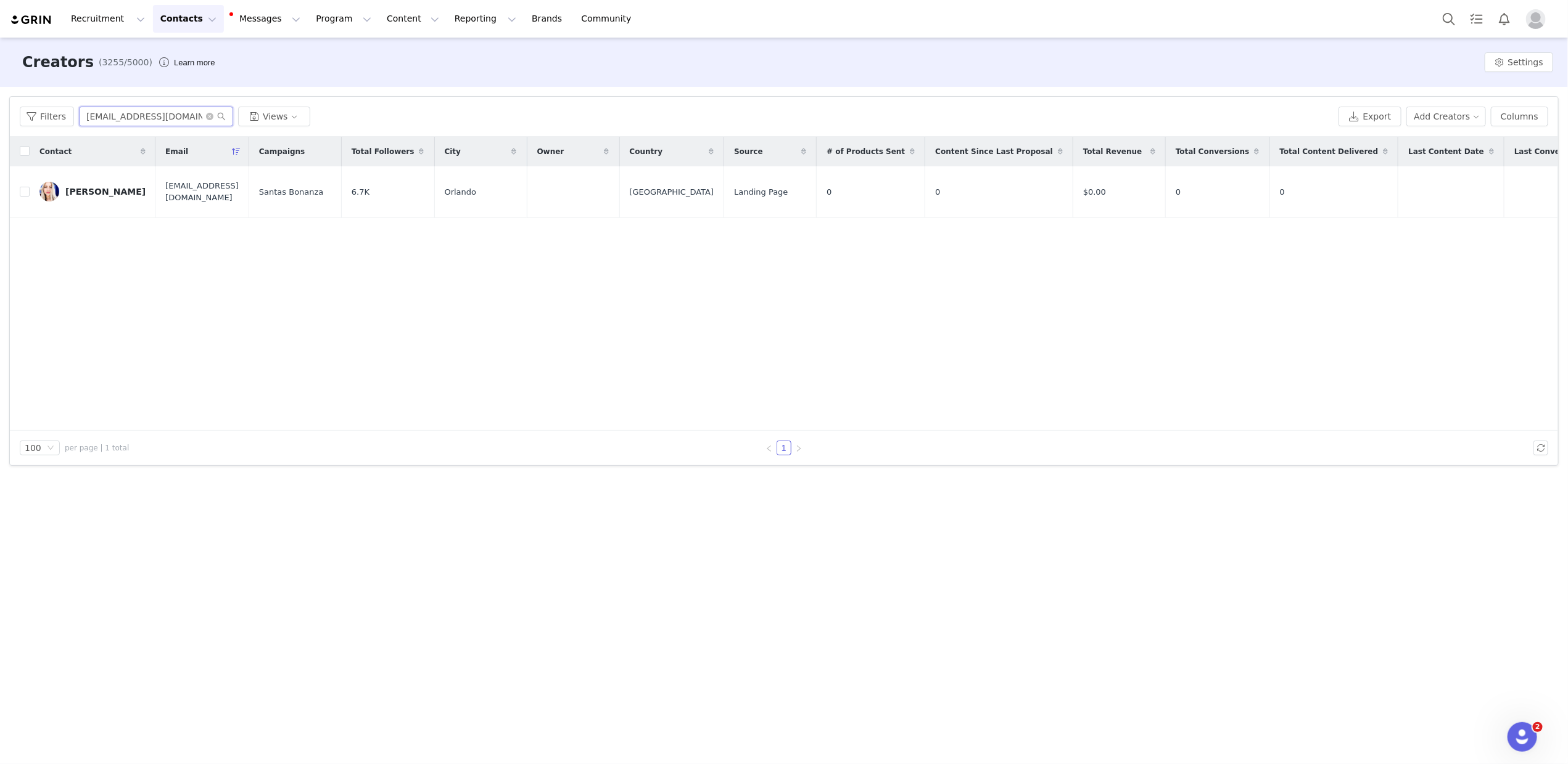
click at [140, 116] on input "[EMAIL_ADDRESS][DOMAIN_NAME]" at bounding box center [156, 116] width 154 height 20
paste input "[EMAIL_ADDRESS][DOMAIN_NAME]"
type input "[EMAIL_ADDRESS][DOMAIN_NAME]"
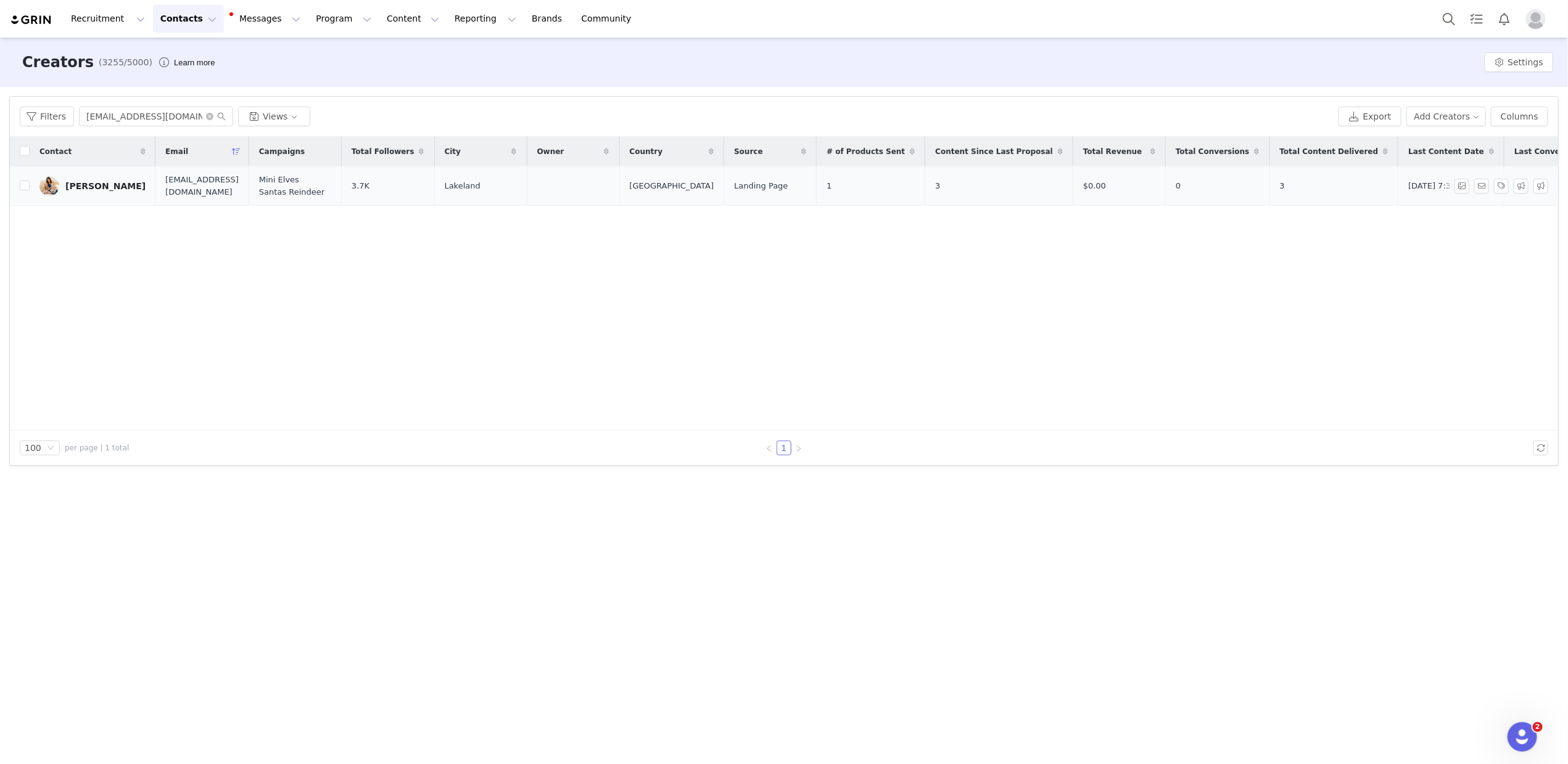
click at [81, 190] on link "[PERSON_NAME]" at bounding box center [93, 186] width 106 height 20
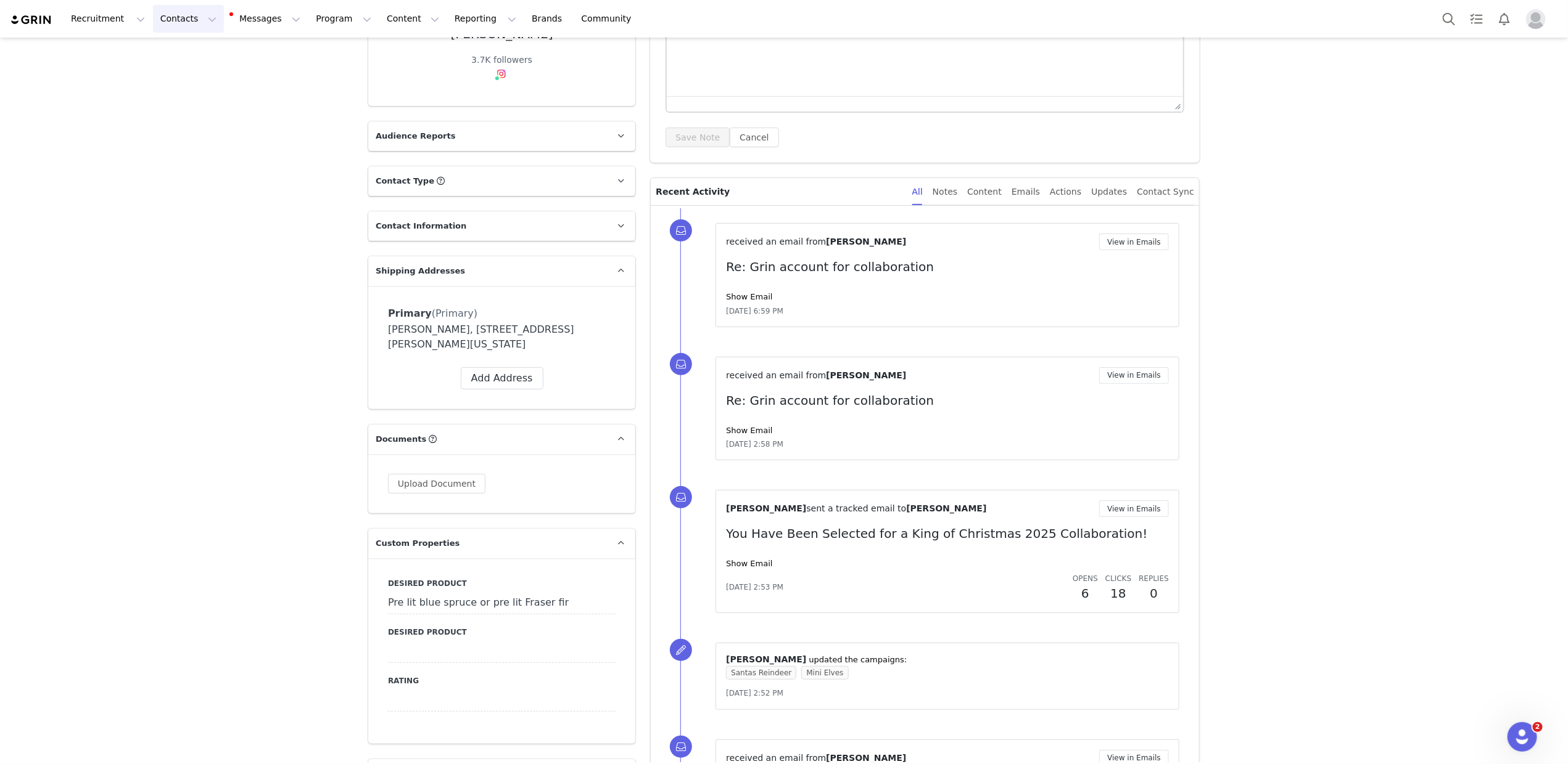
click at [175, 21] on button "Contacts Contacts" at bounding box center [188, 19] width 71 height 28
click at [199, 99] on div "Applicants" at bounding box center [193, 100] width 83 height 13
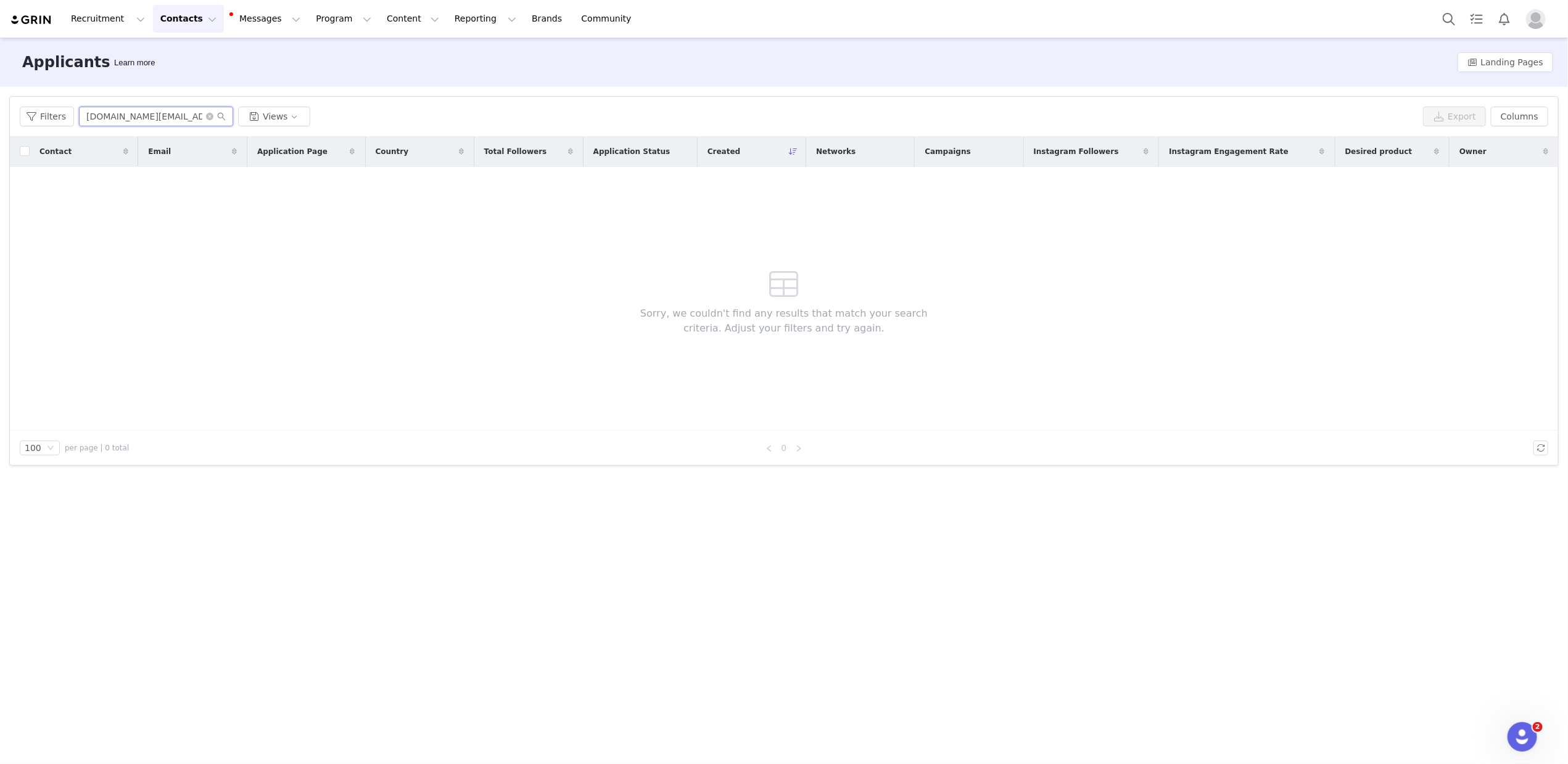
click at [158, 115] on input "[DOMAIN_NAME][EMAIL_ADDRESS][DOMAIN_NAME]" at bounding box center [156, 116] width 154 height 20
click at [158, 114] on input "[DOMAIN_NAME][EMAIL_ADDRESS][DOMAIN_NAME]" at bounding box center [156, 116] width 154 height 20
click at [158, 113] on input "[DOMAIN_NAME][EMAIL_ADDRESS][DOMAIN_NAME]" at bounding box center [156, 116] width 154 height 20
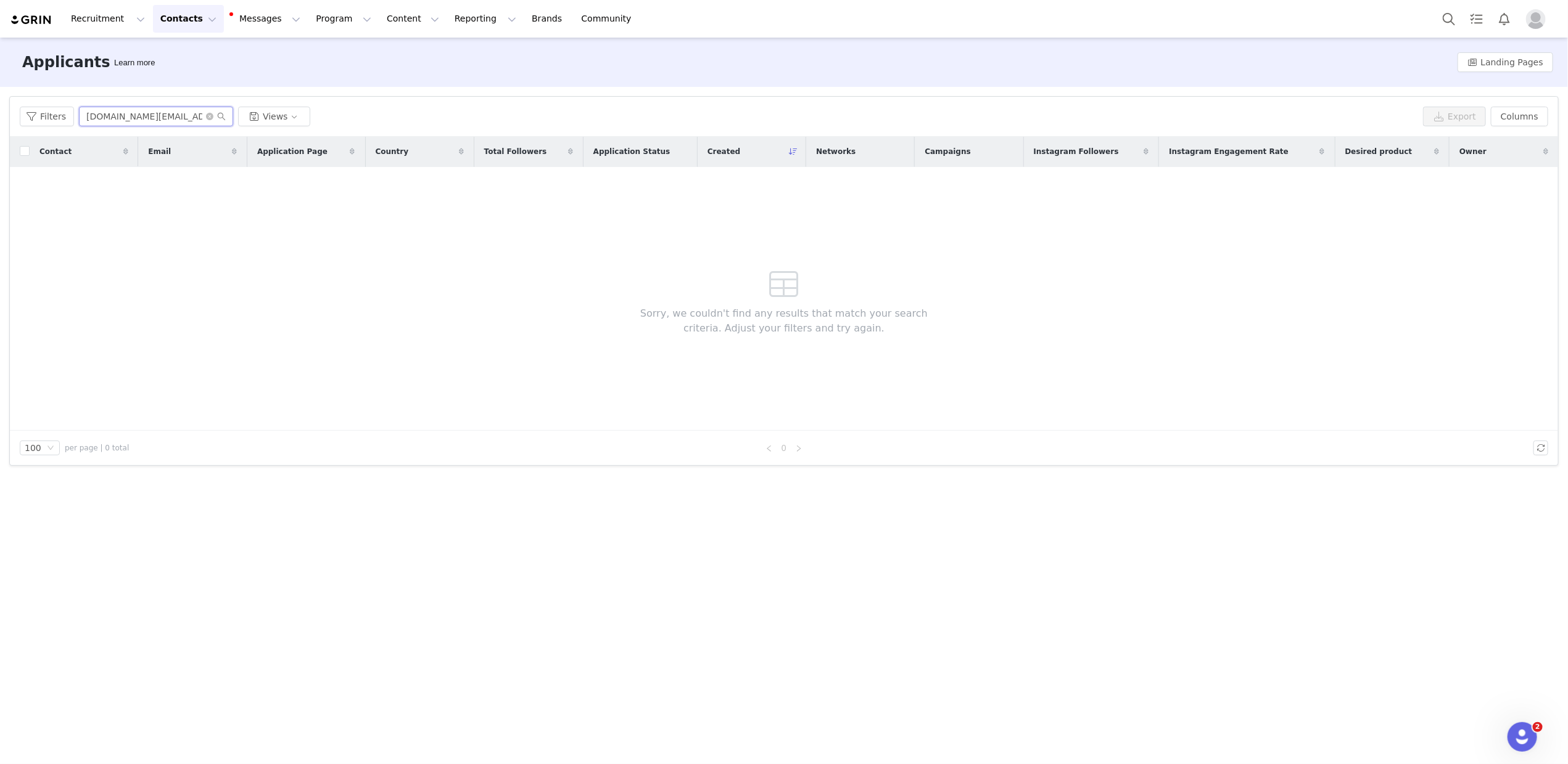
click at [158, 113] on input "[DOMAIN_NAME][EMAIL_ADDRESS][DOMAIN_NAME]" at bounding box center [156, 116] width 154 height 20
paste input "[EMAIL_ADDRESS][PERSON_NAME][DOMAIN_NAME]"
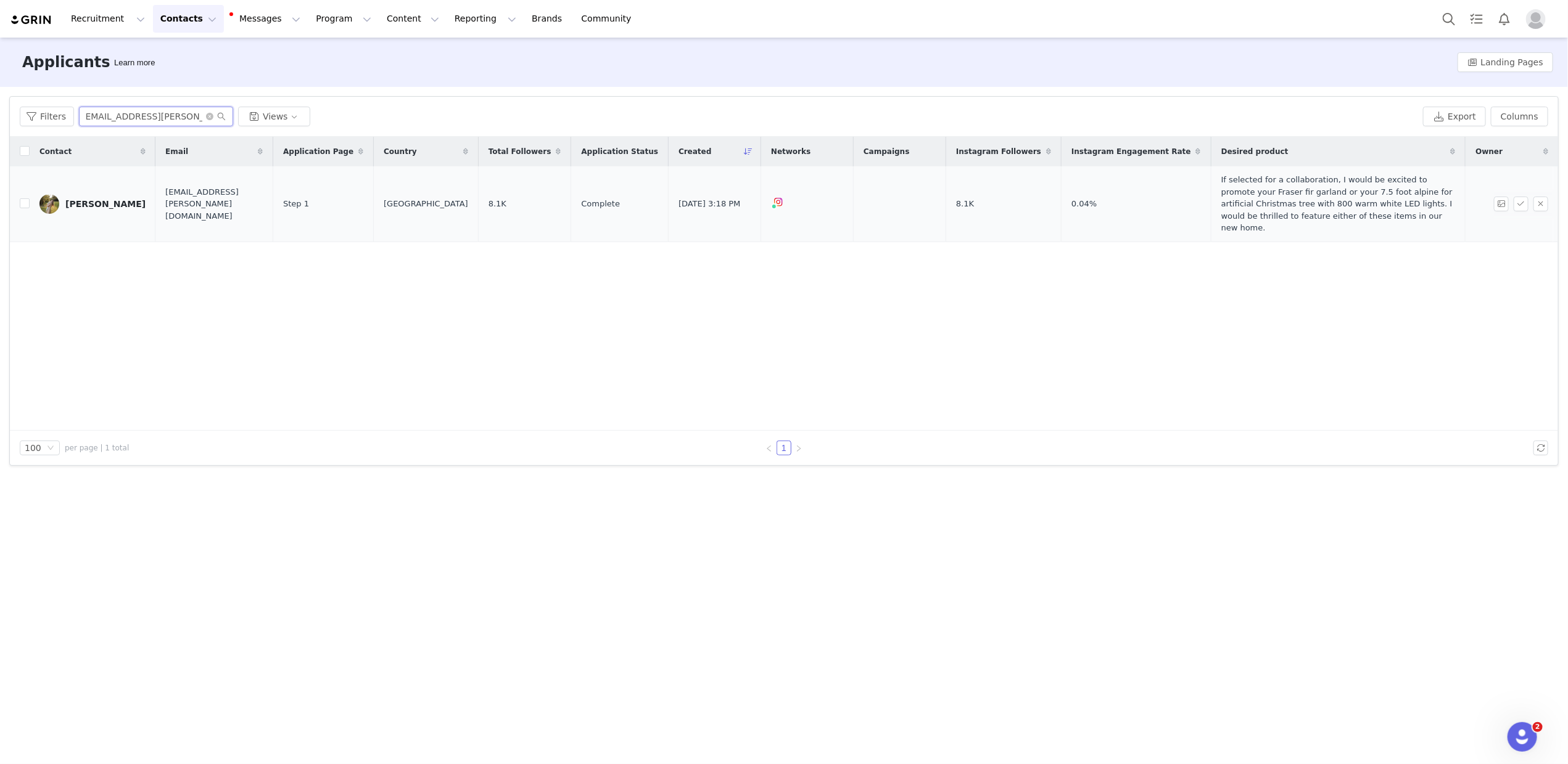
type input "[EMAIL_ADDRESS][PERSON_NAME][DOMAIN_NAME]"
click at [99, 194] on link "[PERSON_NAME]" at bounding box center [93, 203] width 106 height 20
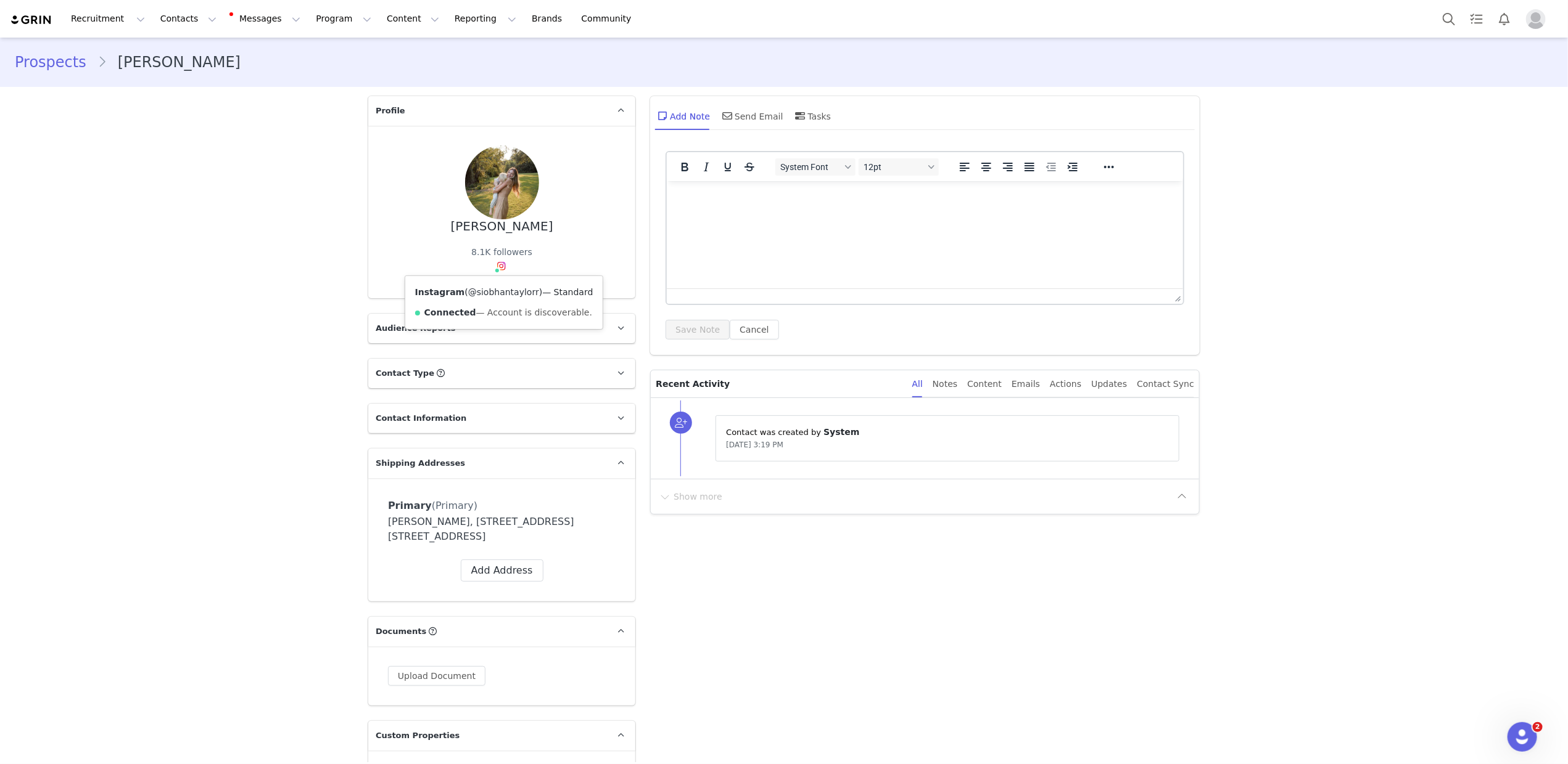
click at [512, 292] on link "@siobhantaylorr" at bounding box center [503, 292] width 71 height 10
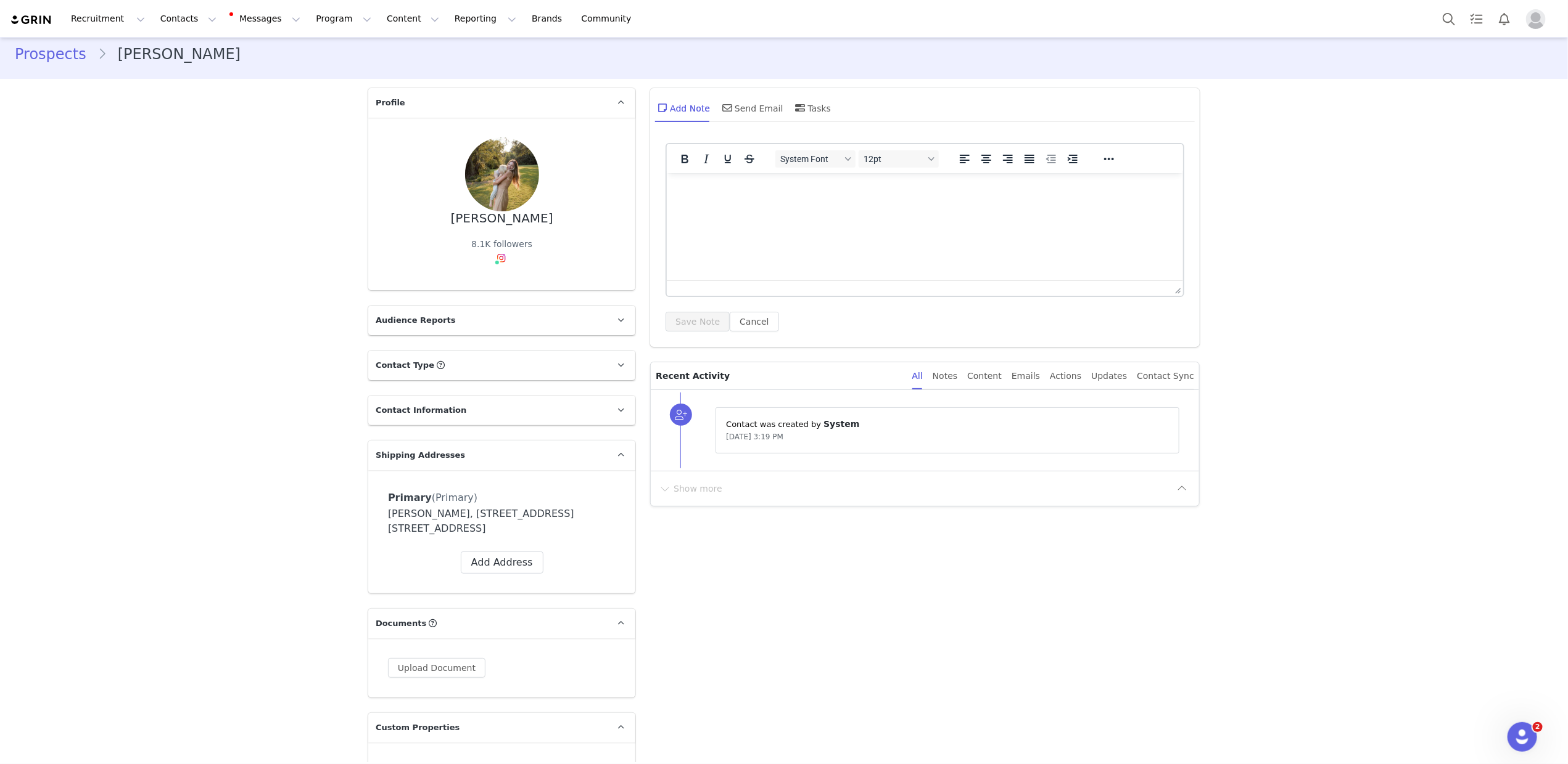
scroll to position [10, 0]
click at [821, 204] on html at bounding box center [925, 187] width 516 height 33
click at [697, 322] on button "Save Note" at bounding box center [697, 319] width 64 height 20
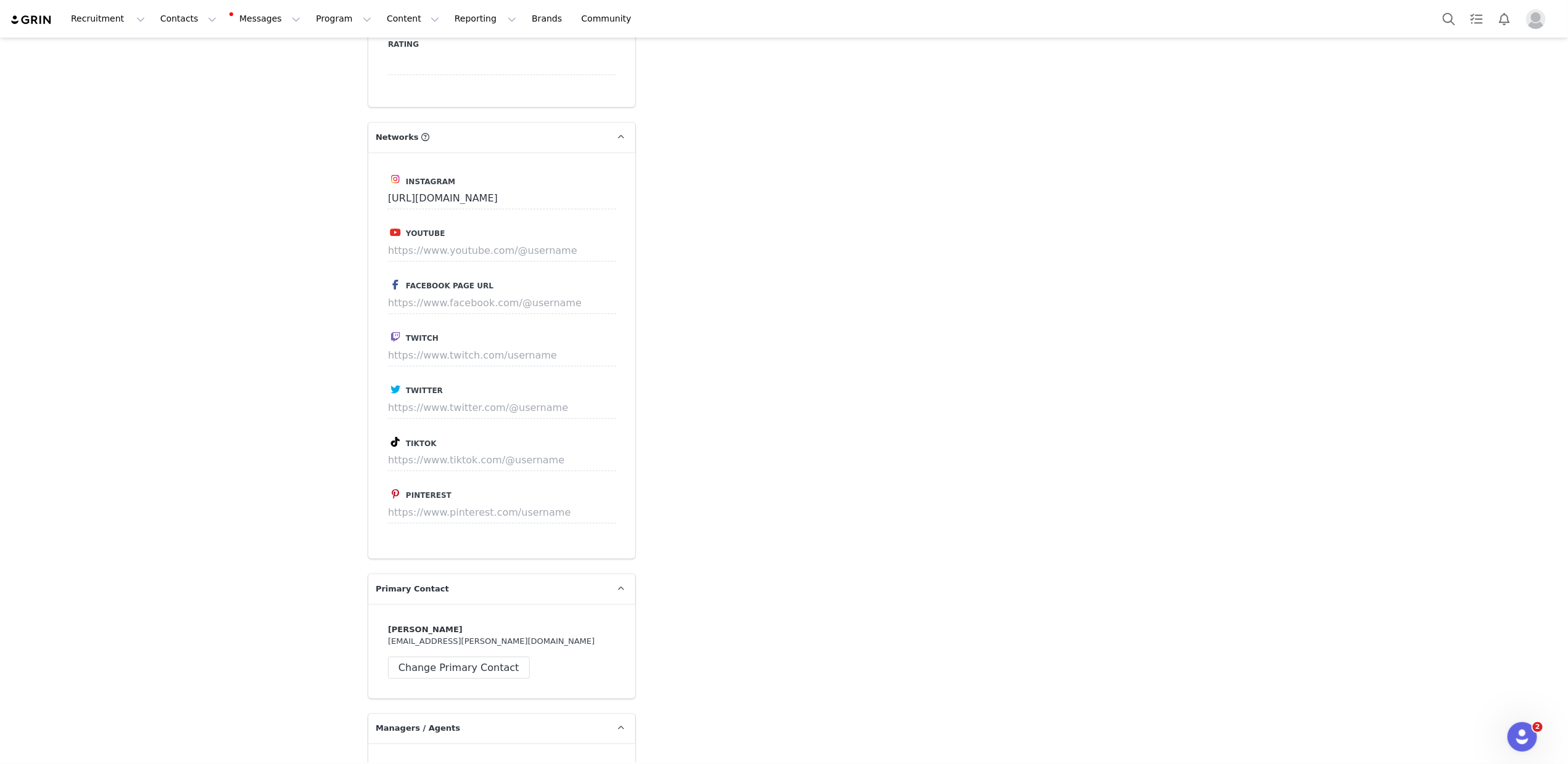
scroll to position [1696, 0]
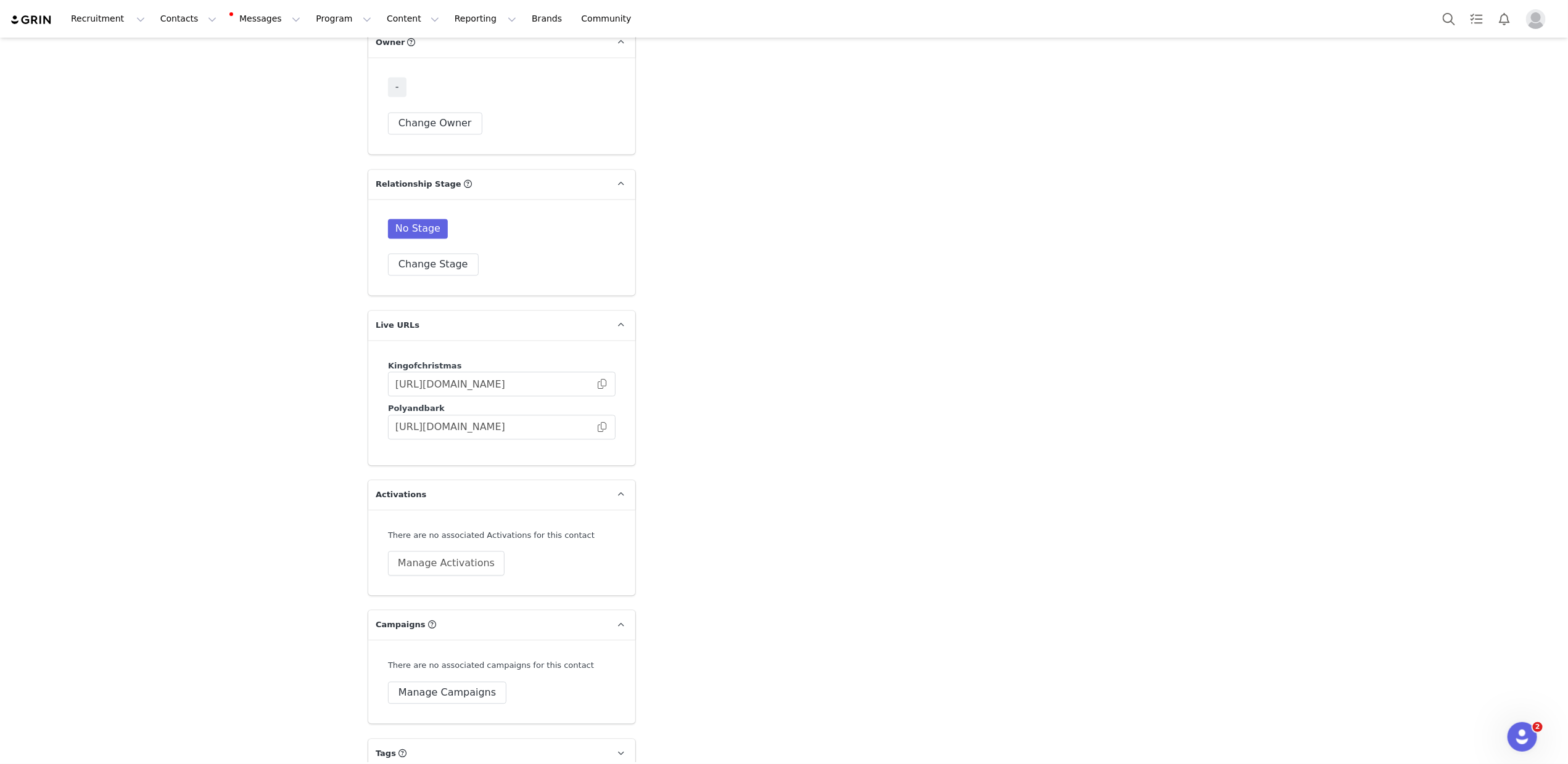
click at [462, 739] on p "Tags Keep track of your contacts by assigning them tags. You can then filter yo…" at bounding box center [487, 754] width 238 height 29
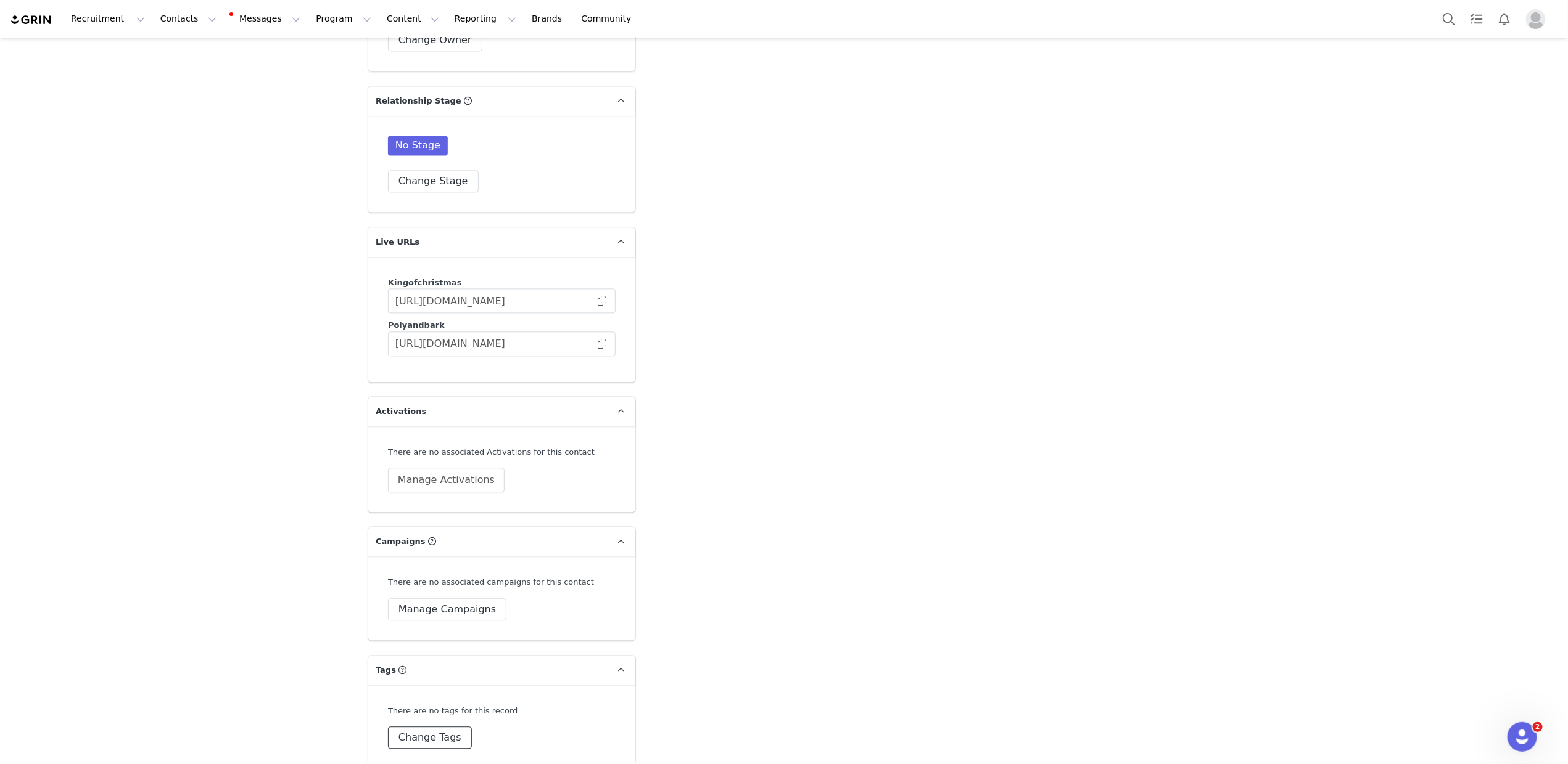
click at [429, 727] on button "Change Tags" at bounding box center [430, 738] width 84 height 22
click at [444, 705] on div at bounding box center [501, 724] width 227 height 38
click at [435, 713] on input at bounding box center [501, 724] width 211 height 22
type input "NOT [GEOGRAPHIC_DATA]"
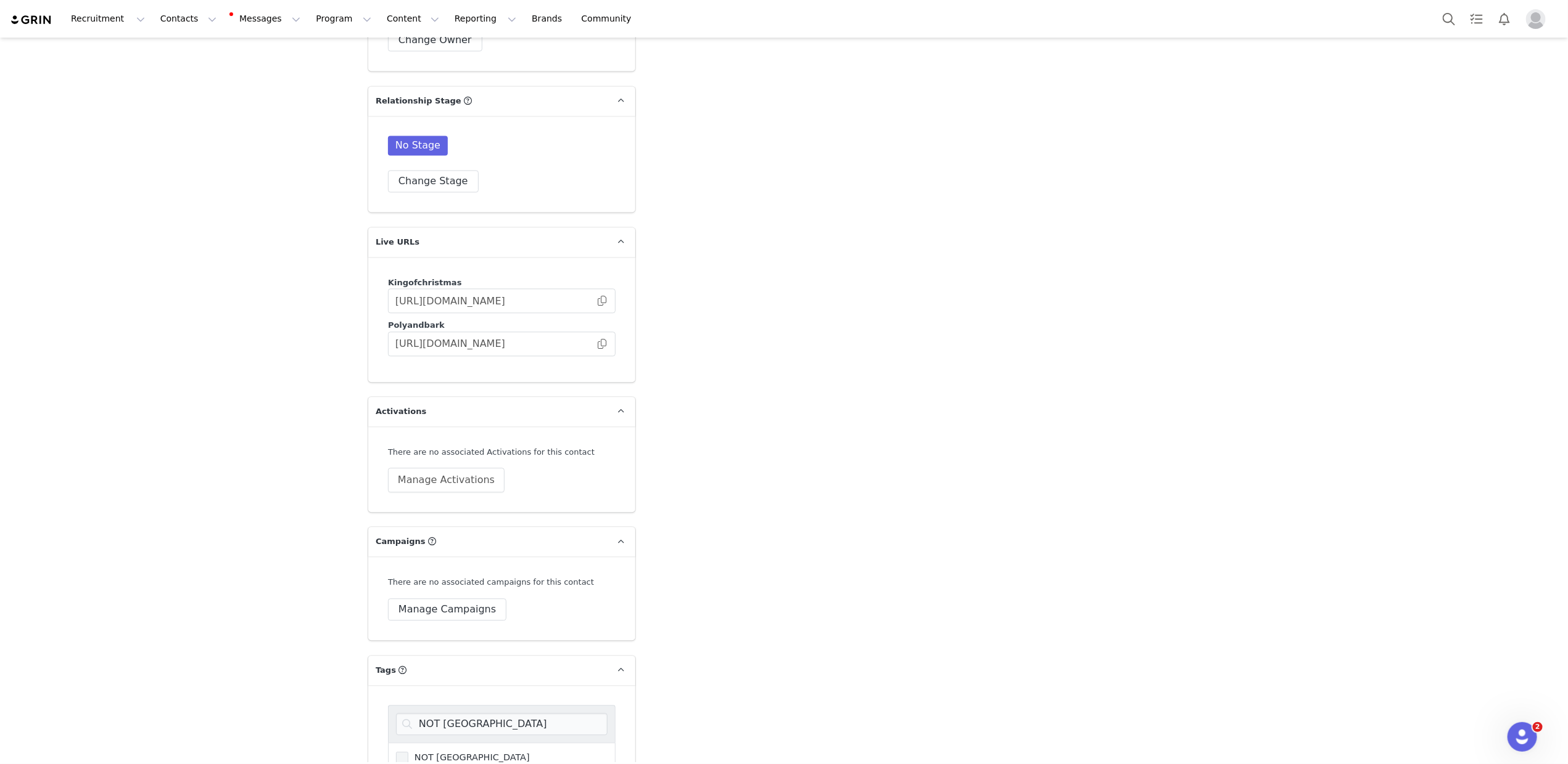
click at [405, 752] on span at bounding box center [401, 758] width 12 height 12
click at [408, 752] on input "NOT [GEOGRAPHIC_DATA]" at bounding box center [408, 752] width 0 height 0
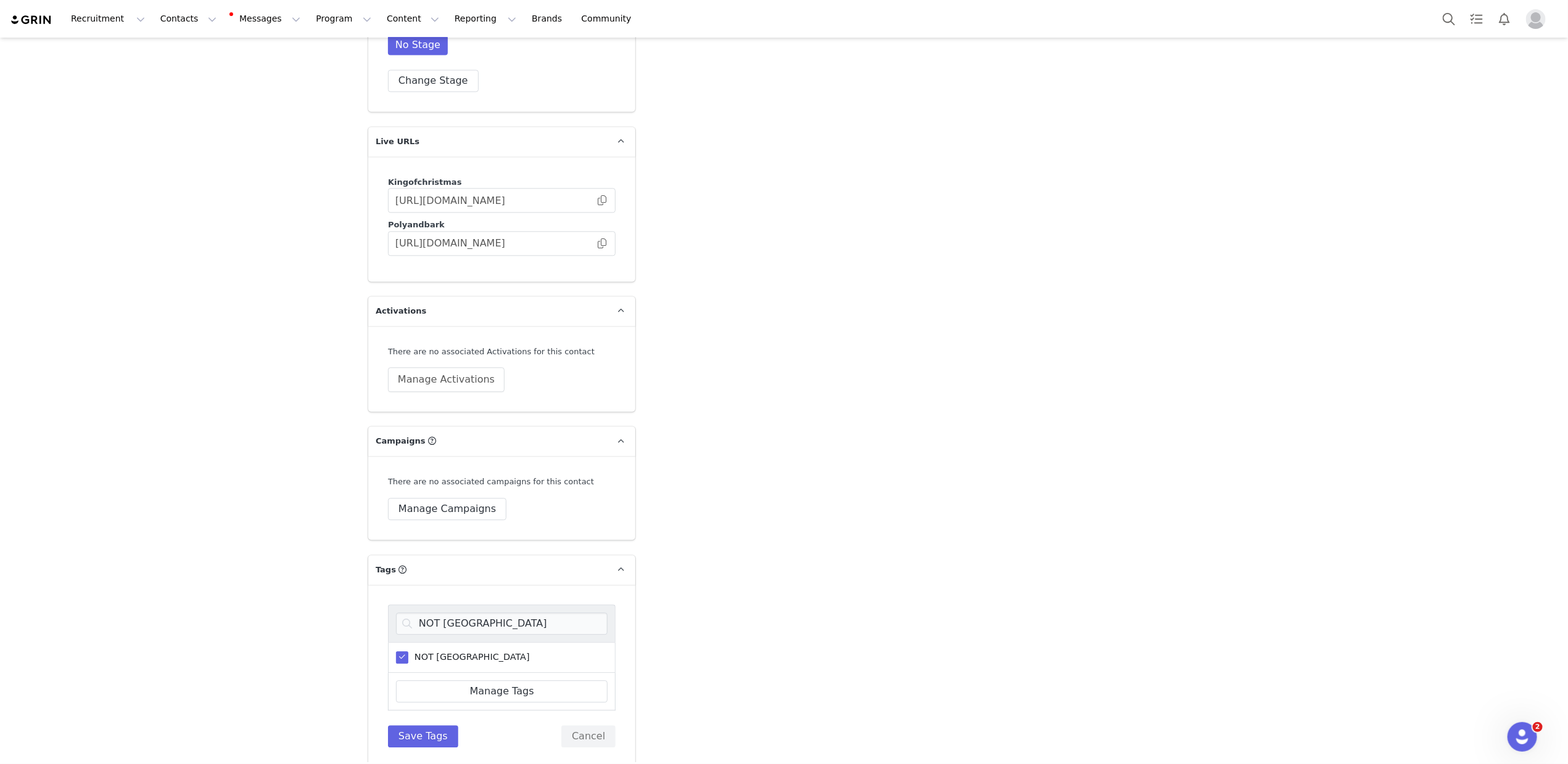
click at [436, 707] on div "NOT [GEOGRAPHIC_DATA] NOT [GEOGRAPHIC_DATA] Manage Tags Save Tags Cancel" at bounding box center [501, 676] width 227 height 143
click at [436, 726] on button "Save Tags" at bounding box center [423, 736] width 70 height 22
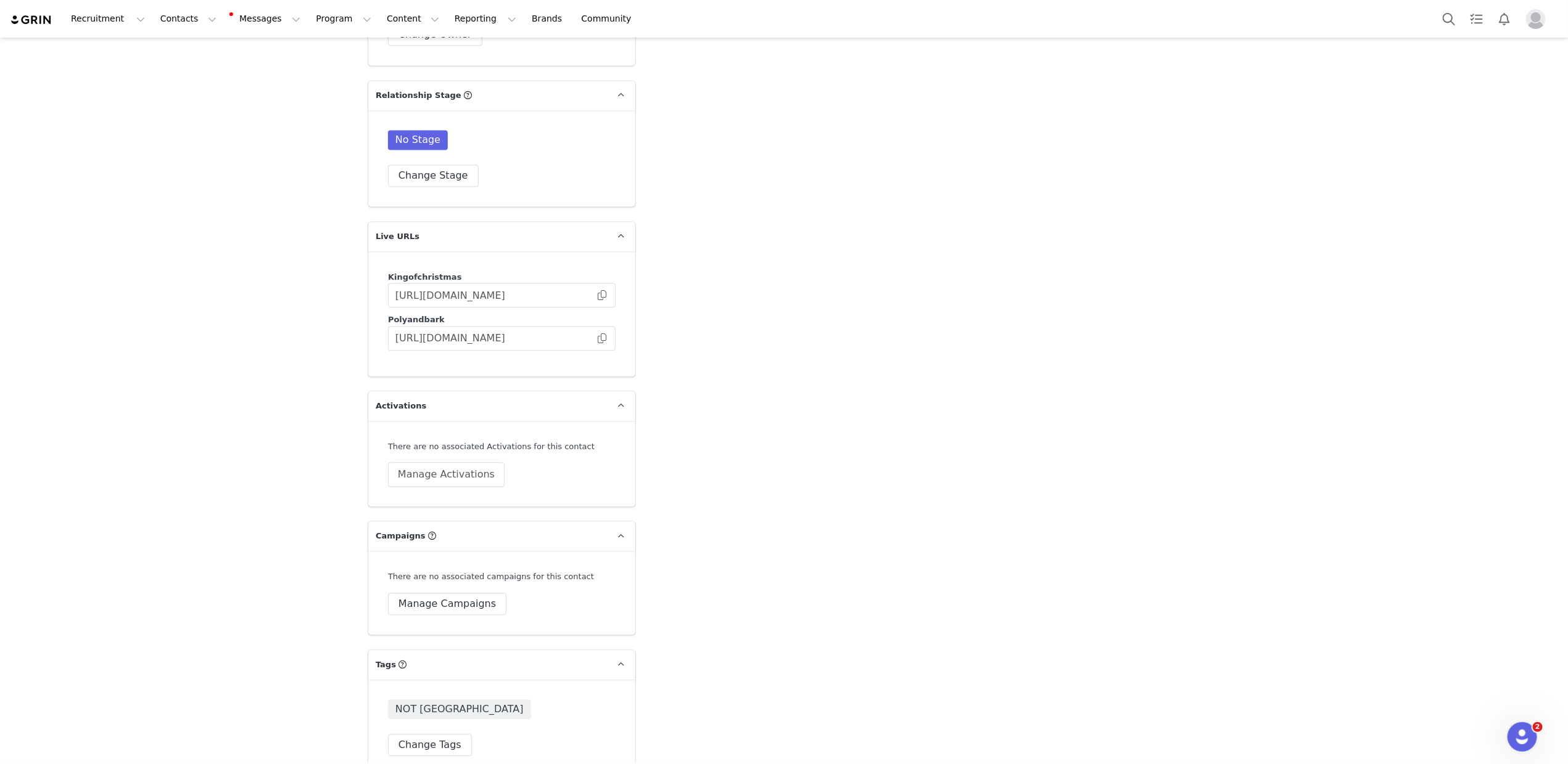
scroll to position [1792, 0]
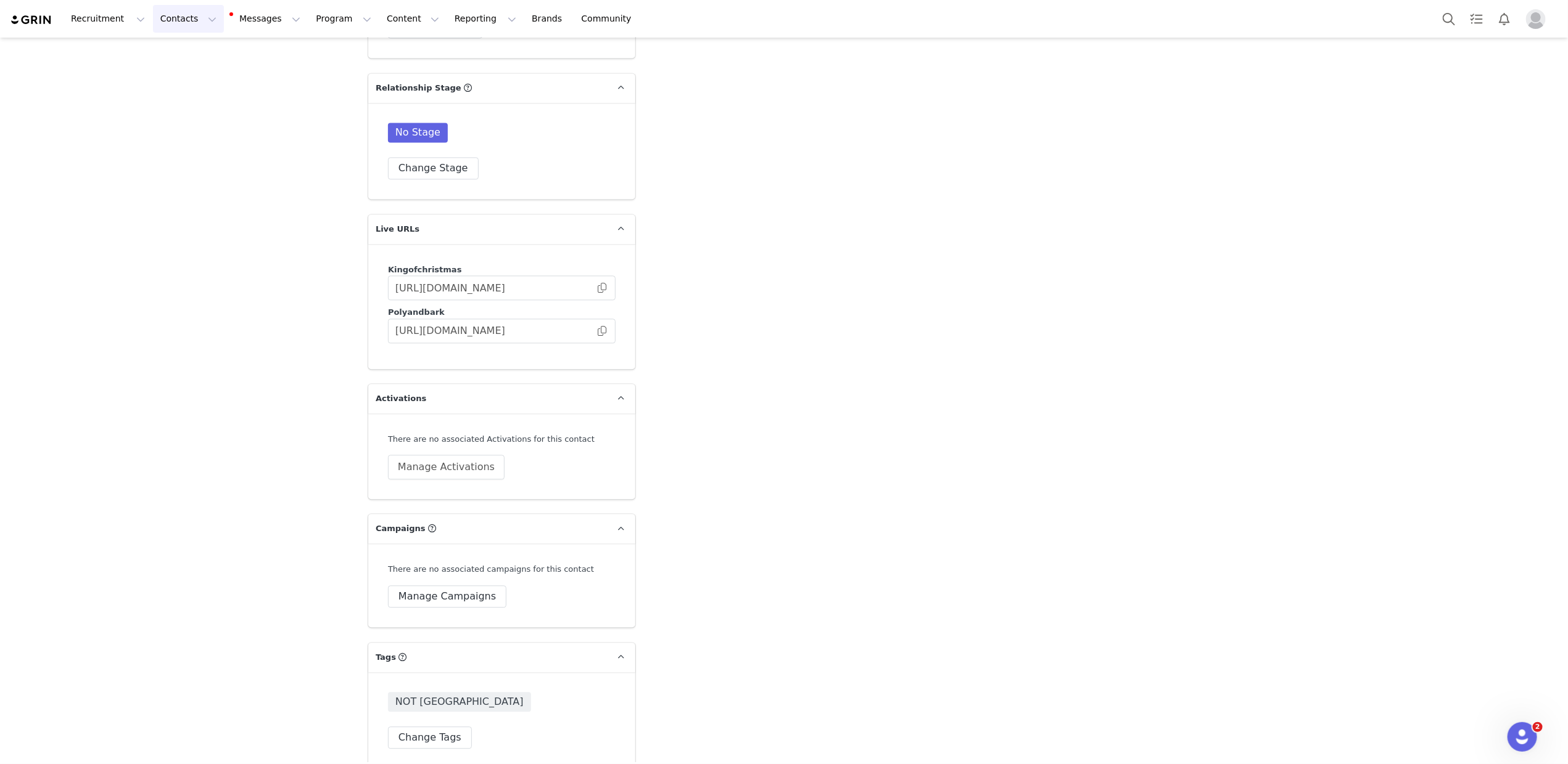
click at [168, 24] on button "Contacts Contacts" at bounding box center [188, 19] width 71 height 28
click at [186, 99] on p "Applicants" at bounding box center [177, 100] width 45 height 13
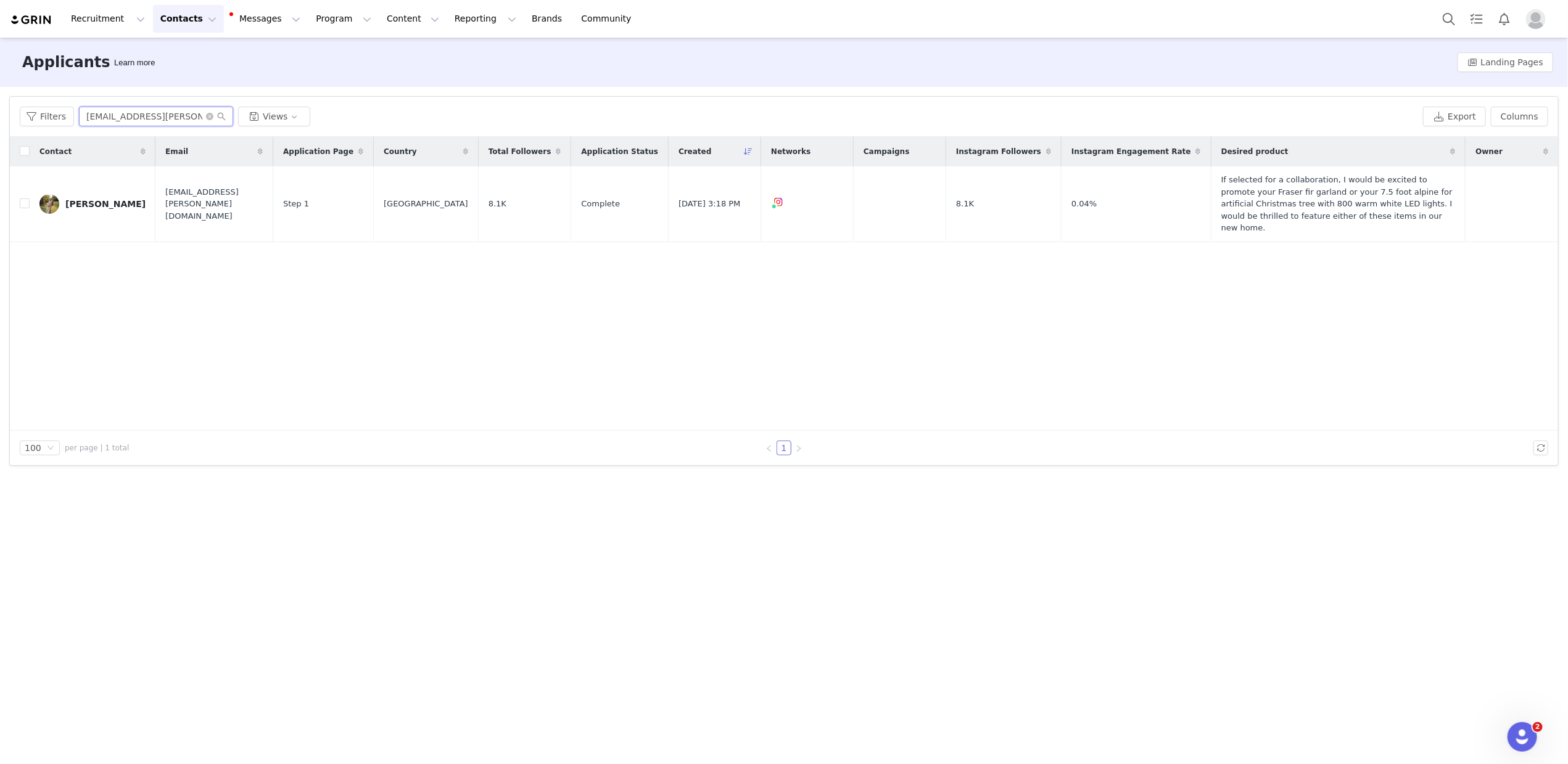
click at [173, 116] on input "[EMAIL_ADDRESS][PERSON_NAME][DOMAIN_NAME]" at bounding box center [156, 116] width 154 height 20
paste input "[EMAIL_ADDRESS][DOMAIN_NAME]"
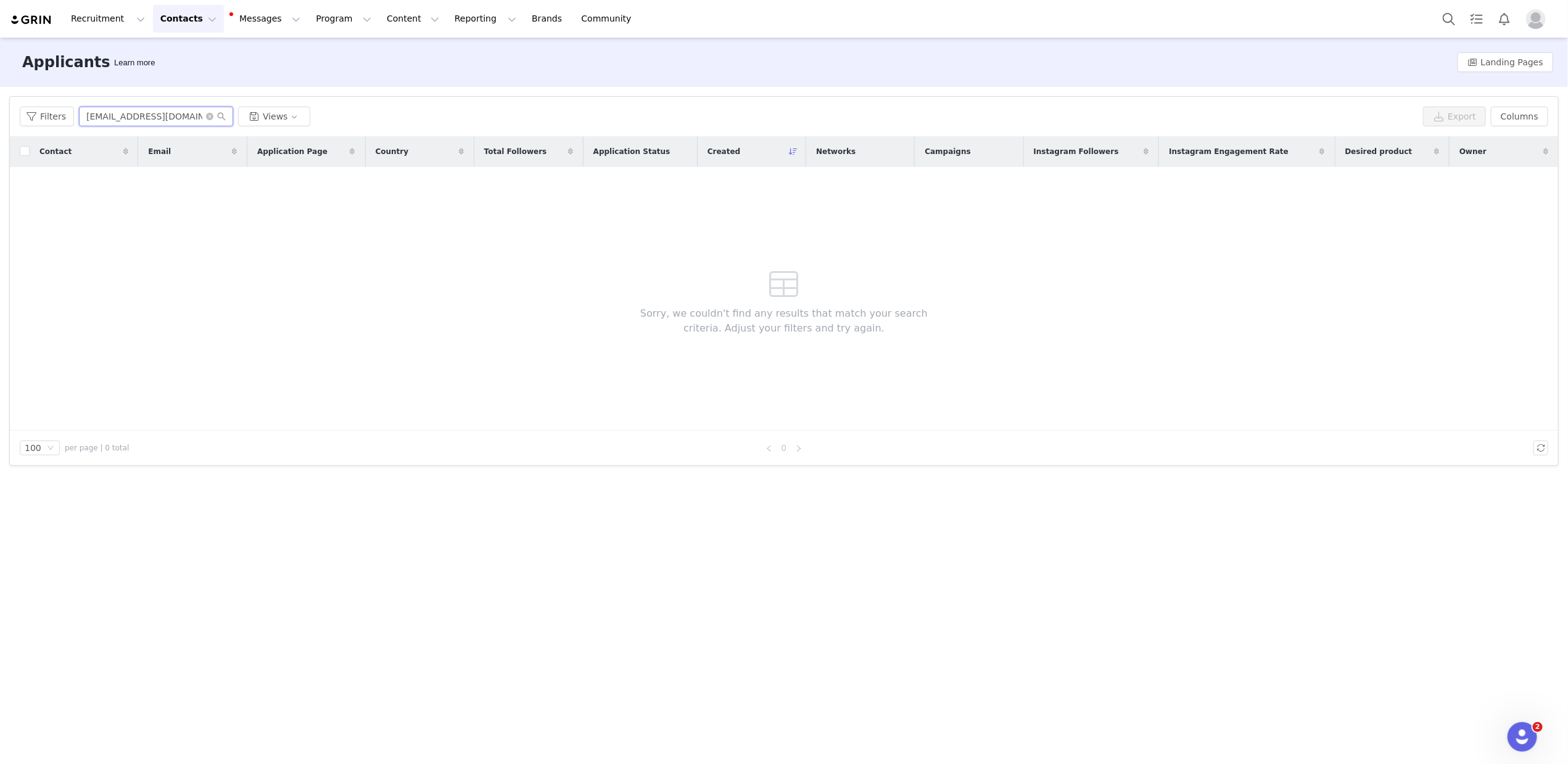
type input "[EMAIL_ADDRESS][DOMAIN_NAME]"
click at [169, 112] on input "[EMAIL_ADDRESS][DOMAIN_NAME]" at bounding box center [156, 116] width 154 height 20
paste input "[EMAIL_ADDRESS][DOMAIN_NAME]"
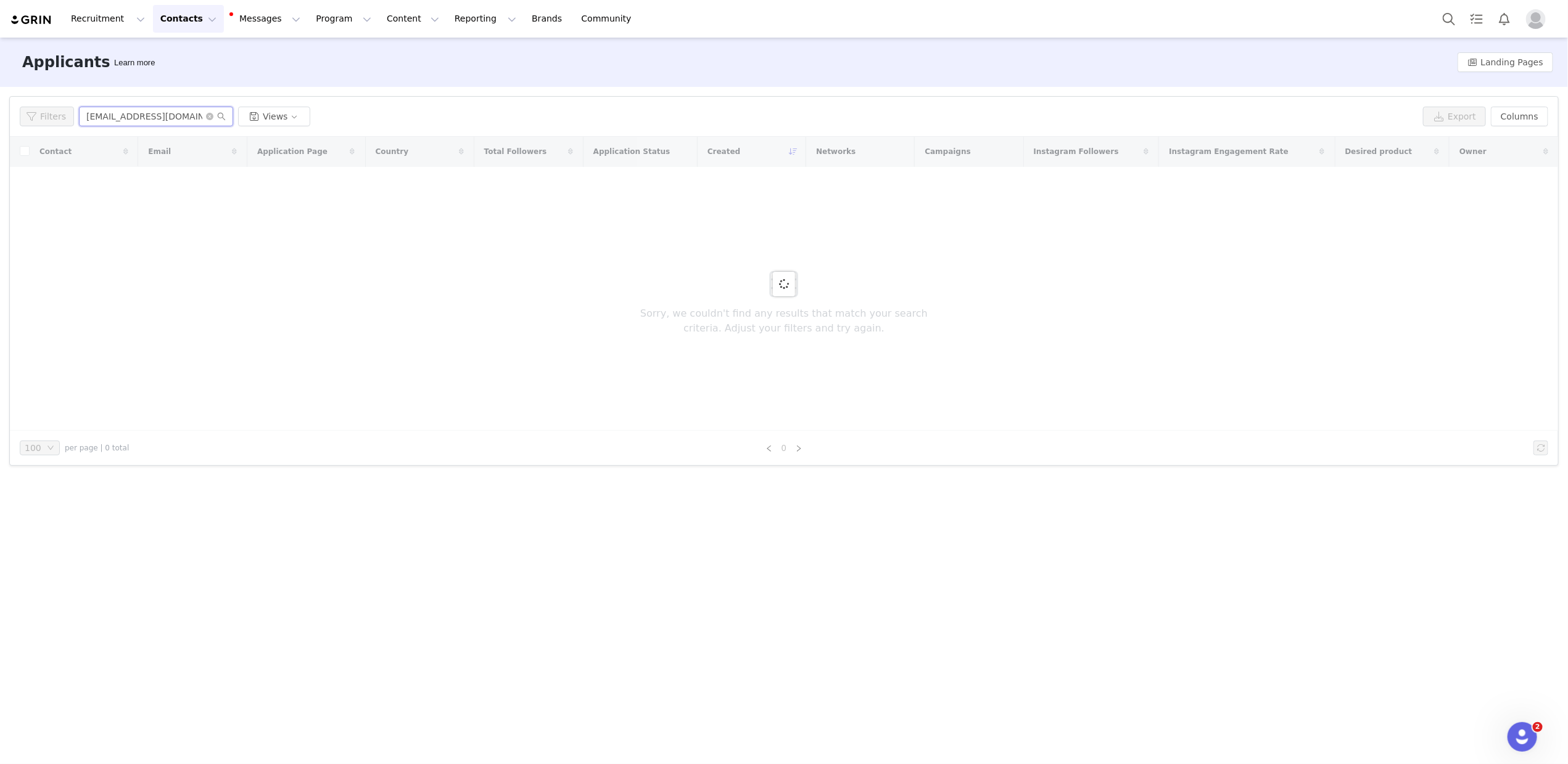
type input "[EMAIL_ADDRESS][DOMAIN_NAME]"
click at [187, 17] on button "Contacts Contacts" at bounding box center [188, 19] width 71 height 28
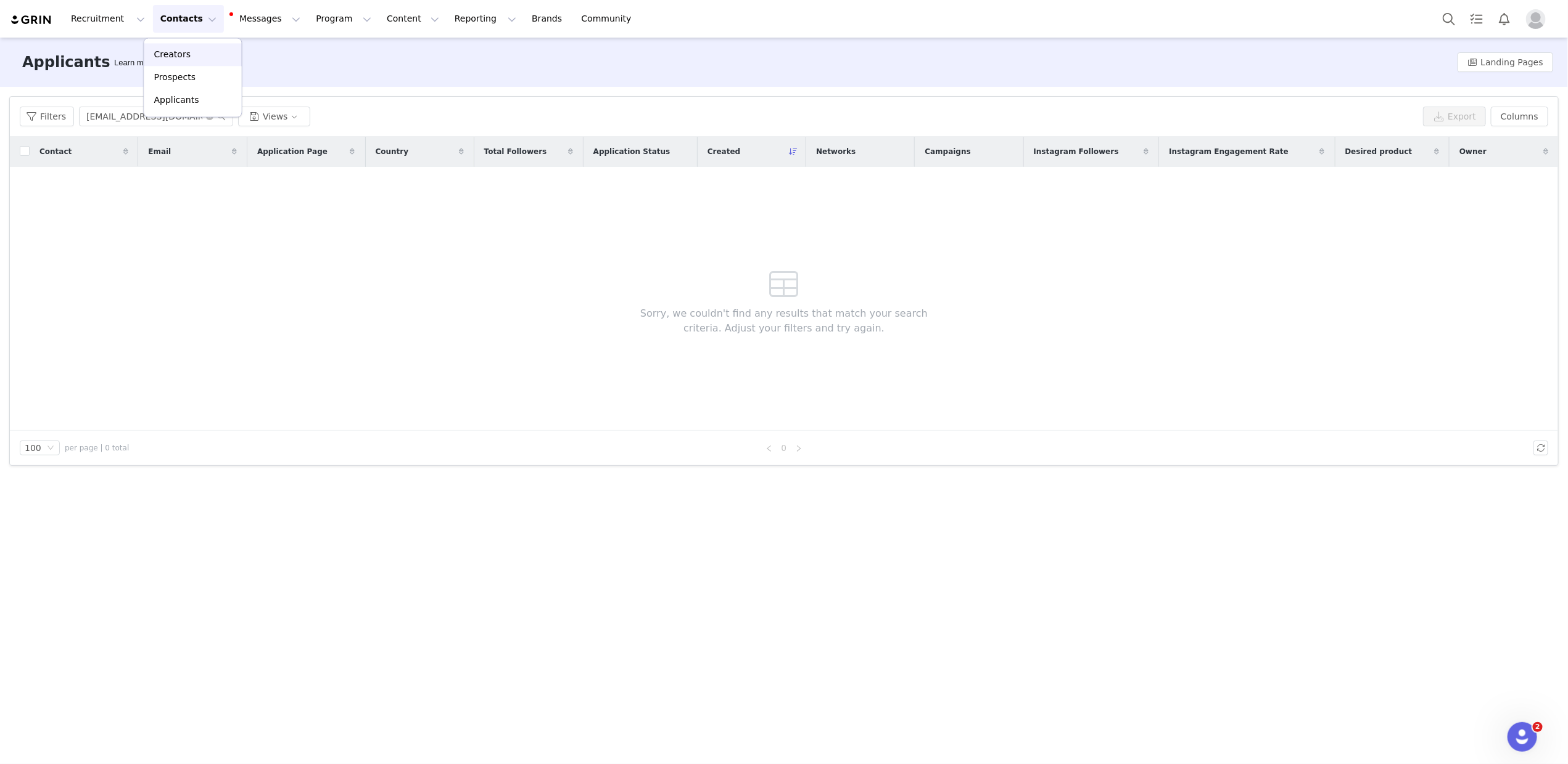
click at [202, 60] on div "Creators" at bounding box center [193, 55] width 83 height 13
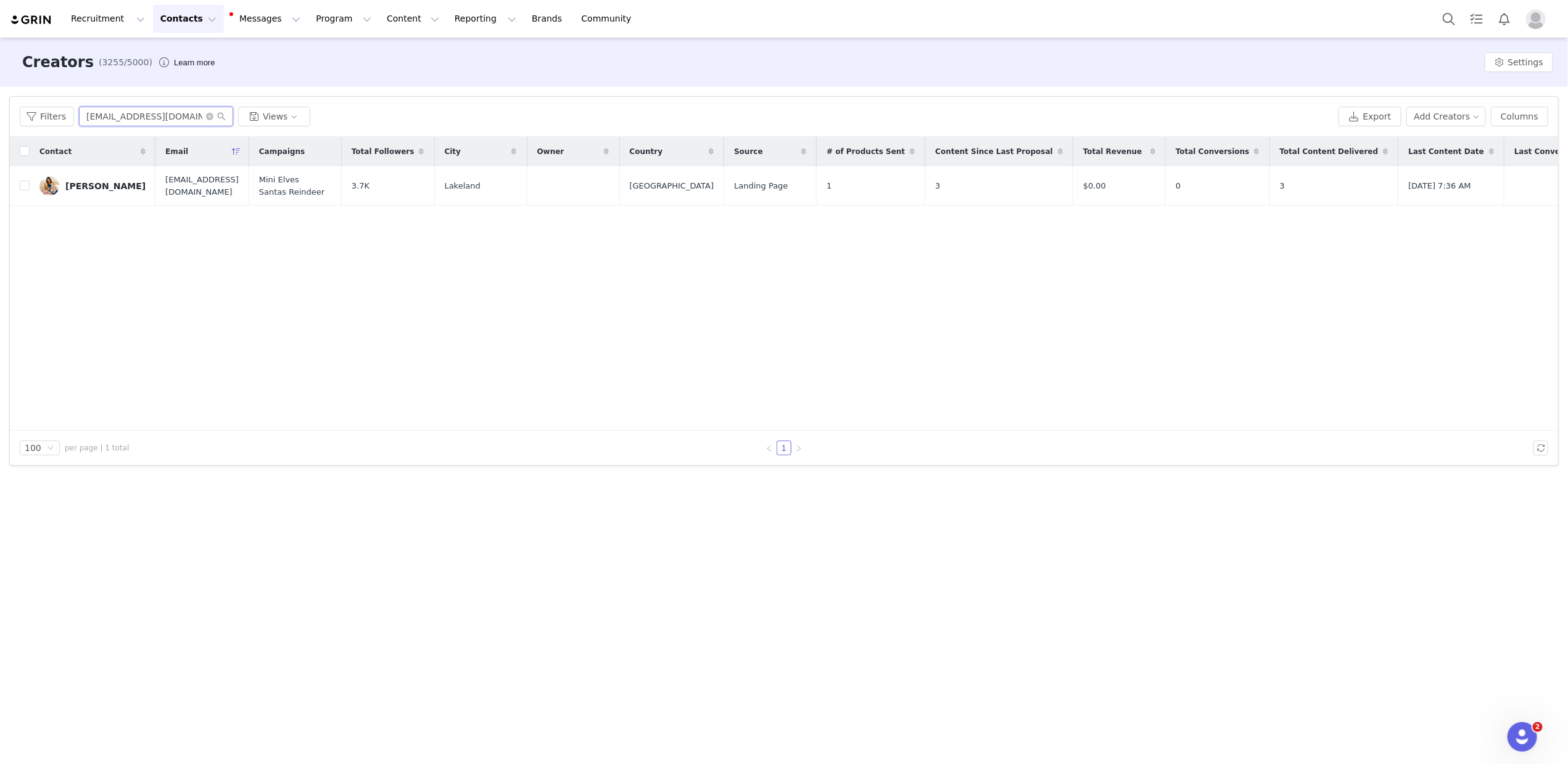
click at [138, 113] on input "[EMAIL_ADDRESS][DOMAIN_NAME]" at bounding box center [156, 116] width 154 height 20
click at [138, 112] on input "[EMAIL_ADDRESS][DOMAIN_NAME]" at bounding box center [156, 116] width 154 height 20
paste input "[EMAIL_ADDRESS][DOMAIN_NAME]"
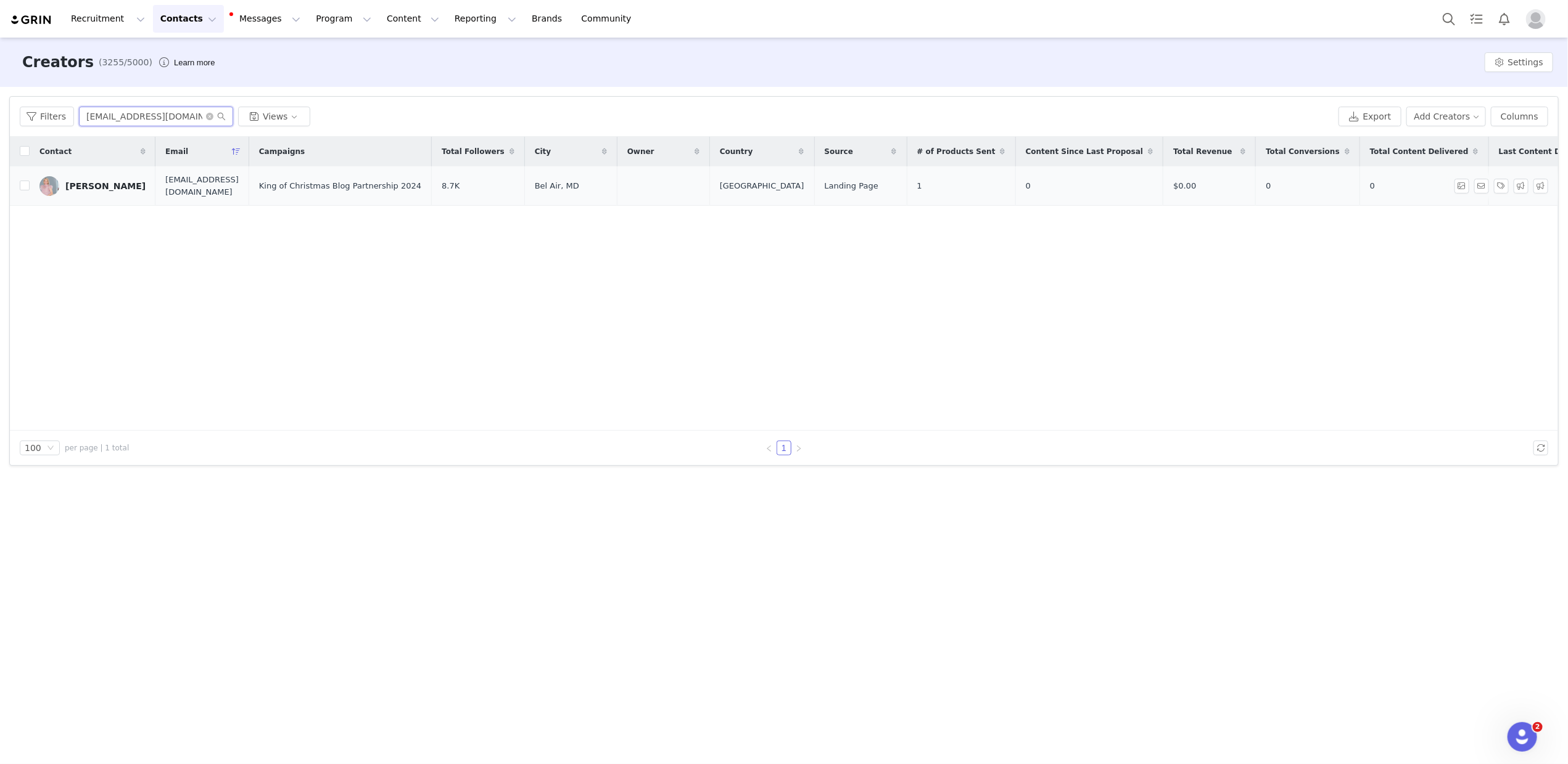
type input "[EMAIL_ADDRESS][DOMAIN_NAME]"
click at [107, 181] on div "[PERSON_NAME]" at bounding box center [105, 186] width 80 height 10
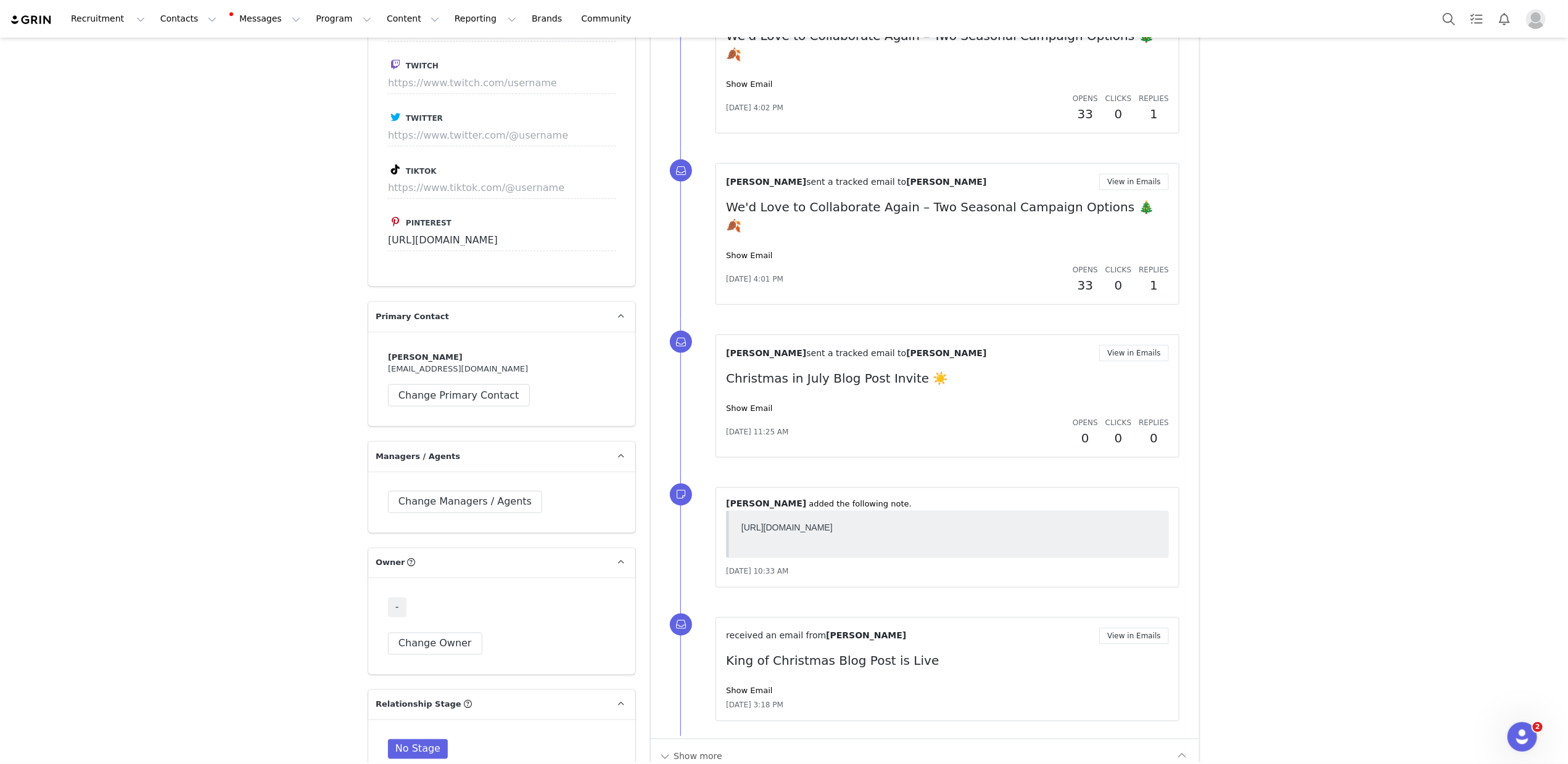
scroll to position [1964, 0]
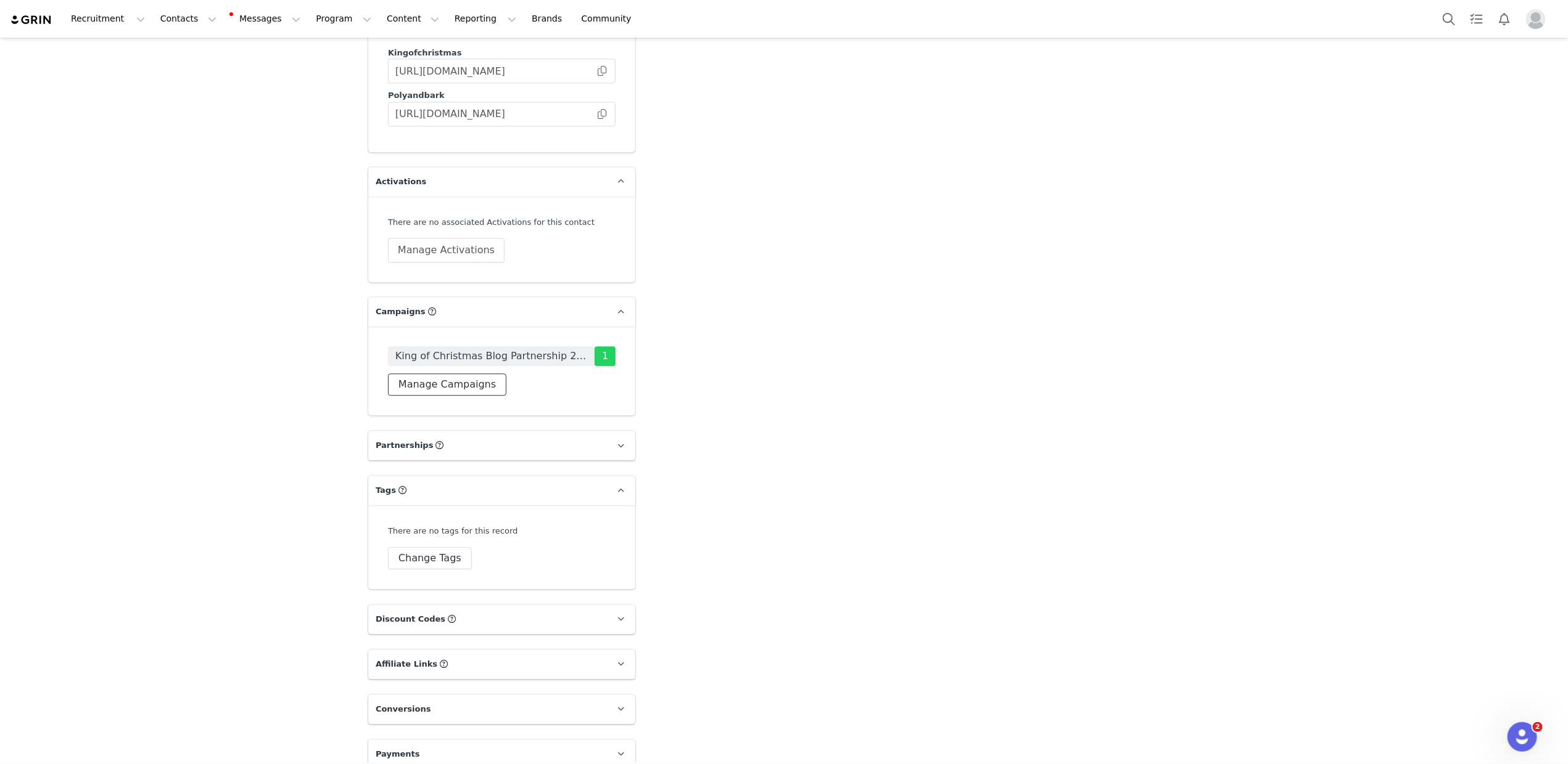
click at [476, 374] on button "Manage Campaigns" at bounding box center [447, 385] width 118 height 22
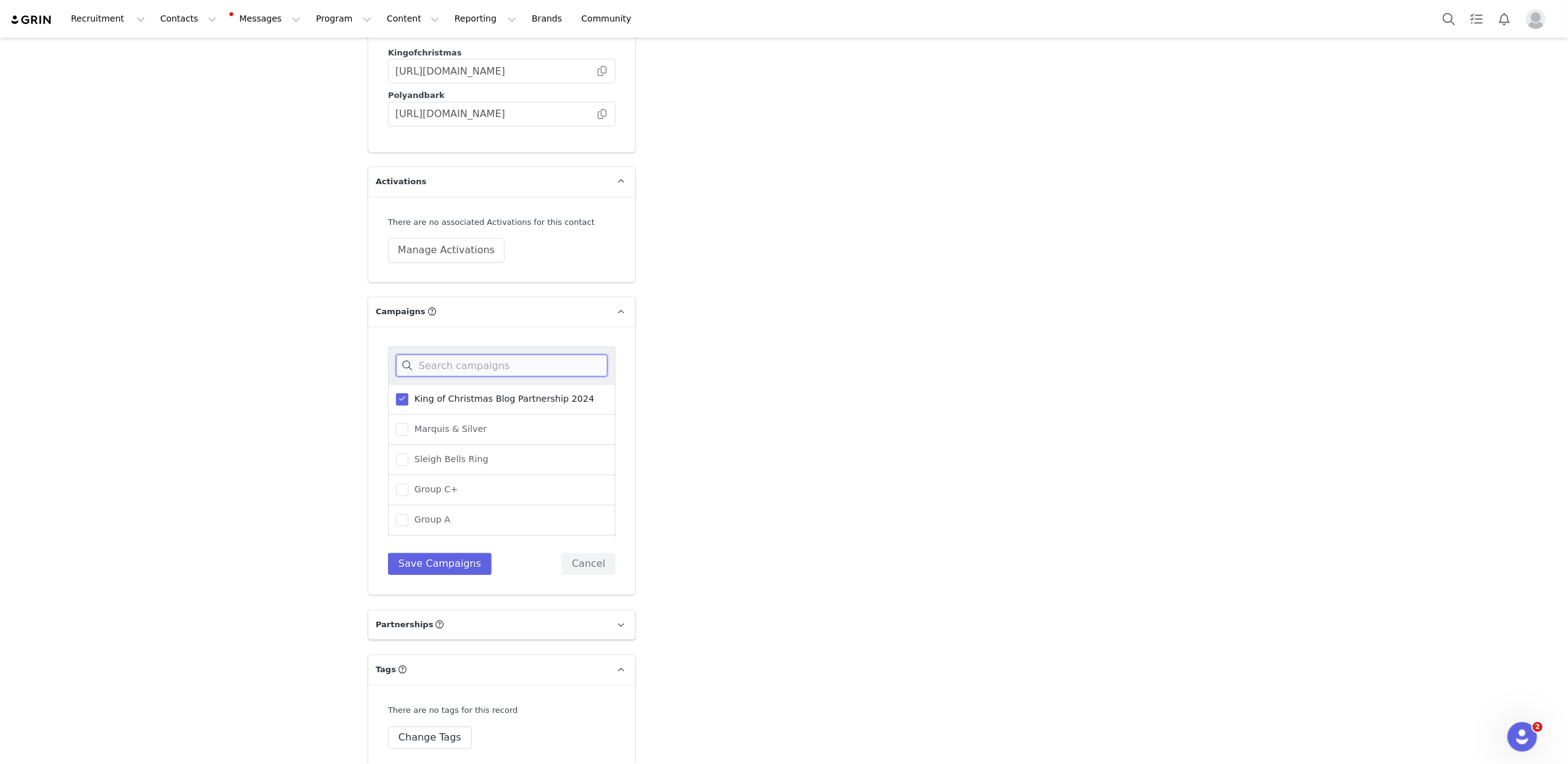
click at [492, 354] on input at bounding box center [501, 365] width 211 height 22
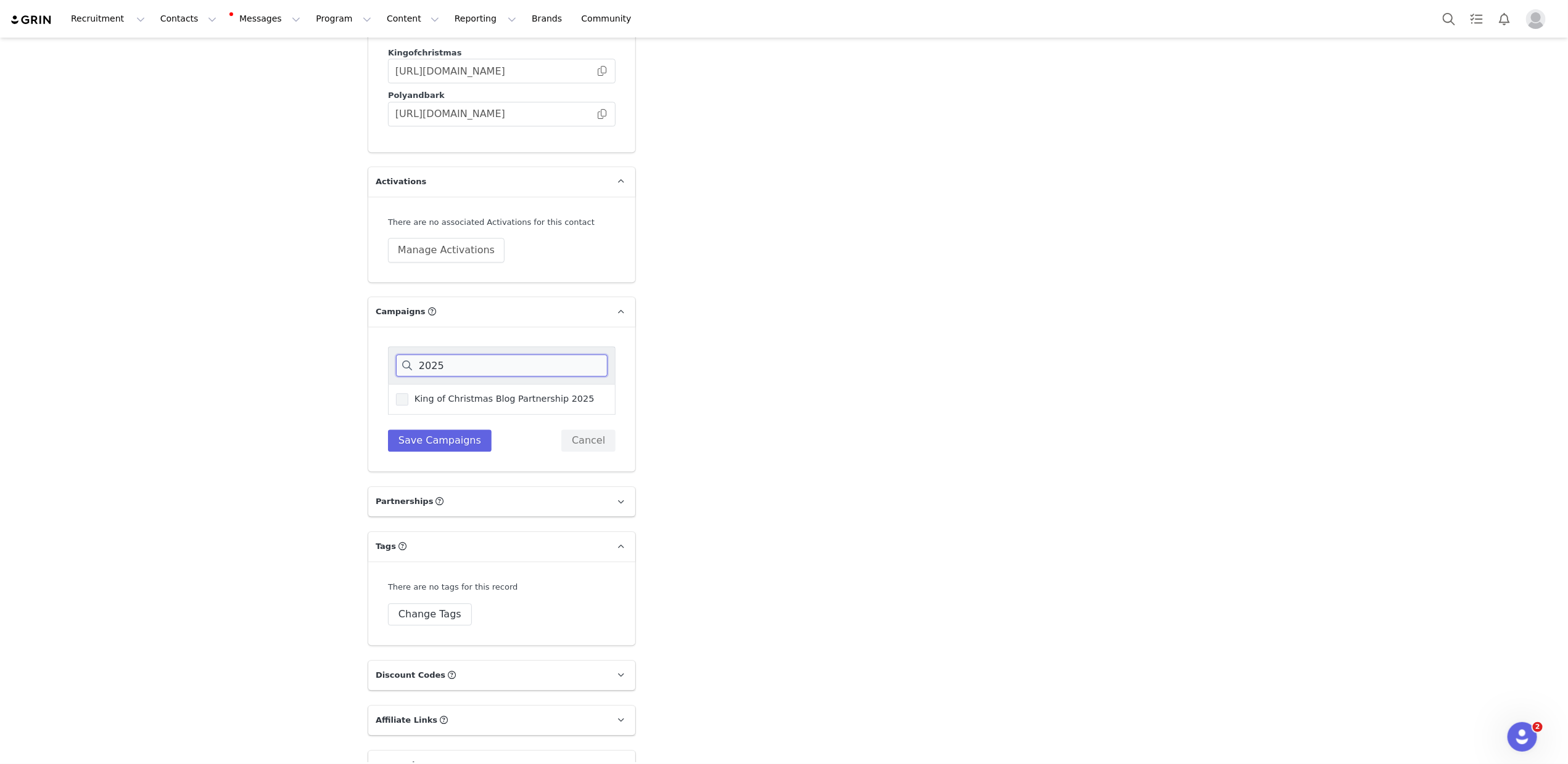
type input "2025"
click at [478, 392] on label "King of Christmas Blog Partnership 2025" at bounding box center [494, 399] width 198 height 15
click at [408, 394] on input "King of Christmas Blog Partnership 2025" at bounding box center [408, 394] width 0 height 0
click at [455, 429] on button "Save Campaigns" at bounding box center [440, 440] width 104 height 22
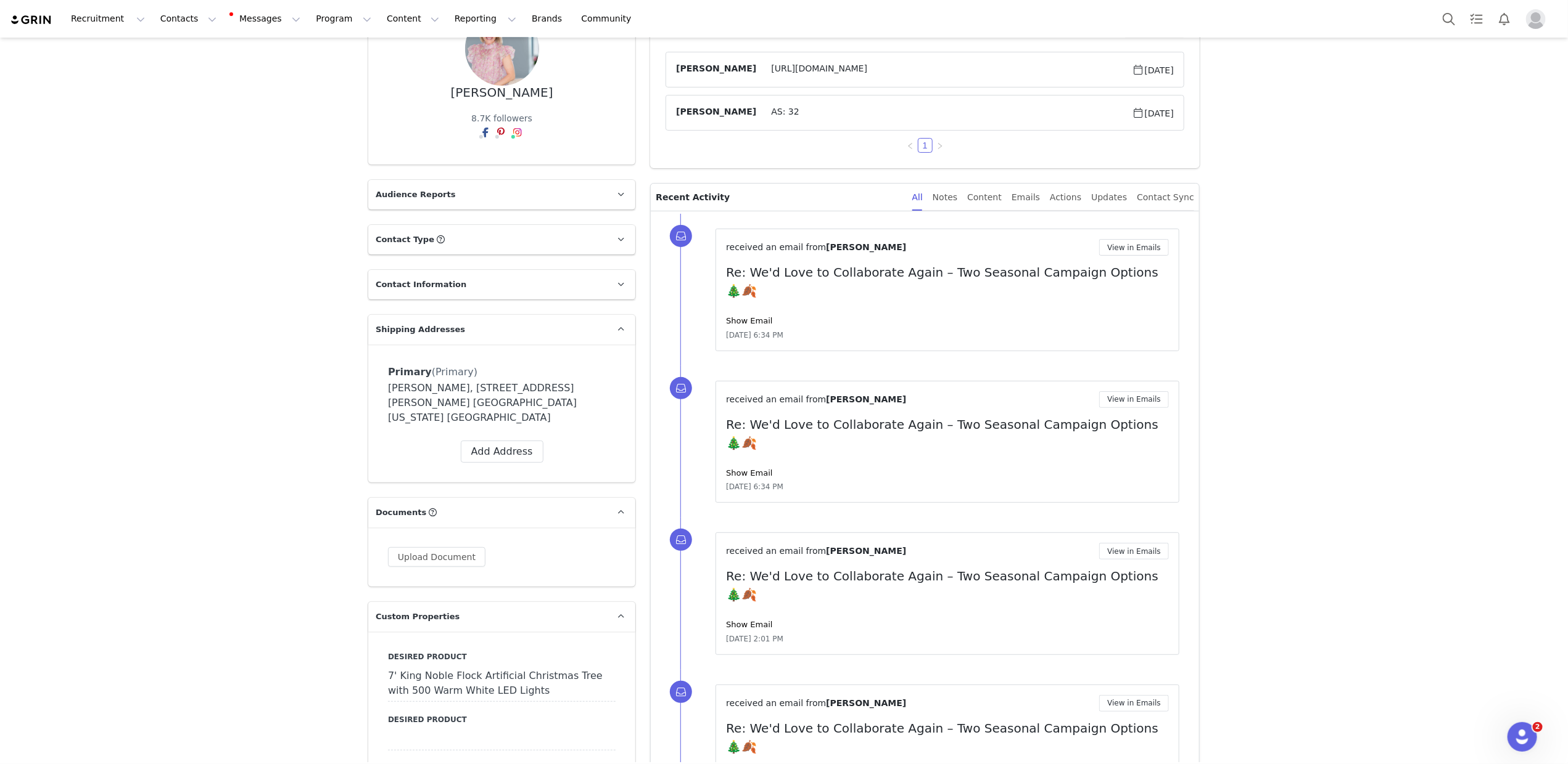
scroll to position [0, 0]
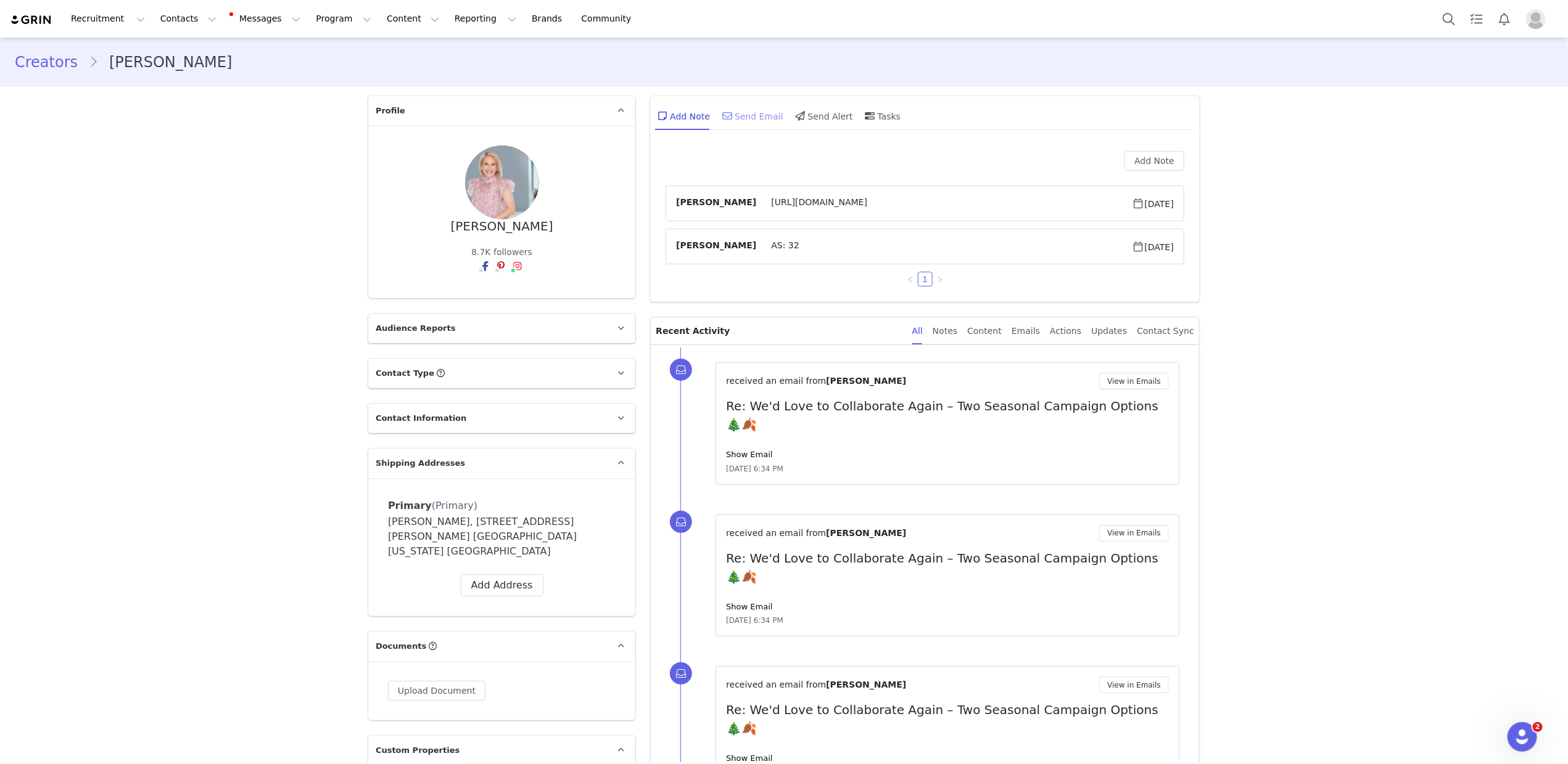
click at [751, 110] on div "Send Email" at bounding box center [751, 116] width 63 height 29
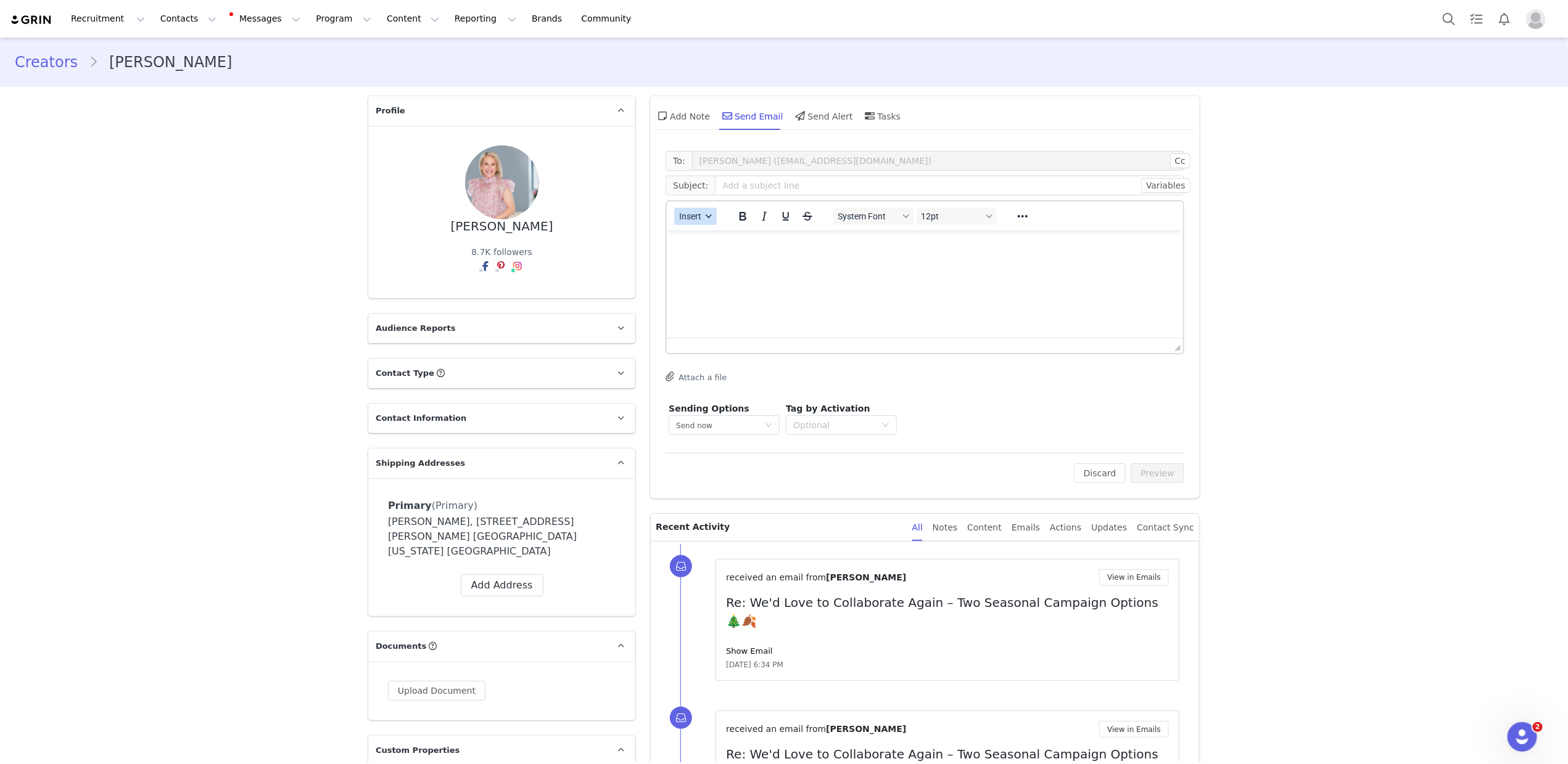
click at [696, 216] on span "Insert" at bounding box center [690, 216] width 22 height 10
click at [723, 238] on div "Insert Template" at bounding box center [740, 237] width 111 height 15
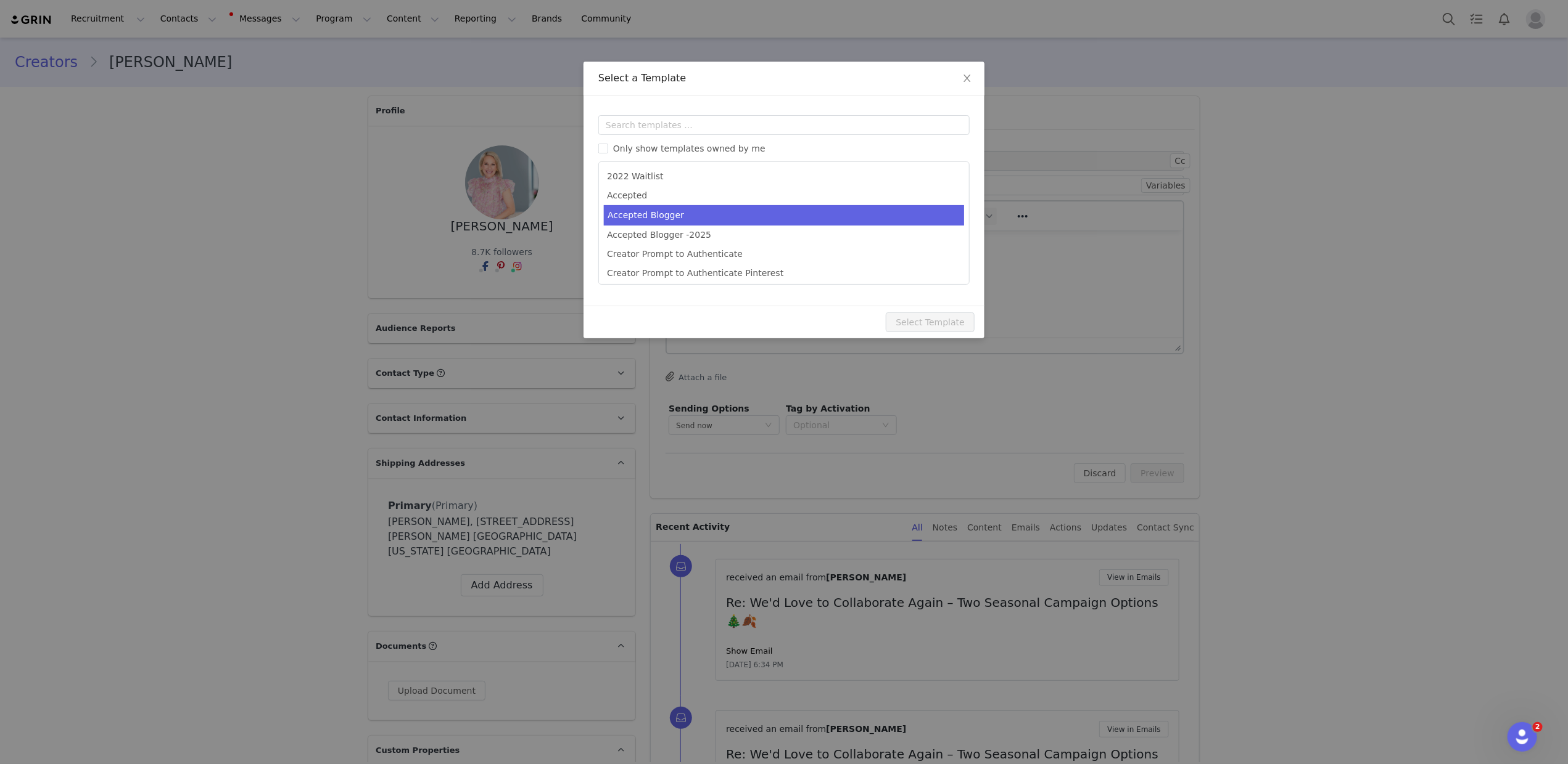
click at [720, 211] on li "Accepted Blogger" at bounding box center [784, 216] width 360 height 20
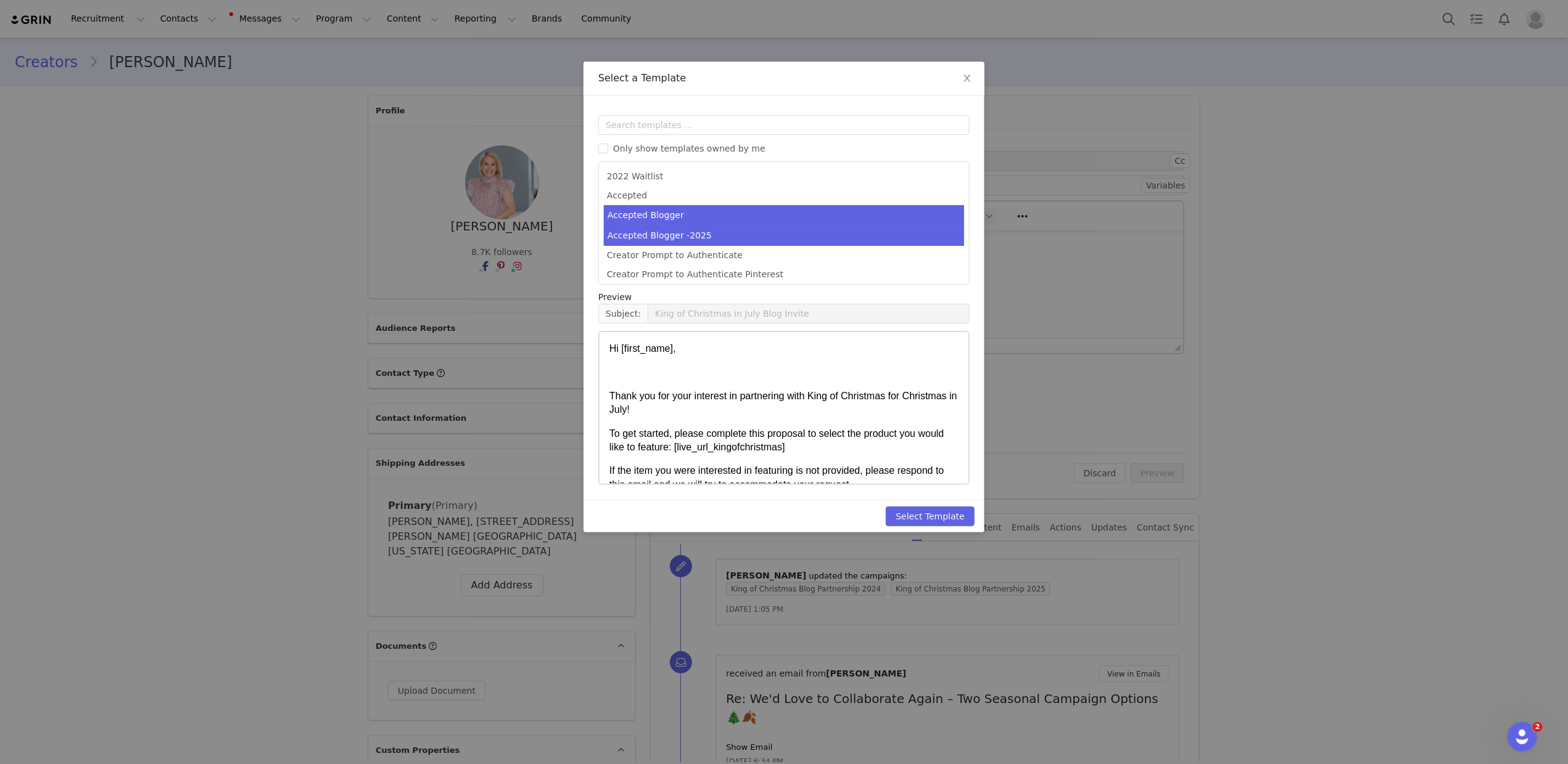
click at [767, 243] on li "Accepted Blogger -2025" at bounding box center [784, 236] width 360 height 20
type input "2025 King of Christmas Blog Post Invite"
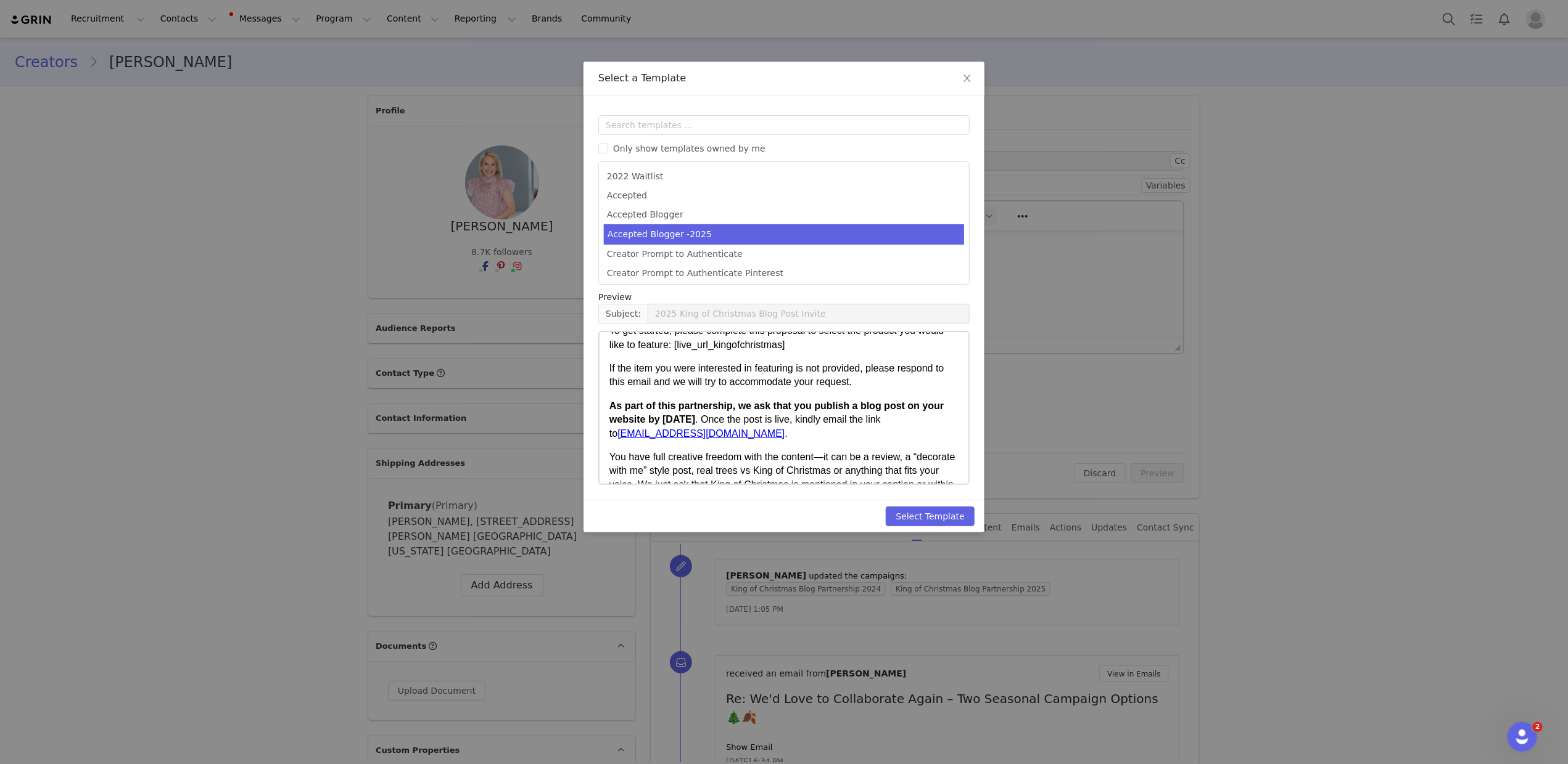
scroll to position [90, 0]
click at [941, 516] on button "Select Template" at bounding box center [930, 516] width 89 height 20
type input "2025 King of Christmas Blog Post Invite"
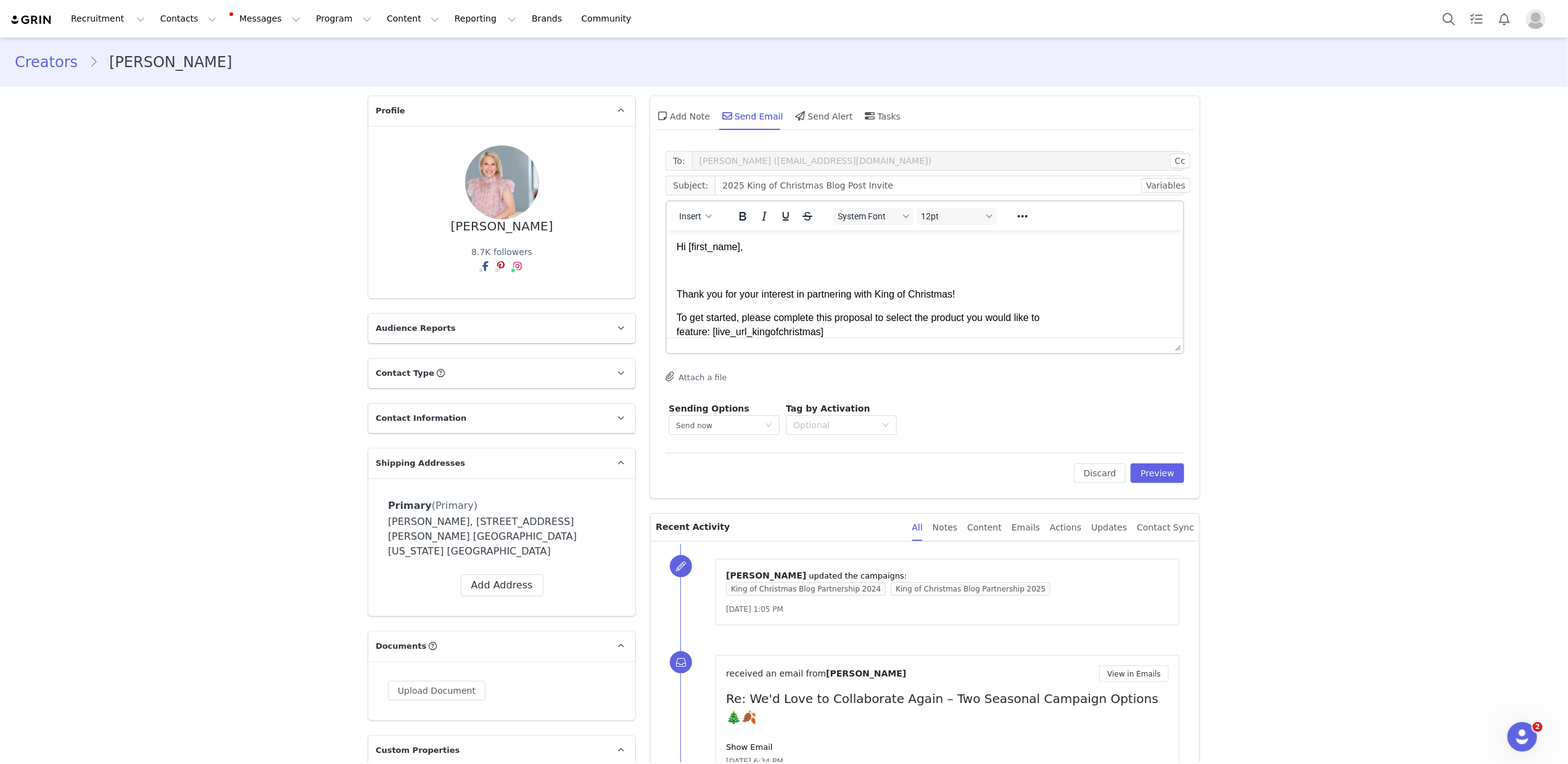
scroll to position [0, 0]
click at [1152, 474] on button "Preview" at bounding box center [1158, 473] width 54 height 20
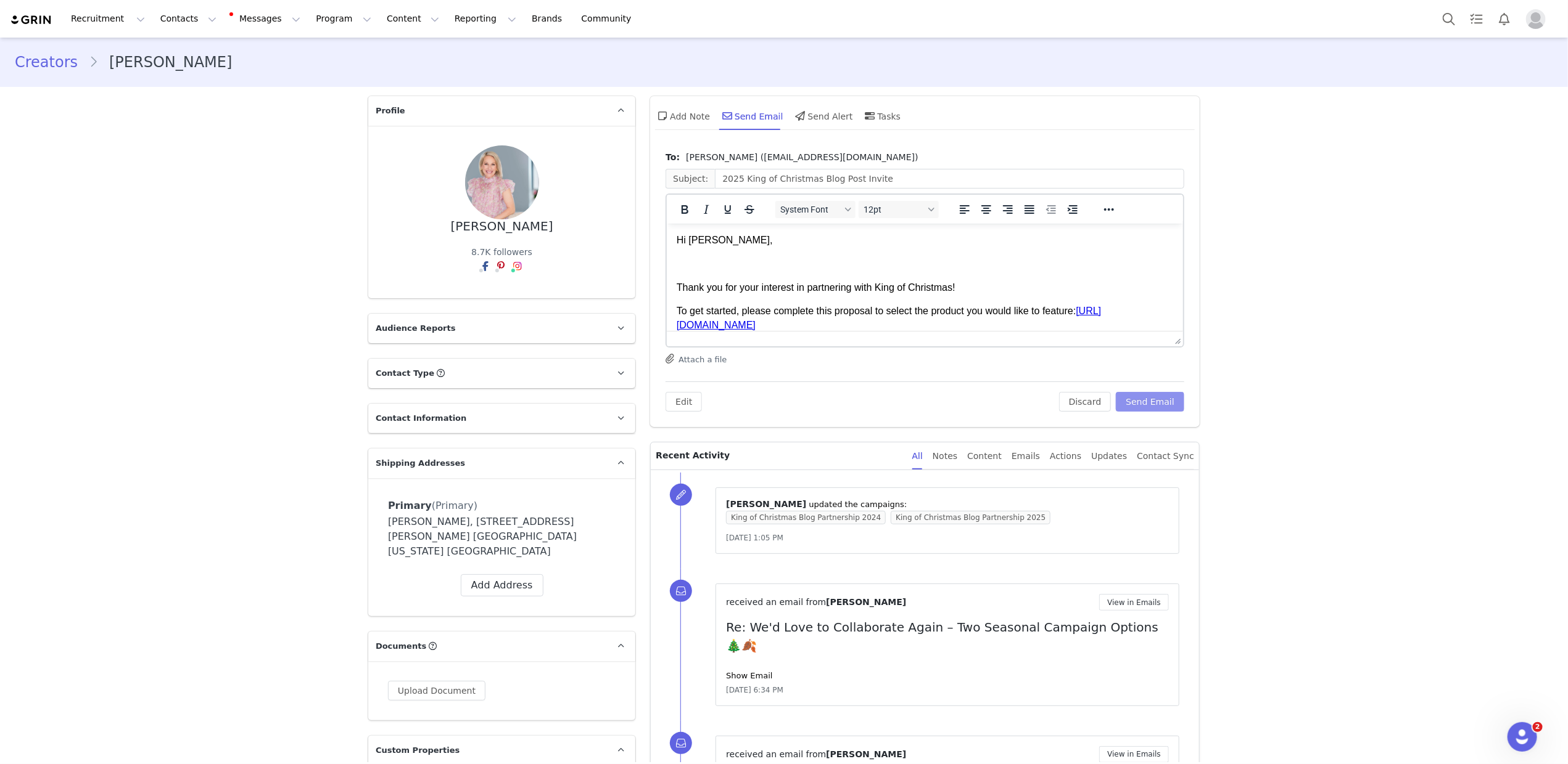
click at [1156, 400] on button "Send Email" at bounding box center [1149, 402] width 69 height 20
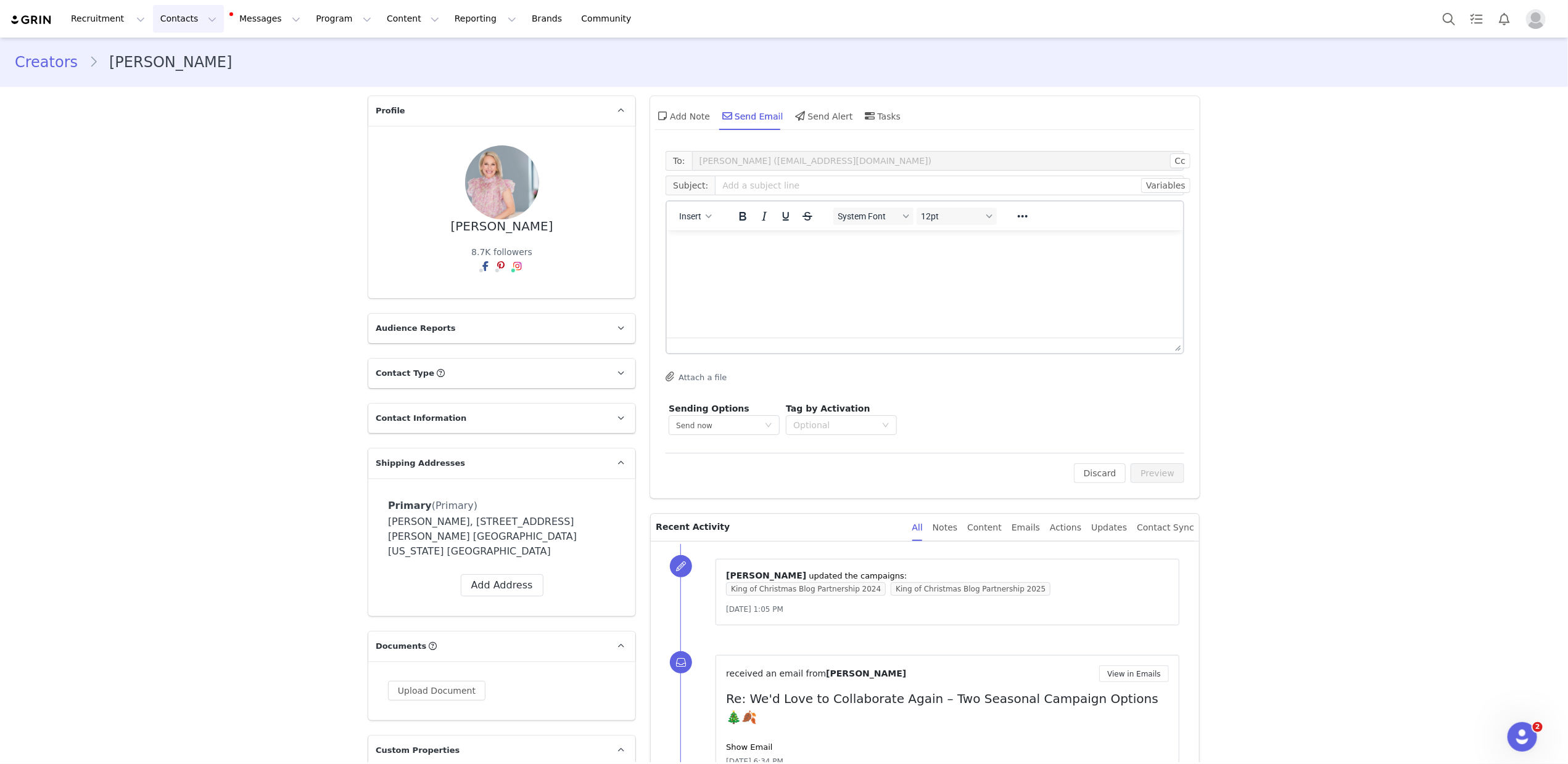
click at [202, 13] on button "Contacts Contacts" at bounding box center [188, 19] width 71 height 28
click at [203, 105] on div "Applicants" at bounding box center [193, 100] width 83 height 13
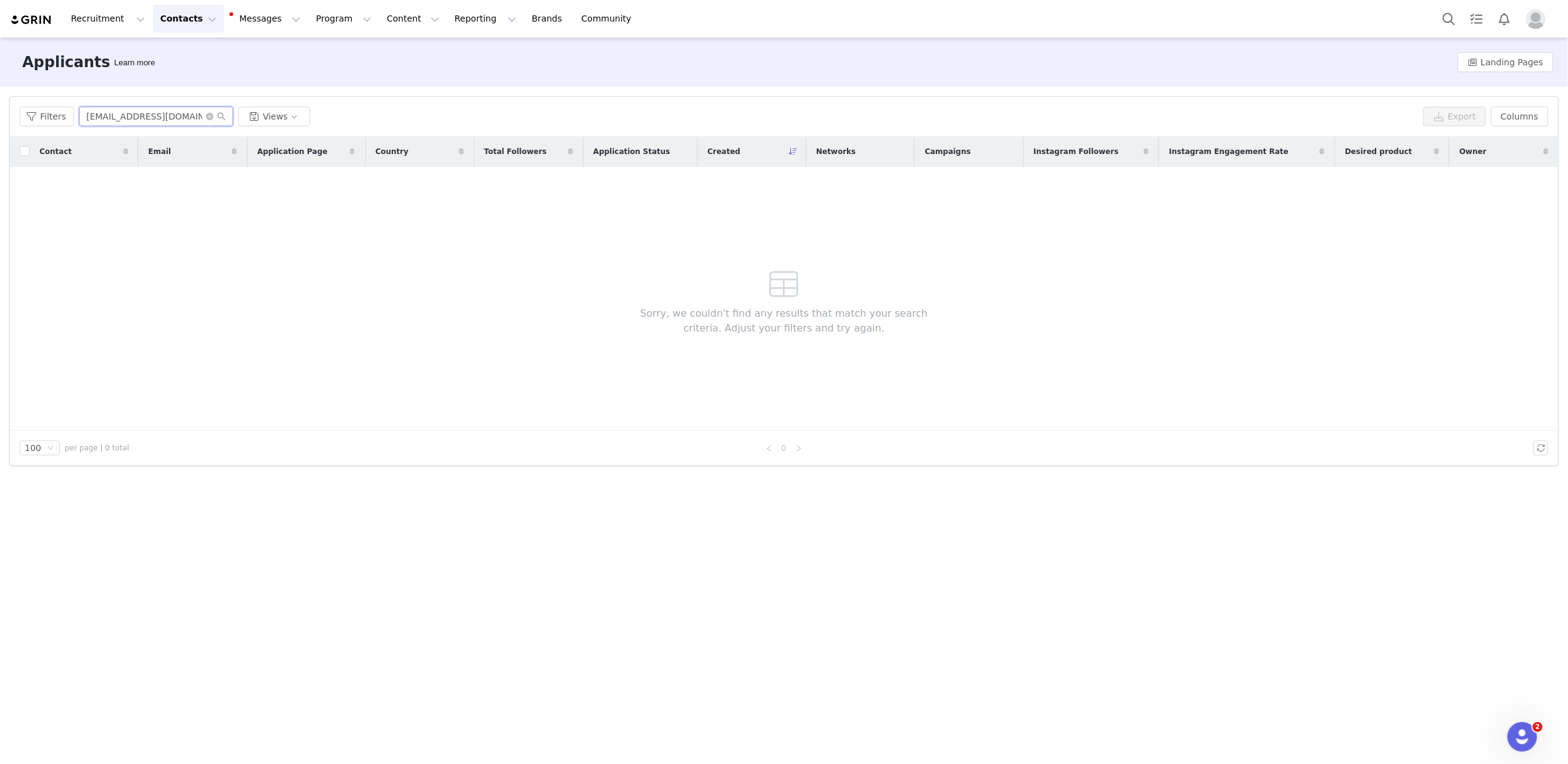
click at [182, 116] on input "[EMAIL_ADDRESS][DOMAIN_NAME]" at bounding box center [156, 116] width 154 height 20
paste input "[EMAIL_ADDRESS][DOMAIN_NAME]"
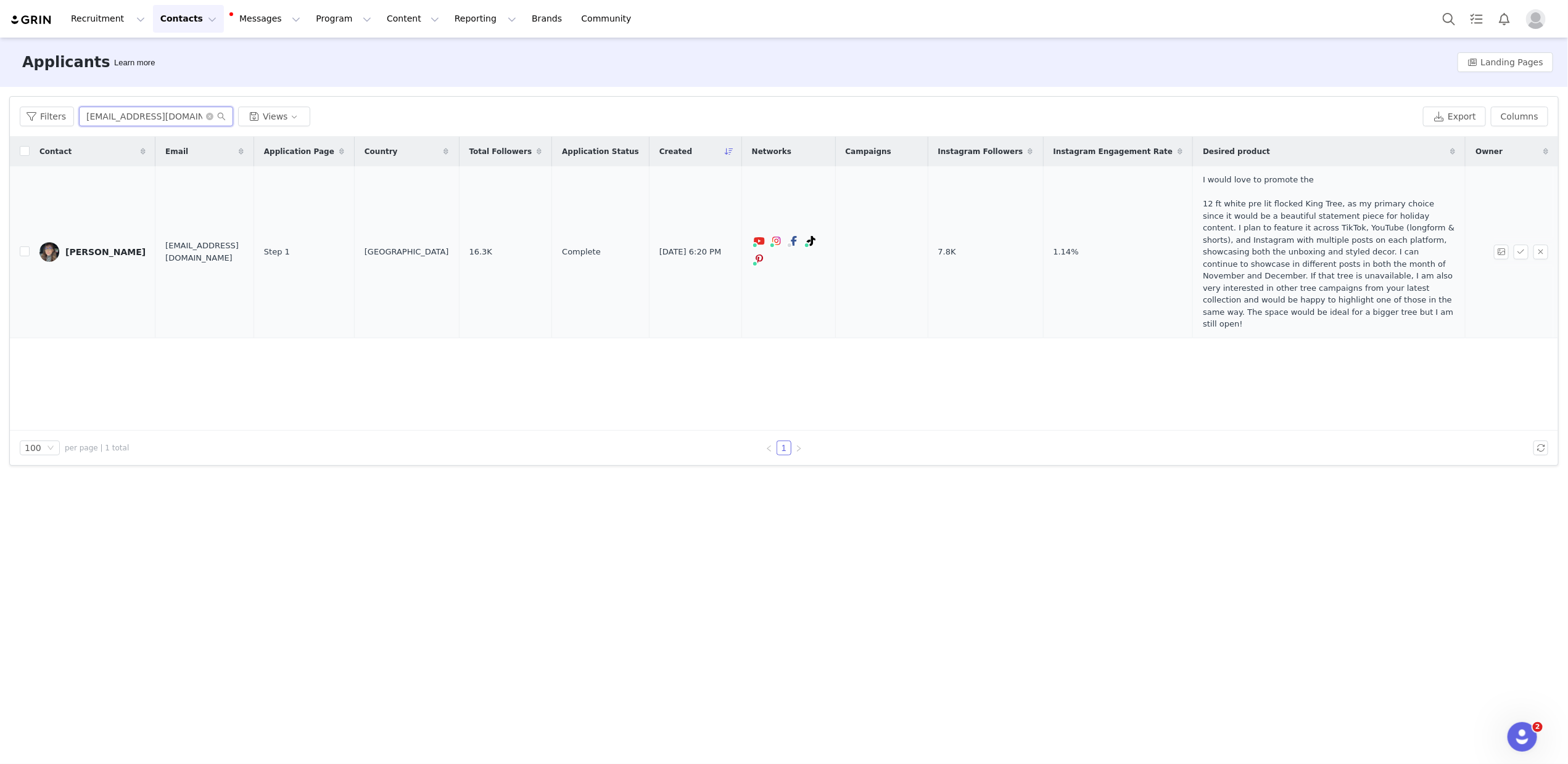
type input "[EMAIL_ADDRESS][DOMAIN_NAME]"
click at [79, 247] on div "[PERSON_NAME]" at bounding box center [105, 251] width 80 height 10
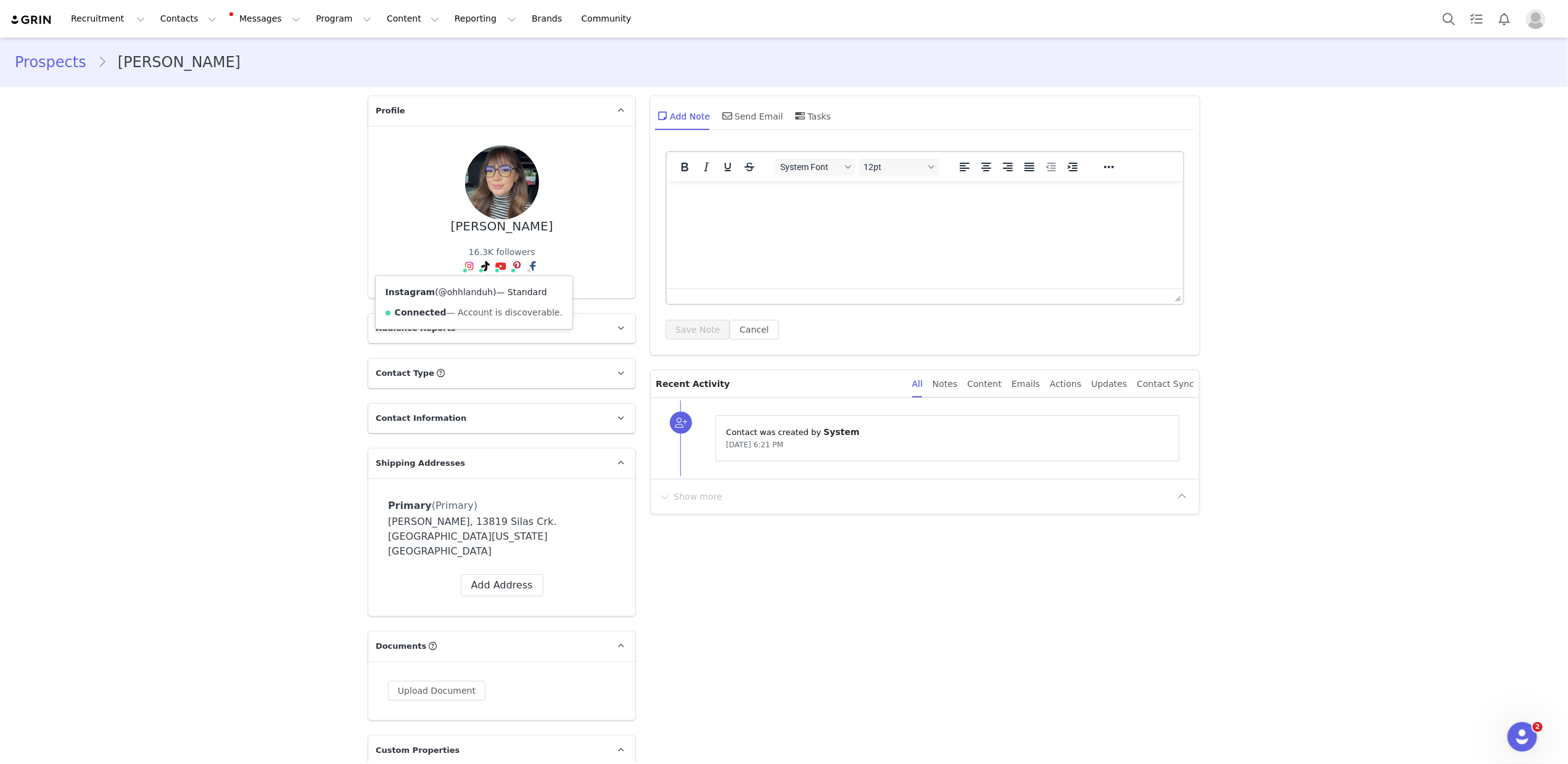
click at [467, 292] on link "@ohhlanduh" at bounding box center [465, 292] width 54 height 10
click at [166, 31] on button "Contacts Contacts" at bounding box center [188, 19] width 71 height 28
click at [186, 102] on p "Applicants" at bounding box center [177, 100] width 45 height 13
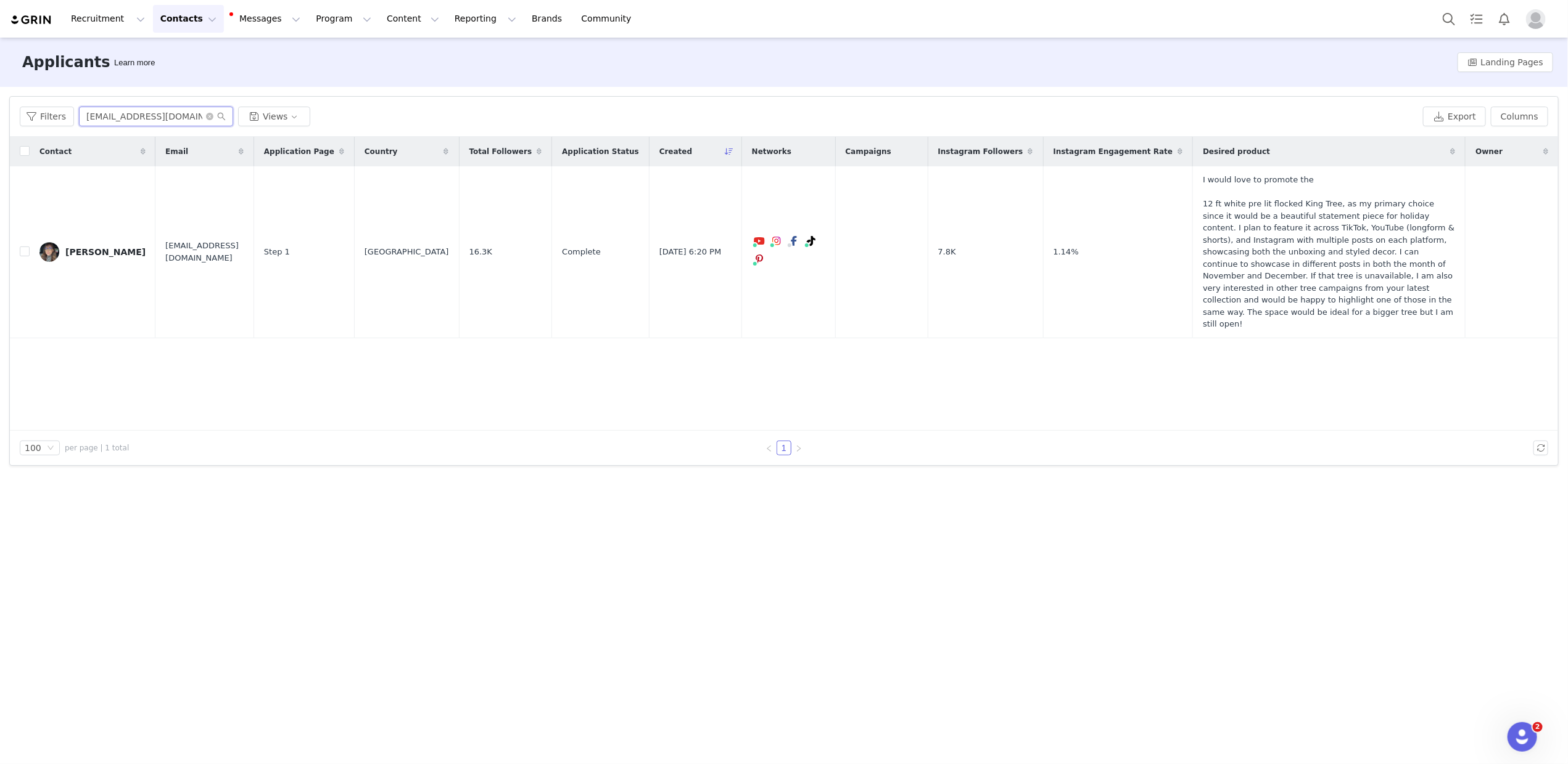
click at [166, 111] on input "[EMAIL_ADDRESS][DOMAIN_NAME]" at bounding box center [156, 116] width 154 height 20
paste input "[DOMAIN_NAME][EMAIL_ADDRESS][DOMAIN_NAME]"
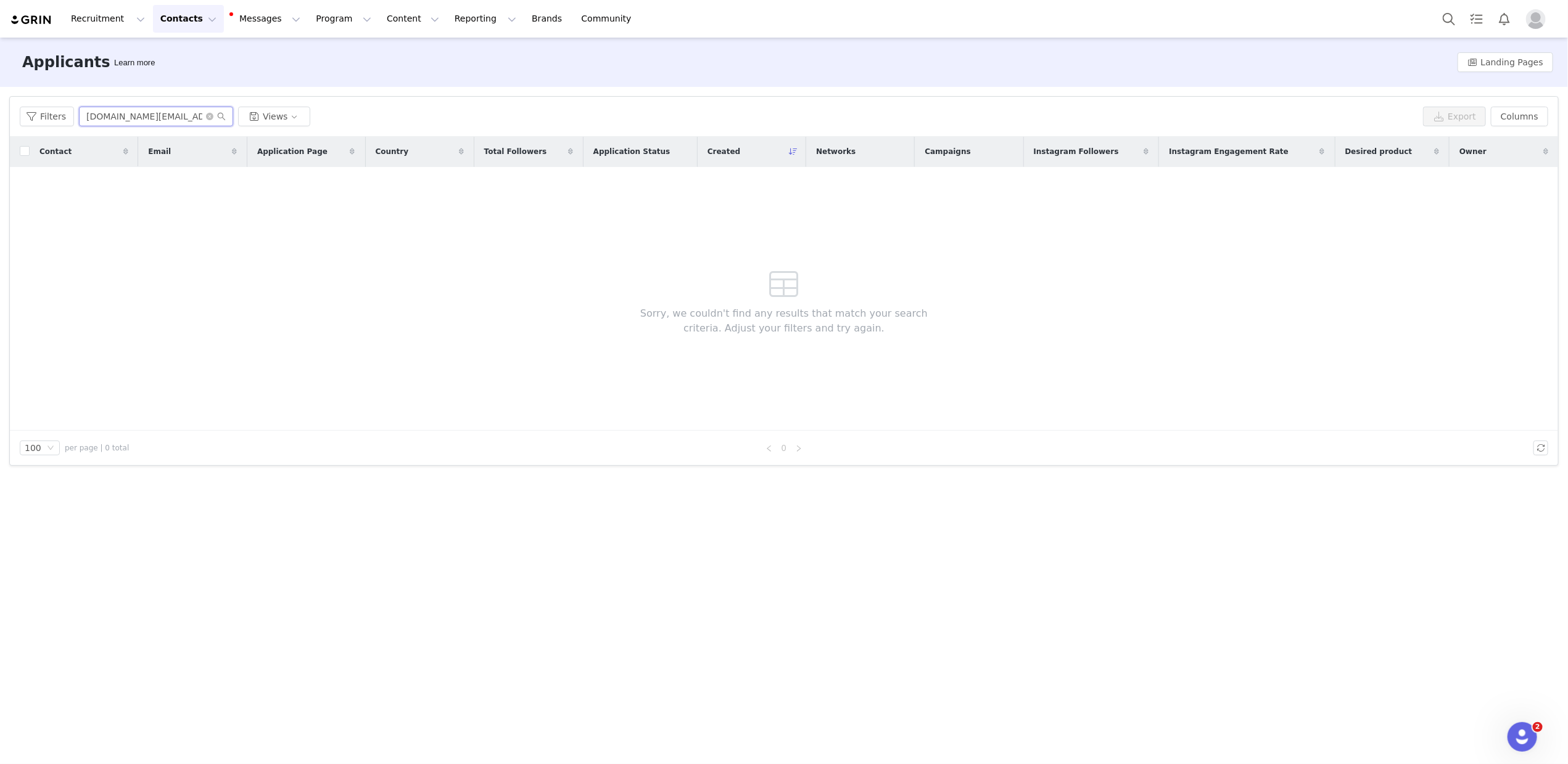
type input "[DOMAIN_NAME][EMAIL_ADDRESS][DOMAIN_NAME]"
click at [188, 12] on button "Contacts Contacts" at bounding box center [188, 19] width 71 height 28
click at [197, 53] on div "Creators" at bounding box center [193, 55] width 83 height 13
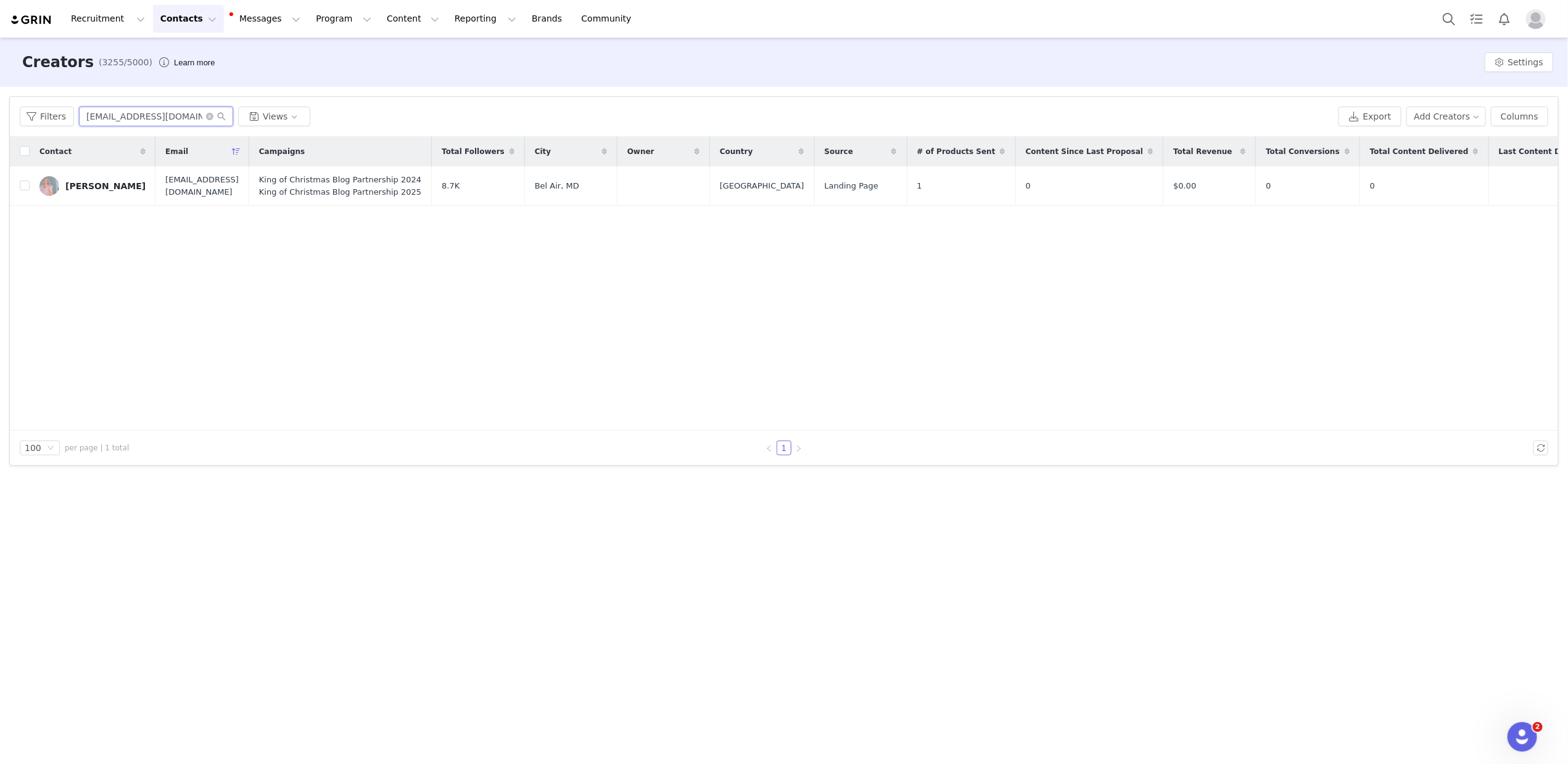
click at [154, 124] on input "[EMAIL_ADDRESS][DOMAIN_NAME]" at bounding box center [156, 116] width 154 height 20
click at [154, 123] on input "[EMAIL_ADDRESS][DOMAIN_NAME]" at bounding box center [156, 116] width 154 height 20
paste input "[DOMAIN_NAME][EMAIL_ADDRESS][DOMAIN_NAME]"
type input "[DOMAIN_NAME][EMAIL_ADDRESS][DOMAIN_NAME]"
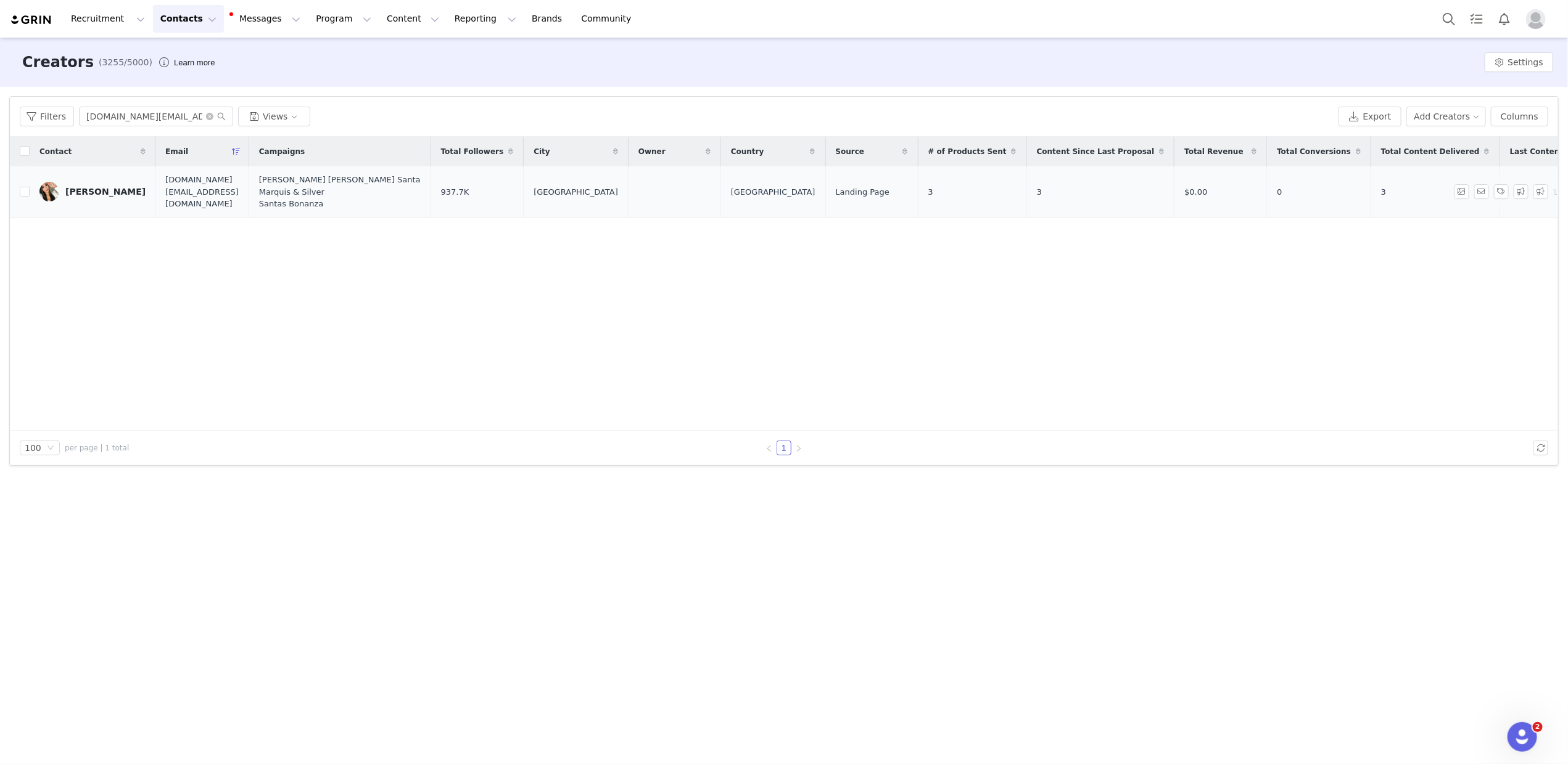
click at [111, 201] on link "[PERSON_NAME]" at bounding box center [93, 191] width 106 height 20
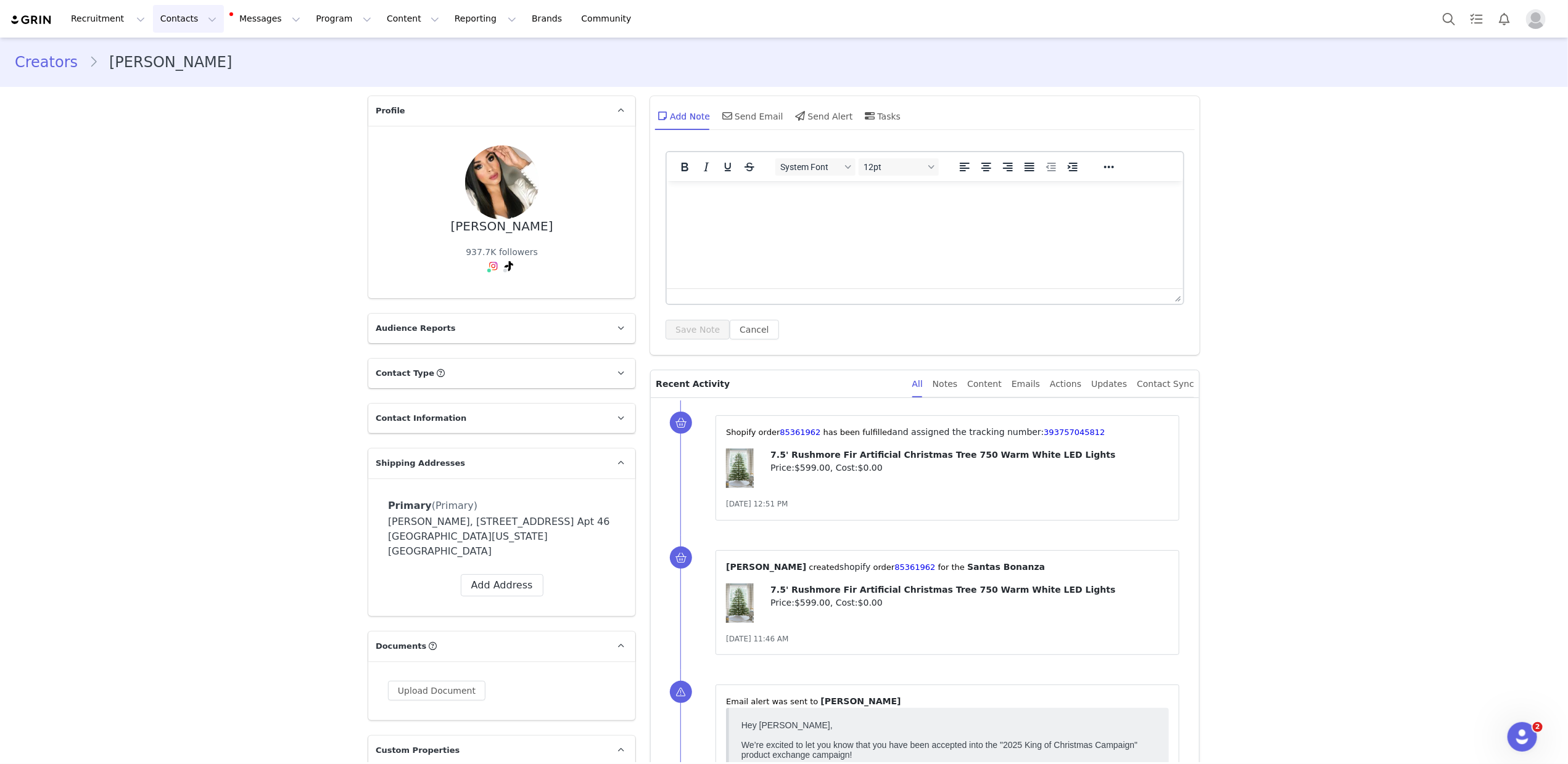
click at [193, 12] on button "Contacts Contacts" at bounding box center [188, 19] width 71 height 28
click at [204, 104] on div "Applicants" at bounding box center [193, 100] width 83 height 13
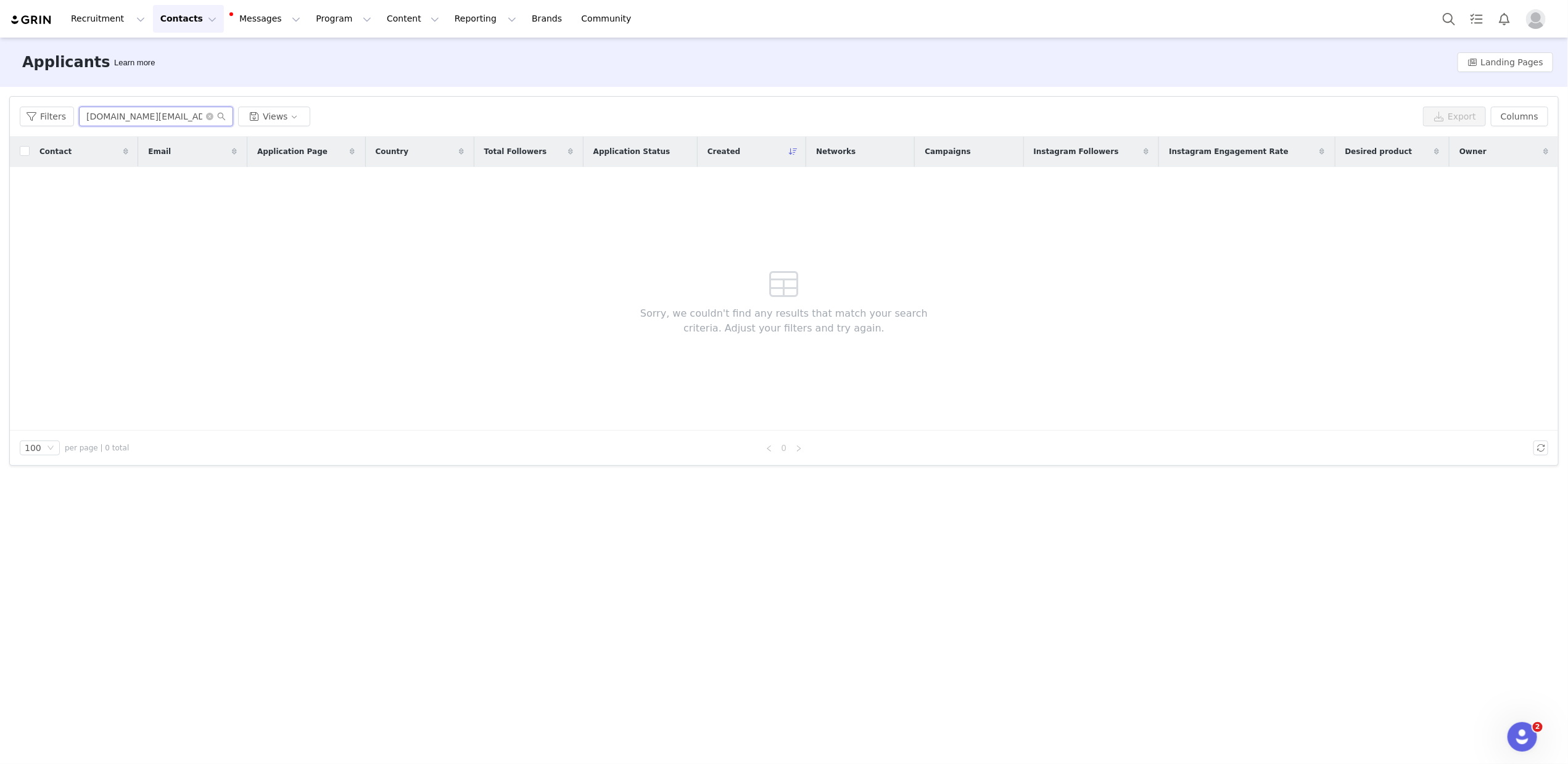
click at [166, 115] on input "[DOMAIN_NAME][EMAIL_ADDRESS][DOMAIN_NAME]" at bounding box center [156, 116] width 154 height 20
paste input "[EMAIL_ADDRESS][DOMAIN_NAME]"
type input "[EMAIL_ADDRESS][DOMAIN_NAME]"
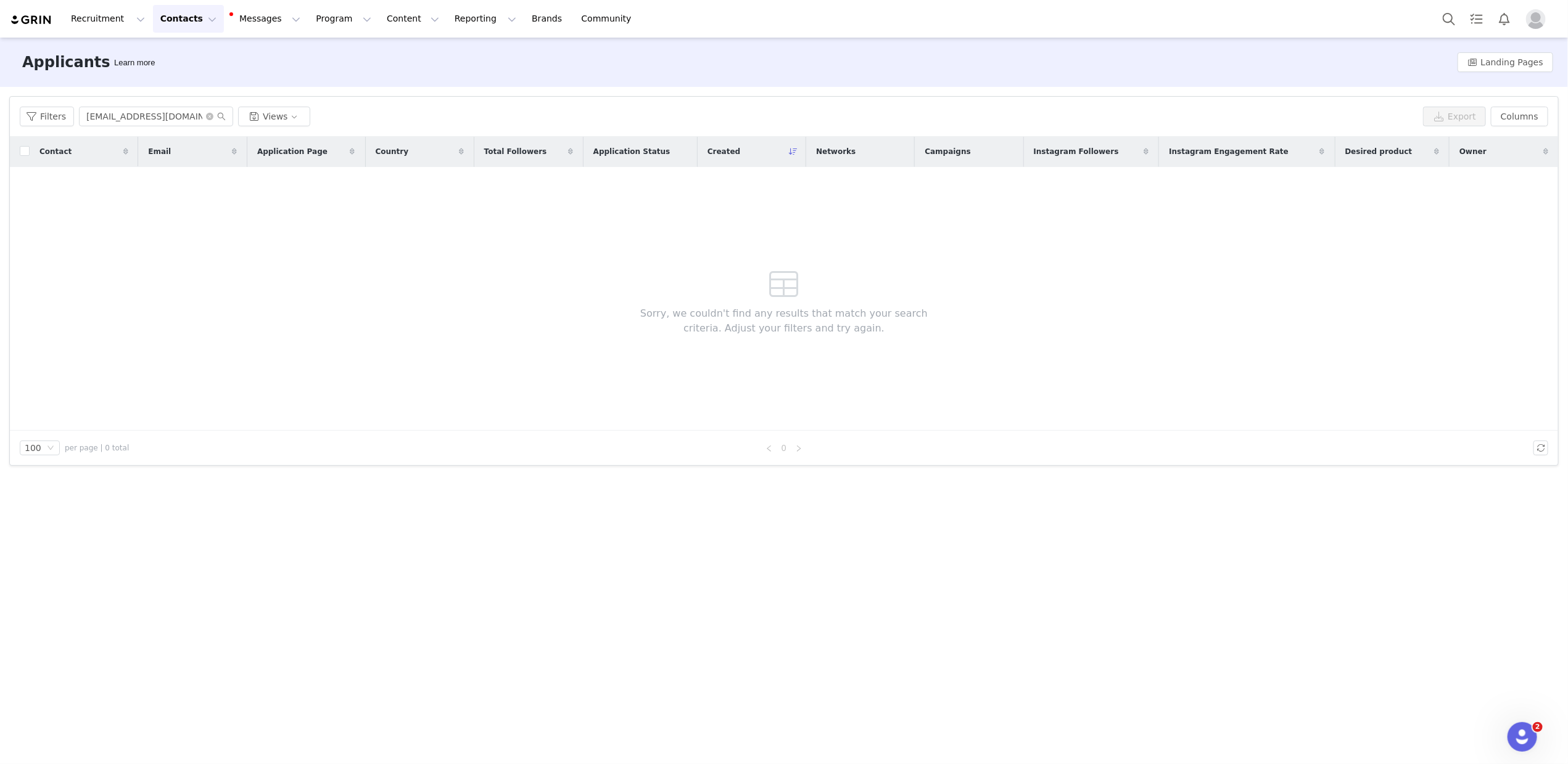
click at [175, 29] on button "Contacts Contacts" at bounding box center [188, 19] width 71 height 28
click at [198, 61] on div "Creators" at bounding box center [193, 55] width 83 height 13
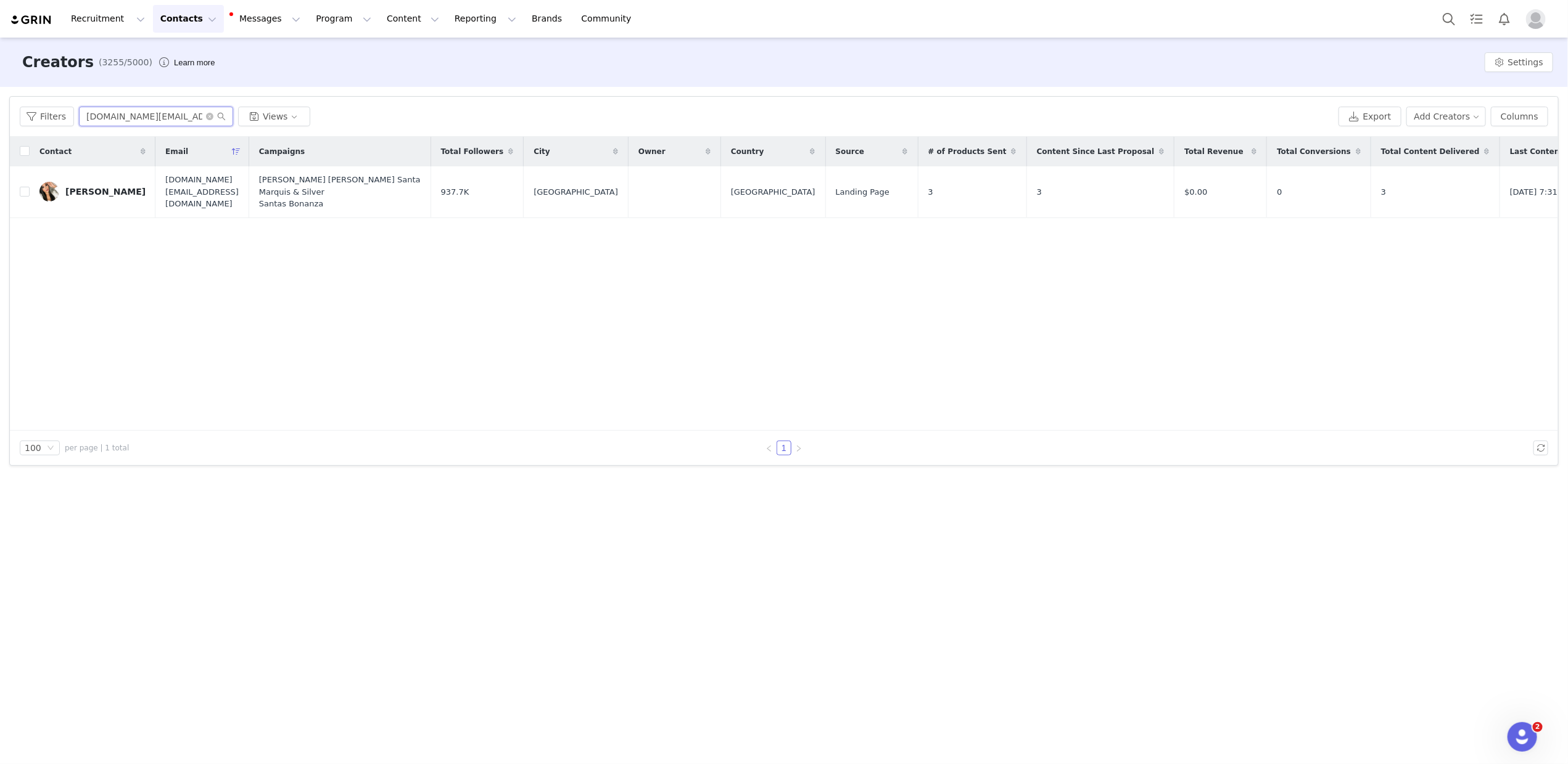
click at [195, 118] on input "[DOMAIN_NAME][EMAIL_ADDRESS][DOMAIN_NAME]" at bounding box center [156, 116] width 154 height 20
paste input "[EMAIL_ADDRESS][DOMAIN_NAME]"
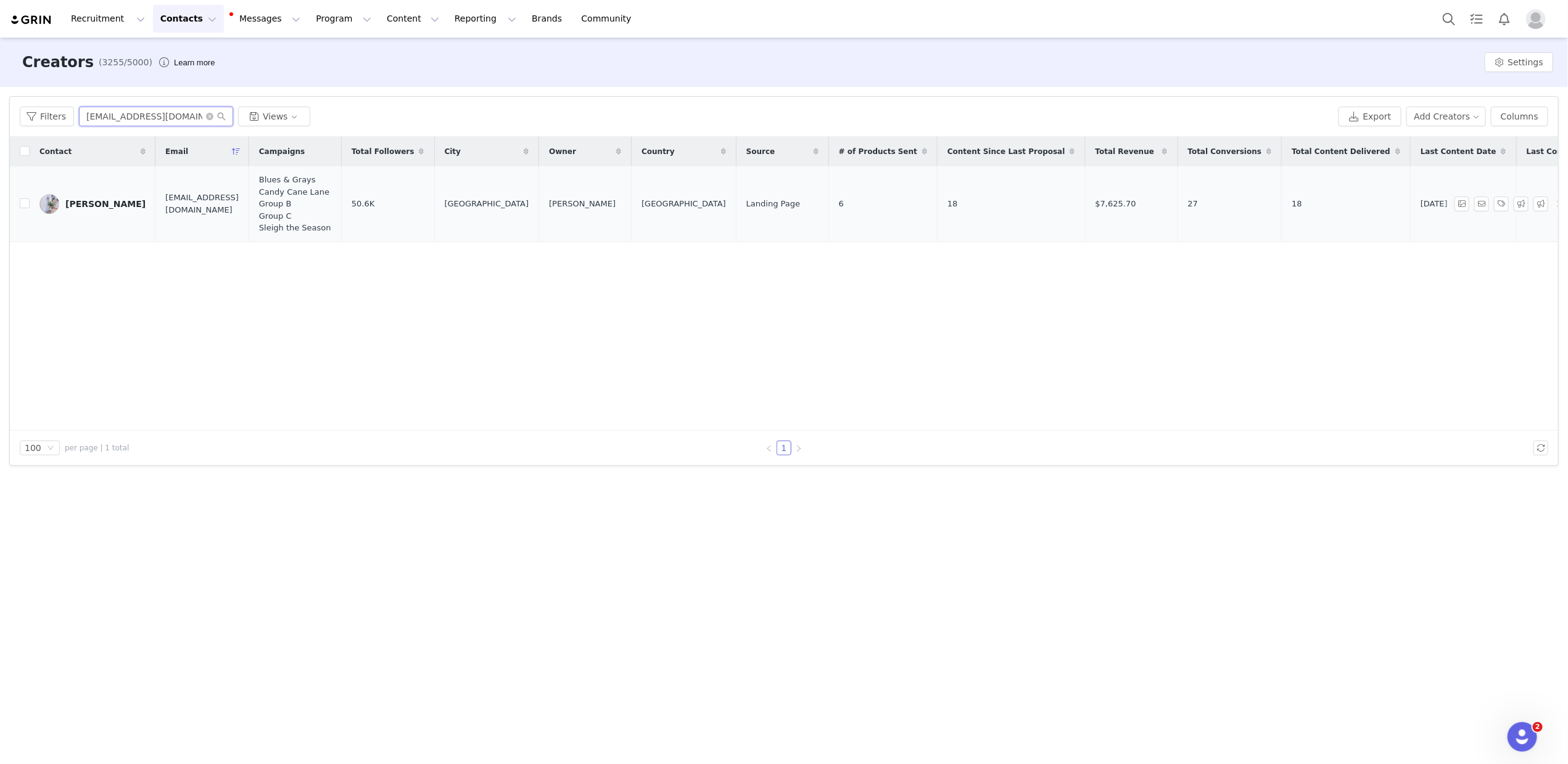
type input "[EMAIL_ADDRESS][DOMAIN_NAME]"
click at [87, 197] on link "[PERSON_NAME]" at bounding box center [93, 203] width 106 height 20
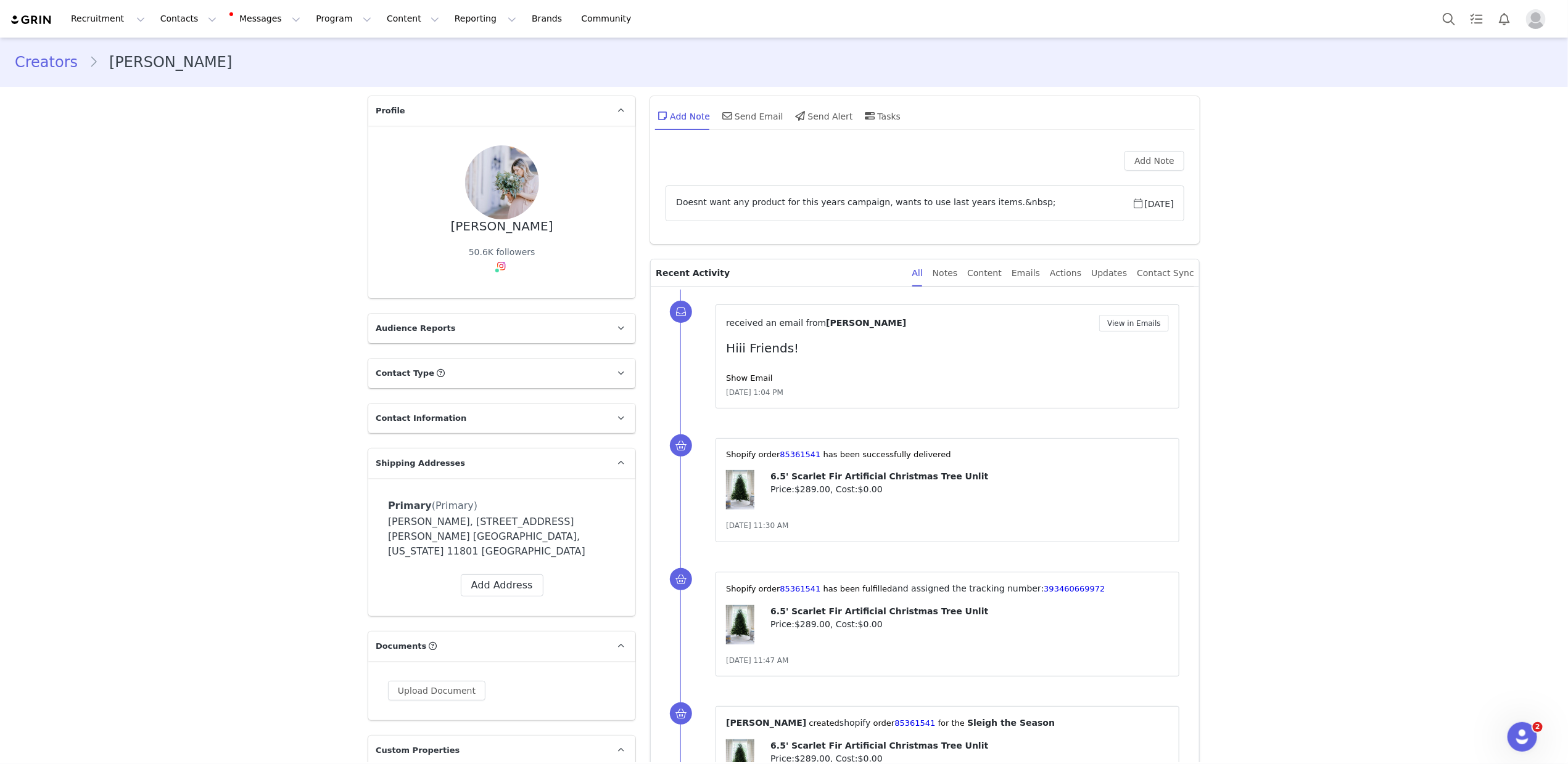
click at [190, 25] on button "Contacts Contacts" at bounding box center [188, 19] width 71 height 28
click at [188, 95] on p "Applicants" at bounding box center [177, 100] width 45 height 13
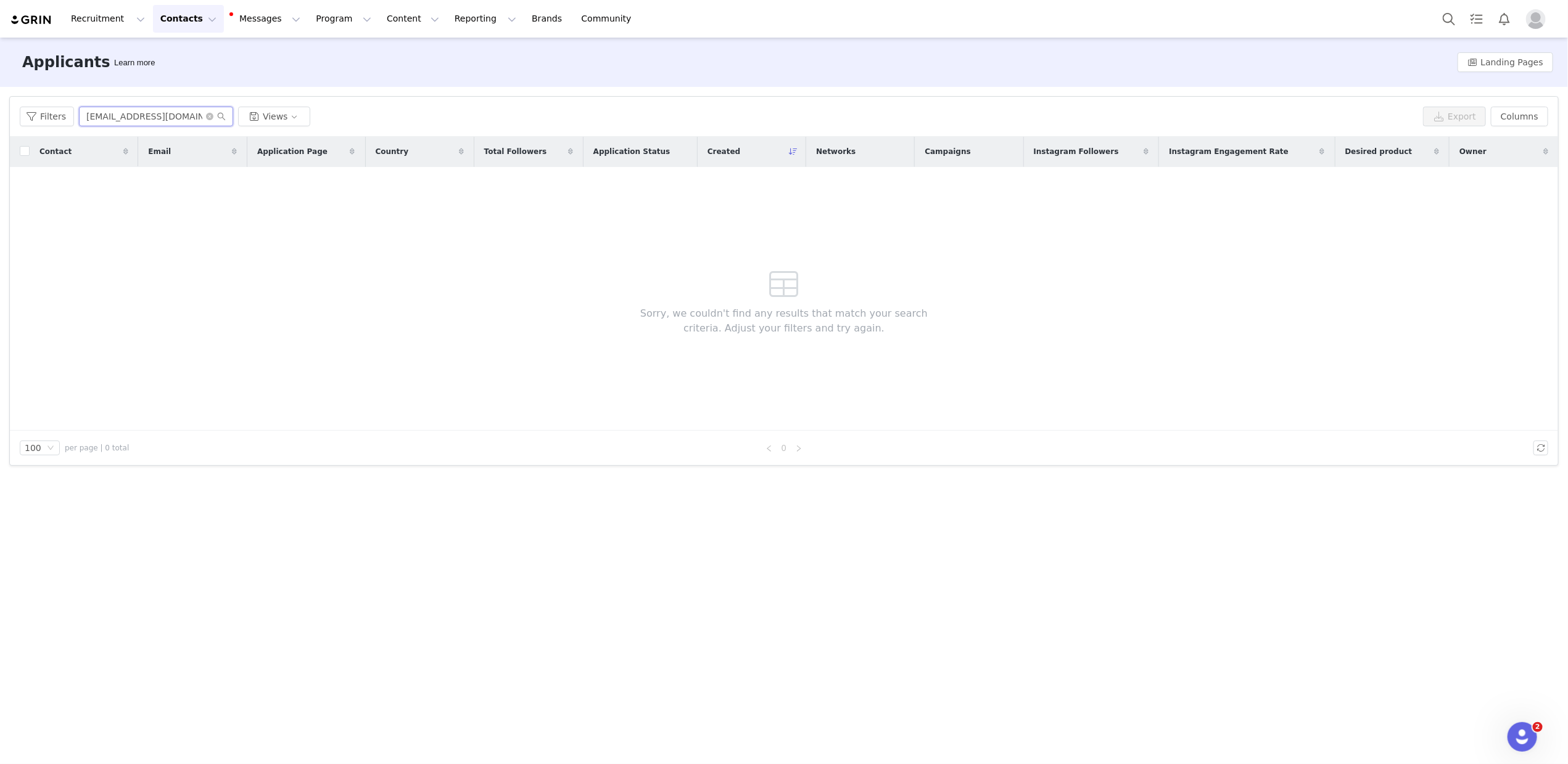
click at [158, 117] on input "[EMAIL_ADDRESS][DOMAIN_NAME]" at bounding box center [156, 116] width 154 height 20
paste input "[EMAIL_ADDRESS][DOMAIN_NAME]"
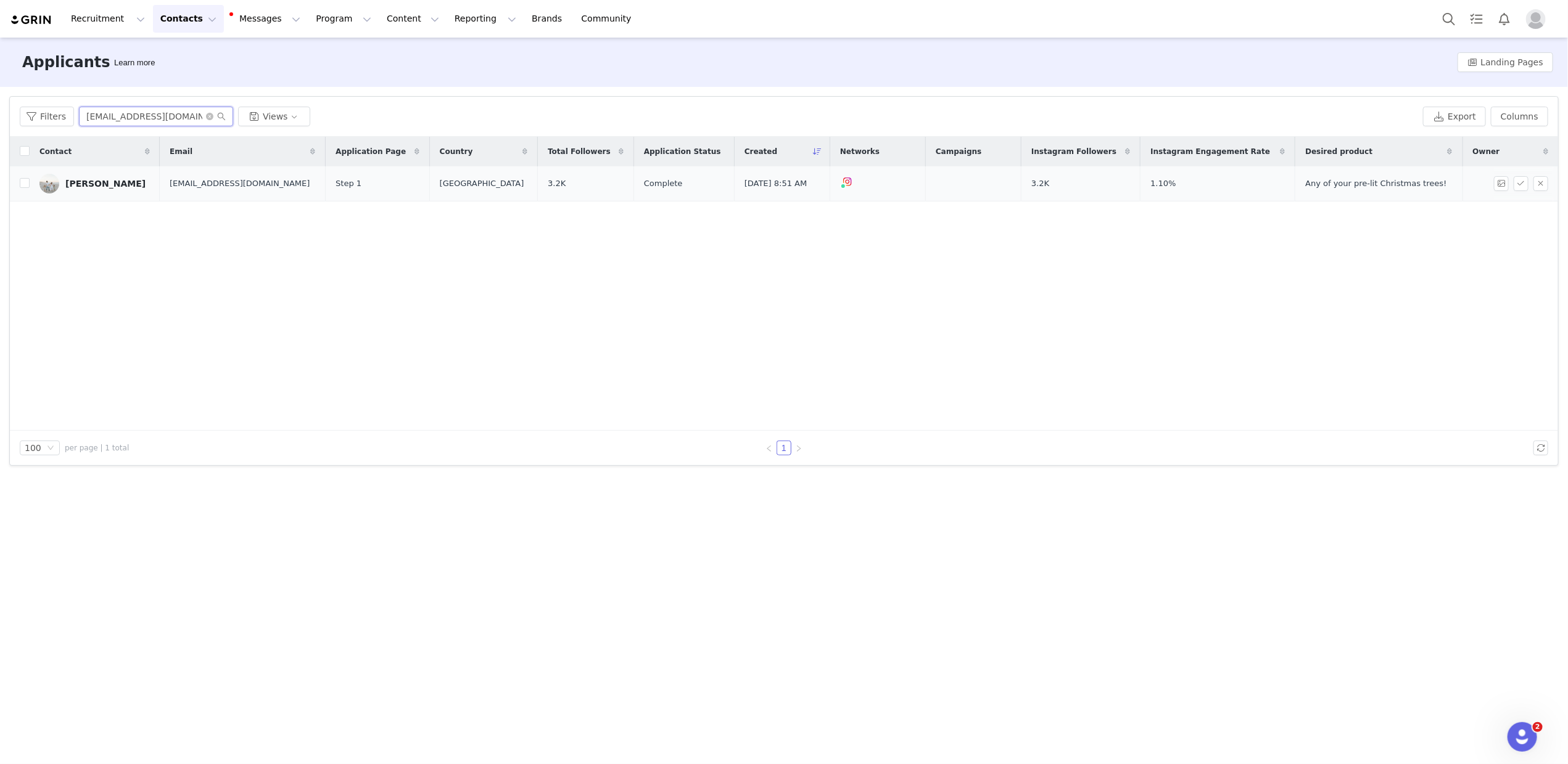
type input "[EMAIL_ADDRESS][DOMAIN_NAME]"
click at [122, 184] on div "[PERSON_NAME]" at bounding box center [105, 183] width 80 height 10
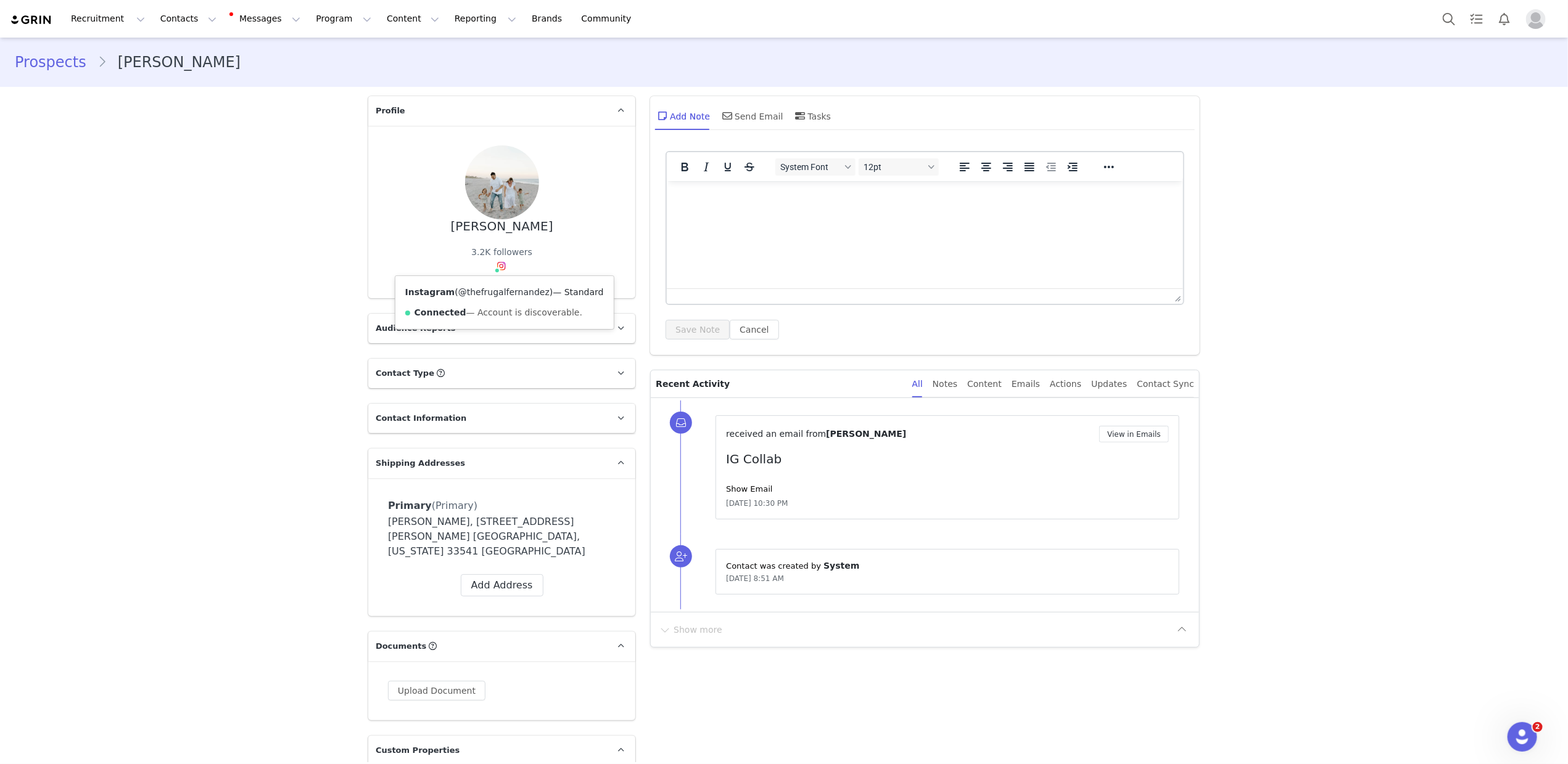
click at [505, 294] on link "@thefrugalfernandez" at bounding box center [504, 292] width 92 height 10
click at [176, 26] on button "Contacts Contacts" at bounding box center [188, 19] width 71 height 28
click at [185, 63] on link "Creators" at bounding box center [193, 55] width 97 height 23
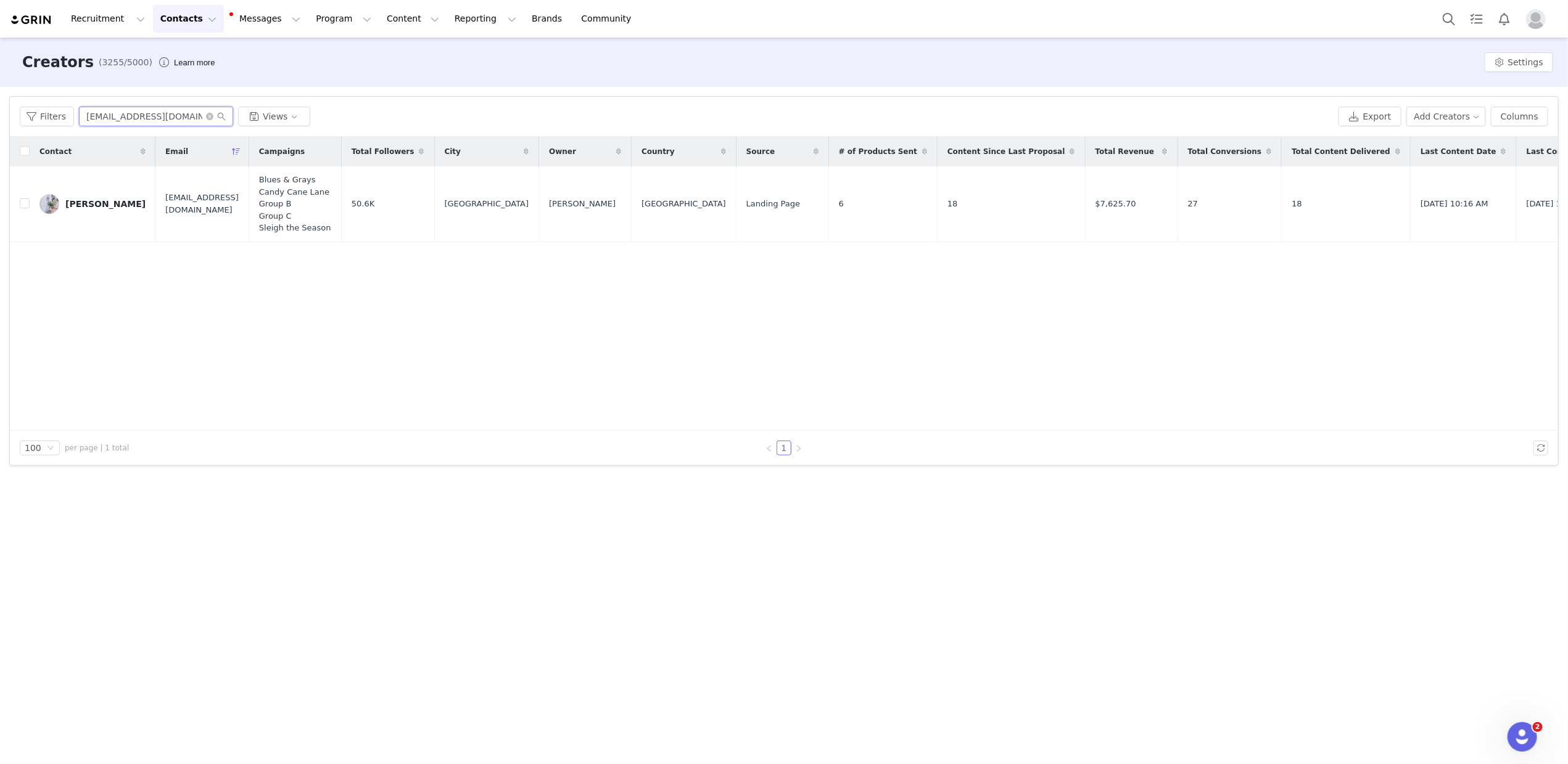
click at [136, 123] on input "[EMAIL_ADDRESS][DOMAIN_NAME]" at bounding box center [156, 116] width 154 height 20
paste input "[EMAIL_ADDRESS][DOMAIN_NAME]"
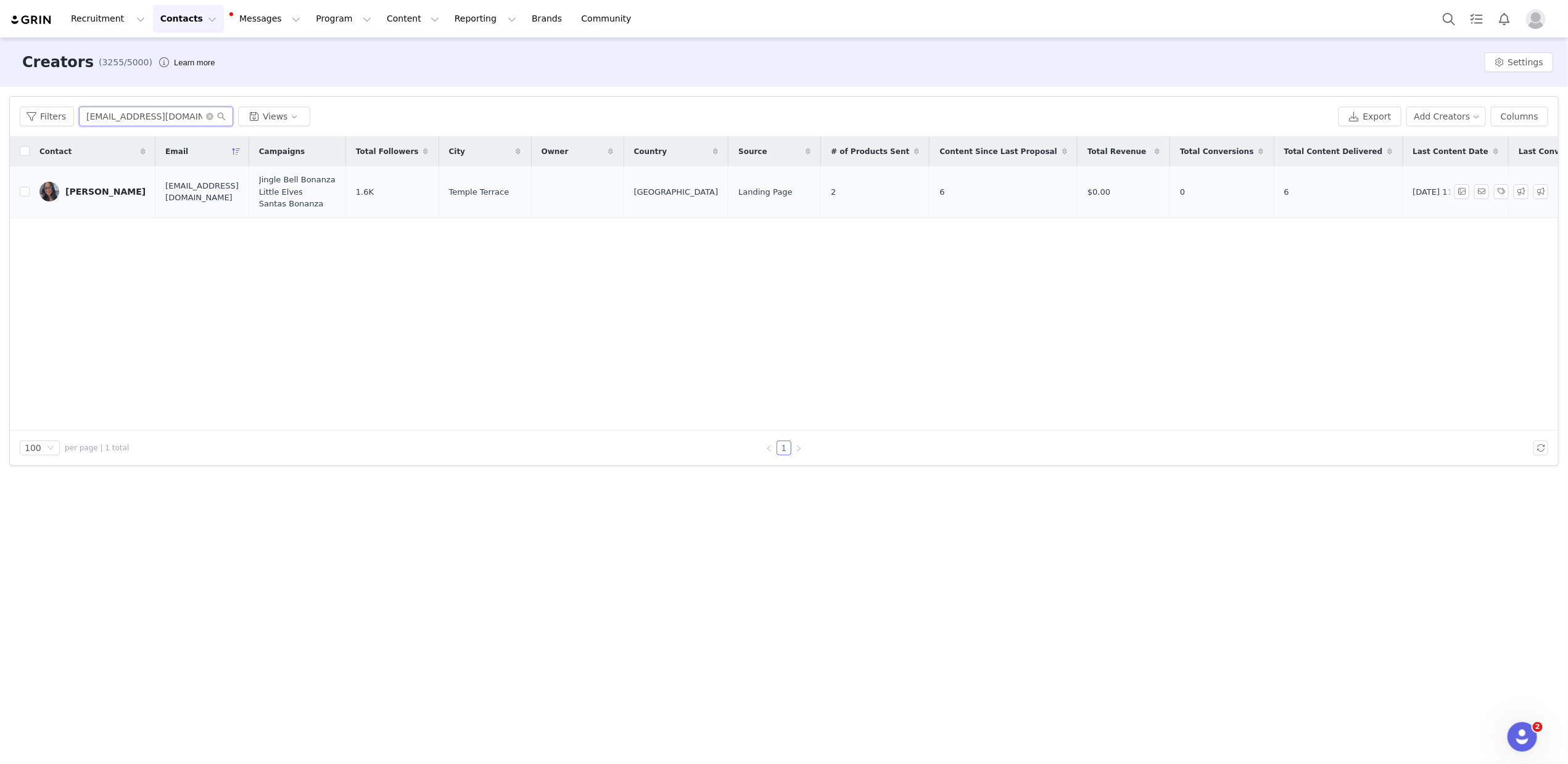
type input "[EMAIL_ADDRESS][DOMAIN_NAME]"
click at [96, 185] on link "[PERSON_NAME]" at bounding box center [93, 191] width 106 height 20
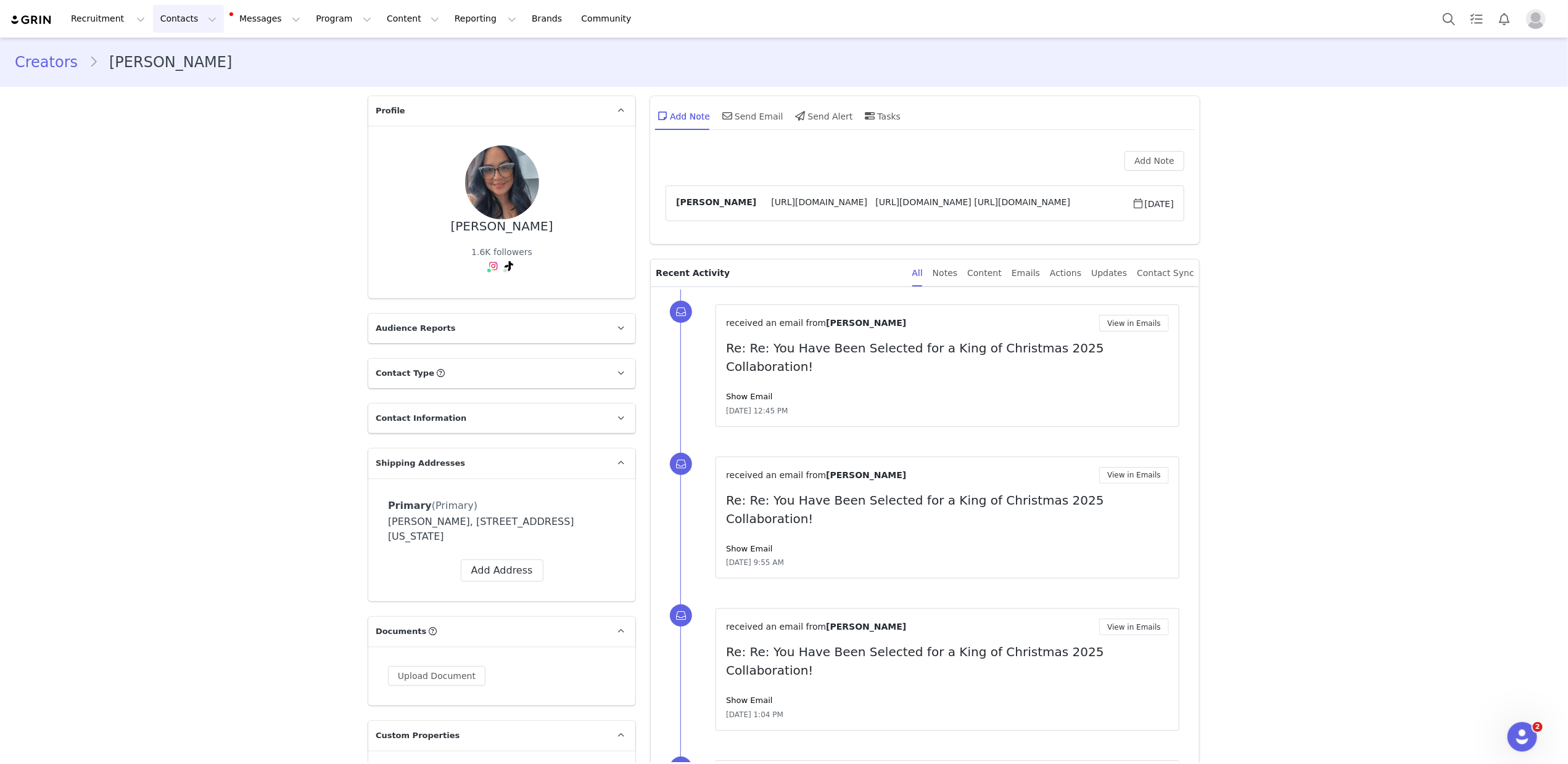
click at [172, 12] on button "Contacts Contacts" at bounding box center [188, 19] width 71 height 28
click at [202, 105] on div "Applicants" at bounding box center [193, 100] width 83 height 13
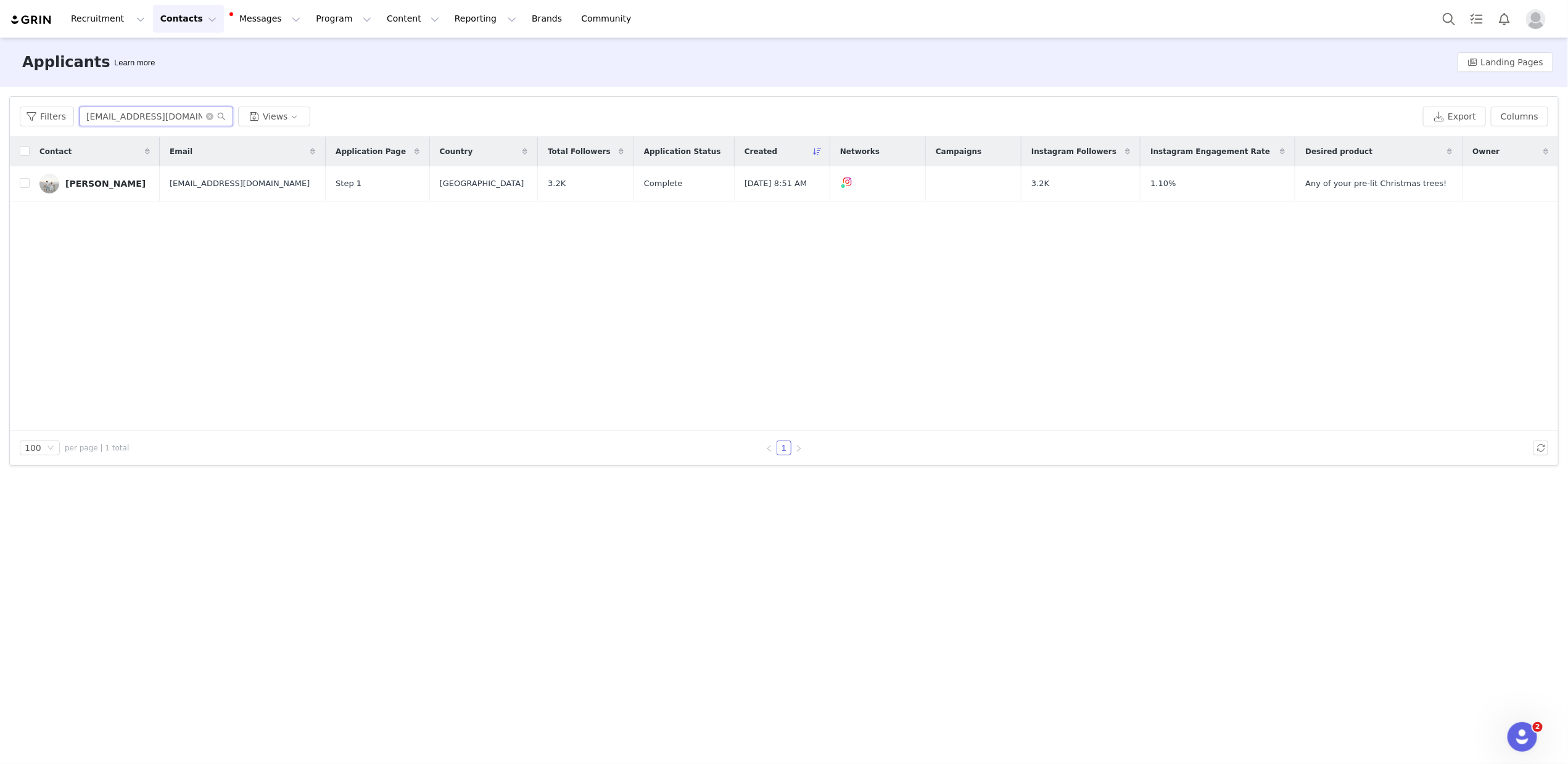
click at [144, 122] on input "[EMAIL_ADDRESS][DOMAIN_NAME]" at bounding box center [156, 116] width 154 height 20
paste input "[EMAIL_ADDRESS][DOMAIN_NAME]"
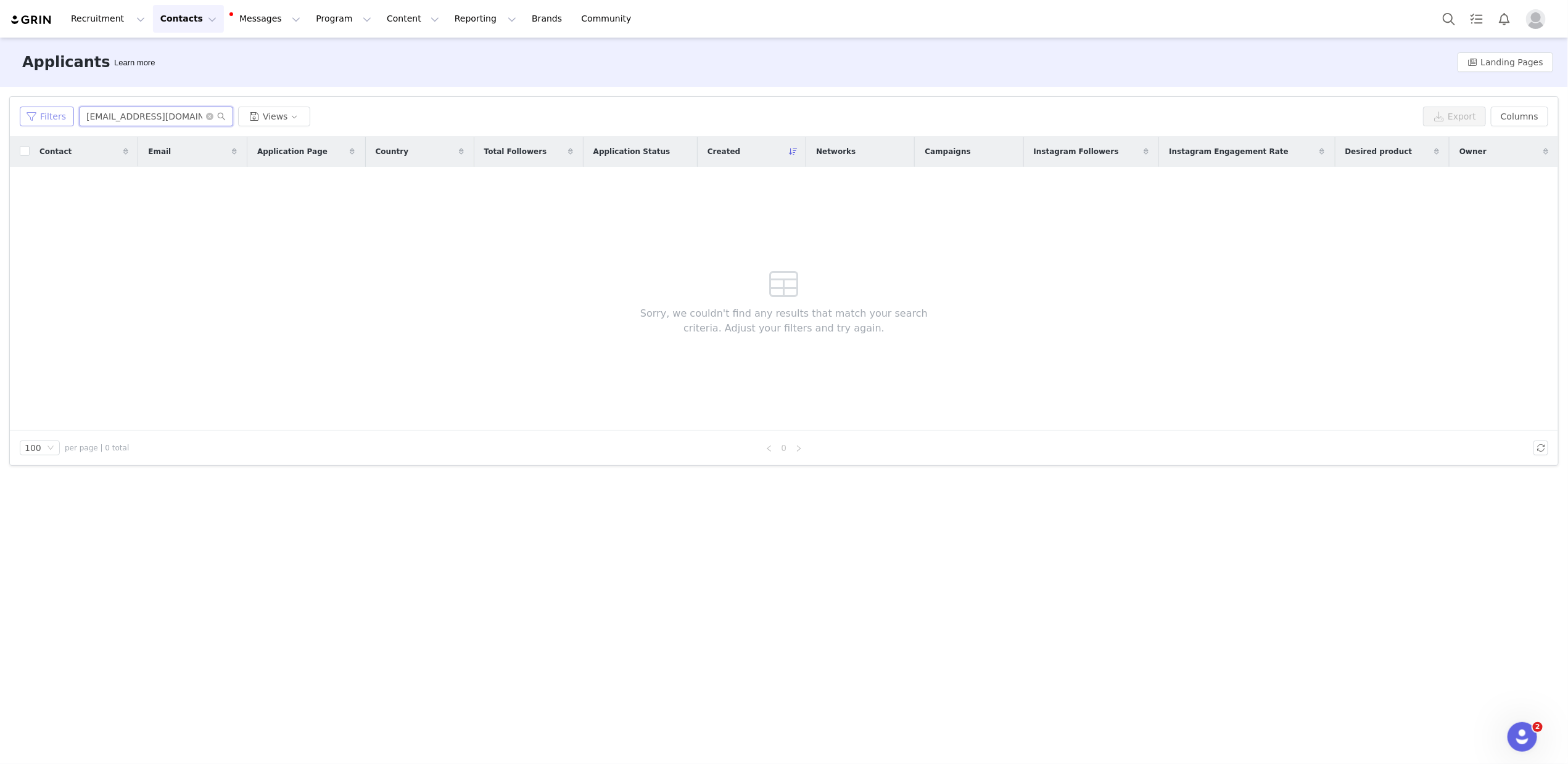
type input "[EMAIL_ADDRESS][DOMAIN_NAME]"
click at [184, 118] on input "[EMAIL_ADDRESS][DOMAIN_NAME]" at bounding box center [156, 116] width 154 height 20
click at [184, 119] on input "[EMAIL_ADDRESS][DOMAIN_NAME]" at bounding box center [156, 116] width 154 height 20
click at [156, 117] on input "[EMAIL_ADDRESS][DOMAIN_NAME]" at bounding box center [156, 116] width 154 height 20
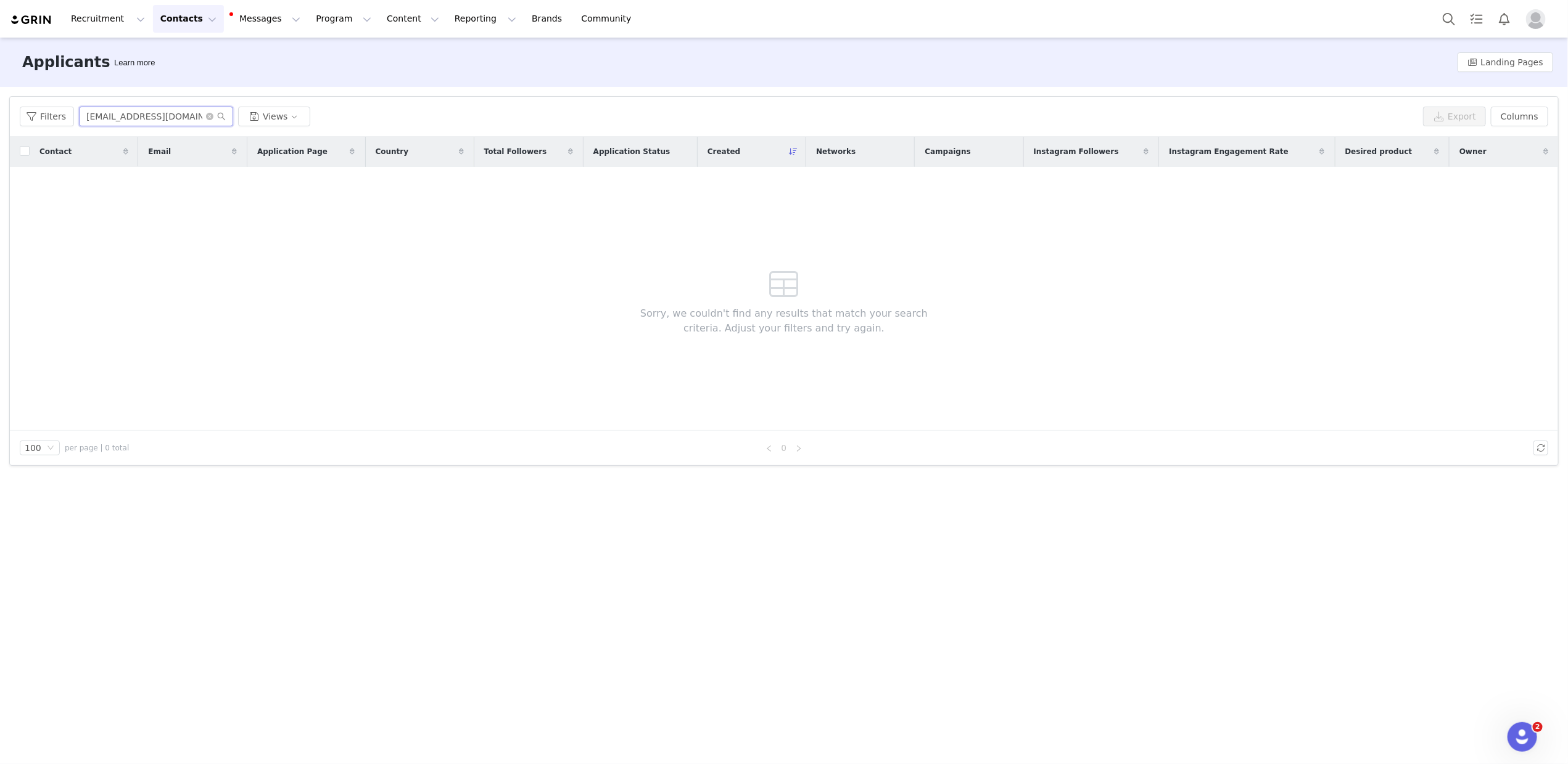
click at [156, 117] on input "[EMAIL_ADDRESS][DOMAIN_NAME]" at bounding box center [156, 116] width 154 height 20
paste input "[EMAIL_ADDRESS][DOMAIN_NAME]"
type input "[EMAIL_ADDRESS][DOMAIN_NAME]"
click at [177, 114] on input "[EMAIL_ADDRESS][DOMAIN_NAME]" at bounding box center [156, 116] width 154 height 20
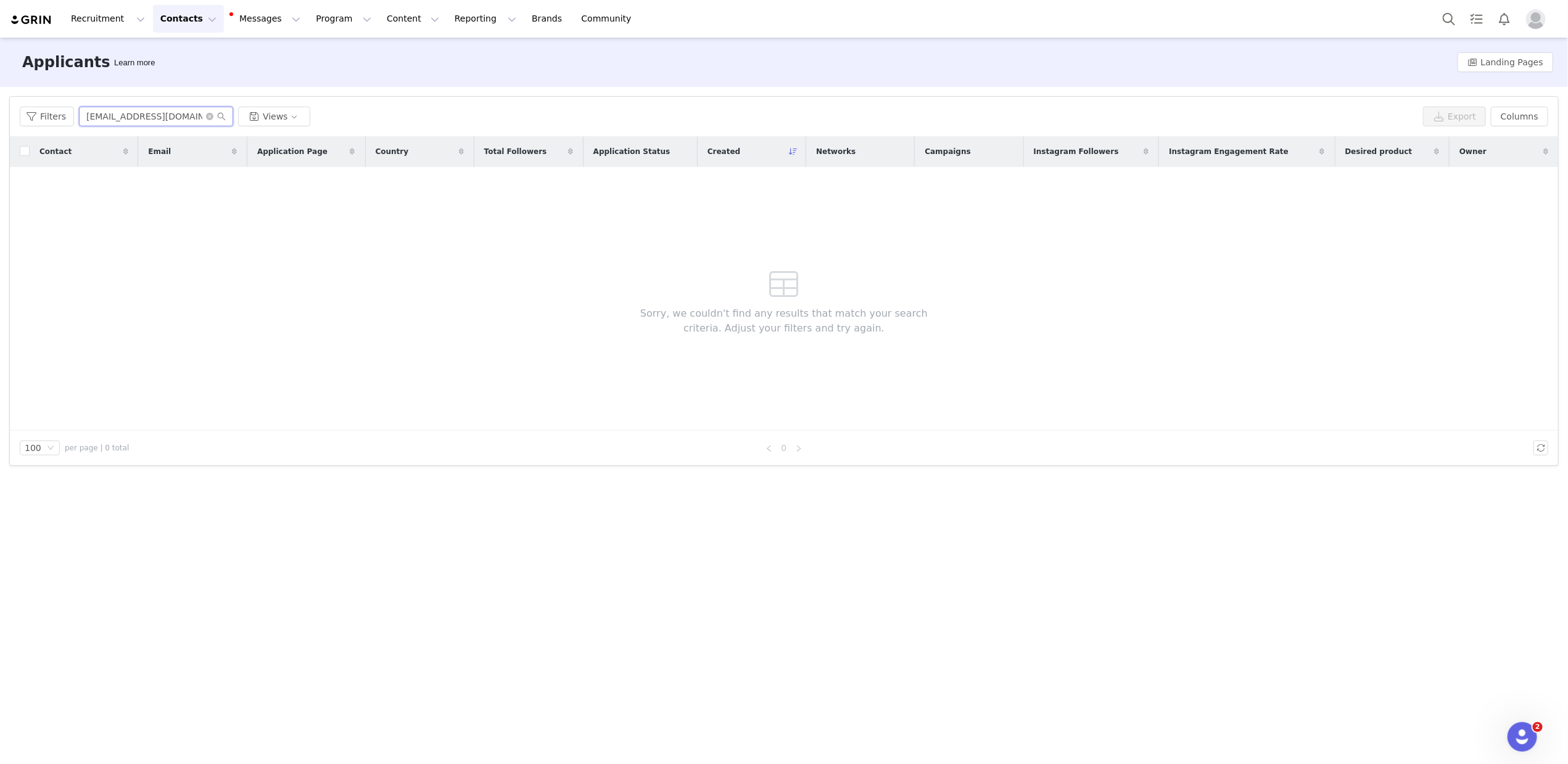
click at [177, 114] on input "[EMAIL_ADDRESS][DOMAIN_NAME]" at bounding box center [156, 116] width 154 height 20
paste input "[EMAIL_ADDRESS][DOMAIN_NAME]"
type input "[EMAIL_ADDRESS][DOMAIN_NAME]"
click at [191, 15] on button "Contacts Contacts" at bounding box center [188, 19] width 71 height 28
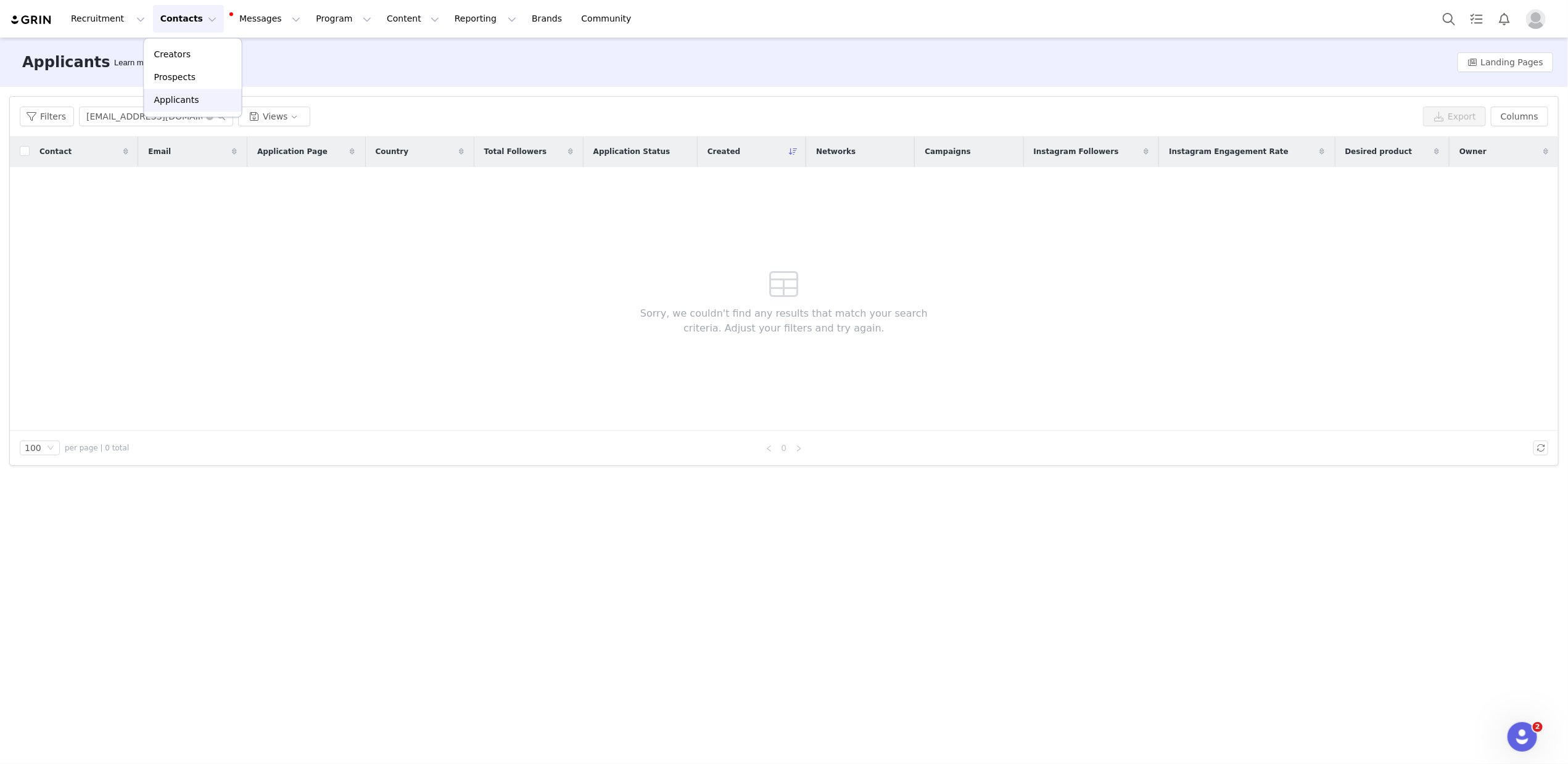
click at [199, 98] on div "Applicants" at bounding box center [193, 100] width 83 height 13
click at [191, 25] on button "Contacts Contacts" at bounding box center [188, 19] width 71 height 28
click at [195, 54] on div "Creators" at bounding box center [193, 55] width 83 height 13
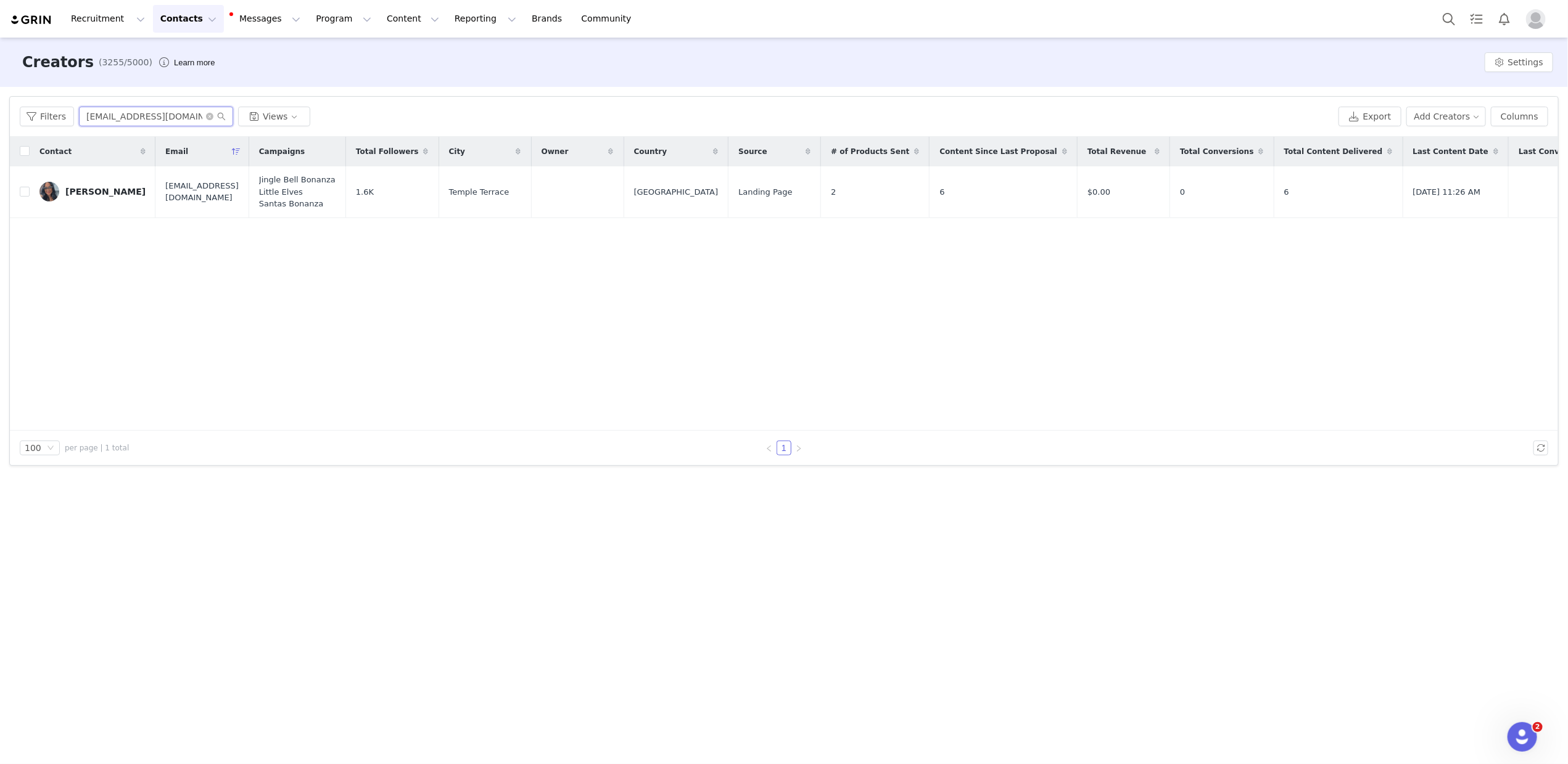
click at [155, 116] on input "[EMAIL_ADDRESS][DOMAIN_NAME]" at bounding box center [156, 116] width 154 height 20
paste input "[EMAIL_ADDRESS][DOMAIN_NAME]"
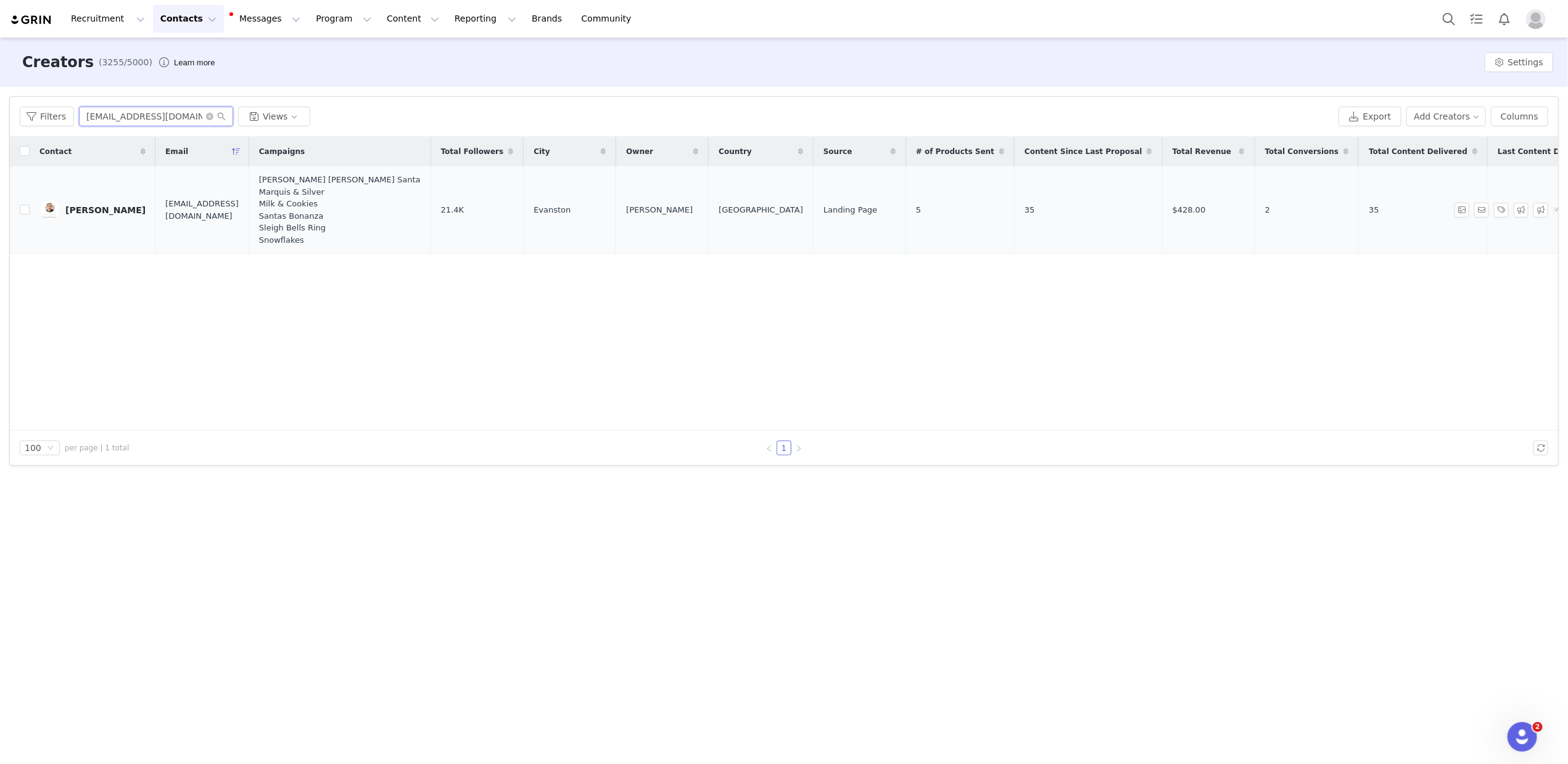
type input "[EMAIL_ADDRESS][DOMAIN_NAME]"
click at [94, 214] on div "[PERSON_NAME]" at bounding box center [105, 210] width 80 height 10
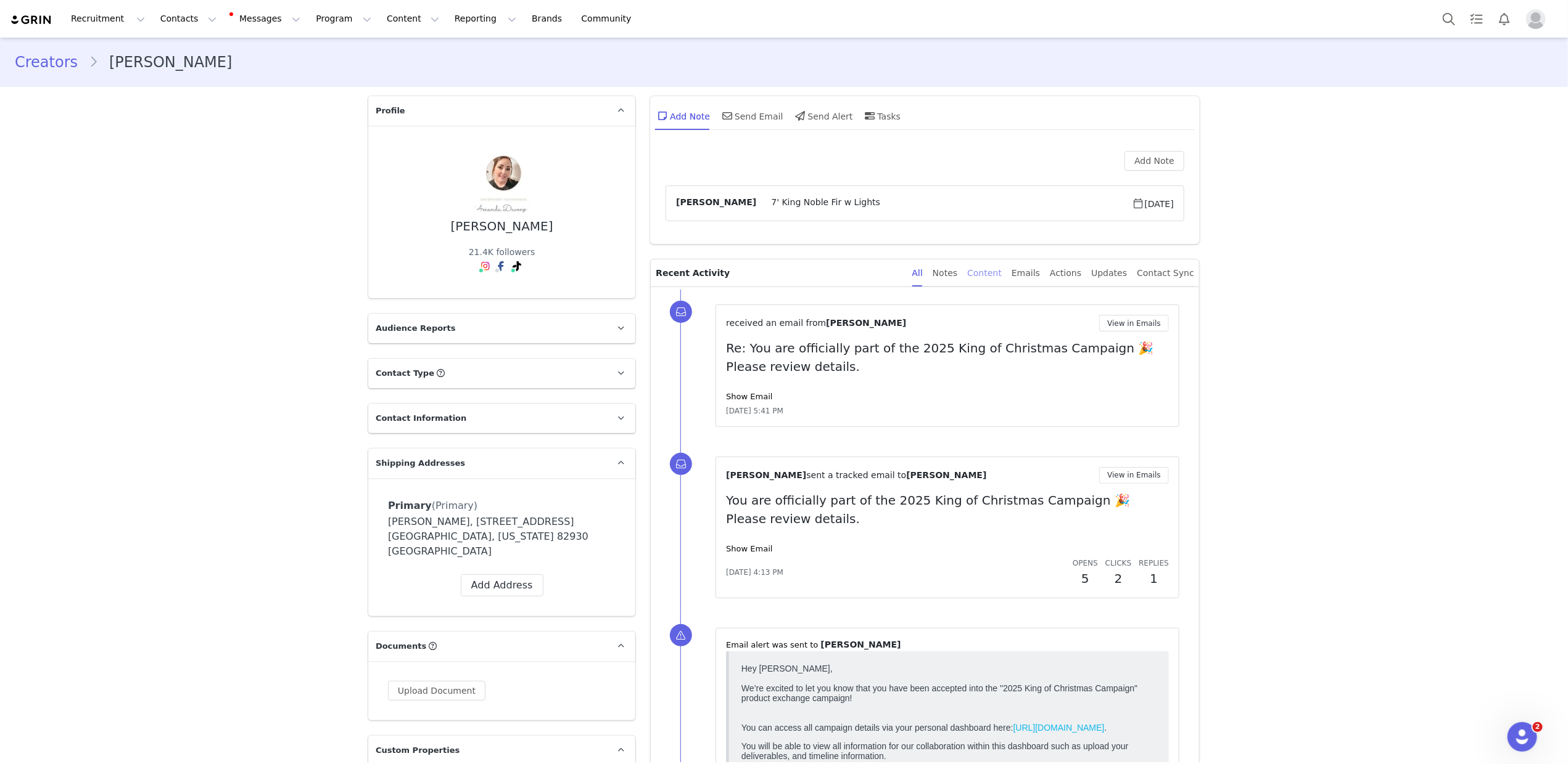
click at [980, 273] on div "Content" at bounding box center [984, 273] width 35 height 28
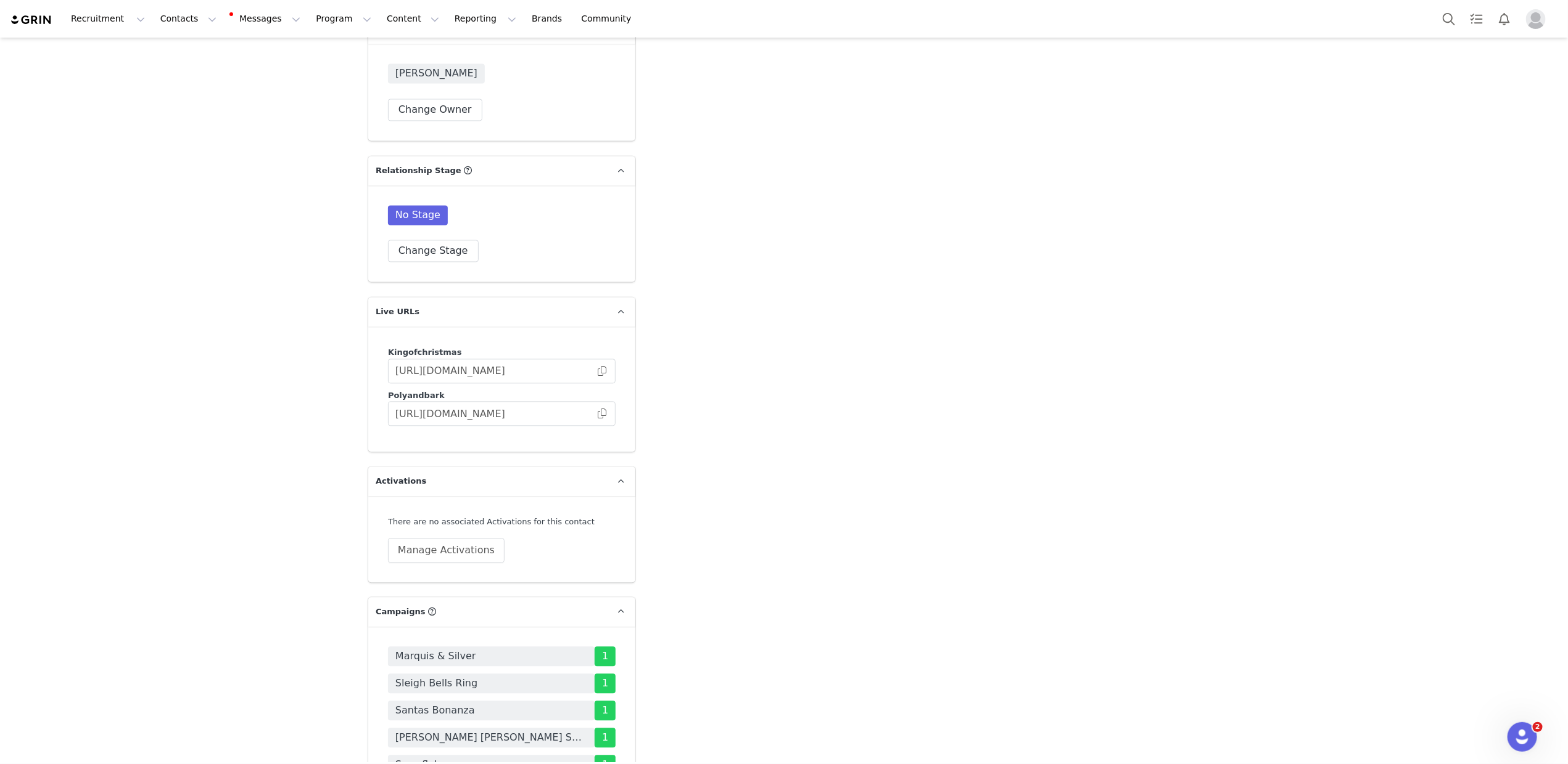
scroll to position [2156, 0]
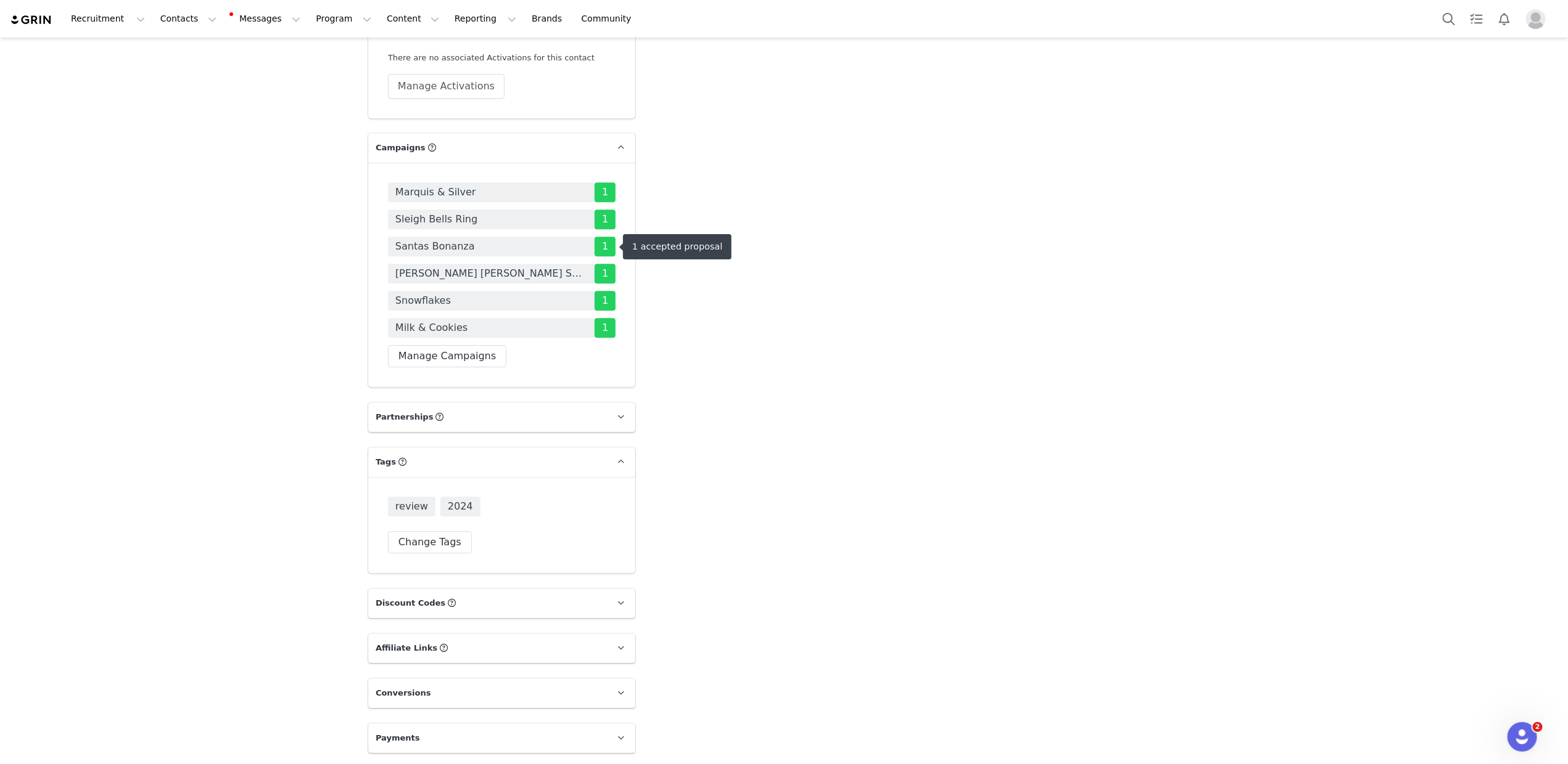
click at [607, 250] on span "1" at bounding box center [605, 246] width 21 height 20
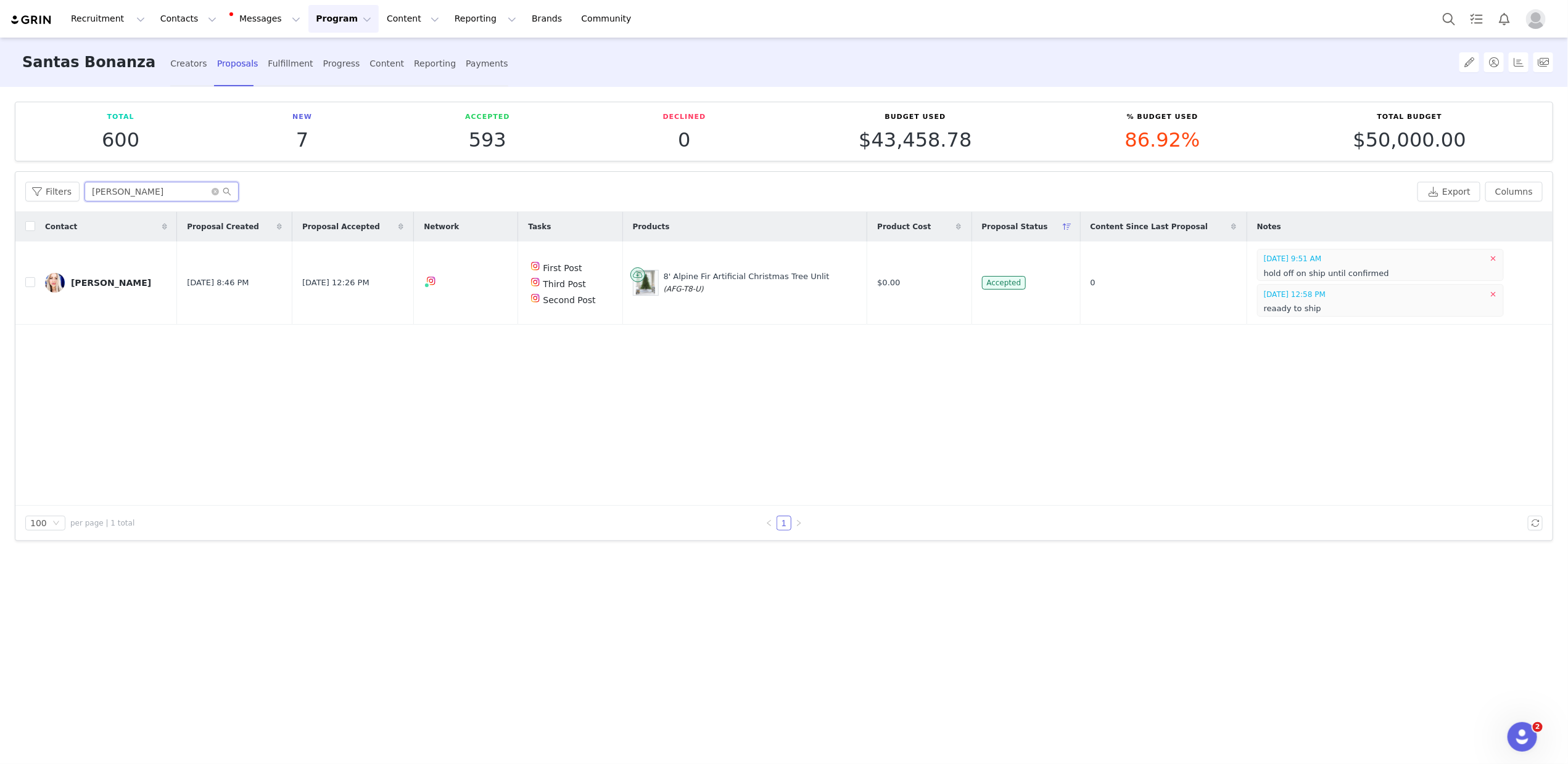
click at [168, 189] on input "[PERSON_NAME]" at bounding box center [161, 191] width 154 height 20
paste input "[EMAIL_ADDRESS][DOMAIN_NAME]"
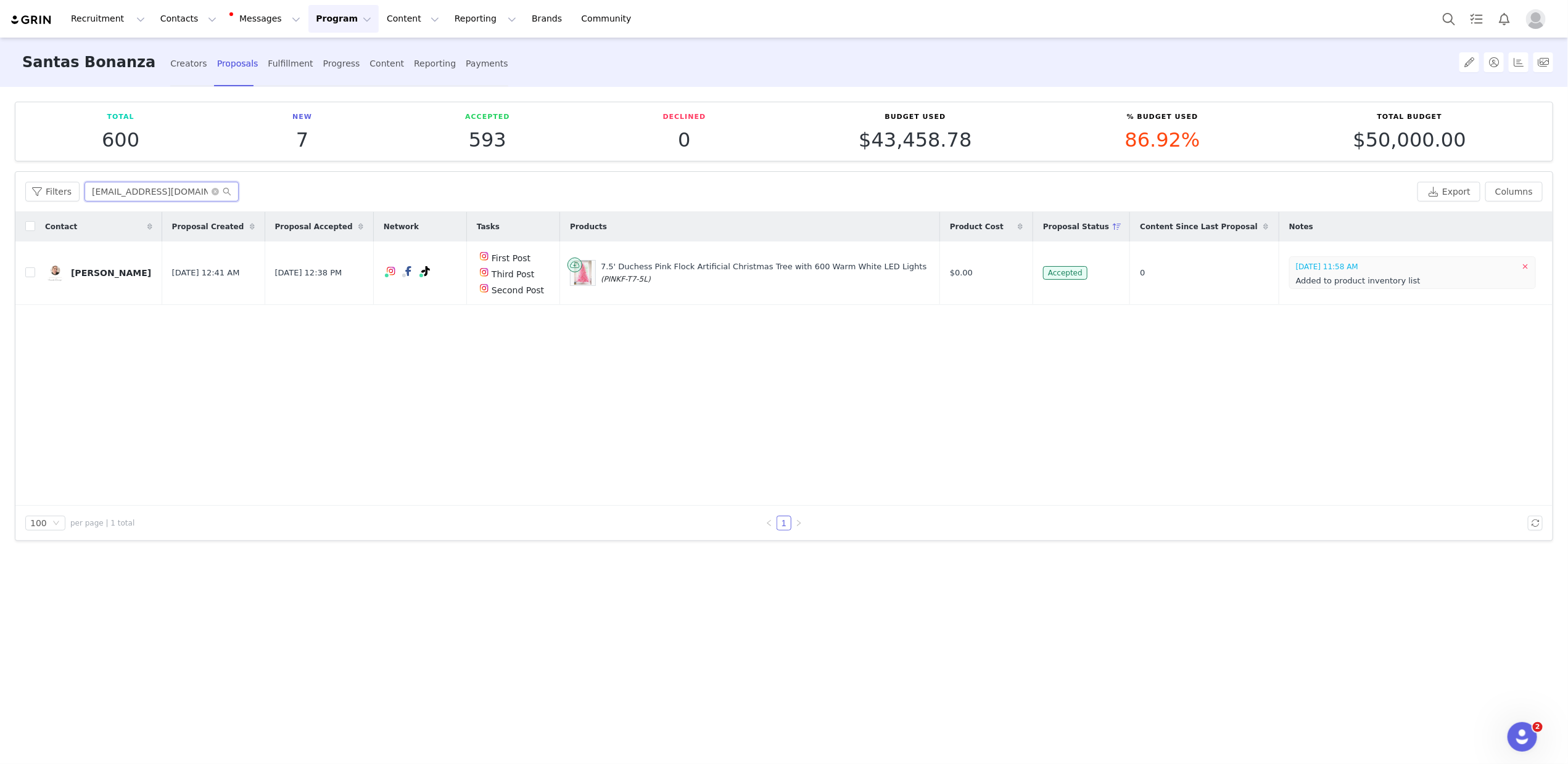
type input "[EMAIL_ADDRESS][DOMAIN_NAME]"
click at [114, 195] on input "[EMAIL_ADDRESS][DOMAIN_NAME]" at bounding box center [161, 191] width 154 height 20
paste input "[EMAIL_ADDRESS][DOMAIN_NAME]"
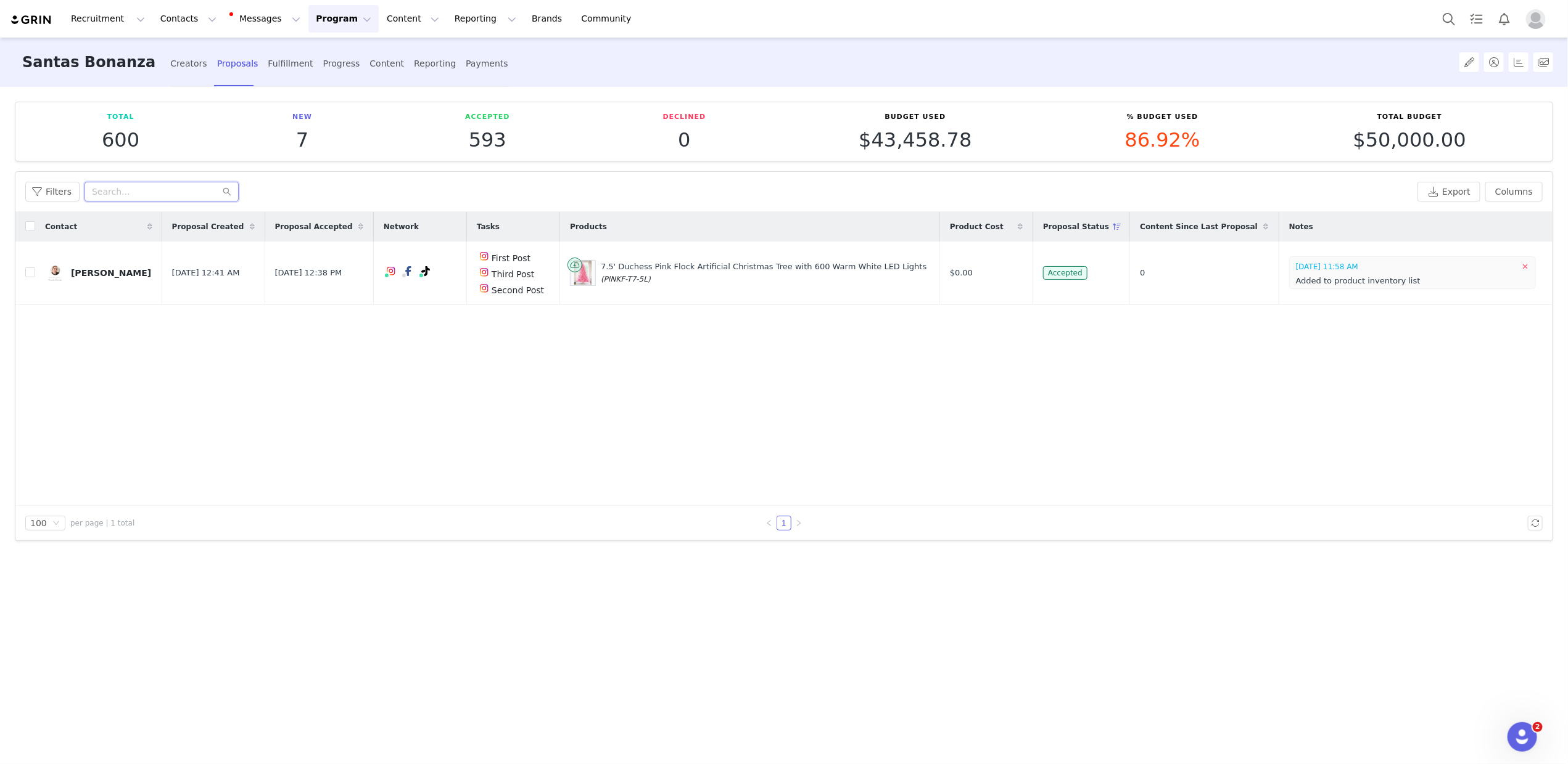
type input "[EMAIL_ADDRESS][DOMAIN_NAME]"
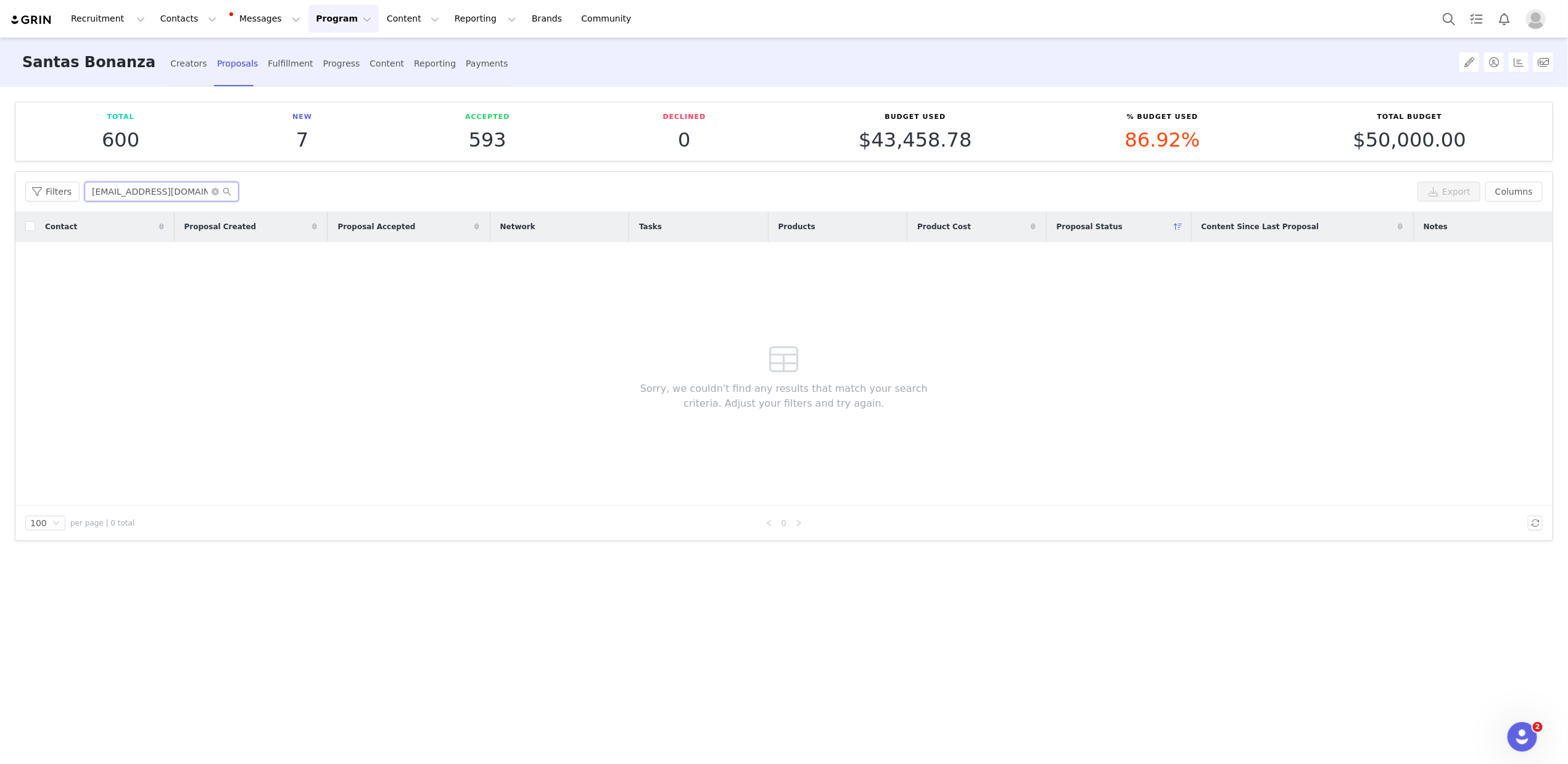
click at [140, 186] on input "[EMAIL_ADDRESS][DOMAIN_NAME]" at bounding box center [161, 191] width 154 height 20
paste input "[EMAIL_ADDRESS][DOMAIN_NAME]"
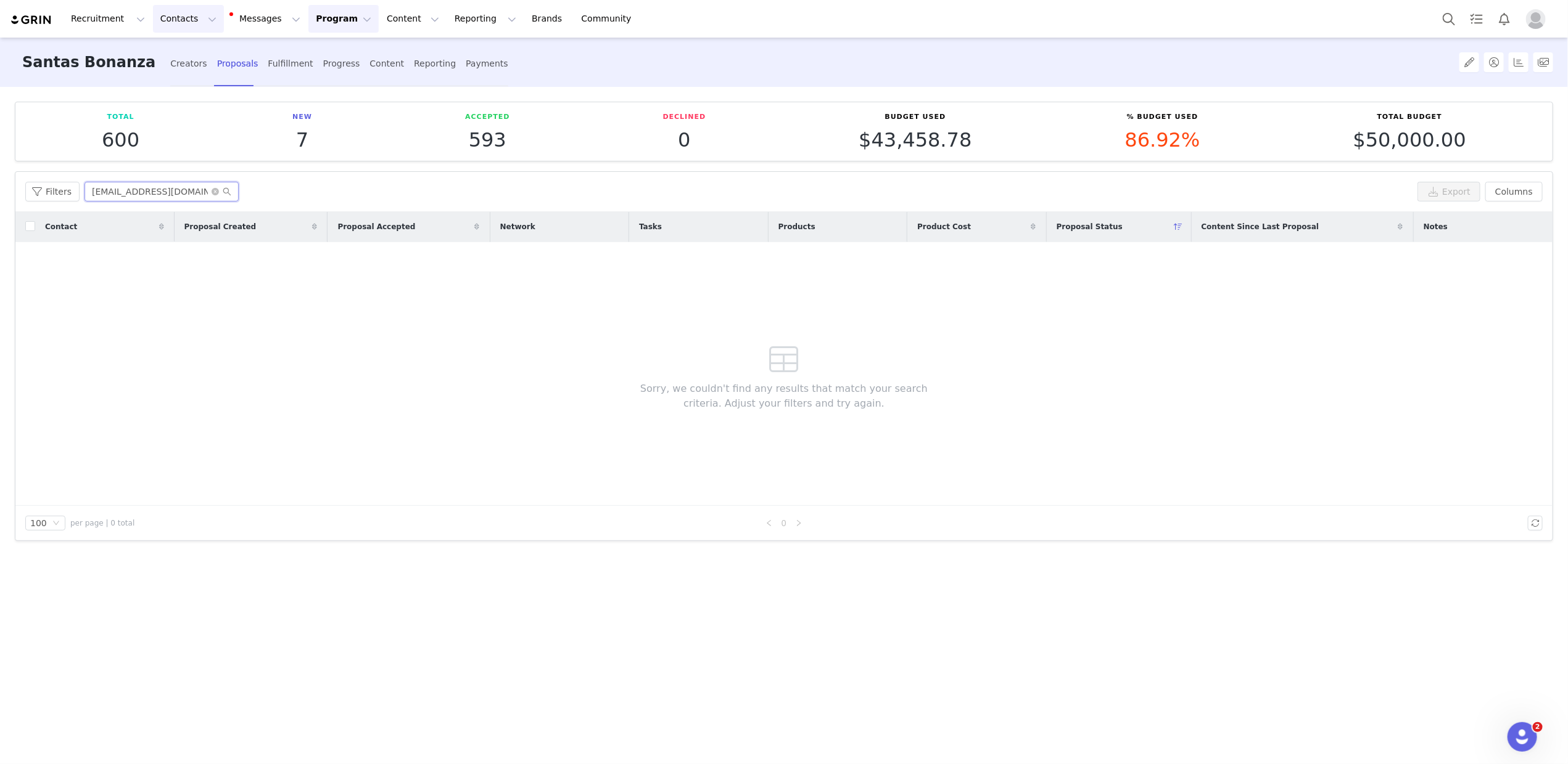
type input "[EMAIL_ADDRESS][DOMAIN_NAME]"
click at [186, 22] on button "Contacts Contacts" at bounding box center [188, 19] width 71 height 28
click at [189, 99] on p "Applicants" at bounding box center [177, 100] width 45 height 13
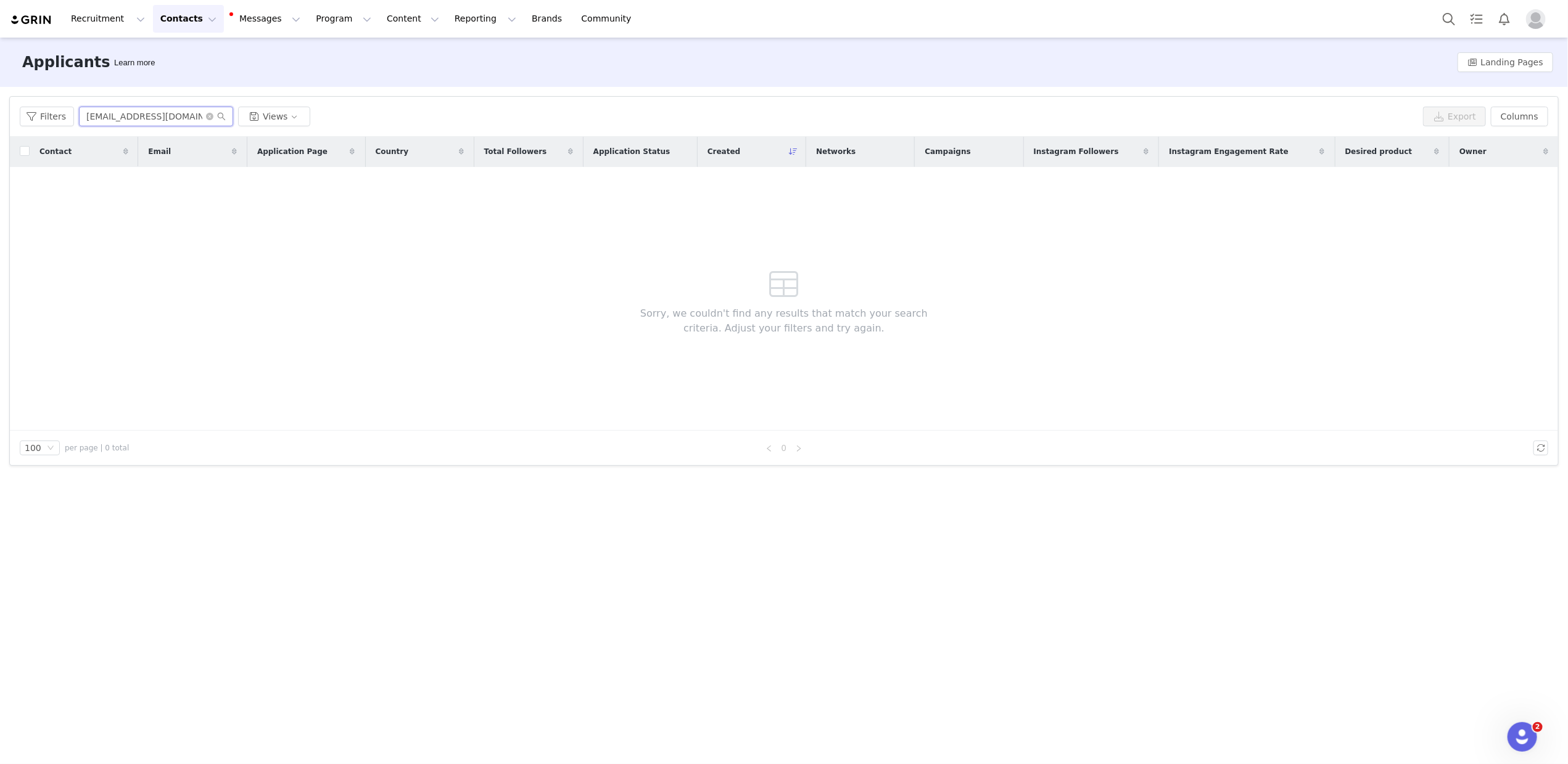
click at [159, 121] on input "[EMAIL_ADDRESS][DOMAIN_NAME]" at bounding box center [156, 116] width 154 height 20
click at [159, 119] on input "[EMAIL_ADDRESS][DOMAIN_NAME]" at bounding box center [156, 116] width 154 height 20
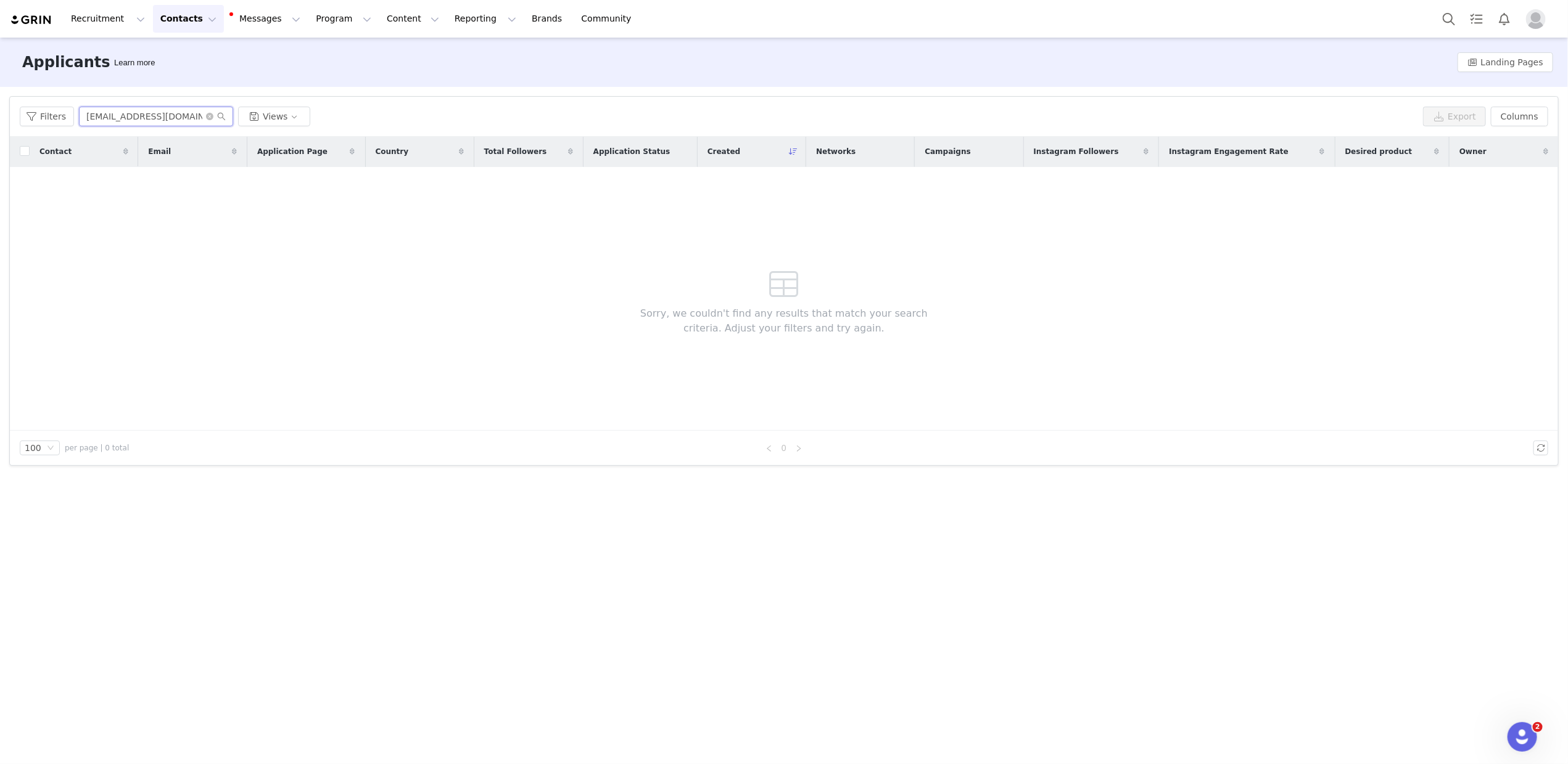
click at [159, 119] on input "[EMAIL_ADDRESS][DOMAIN_NAME]" at bounding box center [156, 116] width 154 height 20
paste input "[EMAIL_ADDRESS][DOMAIN_NAME]"
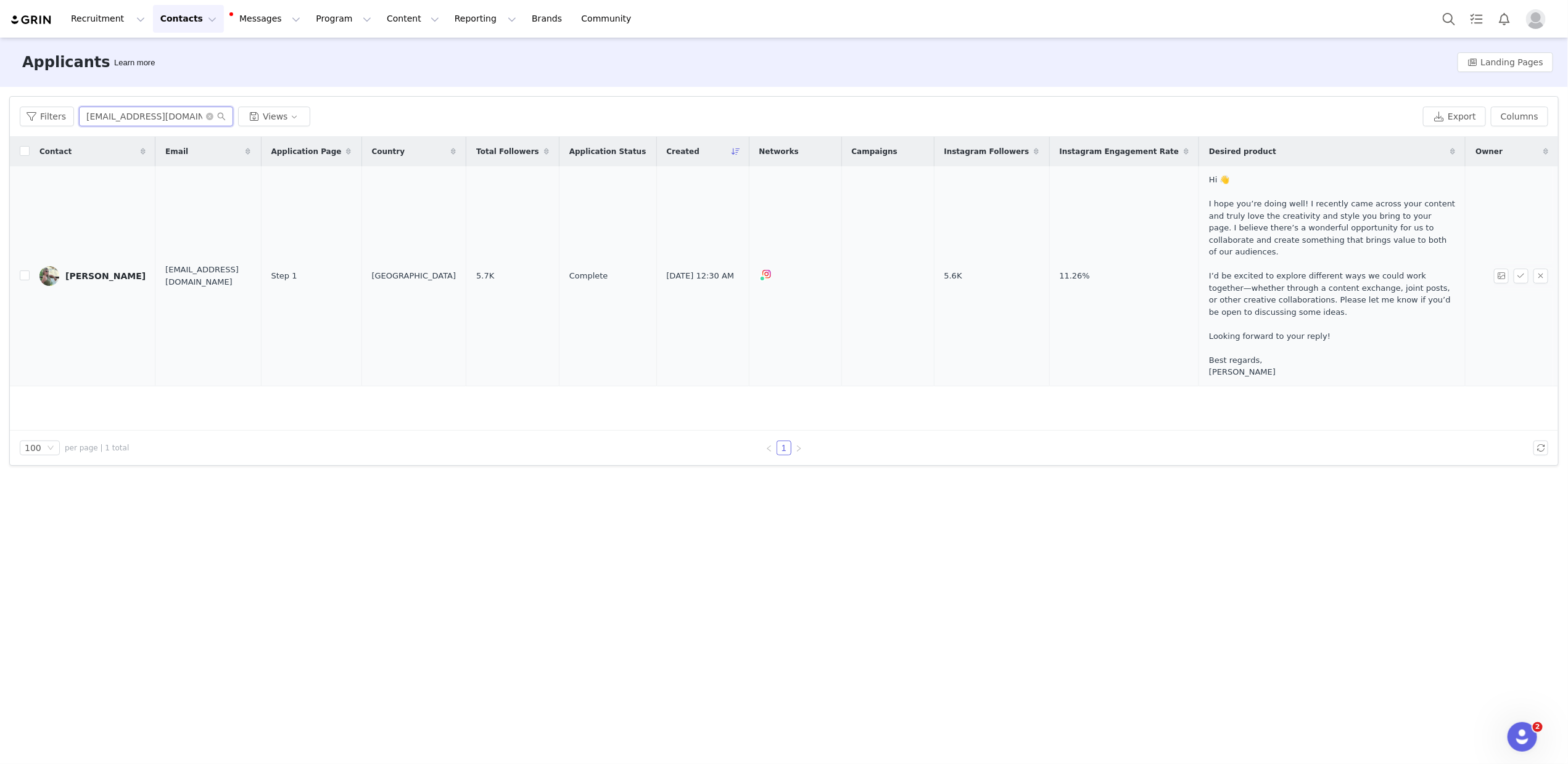
type input "[EMAIL_ADDRESS][DOMAIN_NAME]"
click at [90, 271] on div "[PERSON_NAME]" at bounding box center [105, 276] width 80 height 10
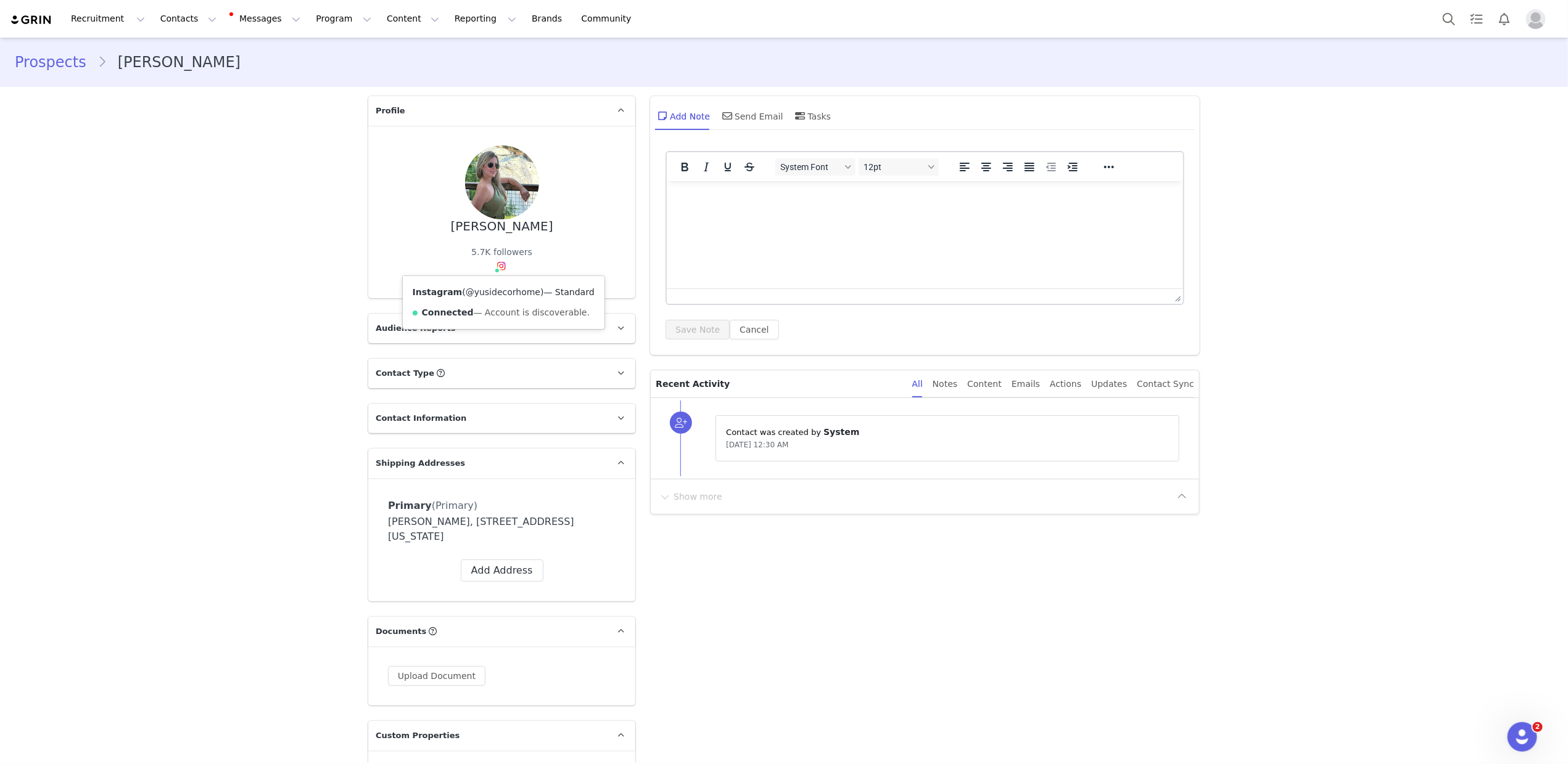
click at [499, 296] on link "@yusidecorhome" at bounding box center [503, 292] width 75 height 10
click at [162, 18] on button "Contacts Contacts" at bounding box center [188, 19] width 71 height 28
click at [166, 100] on p "Applicants" at bounding box center [177, 100] width 45 height 13
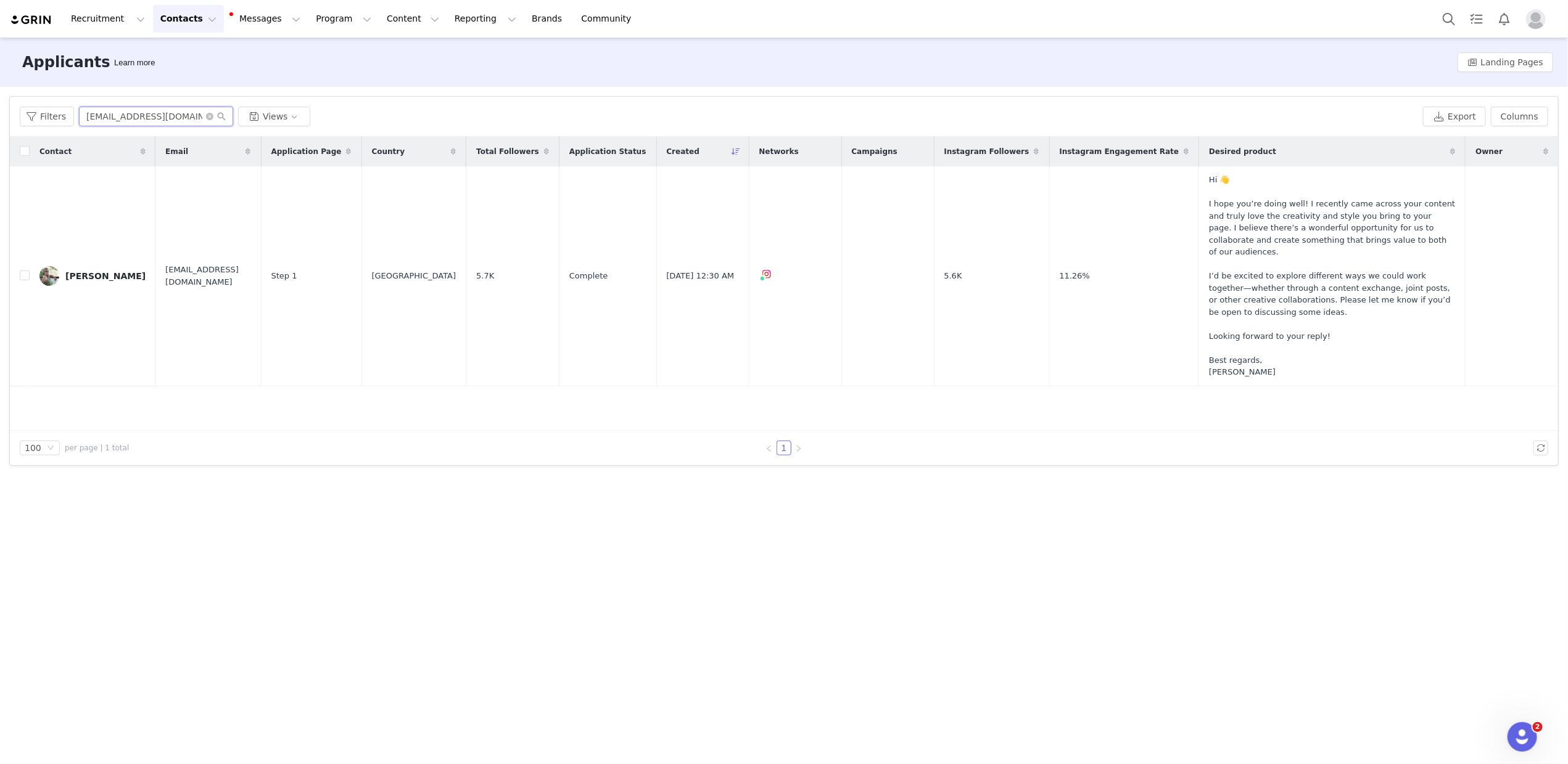
click at [141, 111] on input "[EMAIL_ADDRESS][DOMAIN_NAME]" at bounding box center [156, 116] width 154 height 20
paste input "[EMAIL_ADDRESS][DOMAIN_NAME]"
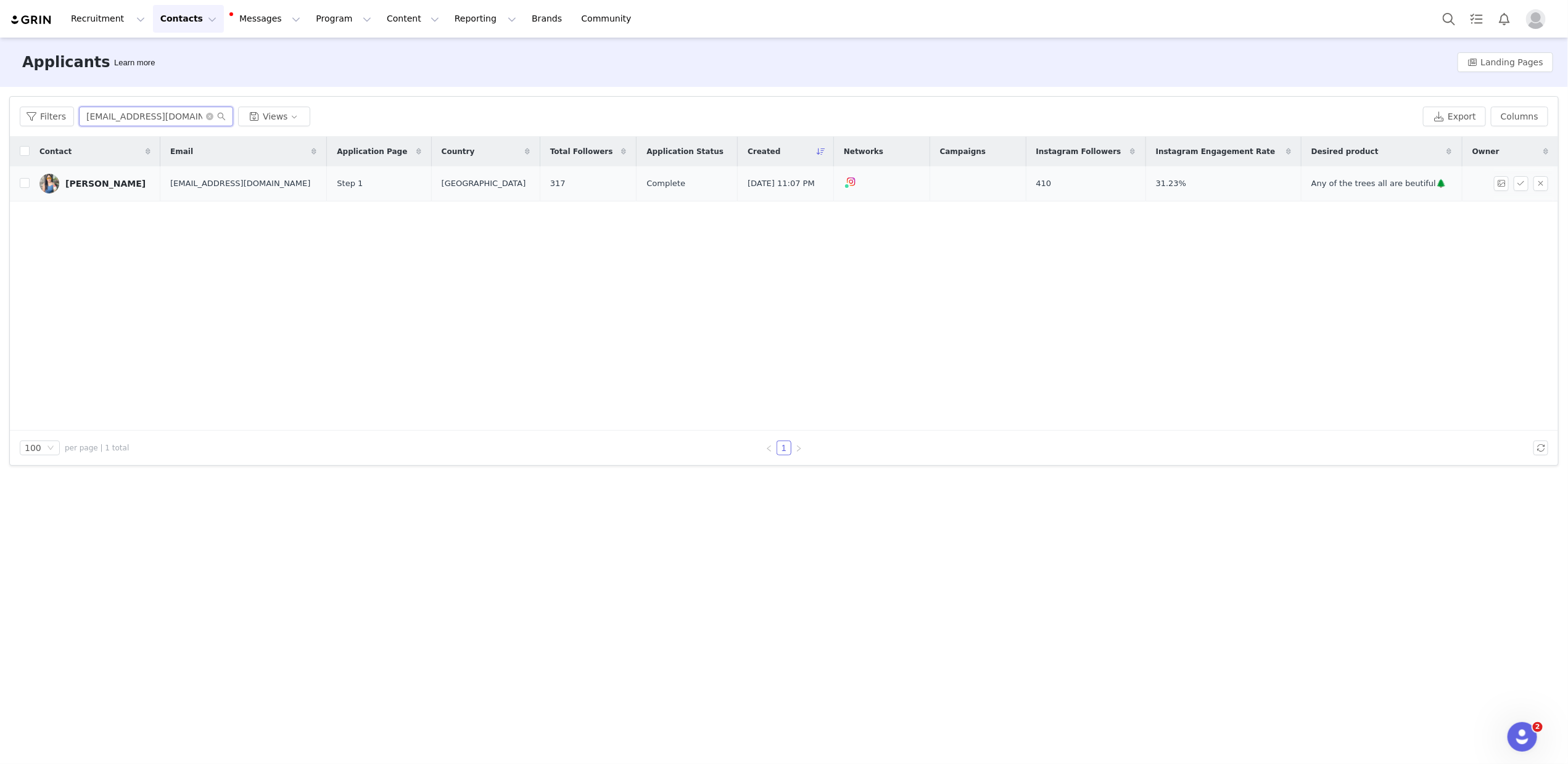
type input "[EMAIL_ADDRESS][DOMAIN_NAME]"
click at [130, 176] on link "[PERSON_NAME]" at bounding box center [95, 184] width 111 height 20
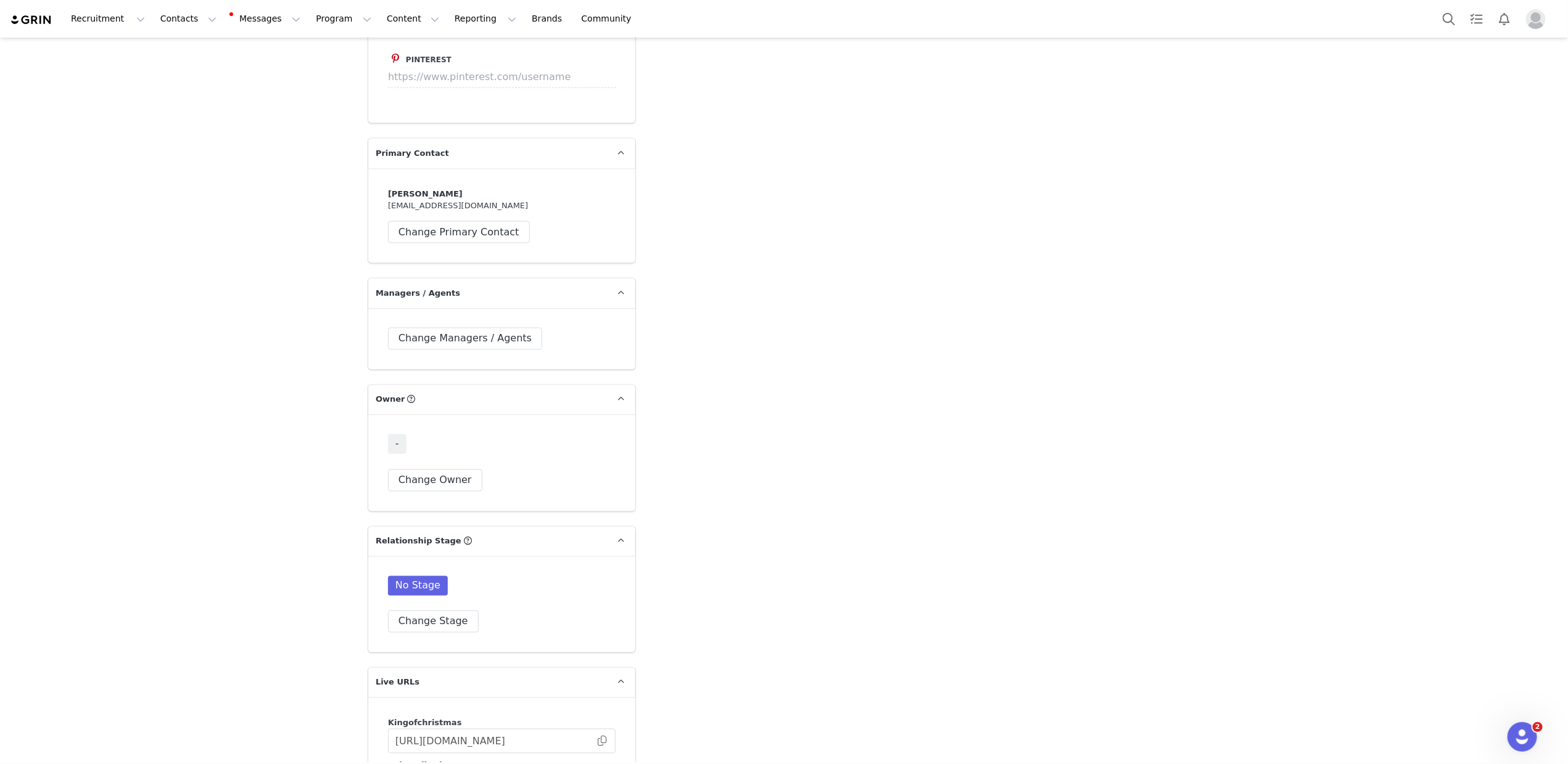
scroll to position [1687, 0]
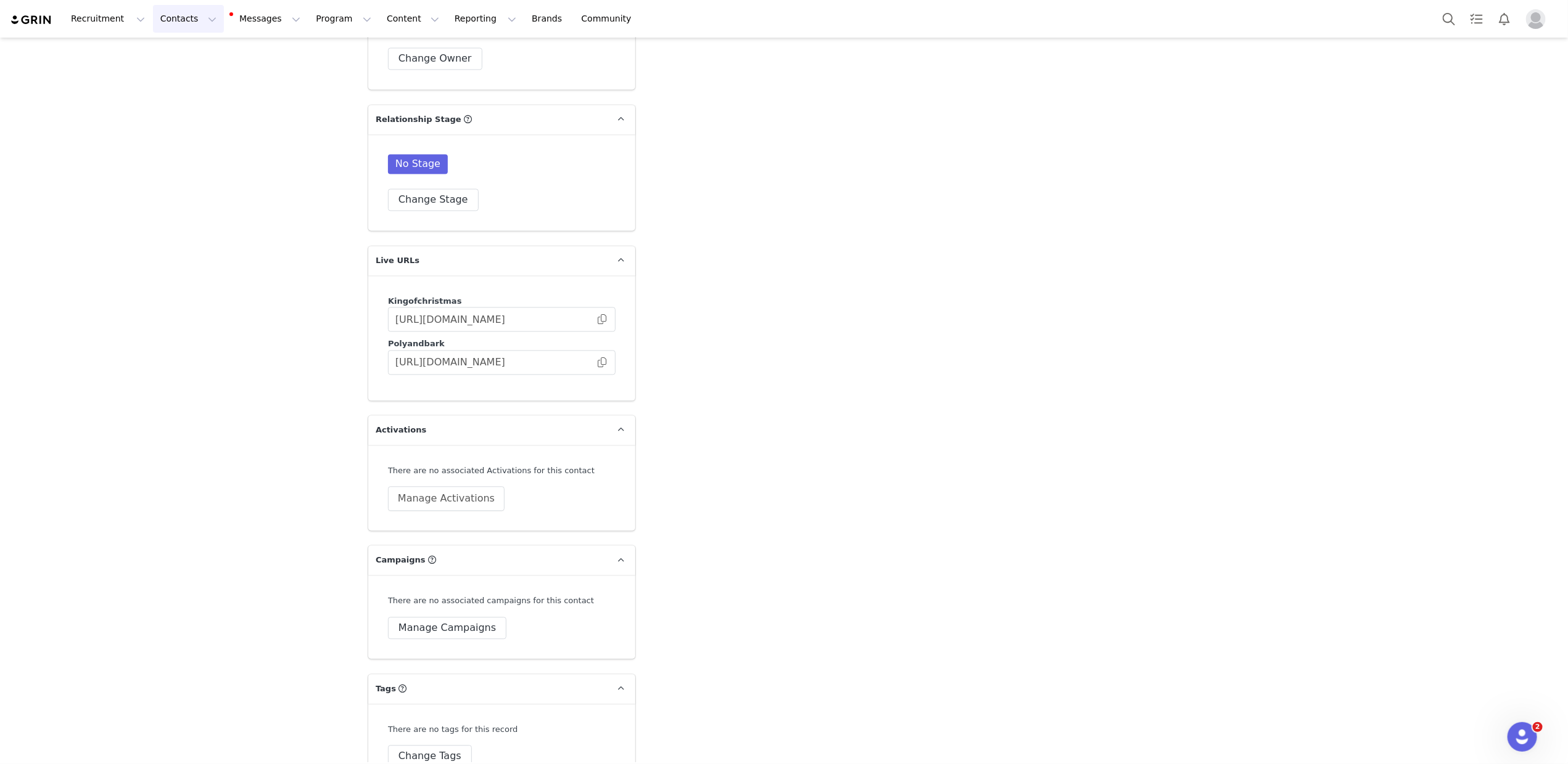
click at [165, 14] on button "Contacts Contacts" at bounding box center [188, 19] width 71 height 28
click at [188, 42] on div "Creators Prospects Applicants" at bounding box center [193, 78] width 99 height 79
click at [191, 55] on div "Creators" at bounding box center [193, 55] width 83 height 13
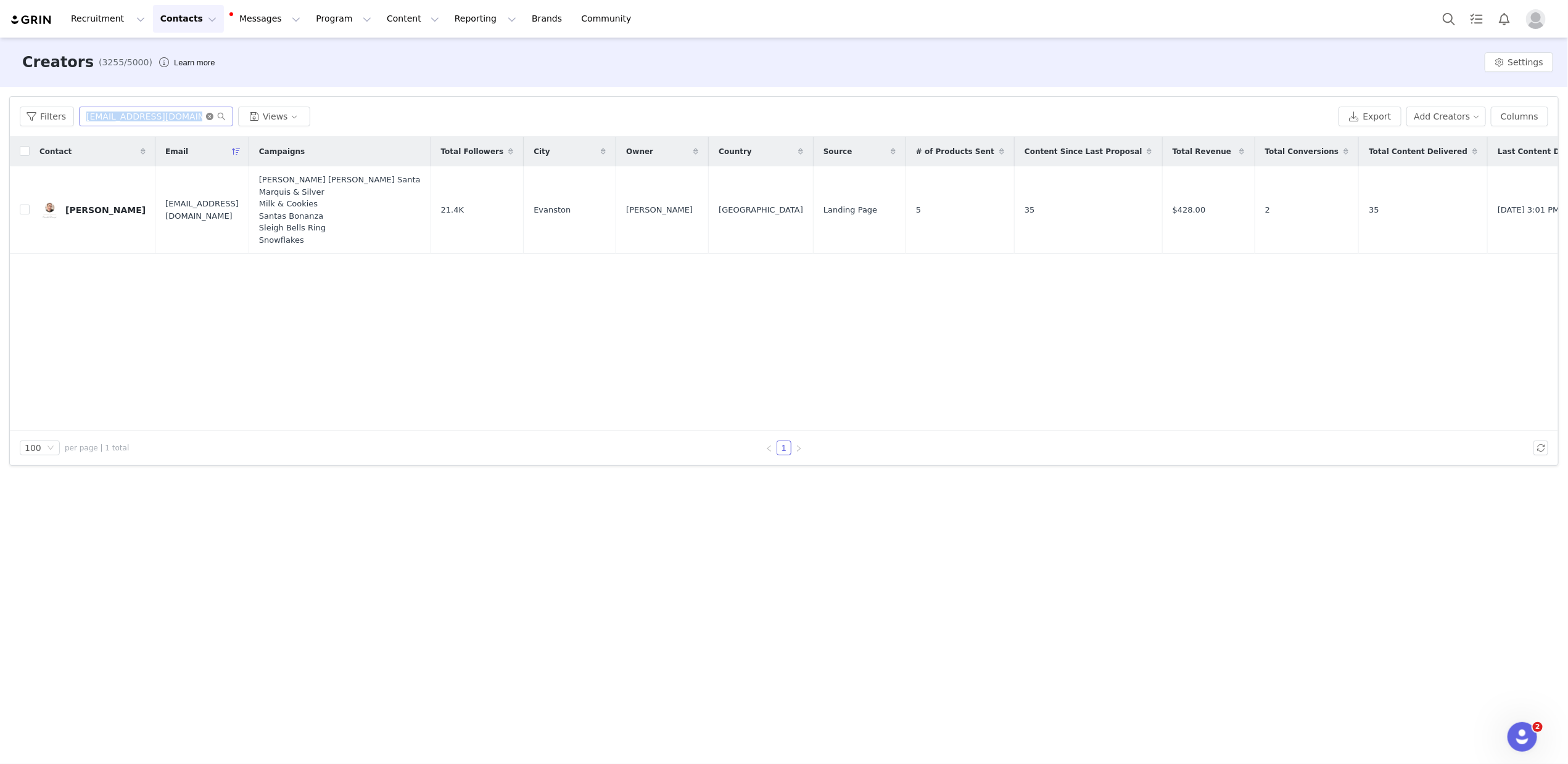
click at [204, 118] on span "[EMAIL_ADDRESS][DOMAIN_NAME]" at bounding box center [156, 116] width 154 height 20
click at [204, 118] on input "[EMAIL_ADDRESS][DOMAIN_NAME]" at bounding box center [156, 116] width 154 height 20
click at [192, 118] on input "[EMAIL_ADDRESS][DOMAIN_NAME]" at bounding box center [156, 116] width 154 height 20
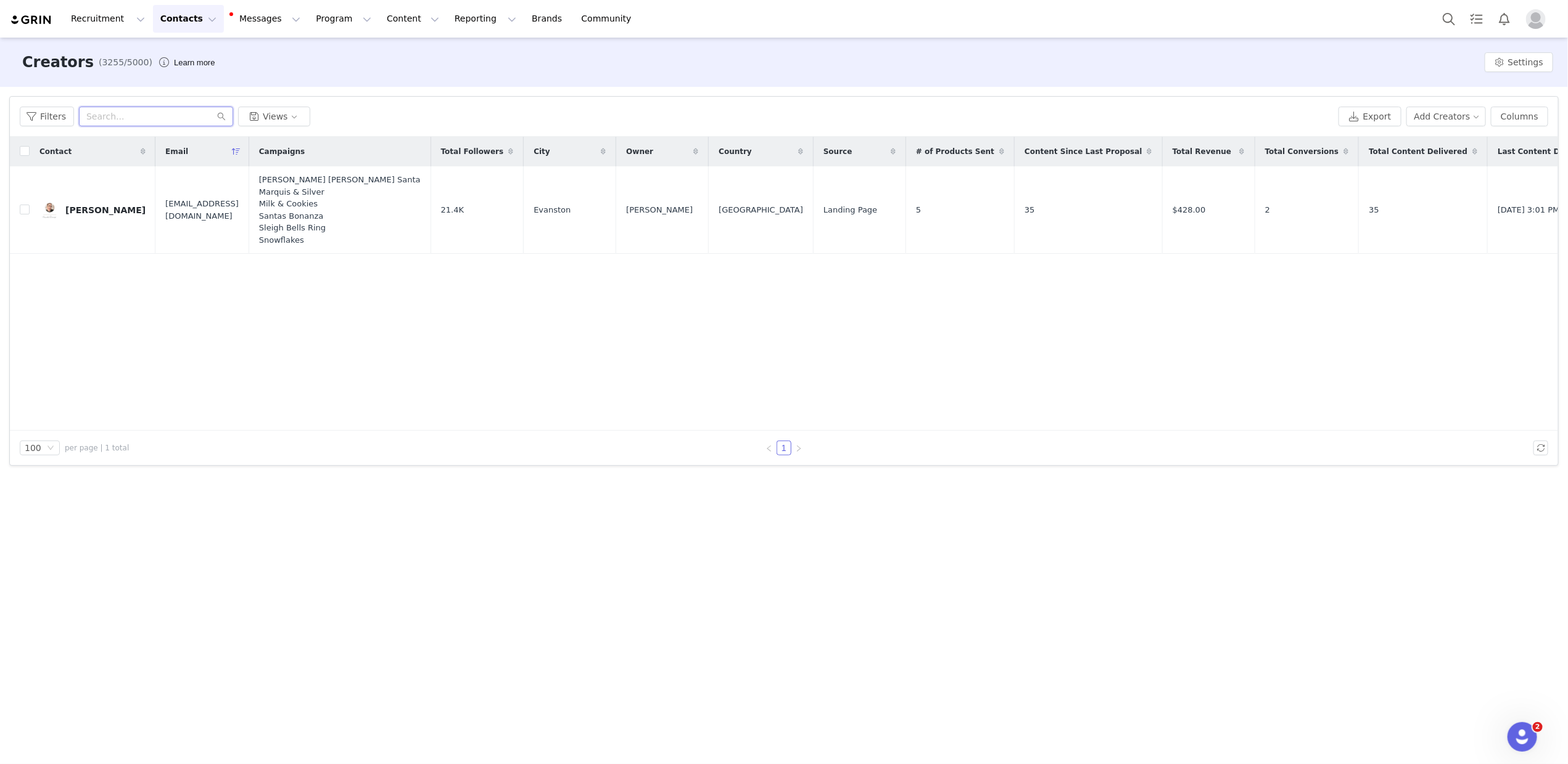
paste input "[EMAIL_ADDRESS][DOMAIN_NAME]"
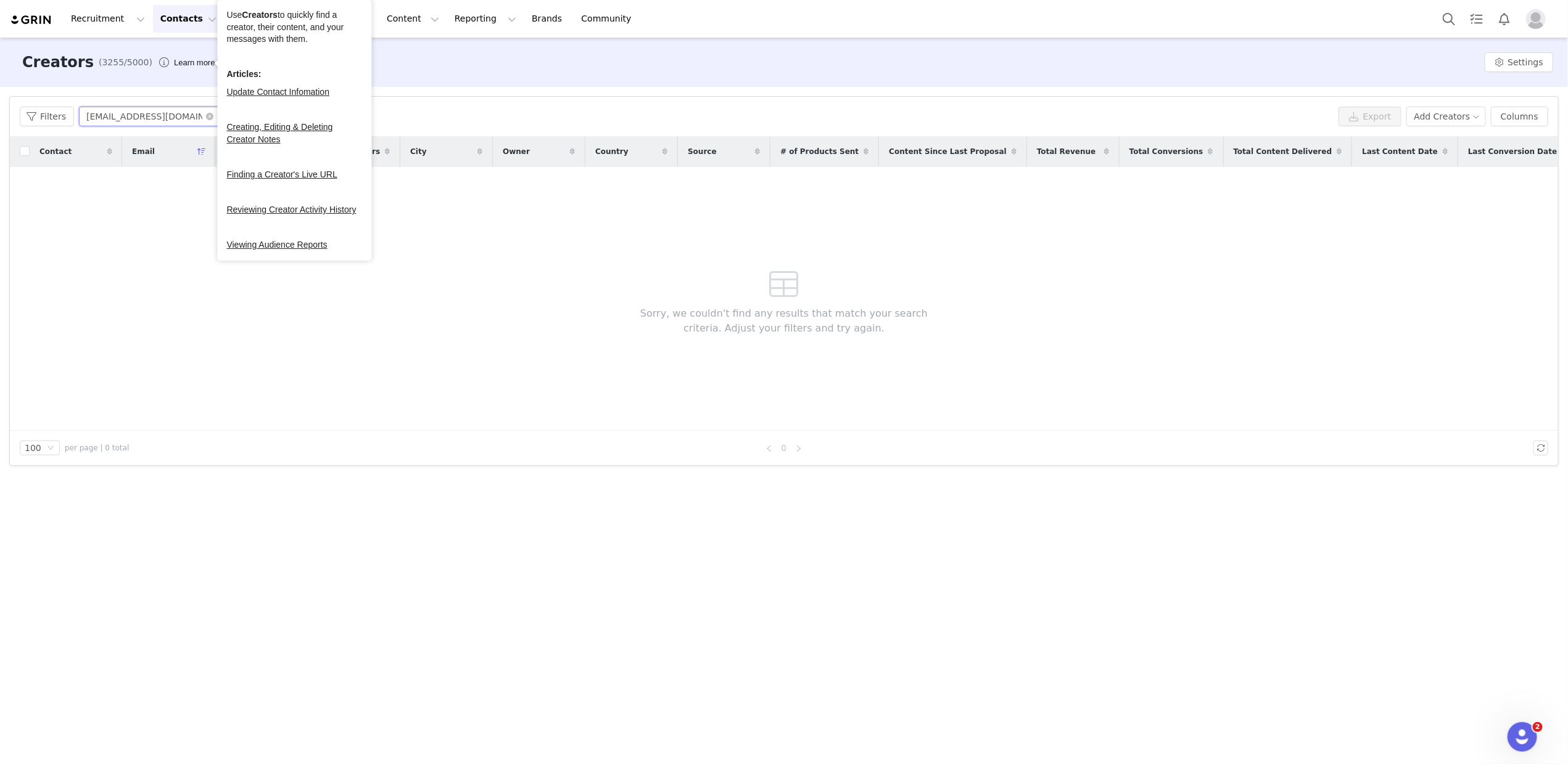
type input "[EMAIL_ADDRESS][DOMAIN_NAME]"
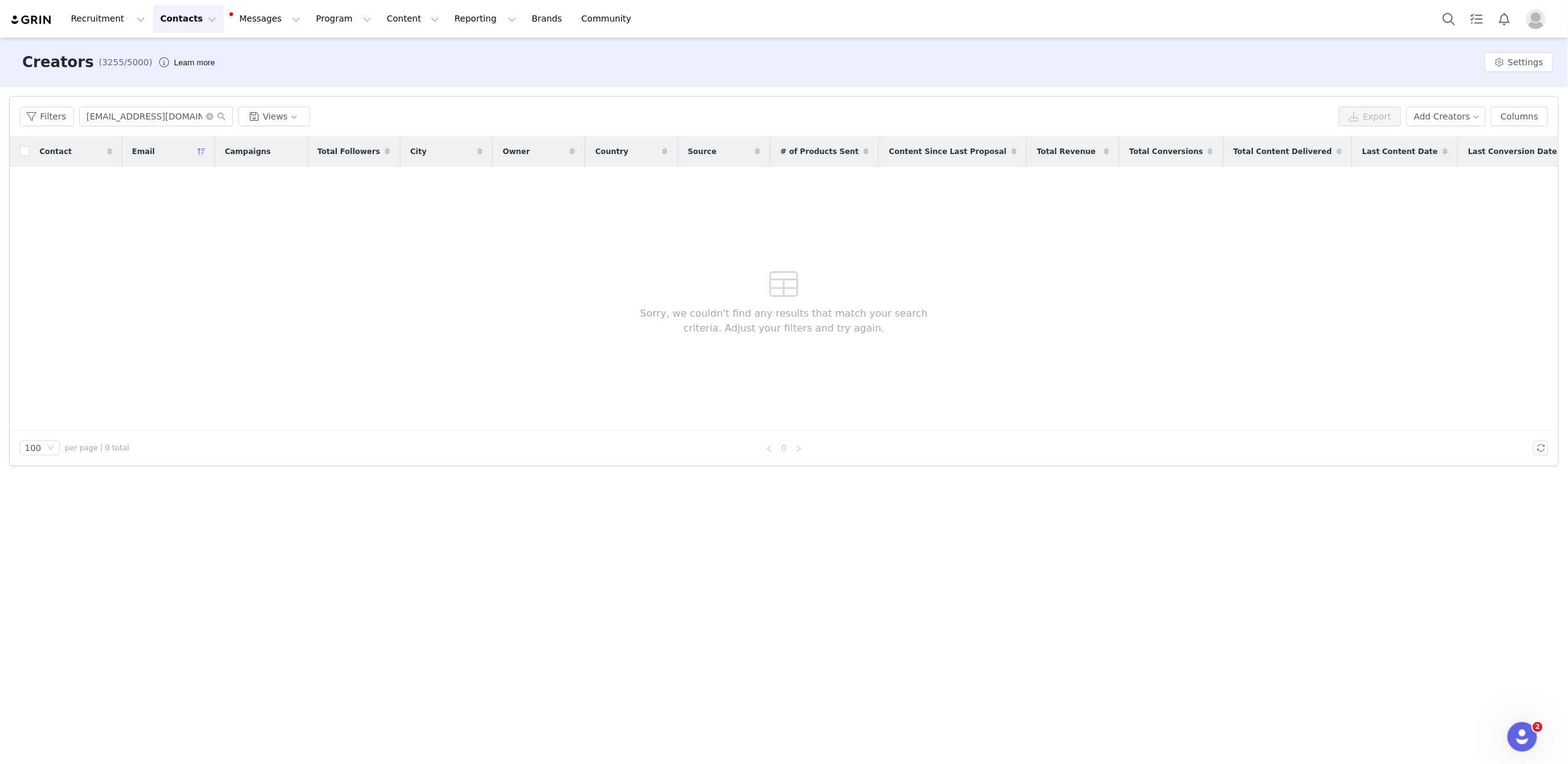
click at [202, 14] on button "Contacts Contacts" at bounding box center [188, 19] width 71 height 28
click at [202, 99] on div "Applicants" at bounding box center [193, 100] width 83 height 13
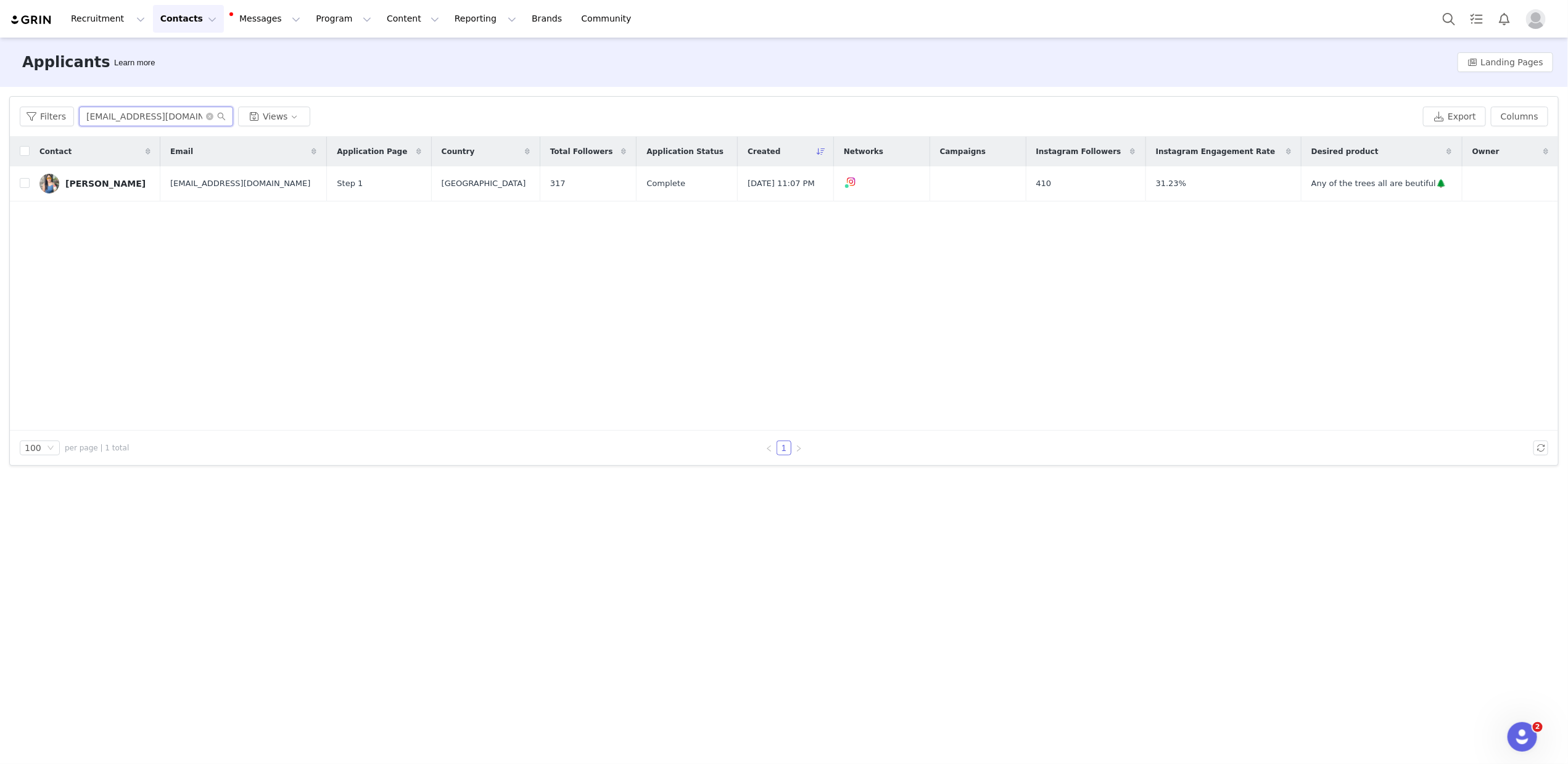
click at [115, 122] on input "[EMAIL_ADDRESS][DOMAIN_NAME]" at bounding box center [156, 116] width 154 height 20
paste input "[EMAIL_ADDRESS][DOMAIN_NAME]"
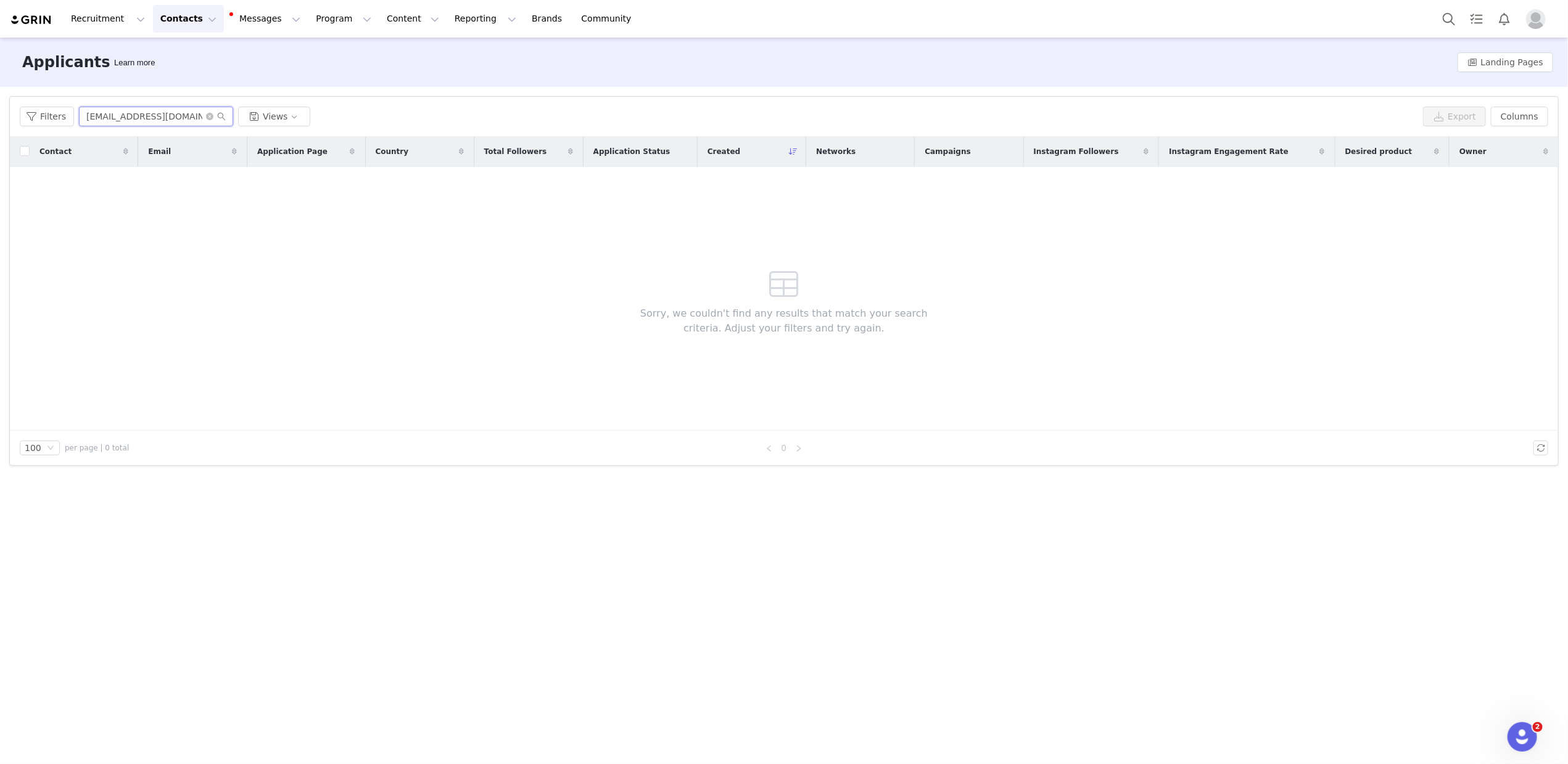
type input "[EMAIL_ADDRESS][DOMAIN_NAME]"
click at [186, 22] on button "Contacts Contacts" at bounding box center [188, 19] width 71 height 28
click at [193, 49] on div "Creators" at bounding box center [193, 55] width 83 height 13
click at [159, 116] on input "[EMAIL_ADDRESS][DOMAIN_NAME]" at bounding box center [156, 116] width 154 height 20
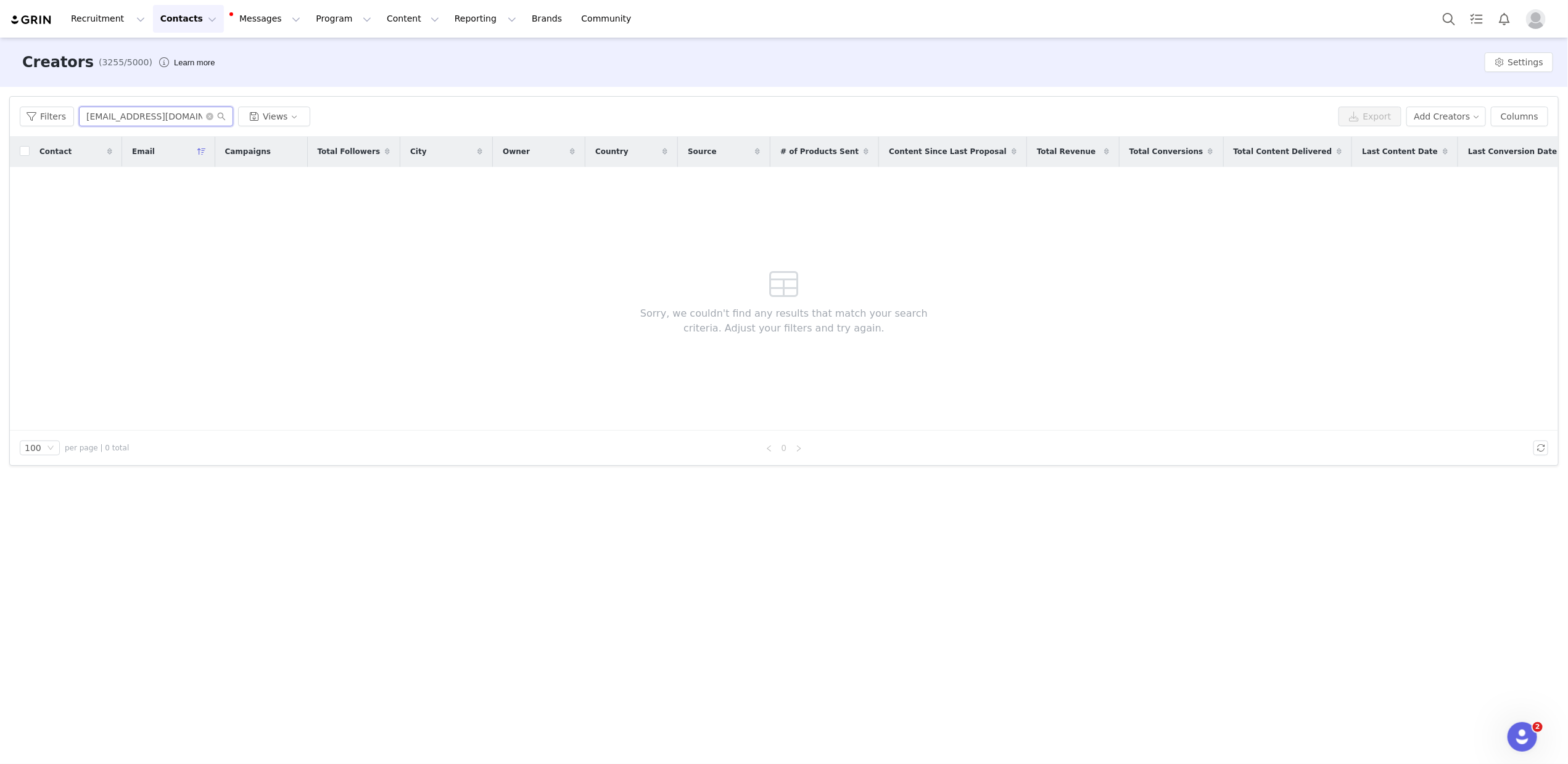
click at [159, 116] on input "[EMAIL_ADDRESS][DOMAIN_NAME]" at bounding box center [156, 116] width 154 height 20
paste input "[PERSON_NAME][EMAIL_ADDRESS][DOMAIN_NAME]"
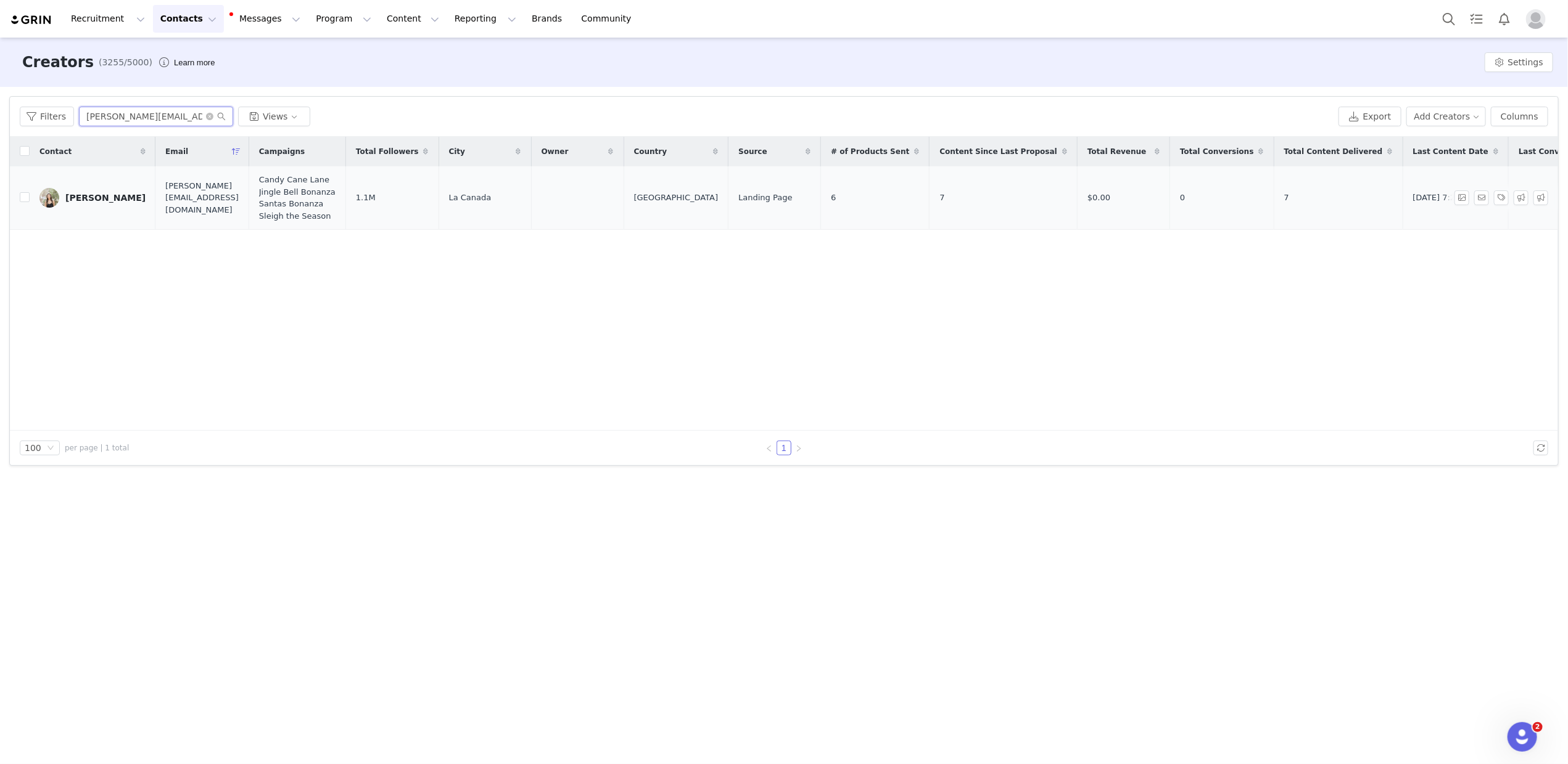
type input "[PERSON_NAME][EMAIL_ADDRESS][DOMAIN_NAME]"
click at [110, 200] on div "[PERSON_NAME]" at bounding box center [105, 197] width 80 height 10
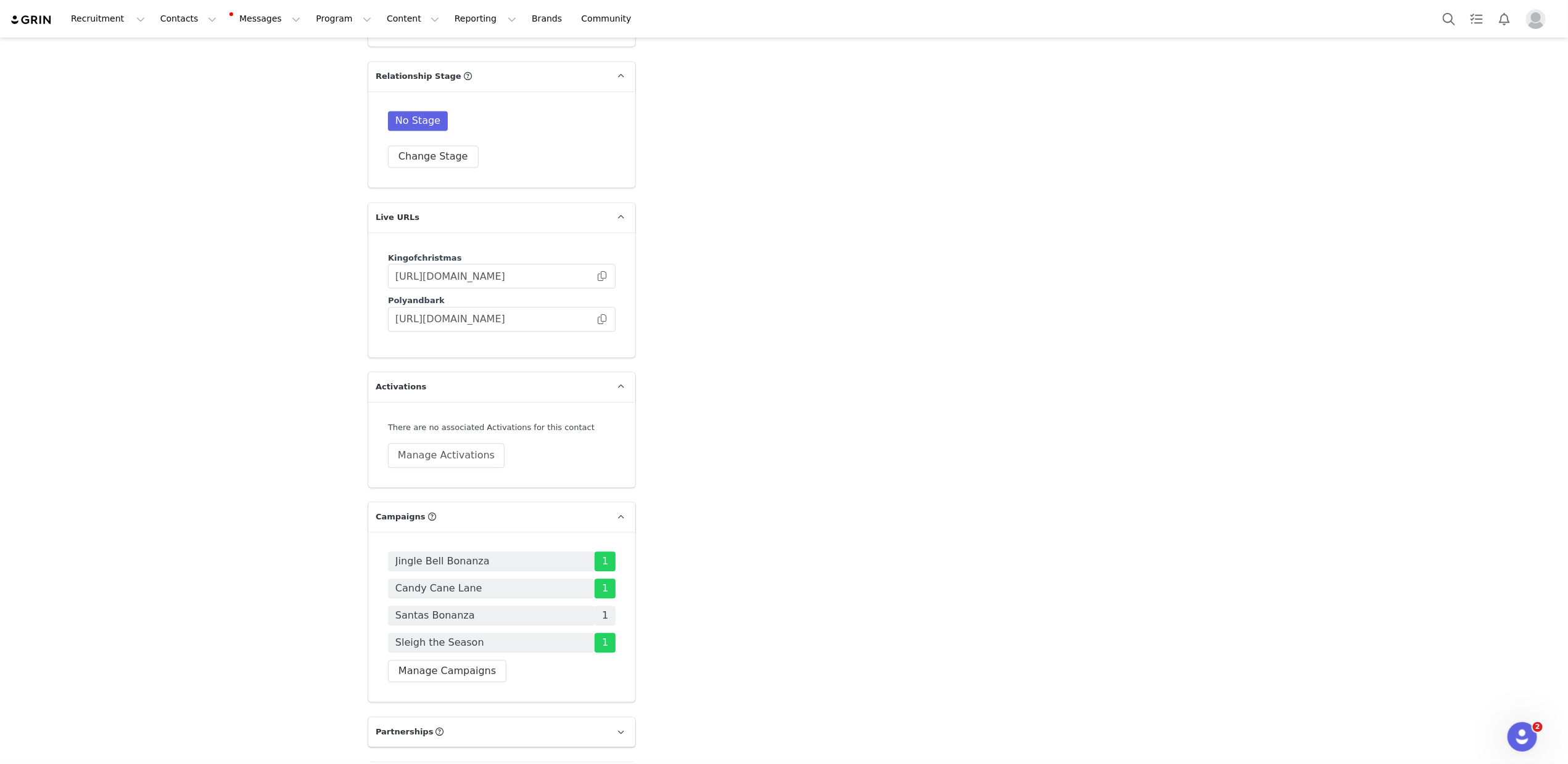
scroll to position [2046, 0]
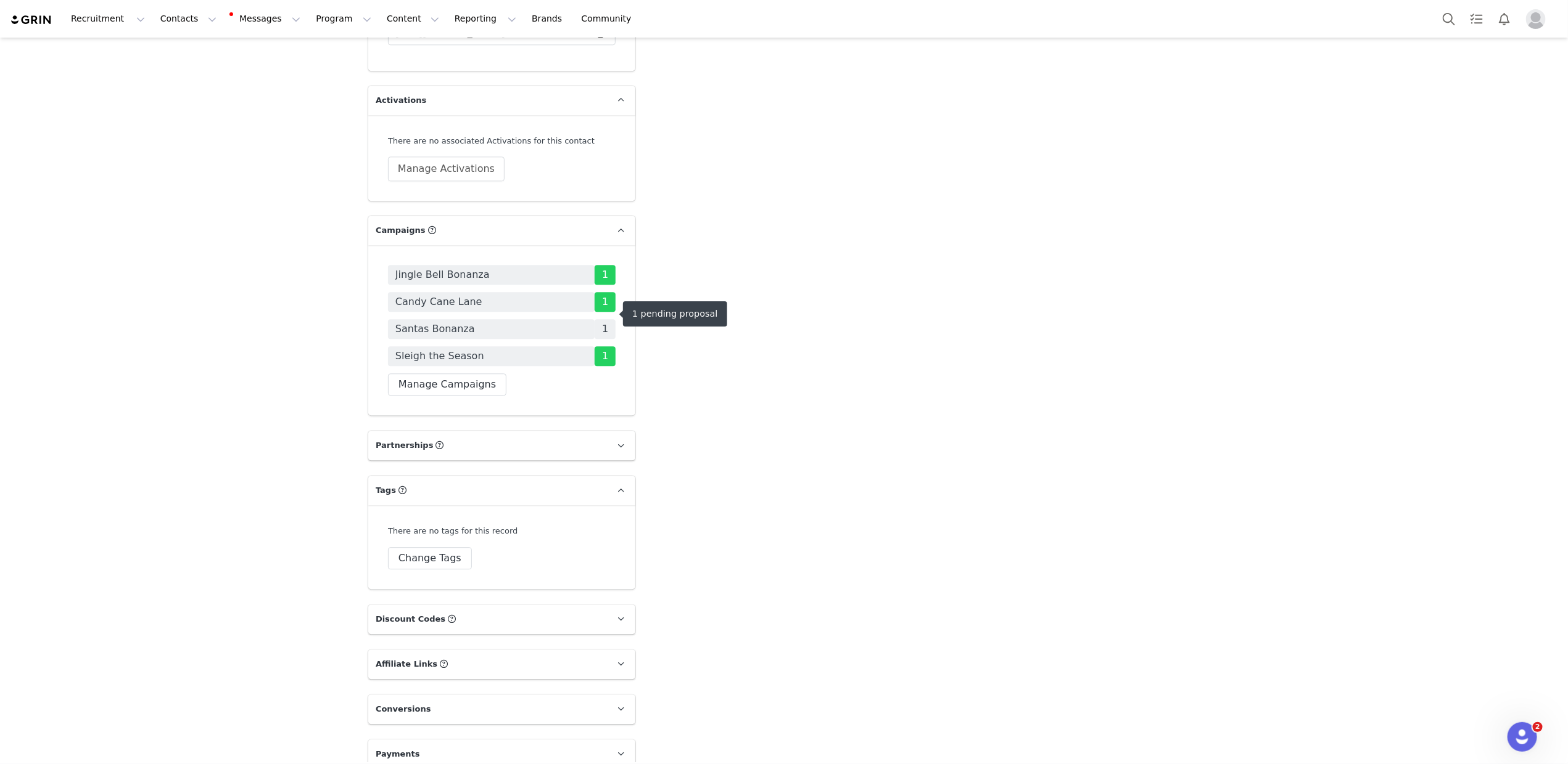
click at [599, 319] on span "1" at bounding box center [605, 329] width 21 height 20
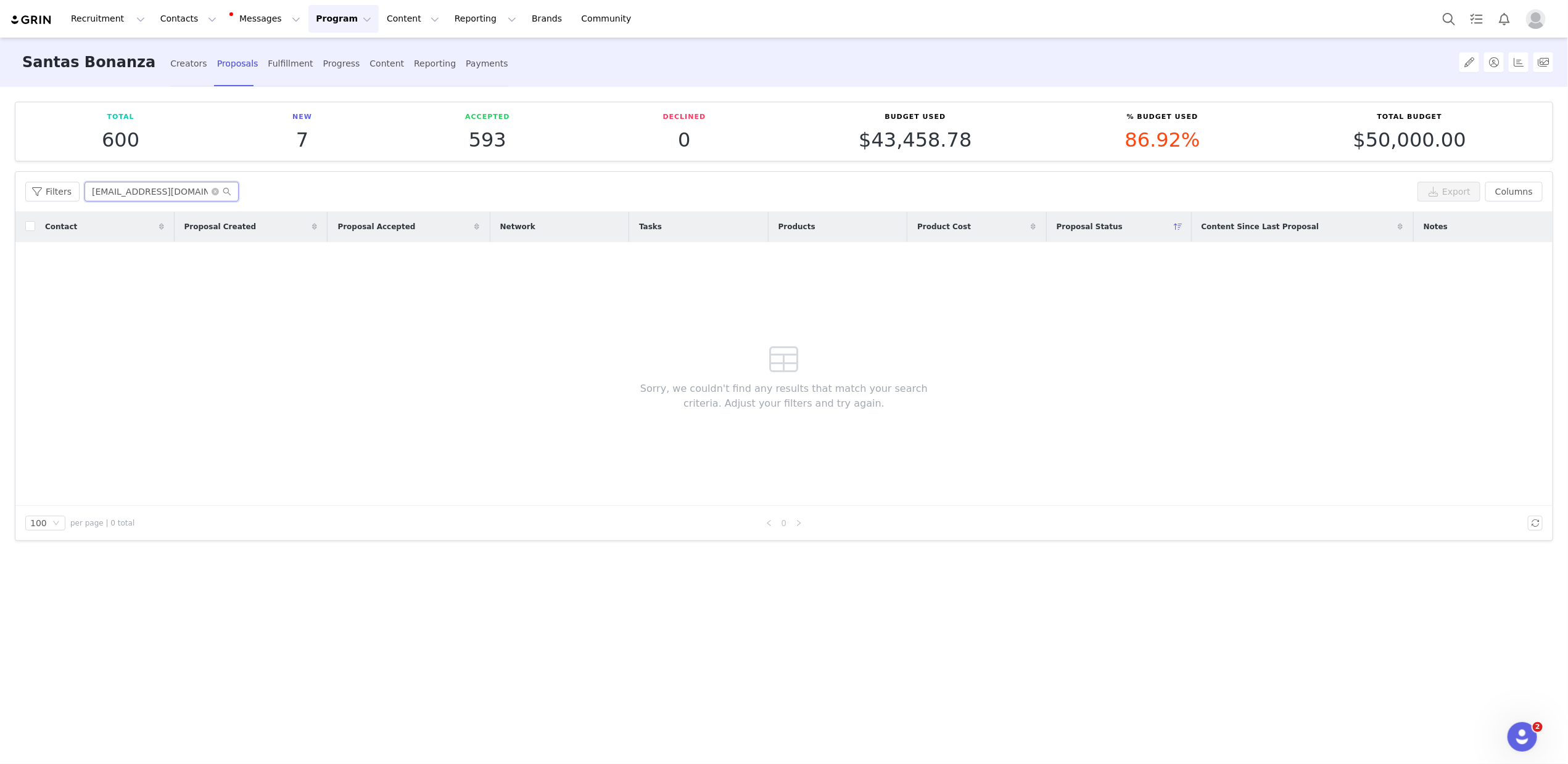
click at [169, 190] on input "[EMAIL_ADDRESS][DOMAIN_NAME]" at bounding box center [161, 191] width 154 height 20
paste input "[PERSON_NAME][EMAIL_ADDRESS][DOMAIN_NAME]"
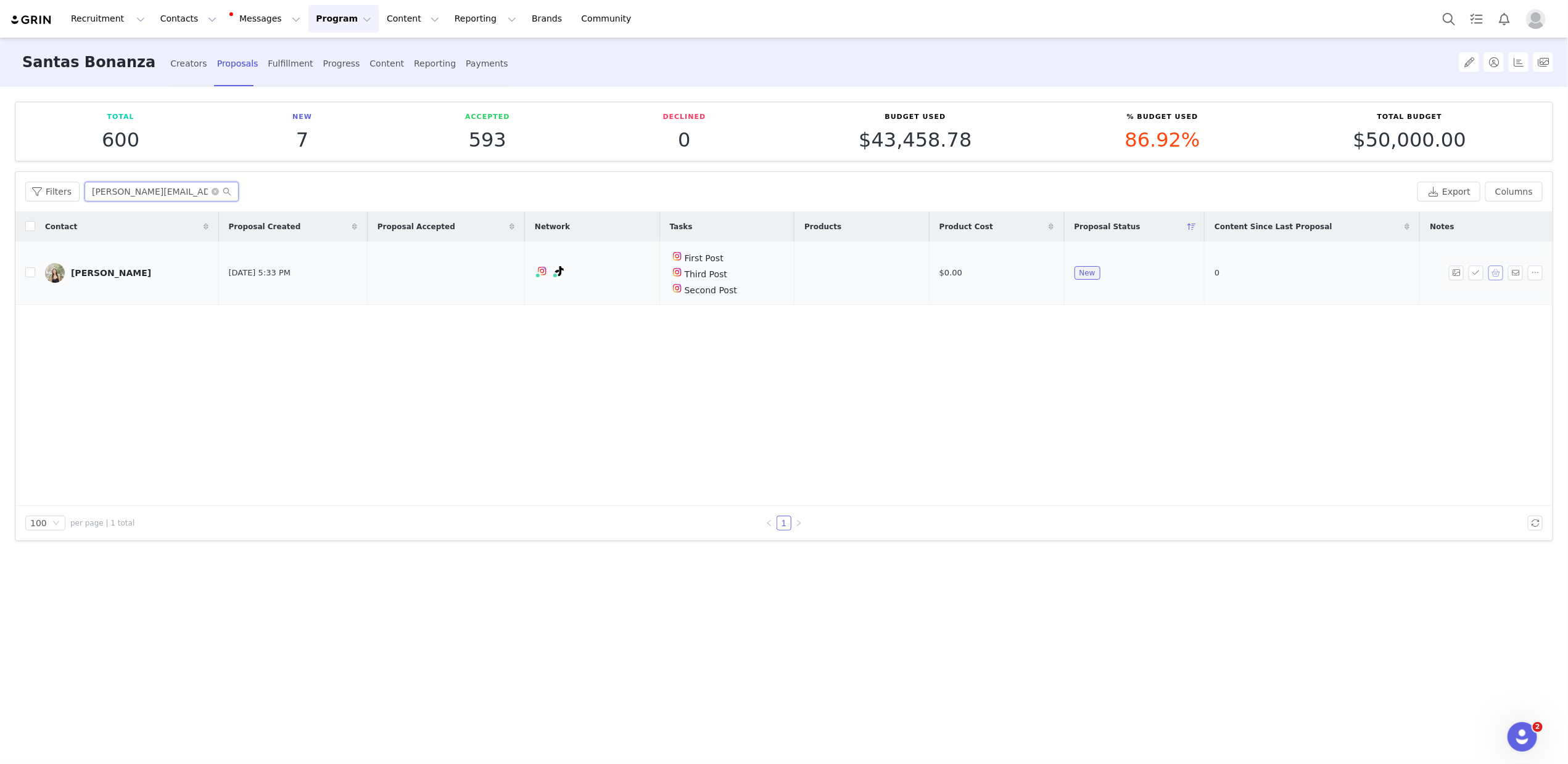
type input "[PERSON_NAME][EMAIL_ADDRESS][DOMAIN_NAME]"
click at [1498, 276] on button "button" at bounding box center [1495, 273] width 15 height 15
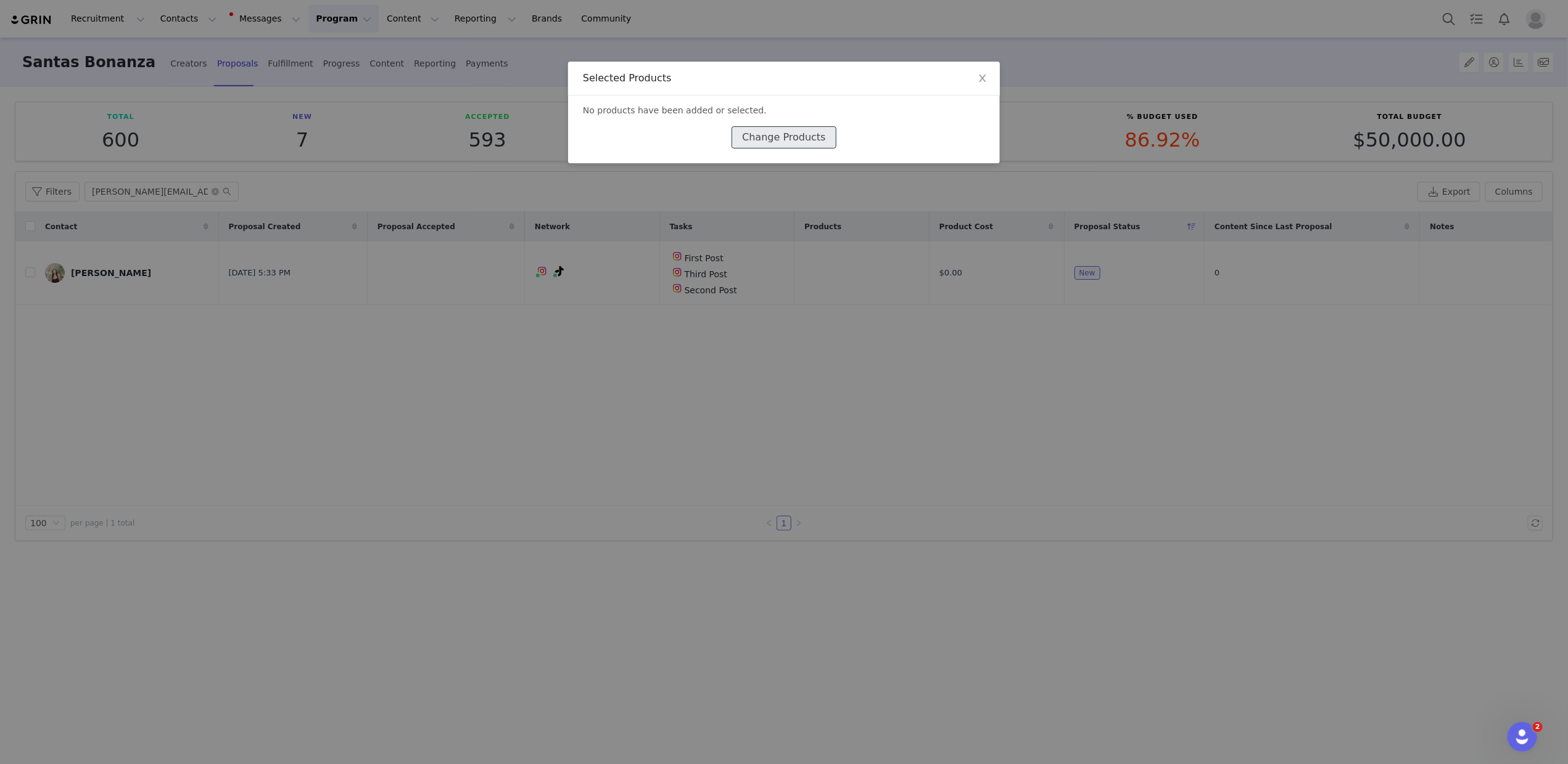
click at [789, 143] on button "Change Products" at bounding box center [783, 137] width 104 height 22
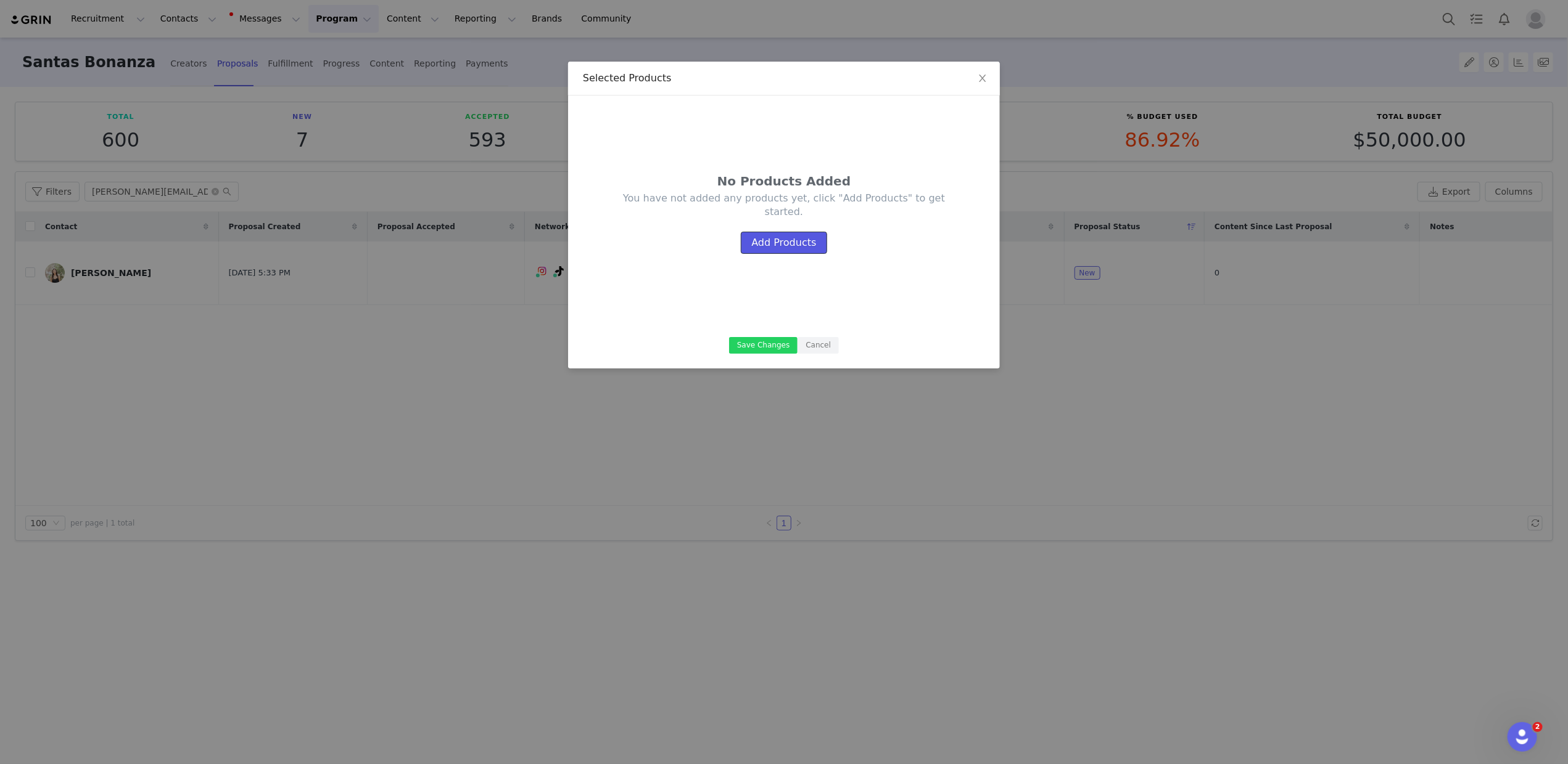
click at [773, 242] on button "Add Products" at bounding box center [784, 243] width 86 height 22
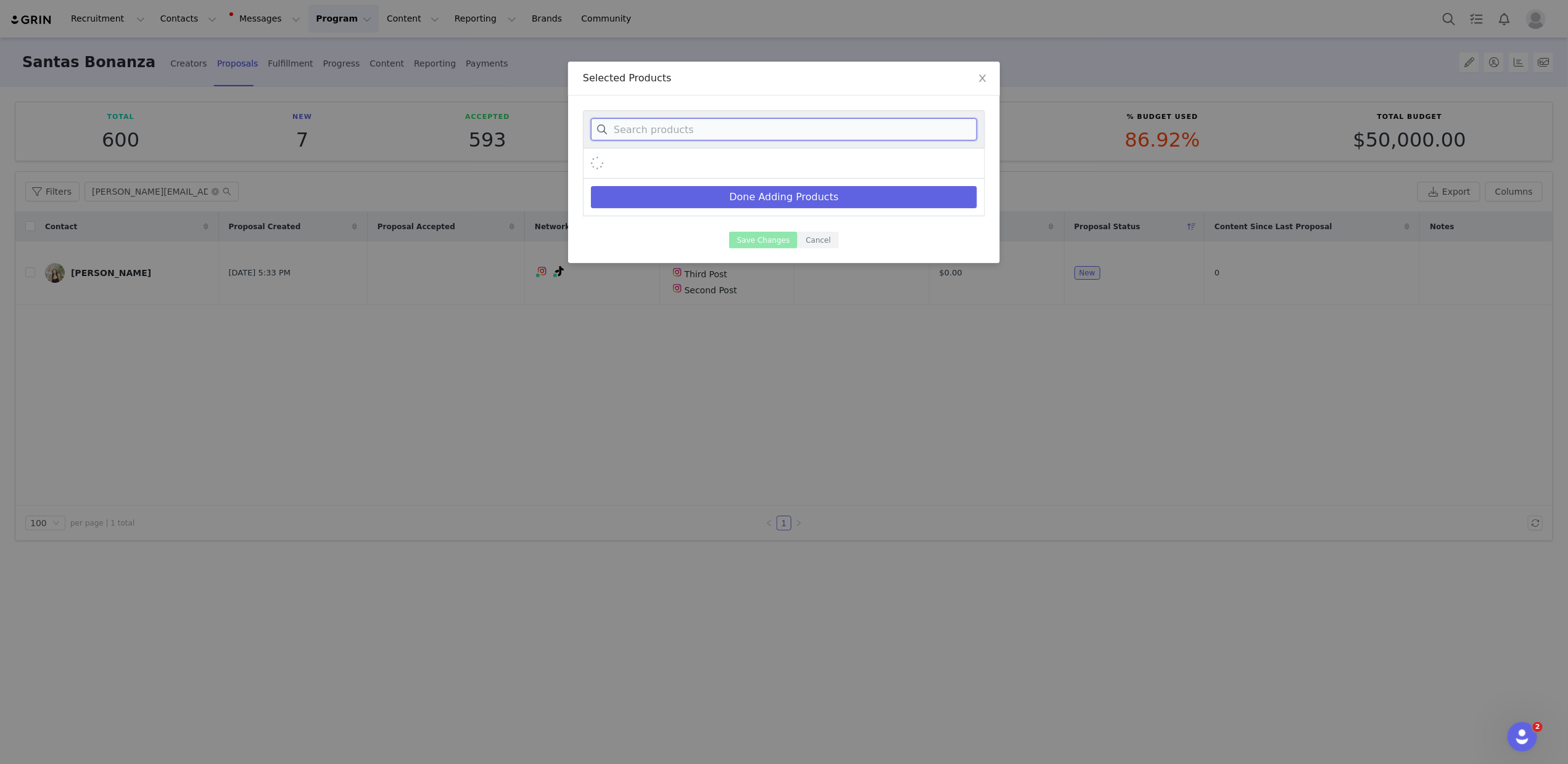
click at [681, 126] on input at bounding box center [784, 129] width 386 height 22
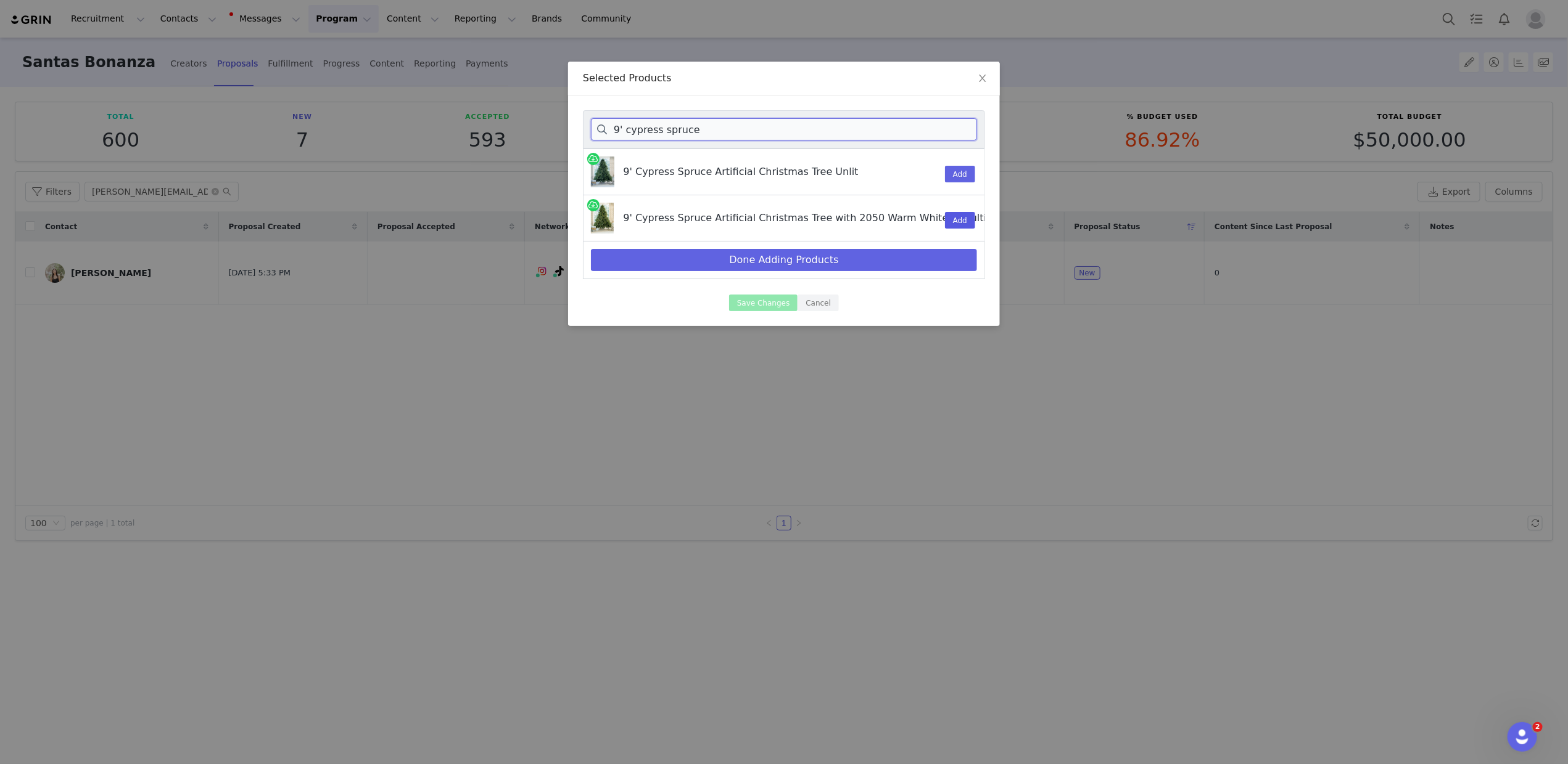
type input "9' cypress spruce"
click at [966, 214] on button "Add" at bounding box center [960, 220] width 30 height 17
click at [792, 256] on button "Done Adding Products" at bounding box center [784, 260] width 386 height 22
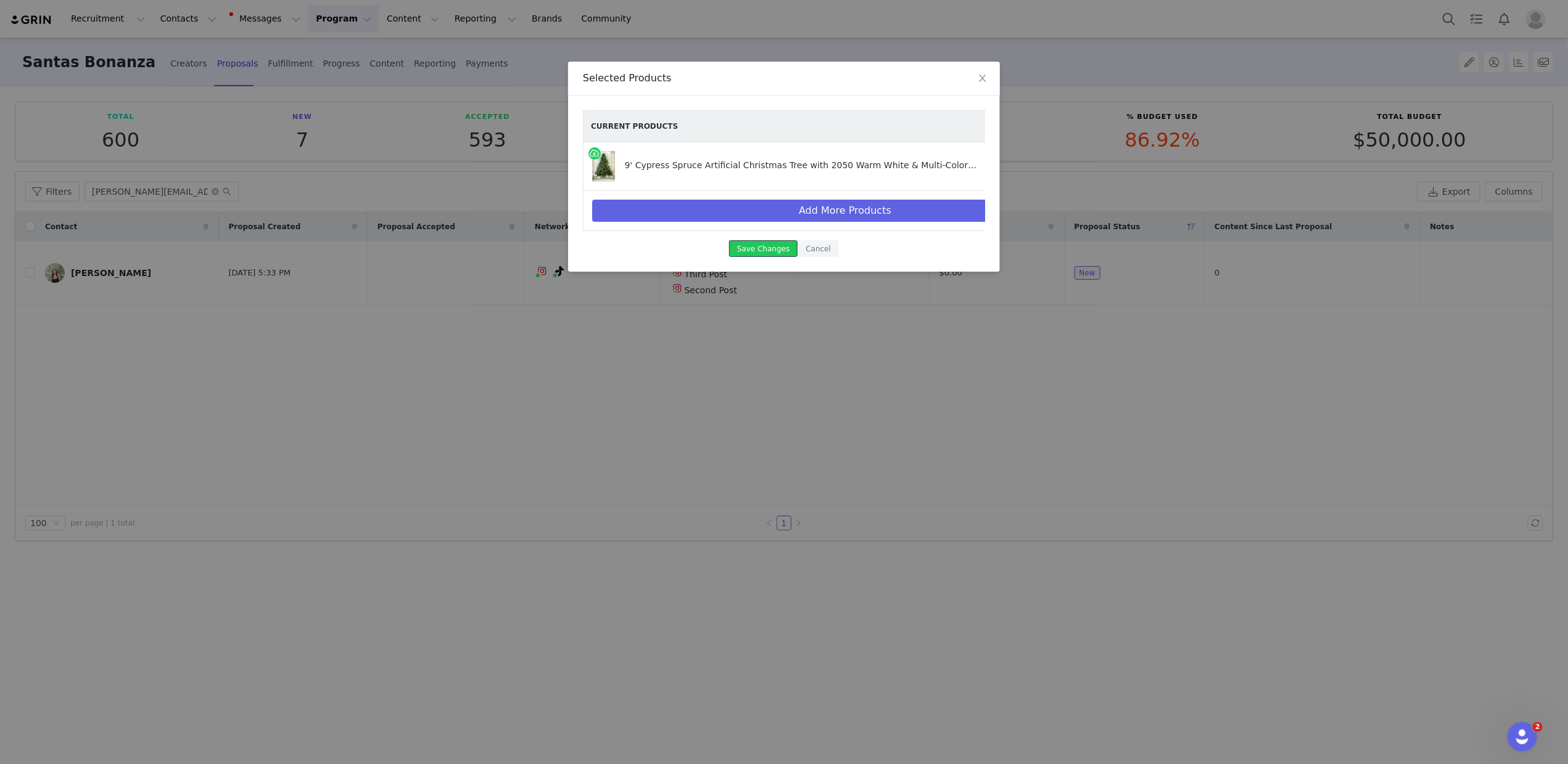
click at [757, 249] on button "Save Changes" at bounding box center [763, 249] width 69 height 17
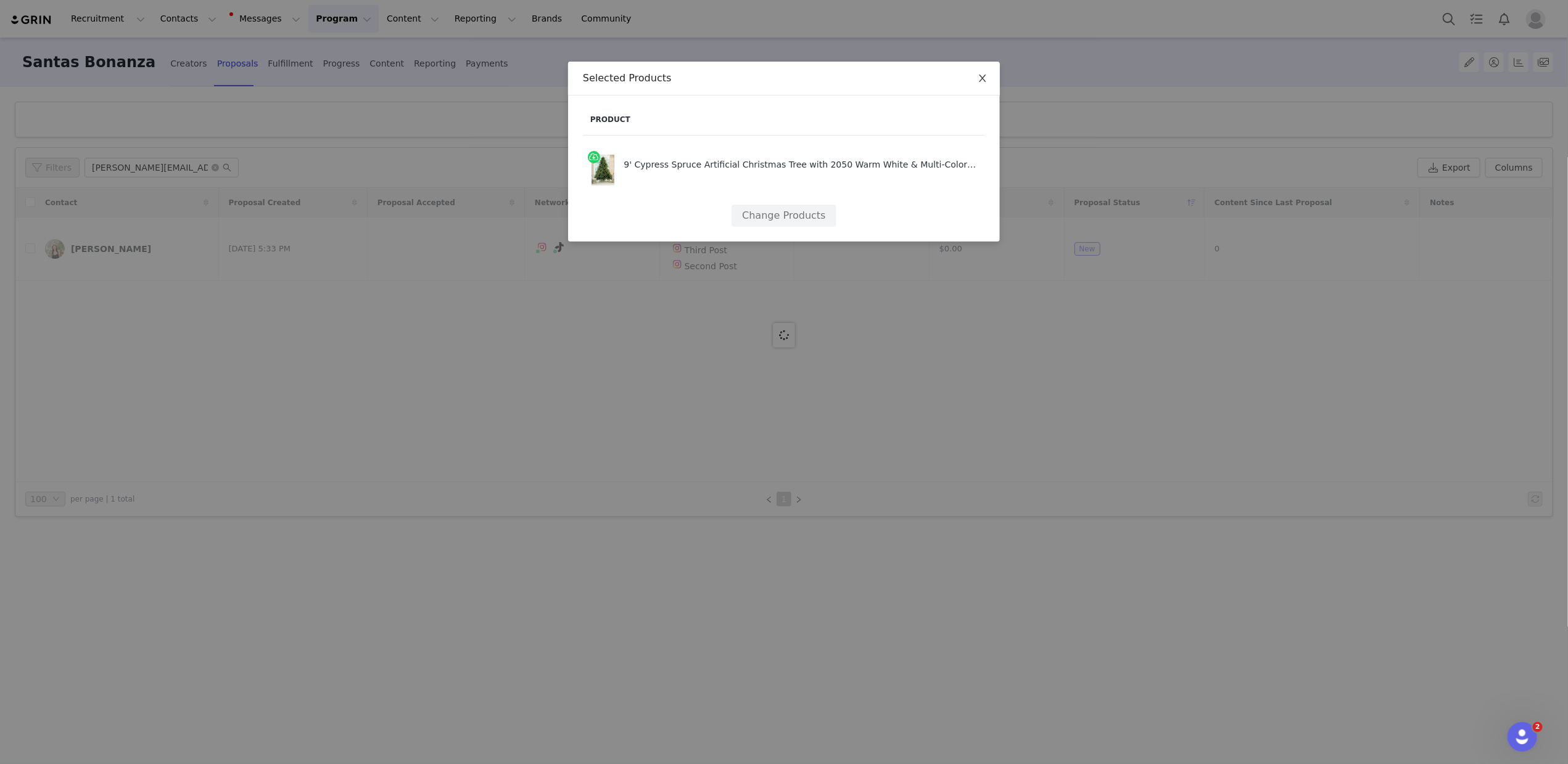
click at [982, 80] on icon "icon: close" at bounding box center [982, 78] width 10 height 10
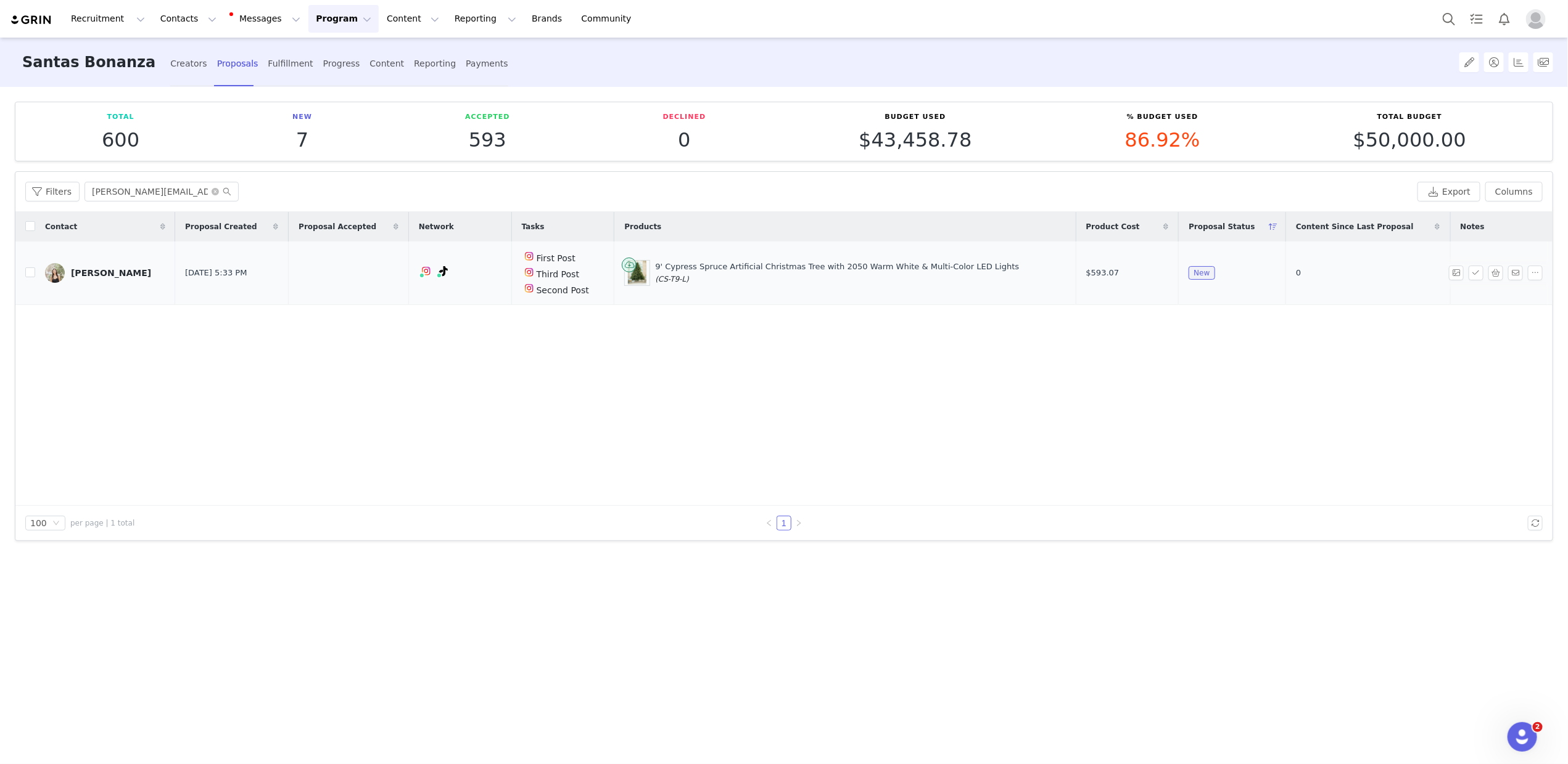
click at [738, 264] on div "9' Cypress Spruce Artificial Christmas Tree with 2050 Warm White & Multi-Color …" at bounding box center [837, 273] width 364 height 24
copy div "9' Cypress Spruce Artificial Christmas Tree with 2050 Warm White & Multi-Color …"
click at [1179, 283] on td "New" at bounding box center [1233, 273] width 108 height 63
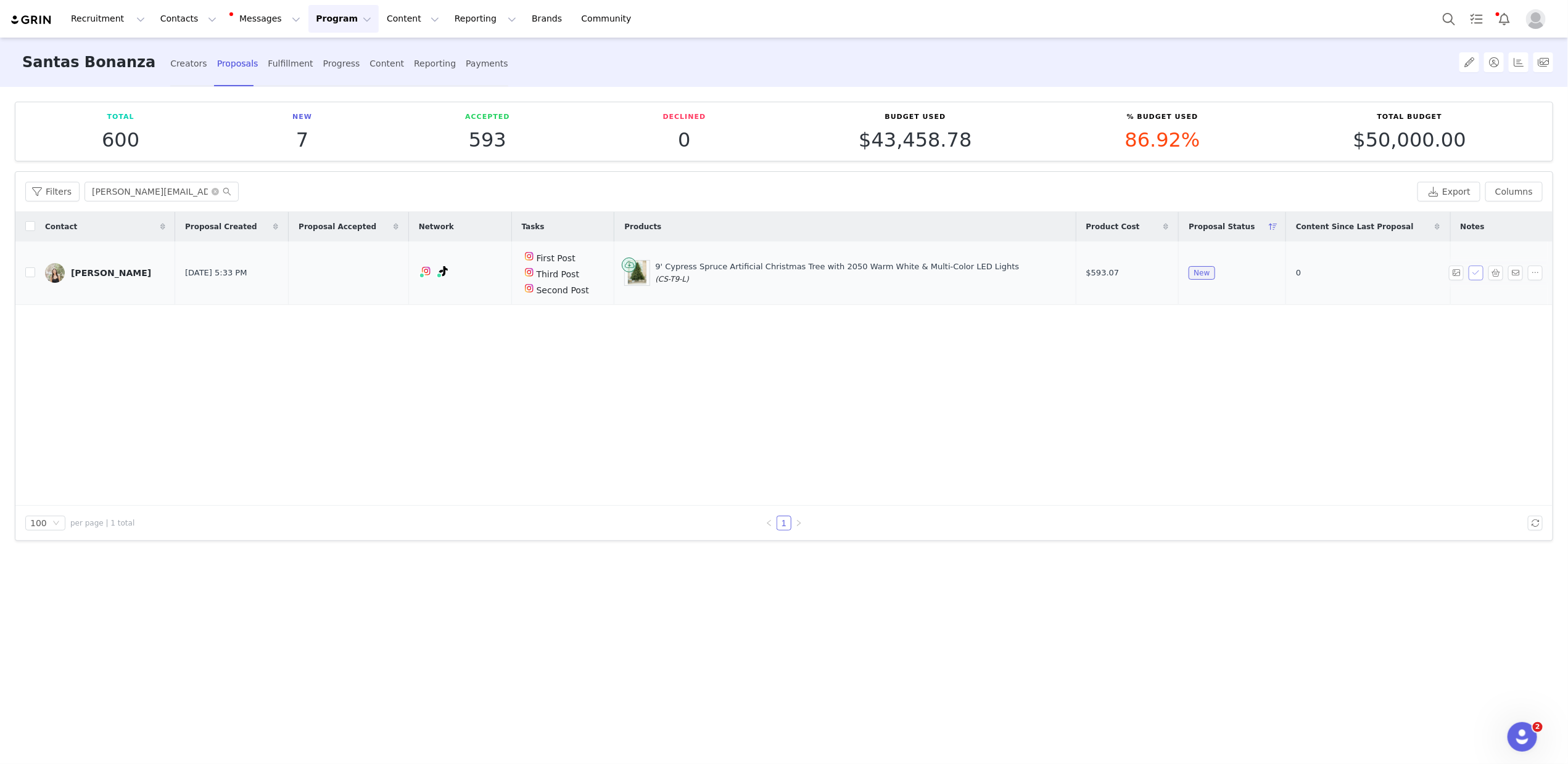
click at [1475, 271] on button "button" at bounding box center [1475, 273] width 15 height 15
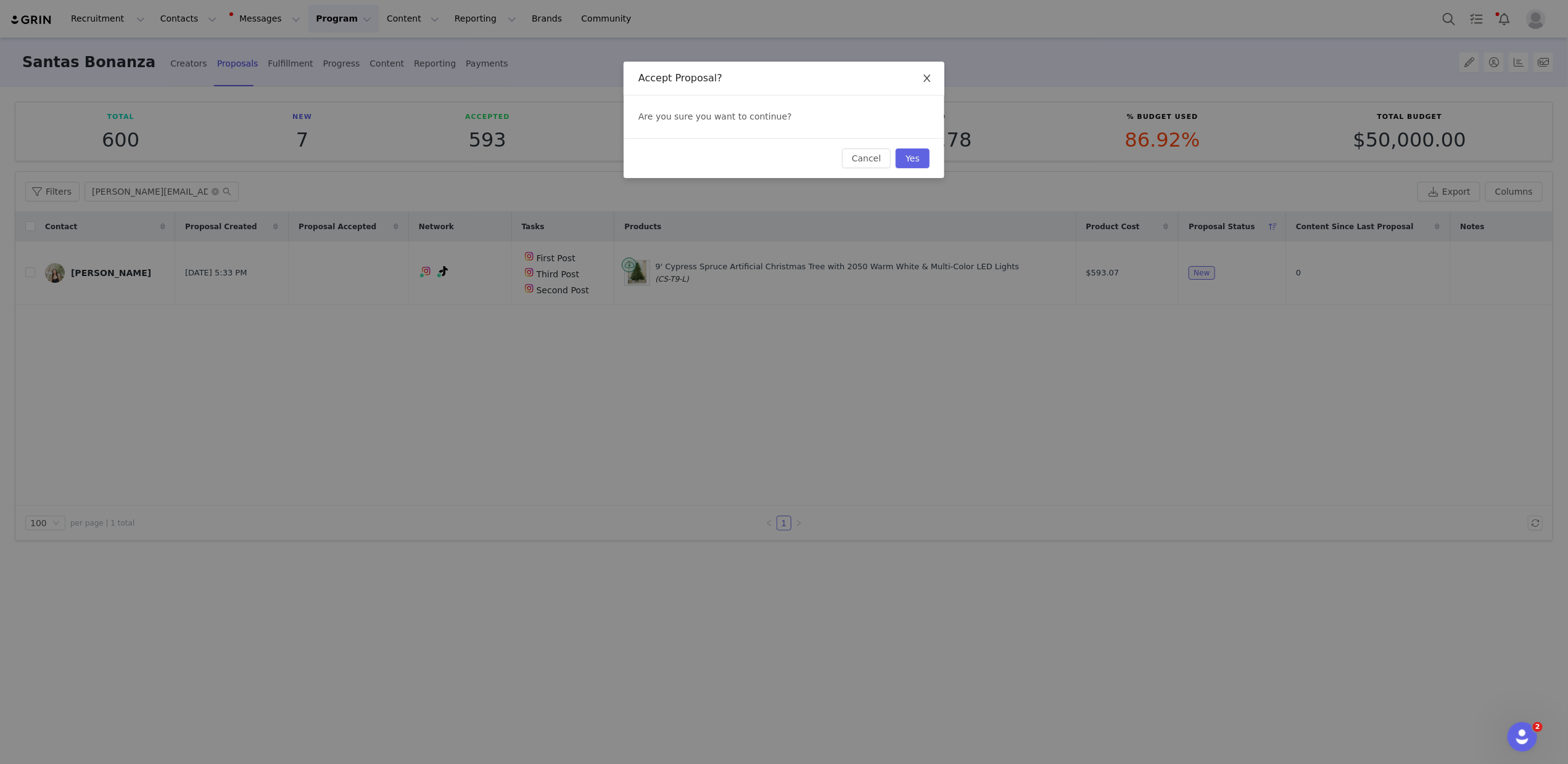
click at [931, 76] on icon "icon: close" at bounding box center [926, 78] width 10 height 10
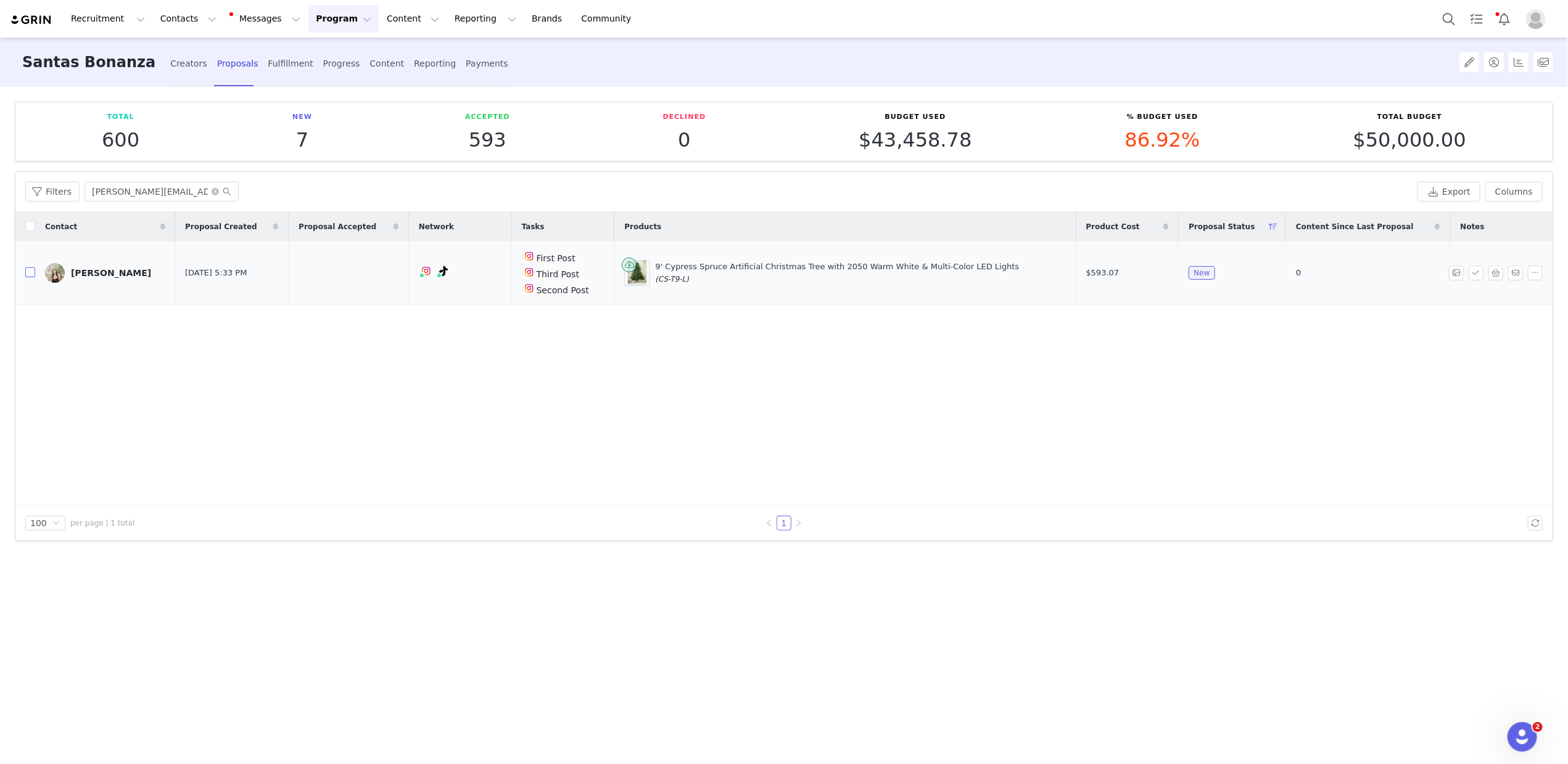
click at [28, 270] on input "checkbox" at bounding box center [29, 272] width 10 height 10
checkbox input "true"
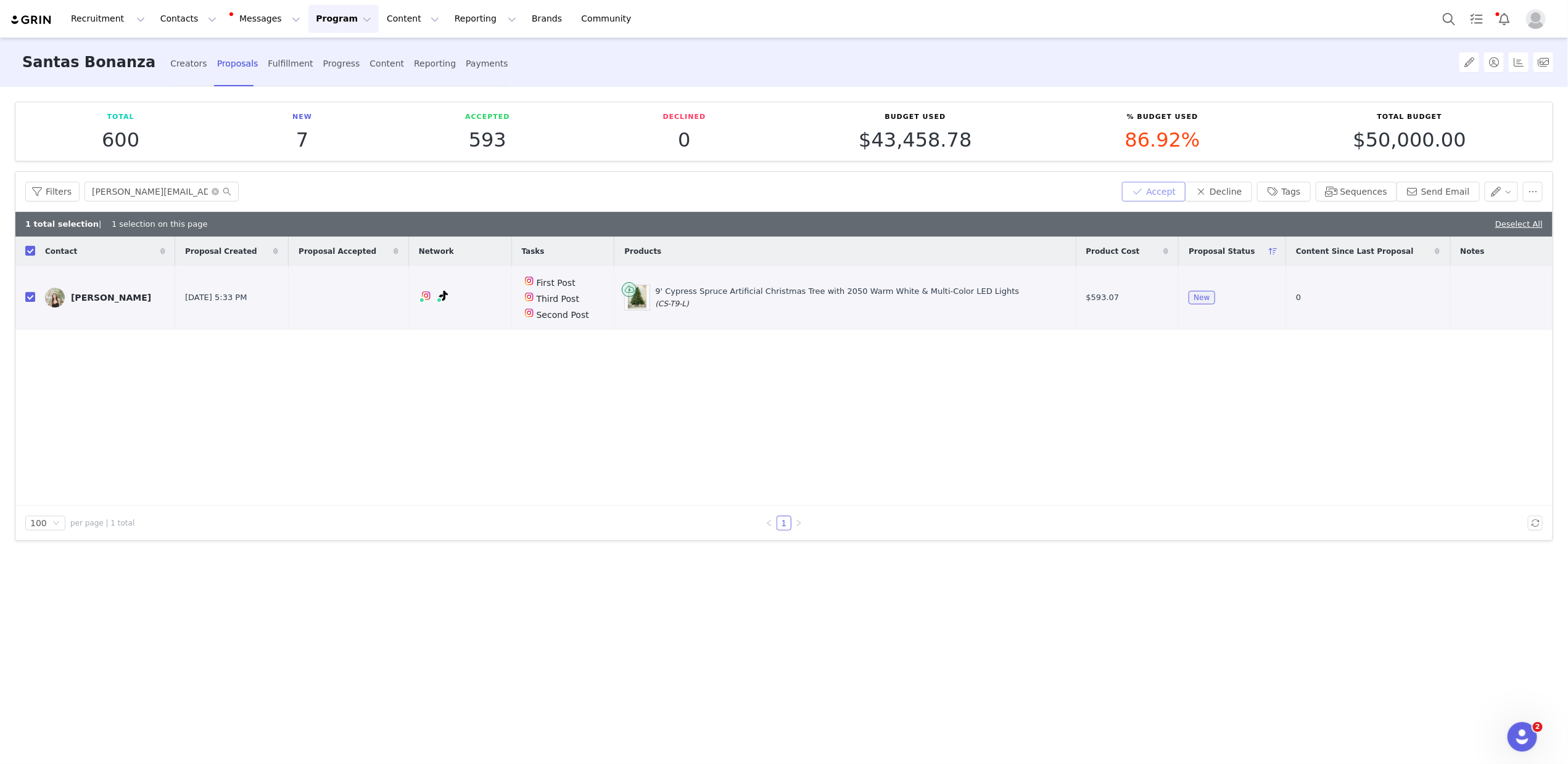
click at [1174, 199] on button "Accept" at bounding box center [1154, 191] width 64 height 20
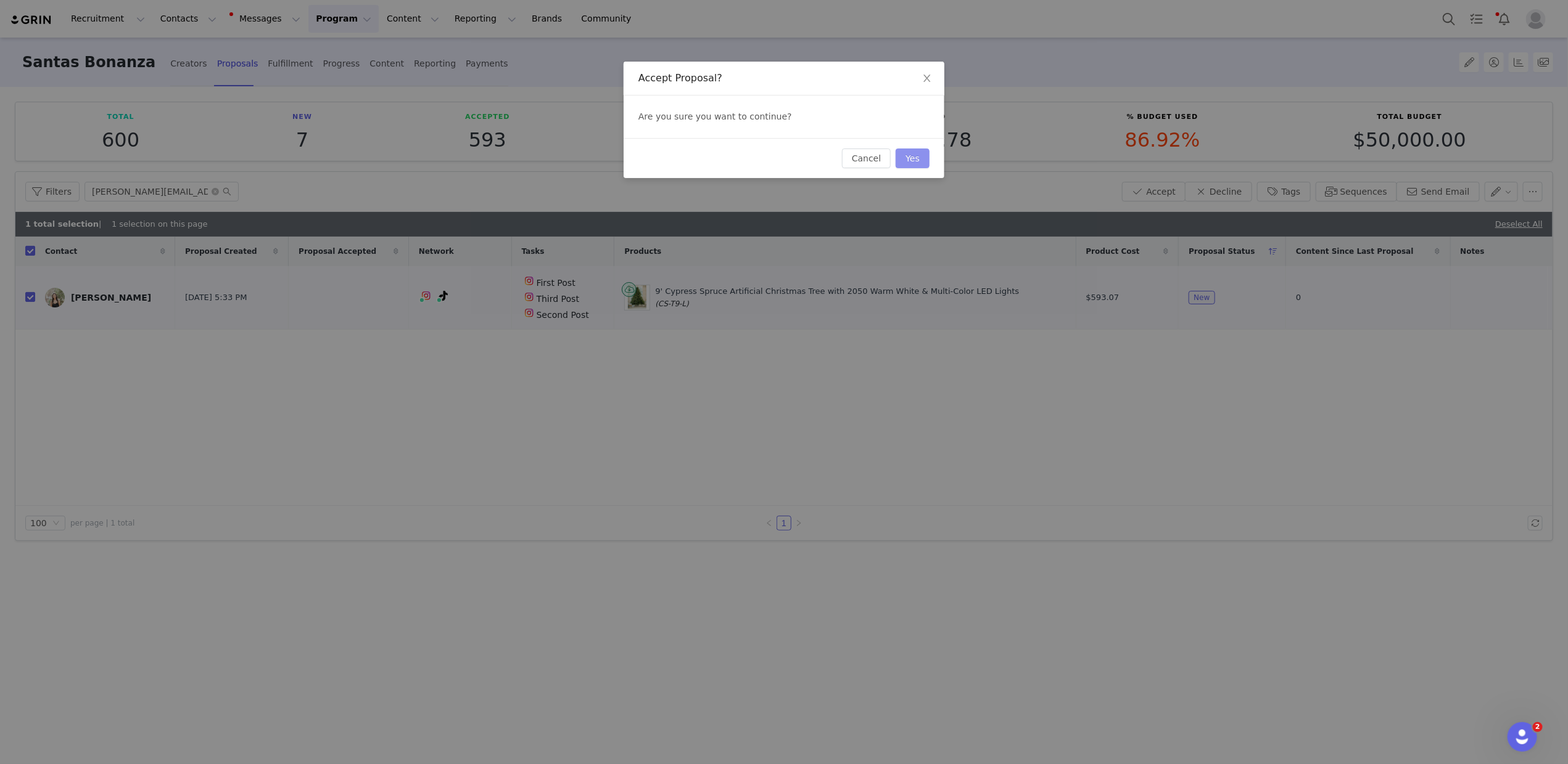
click at [912, 161] on button "Yes" at bounding box center [912, 158] width 34 height 20
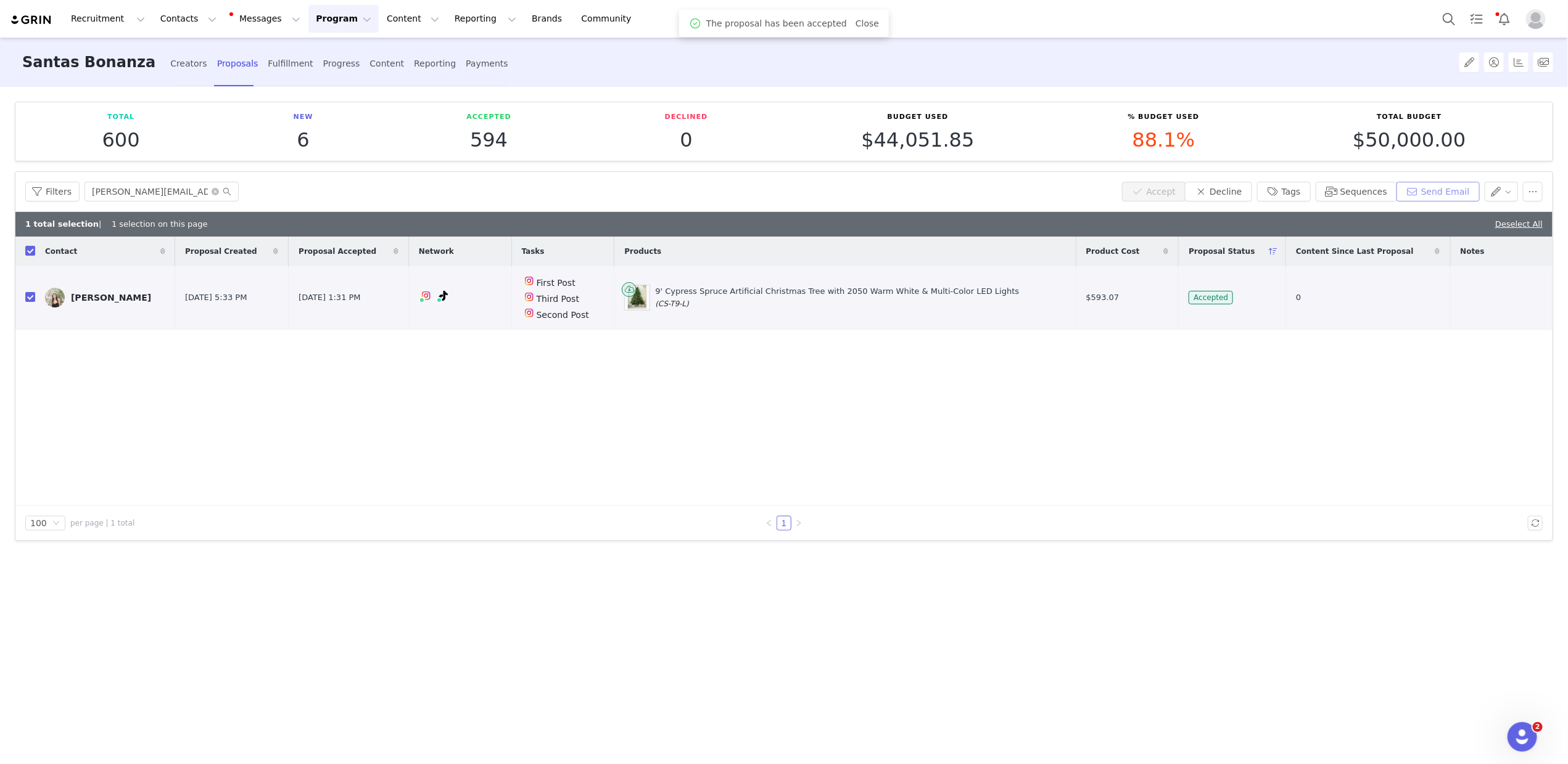
click at [1427, 196] on button "Send Email" at bounding box center [1438, 191] width 83 height 20
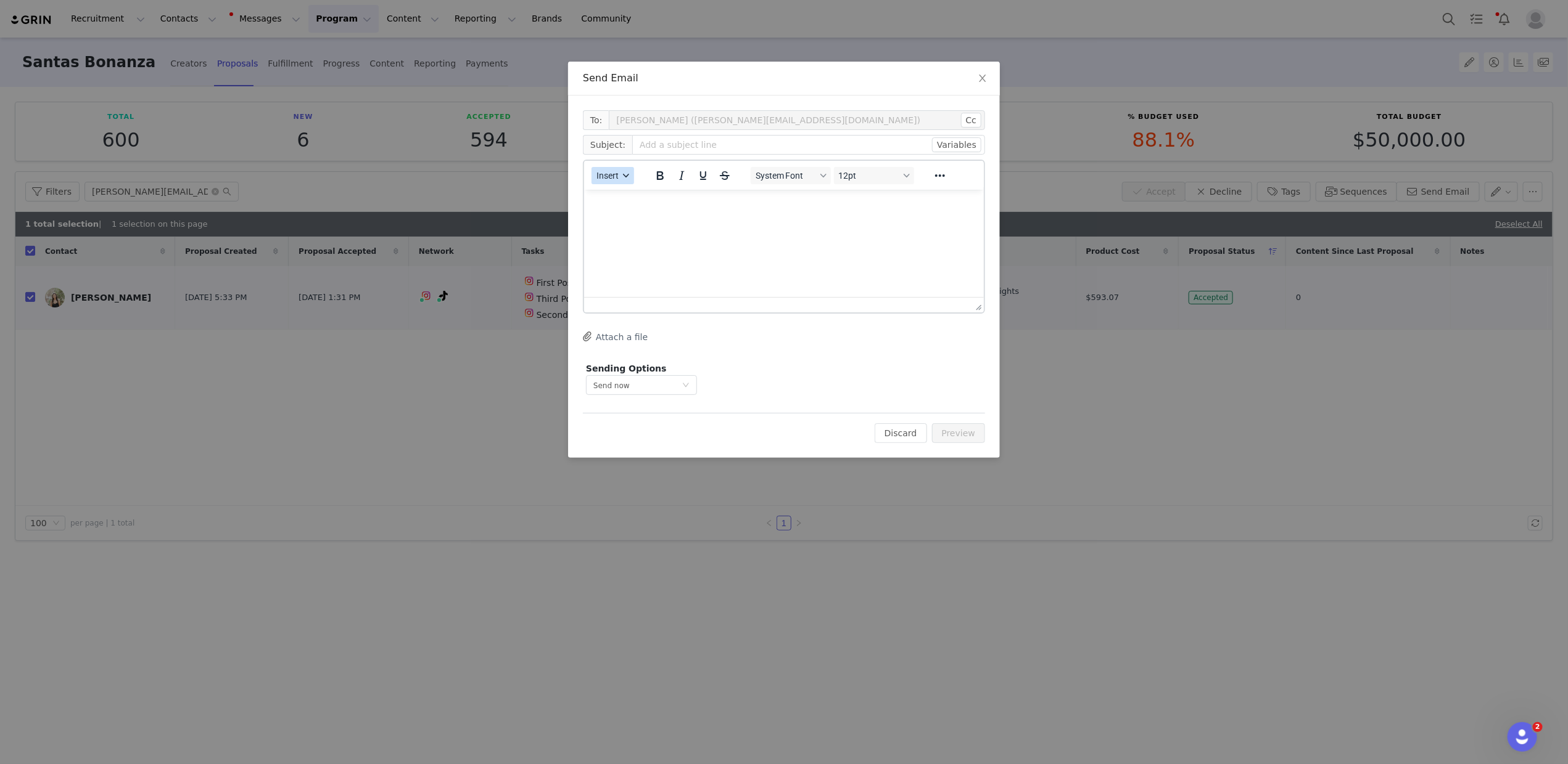
click at [601, 182] on button "Insert" at bounding box center [613, 175] width 42 height 17
click at [644, 196] on div "Insert Template" at bounding box center [657, 196] width 111 height 15
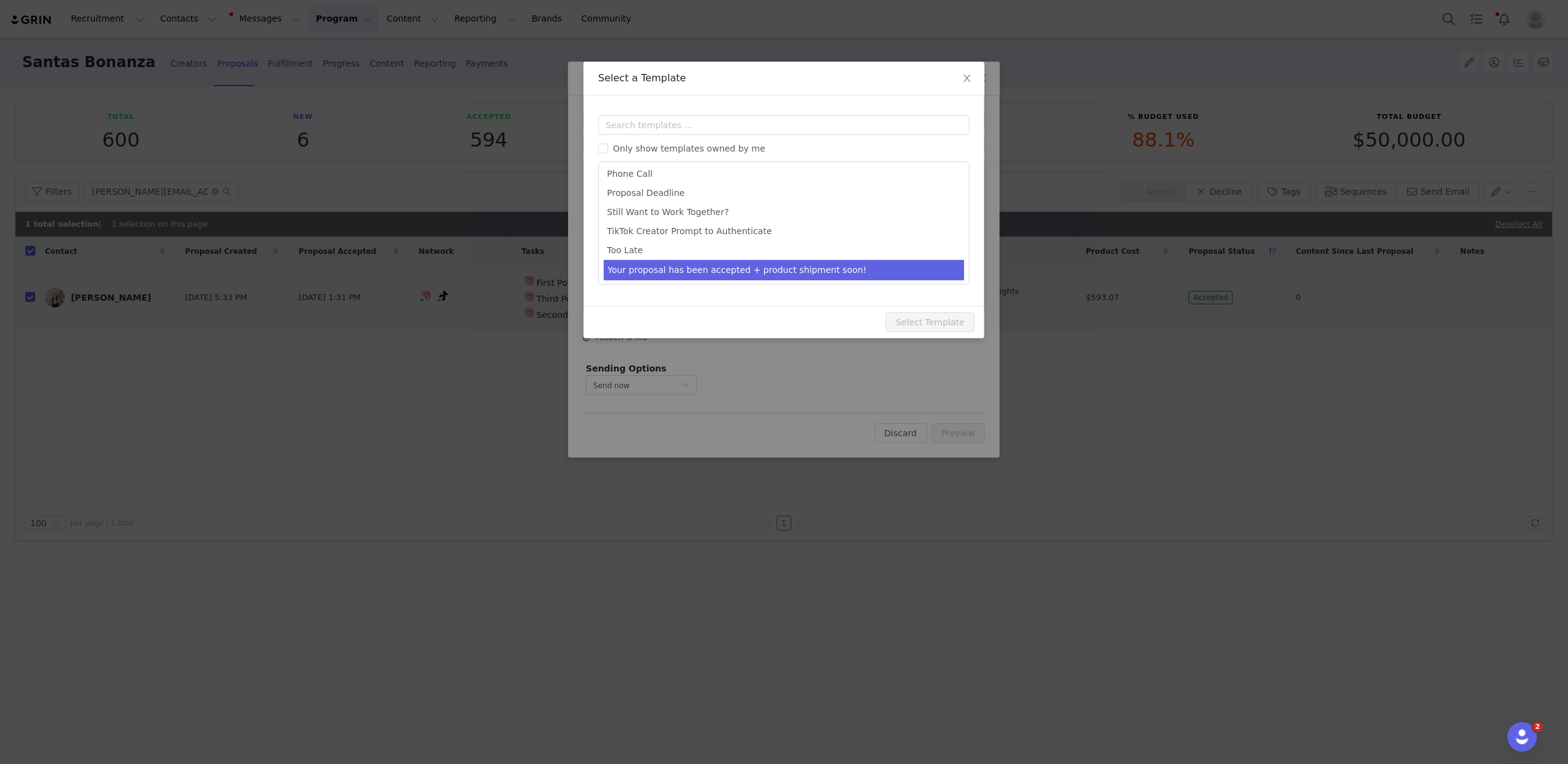
click at [679, 267] on li "Your proposal has been accepted + product shipment soon!" at bounding box center [784, 270] width 360 height 20
type input "You are officially part of the 2025 King of Christmas Campaign 🎉Please review d…"
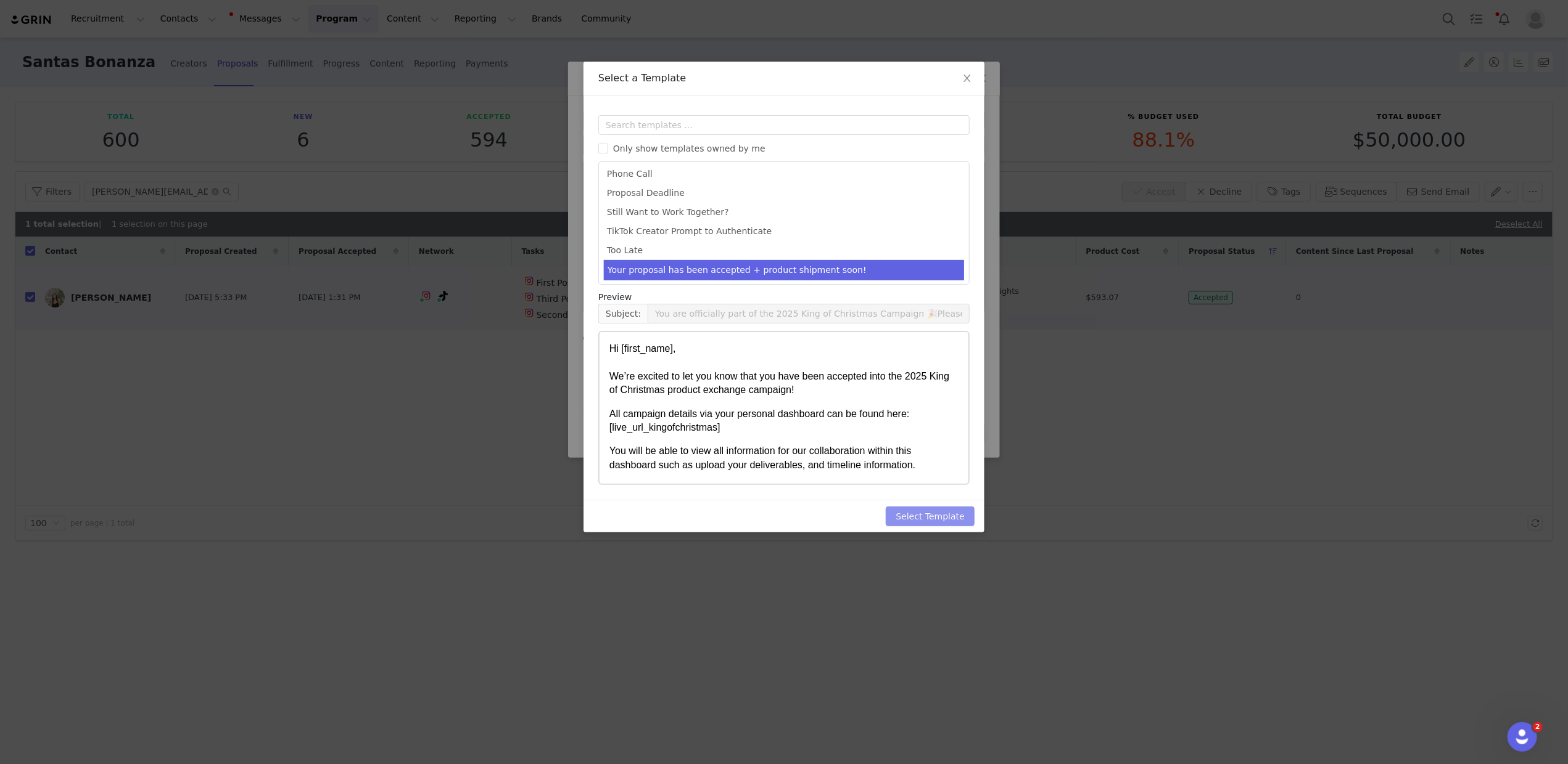
click at [947, 510] on button "Select Template" at bounding box center [930, 516] width 89 height 20
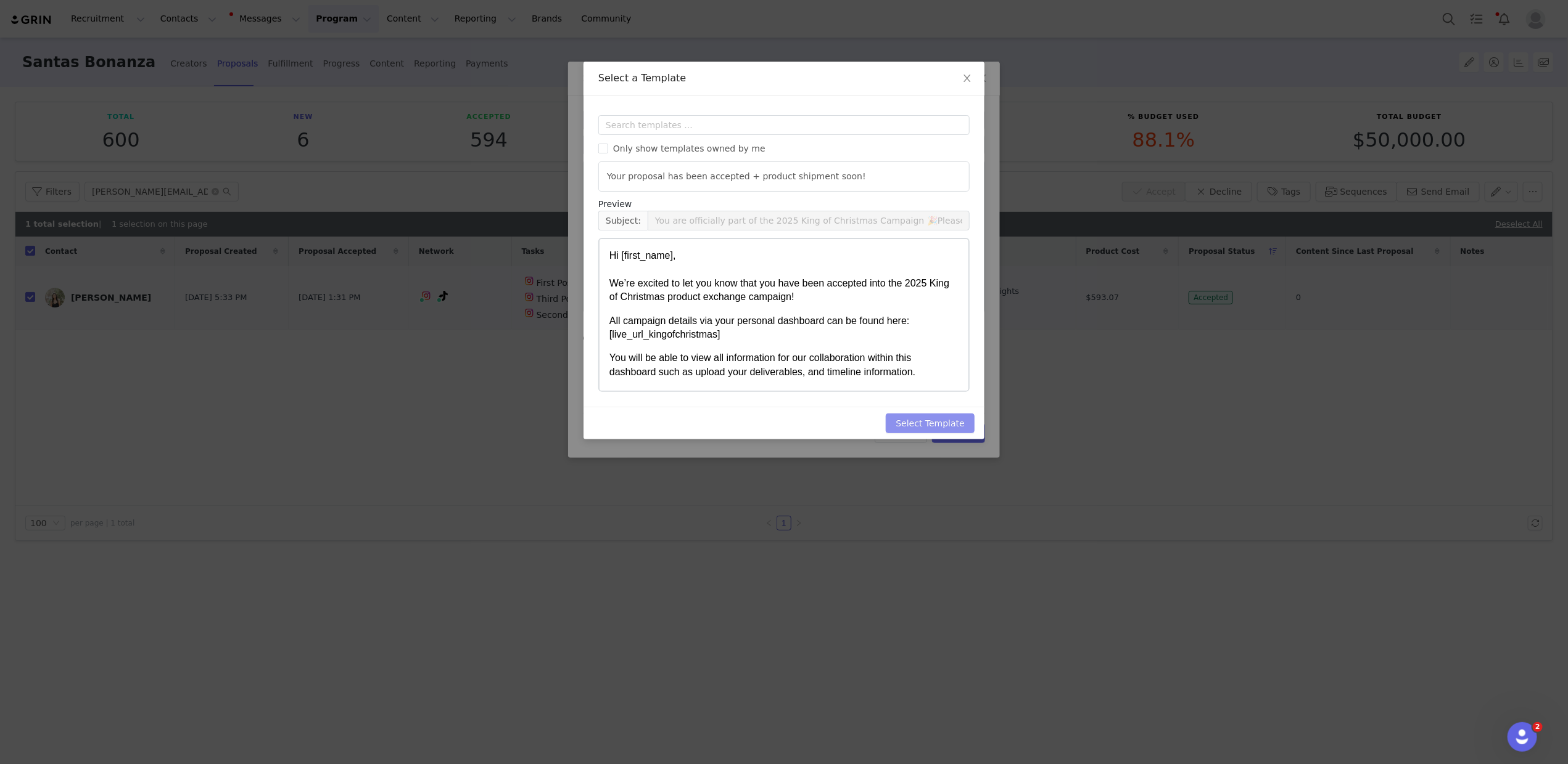
type input "You are officially part of the 2025 King of Christmas Campaign 🎉Please review d…"
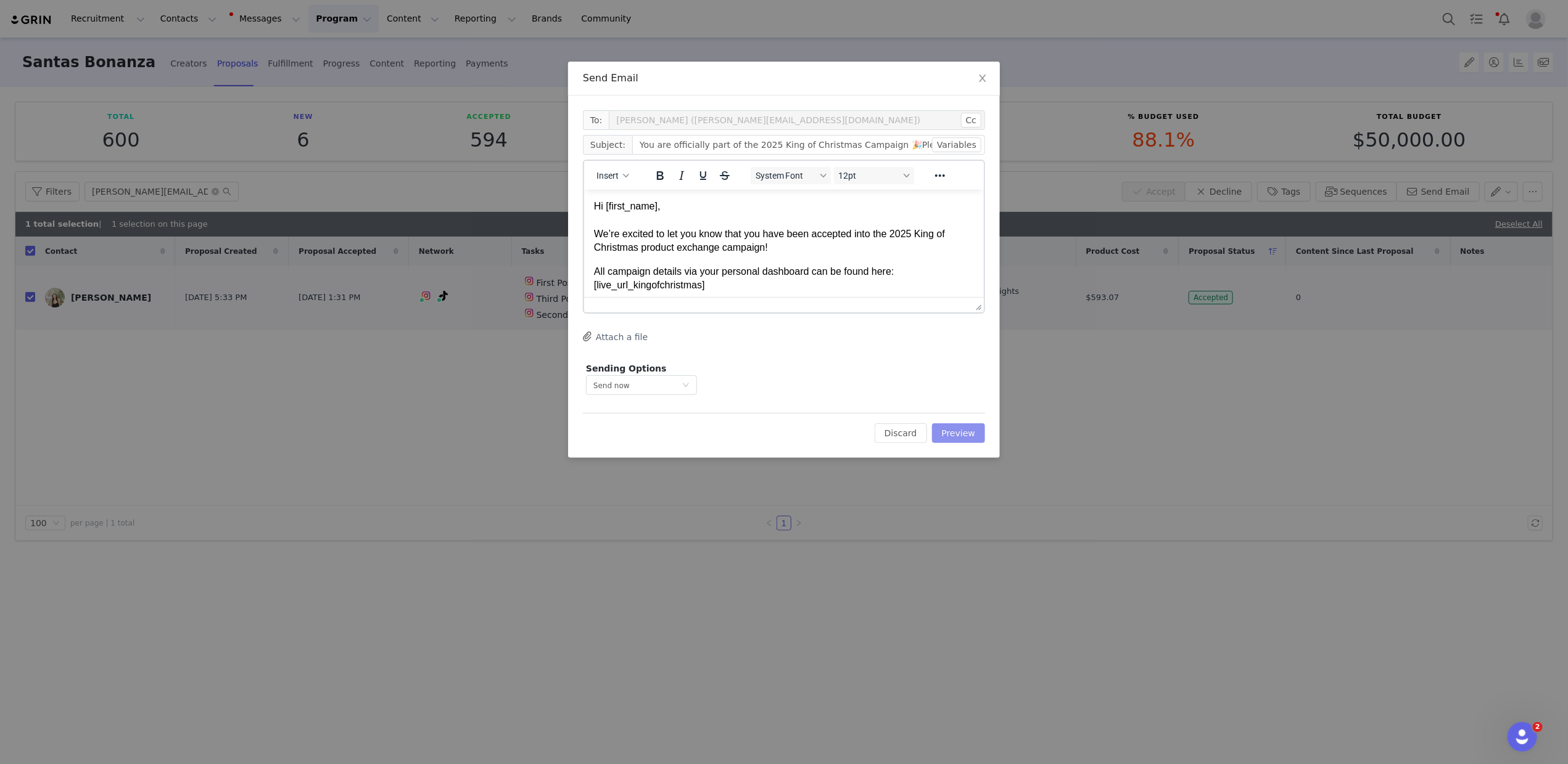
click at [962, 427] on button "Preview" at bounding box center [958, 433] width 54 height 20
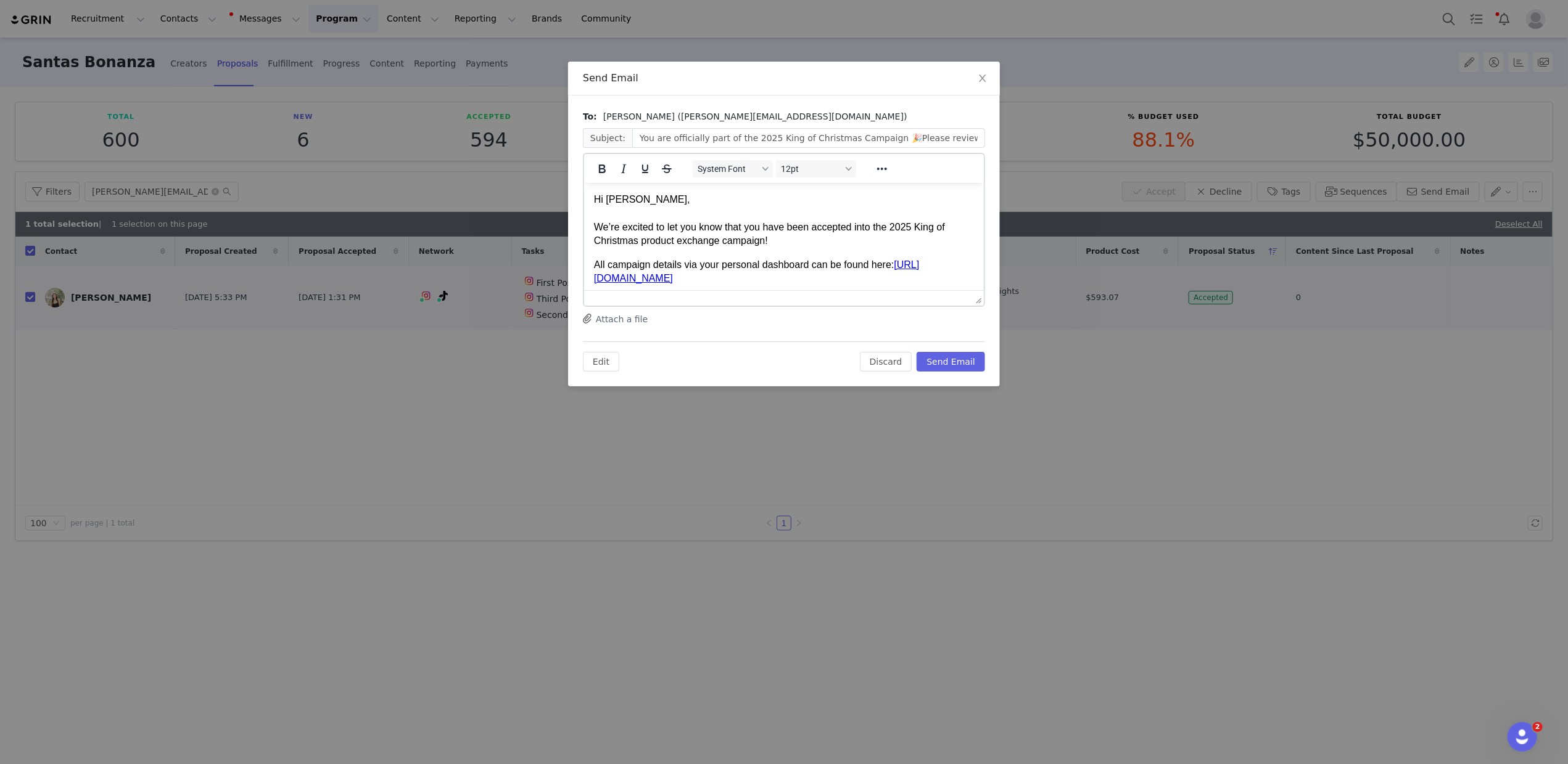
click at [967, 367] on button "Send Email" at bounding box center [950, 362] width 69 height 20
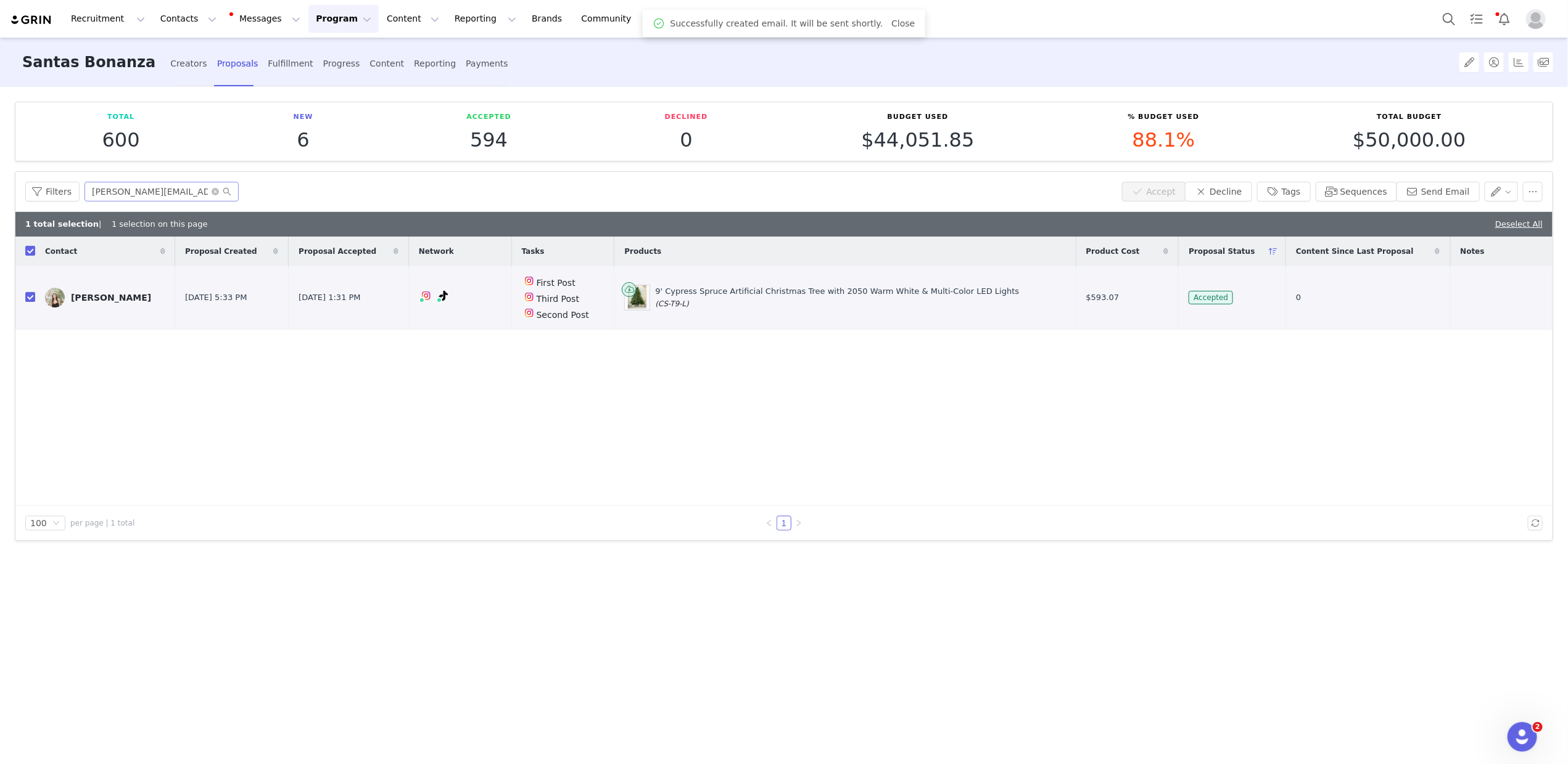
click at [216, 196] on span at bounding box center [221, 191] width 20 height 8
click at [195, 19] on button "Contacts Contacts" at bounding box center [188, 19] width 71 height 28
click at [334, 22] on button "Program Program" at bounding box center [344, 19] width 70 height 28
click at [340, 76] on p "Campaigns" at bounding box center [323, 78] width 48 height 13
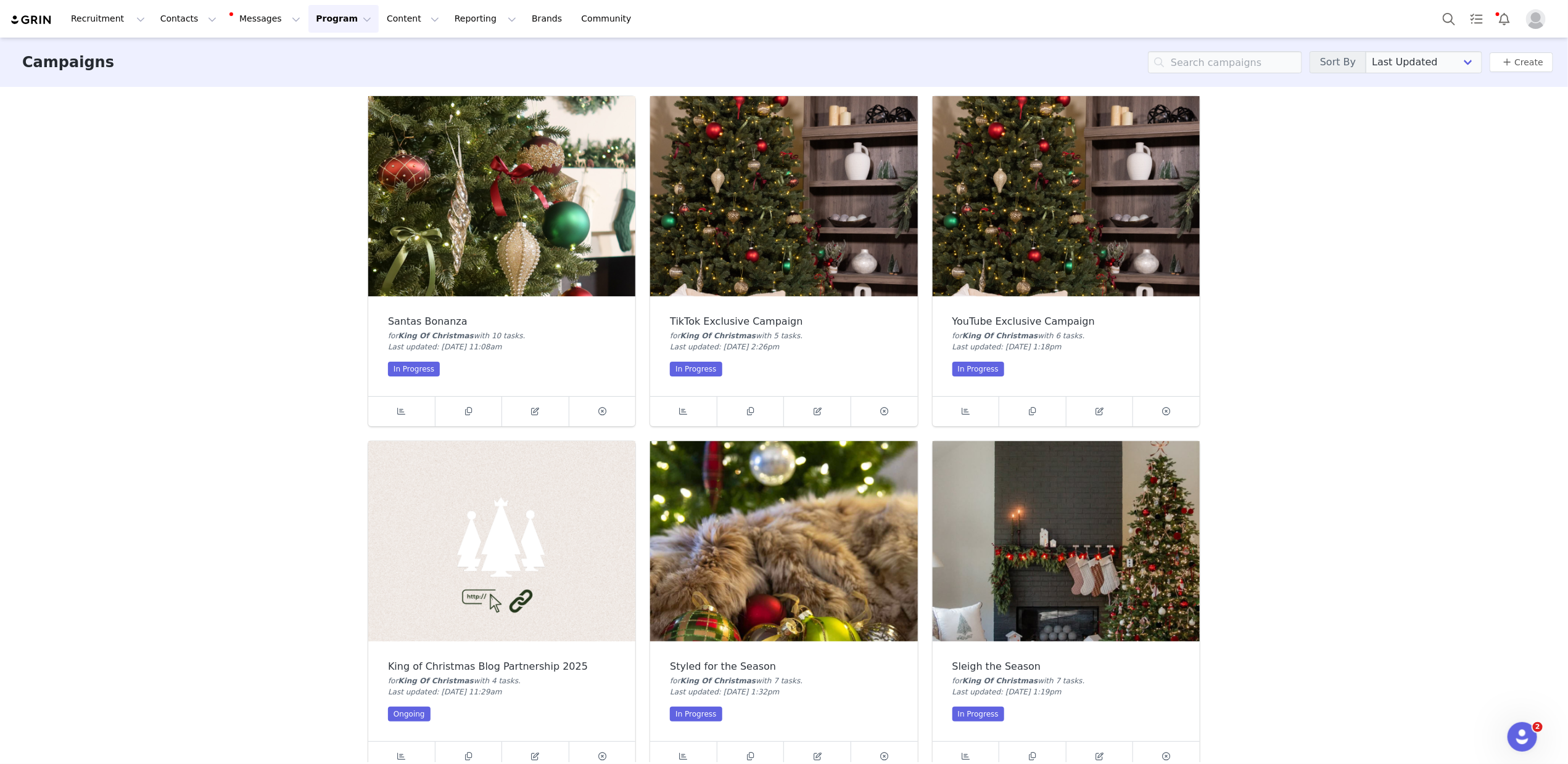
click at [490, 202] on img at bounding box center [501, 196] width 267 height 200
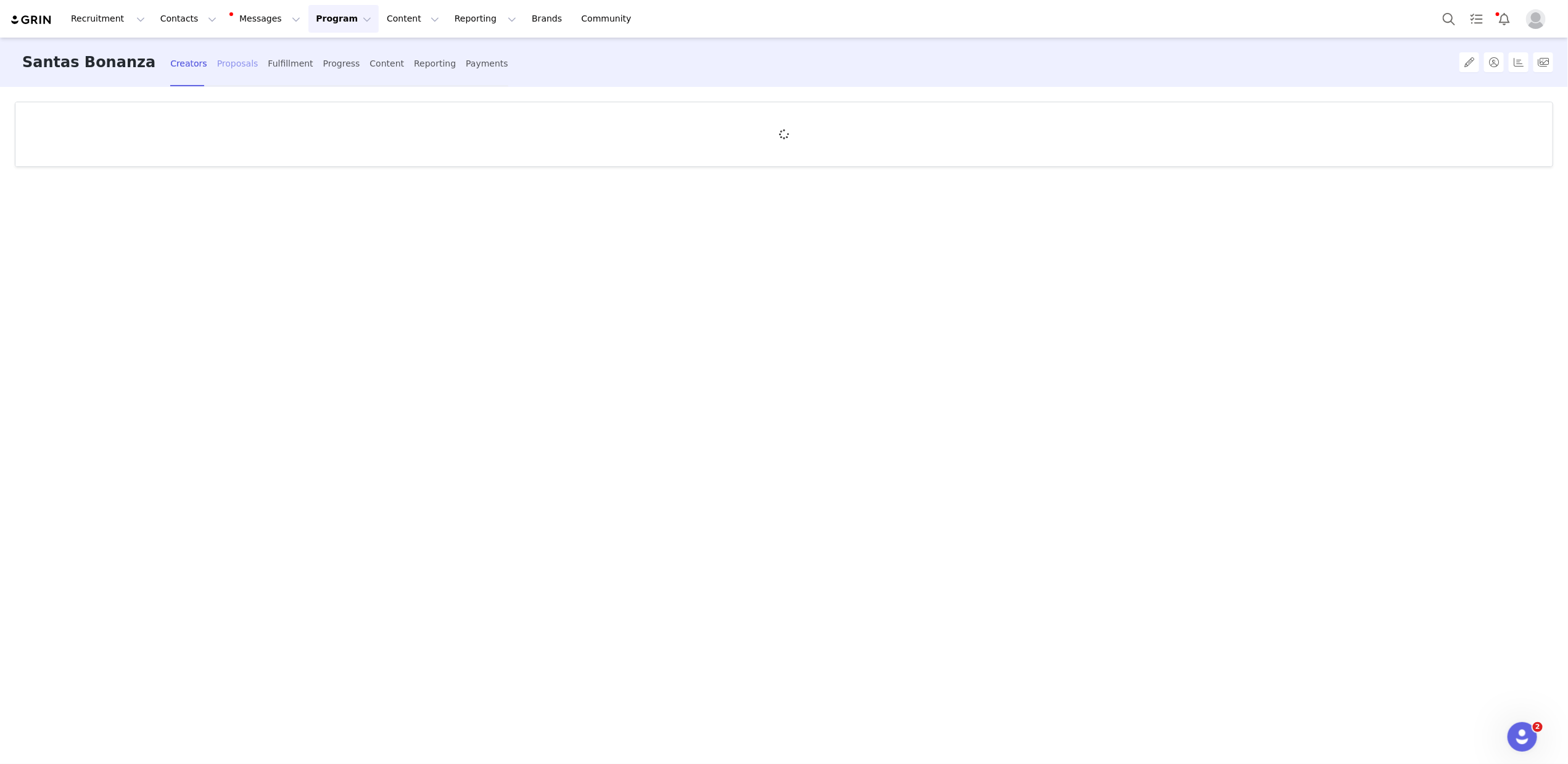
click at [217, 60] on div "Proposals" at bounding box center [238, 63] width 42 height 33
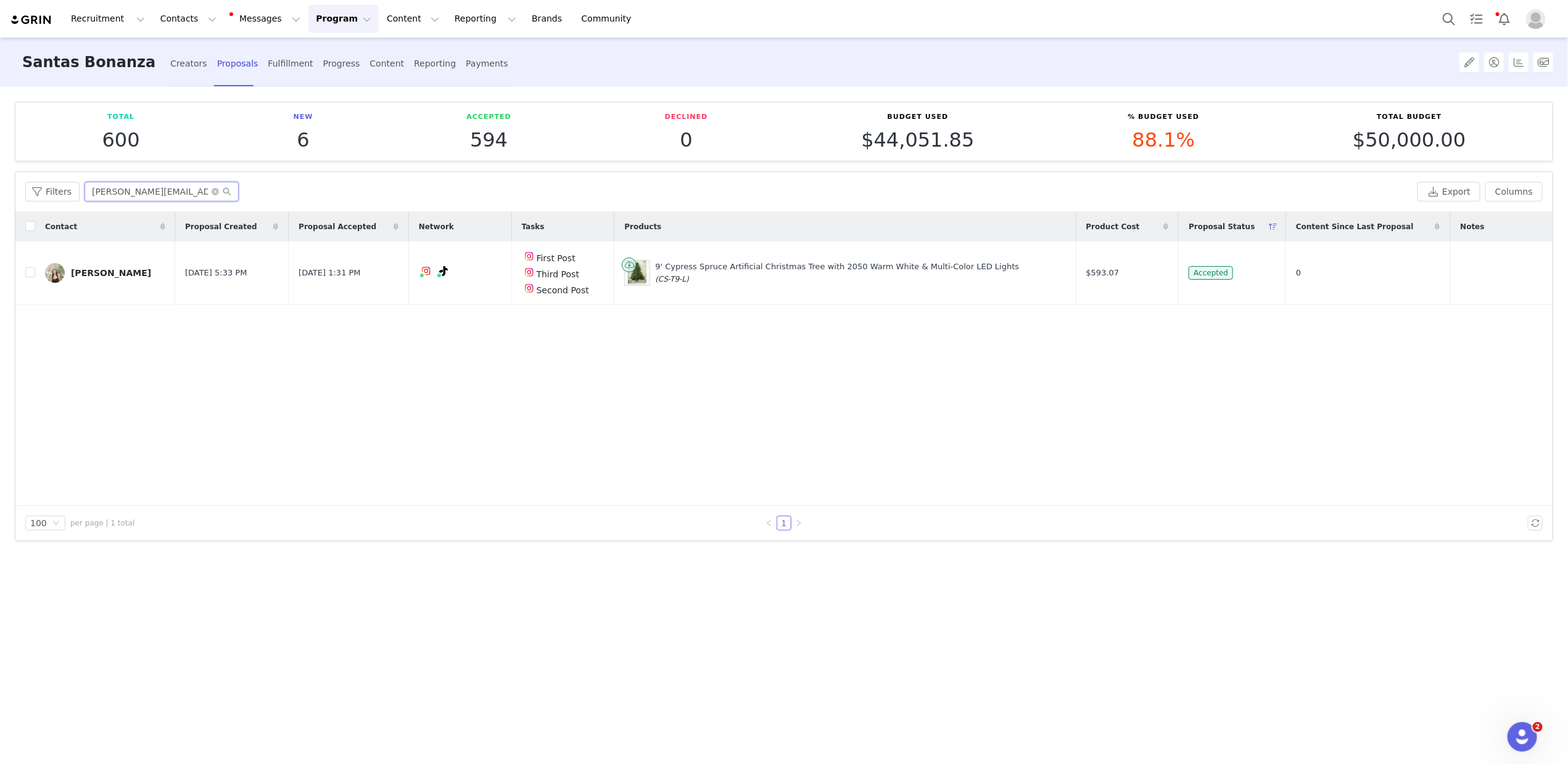
click at [209, 194] on input "[PERSON_NAME][EMAIL_ADDRESS][DOMAIN_NAME]" at bounding box center [161, 191] width 154 height 20
click at [213, 193] on icon "icon: close-circle" at bounding box center [215, 192] width 8 height 8
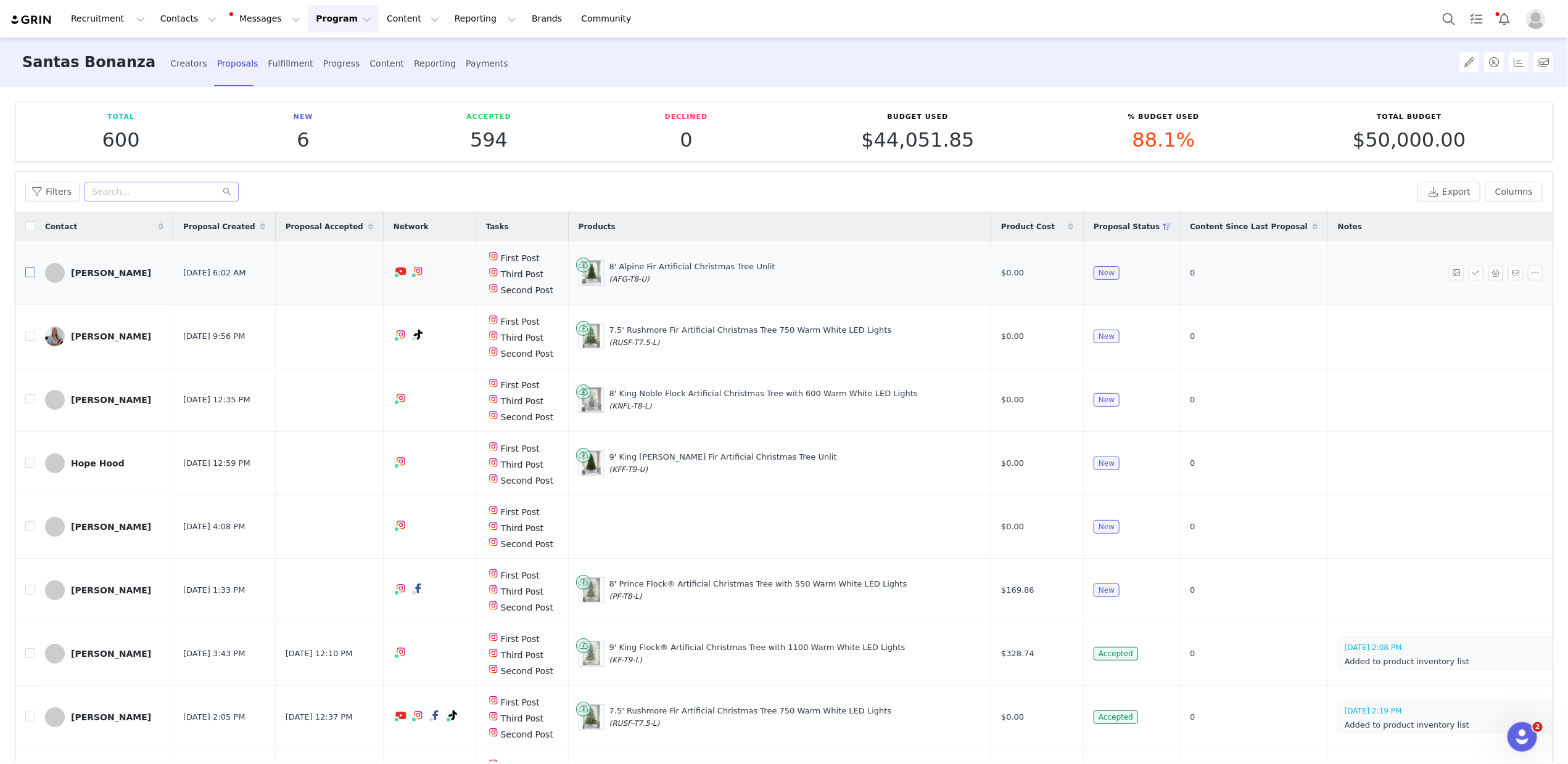
click at [33, 275] on input "checkbox" at bounding box center [29, 272] width 10 height 10
checkbox input "true"
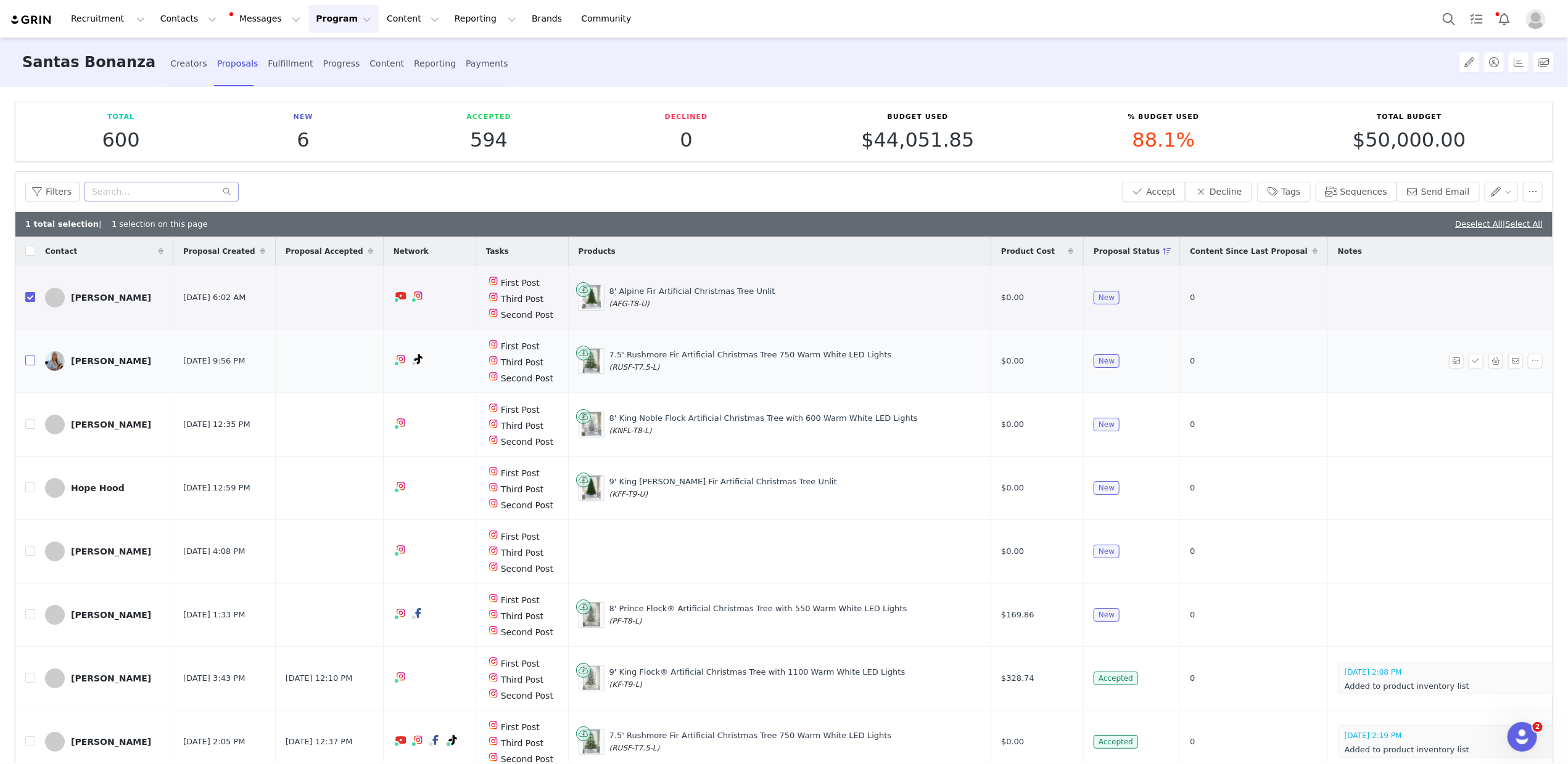
click at [30, 363] on input "checkbox" at bounding box center [29, 360] width 10 height 10
checkbox input "true"
click at [28, 427] on input "checkbox" at bounding box center [29, 424] width 10 height 10
checkbox input "true"
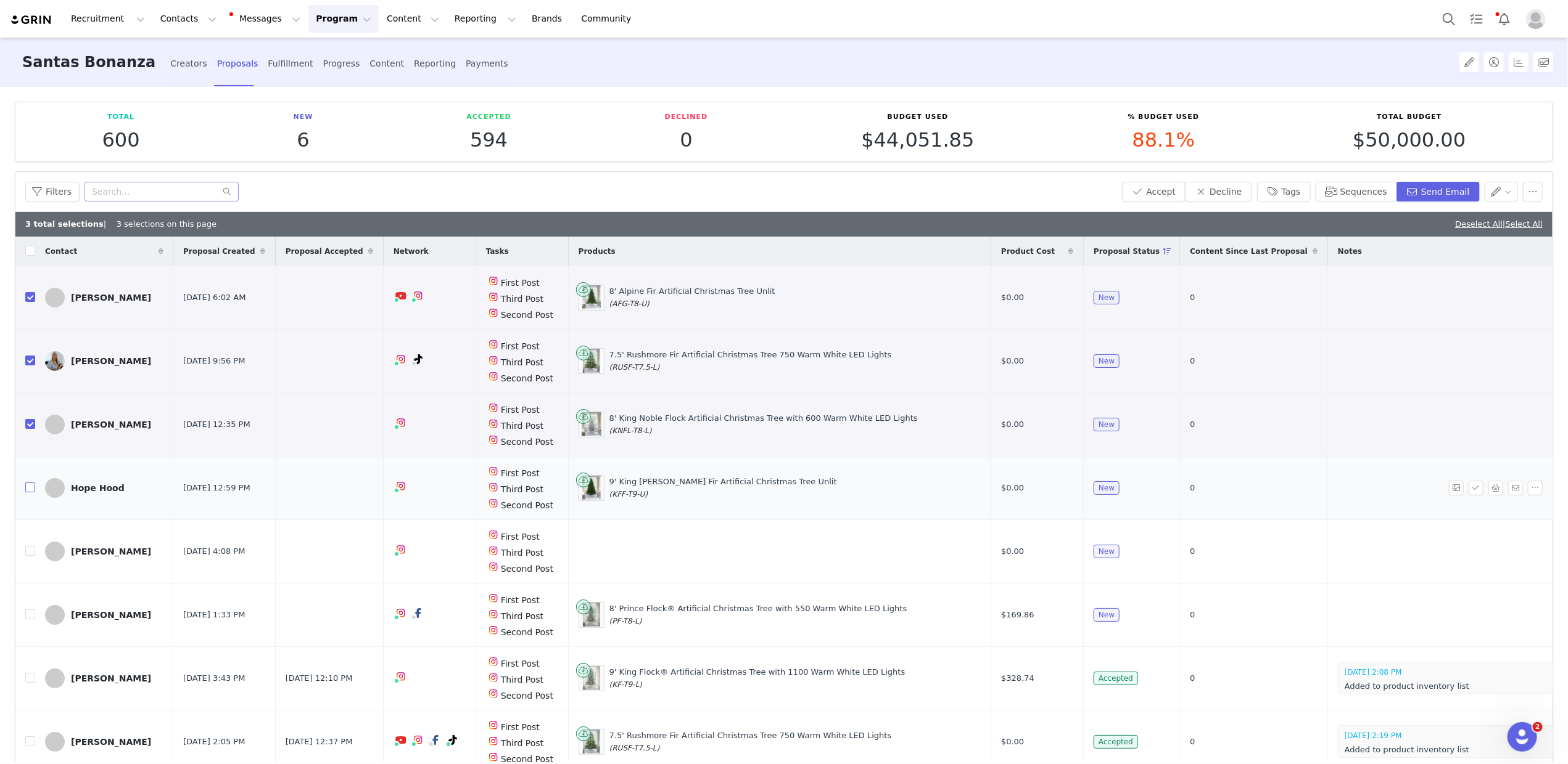
click at [30, 491] on input "checkbox" at bounding box center [29, 487] width 10 height 10
checkbox input "true"
click at [26, 617] on input "checkbox" at bounding box center [29, 614] width 10 height 10
checkbox input "true"
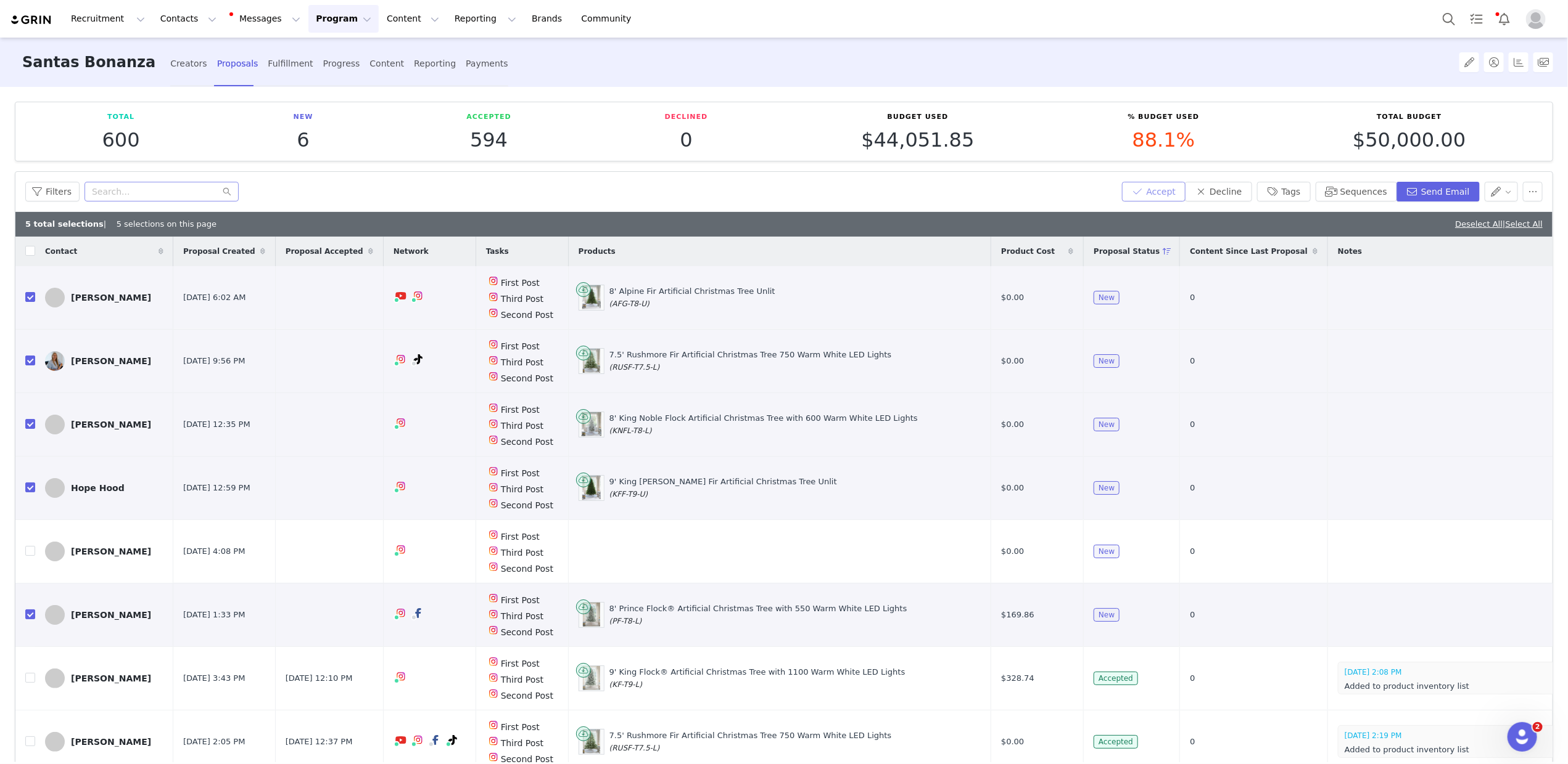
click at [1186, 184] on button "Accept" at bounding box center [1154, 191] width 64 height 20
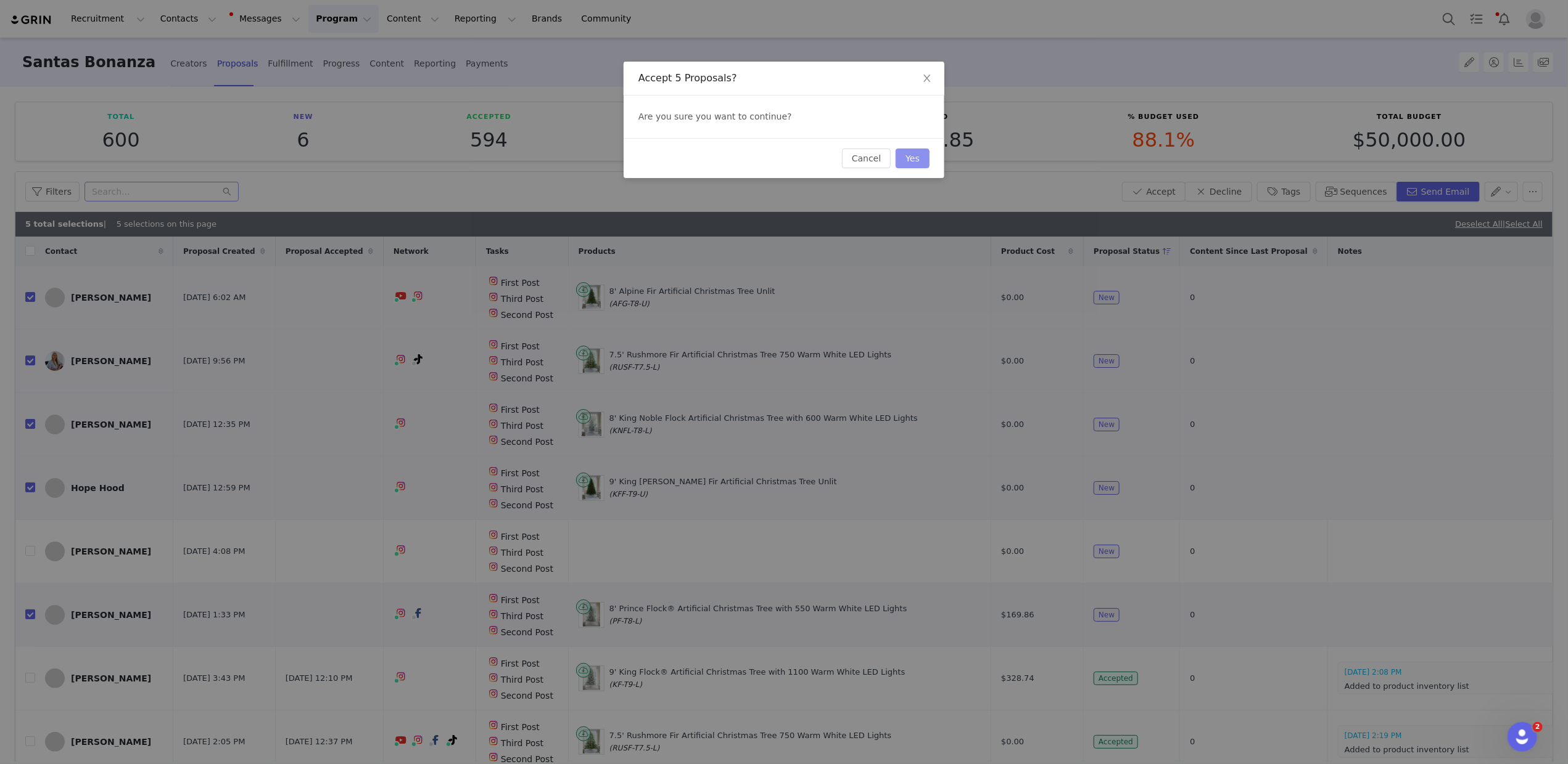
click at [915, 165] on button "Yes" at bounding box center [912, 158] width 34 height 20
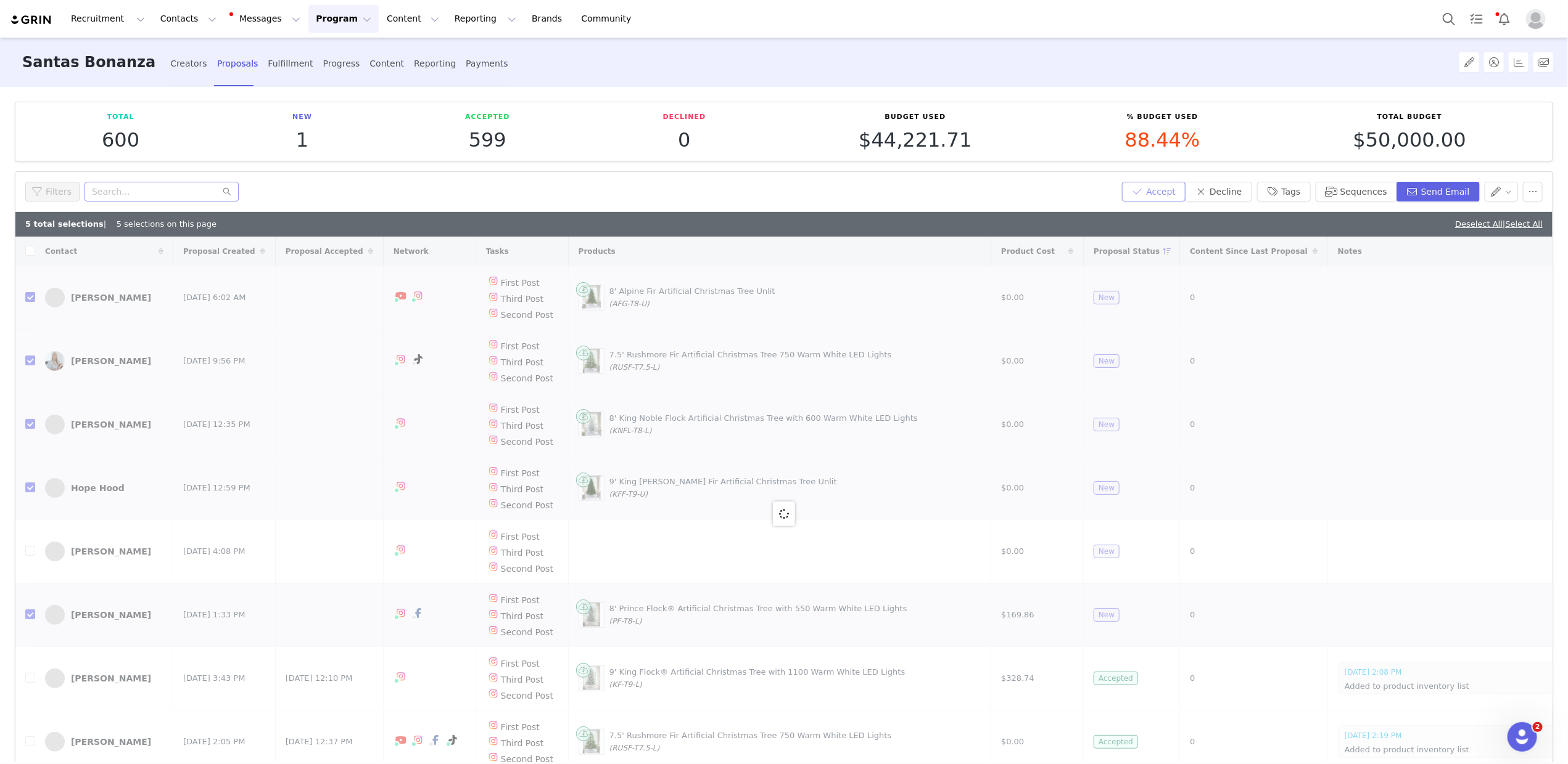
checkbox input "false"
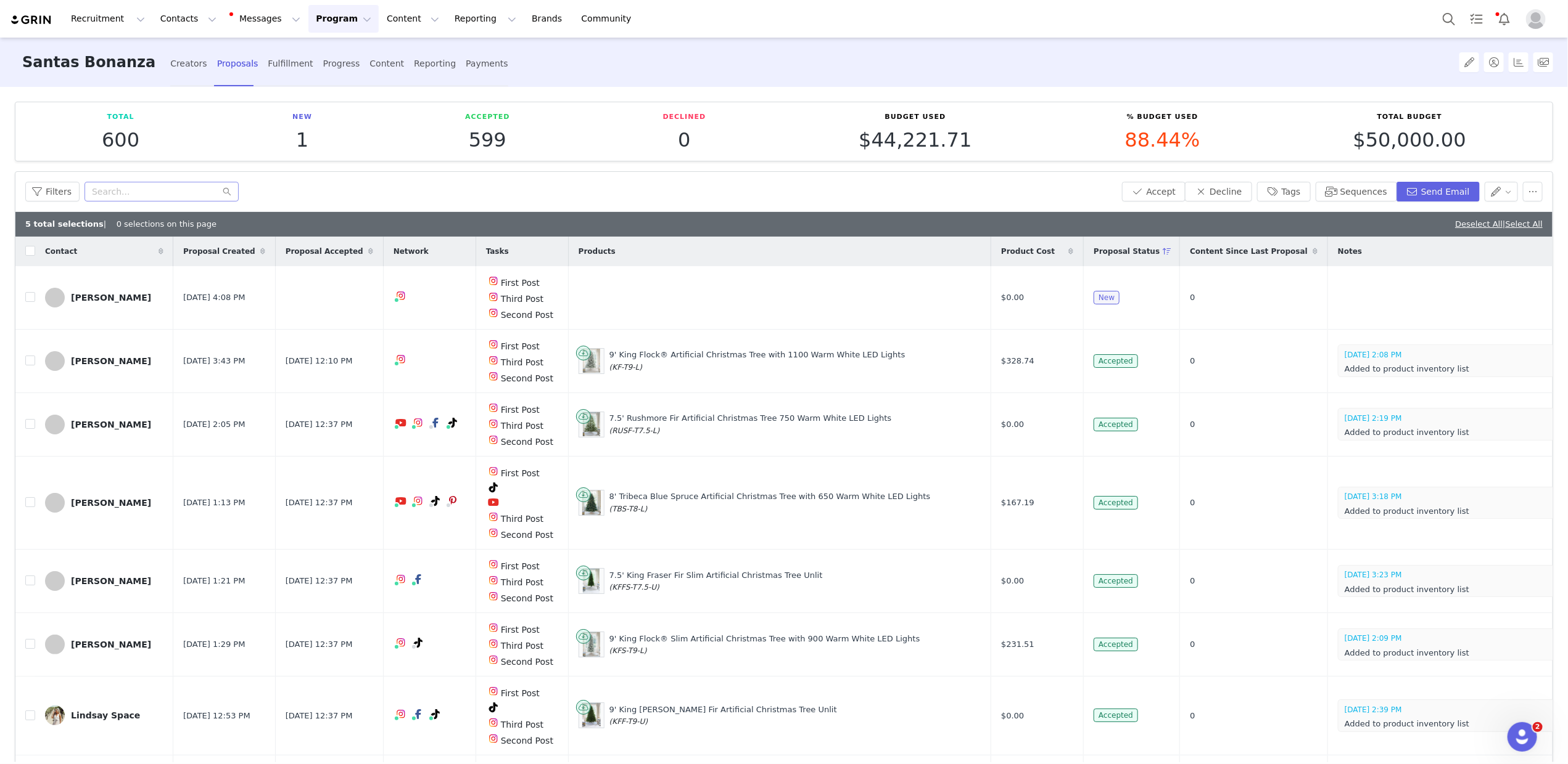
click at [309, 18] on button "Program Program" at bounding box center [344, 19] width 70 height 28
click at [329, 77] on p "Campaigns" at bounding box center [323, 78] width 48 height 13
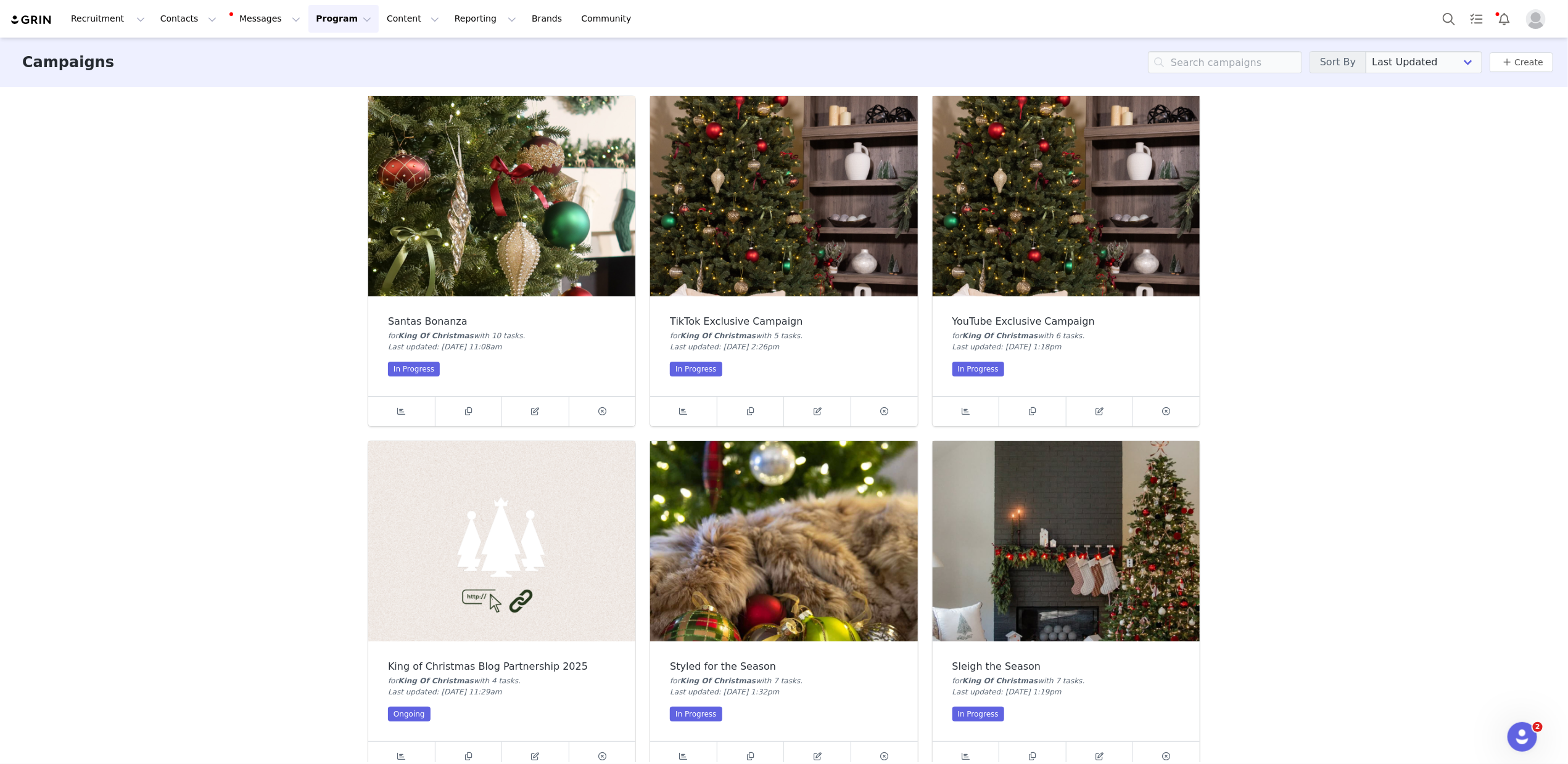
click at [795, 213] on img at bounding box center [783, 196] width 267 height 200
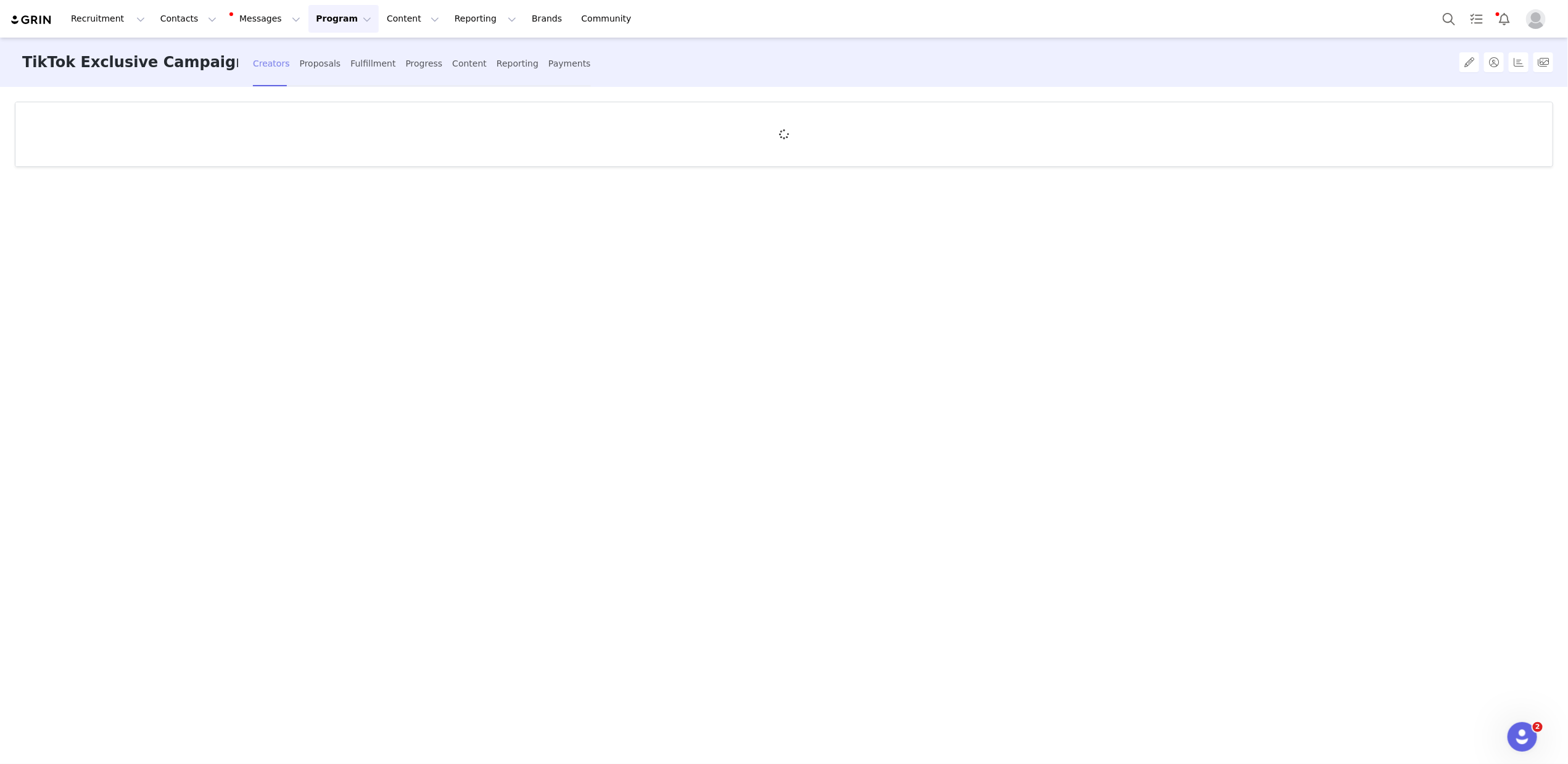
click at [253, 63] on div "Creators" at bounding box center [271, 63] width 37 height 33
click at [300, 63] on div "Proposals" at bounding box center [320, 63] width 42 height 33
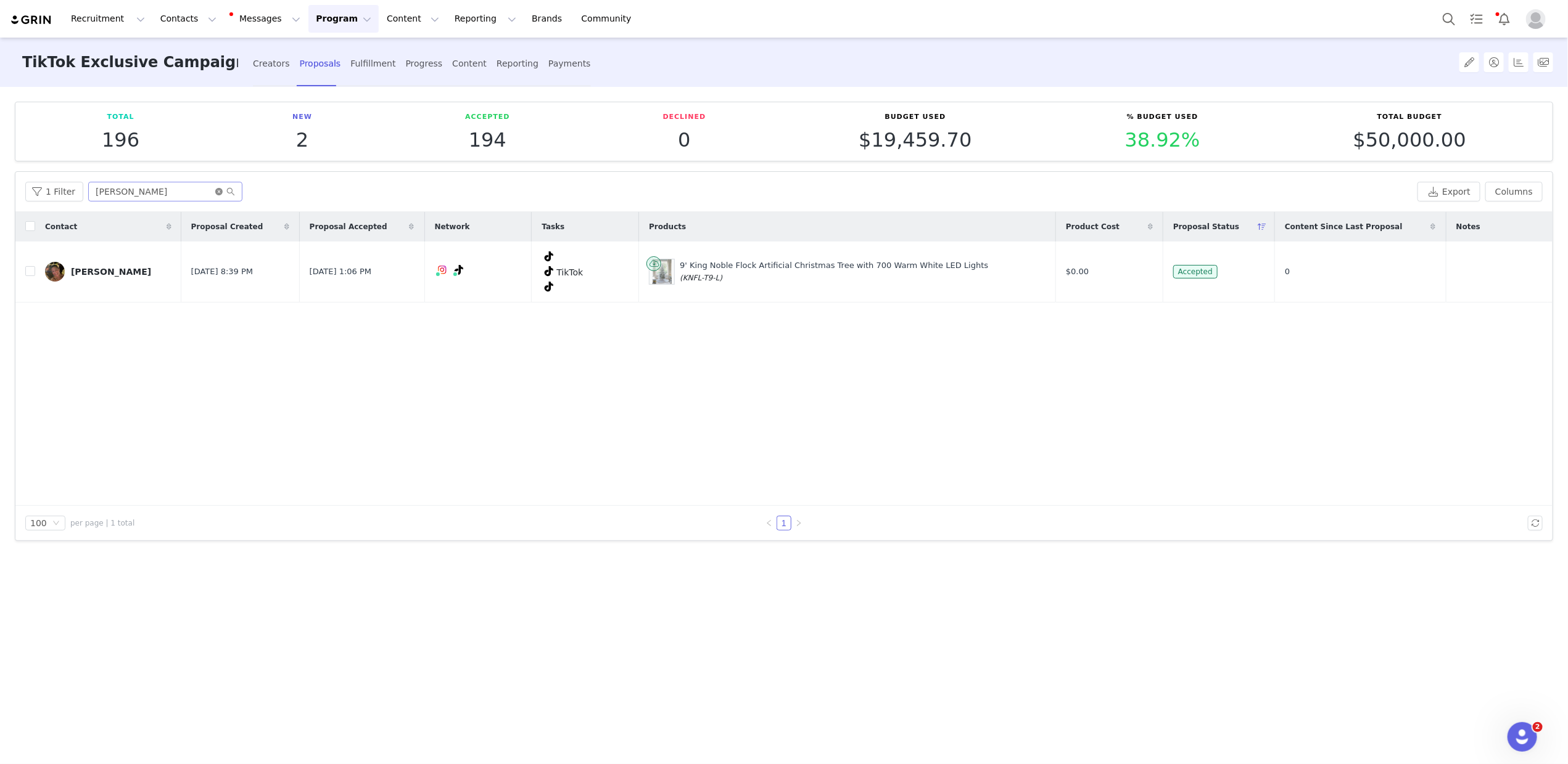
click at [218, 191] on icon "icon: close-circle" at bounding box center [219, 192] width 8 height 8
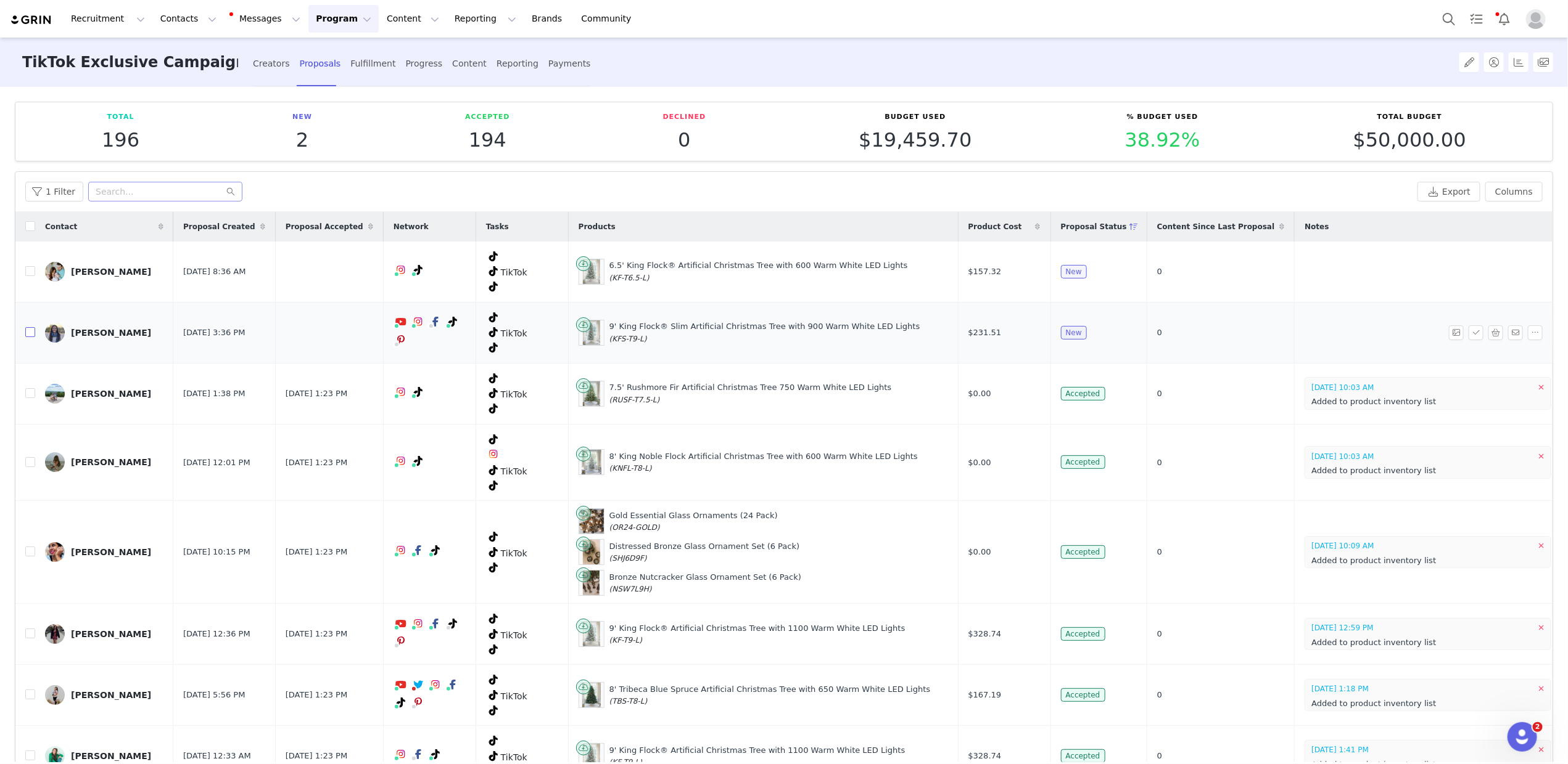
click at [29, 331] on input "checkbox" at bounding box center [29, 331] width 10 height 10
checkbox input "true"
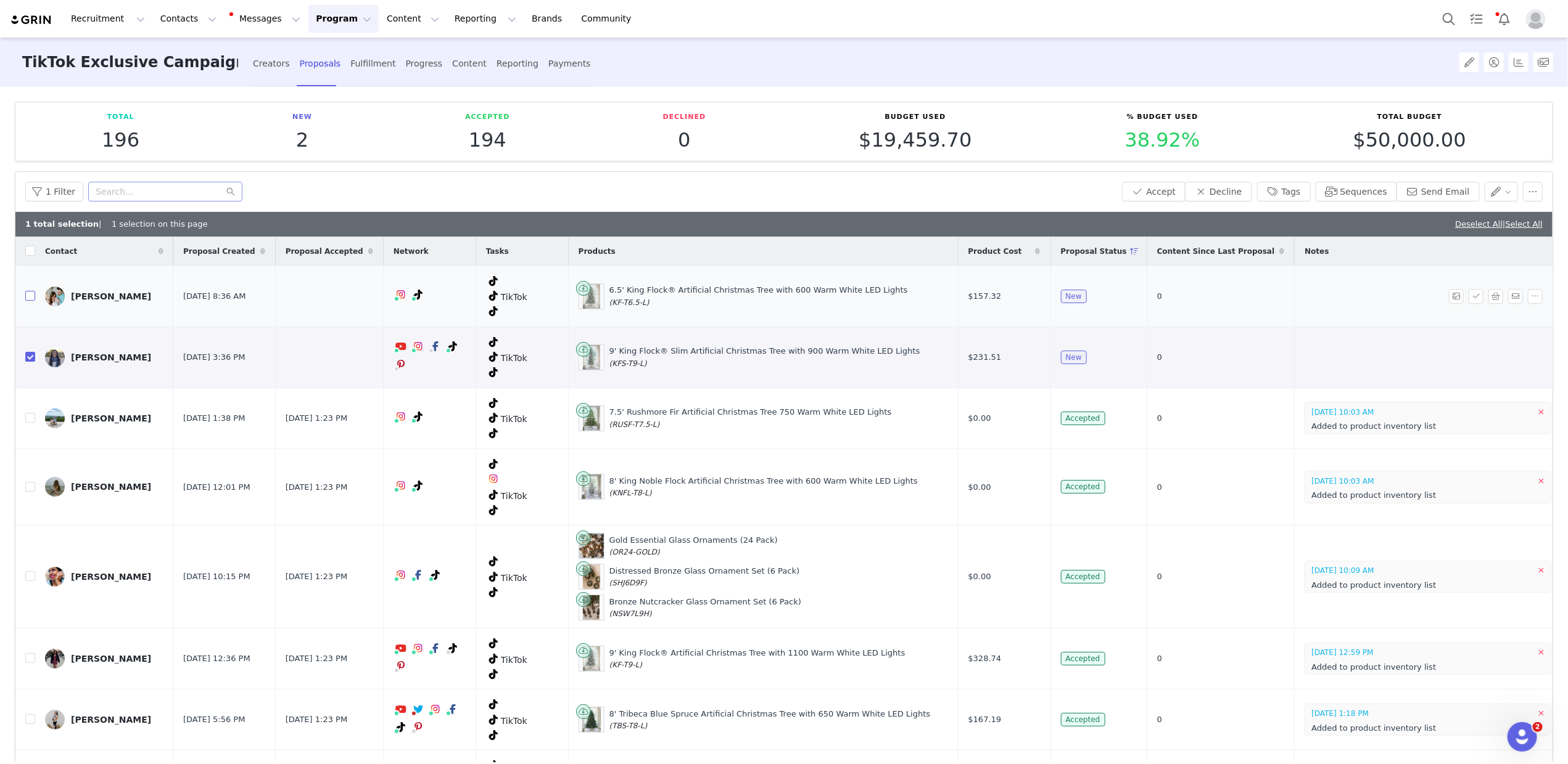
click at [28, 296] on input "checkbox" at bounding box center [29, 296] width 10 height 10
click at [1166, 194] on button "Accept" at bounding box center [1154, 191] width 64 height 20
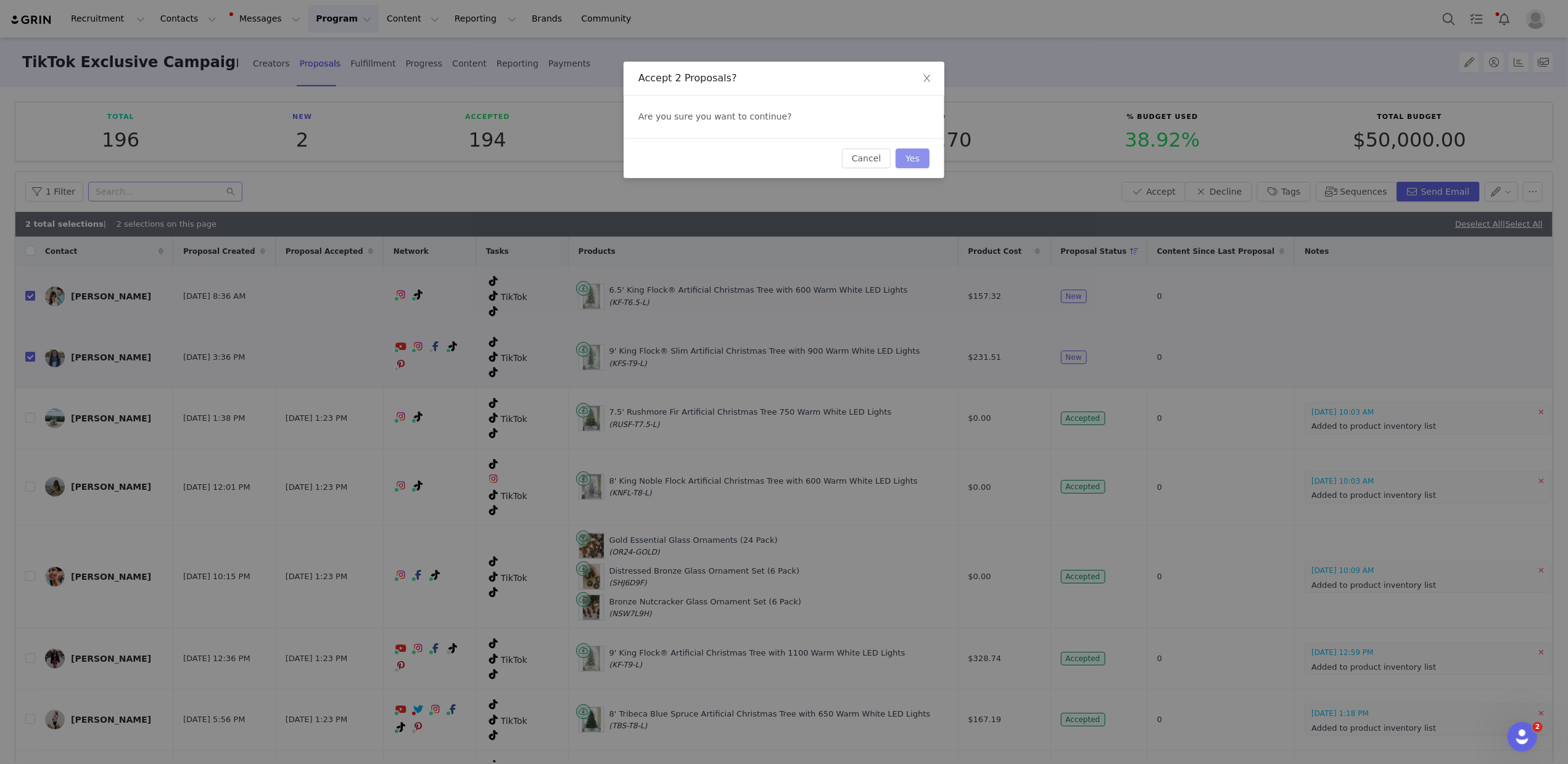
click at [921, 154] on button "Yes" at bounding box center [912, 158] width 34 height 20
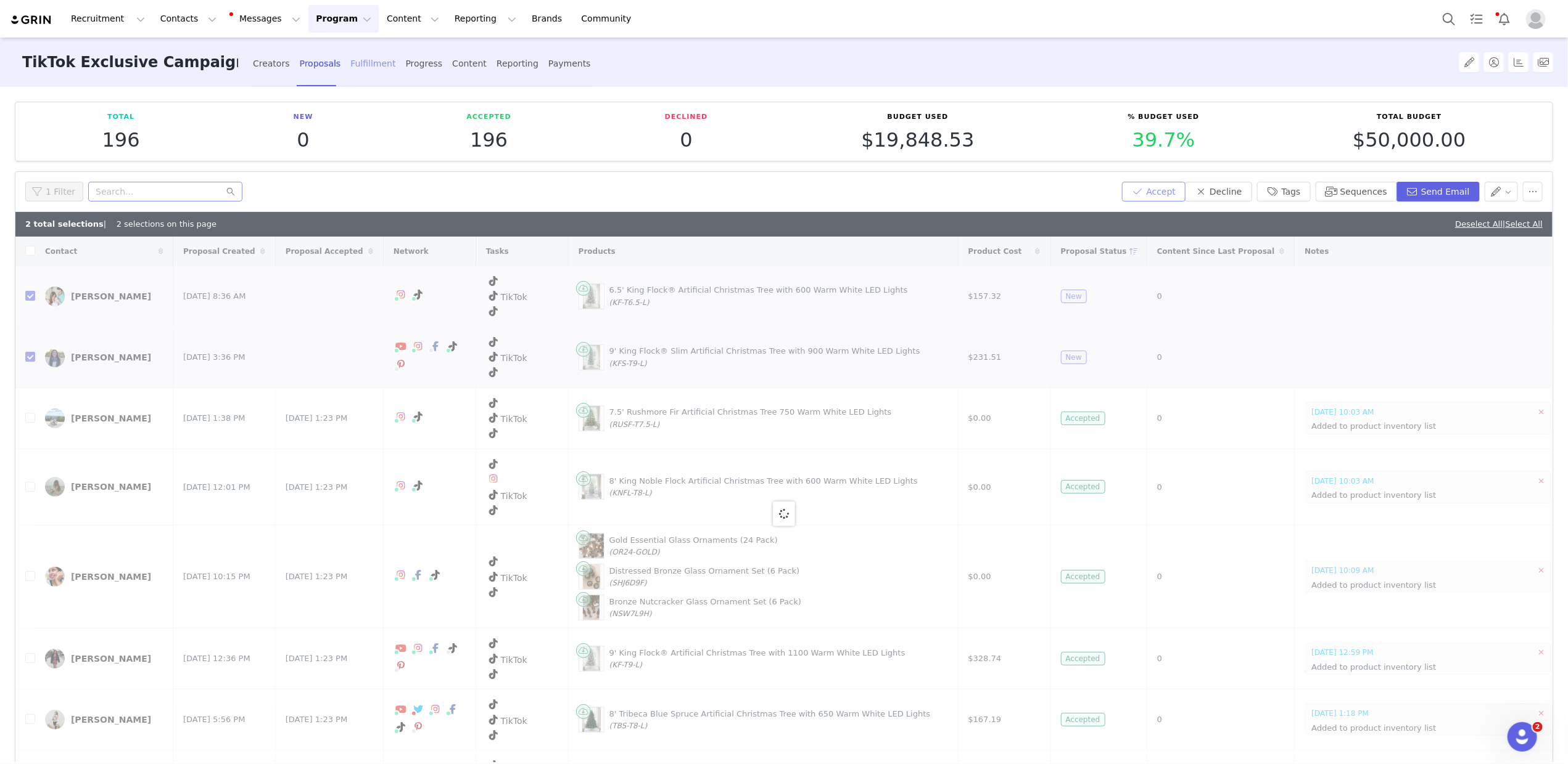
checkbox input "false"
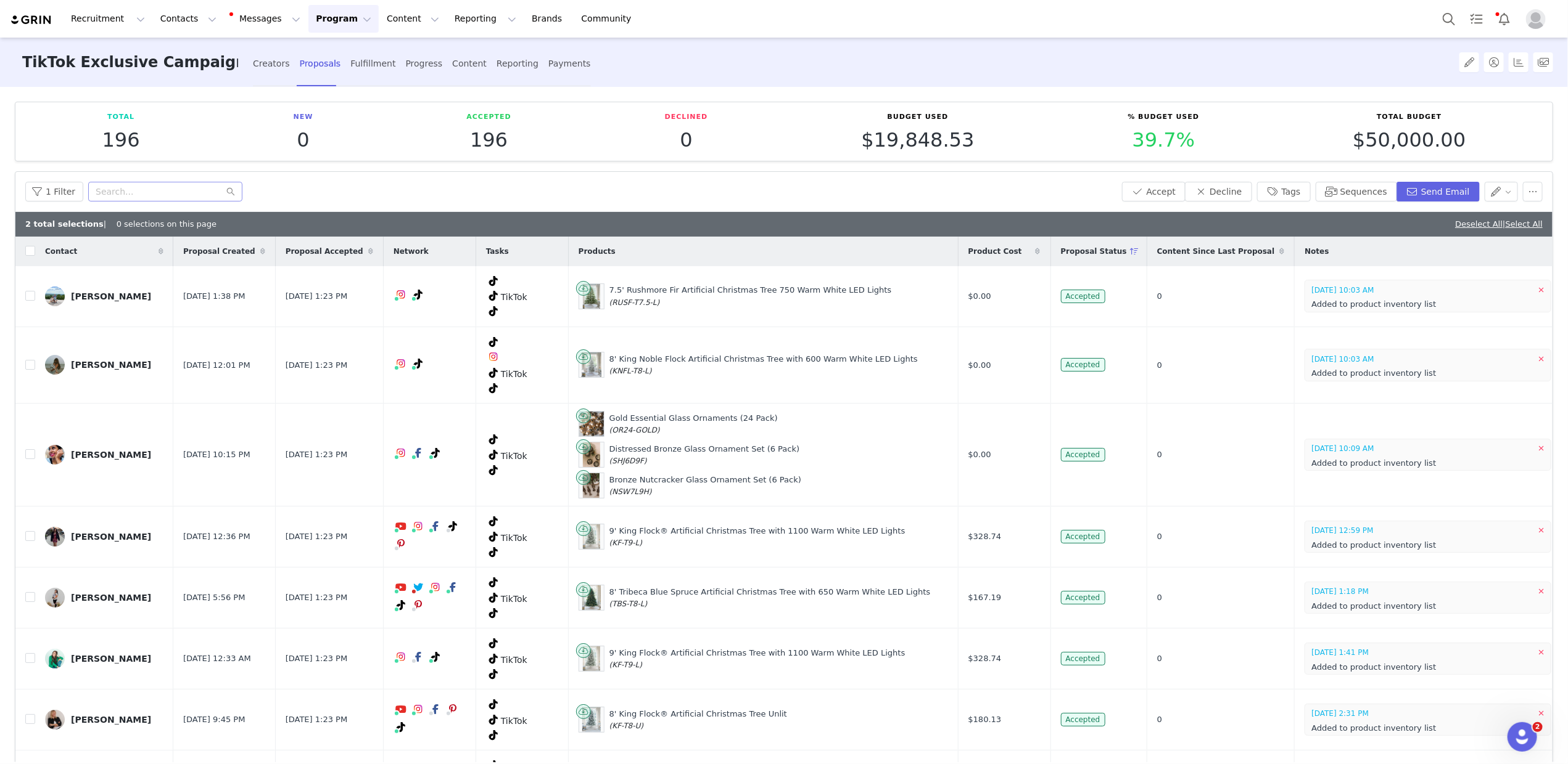
click at [327, 15] on button "Program Program" at bounding box center [344, 19] width 70 height 28
click at [343, 74] on p "Campaigns" at bounding box center [323, 78] width 48 height 13
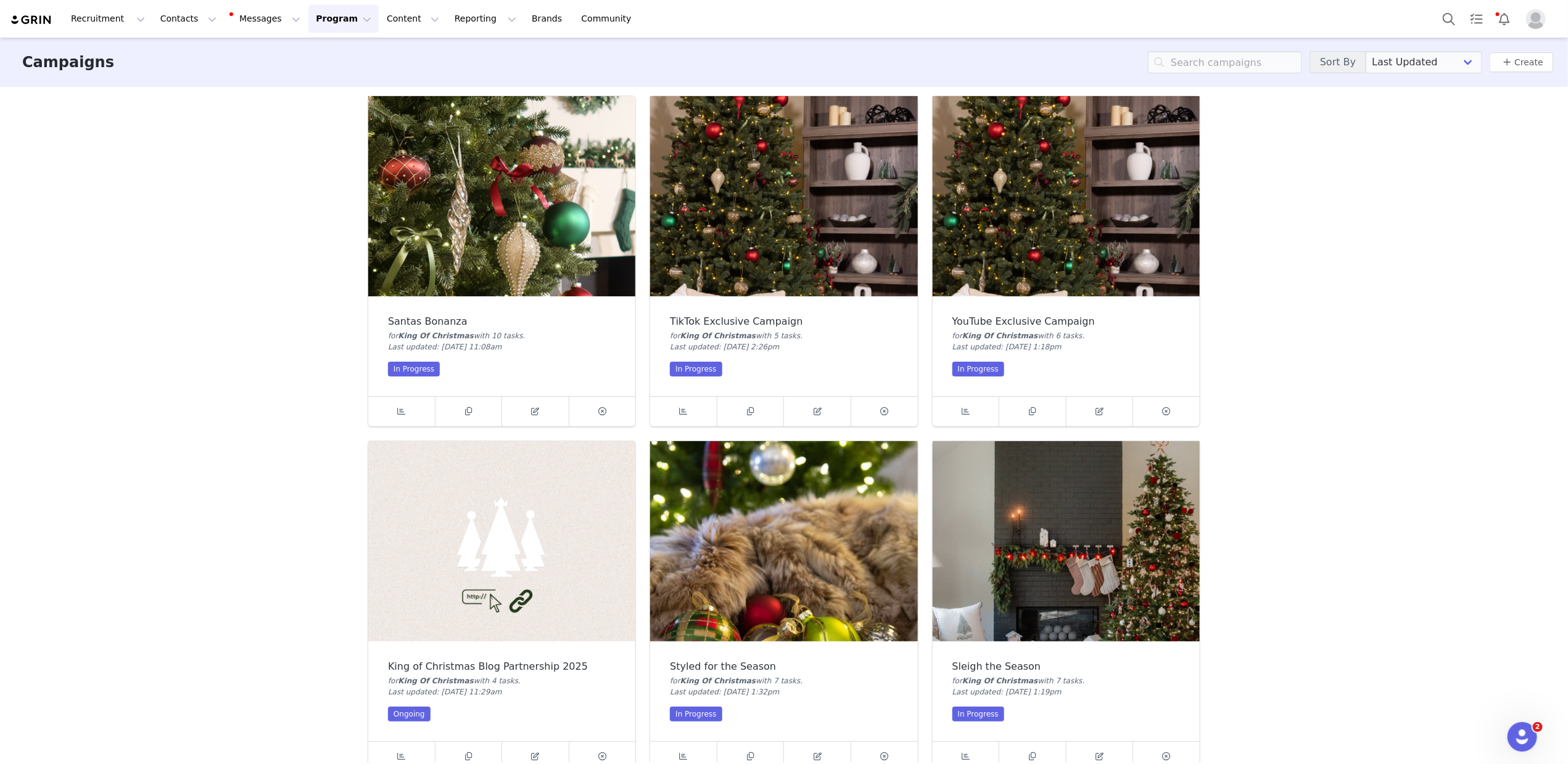
click at [1061, 189] on img at bounding box center [1065, 196] width 267 height 200
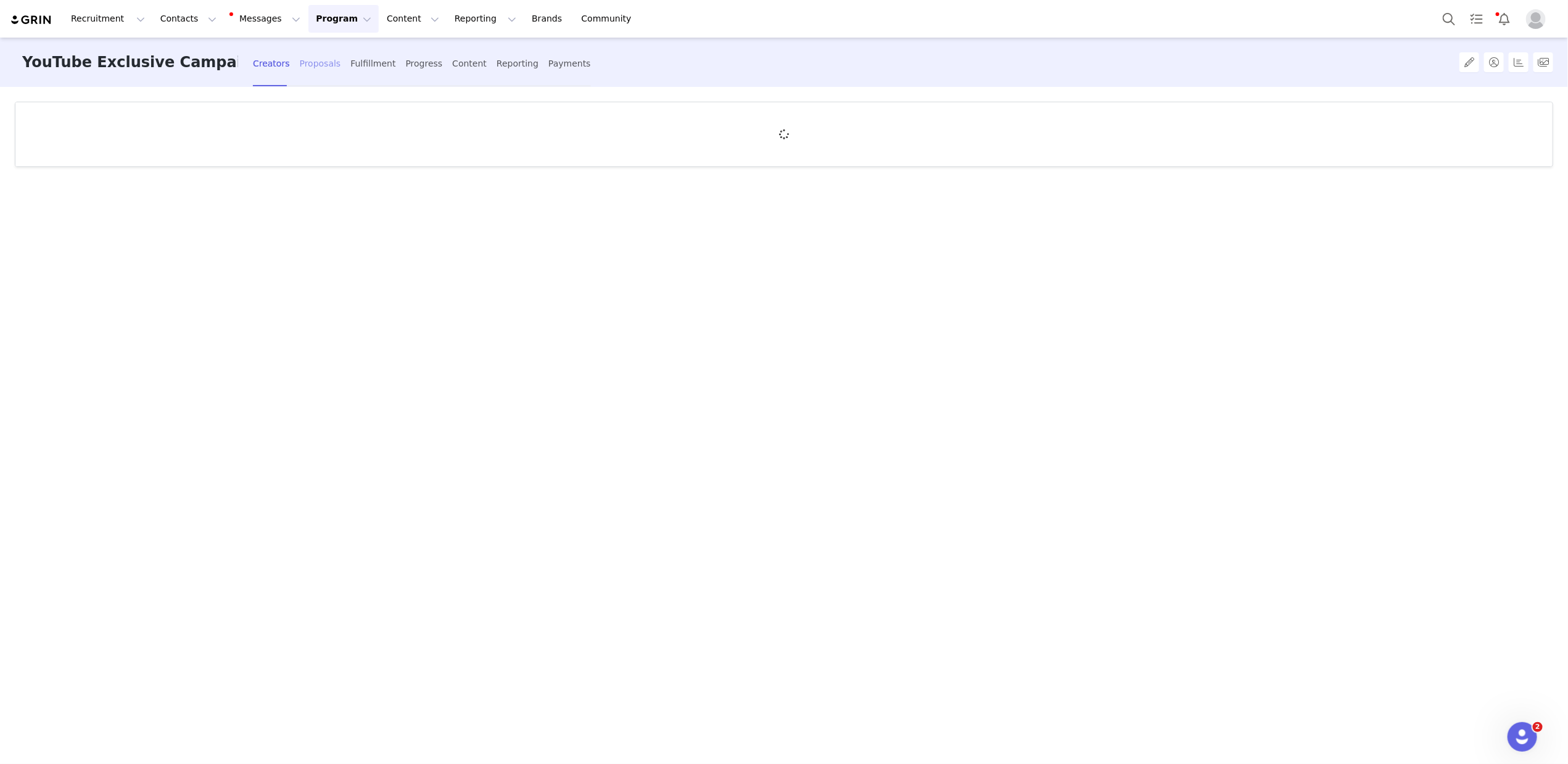
click at [300, 65] on div "Proposals" at bounding box center [320, 63] width 42 height 33
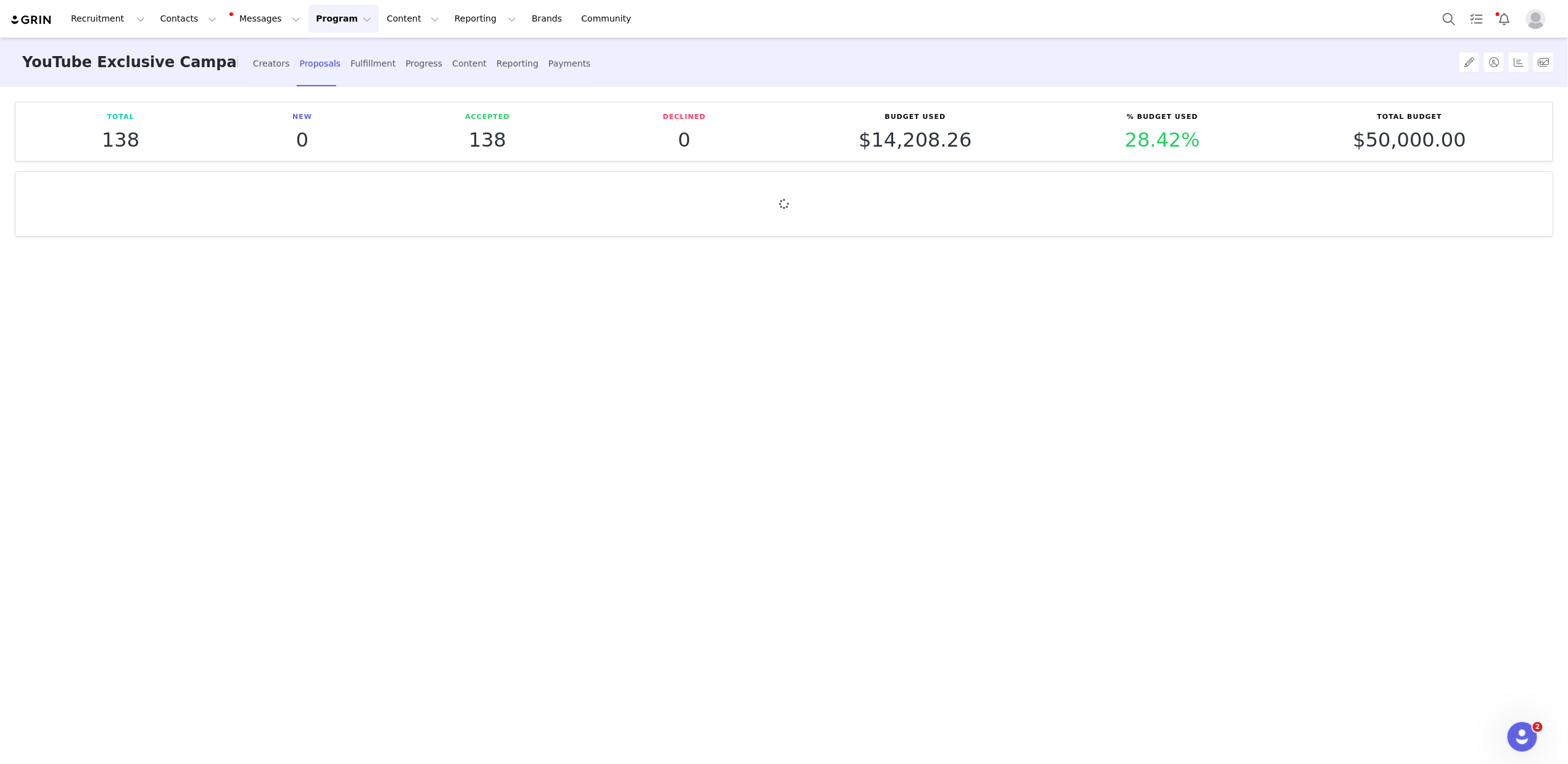
click at [332, 24] on button "Program Program" at bounding box center [344, 19] width 70 height 28
click at [343, 75] on p "Campaigns" at bounding box center [323, 78] width 48 height 13
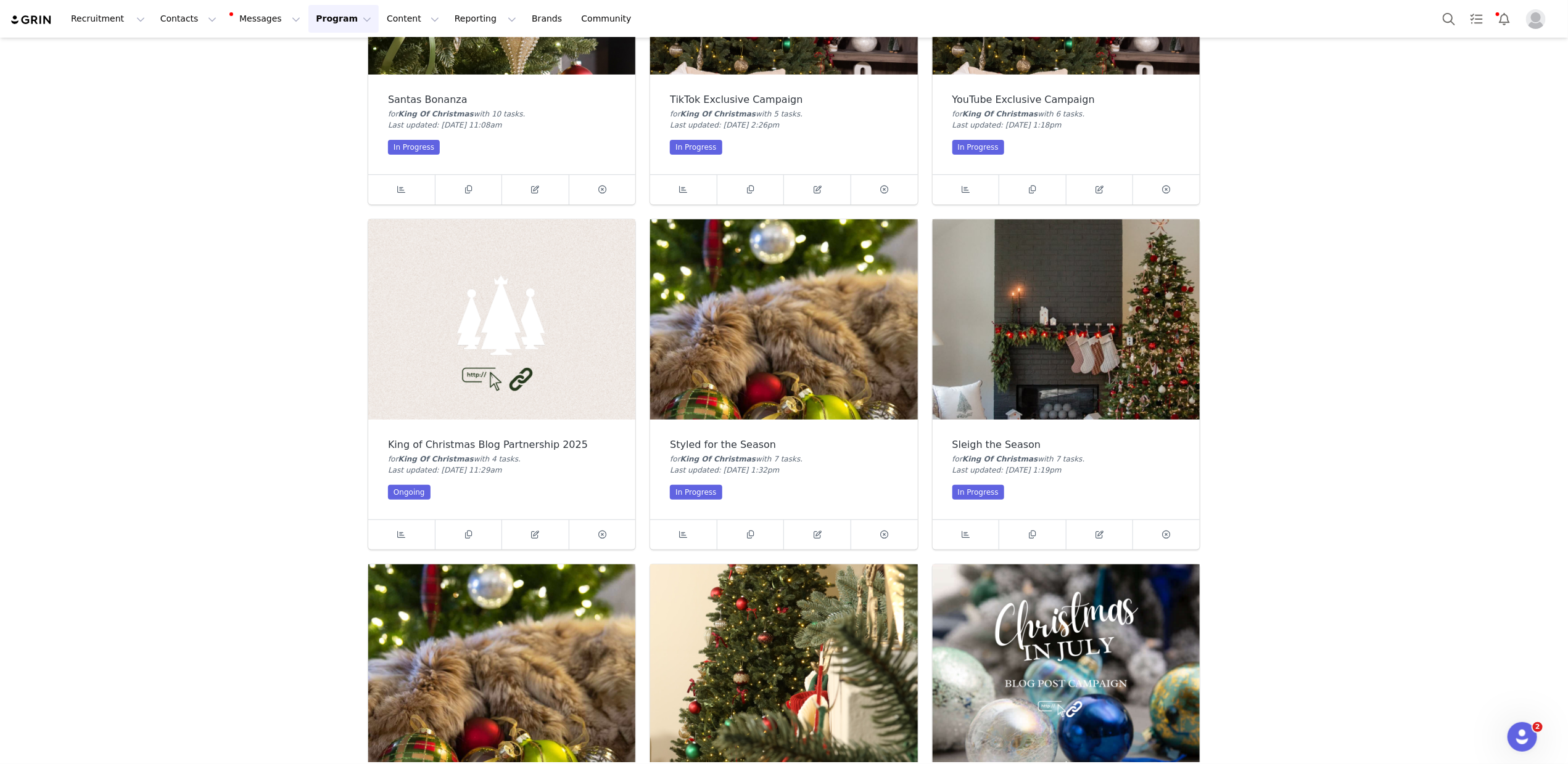
scroll to position [239, 0]
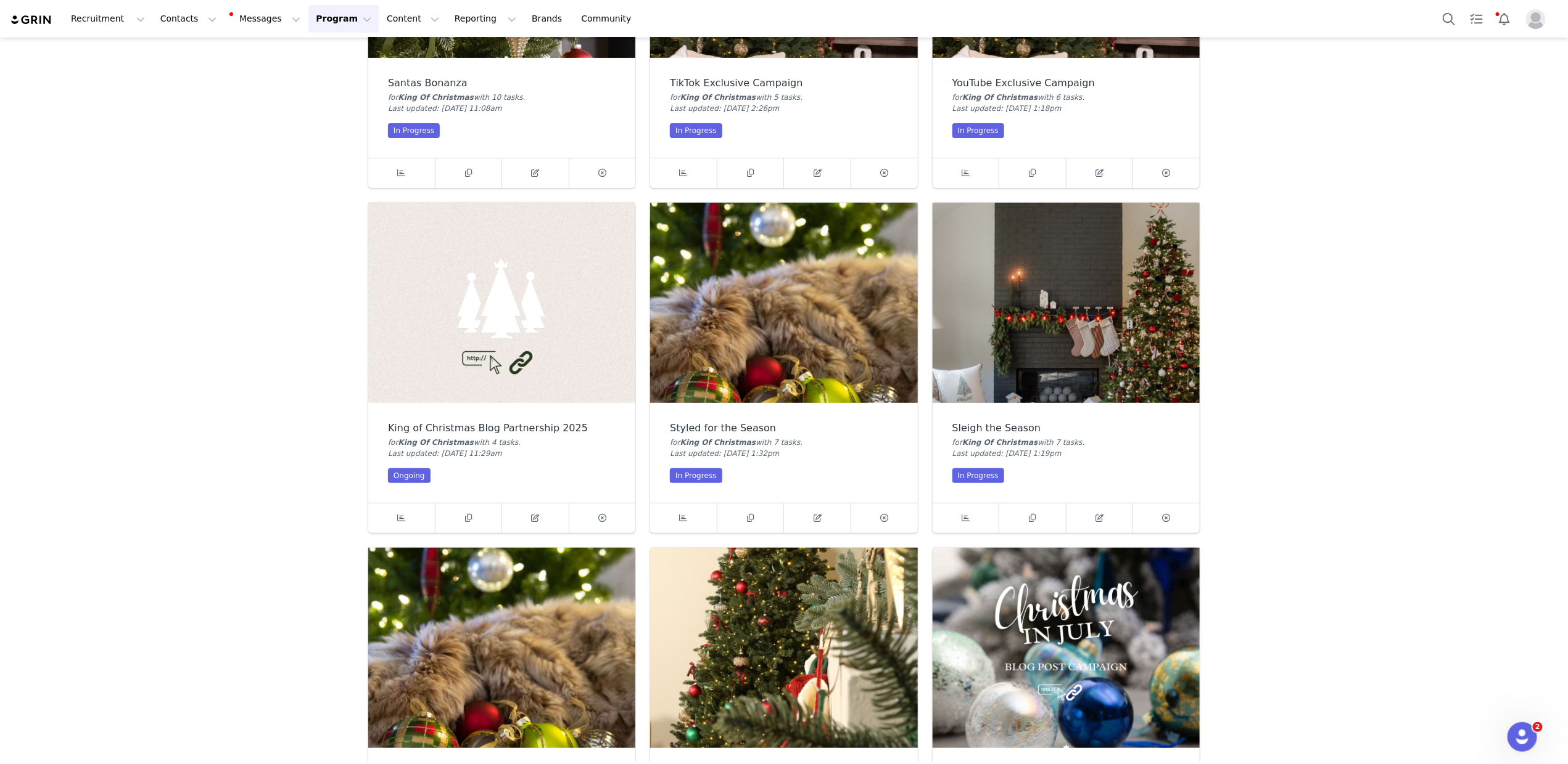
click at [814, 350] on img at bounding box center [783, 303] width 267 height 200
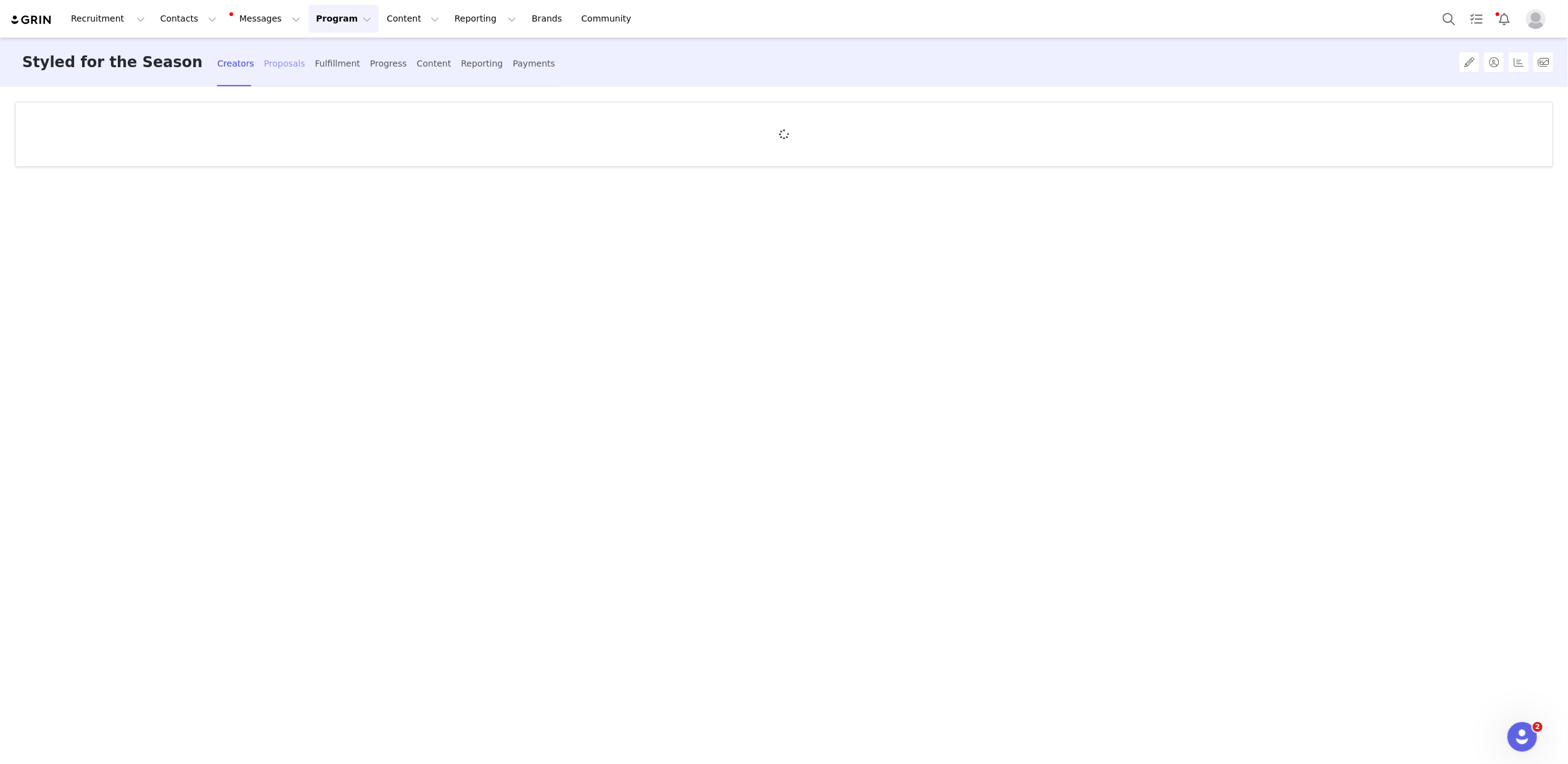
click at [264, 58] on div "Proposals" at bounding box center [284, 63] width 42 height 33
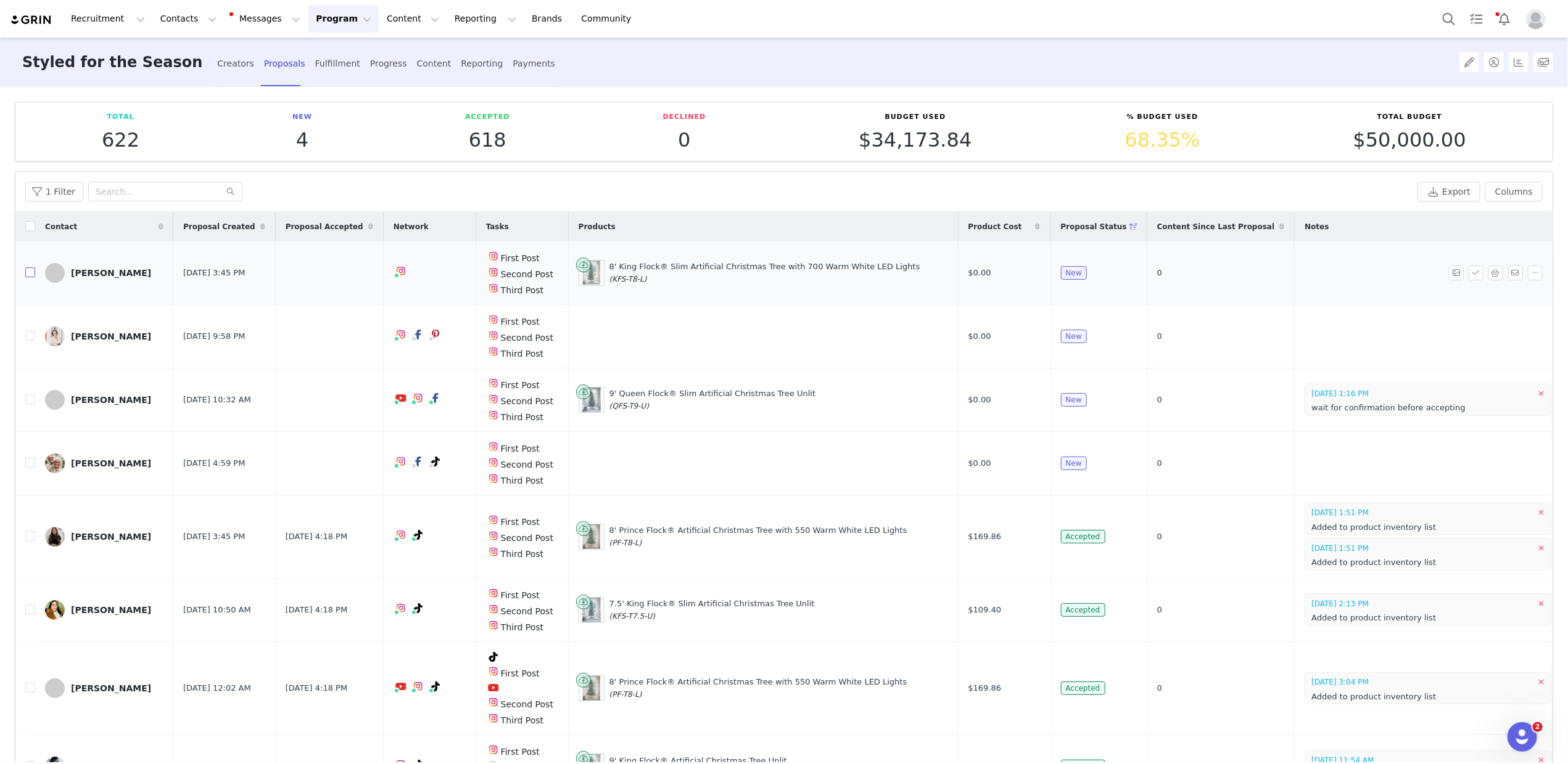
click at [29, 273] on input "checkbox" at bounding box center [29, 272] width 10 height 10
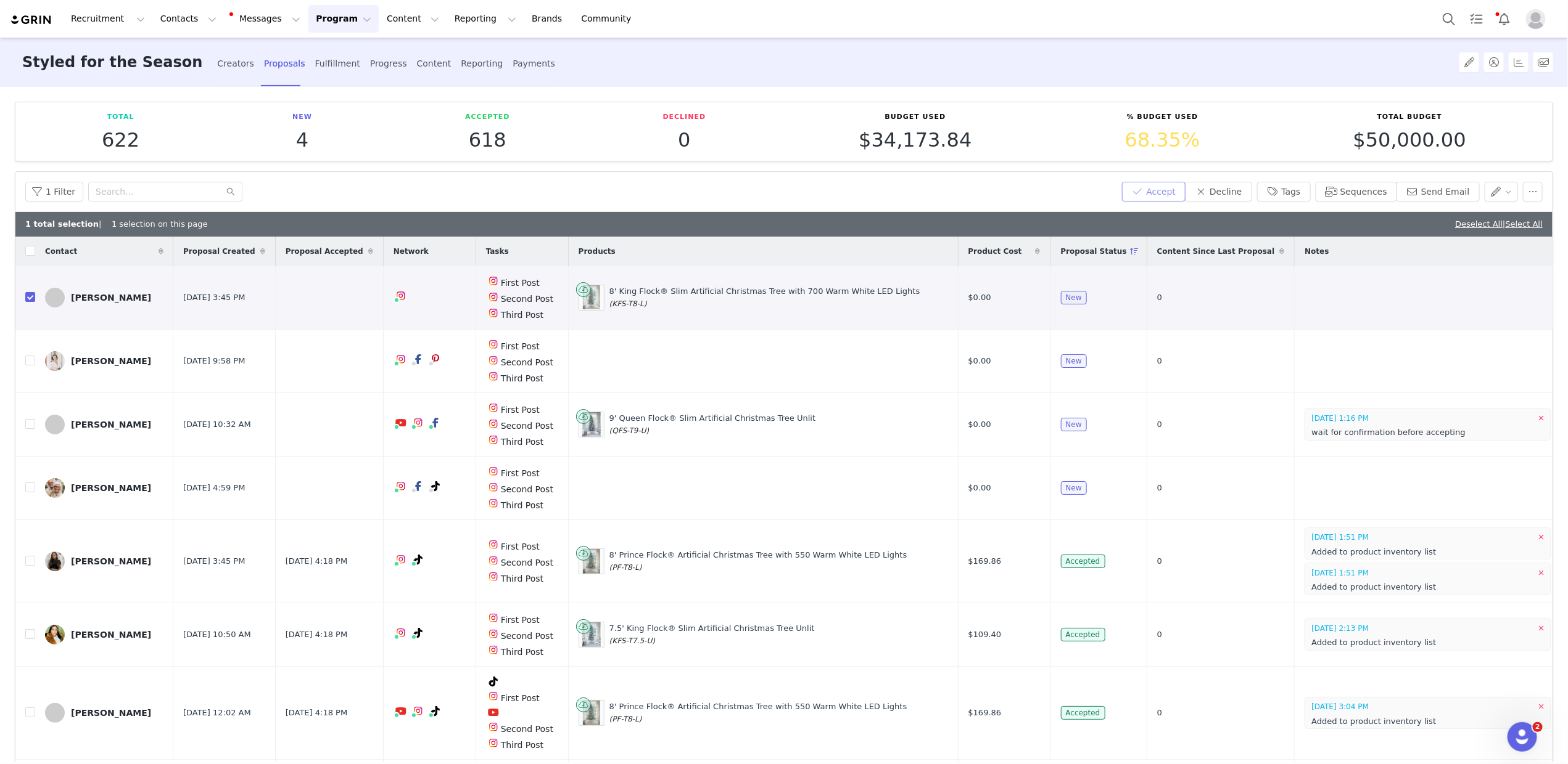
click at [1174, 194] on button "Accept" at bounding box center [1154, 191] width 64 height 20
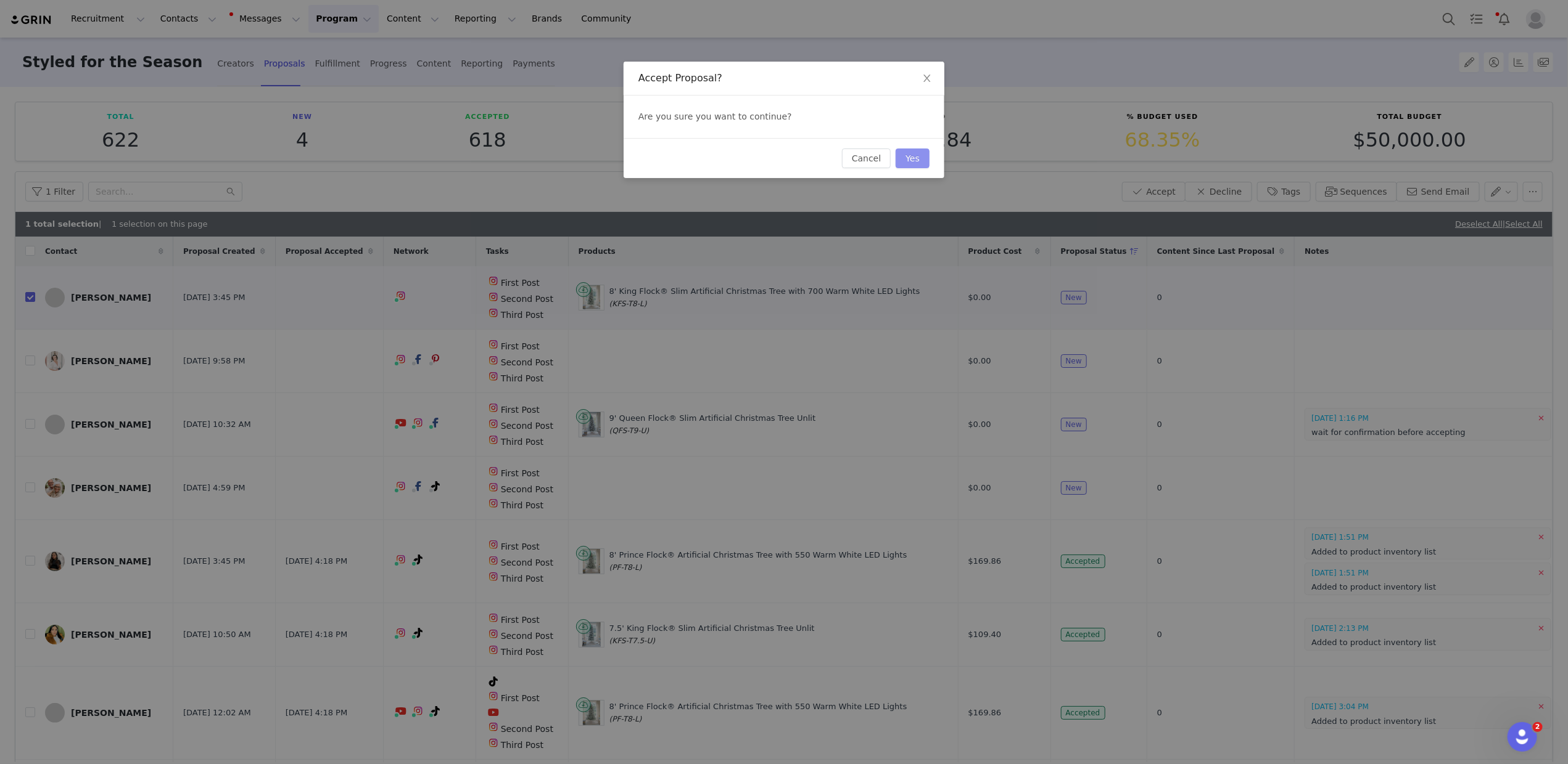
click at [922, 159] on button "Yes" at bounding box center [912, 158] width 34 height 20
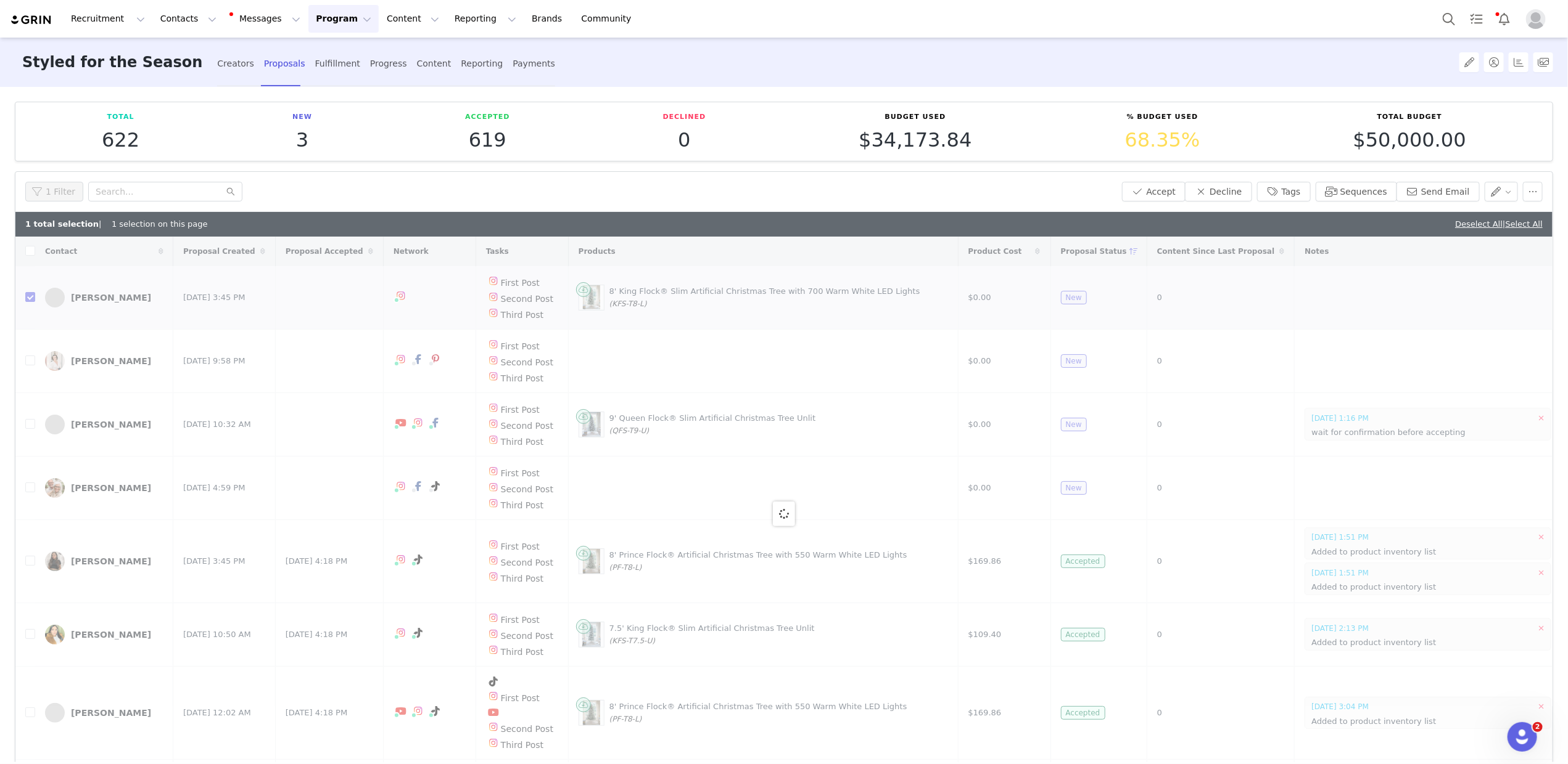
checkbox input "false"
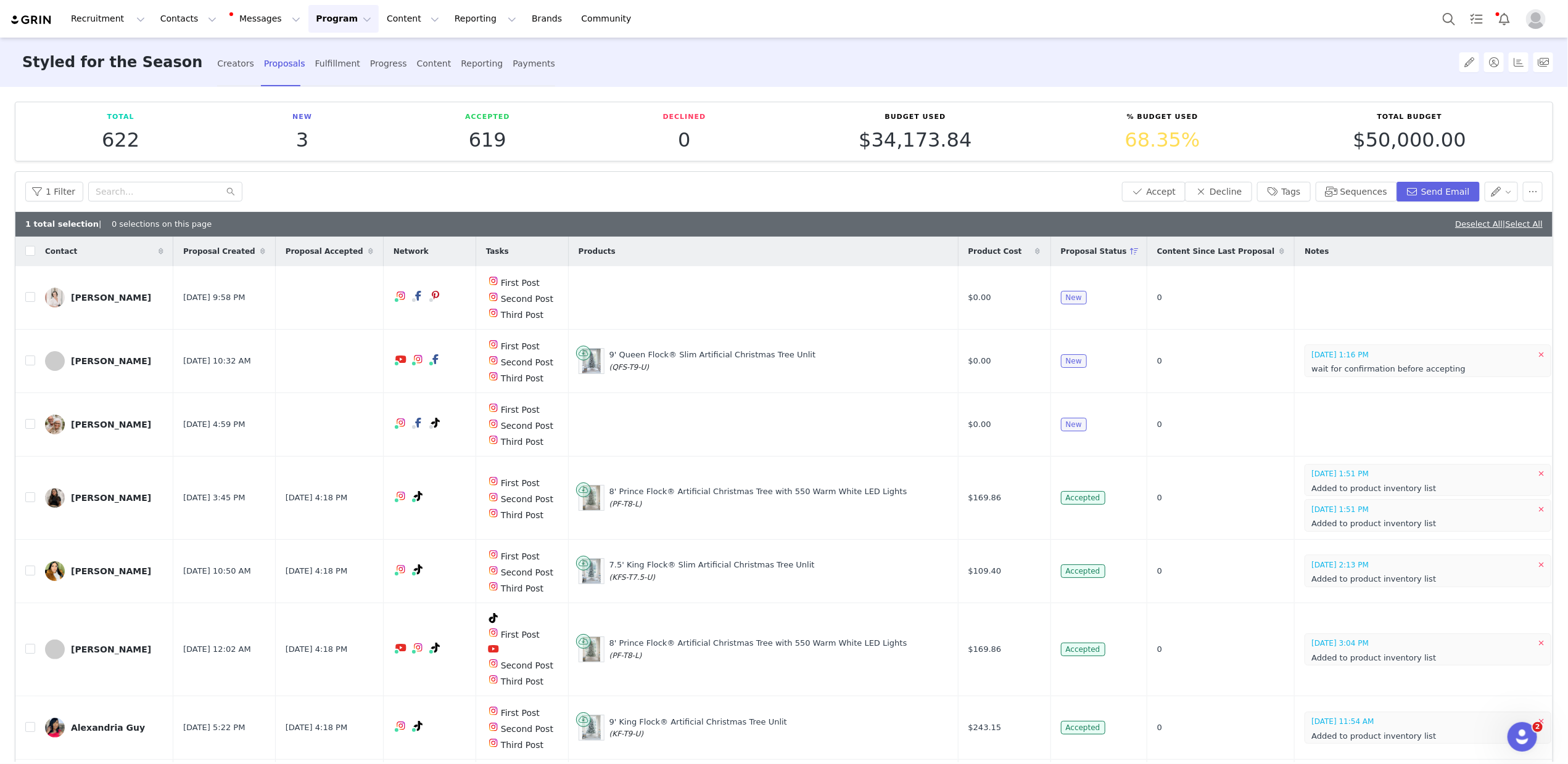
click at [331, 21] on button "Program Program" at bounding box center [344, 19] width 70 height 28
click at [333, 76] on p "Campaigns" at bounding box center [323, 78] width 48 height 13
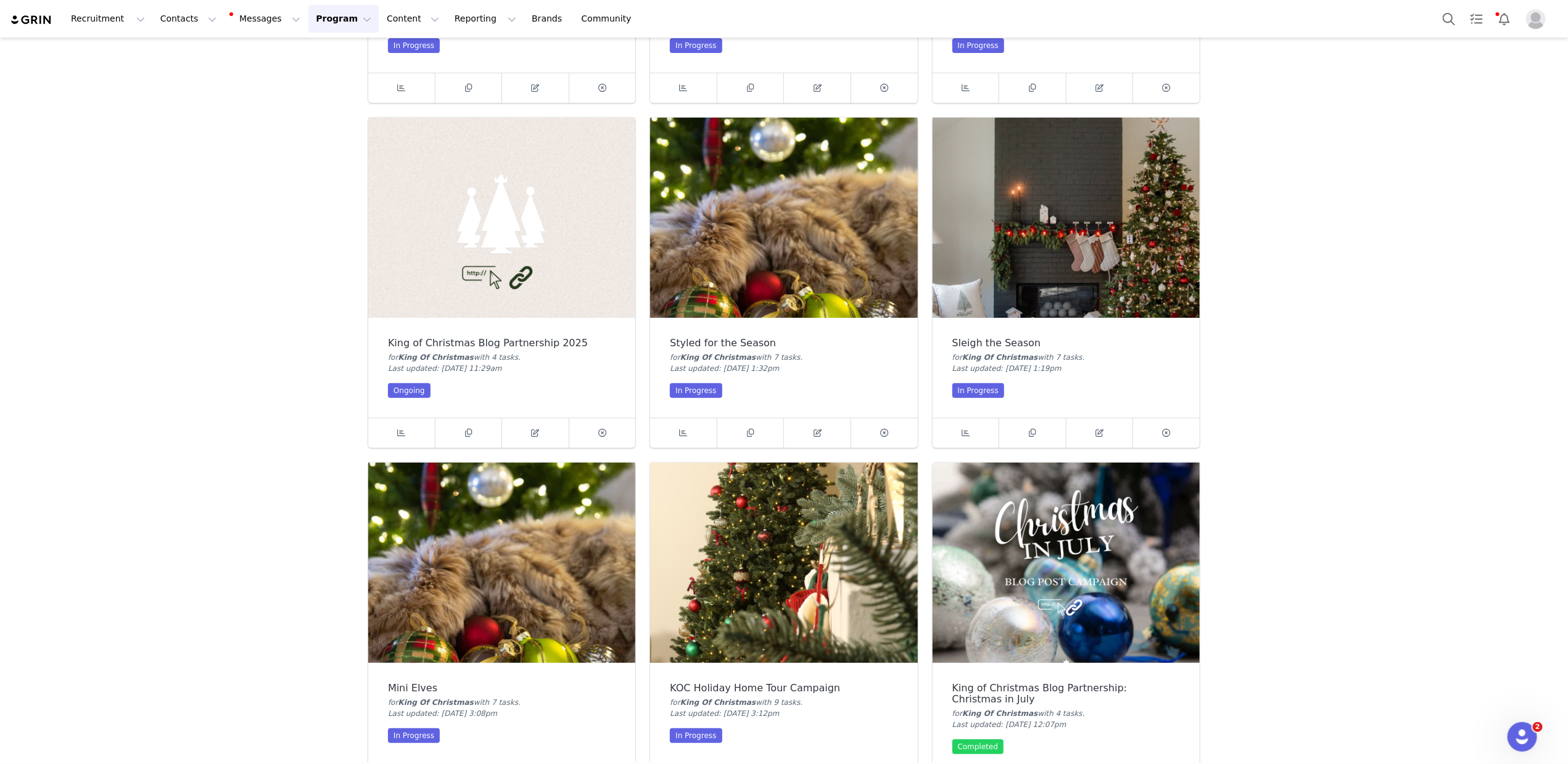
scroll to position [326, 0]
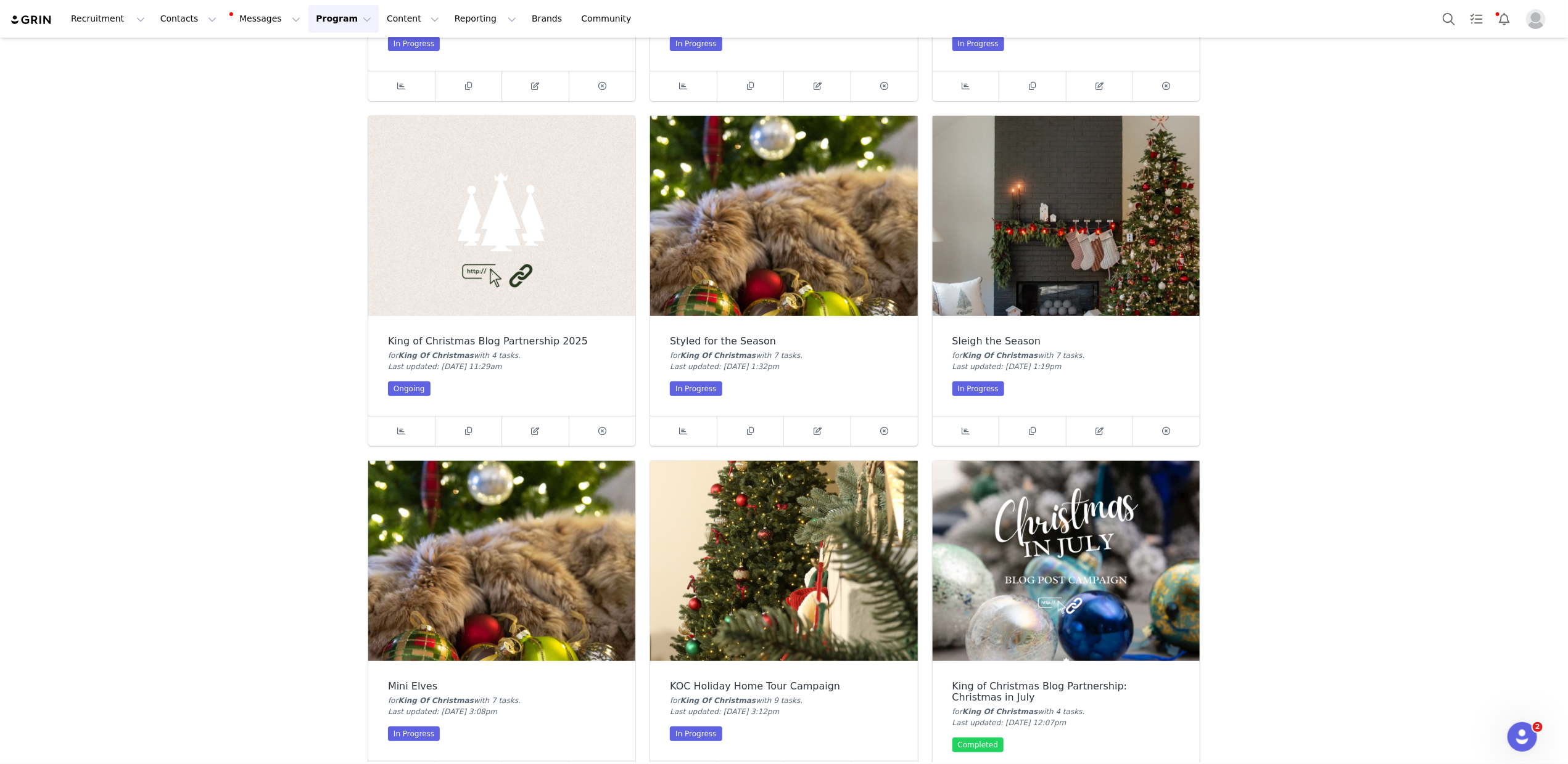
click at [1113, 270] on img at bounding box center [1065, 216] width 267 height 200
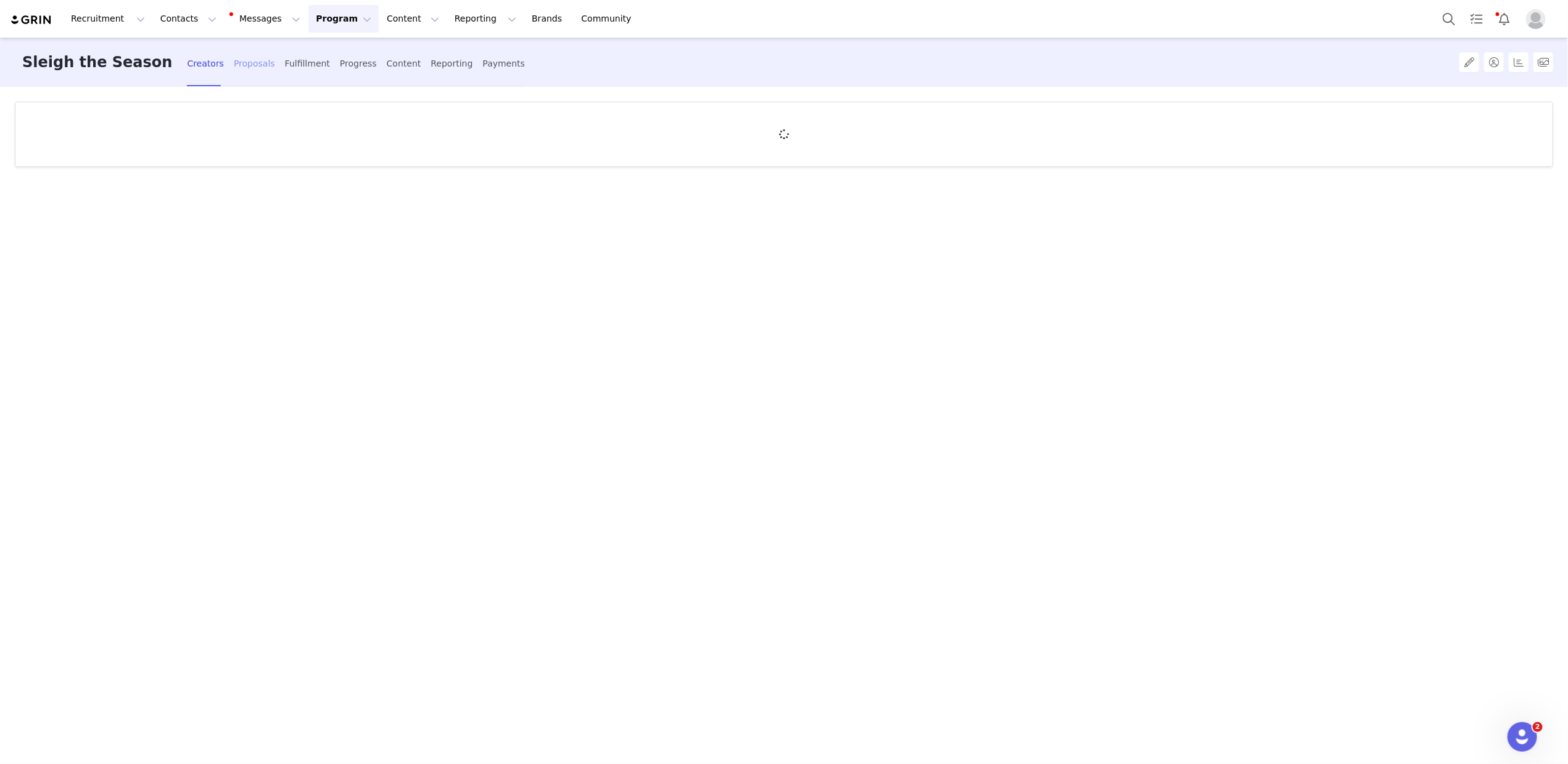
click at [234, 67] on div "Proposals" at bounding box center [254, 63] width 42 height 33
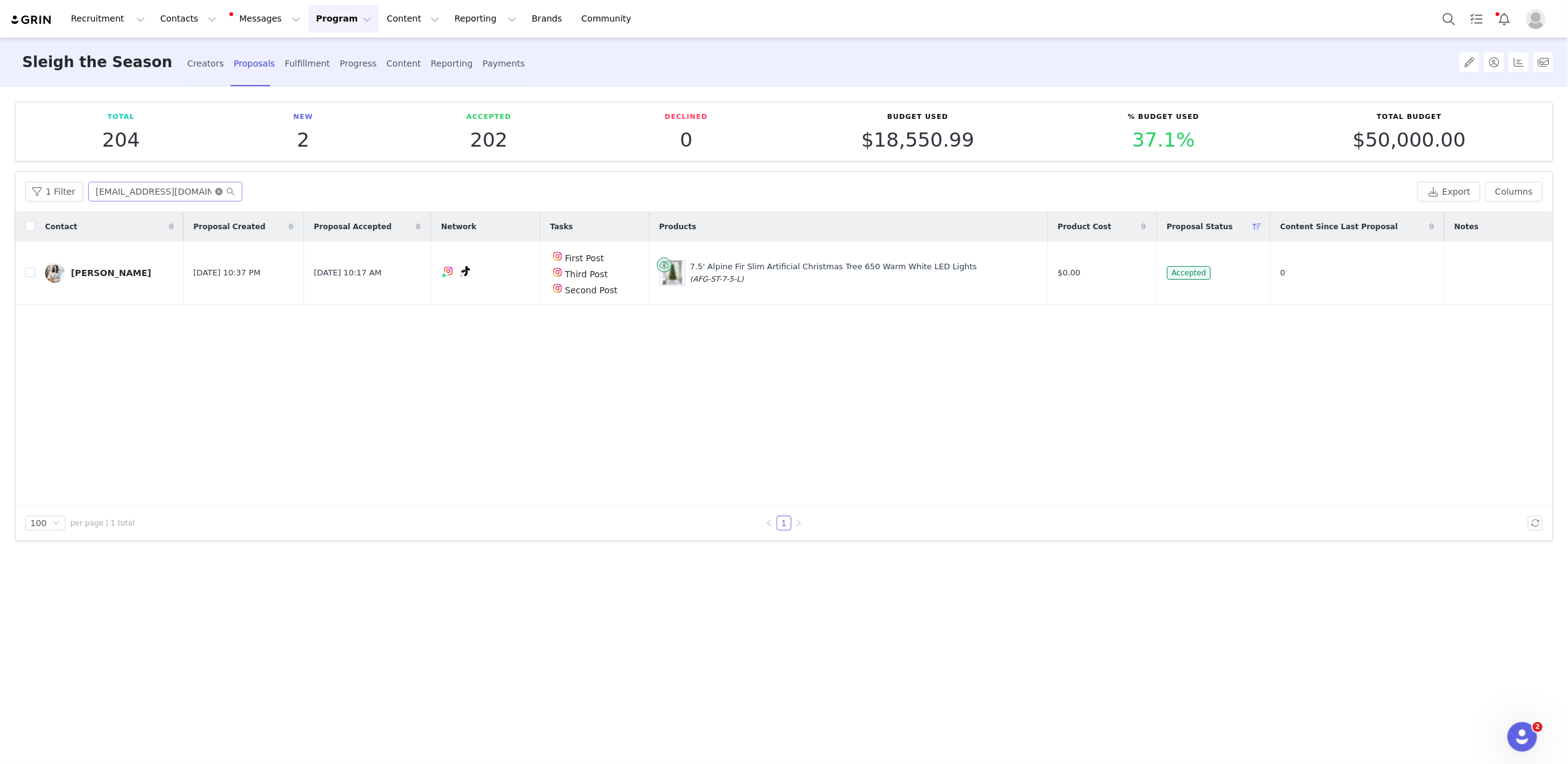
click at [220, 191] on icon "icon: close-circle" at bounding box center [219, 192] width 8 height 8
